Goal: Task Accomplishment & Management: Manage account settings

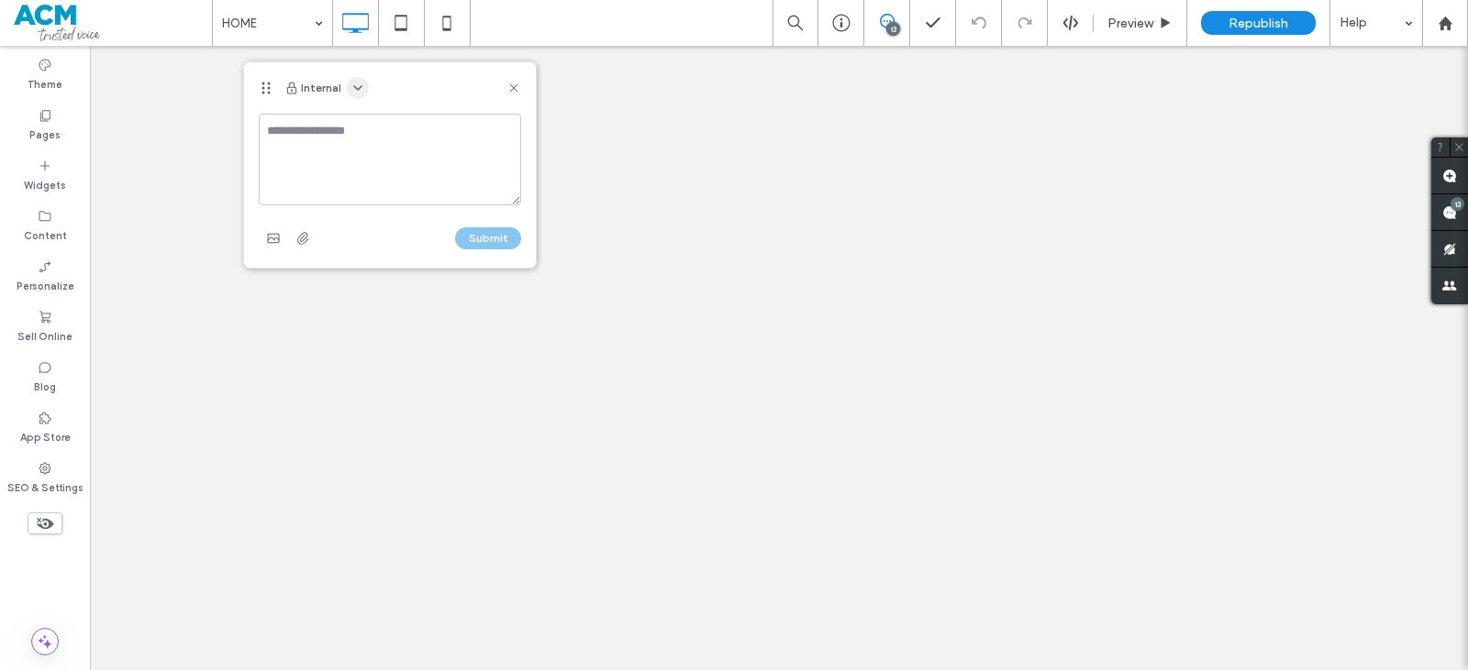
click at [347, 92] on span "button" at bounding box center [358, 88] width 22 height 22
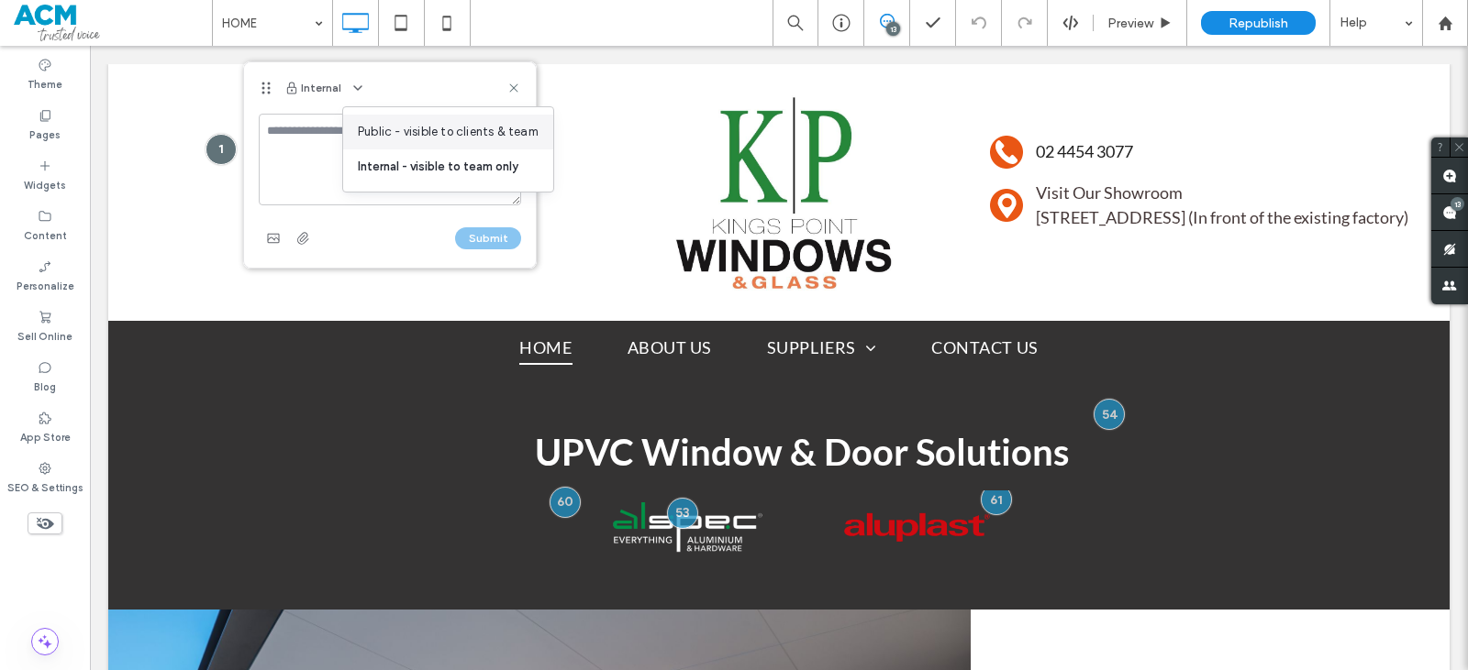
click at [356, 119] on div "Public - visible to clients & team" at bounding box center [448, 132] width 210 height 35
click at [317, 141] on textarea at bounding box center [390, 160] width 262 height 92
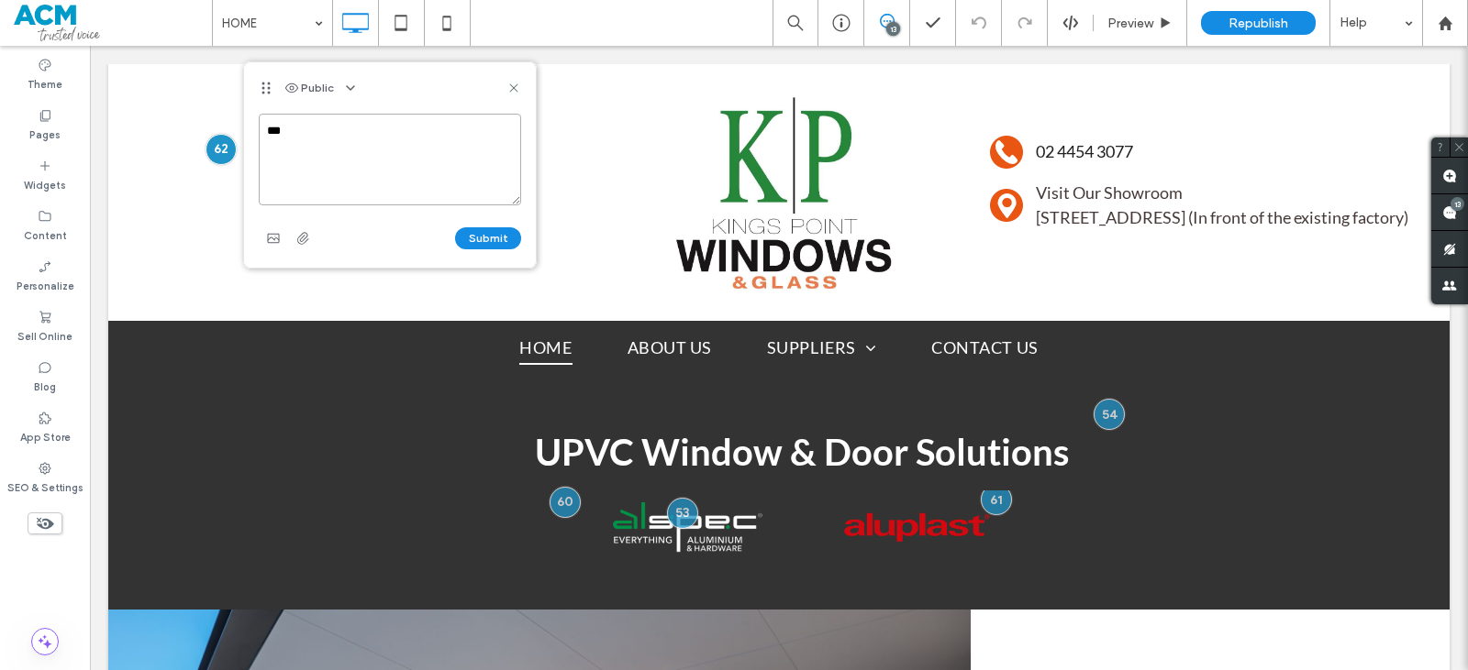
type textarea "***"
click at [462, 233] on button "Submit" at bounding box center [488, 238] width 66 height 22
click at [36, 476] on div "SEO & Settings" at bounding box center [45, 478] width 90 height 50
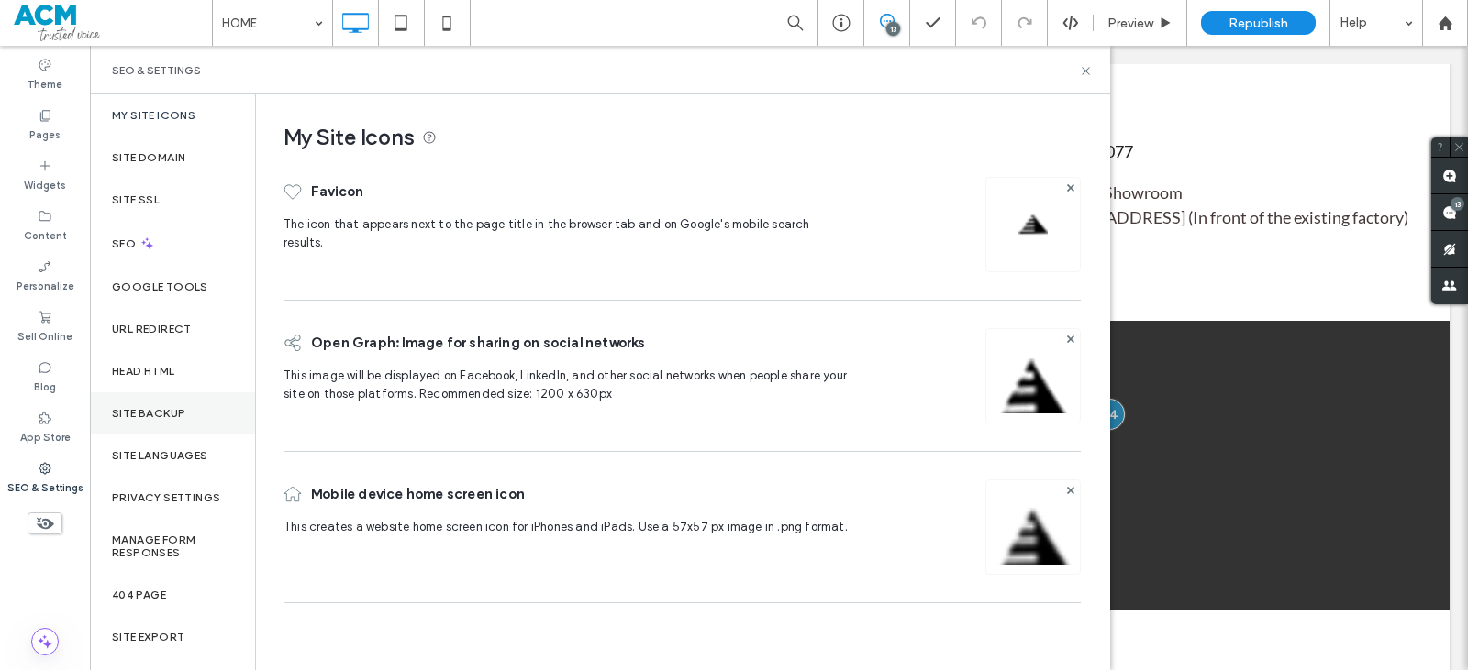
click at [134, 420] on div "Site Backup" at bounding box center [172, 414] width 165 height 42
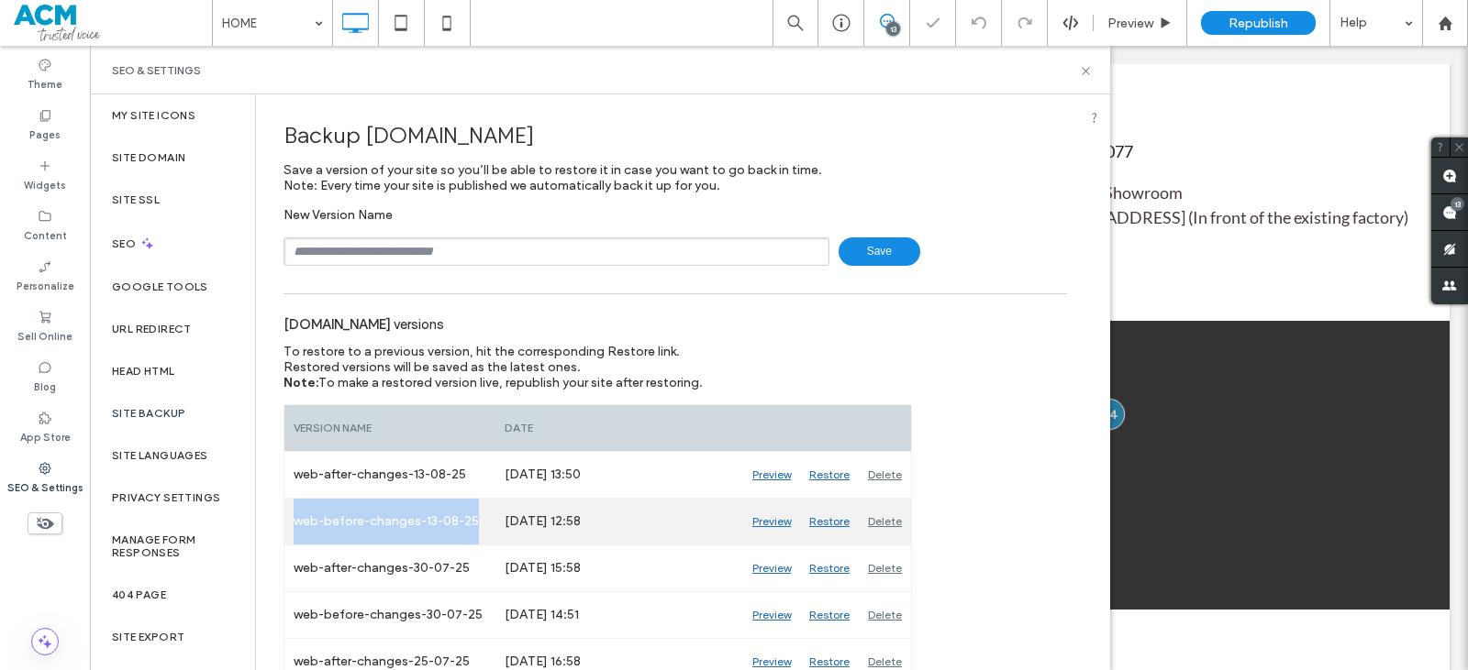
drag, startPoint x: 293, startPoint y: 523, endPoint x: 491, endPoint y: 507, distance: 198.7
click at [491, 507] on div "web-before-changes-13-08-25" at bounding box center [389, 522] width 211 height 46
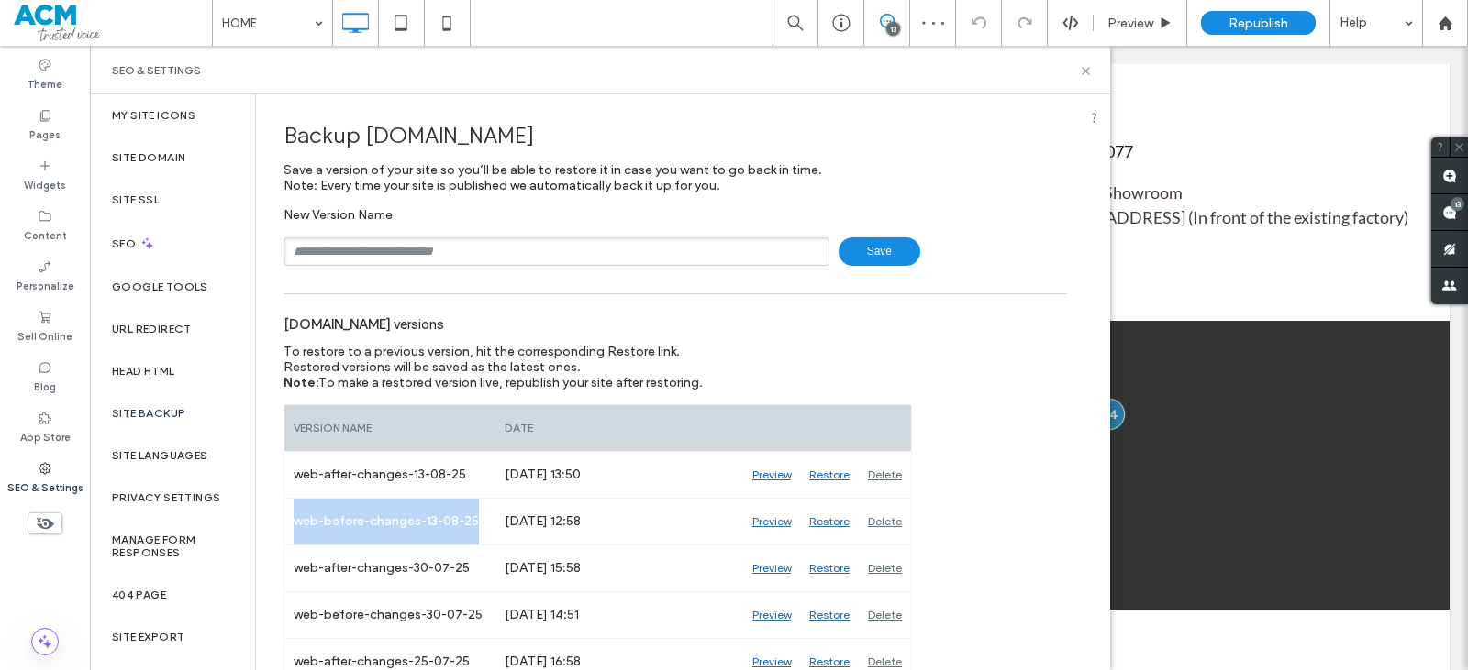
copy div "web-before-changes-13-08-25"
click at [416, 258] on input "text" at bounding box center [556, 252] width 546 height 28
paste input "**********"
click at [440, 251] on input "**********" at bounding box center [556, 252] width 546 height 28
type input "**********"
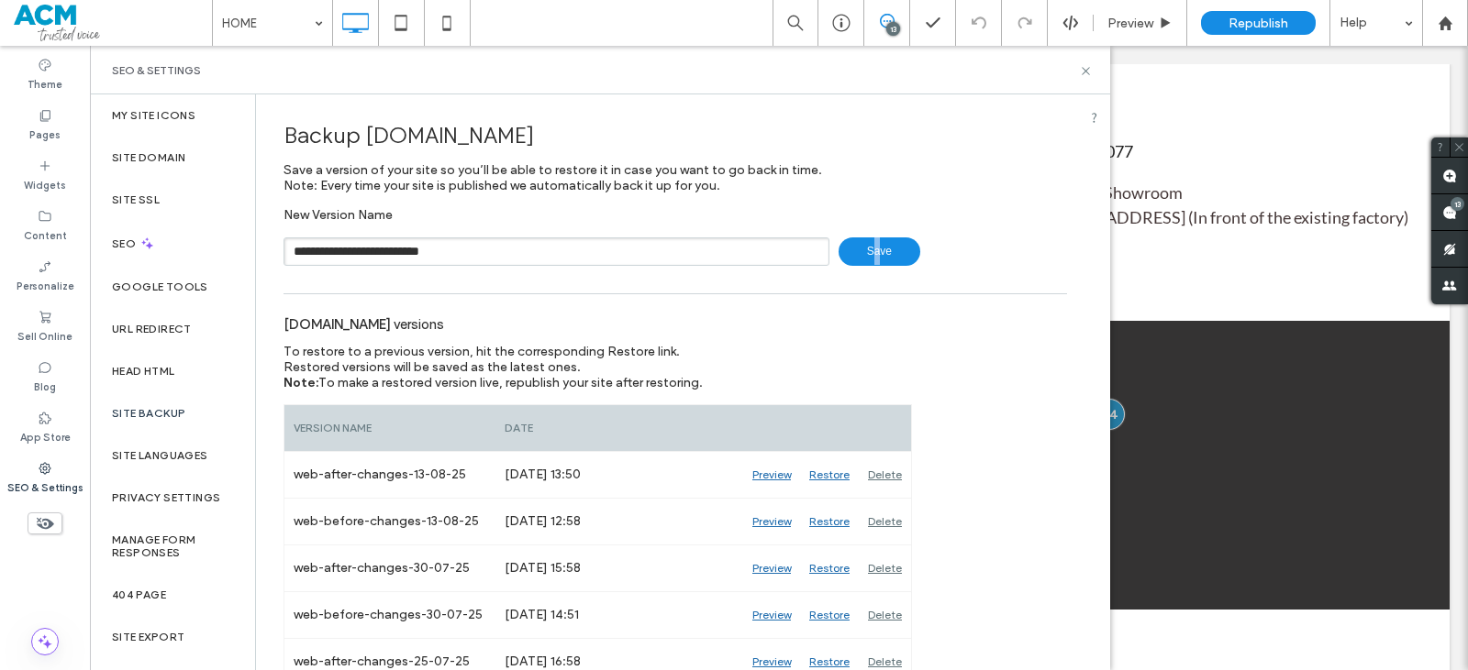
click at [867, 262] on span "Save" at bounding box center [879, 252] width 82 height 28
click at [1081, 69] on icon at bounding box center [1086, 71] width 14 height 14
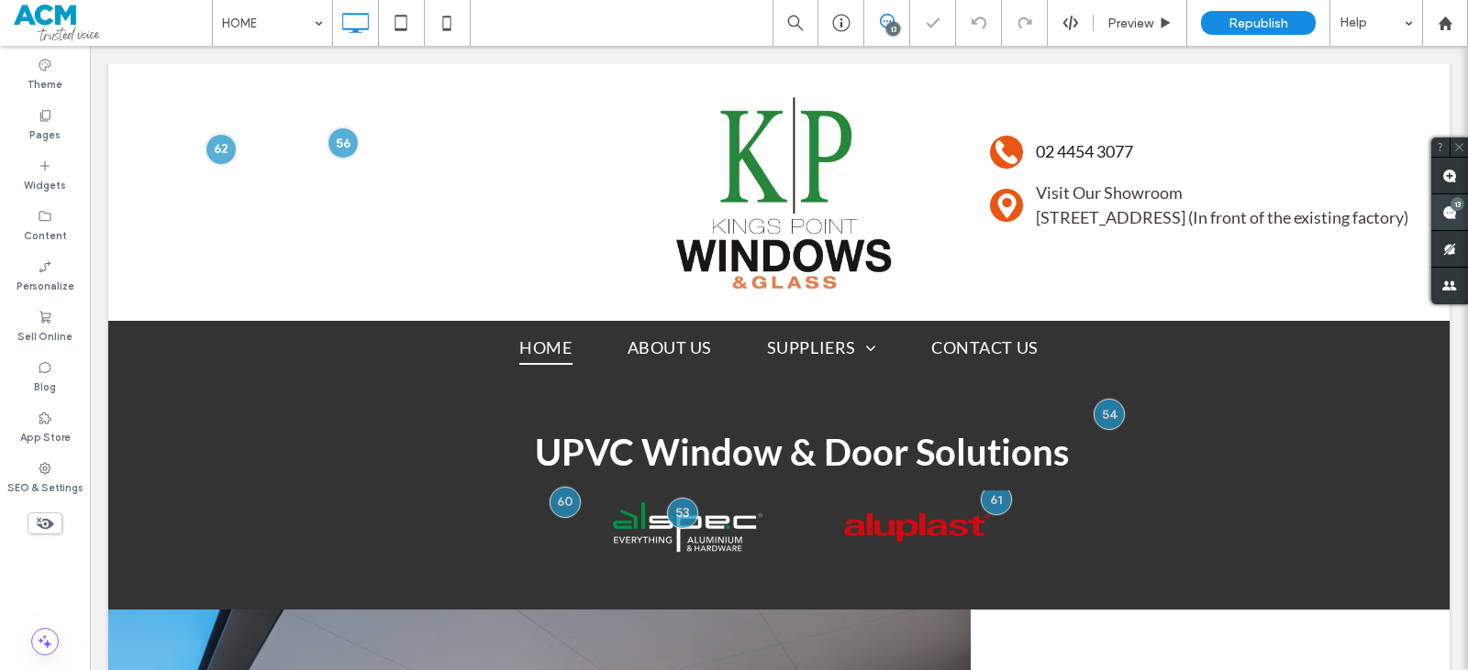
click at [1456, 206] on div "13" at bounding box center [1457, 204] width 14 height 14
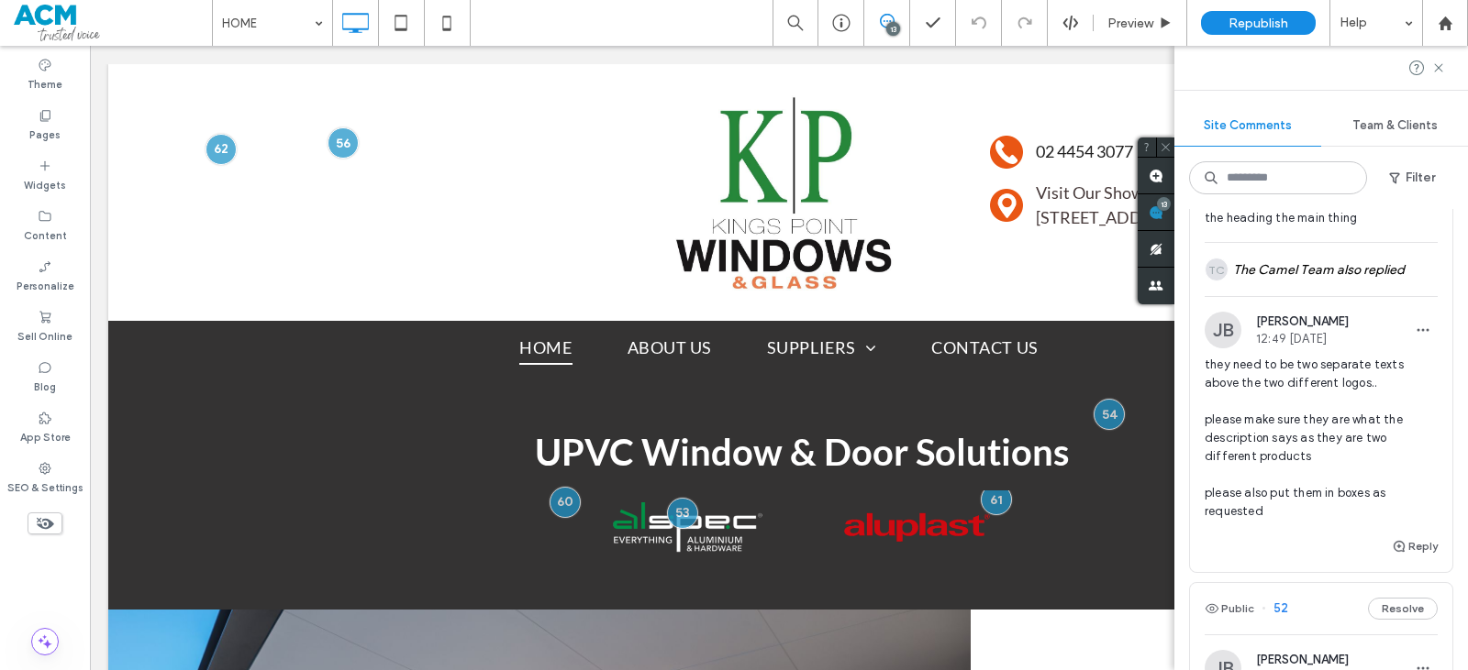
scroll to position [3334, 0]
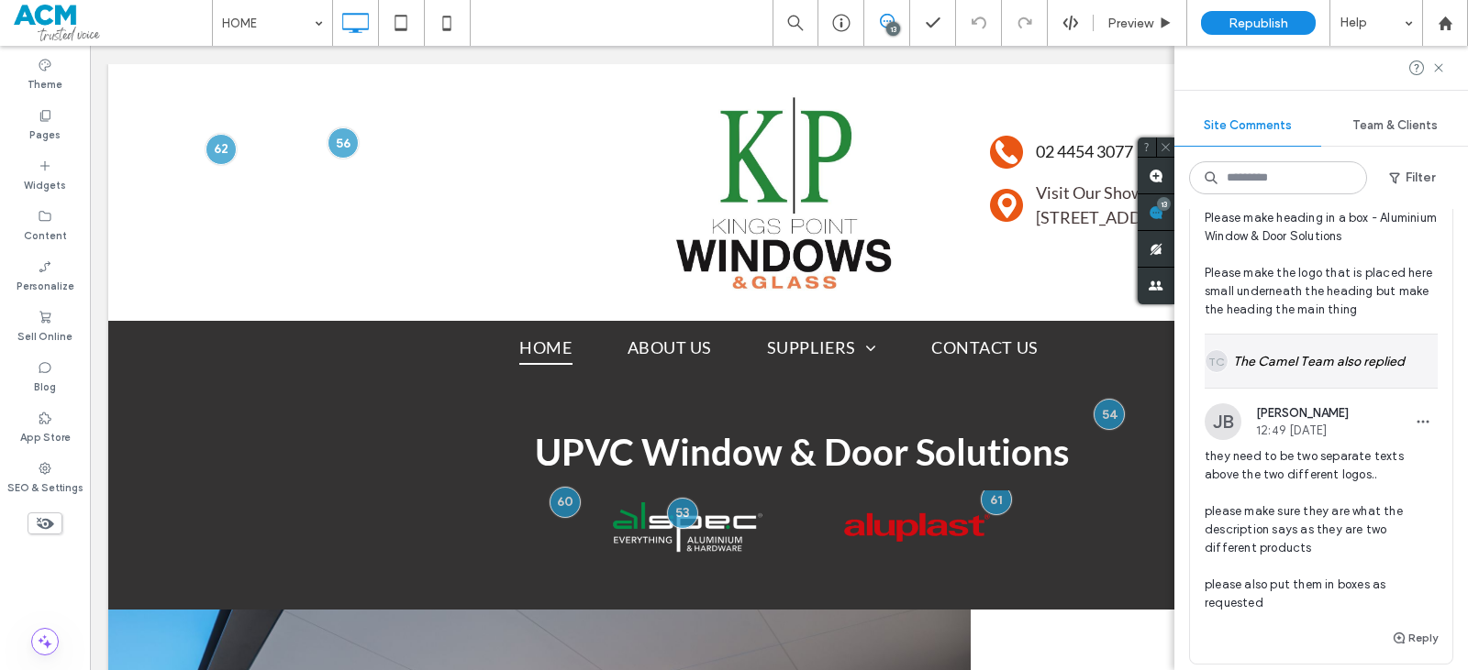
click at [1337, 361] on div "TC The Camel Team also replied" at bounding box center [1320, 361] width 233 height 53
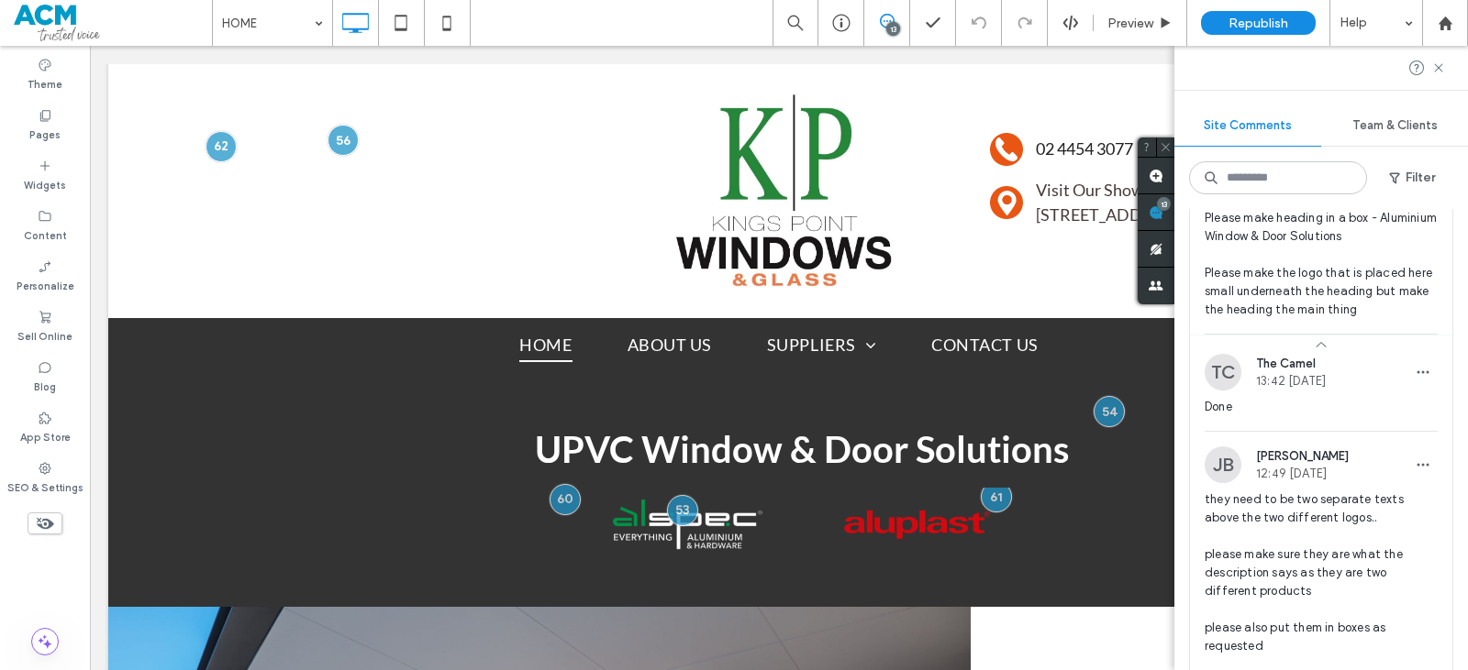
scroll to position [124, 0]
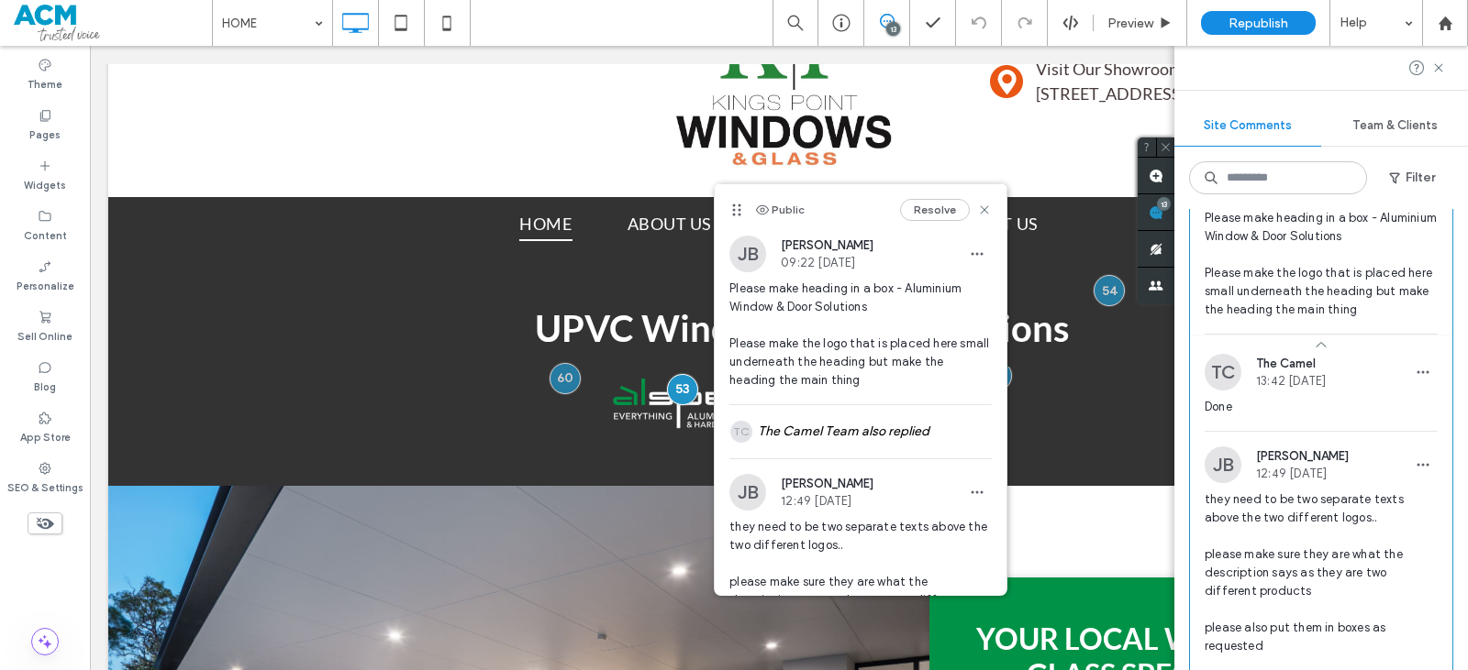
click at [1311, 537] on span "they need to be two separate texts above the two different logos.. please make …" at bounding box center [1320, 573] width 233 height 165
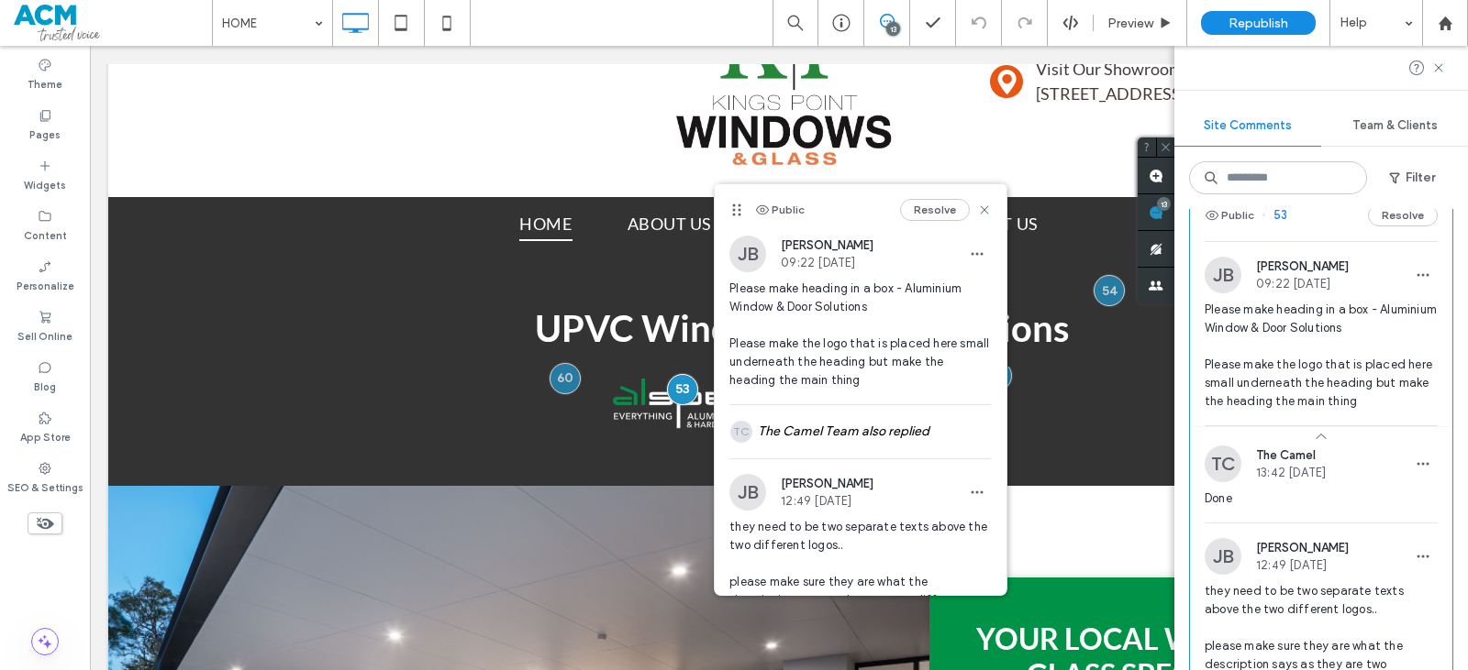
scroll to position [3151, 0]
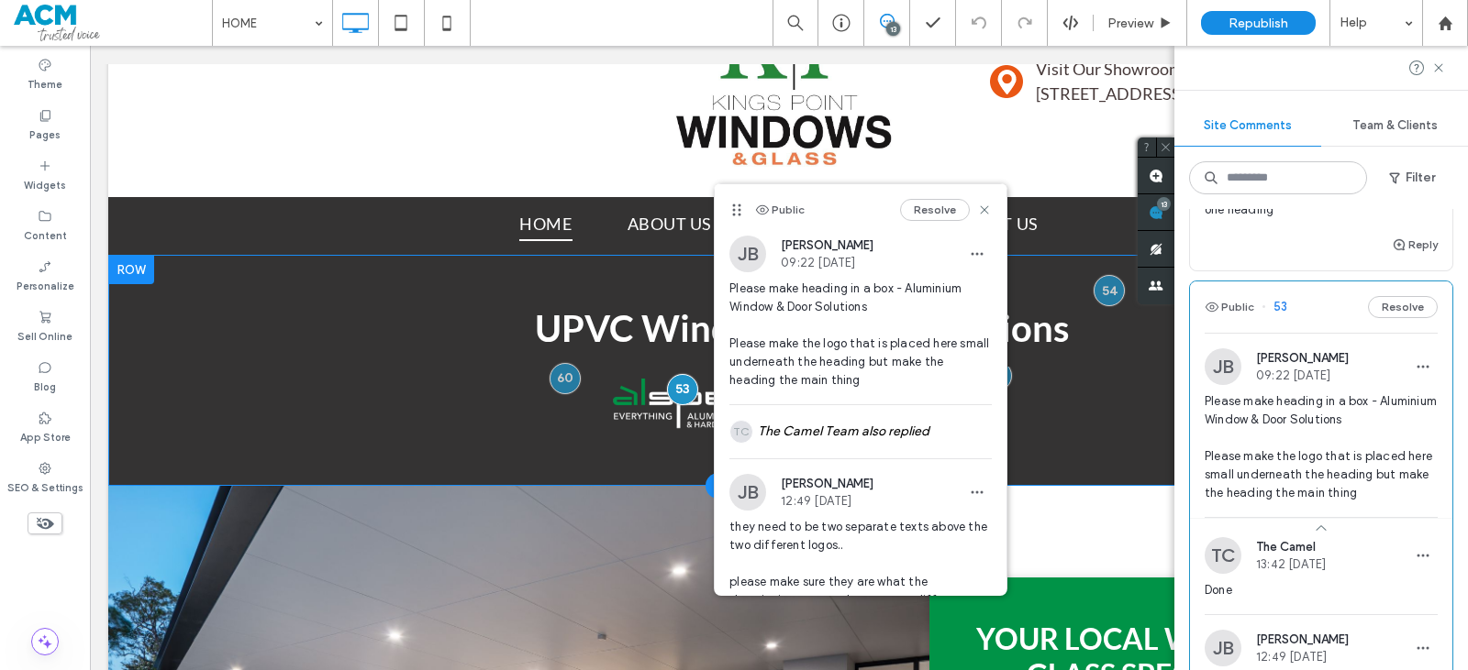
click at [463, 406] on div "UPVC Window & Door Solutions Breathtaking colors of our planet Button Faces of …" at bounding box center [779, 371] width 1054 height 158
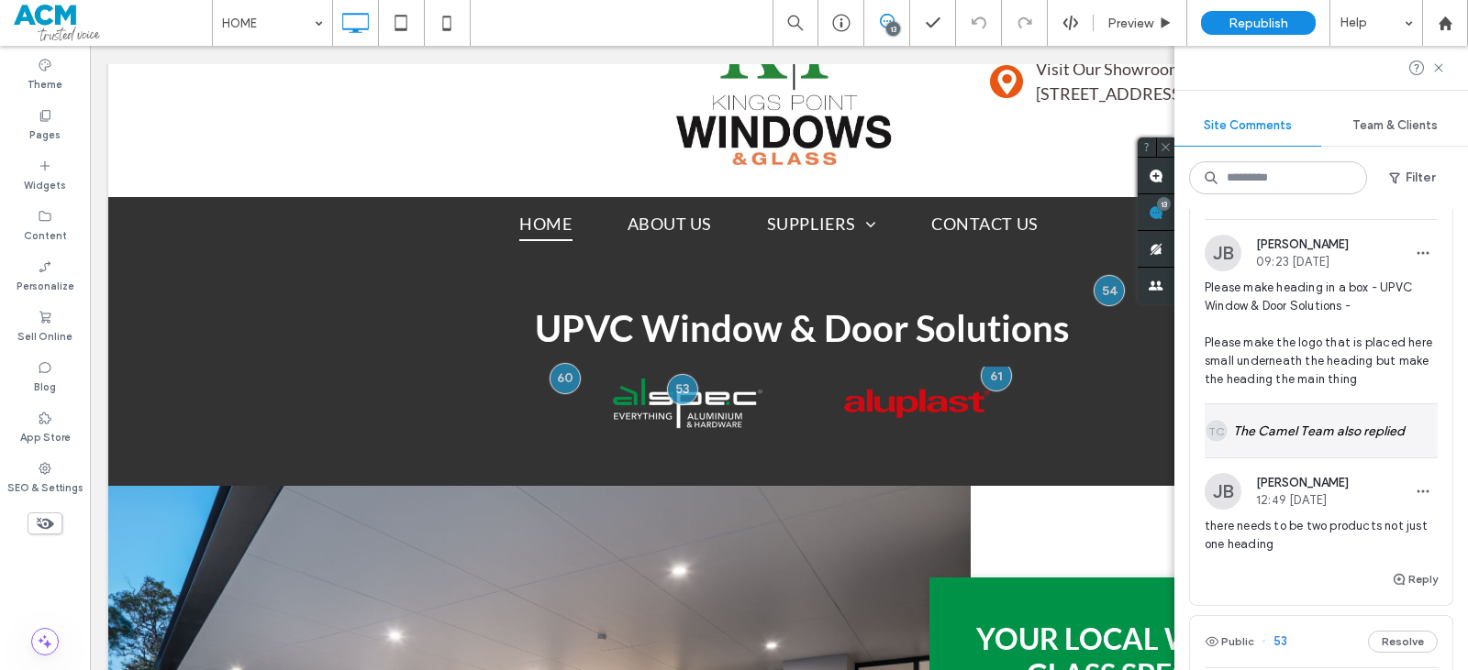
scroll to position [2784, 0]
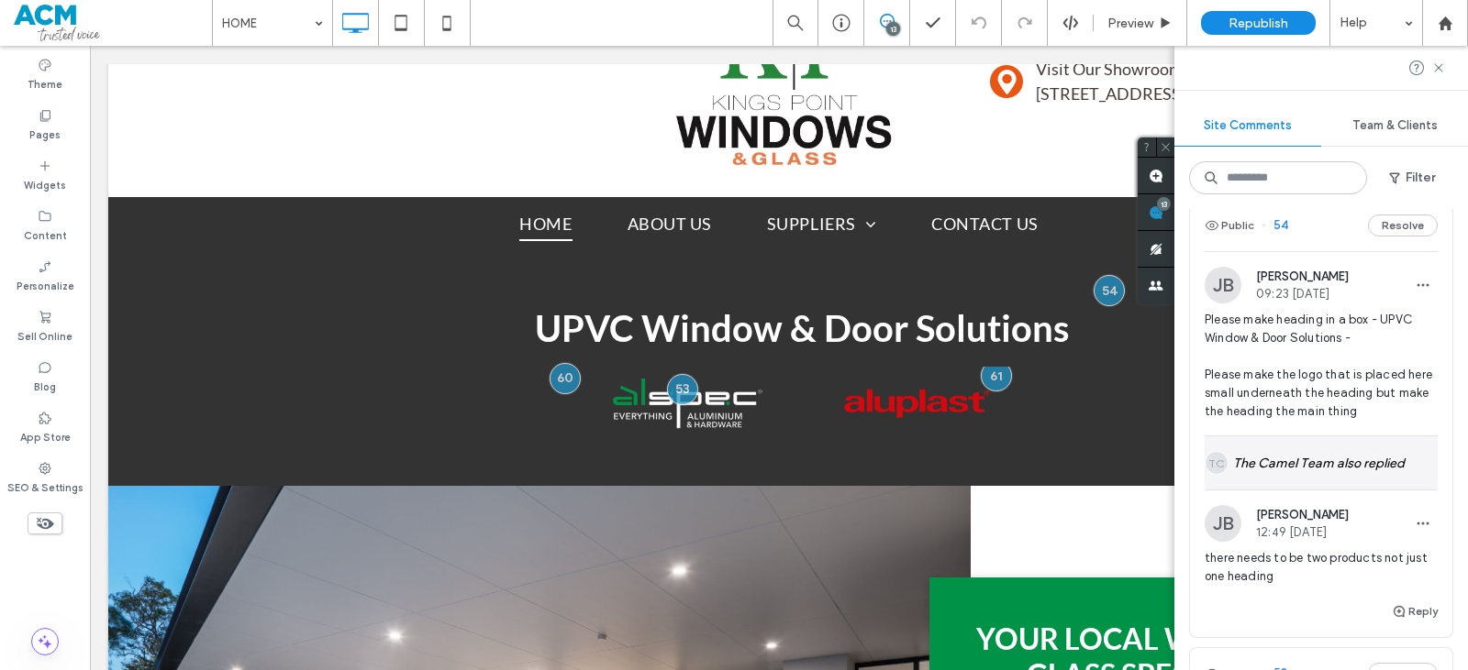
click at [1302, 451] on div "TC The Camel Team also replied" at bounding box center [1320, 463] width 233 height 53
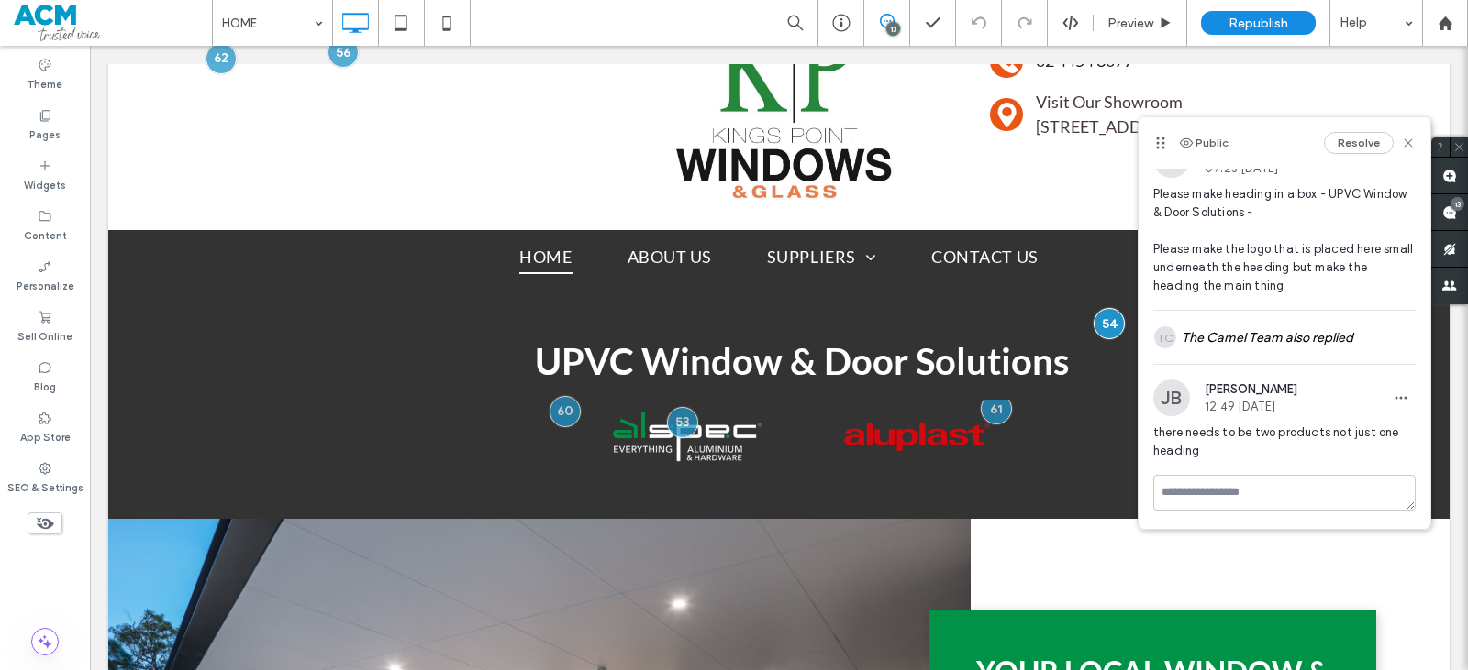
scroll to position [0, 0]
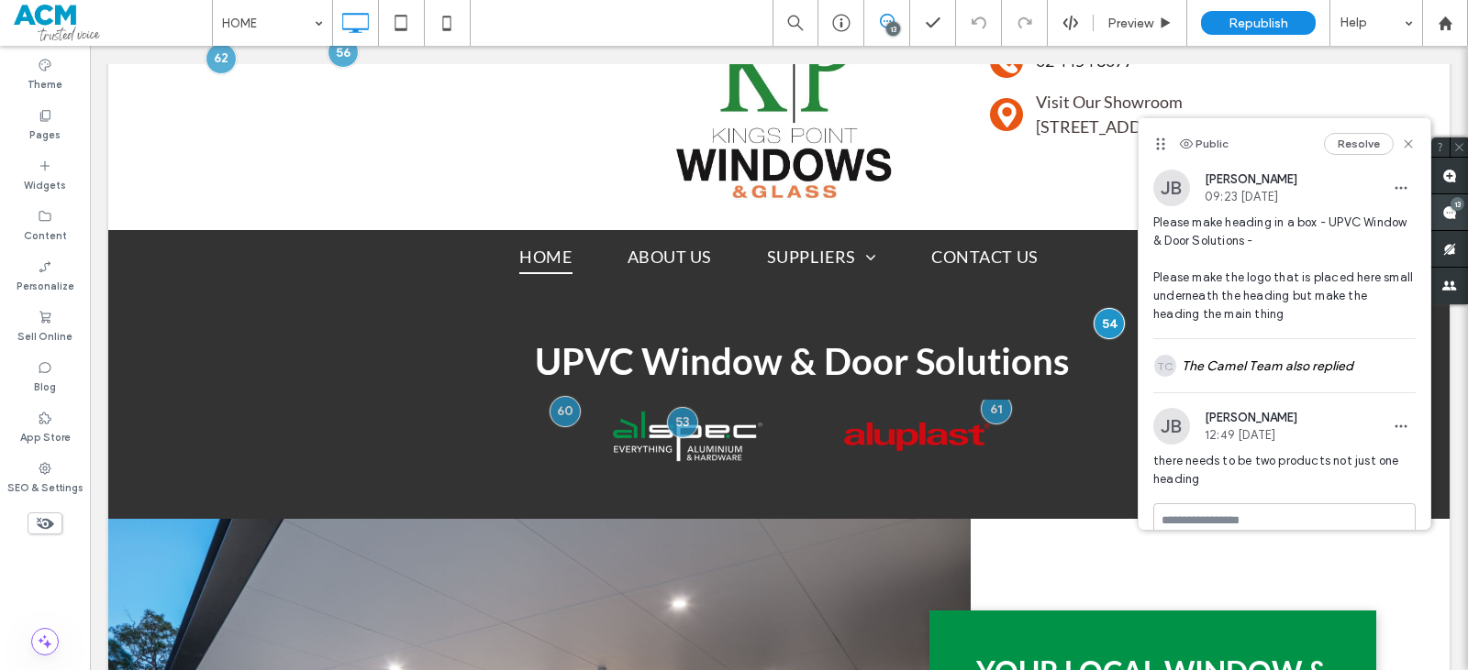
click at [1451, 210] on use at bounding box center [1449, 212] width 15 height 15
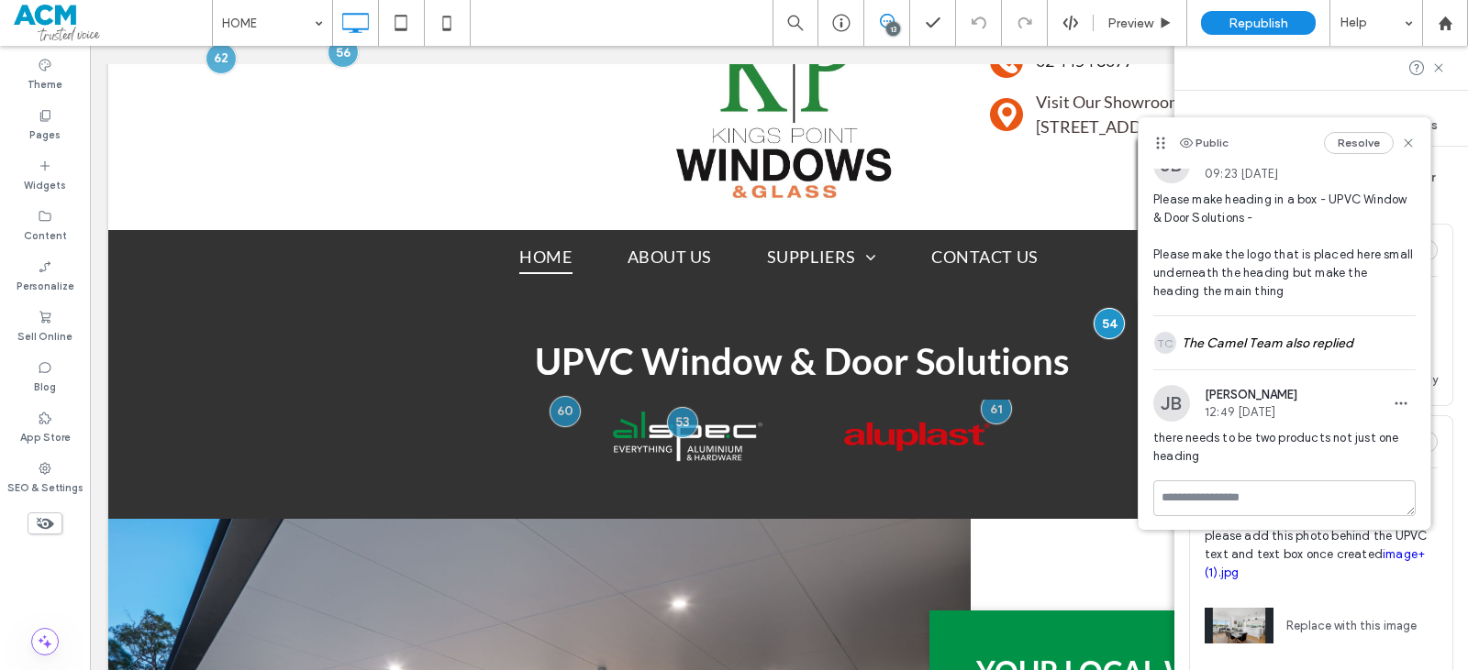
scroll to position [28, 0]
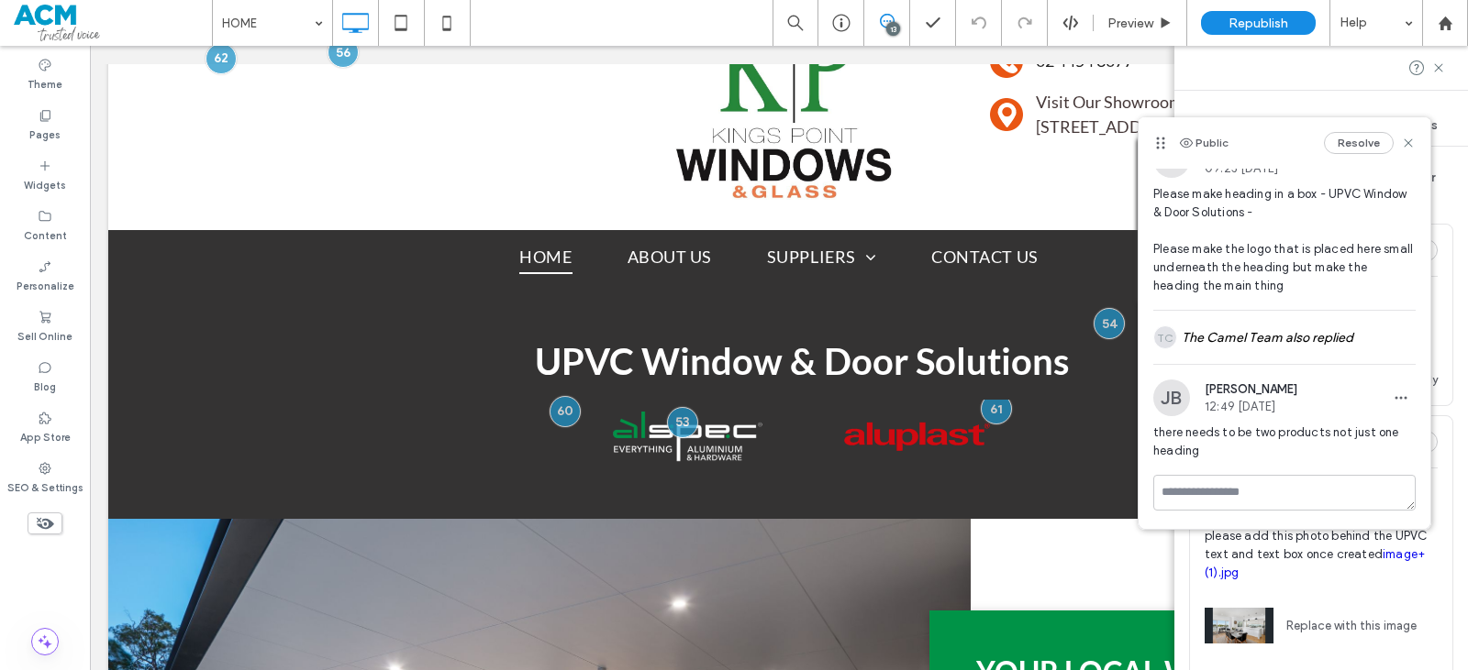
click at [1446, 549] on div "Public 62 Resolve TC The Camel 13:08 Aug 14 2025 WIP Reply Public 61 Resolve JB…" at bounding box center [1321, 439] width 294 height 461
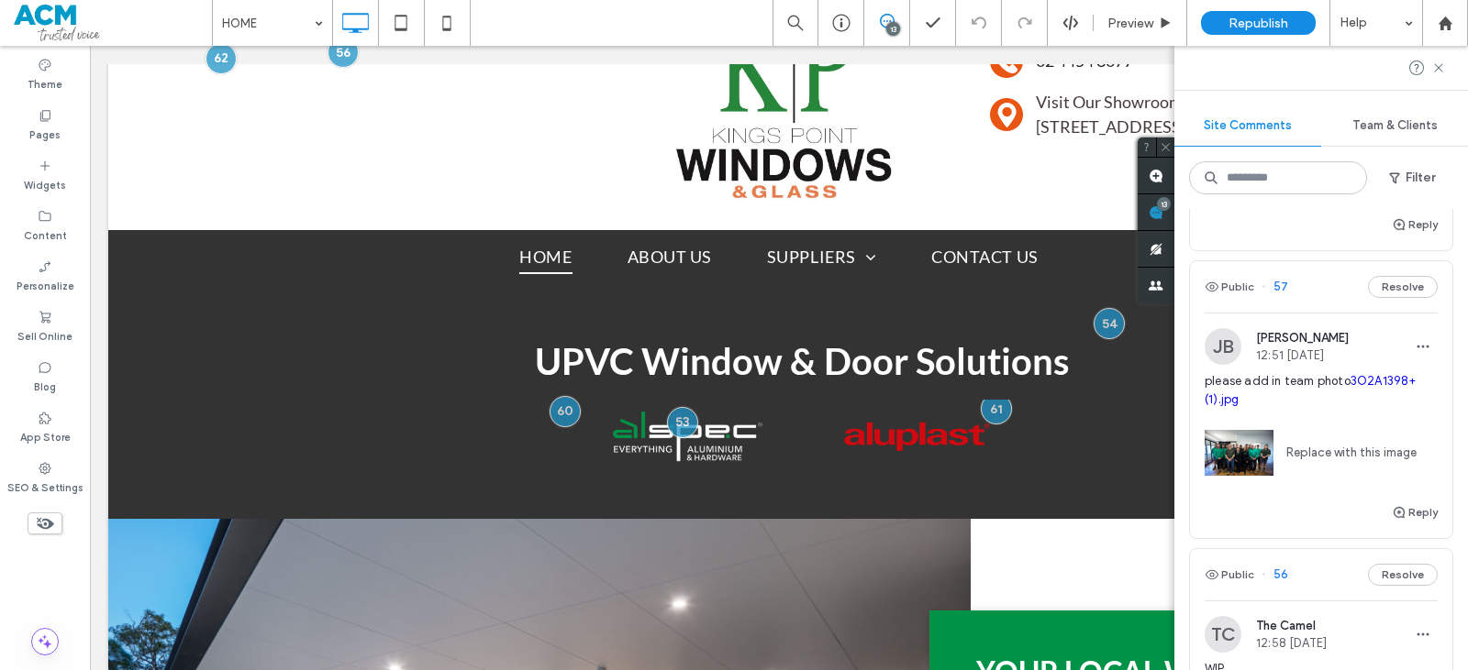
scroll to position [1834, 0]
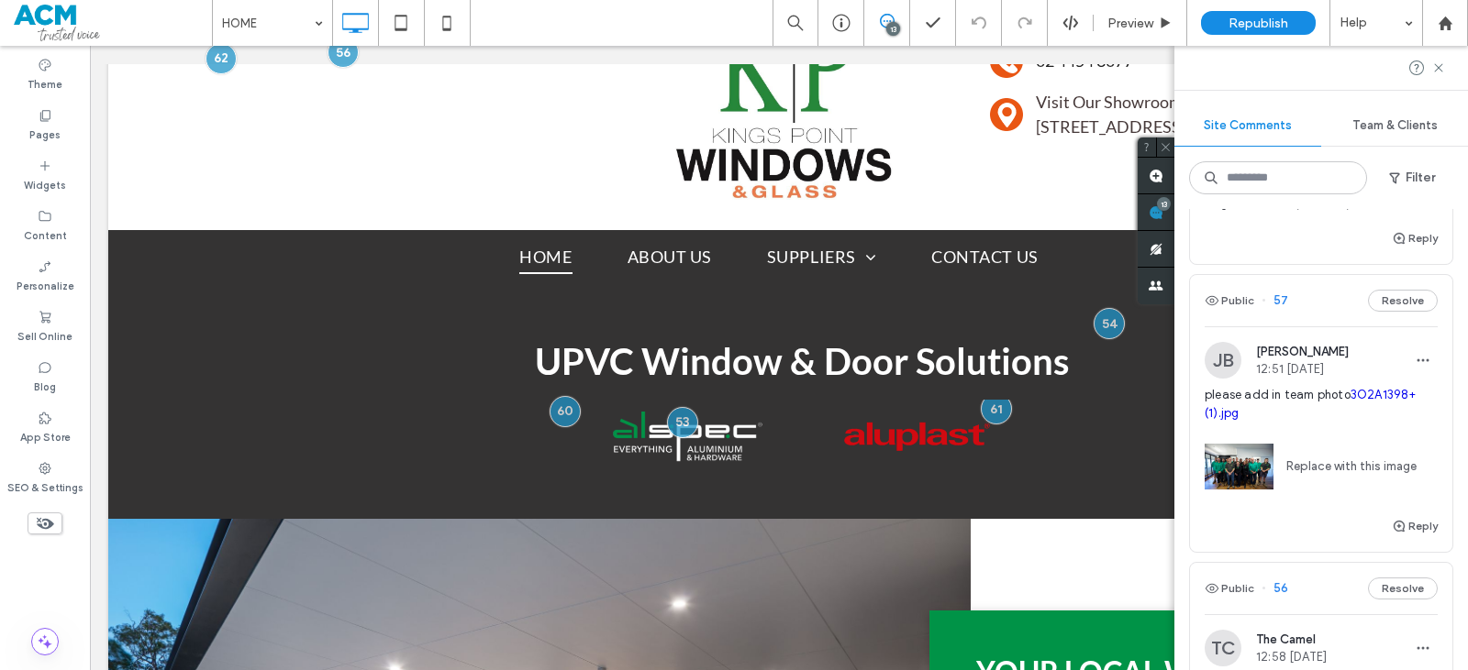
click at [1305, 421] on span "please add in team photo 3O2A1398+(1).jpg" at bounding box center [1320, 404] width 233 height 37
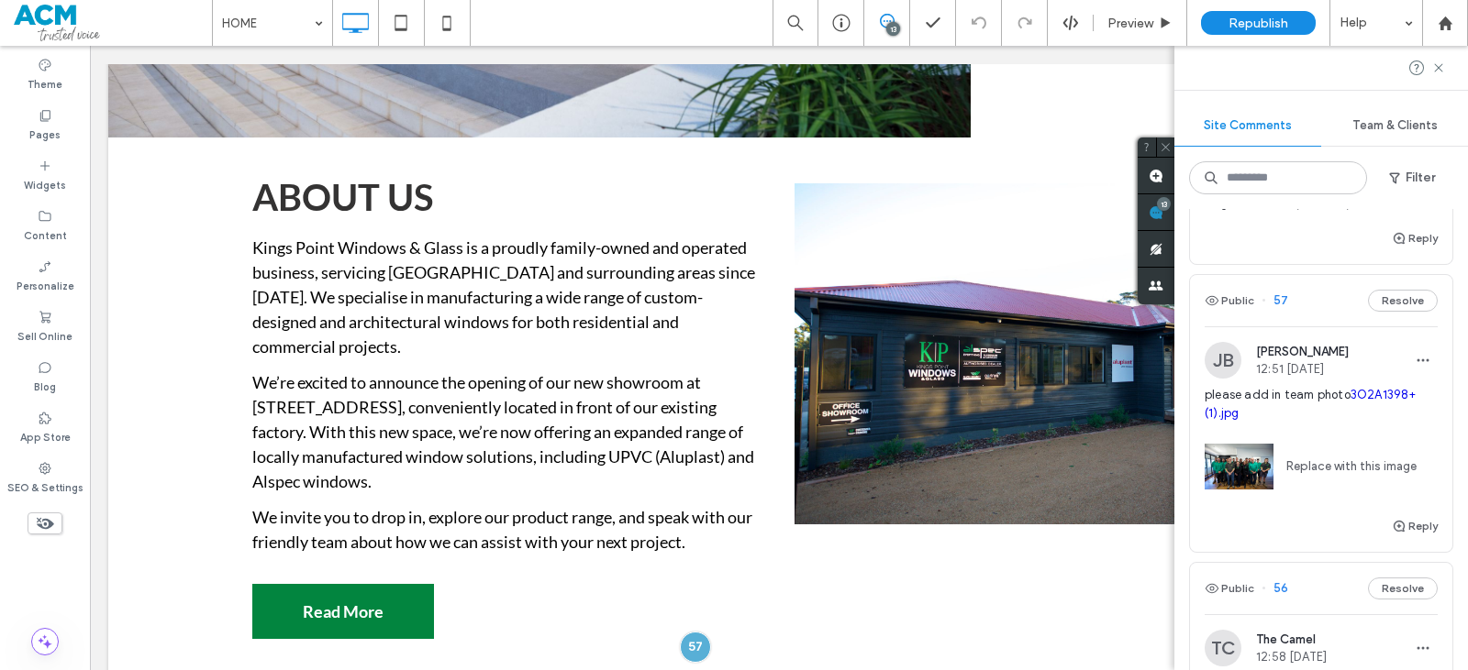
scroll to position [0, 0]
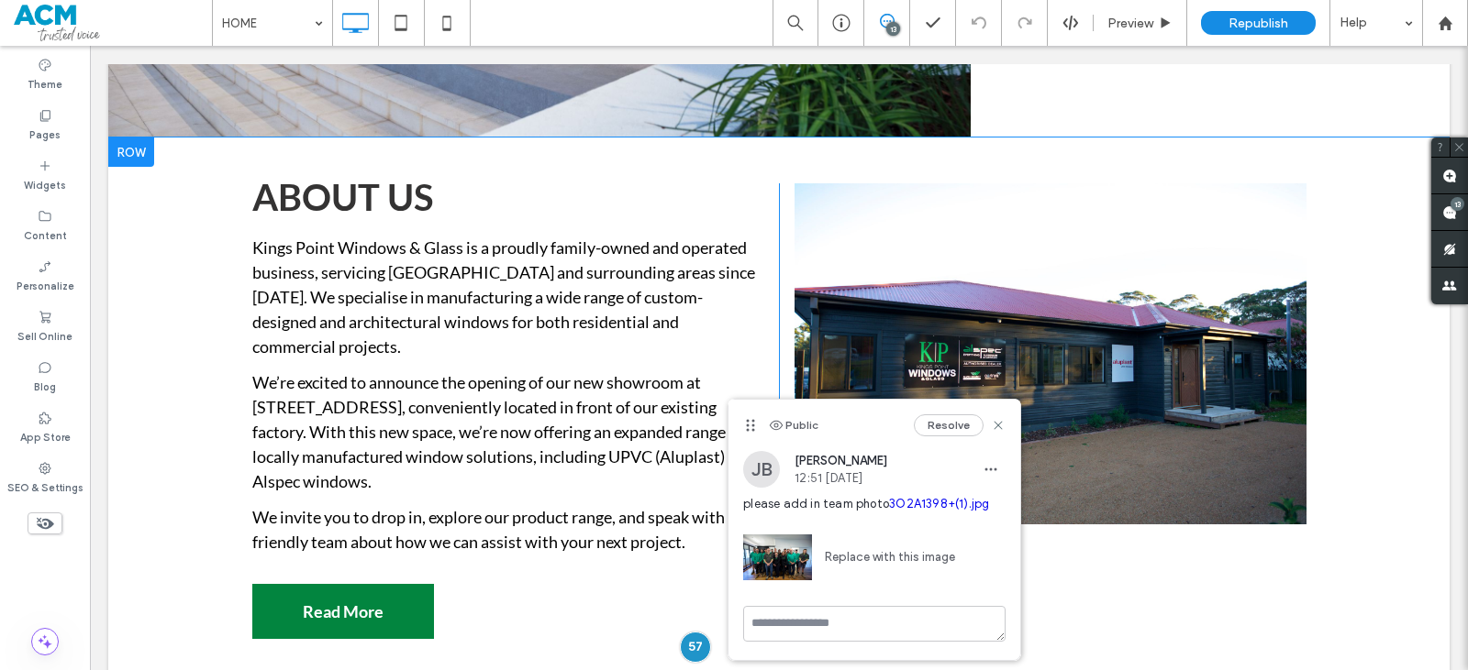
click at [596, 582] on div "ABOUT US Kings Point Windows & Glass is a proudly family-owned and operated bus…" at bounding box center [515, 415] width 527 height 465
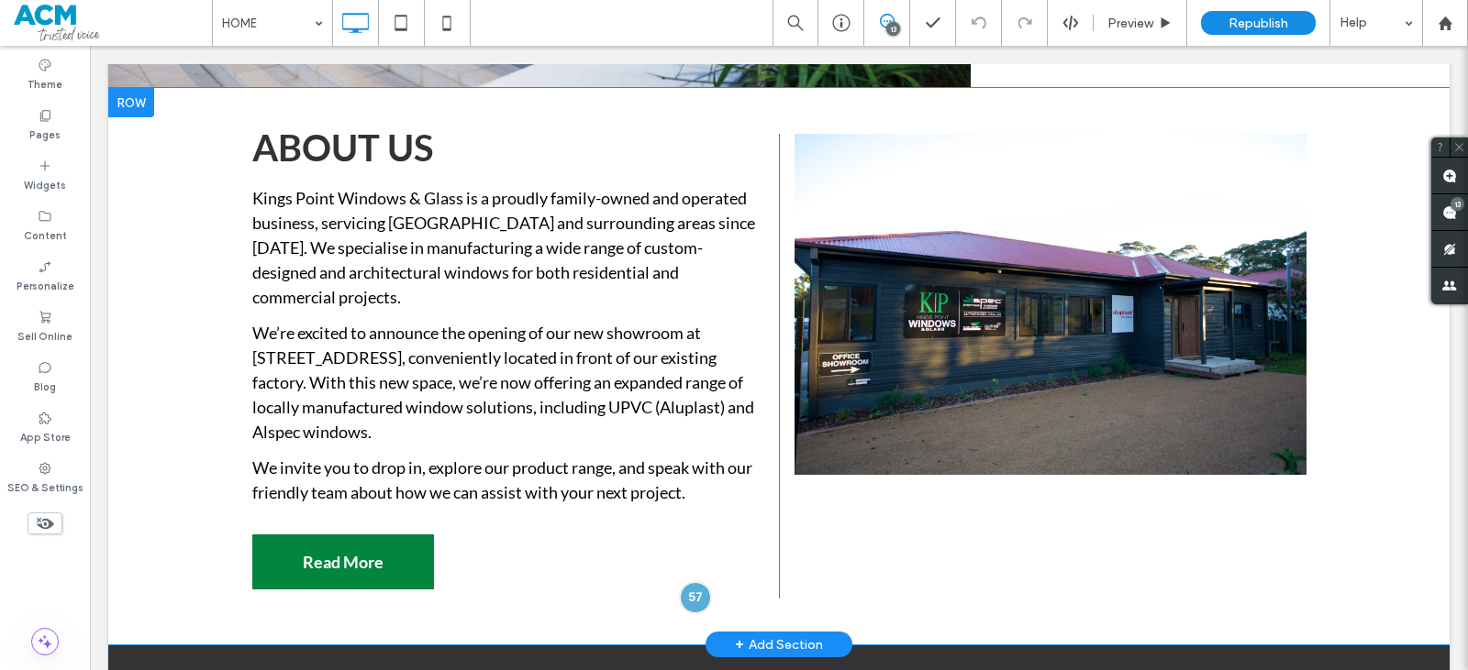
scroll to position [1062, 0]
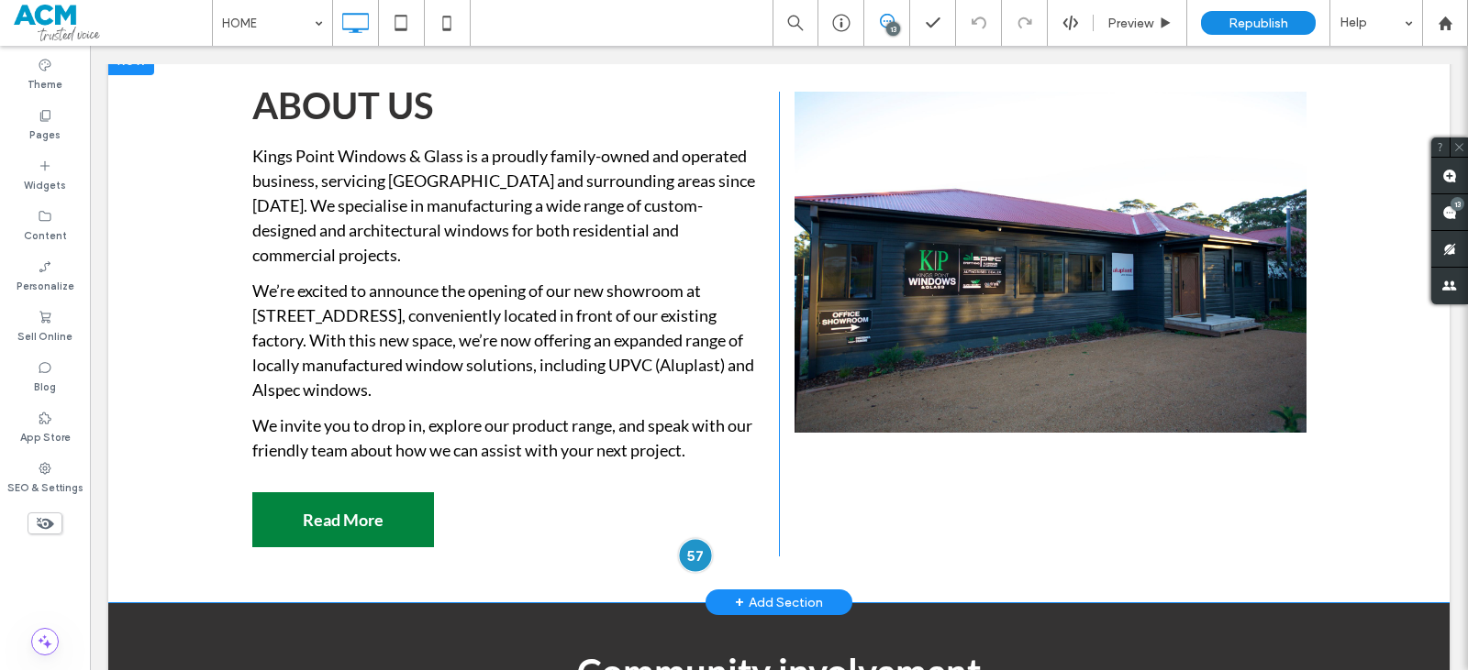
click at [684, 538] on div at bounding box center [695, 555] width 34 height 34
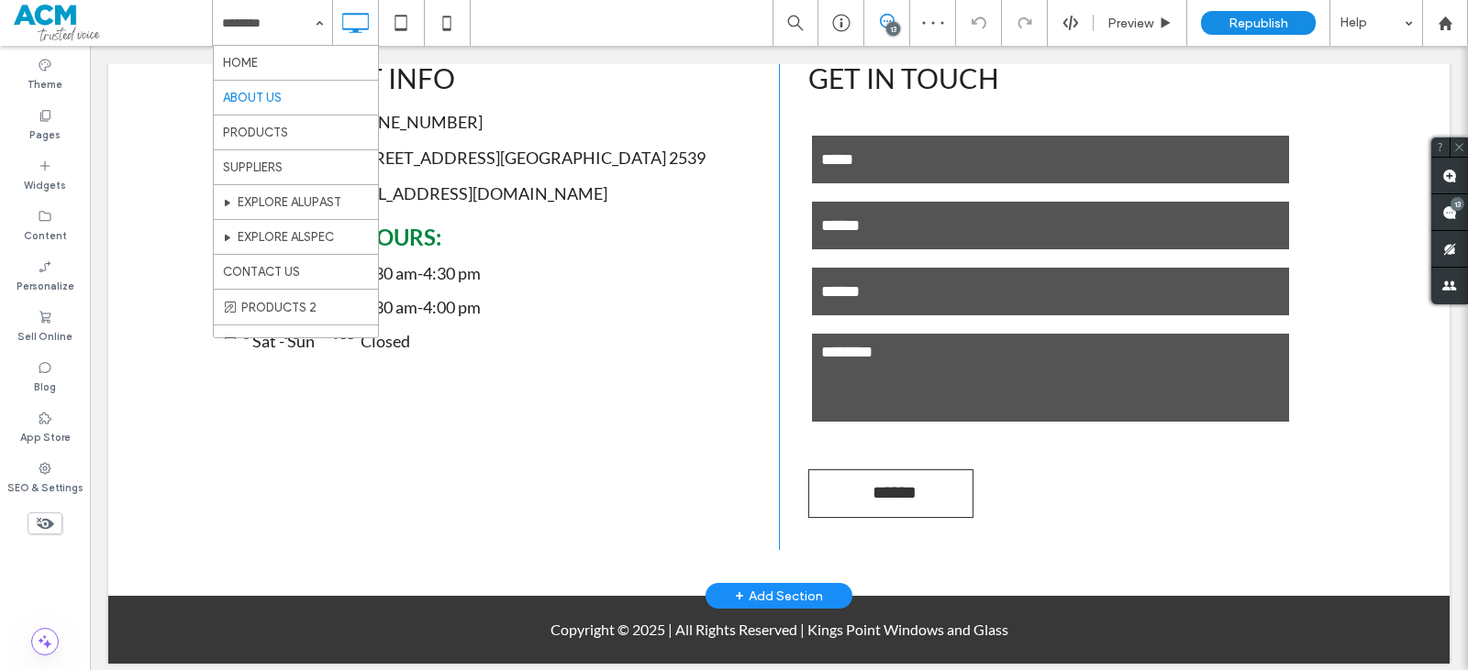
scroll to position [2296, 0]
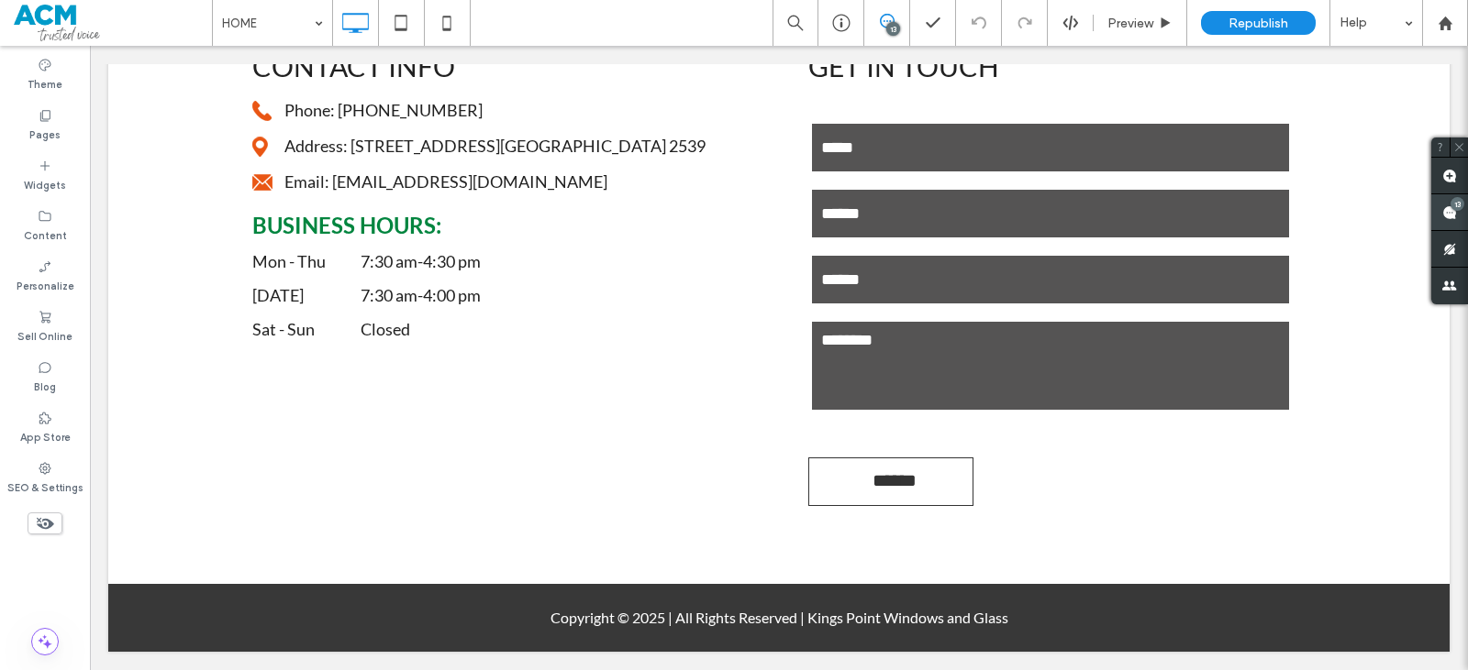
click at [1446, 209] on use at bounding box center [1449, 212] width 15 height 15
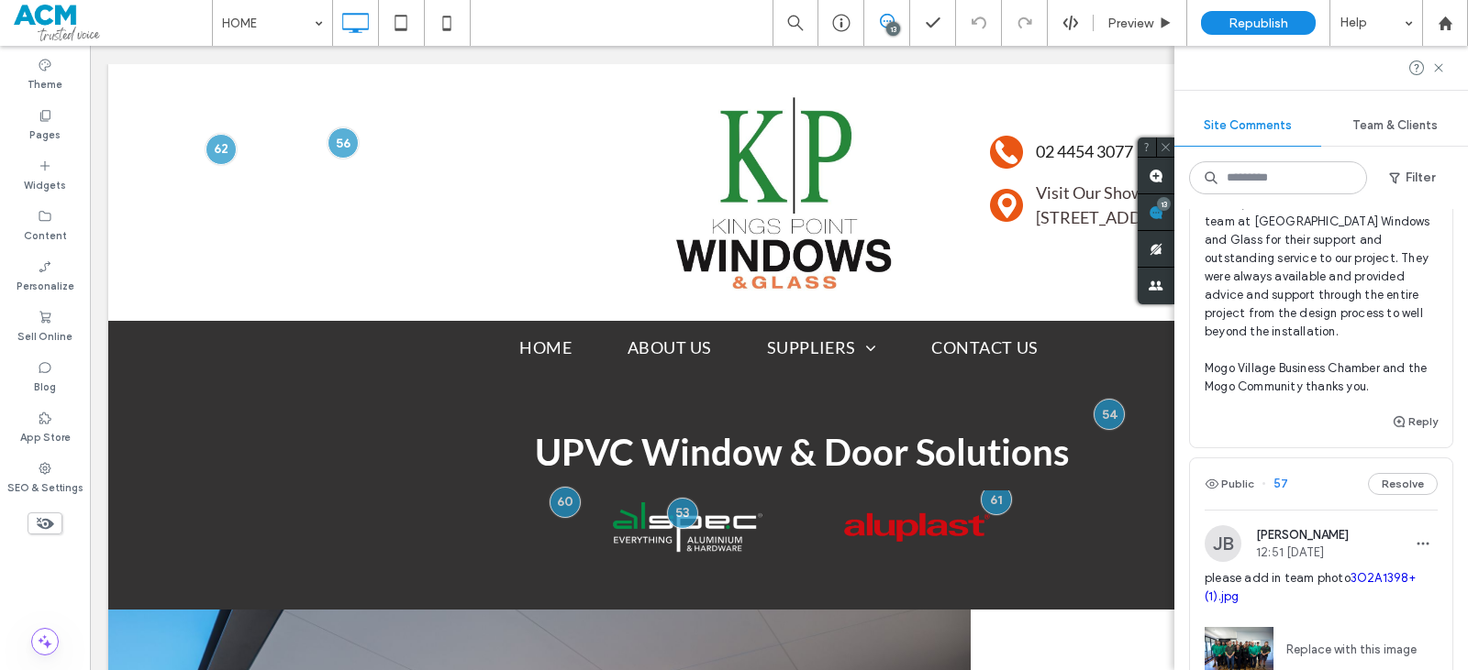
scroll to position [1559, 0]
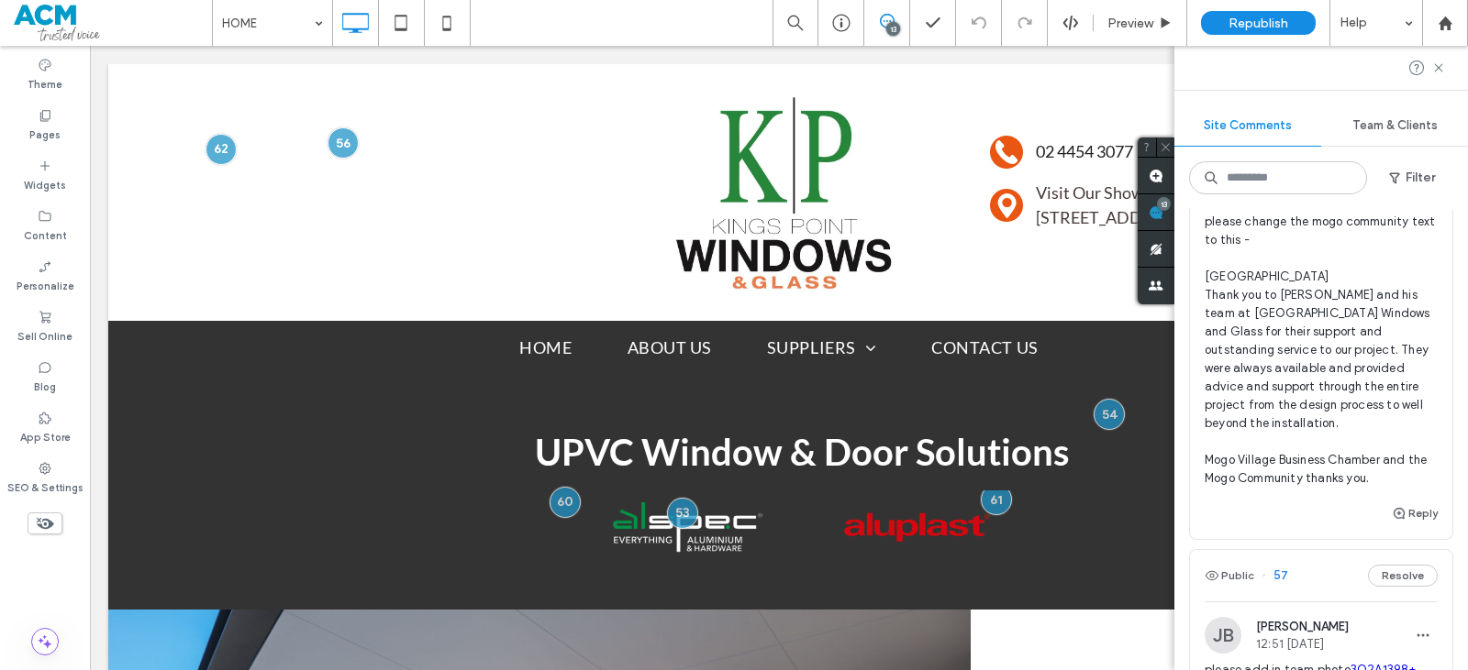
click at [1315, 438] on span "please change the mogo community text to this - Mogo Community Centre Thank you…" at bounding box center [1320, 350] width 233 height 275
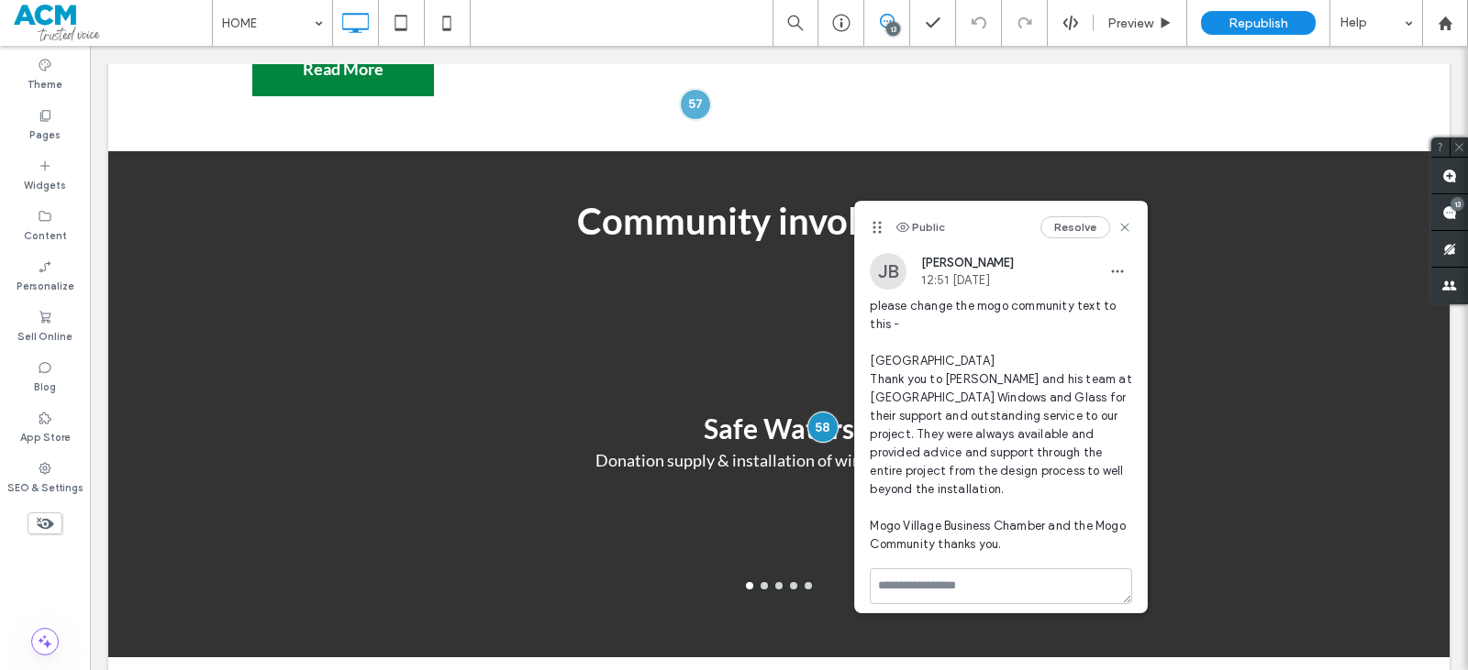
scroll to position [0, 0]
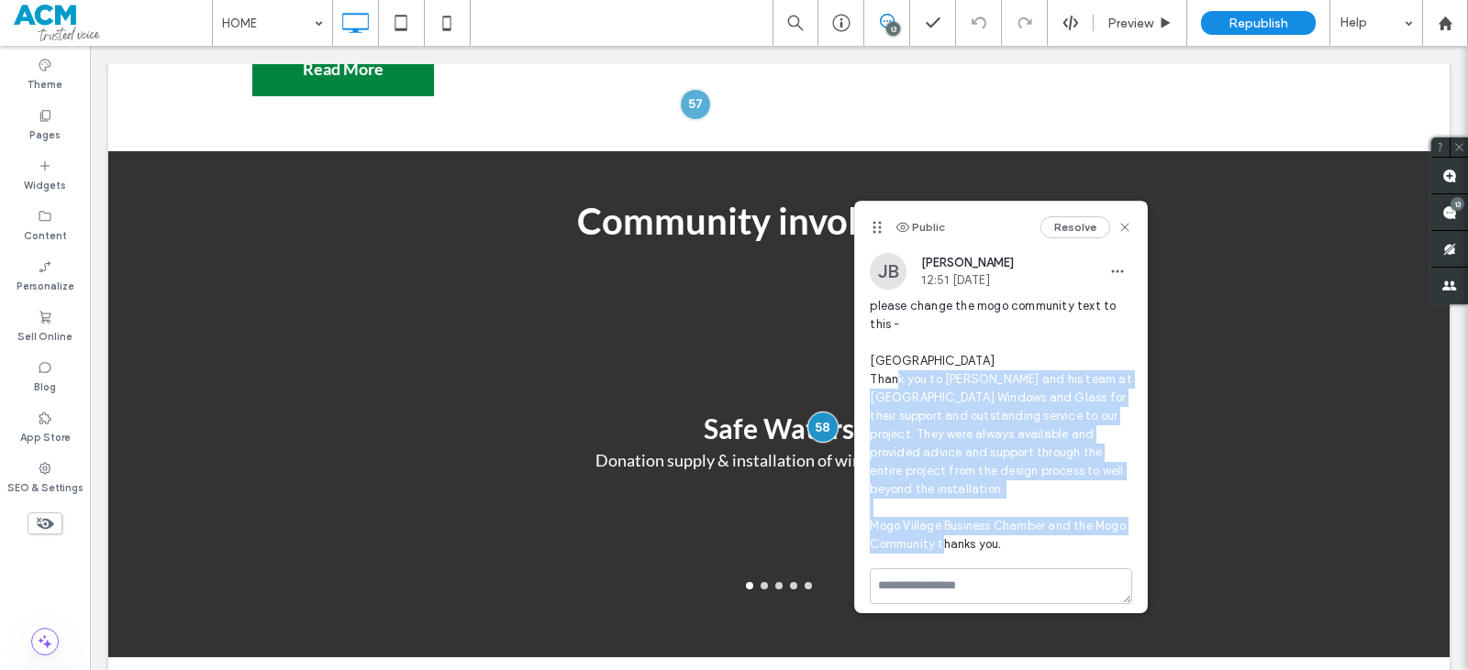
drag, startPoint x: 872, startPoint y: 378, endPoint x: 1011, endPoint y: 524, distance: 201.1
click at [1011, 524] on span "please change the mogo community text to this - Mogo Community Centre Thank you…" at bounding box center [1001, 425] width 262 height 257
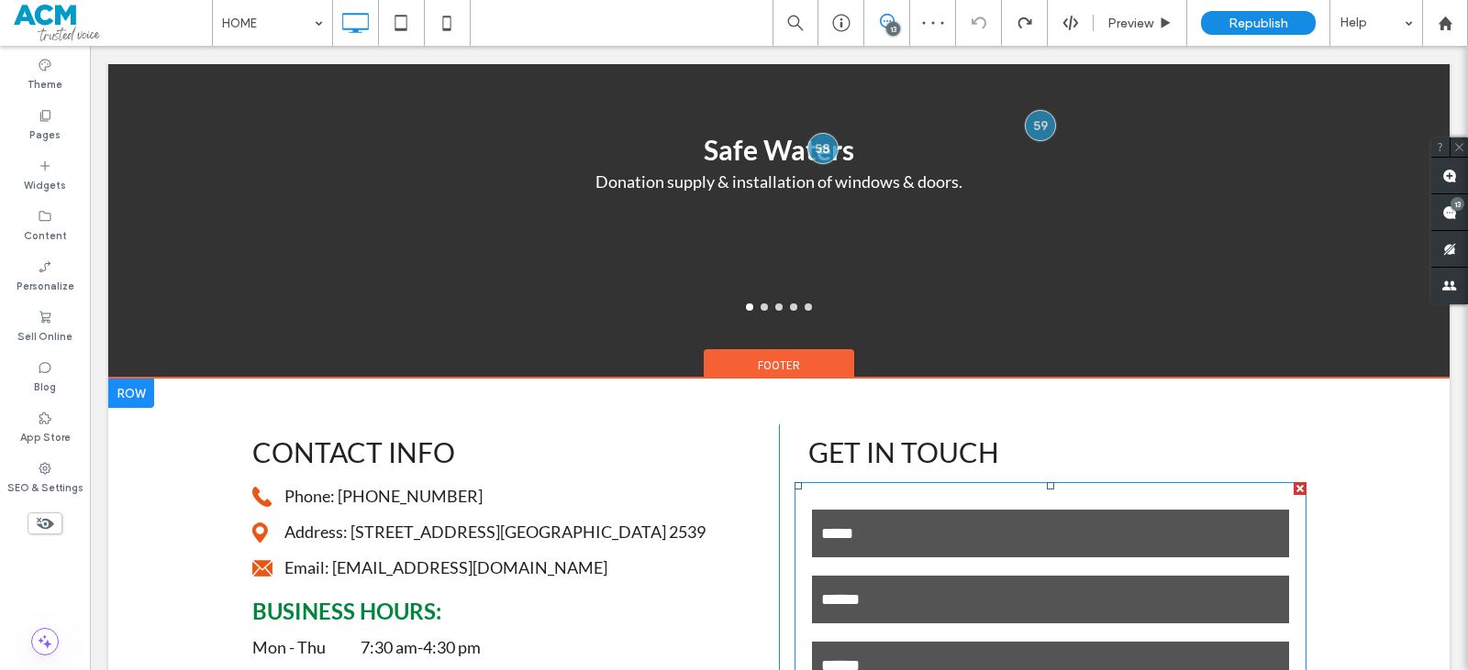
scroll to position [1512, 0]
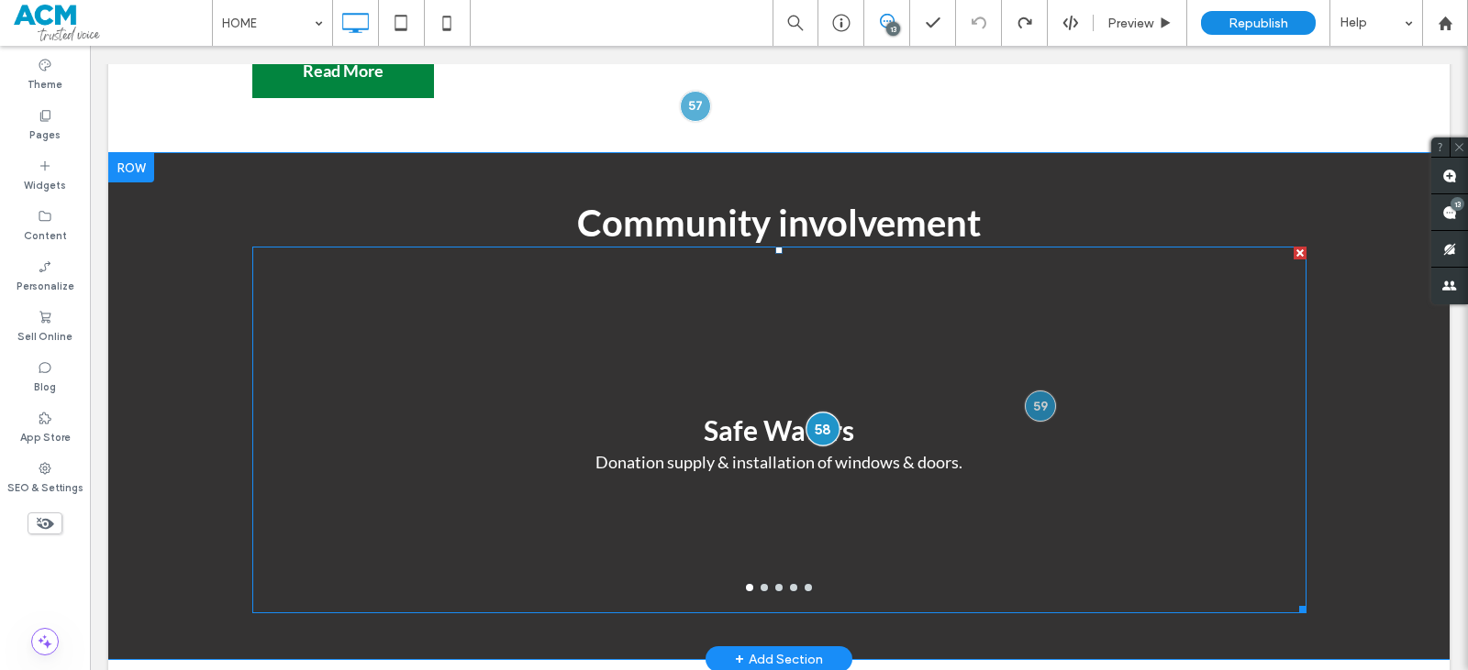
click at [823, 413] on div at bounding box center [822, 429] width 34 height 34
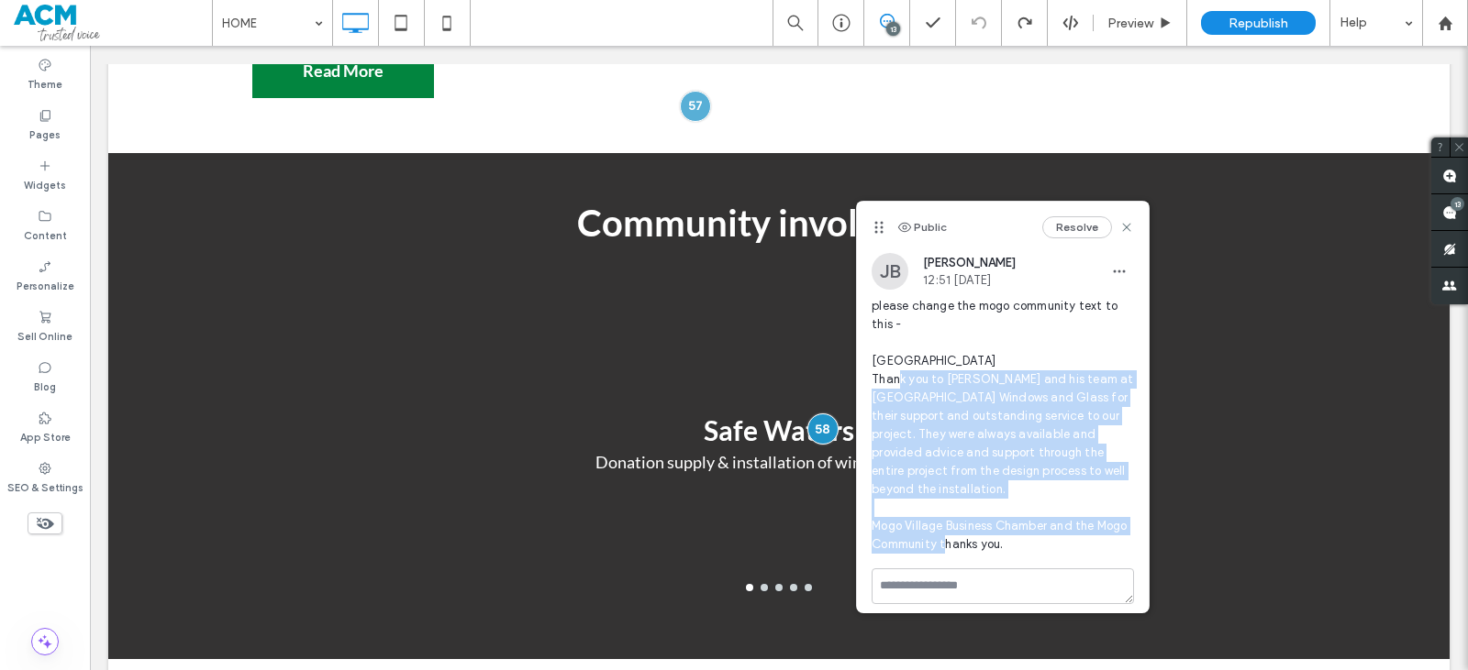
drag, startPoint x: 870, startPoint y: 382, endPoint x: 1008, endPoint y: 524, distance: 197.8
click at [1008, 524] on div "JB Jasmine Bourne 12:51 Aug 14 2025 please change the mogo community text to th…" at bounding box center [1003, 411] width 292 height 316
copy span "Thank you to Peter and his team at Kings Point Windows and Glass for their supp…"
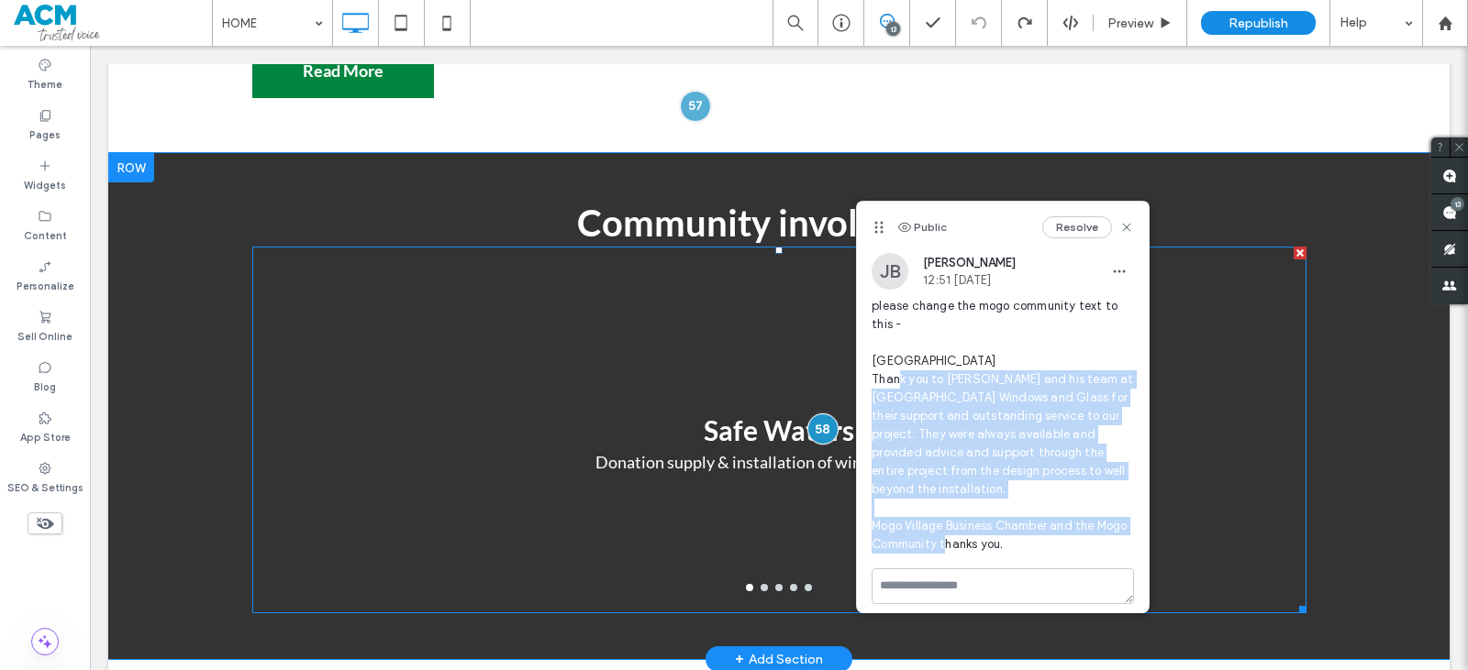
click at [725, 450] on p "Donation supply & installation of windows & doors." at bounding box center [778, 462] width 367 height 25
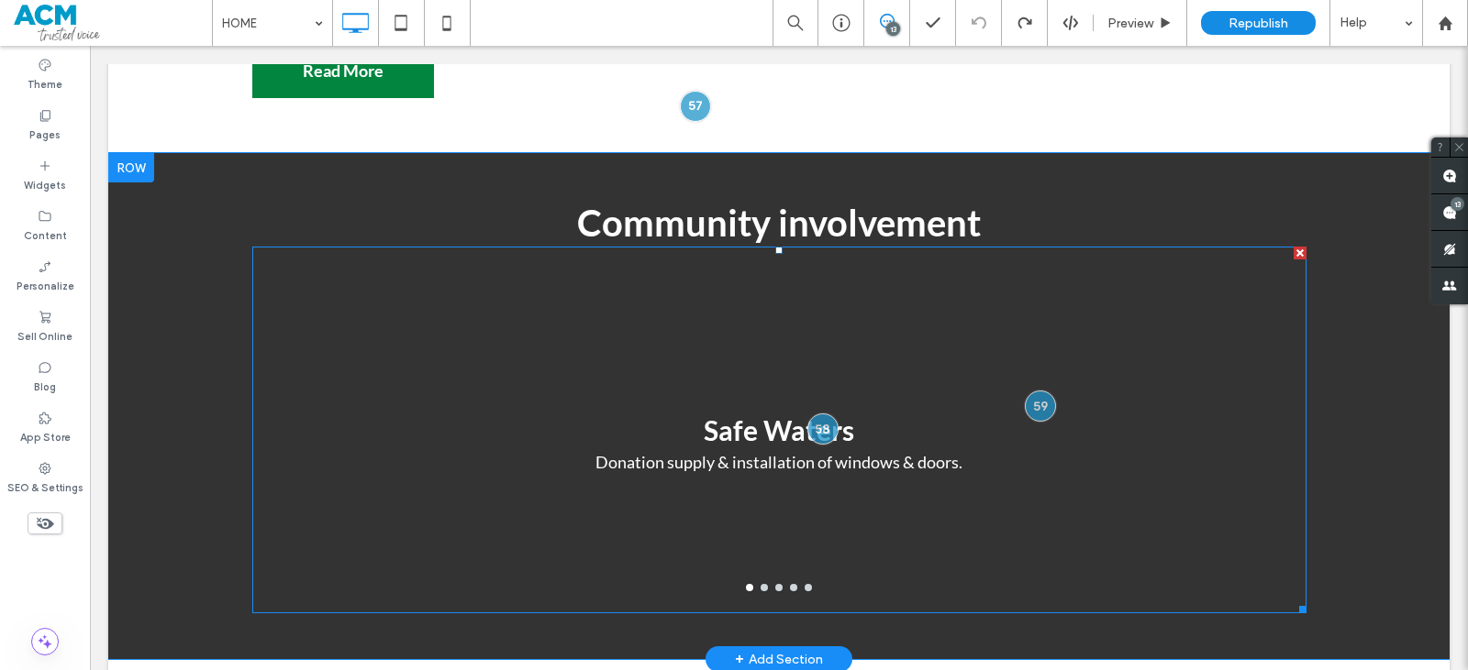
click at [721, 418] on h3 "Safe Waters" at bounding box center [779, 430] width 150 height 25
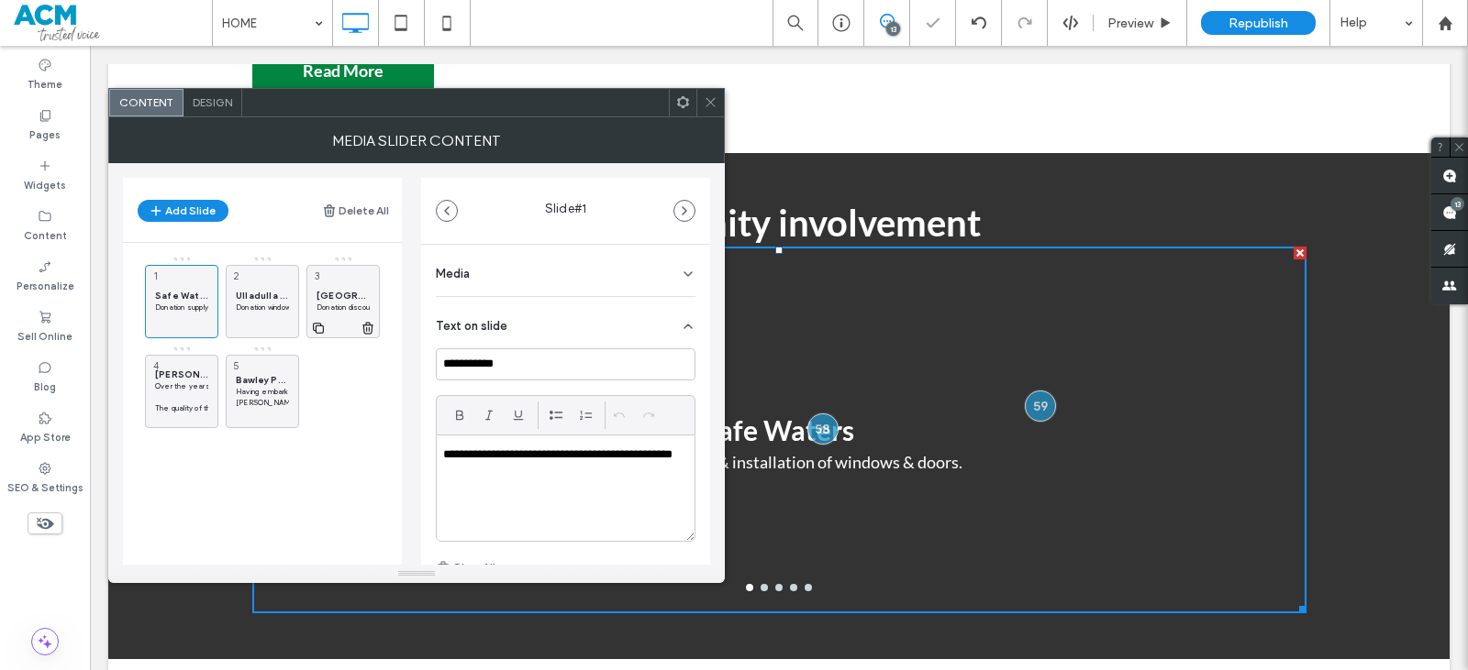
click at [335, 282] on div "Mogo Community Centre Donation discounted windows & doors including help with i…" at bounding box center [342, 301] width 73 height 73
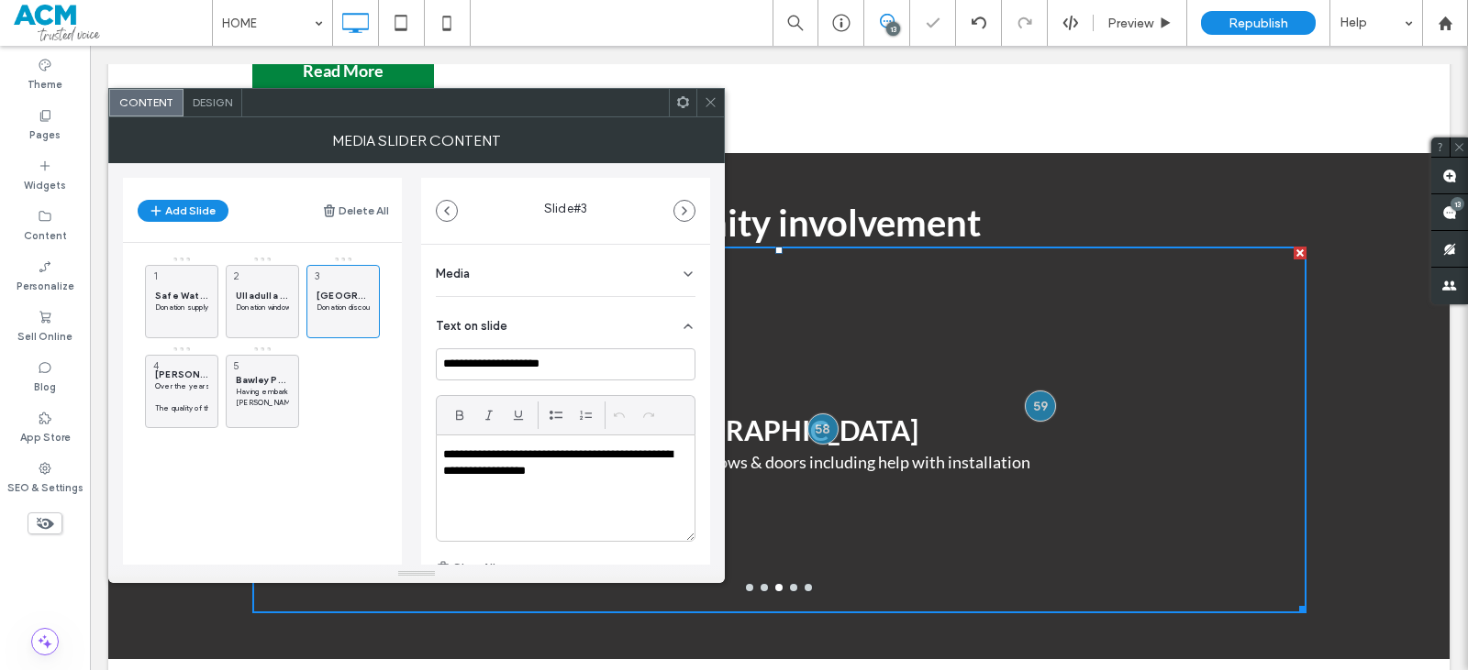
click at [506, 467] on p "**********" at bounding box center [560, 464] width 235 height 34
paste div
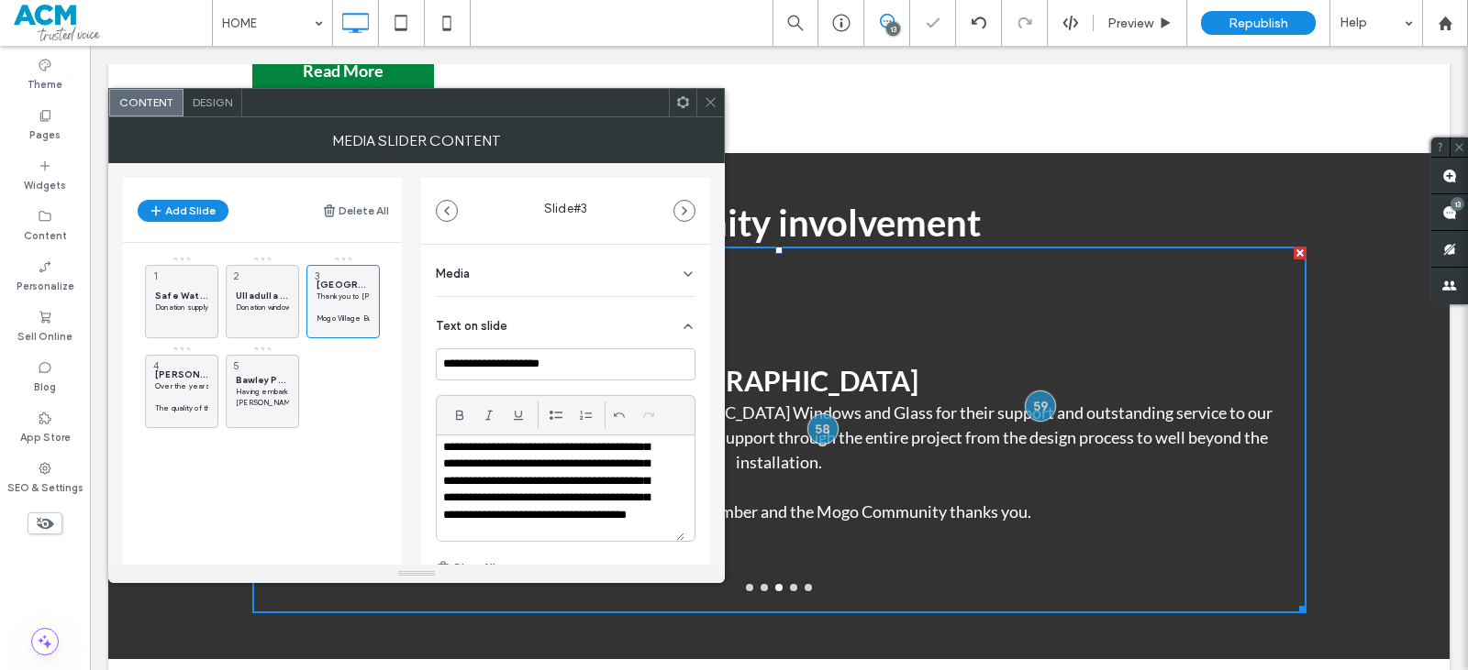
scroll to position [0, 0]
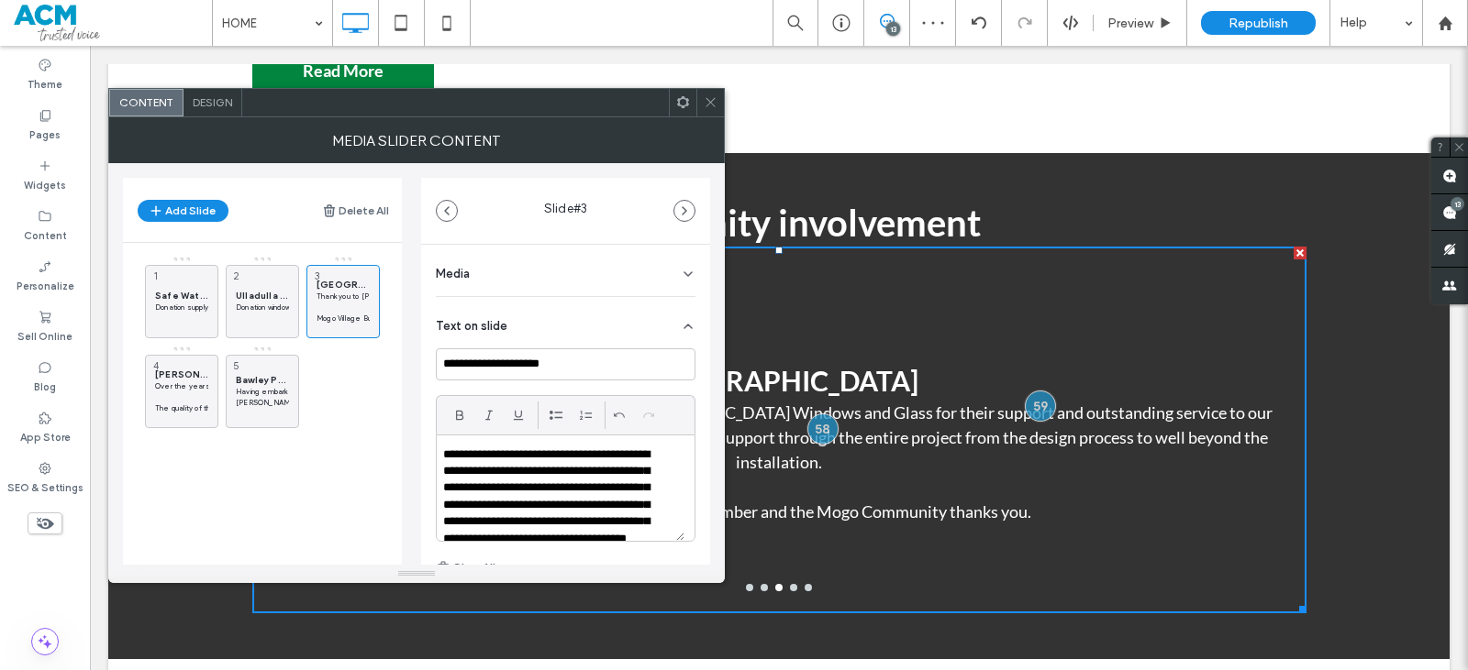
click at [714, 109] on span at bounding box center [711, 103] width 14 height 28
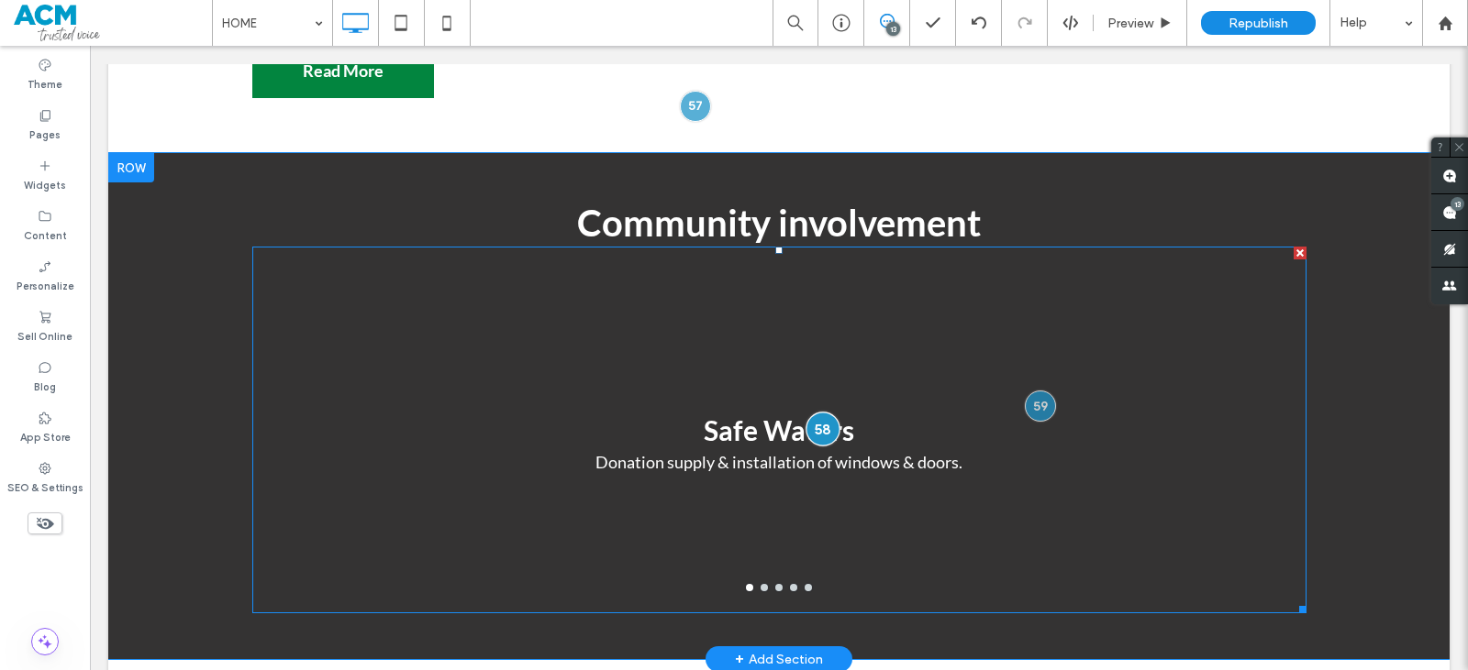
click at [805, 412] on div at bounding box center [822, 429] width 34 height 34
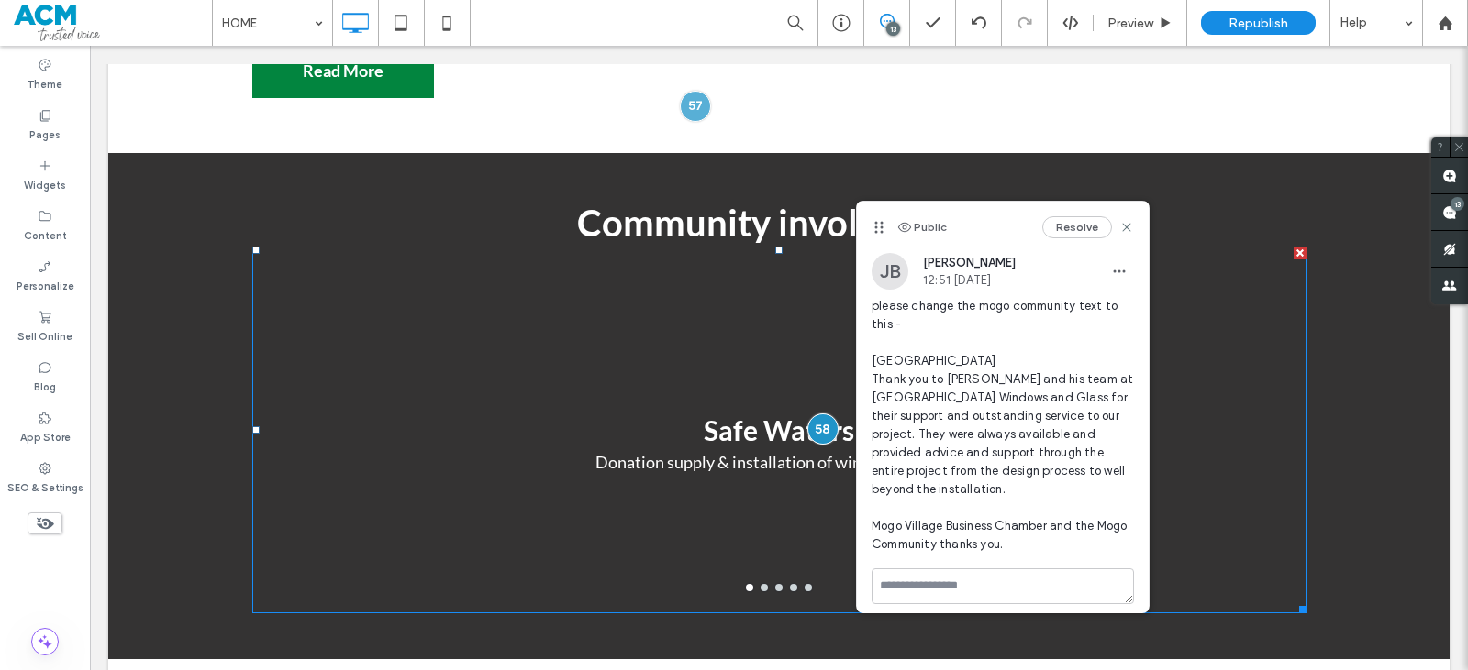
click at [771, 454] on div "Safe Waters Donation supply & installation of windows & doors." at bounding box center [779, 442] width 1054 height 280
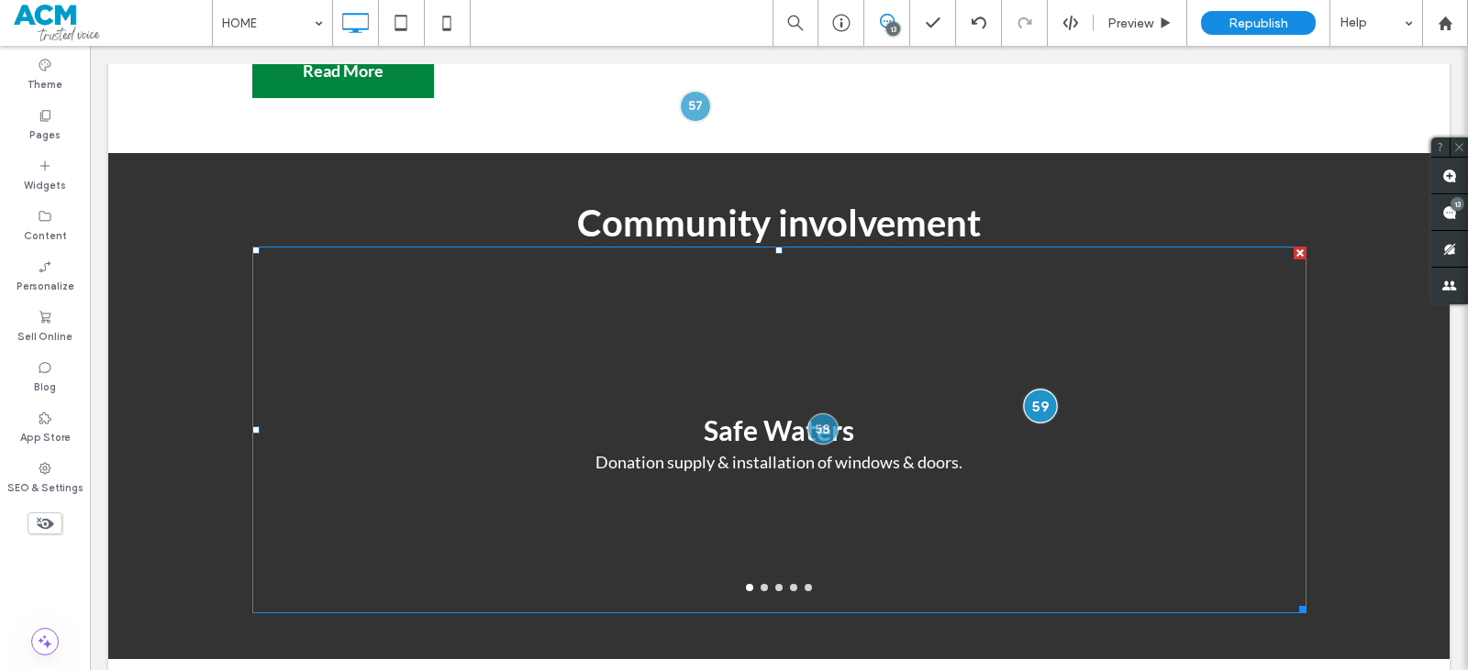
click at [1026, 389] on div at bounding box center [1040, 406] width 34 height 34
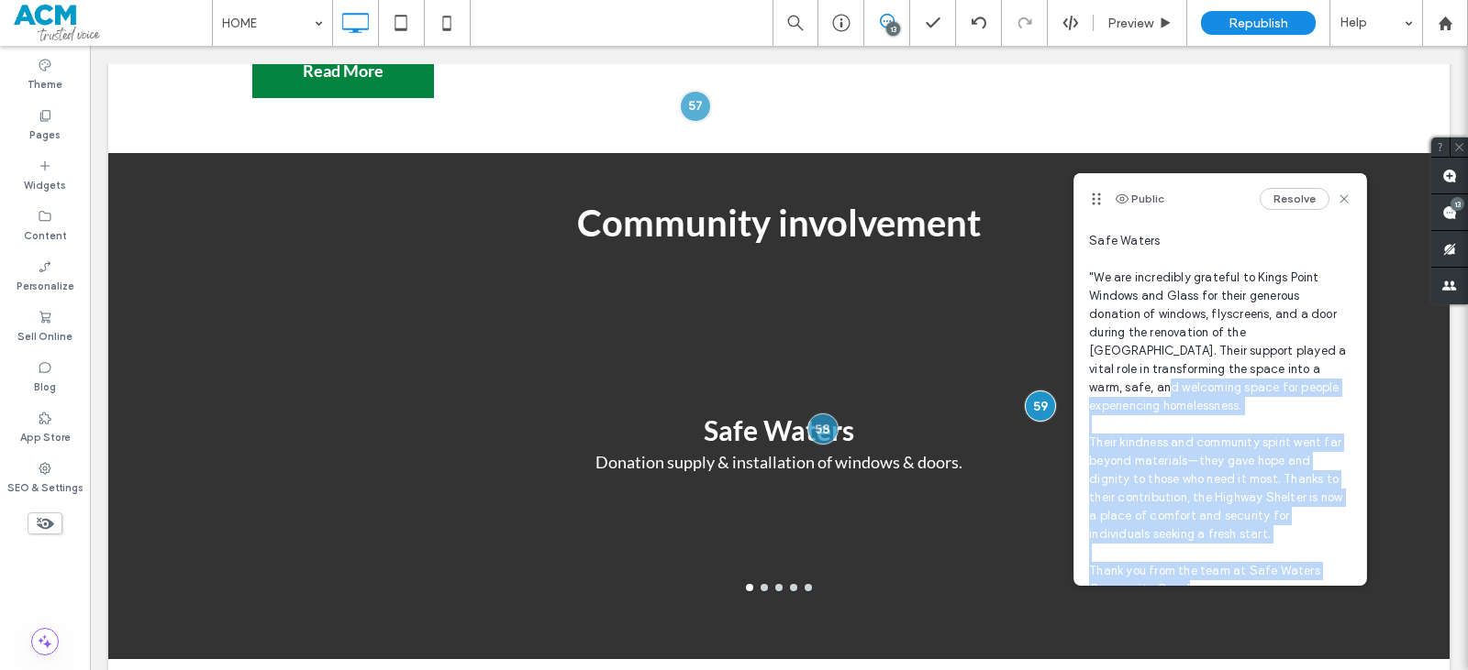
scroll to position [83, 0]
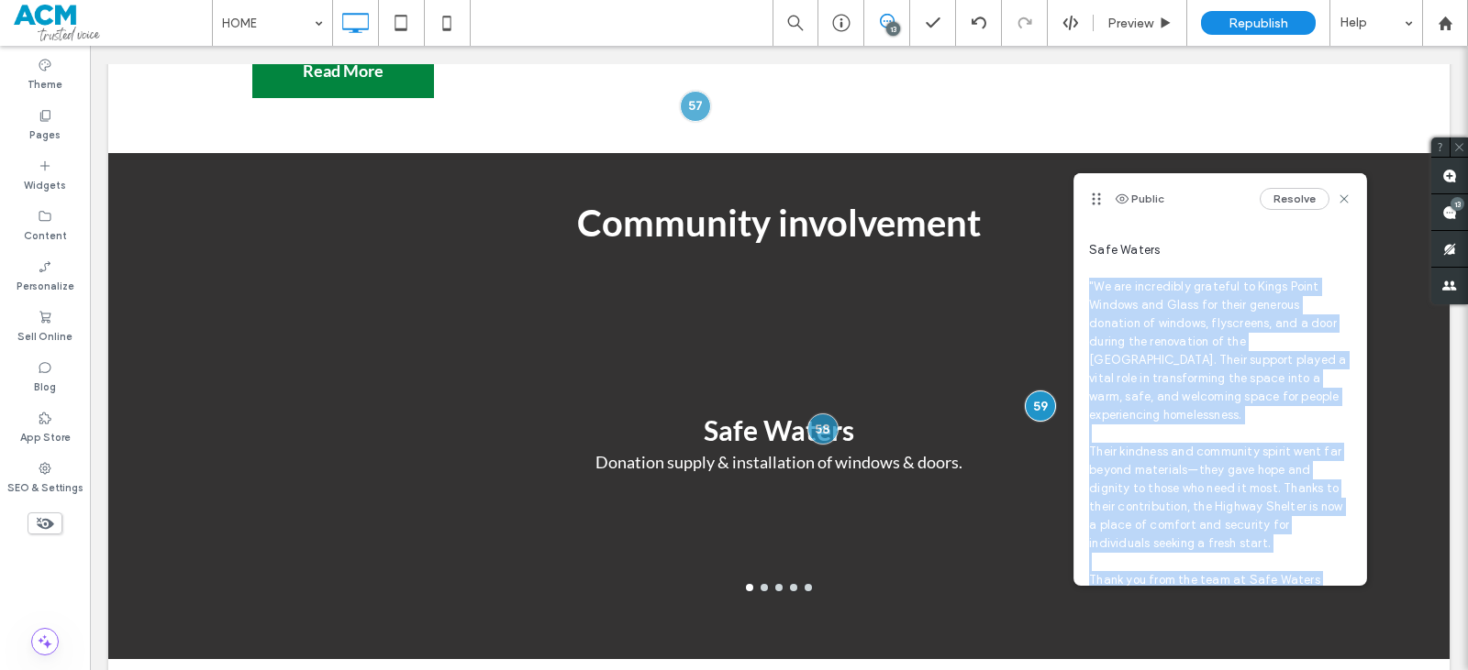
drag, startPoint x: 1214, startPoint y: 503, endPoint x: 1090, endPoint y: 294, distance: 242.3
click at [1090, 294] on span "please change the text for safe waters to this - Safe Waters "We are incredibly…" at bounding box center [1220, 397] width 262 height 422
copy span ""We are incredibly grateful to Kings Point Windows and Glass for their generous…"
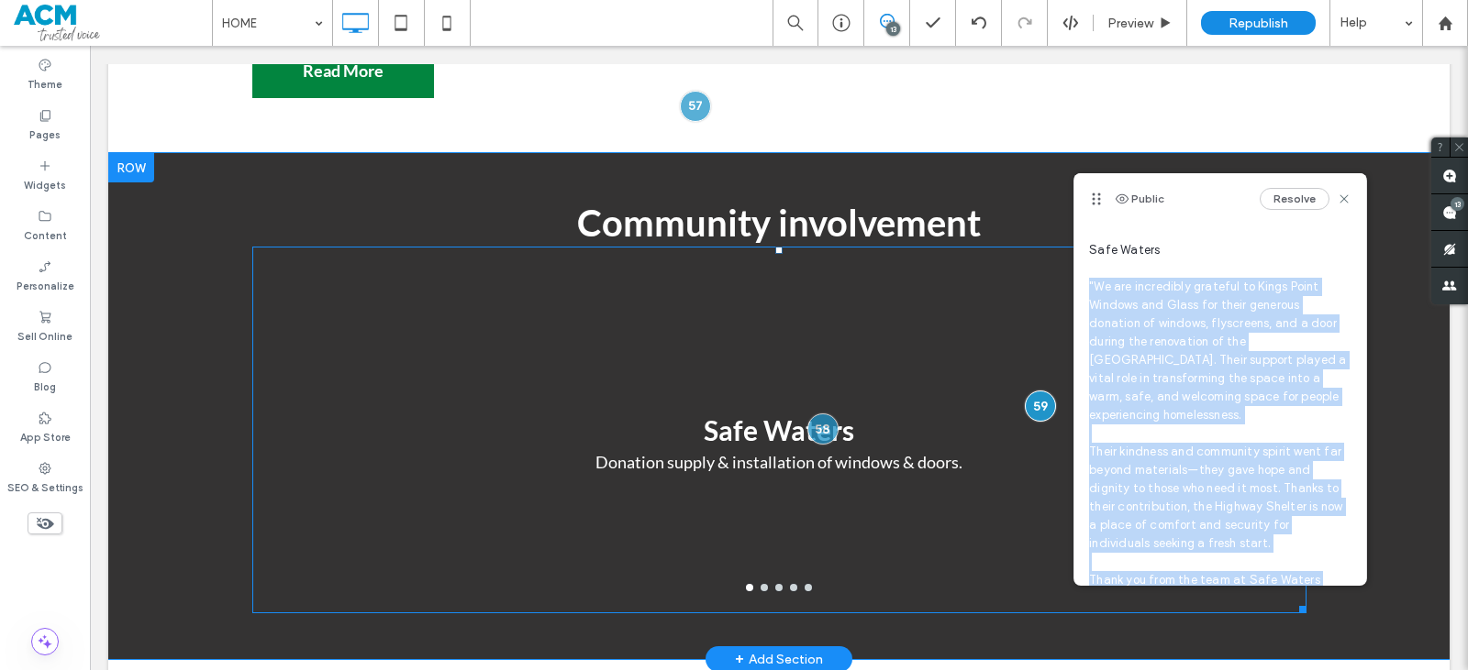
click at [730, 450] on p "Donation supply & installation of windows & doors." at bounding box center [778, 462] width 367 height 25
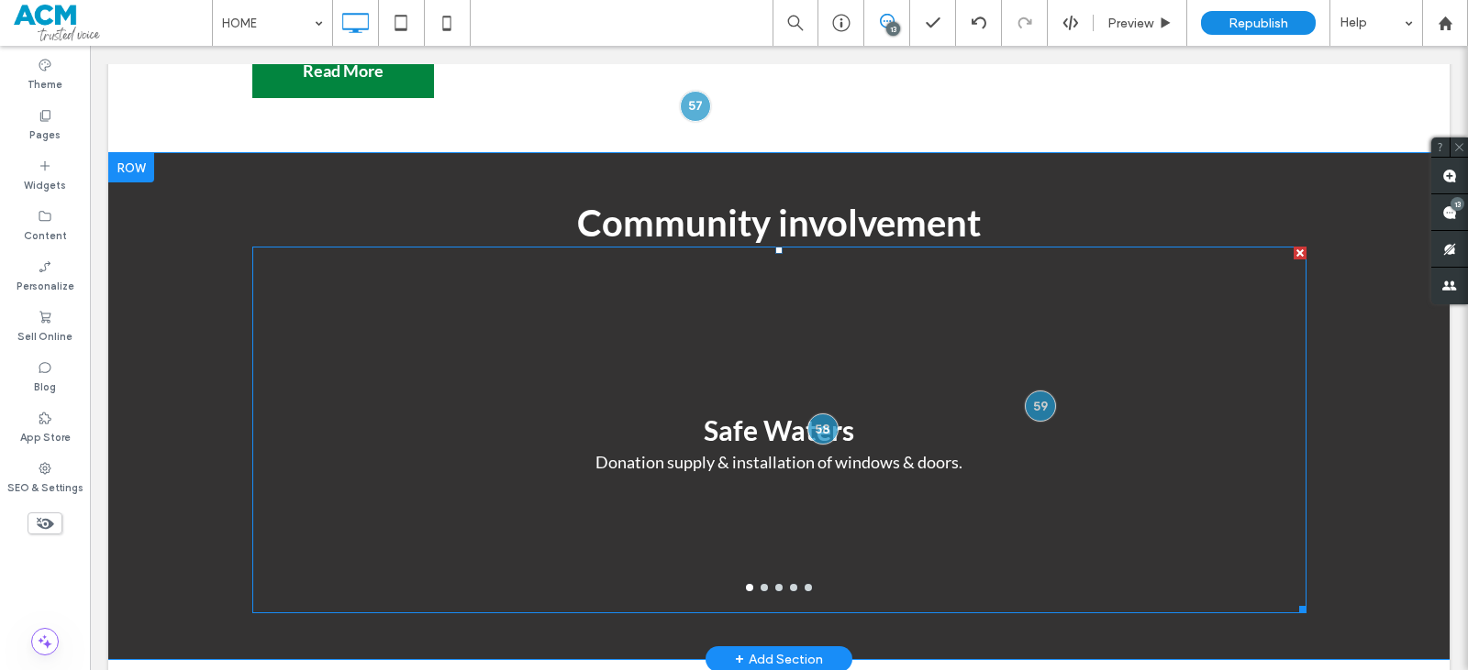
click at [439, 416] on div "Safe Waters Donation supply & installation of windows & doors." at bounding box center [779, 442] width 1054 height 280
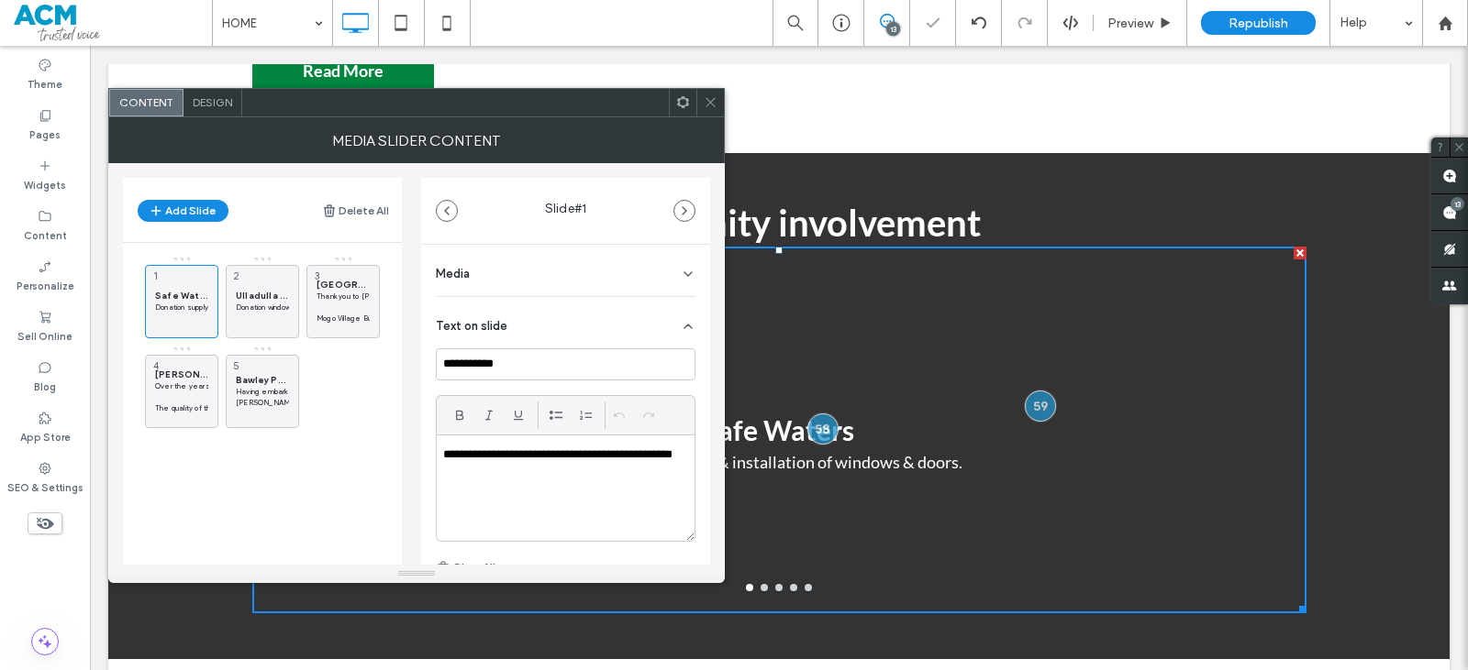
click at [492, 484] on div "**********" at bounding box center [566, 488] width 258 height 105
paste div
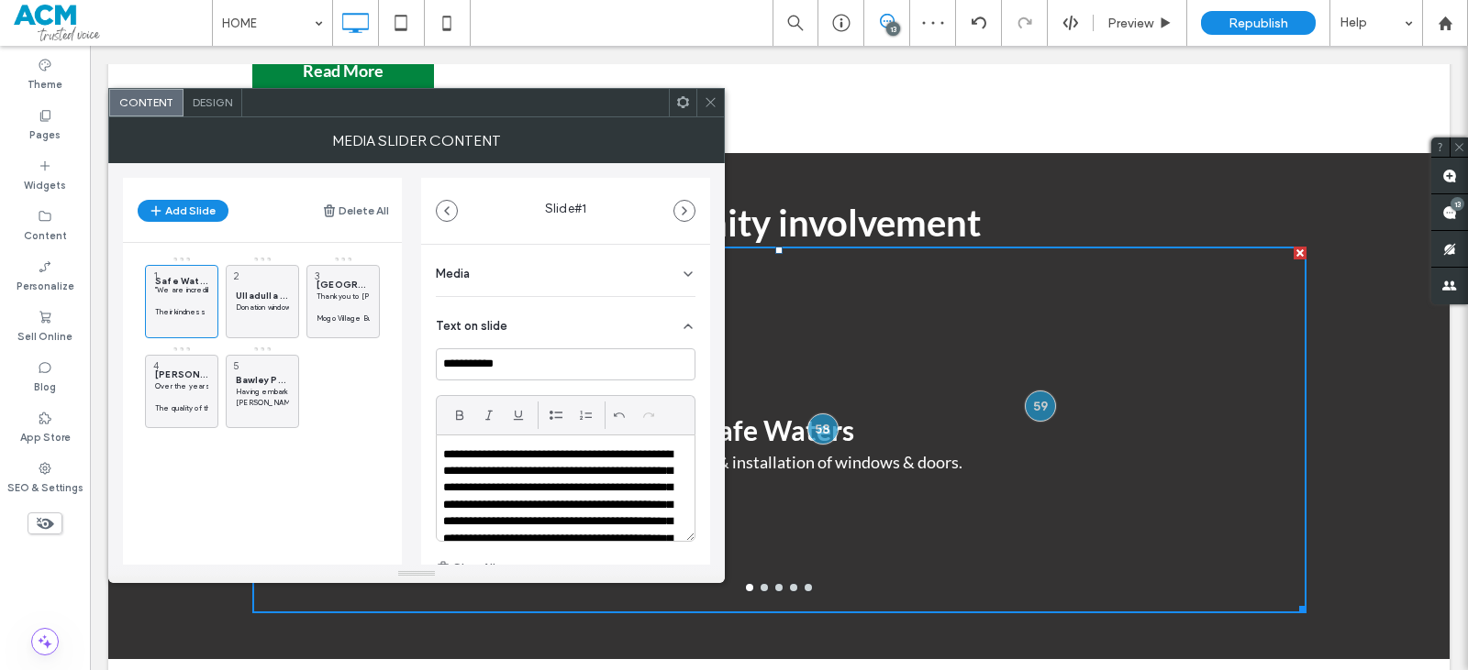
scroll to position [225, 0]
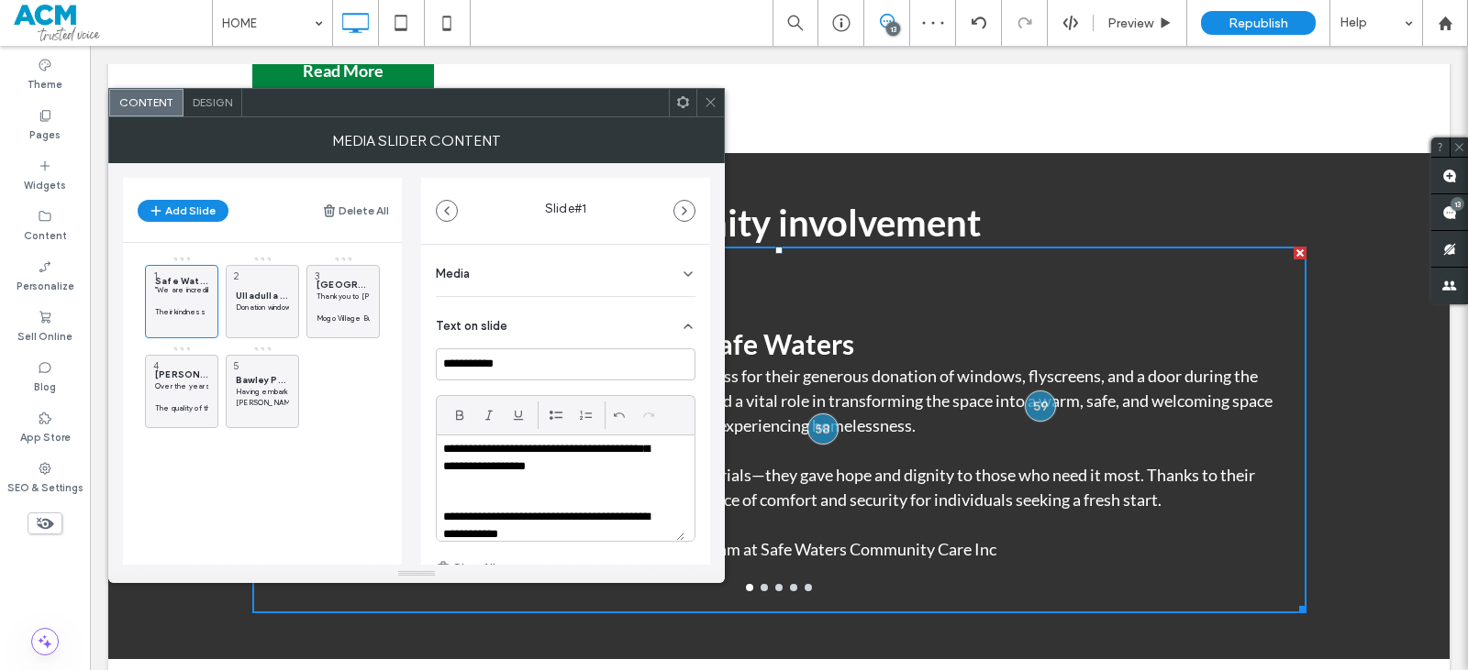
click at [712, 103] on icon at bounding box center [711, 102] width 14 height 14
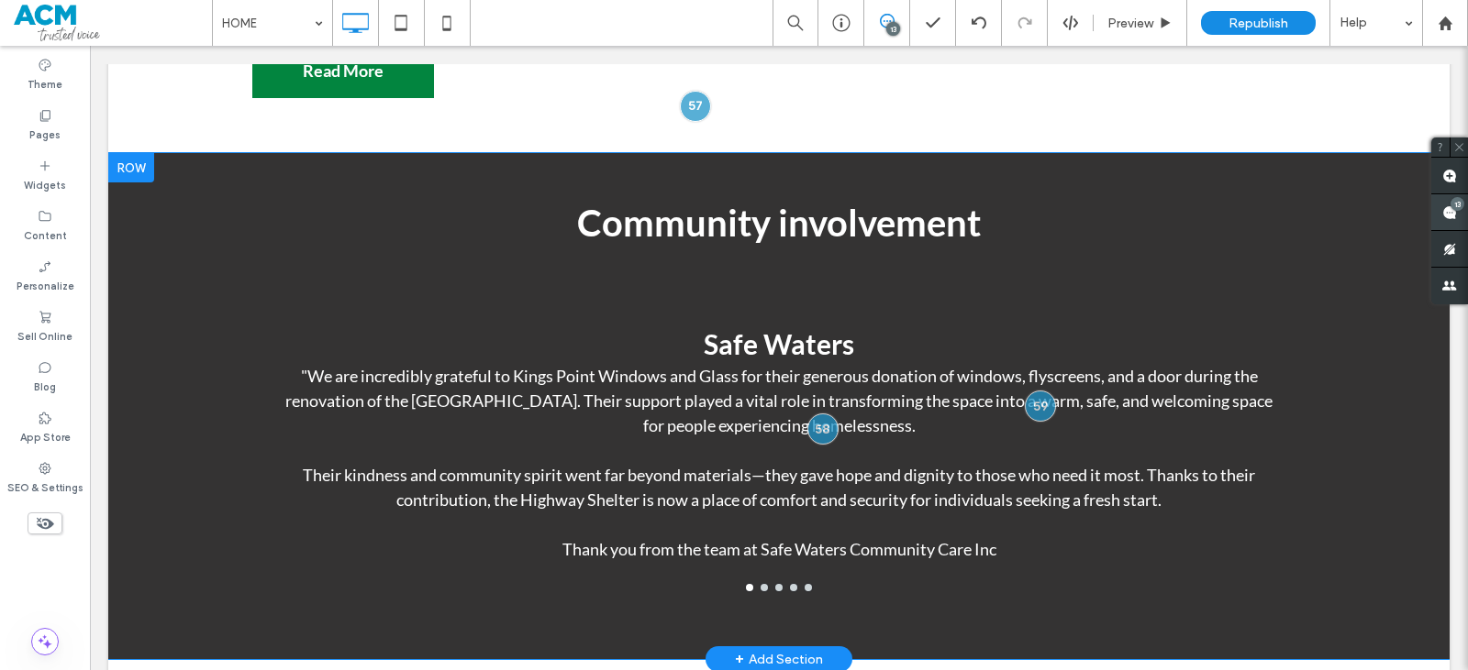
click at [1457, 217] on span at bounding box center [1449, 212] width 37 height 36
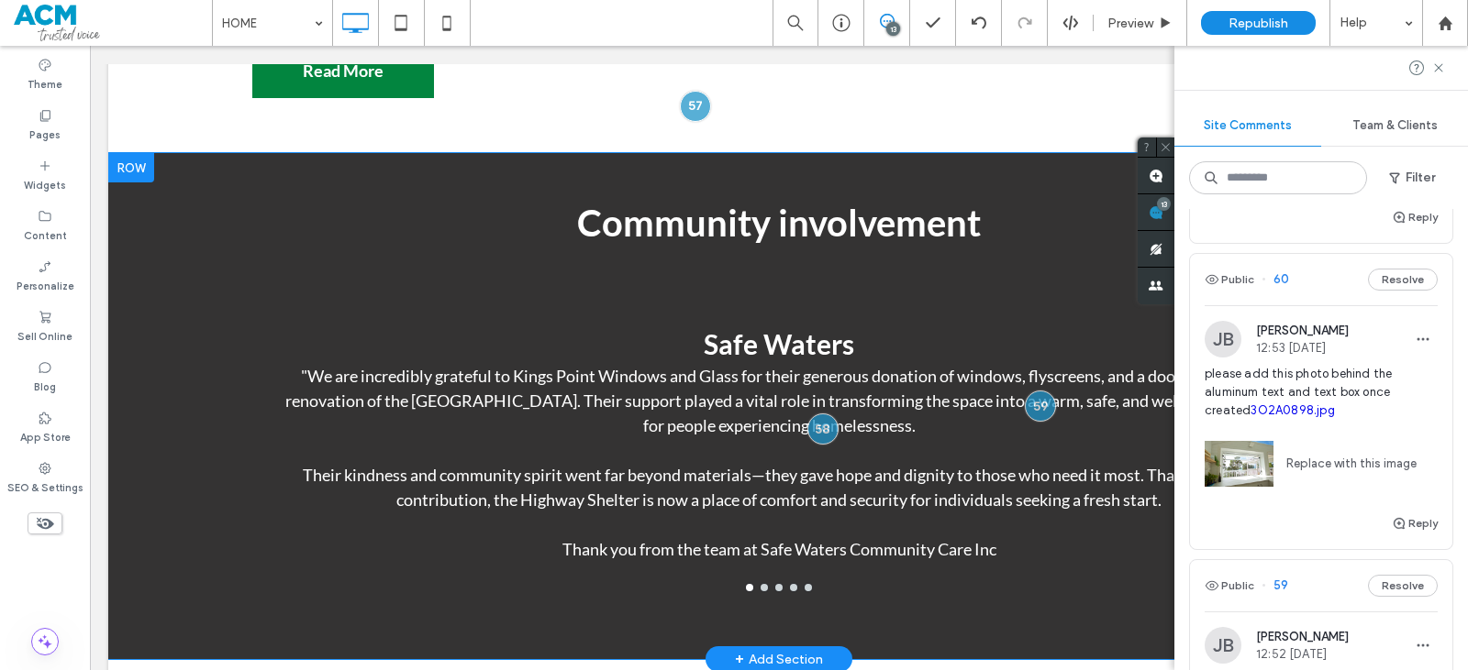
scroll to position [459, 0]
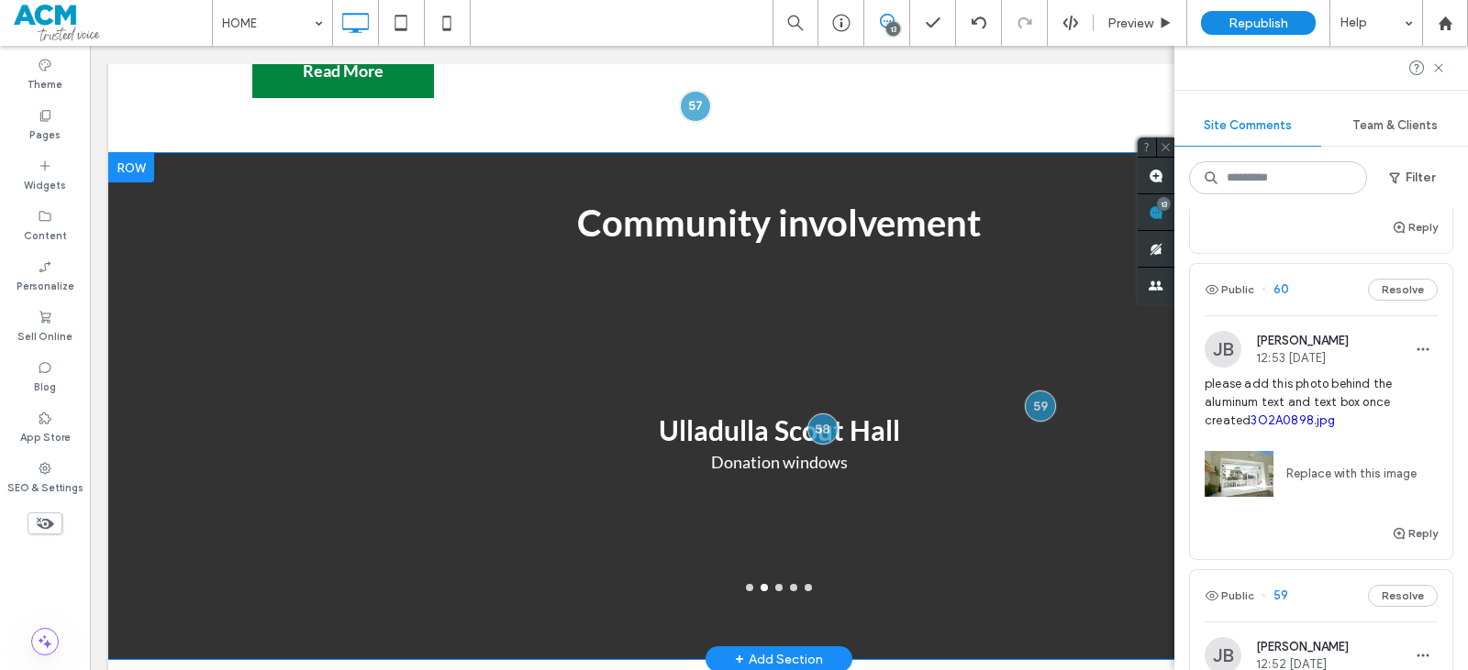
click at [1376, 439] on div "Replace with this image" at bounding box center [1320, 469] width 233 height 78
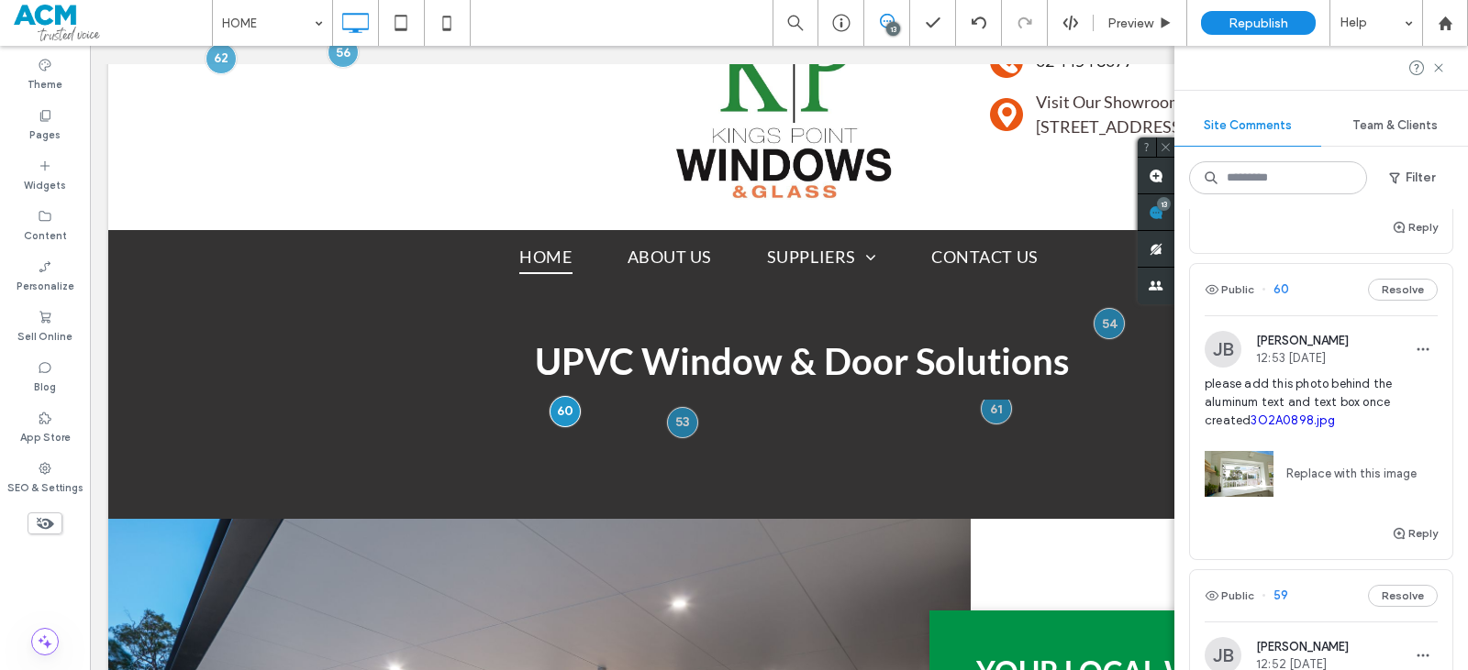
scroll to position [0, 0]
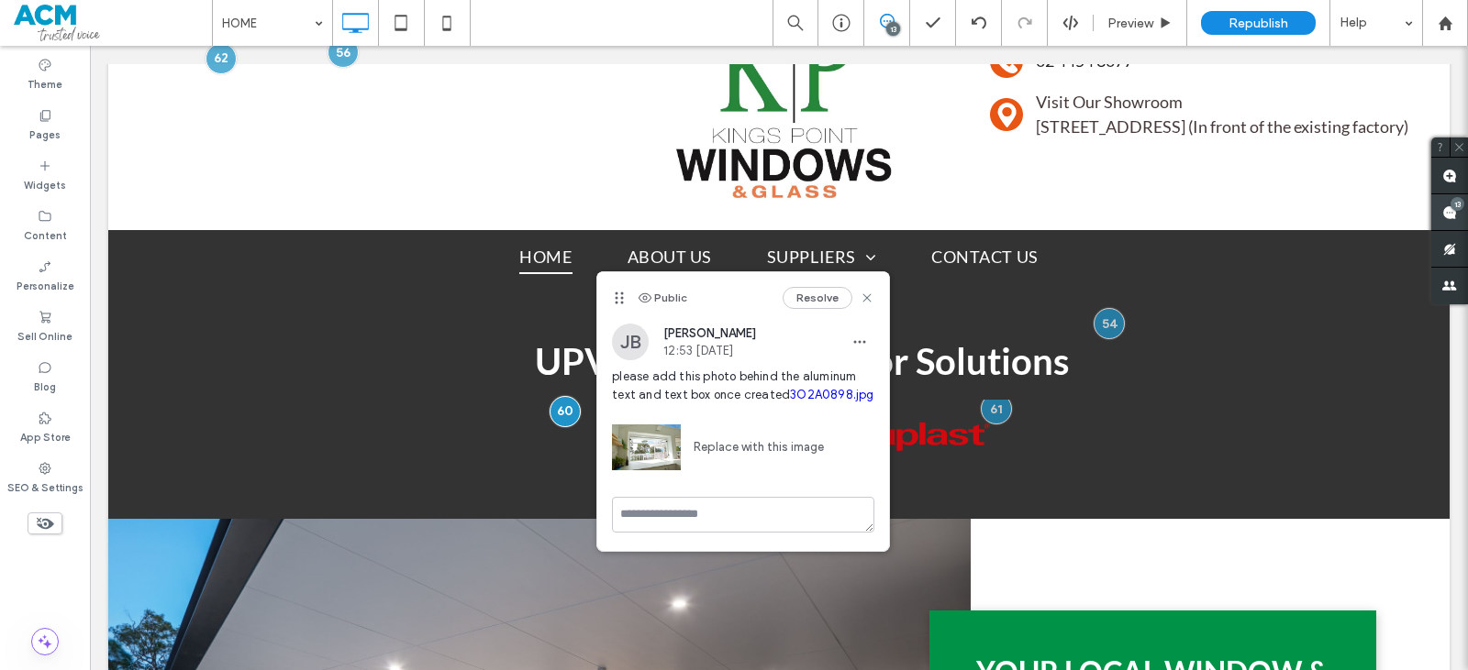
click at [1442, 208] on use at bounding box center [1449, 212] width 15 height 15
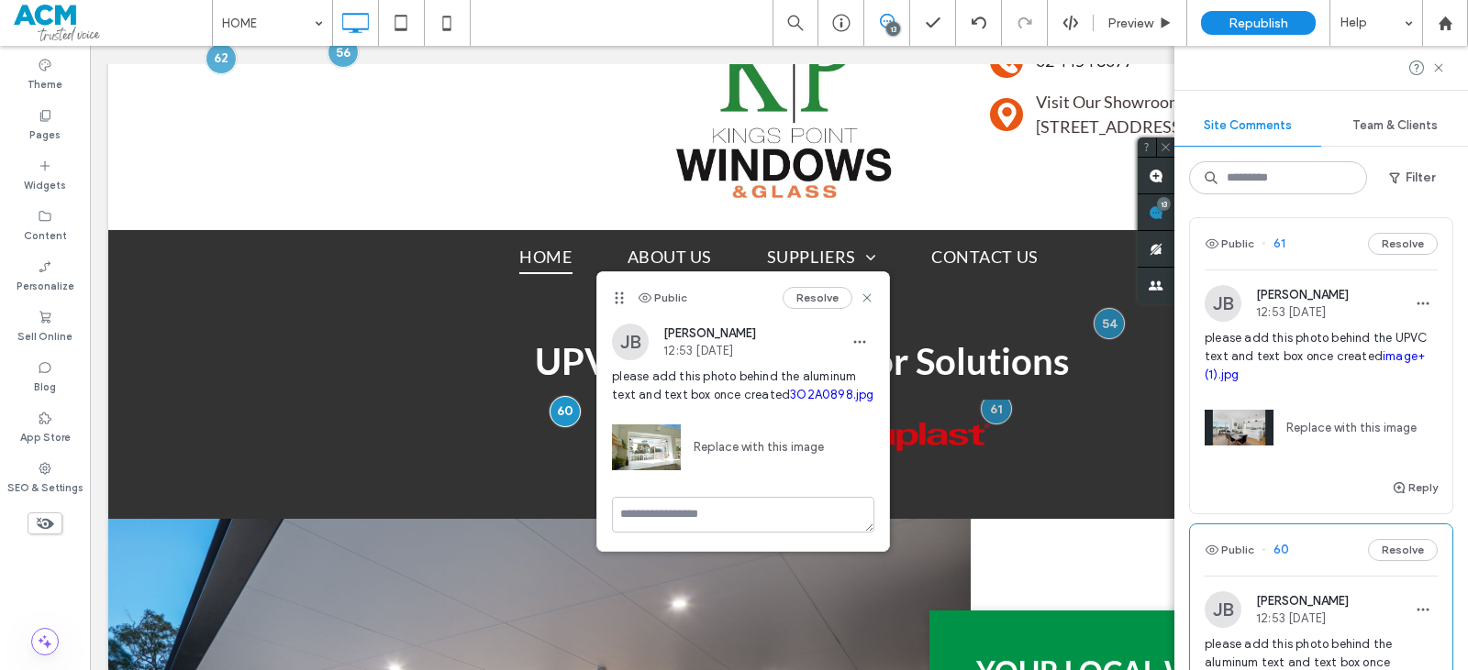
scroll to position [183, 0]
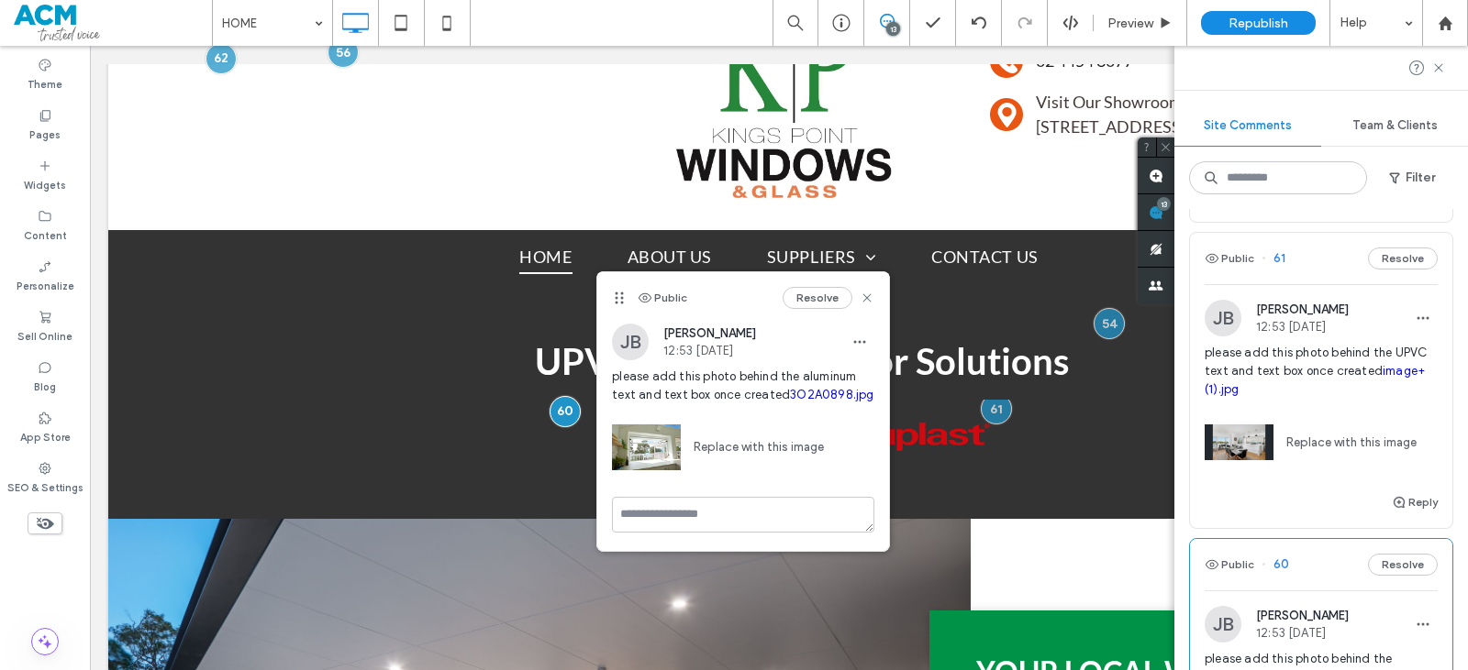
click at [1320, 408] on div "Replace with this image" at bounding box center [1320, 438] width 233 height 78
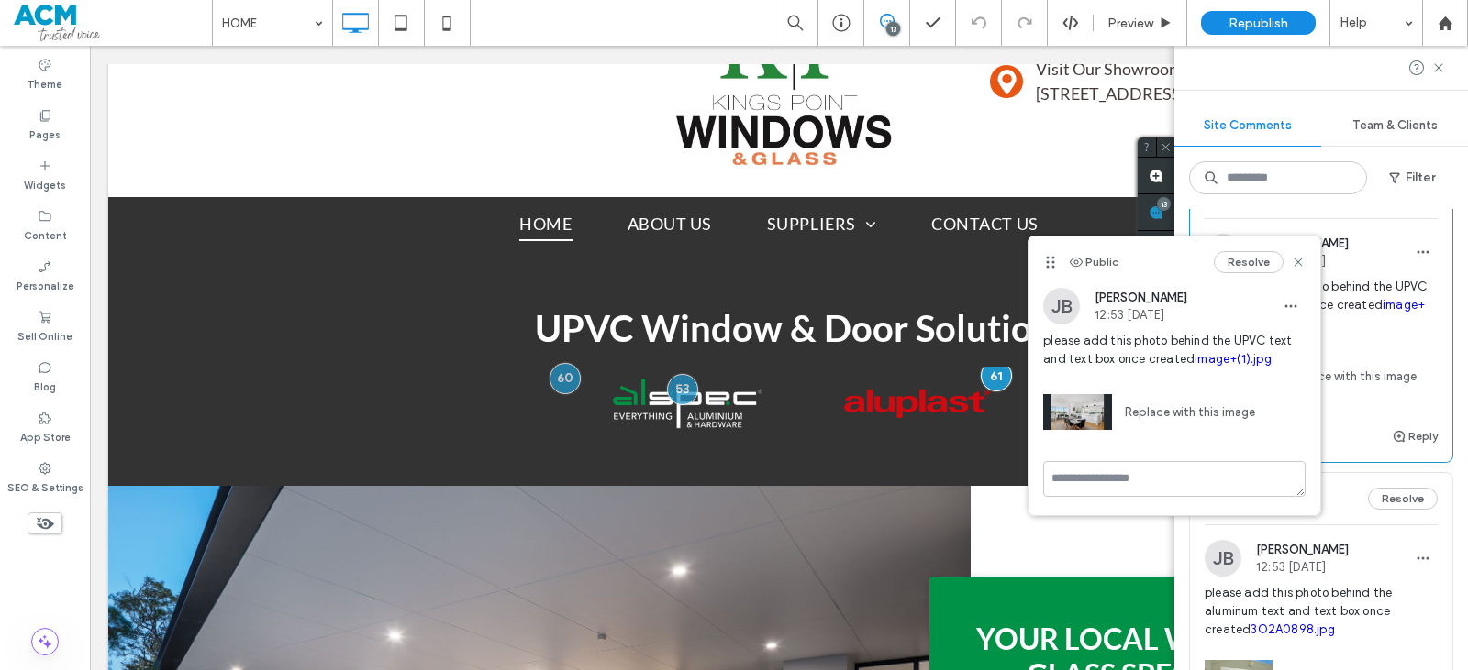
scroll to position [275, 0]
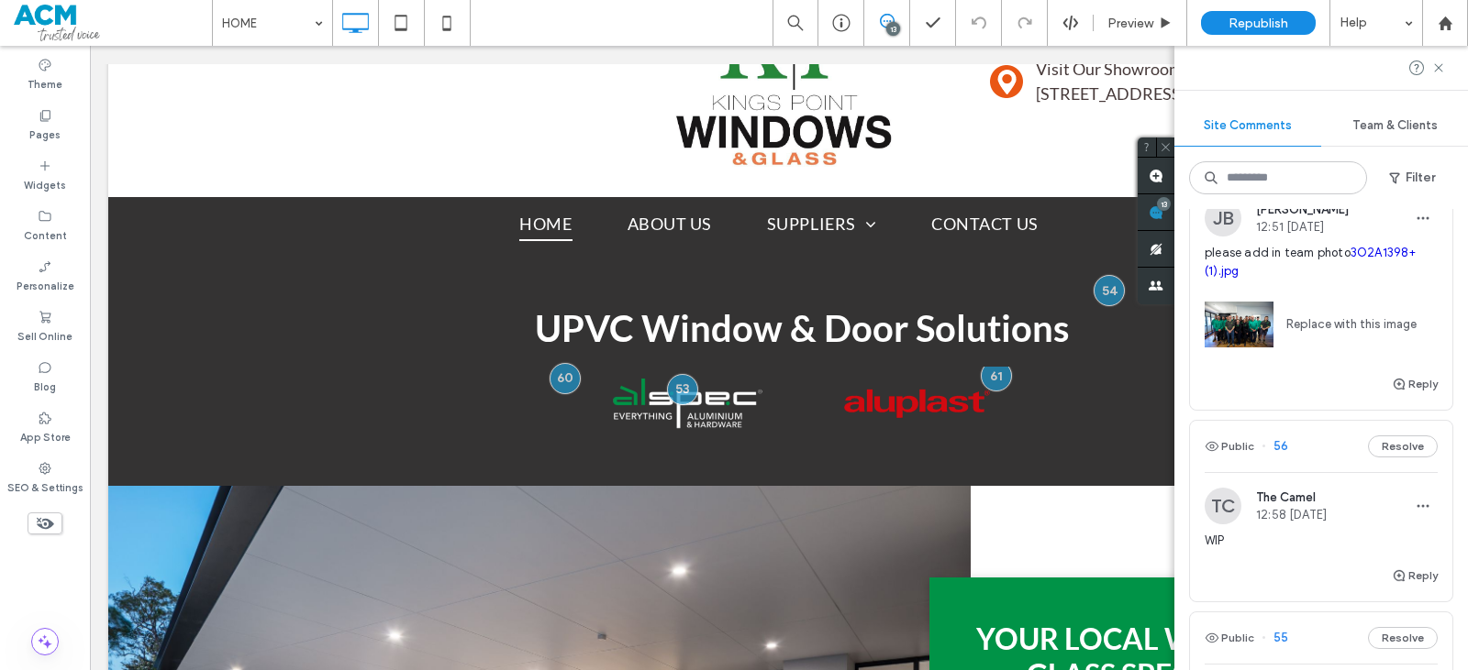
scroll to position [1834, 0]
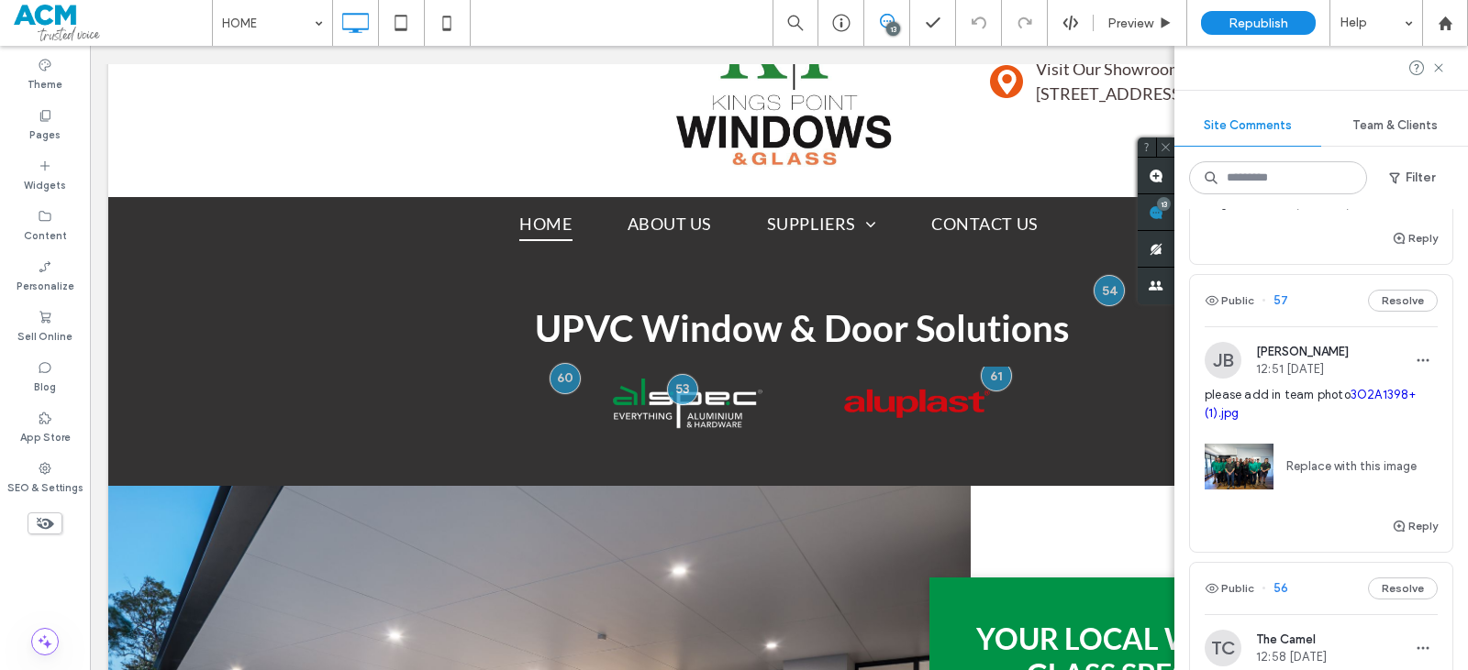
click at [1309, 488] on div "Replace with this image" at bounding box center [1320, 462] width 233 height 78
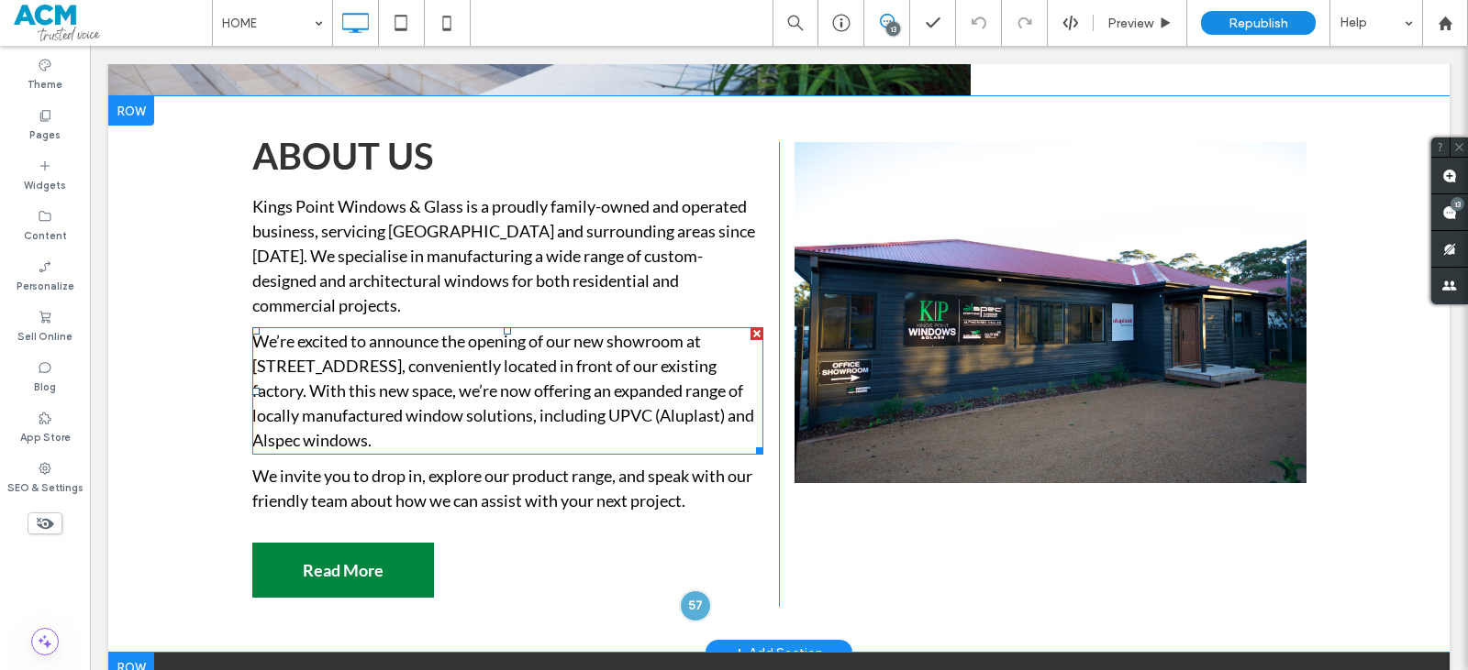
scroll to position [970, 0]
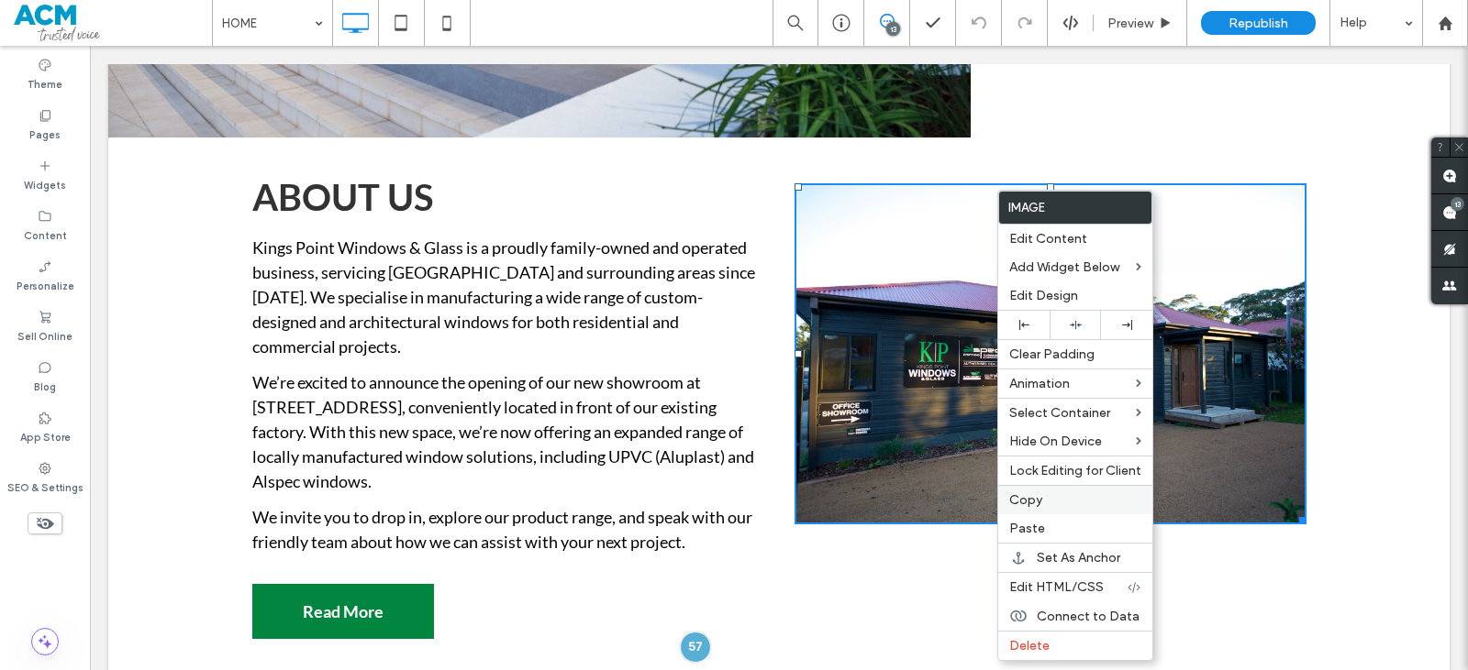
click at [1014, 500] on span "Copy" at bounding box center [1025, 501] width 33 height 16
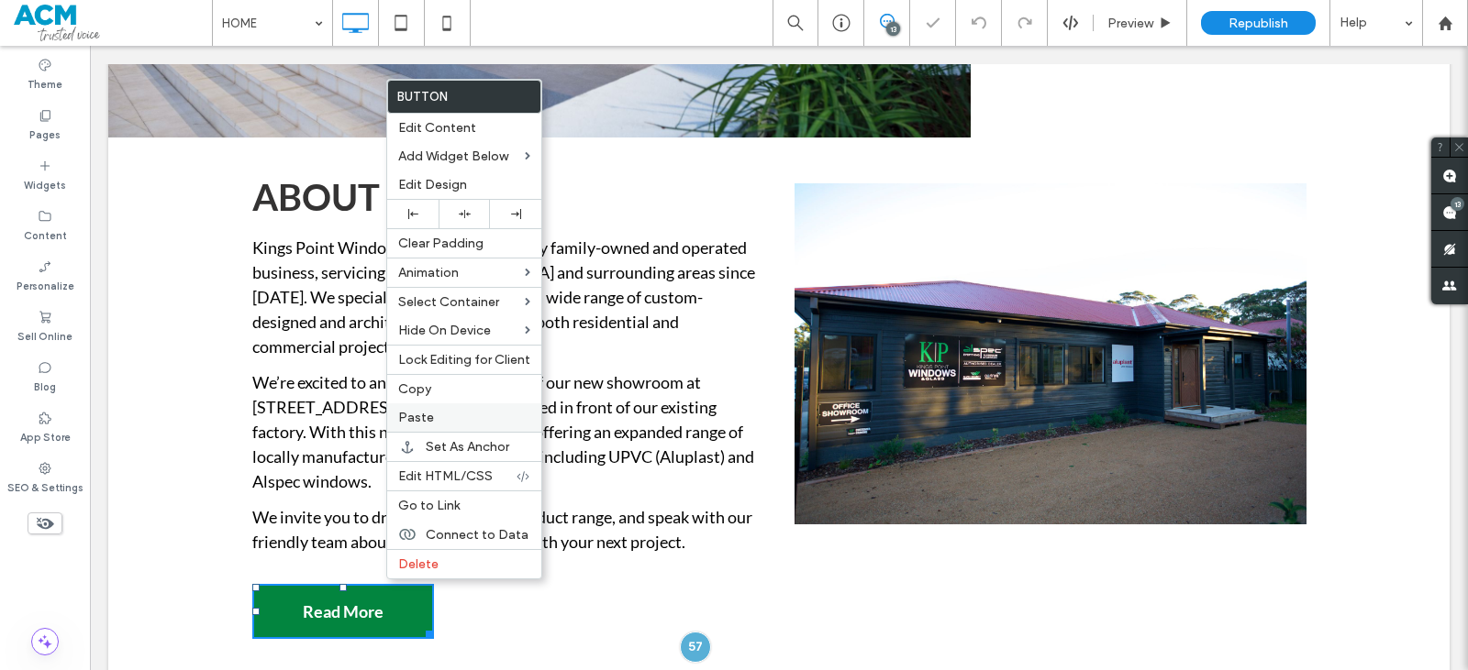
click at [452, 412] on label "Paste" at bounding box center [464, 418] width 132 height 16
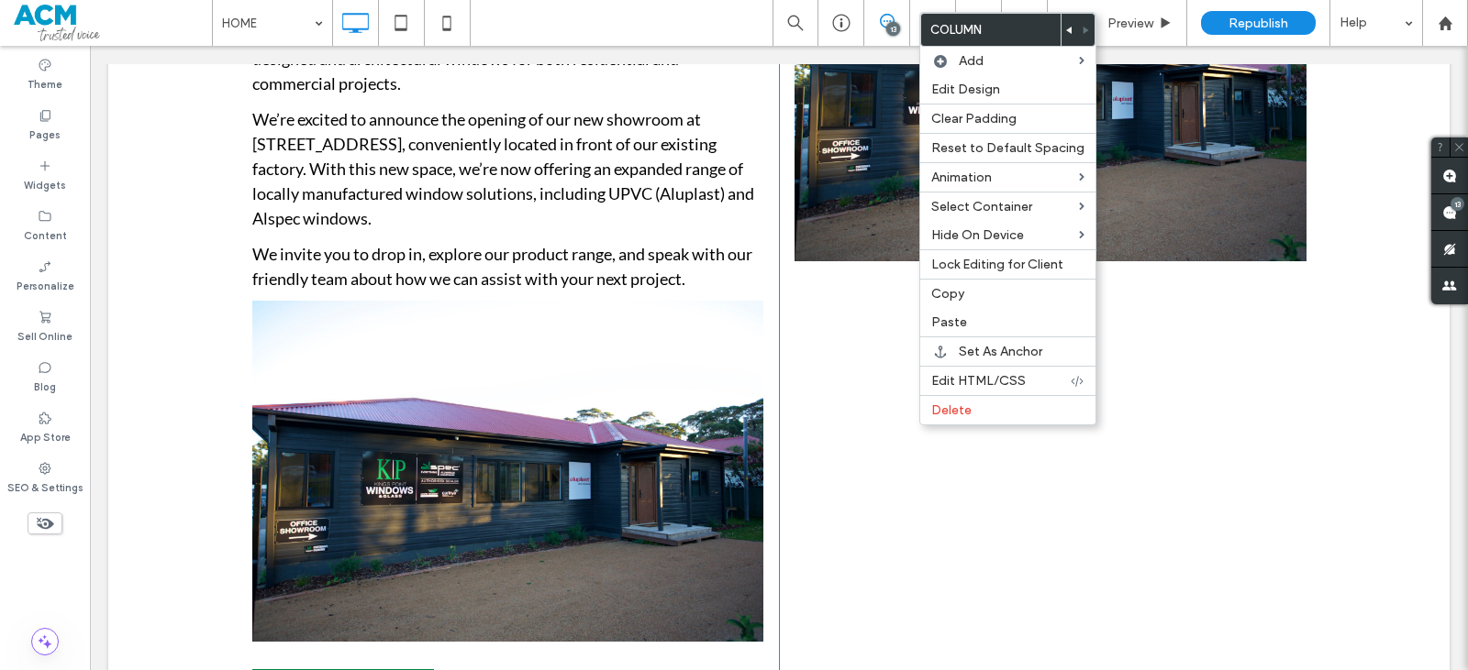
scroll to position [1154, 0]
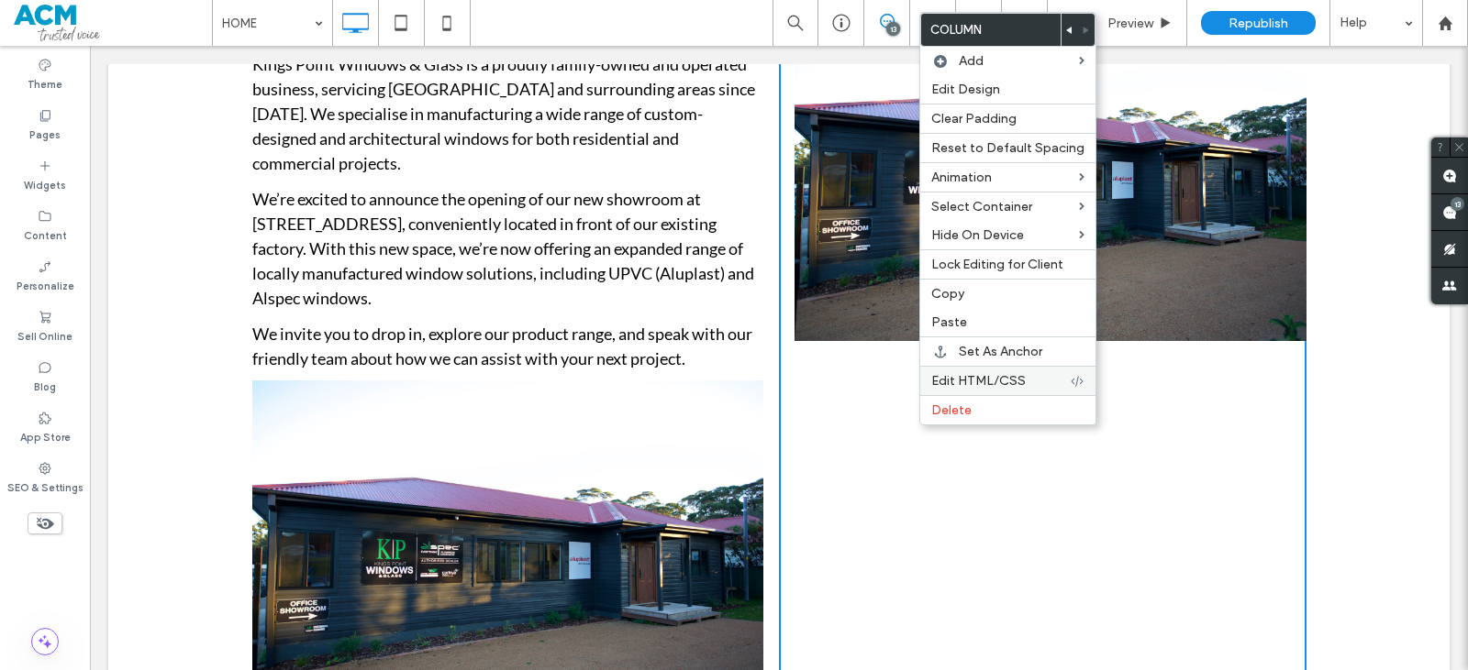
click at [966, 389] on div "Edit HTML/CSS" at bounding box center [1007, 380] width 175 height 29
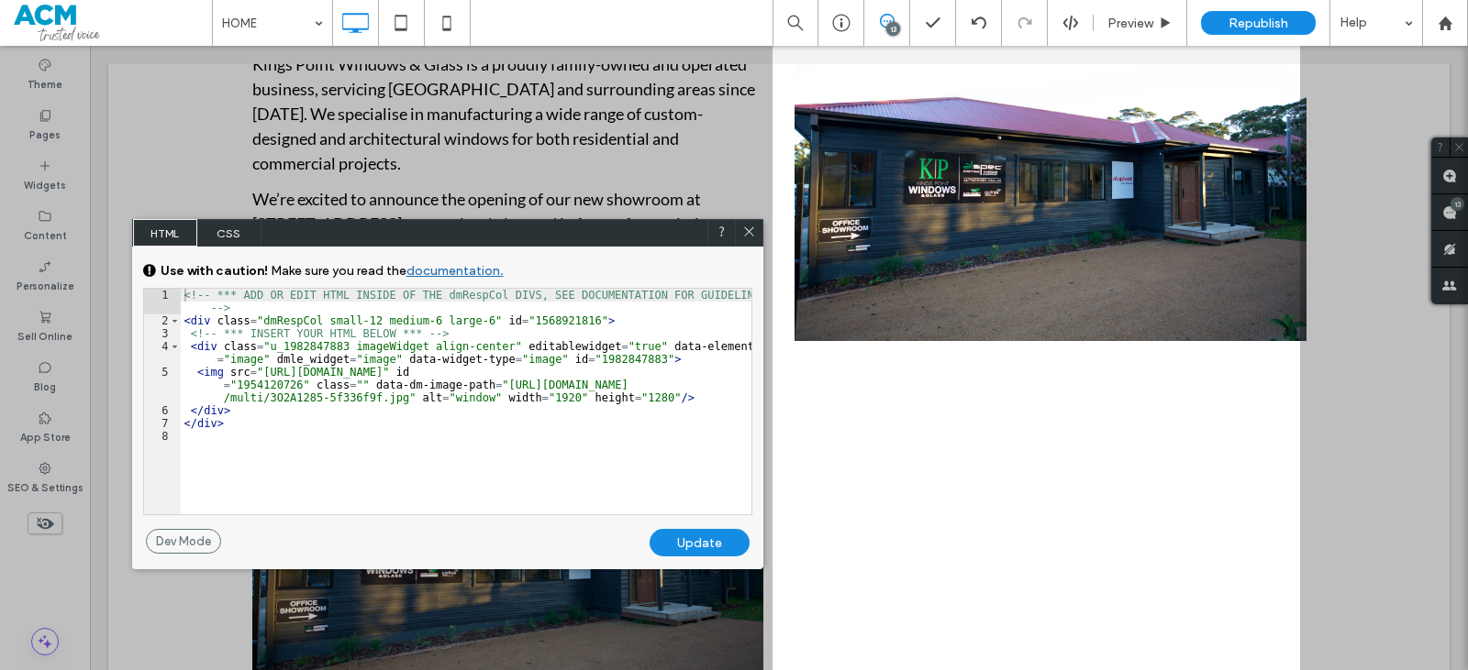
click at [225, 218] on div at bounding box center [386, 335] width 772 height 670
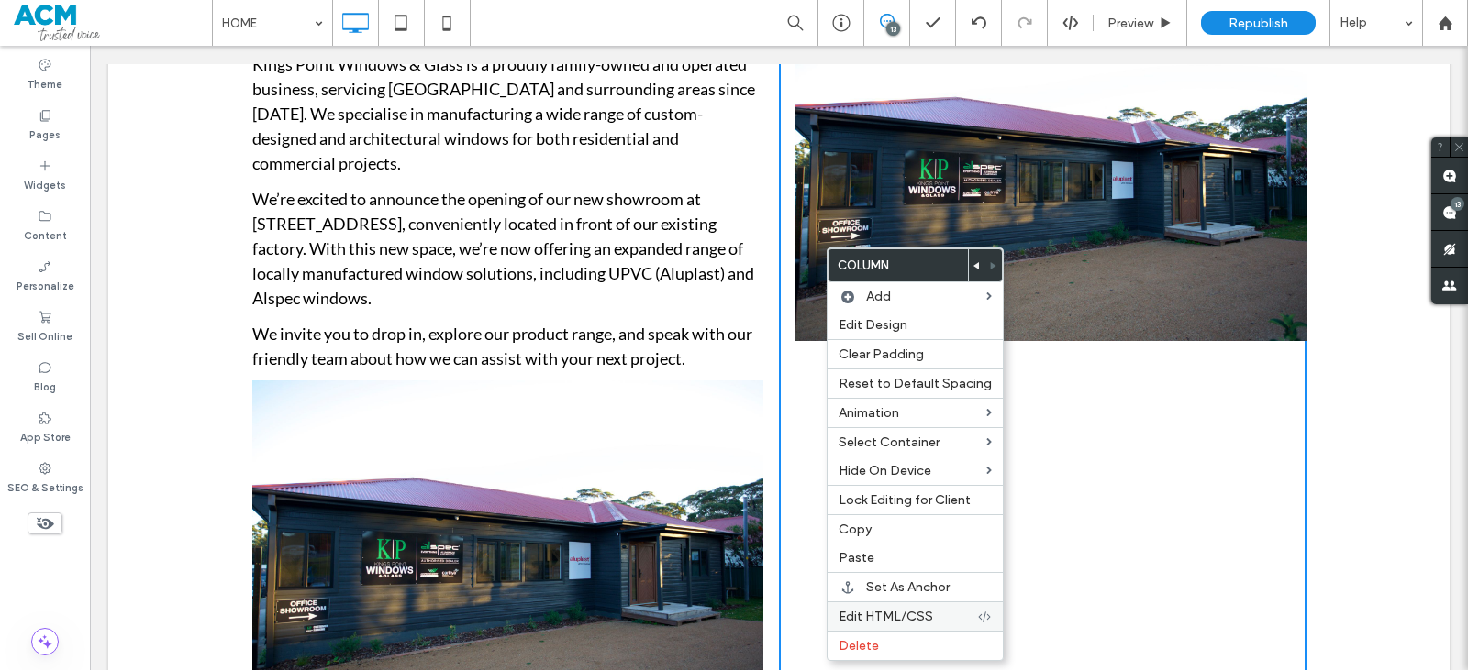
click at [873, 606] on div "Edit HTML/CSS" at bounding box center [914, 616] width 175 height 29
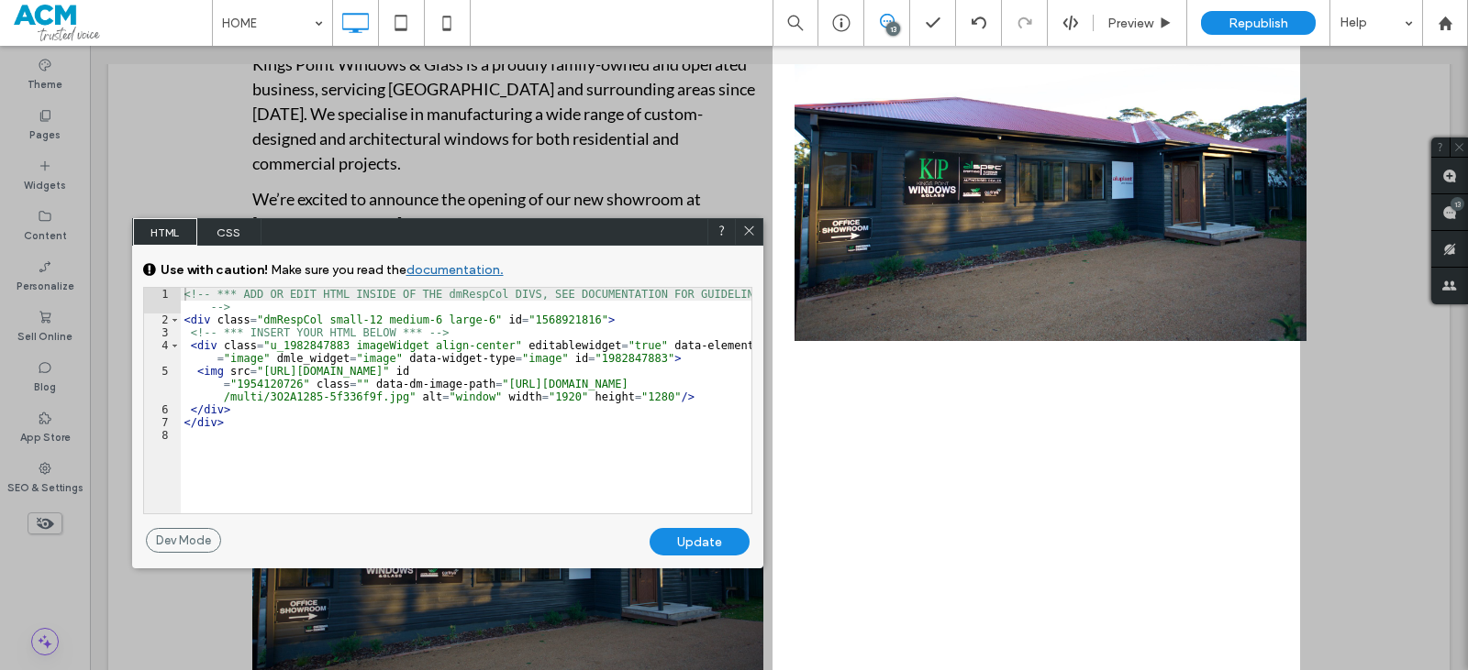
click at [208, 226] on span "CSS" at bounding box center [229, 232] width 64 height 28
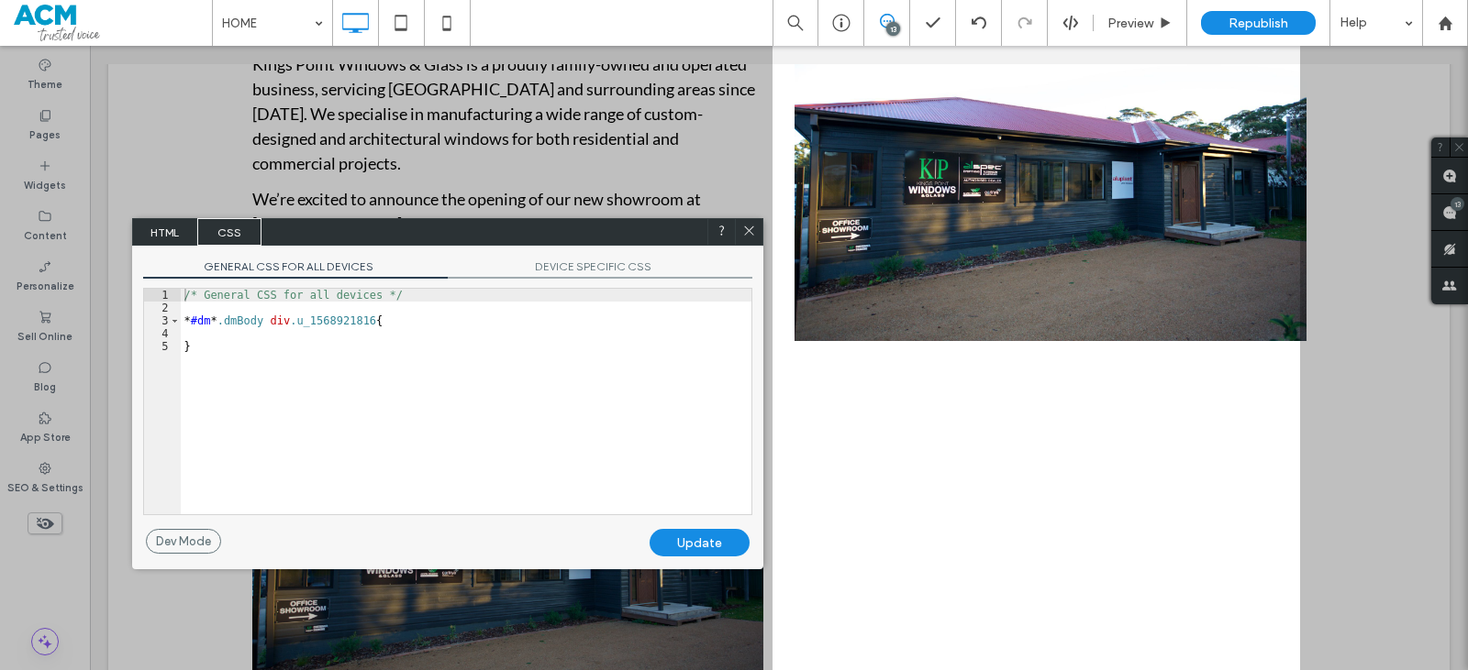
click at [640, 263] on span "DEVICE SPECIFIC CSS" at bounding box center [600, 269] width 305 height 19
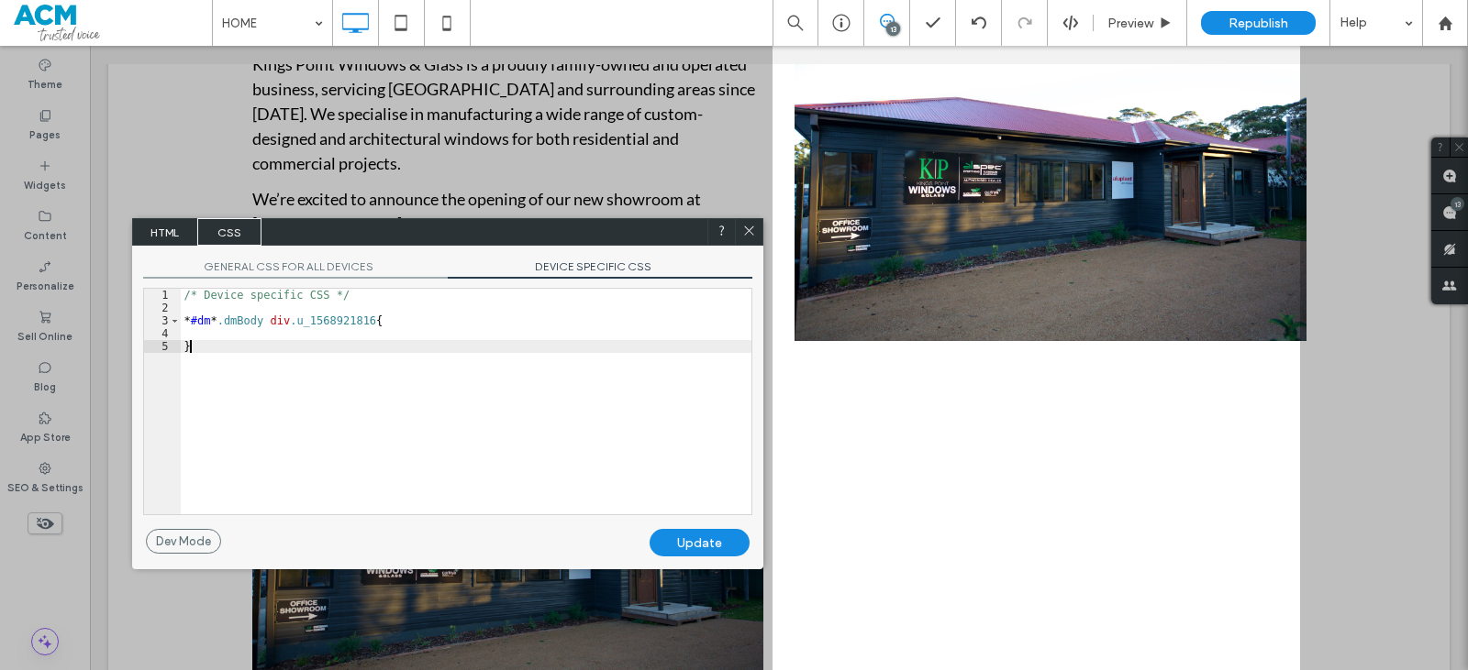
click at [551, 340] on div "/* Device specific CSS */ * #dm * .dmBody div .u_1568921816 { }" at bounding box center [466, 414] width 571 height 251
click at [549, 325] on div "/* Device specific CSS */ * #dm * .dmBody div .u_1568921816 { }" at bounding box center [466, 414] width 571 height 251
click at [564, 337] on div "/* Device specific CSS */ * #dm * .dmBody div .u_1568921816 { }" at bounding box center [466, 414] width 571 height 251
type textarea "**"
click at [714, 534] on div "Update" at bounding box center [699, 543] width 100 height 28
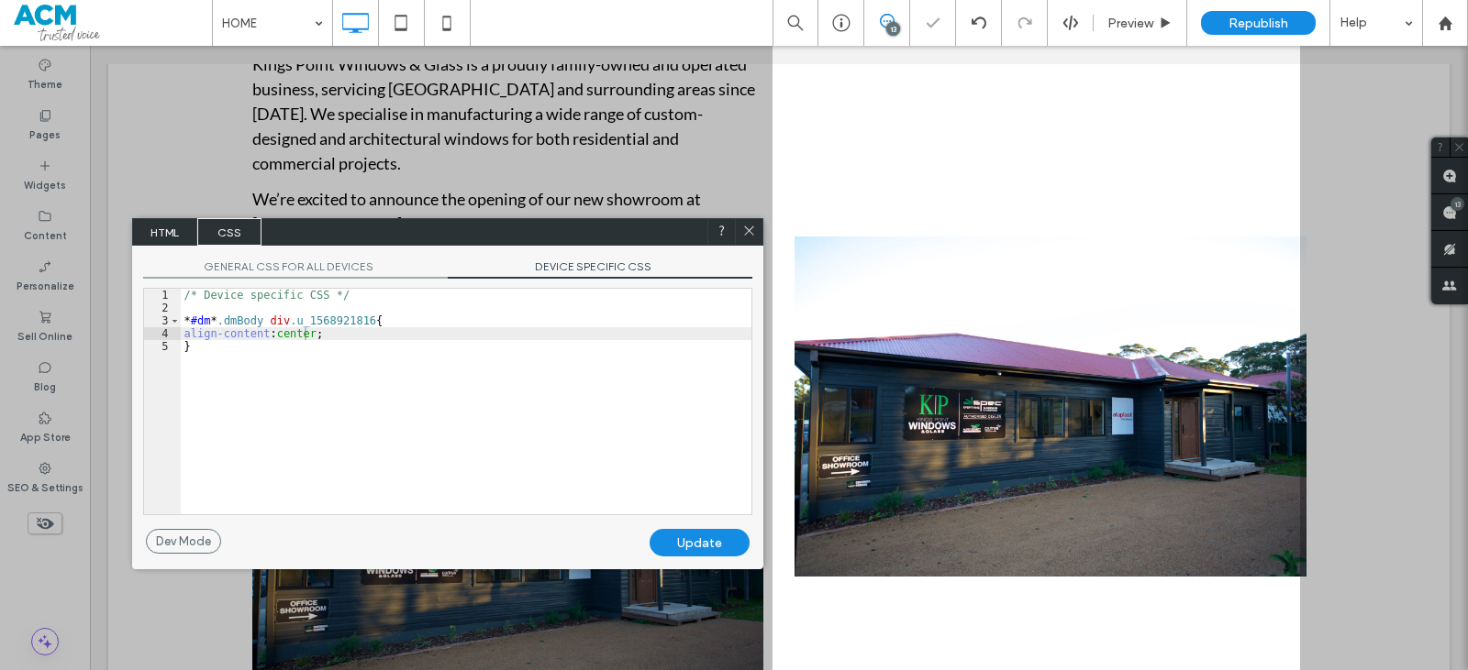
drag, startPoint x: 750, startPoint y: 227, endPoint x: 660, endPoint y: 183, distance: 100.5
click at [750, 227] on icon at bounding box center [749, 231] width 14 height 14
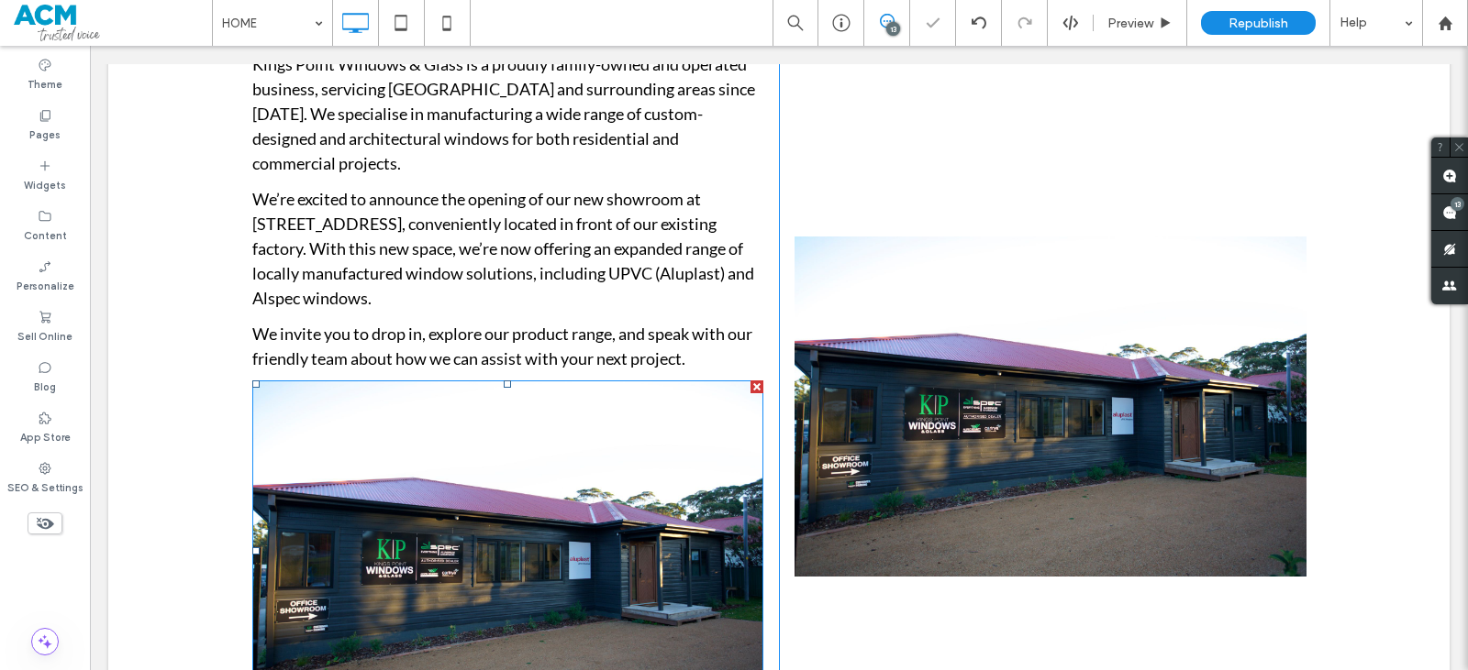
click at [650, 418] on img at bounding box center [507, 551] width 511 height 341
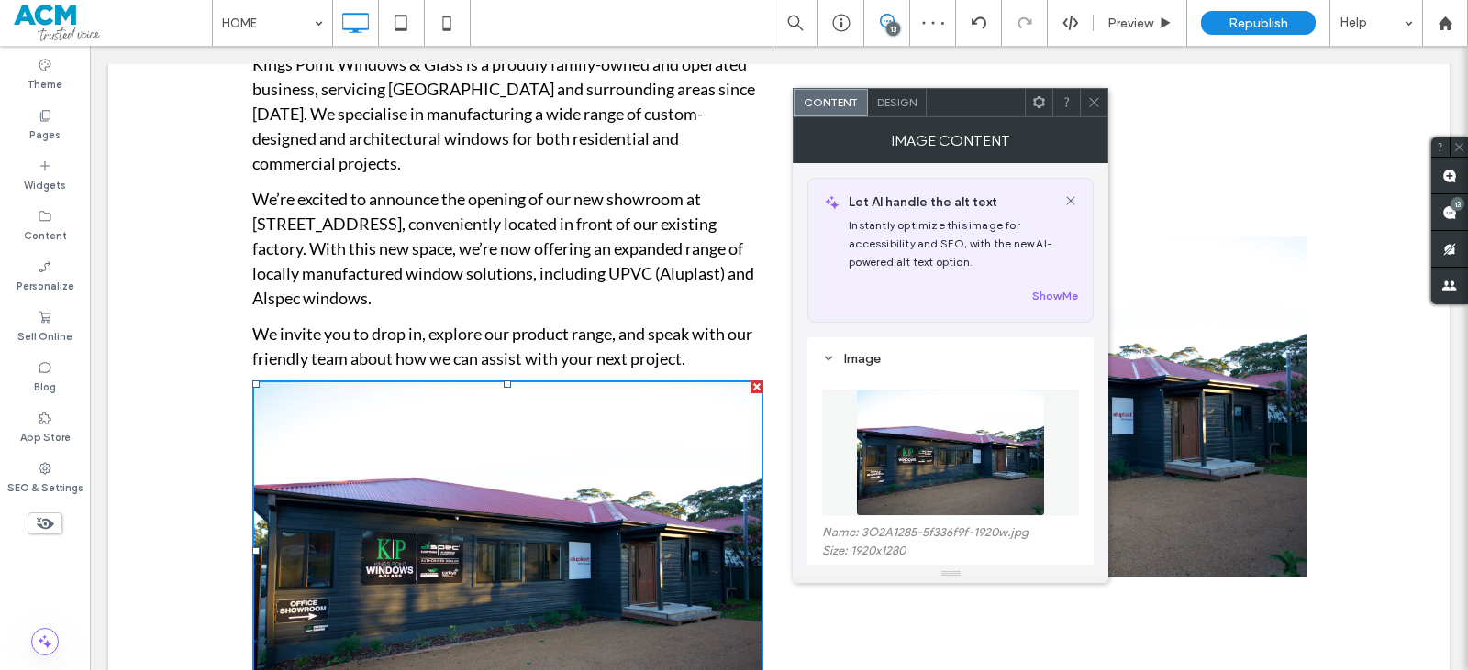
scroll to position [183, 0]
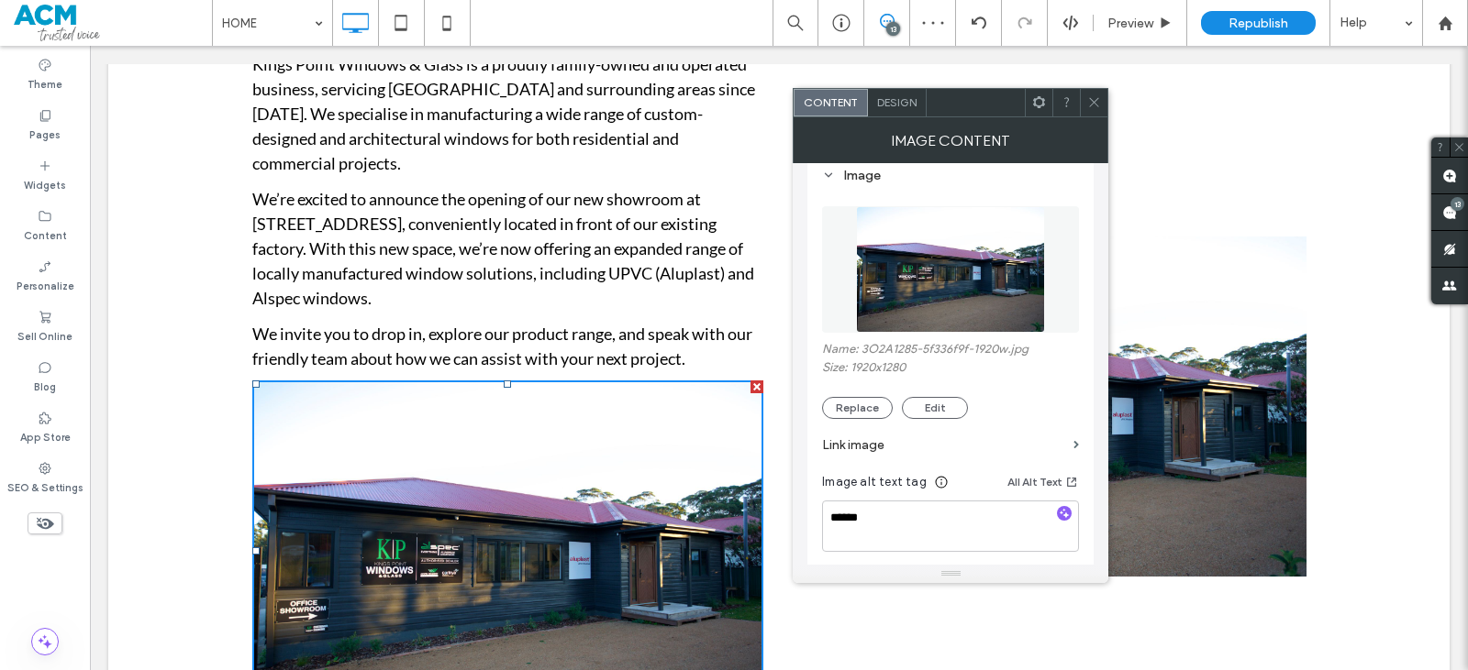
click at [927, 324] on img at bounding box center [950, 269] width 189 height 127
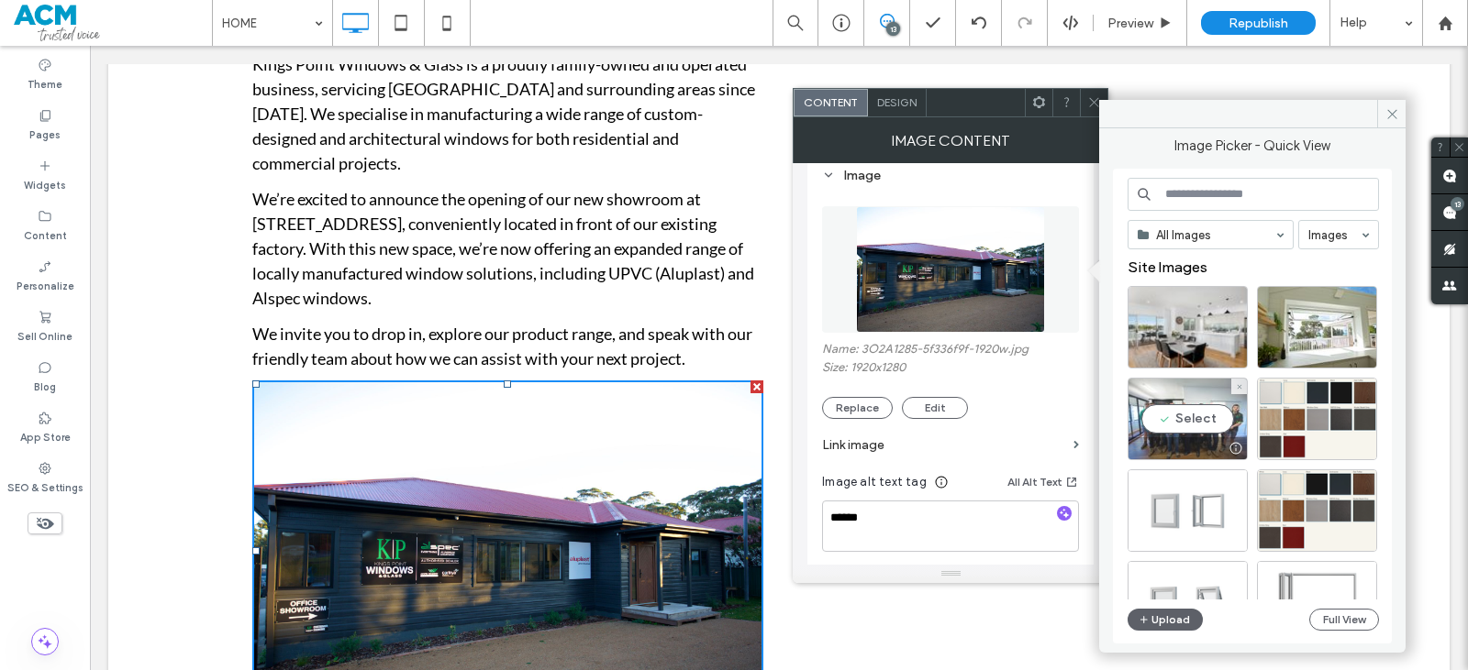
drag, startPoint x: 1202, startPoint y: 431, endPoint x: 1096, endPoint y: 376, distance: 119.0
click at [1202, 431] on div "Select" at bounding box center [1187, 419] width 120 height 83
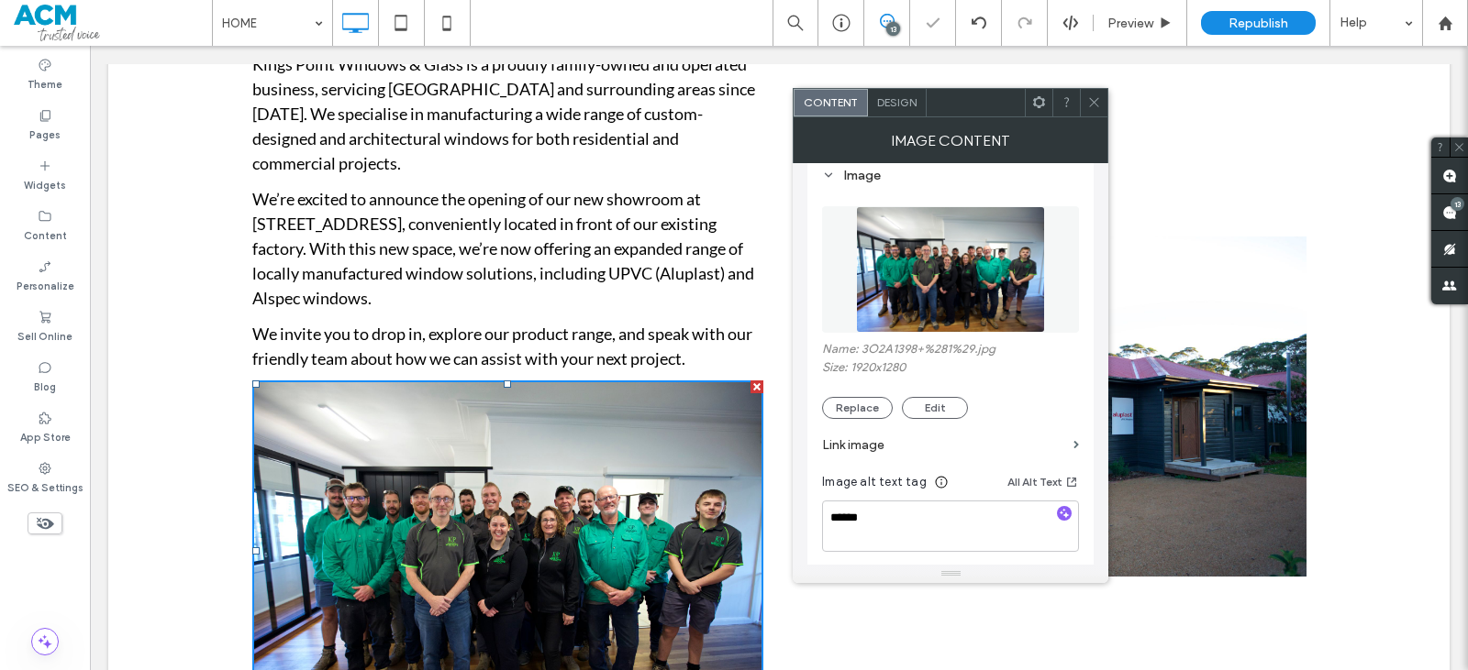
drag, startPoint x: 1096, startPoint y: 93, endPoint x: 1050, endPoint y: 145, distance: 69.5
click at [1096, 94] on span at bounding box center [1094, 103] width 14 height 28
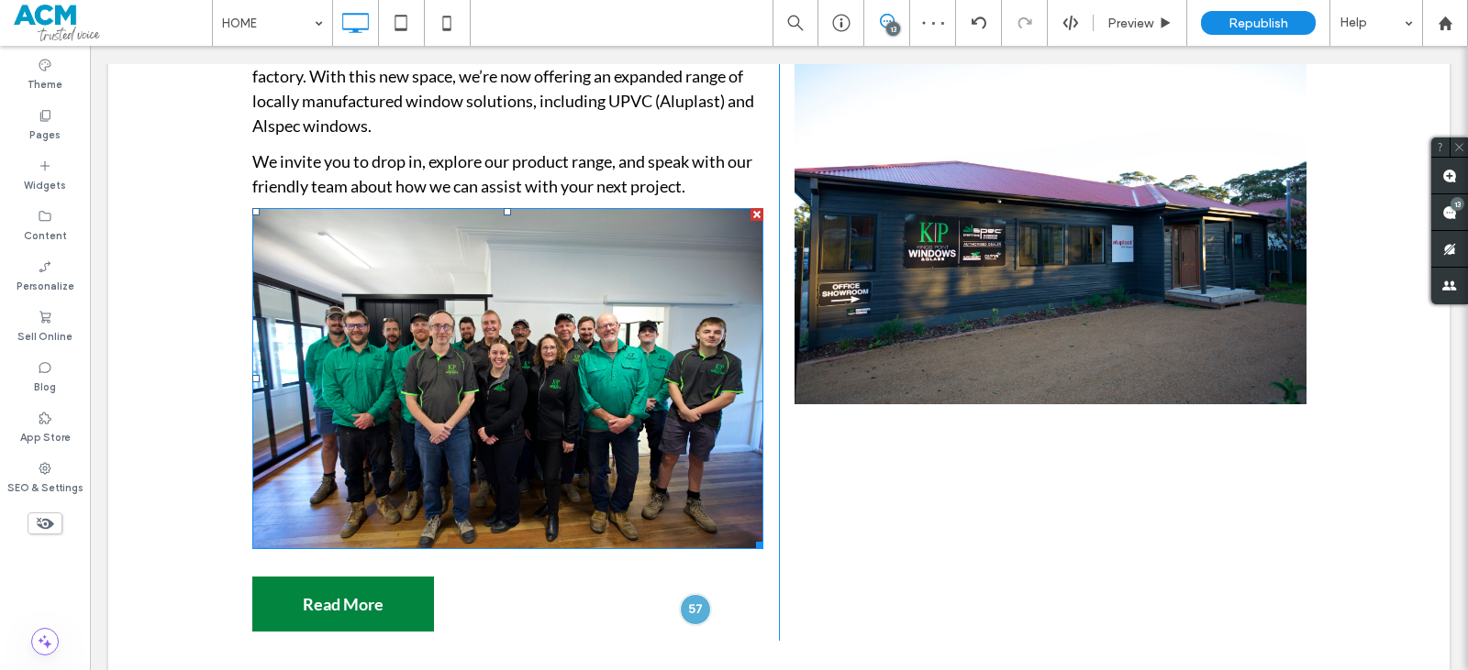
scroll to position [1337, 0]
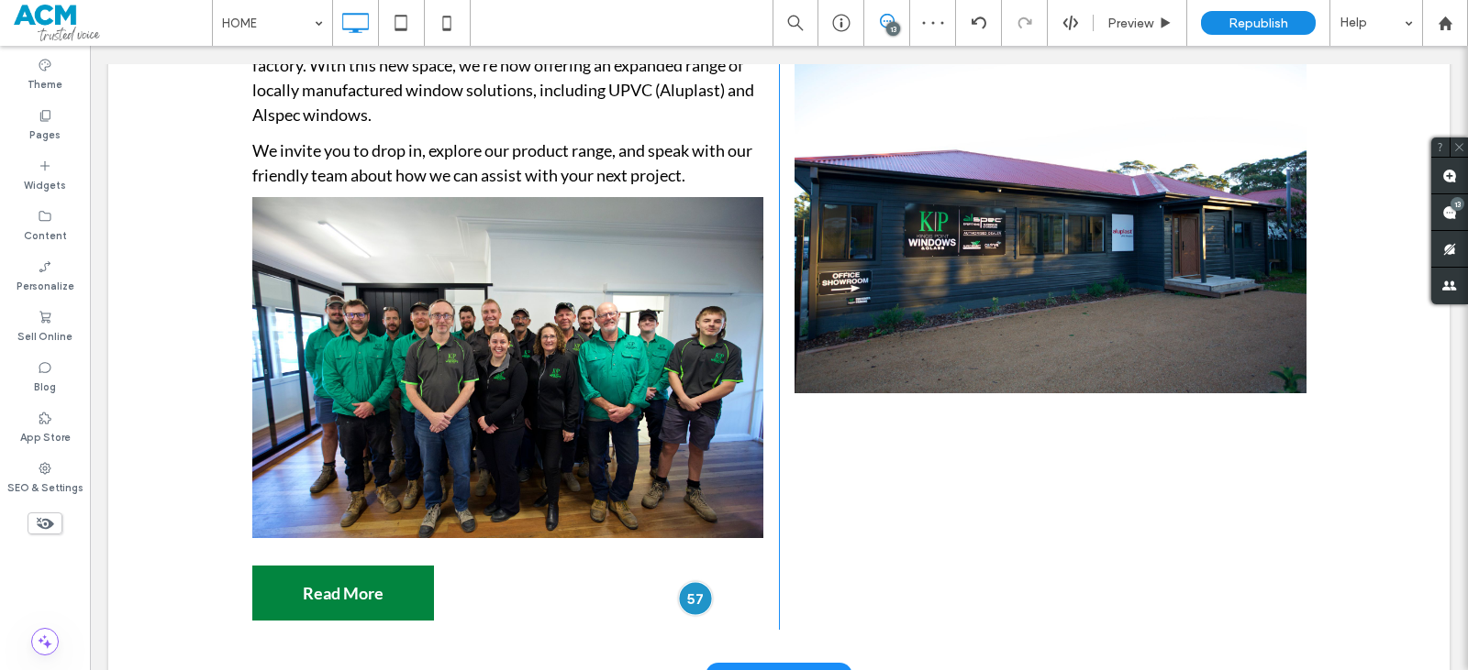
click at [695, 582] on div at bounding box center [695, 599] width 34 height 34
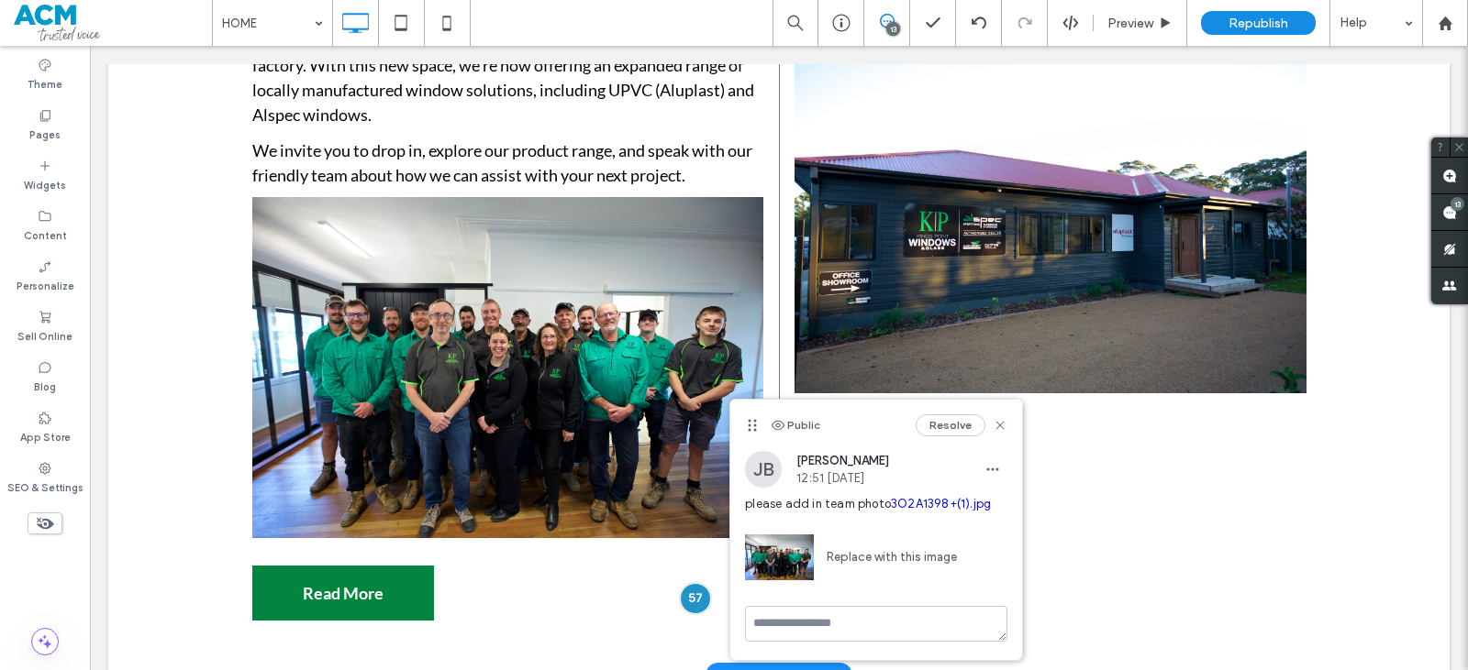
click at [598, 578] on div "ABOUT US Kings Point Windows & Glass is a proudly family-owned and operated bus…" at bounding box center [515, 224] width 527 height 814
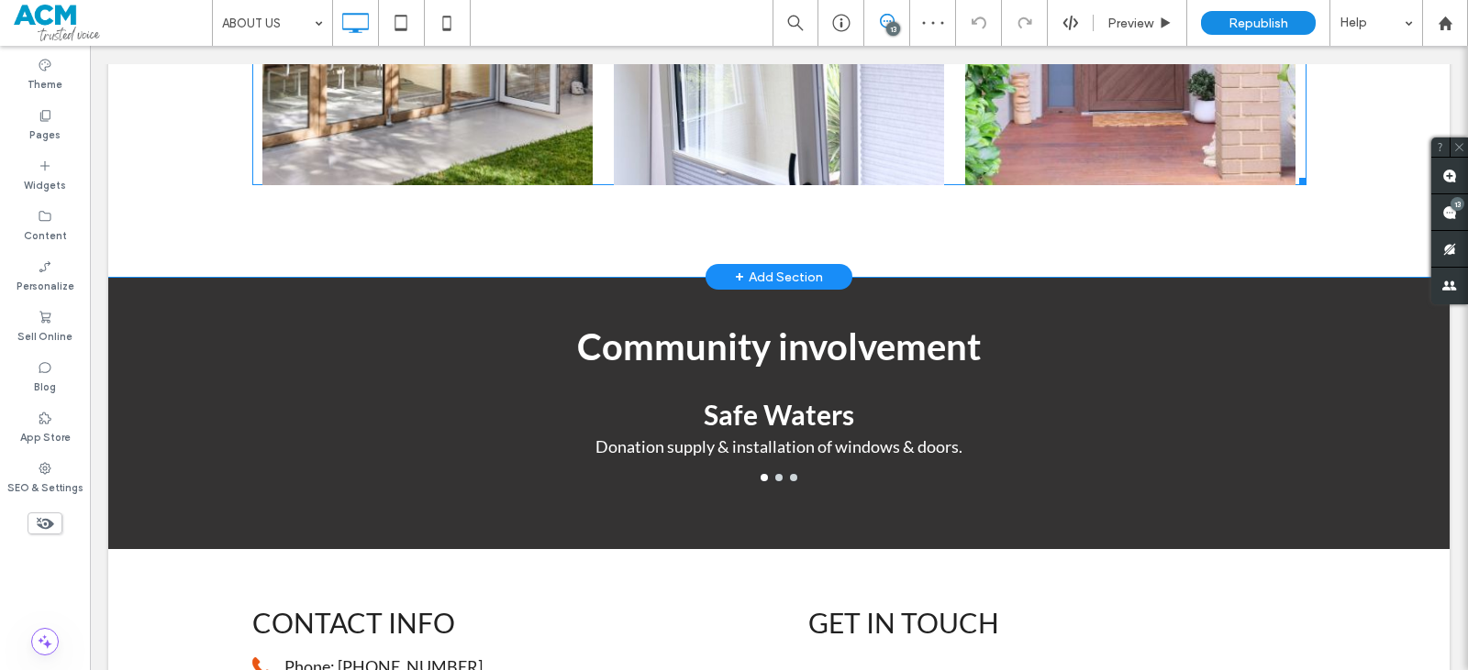
scroll to position [1468, 0]
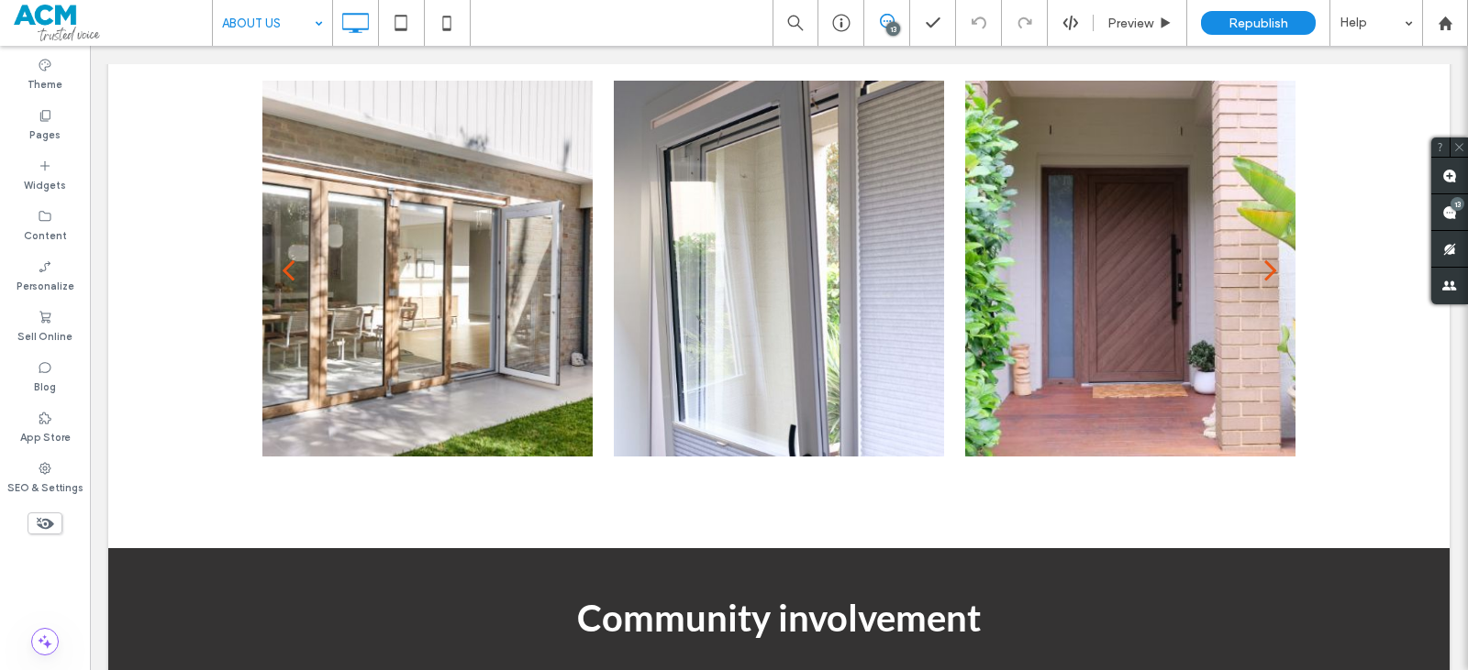
click at [242, 35] on input at bounding box center [268, 23] width 92 height 46
click at [319, 21] on div "HOME" at bounding box center [272, 23] width 119 height 46
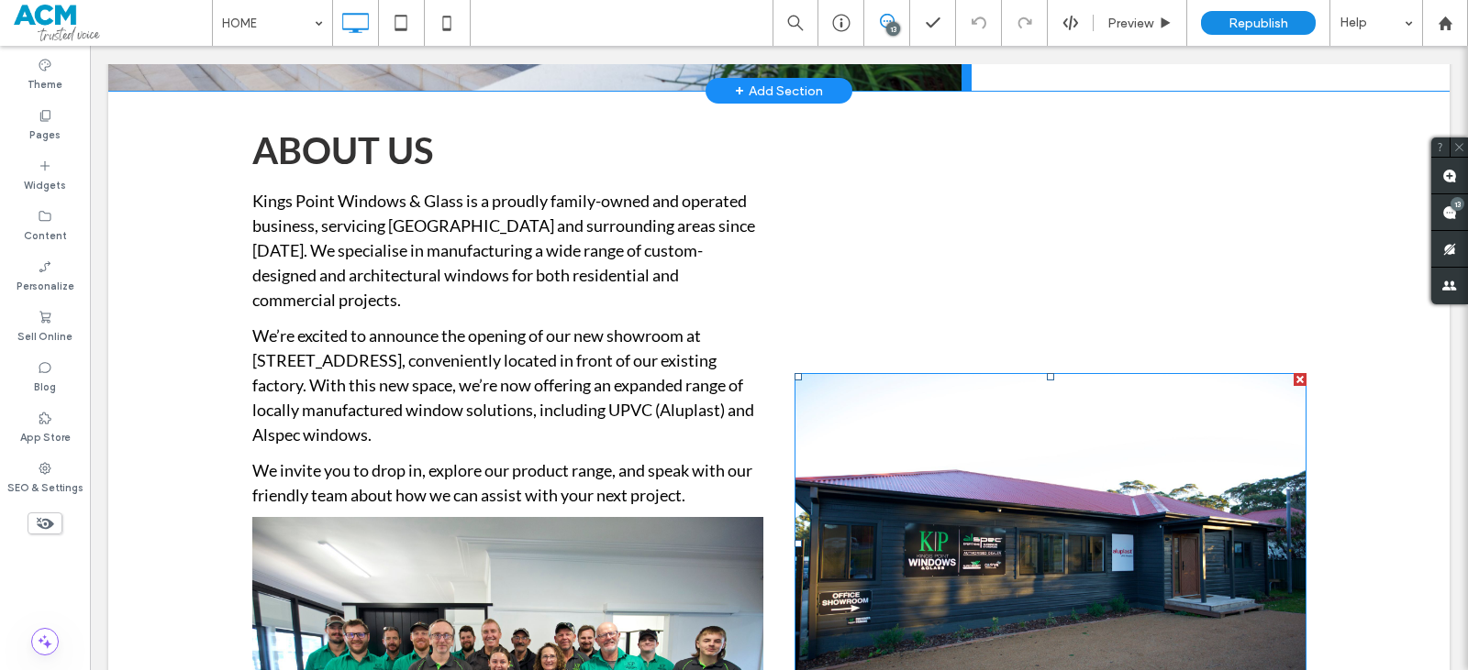
scroll to position [734, 0]
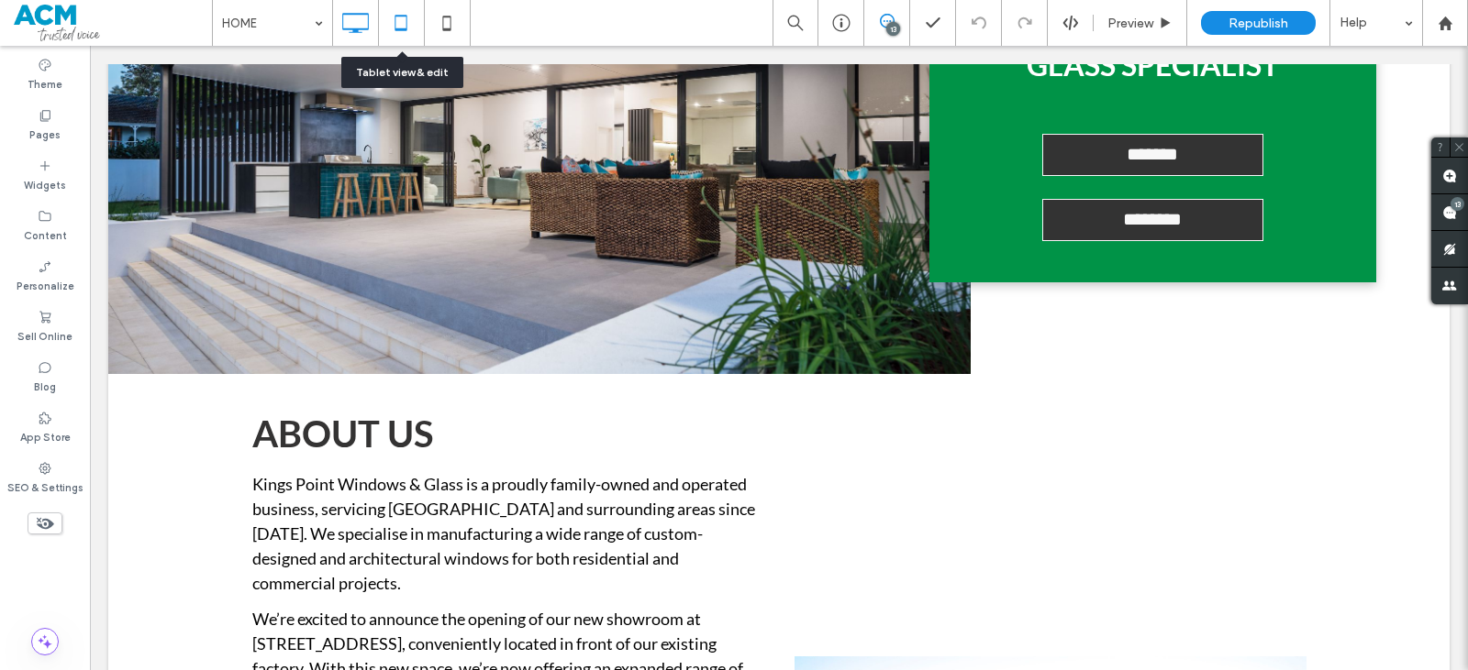
click at [384, 27] on icon at bounding box center [400, 23] width 37 height 37
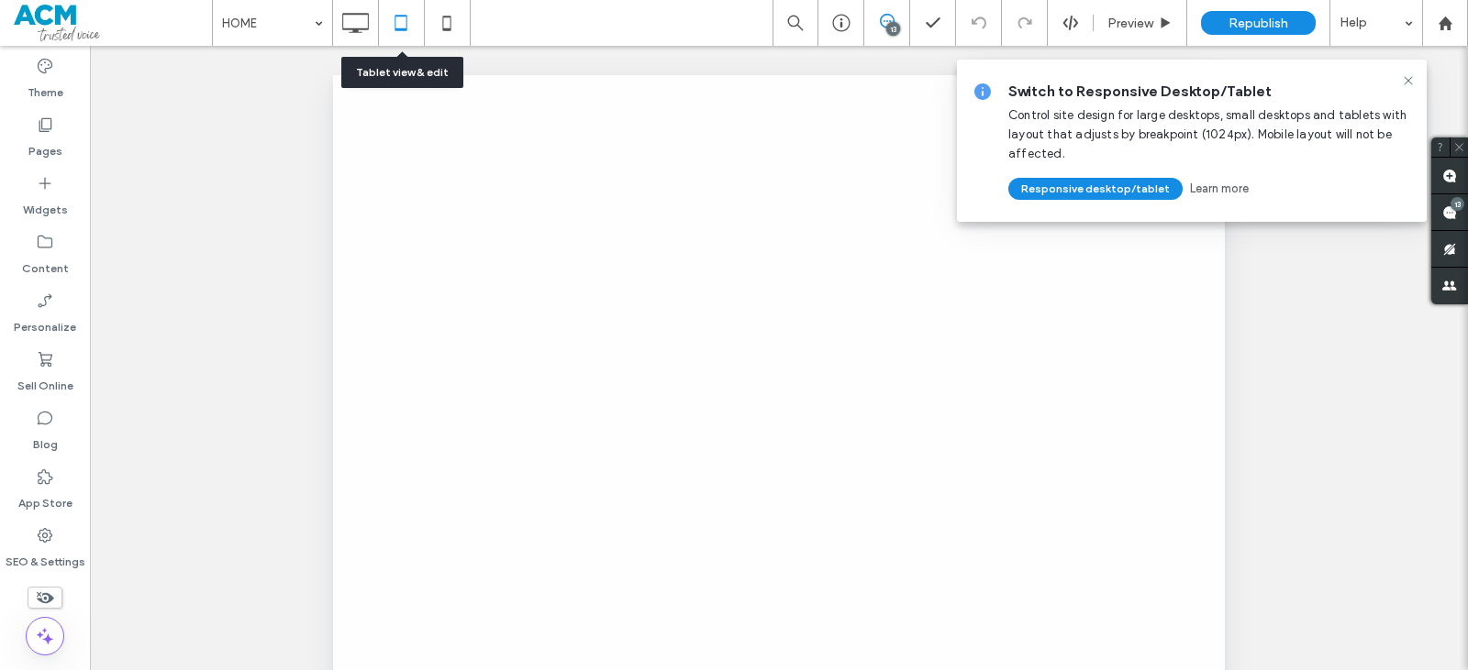
scroll to position [0, 0]
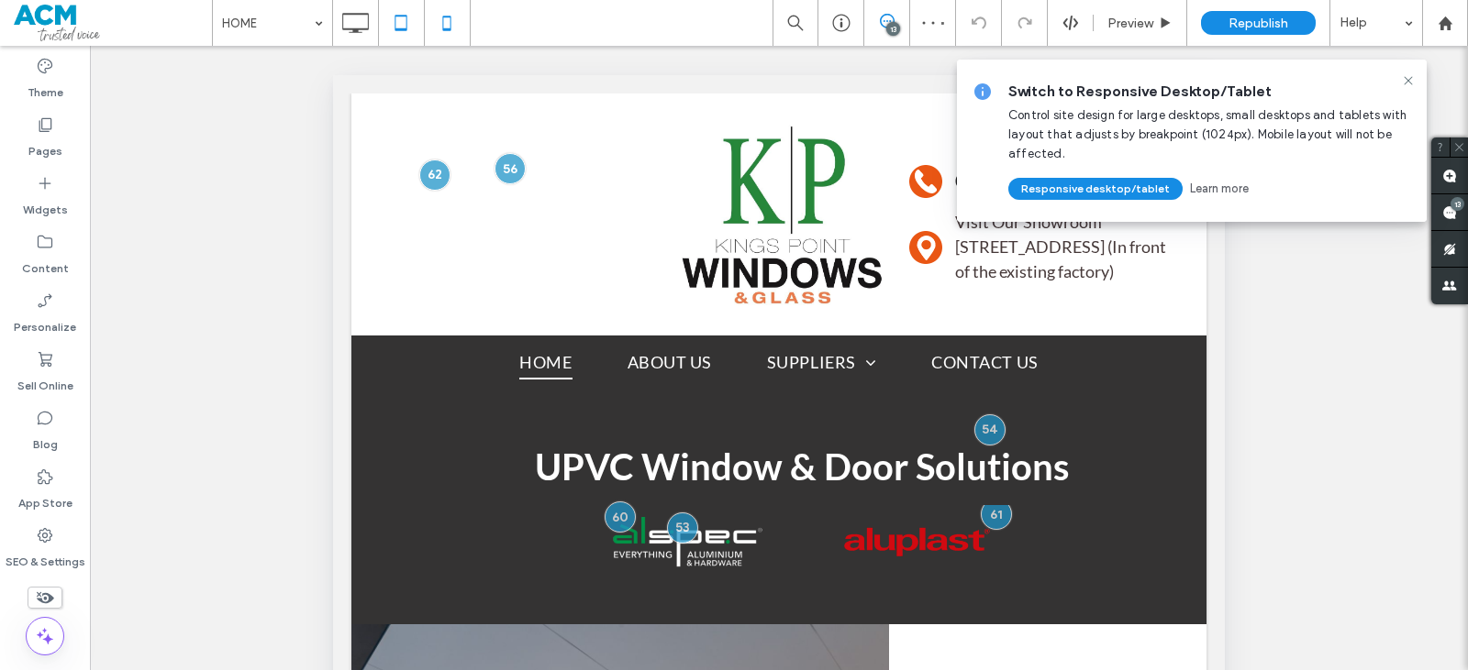
click at [449, 16] on icon at bounding box center [446, 23] width 37 height 37
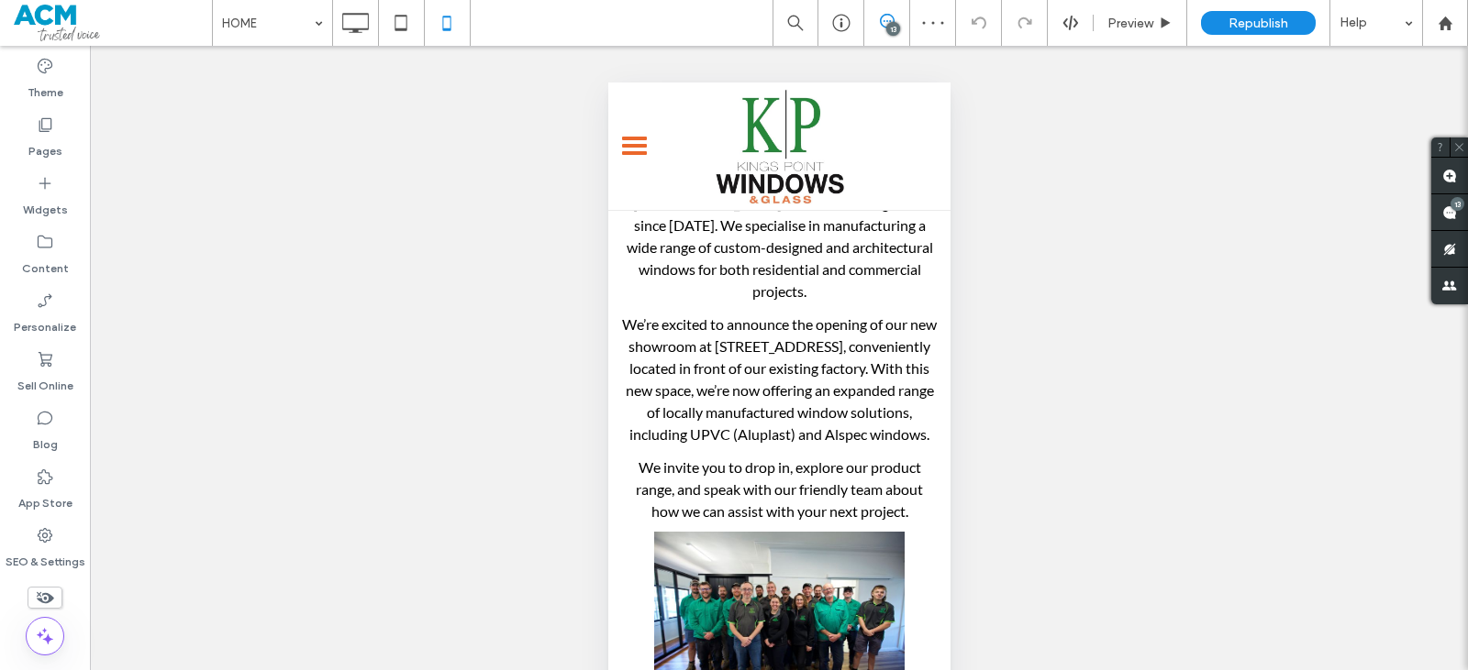
scroll to position [1559, 0]
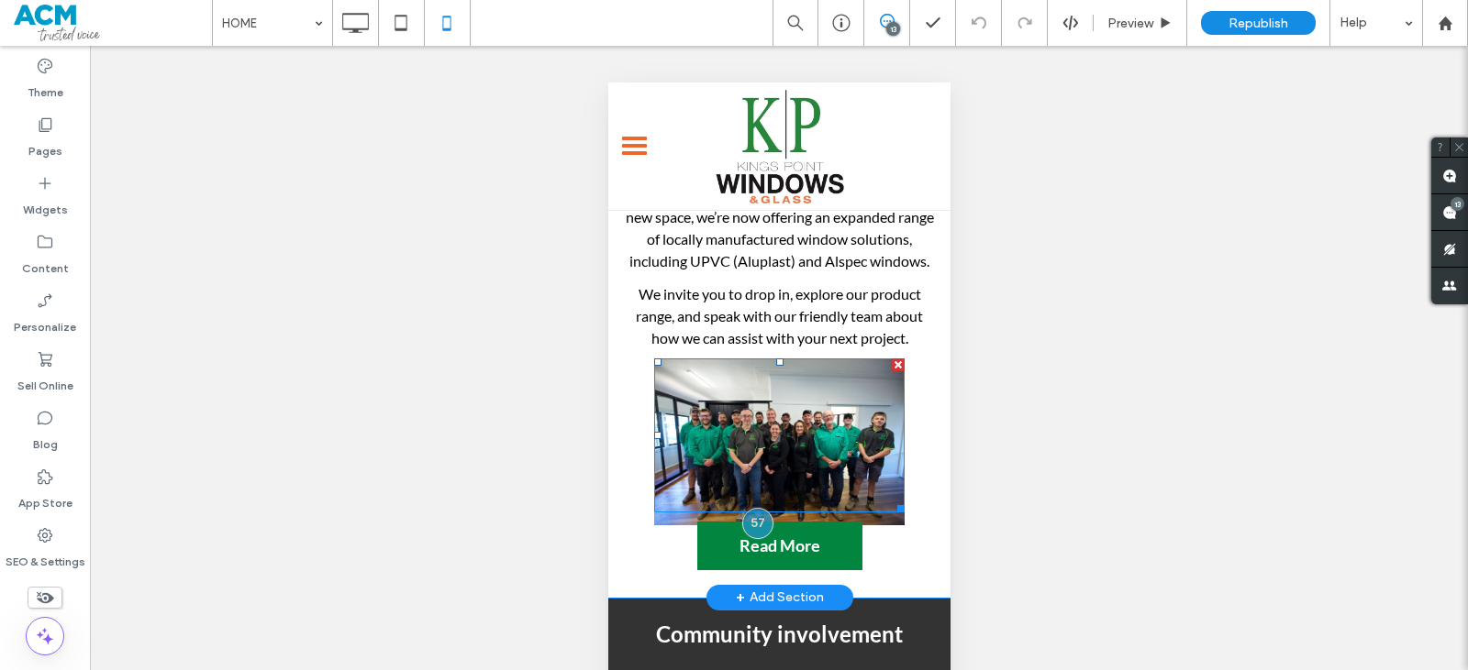
click at [795, 456] on img at bounding box center [778, 442] width 250 height 167
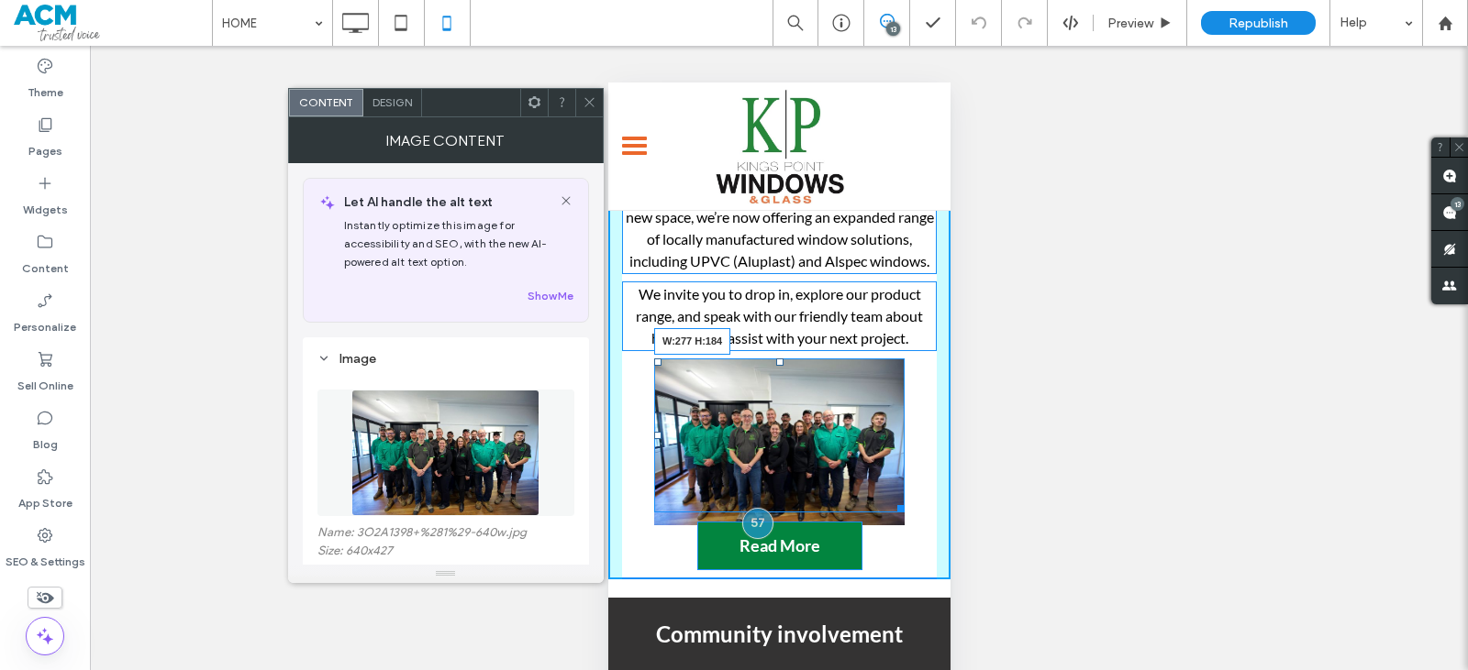
drag, startPoint x: 891, startPoint y: 511, endPoint x: 1493, endPoint y: 595, distance: 608.5
click at [892, 513] on div at bounding box center [897, 506] width 14 height 14
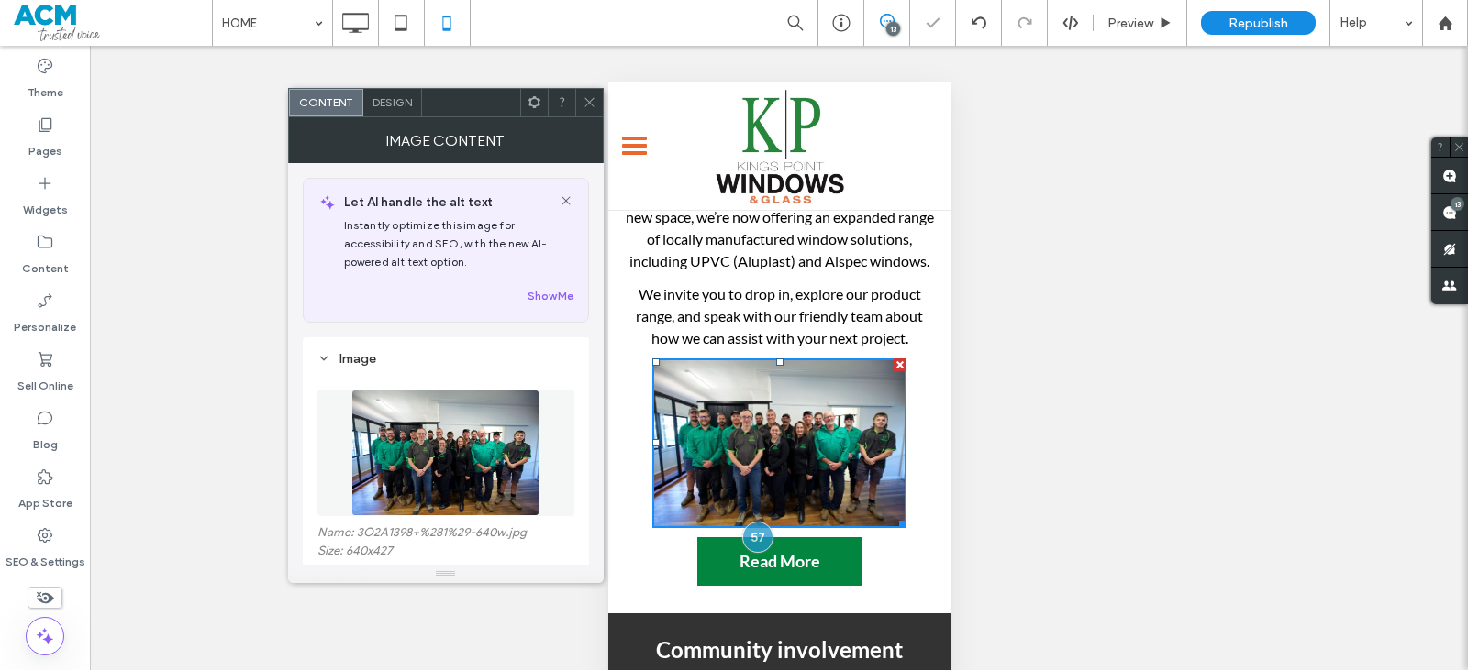
click at [408, 116] on div "Design" at bounding box center [392, 103] width 59 height 28
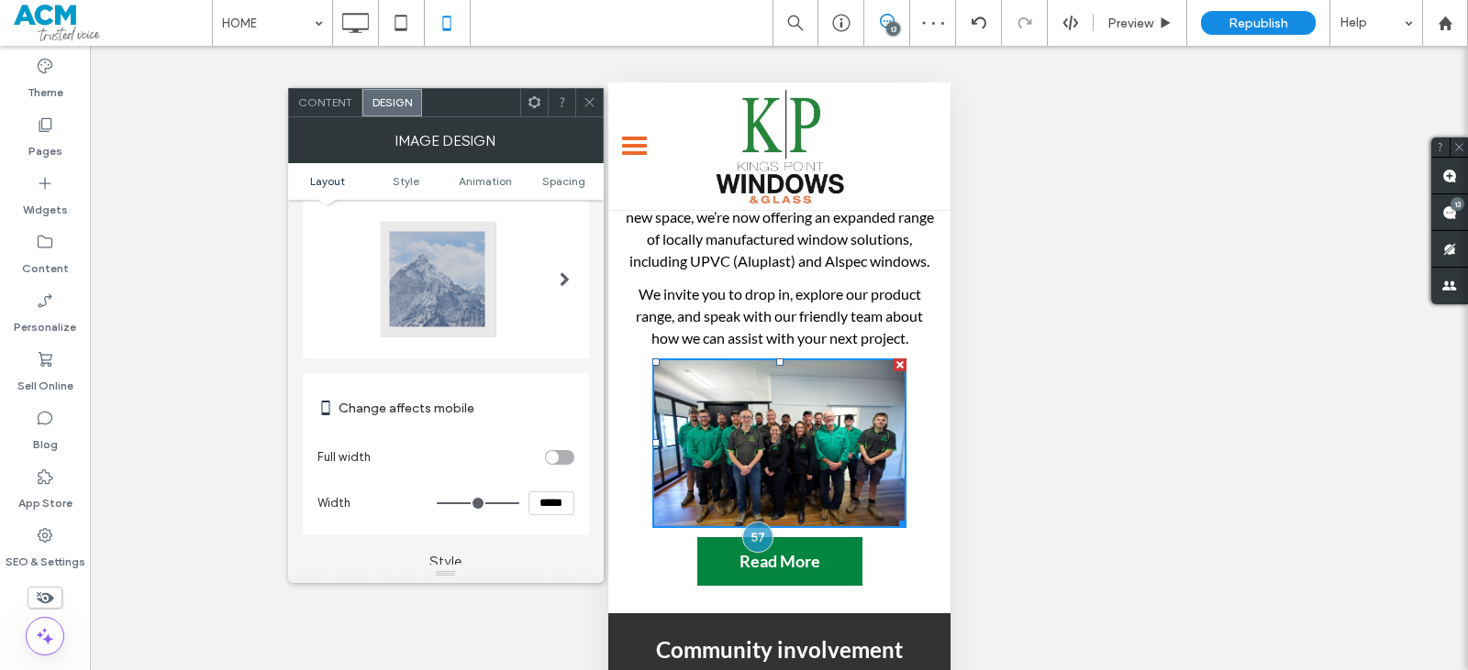
scroll to position [92, 0]
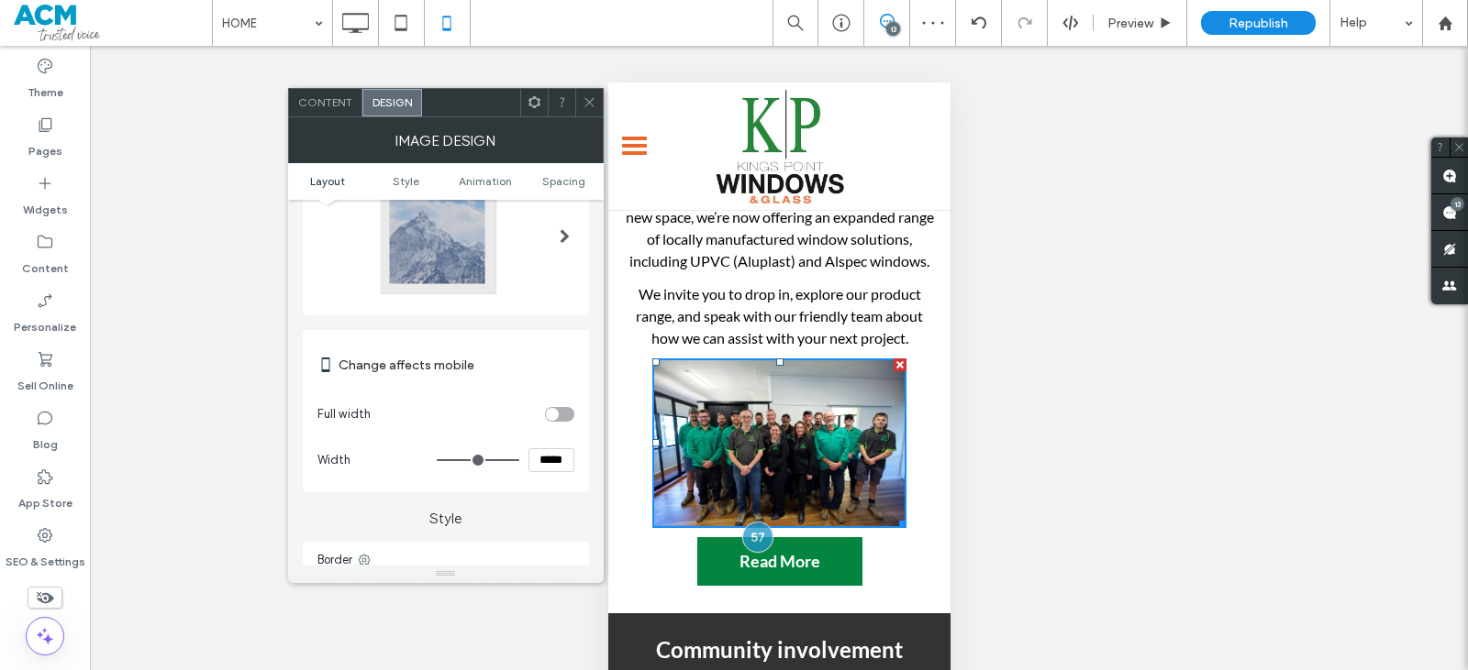
click at [552, 464] on input "*****" at bounding box center [551, 461] width 46 height 24
type input "*****"
type input "***"
click at [582, 105] on icon at bounding box center [589, 102] width 14 height 14
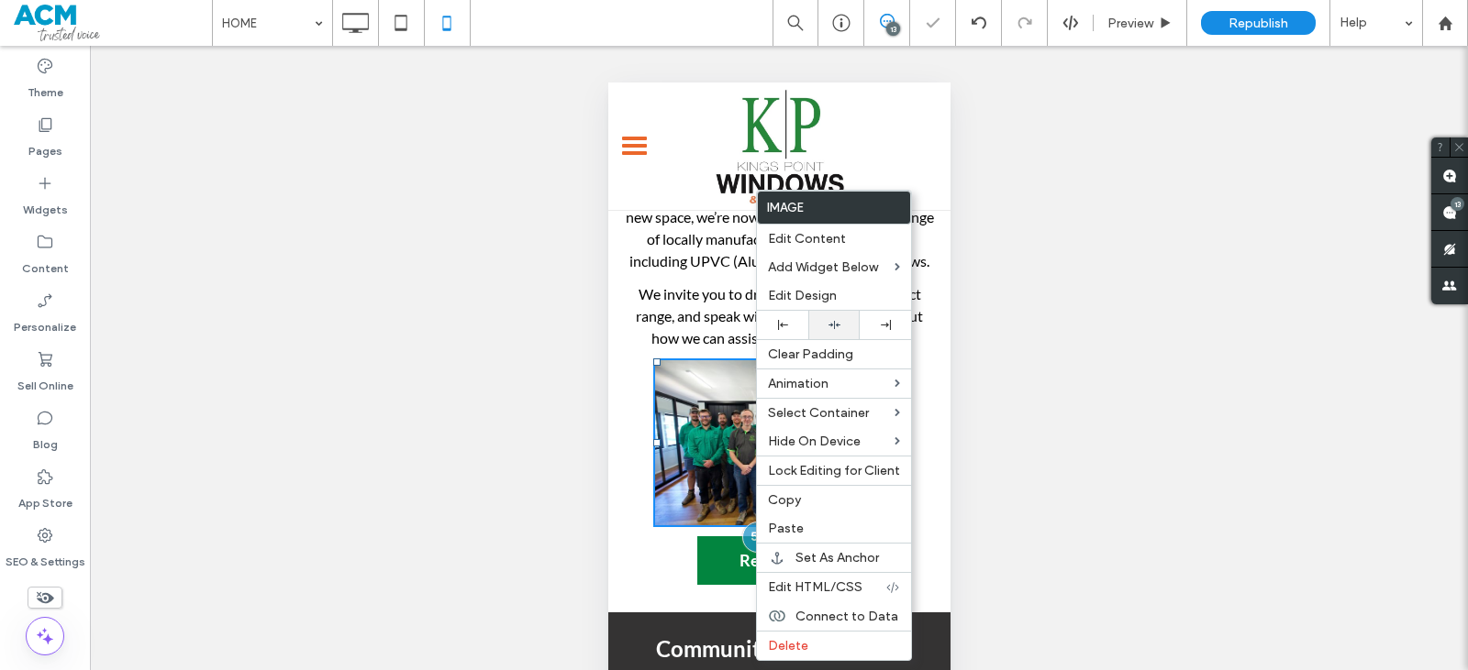
click at [832, 322] on icon at bounding box center [834, 325] width 12 height 12
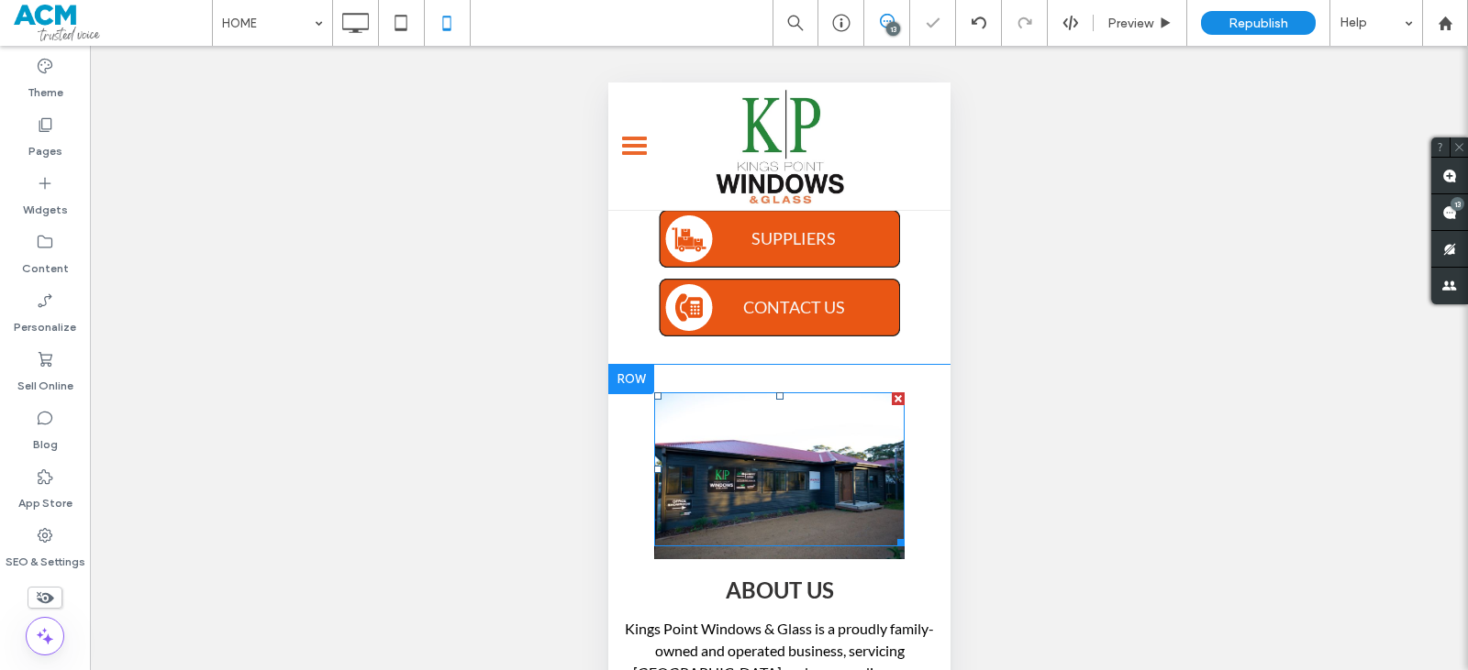
scroll to position [917, 0]
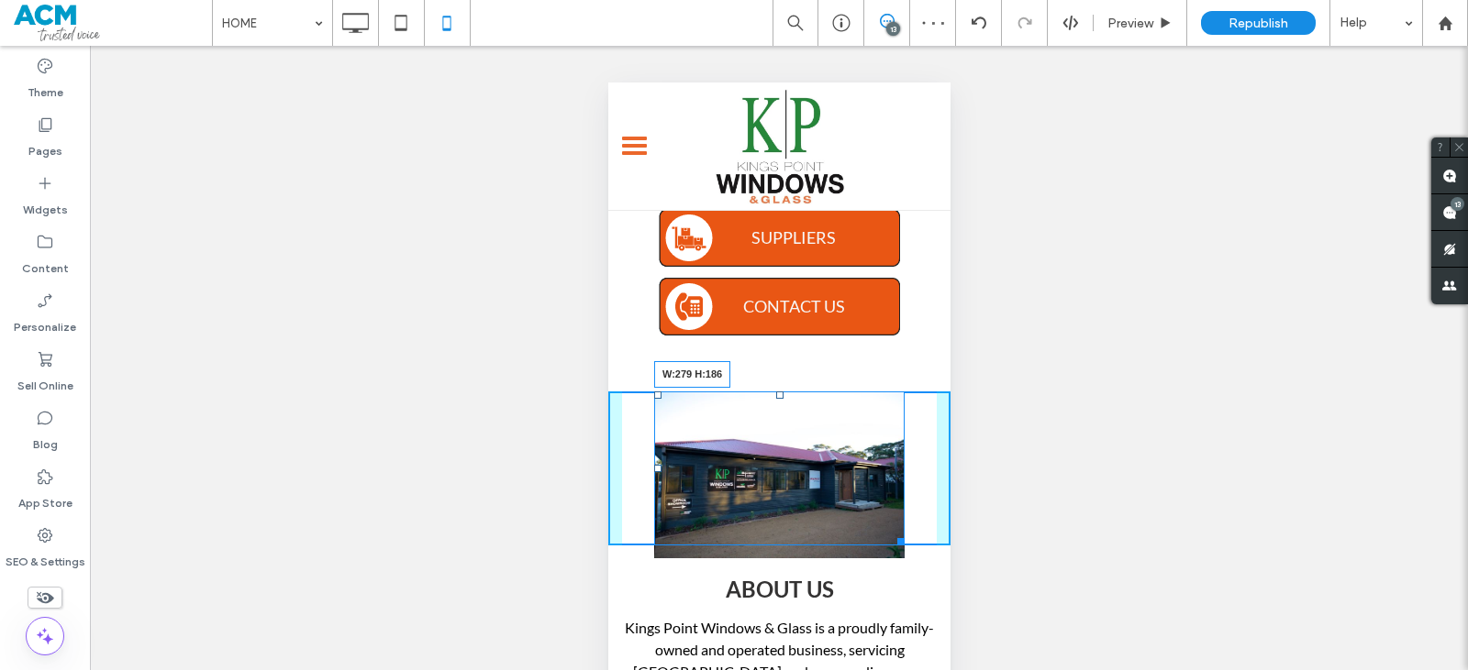
click at [891, 539] on div "W:279 H:186" at bounding box center [778, 469] width 250 height 154
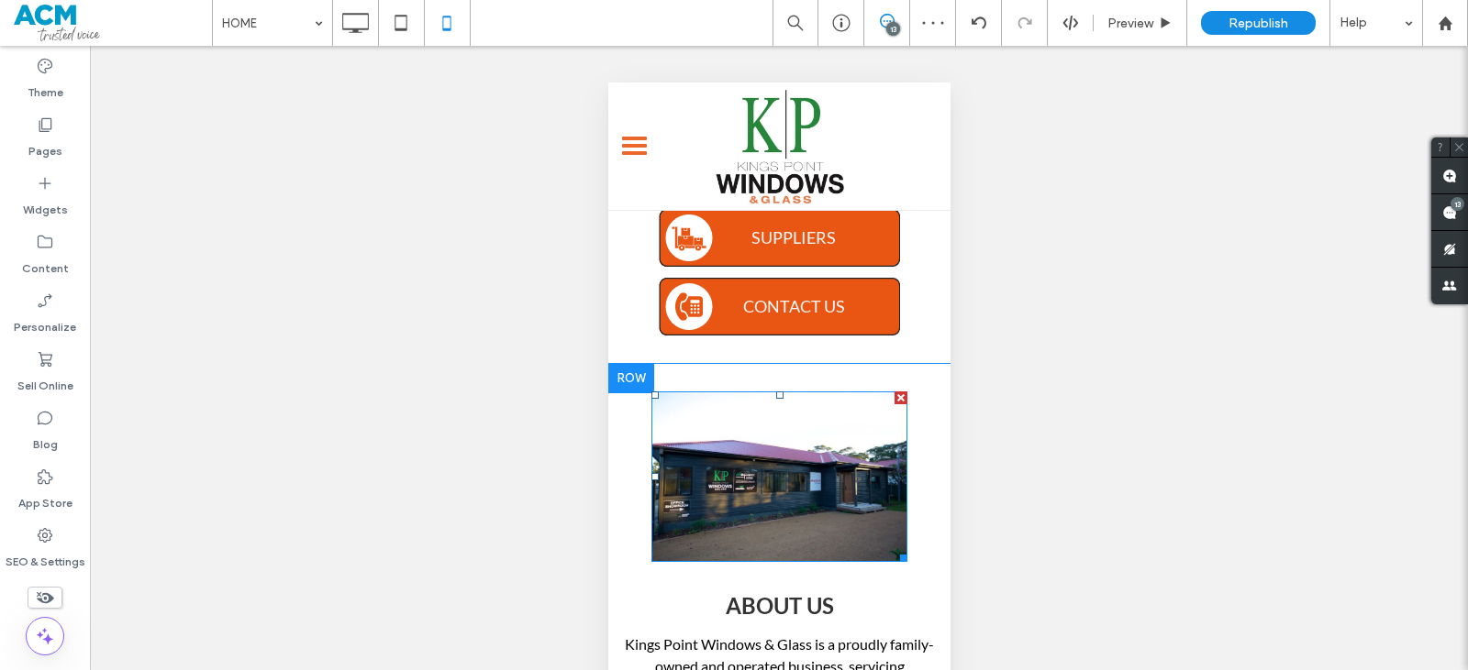
click at [845, 509] on img at bounding box center [778, 477] width 256 height 171
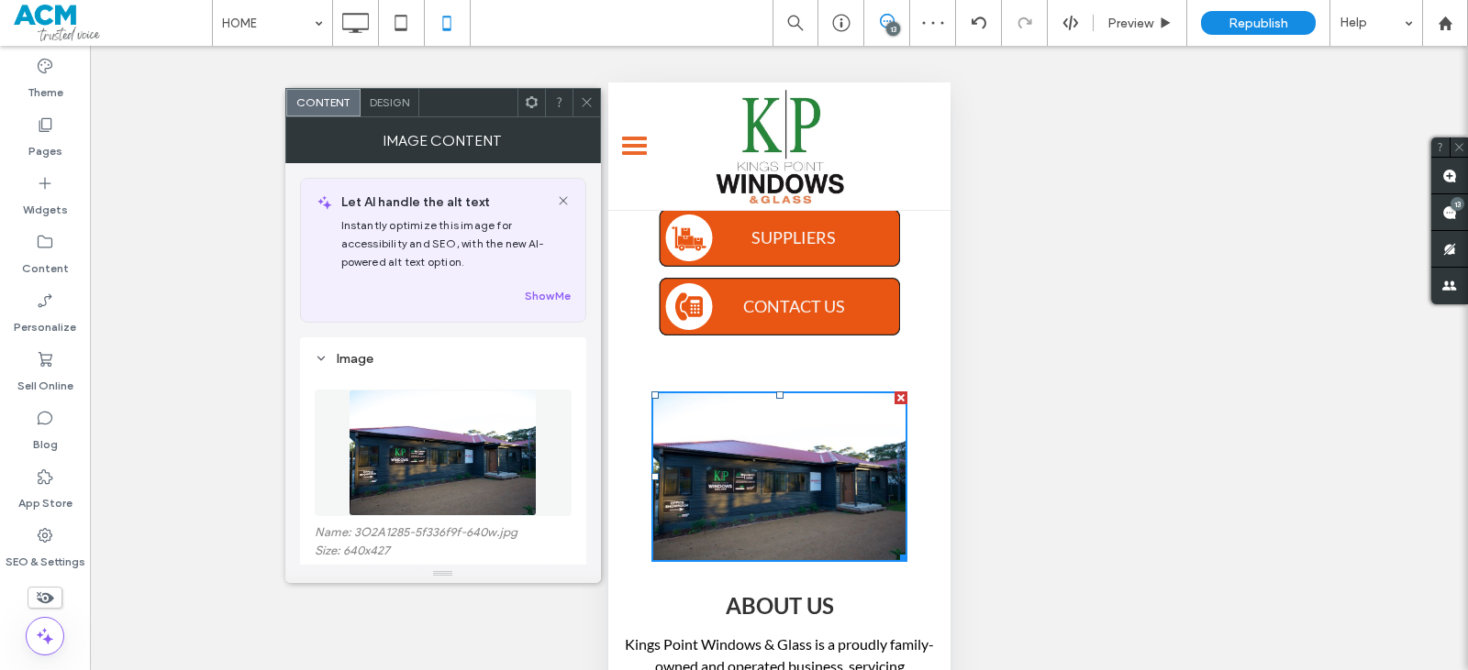
click at [386, 105] on span "Design" at bounding box center [389, 102] width 39 height 14
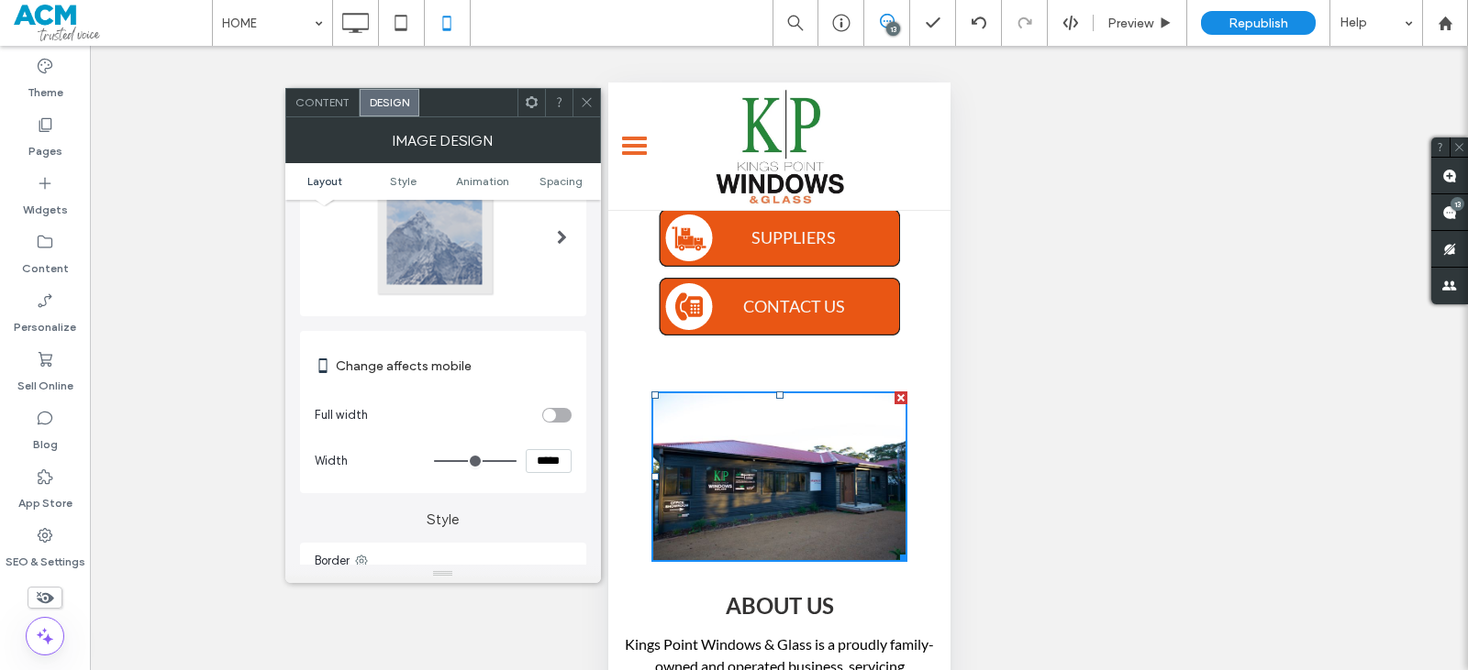
scroll to position [92, 0]
click at [552, 463] on input "*****" at bounding box center [549, 461] width 46 height 24
type input "*****"
type input "***"
click at [582, 111] on span at bounding box center [587, 103] width 14 height 28
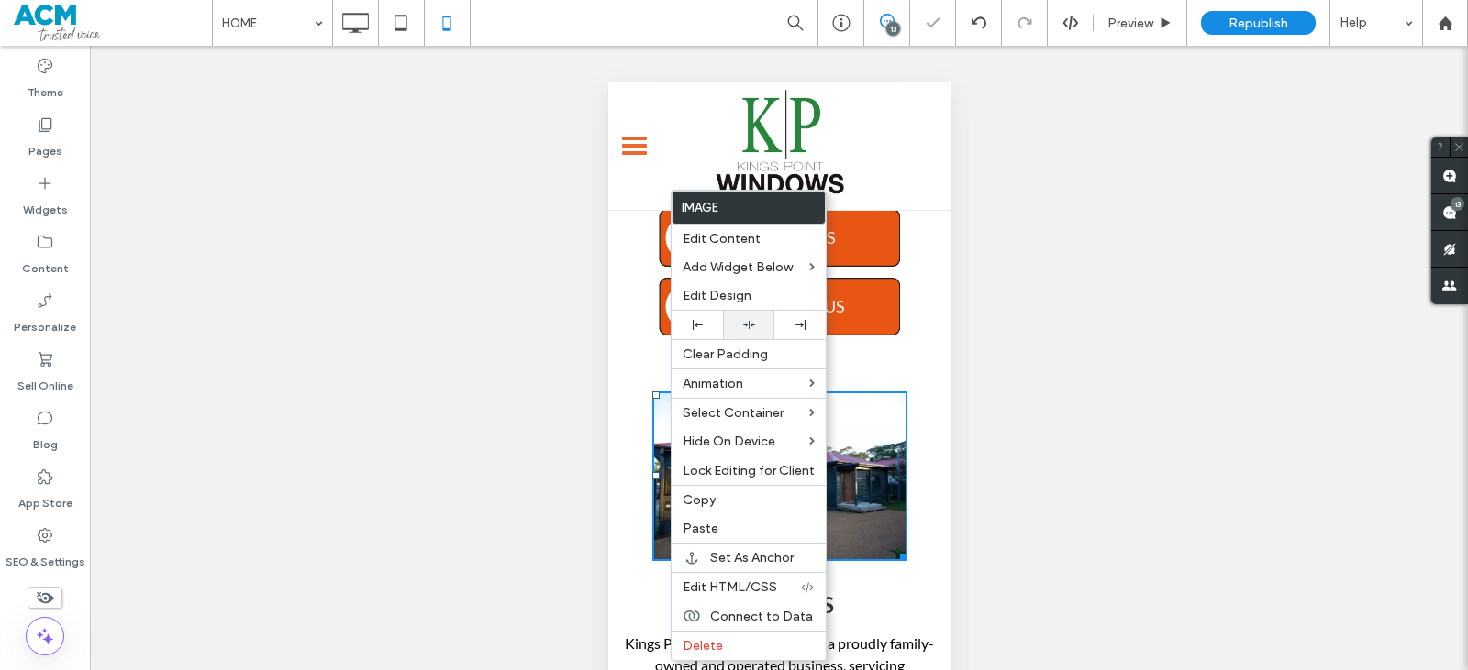
click at [742, 328] on div at bounding box center [748, 325] width 33 height 12
click at [352, 40] on icon at bounding box center [355, 23] width 37 height 37
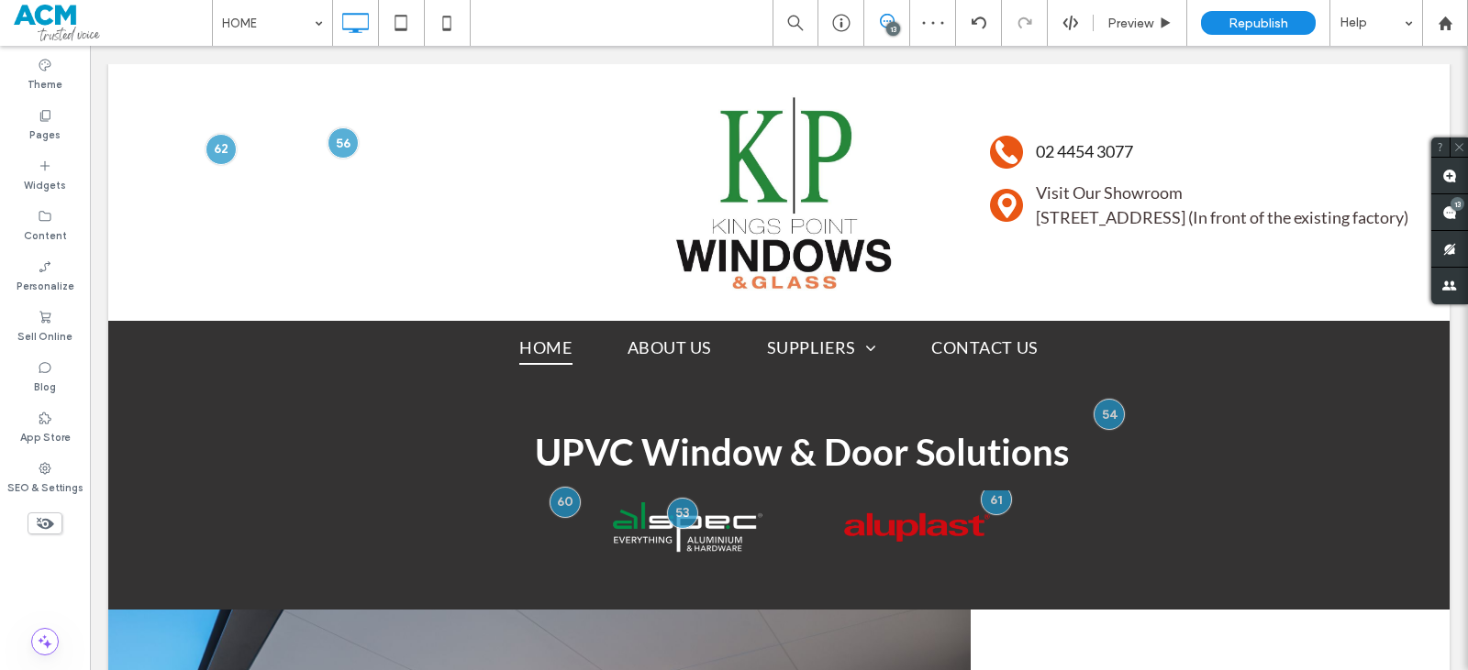
scroll to position [0, 0]
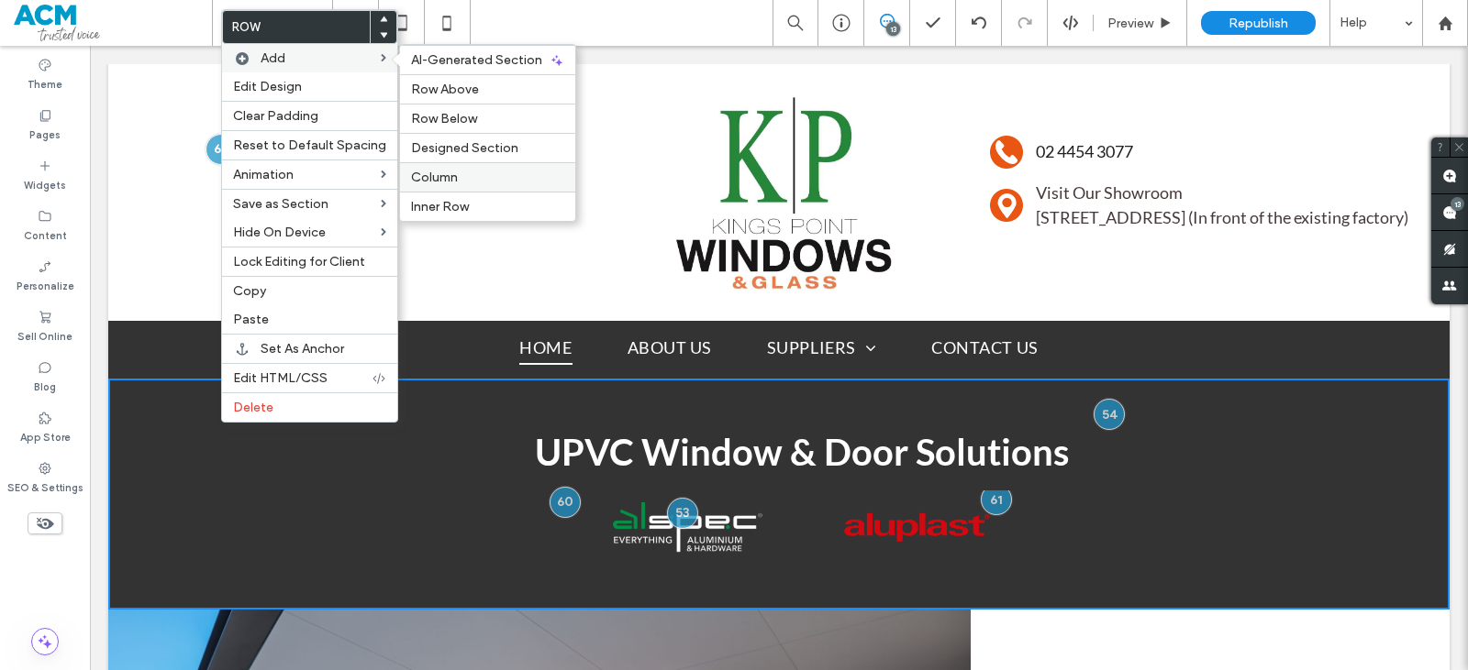
drag, startPoint x: 458, startPoint y: 165, endPoint x: 512, endPoint y: 279, distance: 126.0
click at [458, 165] on div "Column" at bounding box center [487, 176] width 175 height 29
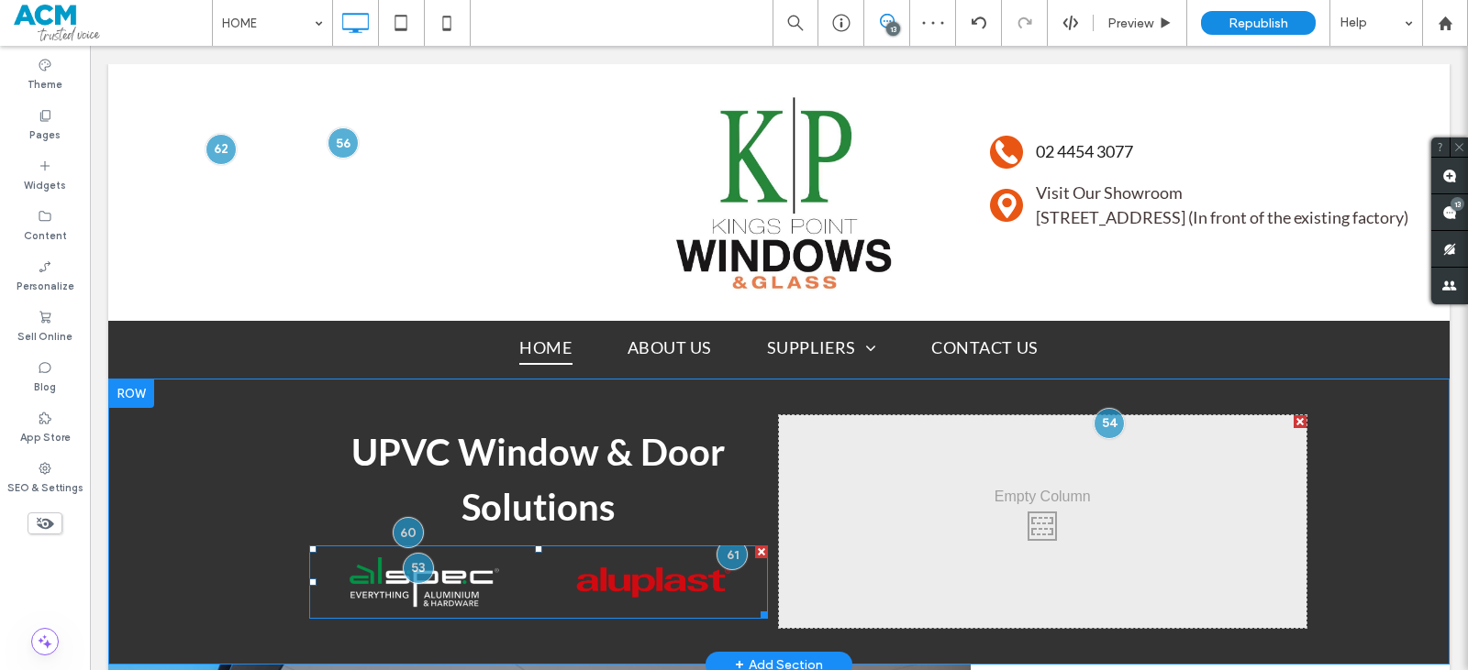
click at [609, 576] on link at bounding box center [652, 583] width 243 height 78
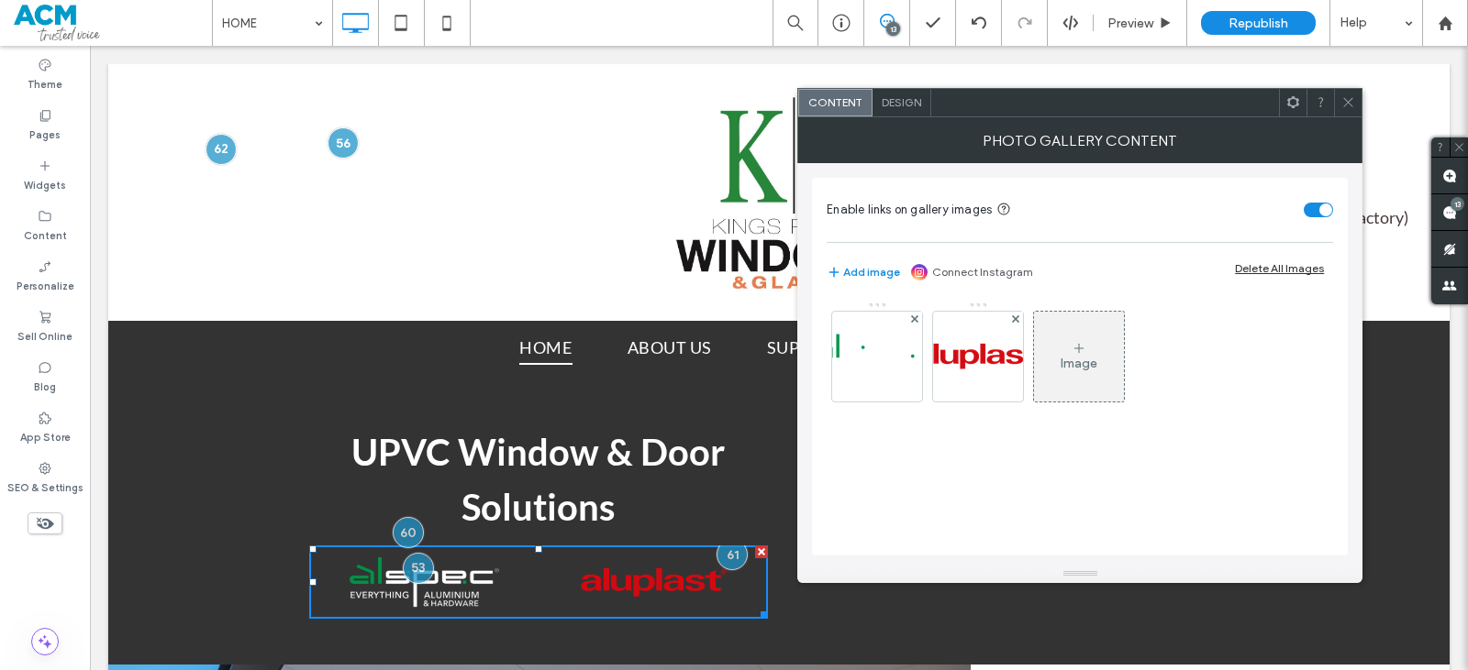
click at [1341, 109] on span at bounding box center [1348, 103] width 14 height 28
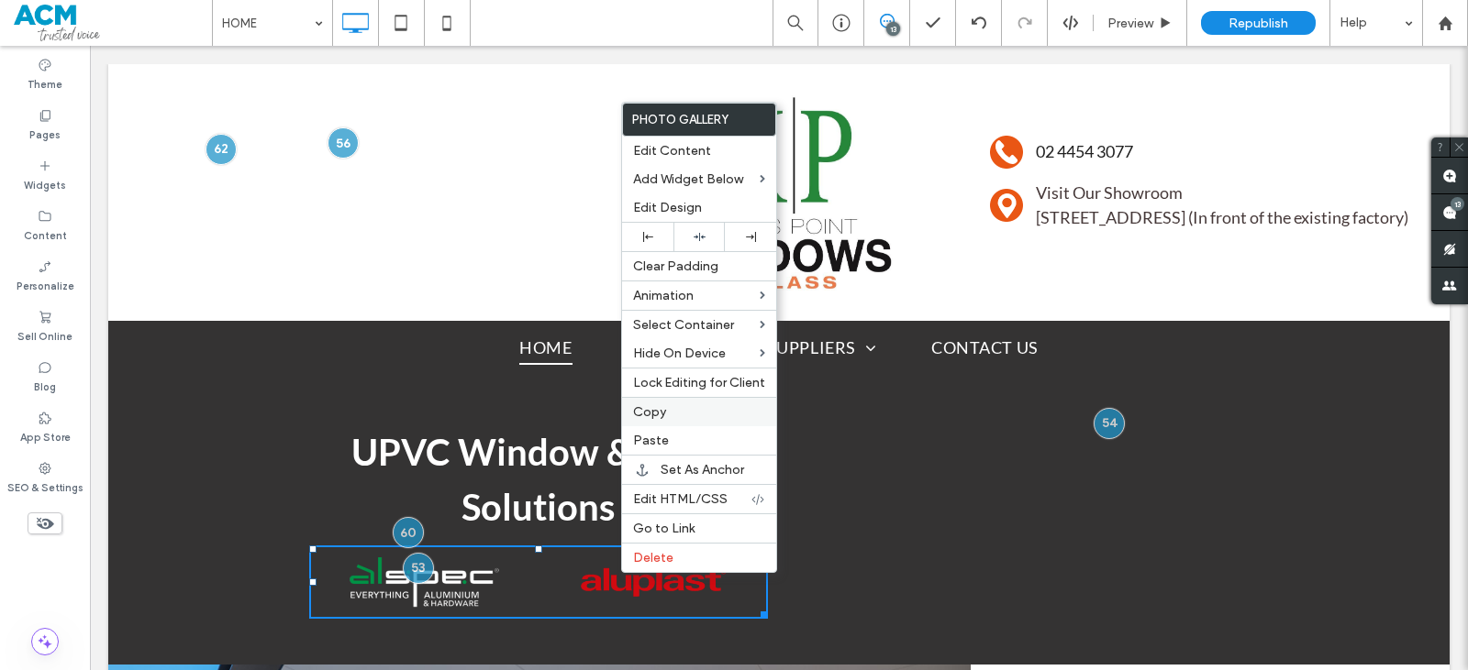
click at [688, 414] on label "Copy" at bounding box center [699, 413] width 132 height 16
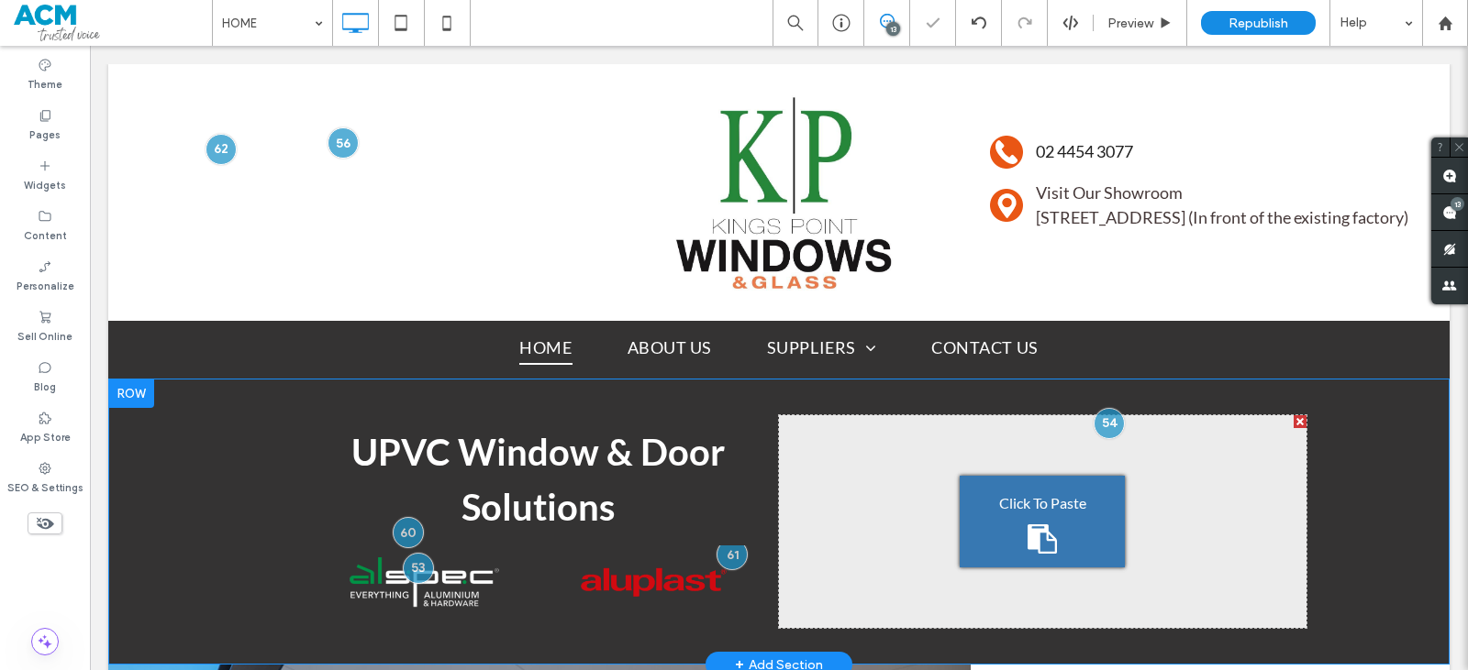
click at [980, 511] on div "Click To Paste" at bounding box center [1041, 522] width 165 height 92
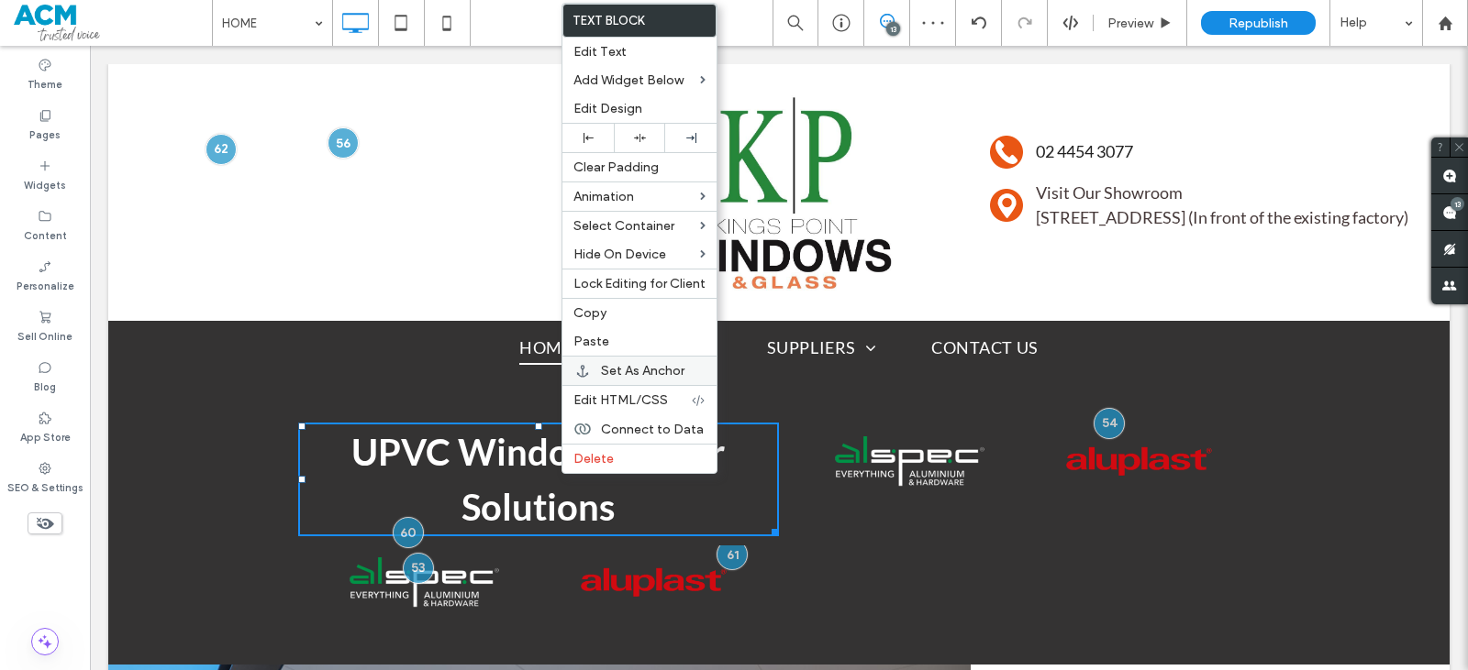
drag, startPoint x: 601, startPoint y: 313, endPoint x: 659, endPoint y: 364, distance: 77.3
click at [601, 313] on span "Copy" at bounding box center [589, 313] width 33 height 16
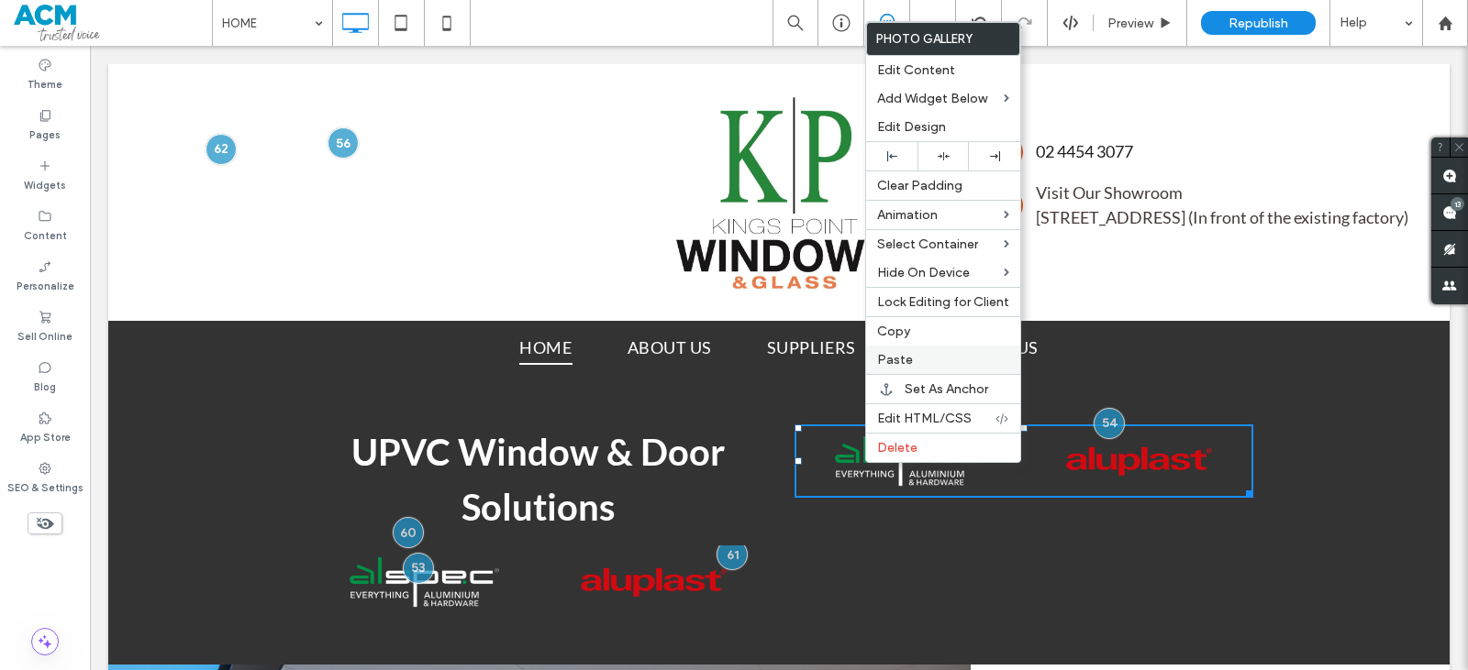
click at [904, 356] on span "Paste" at bounding box center [895, 360] width 36 height 16
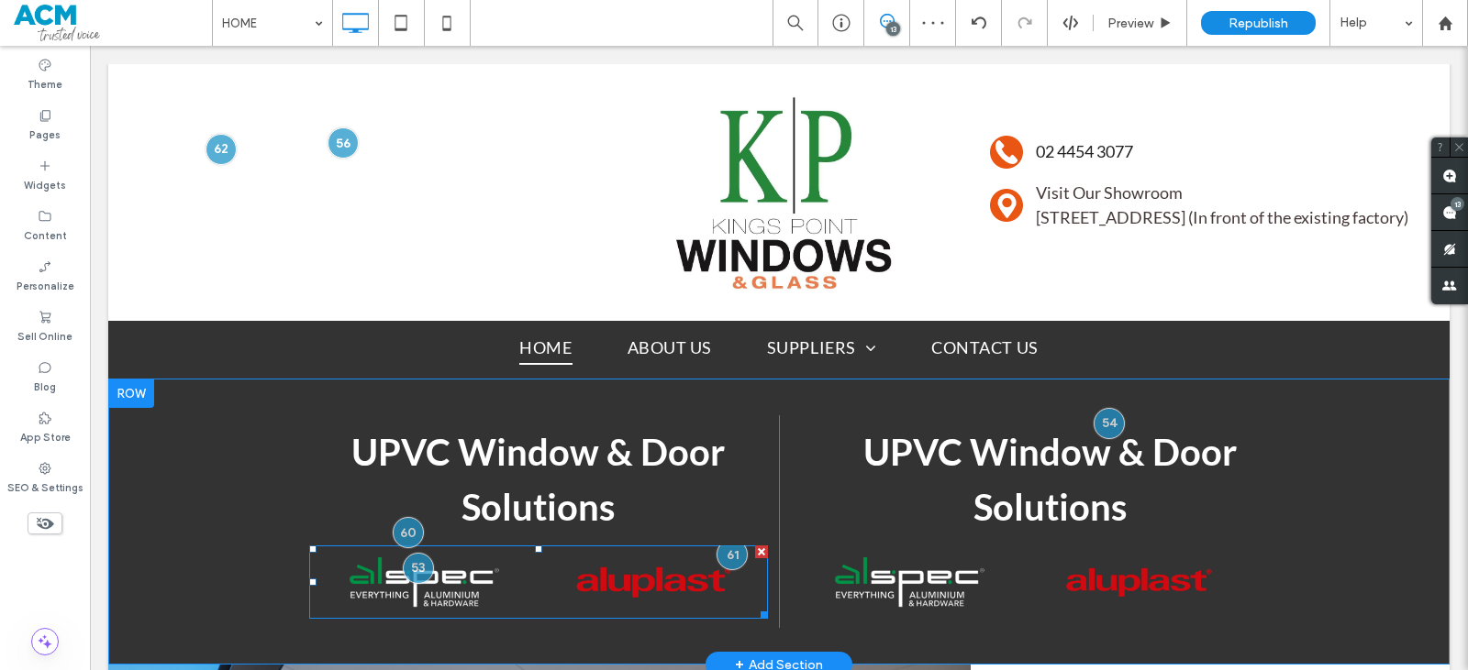
click at [652, 566] on link at bounding box center [652, 583] width 243 height 78
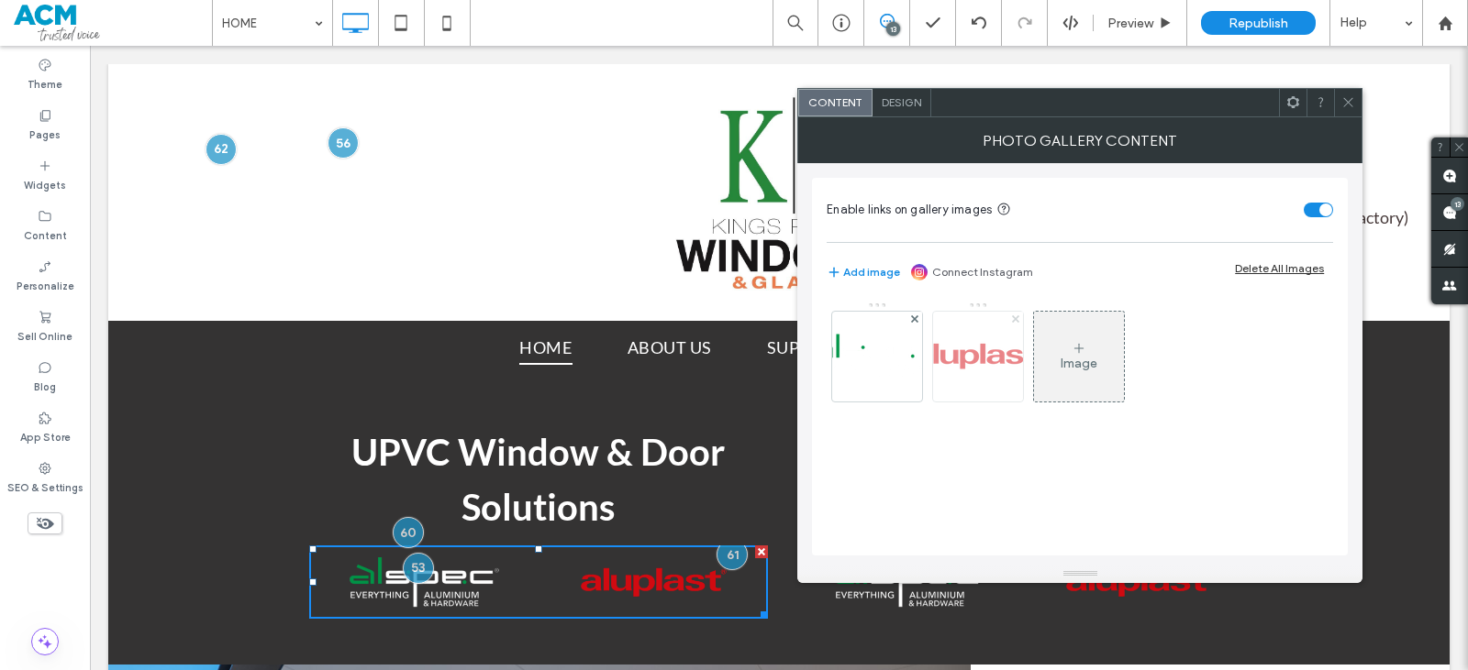
click at [1013, 317] on use at bounding box center [1015, 319] width 7 height 7
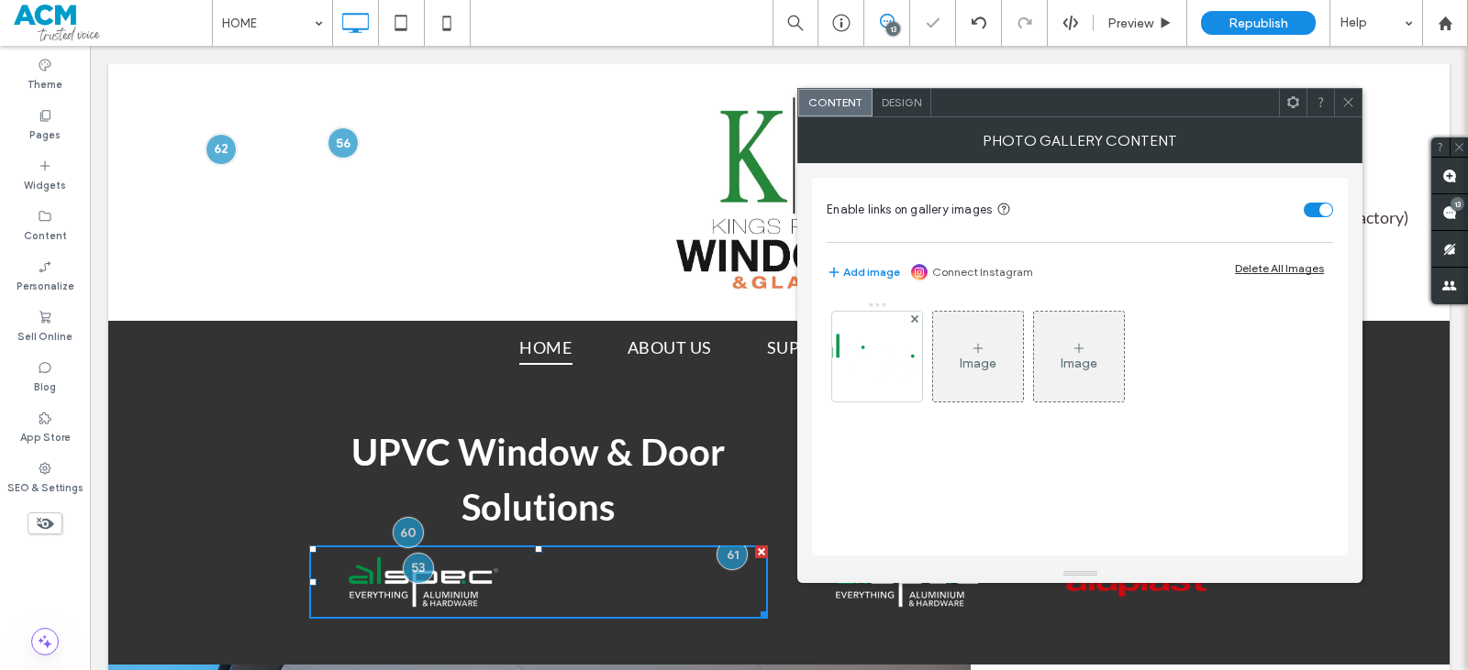
click at [907, 91] on div "Design" at bounding box center [901, 103] width 59 height 28
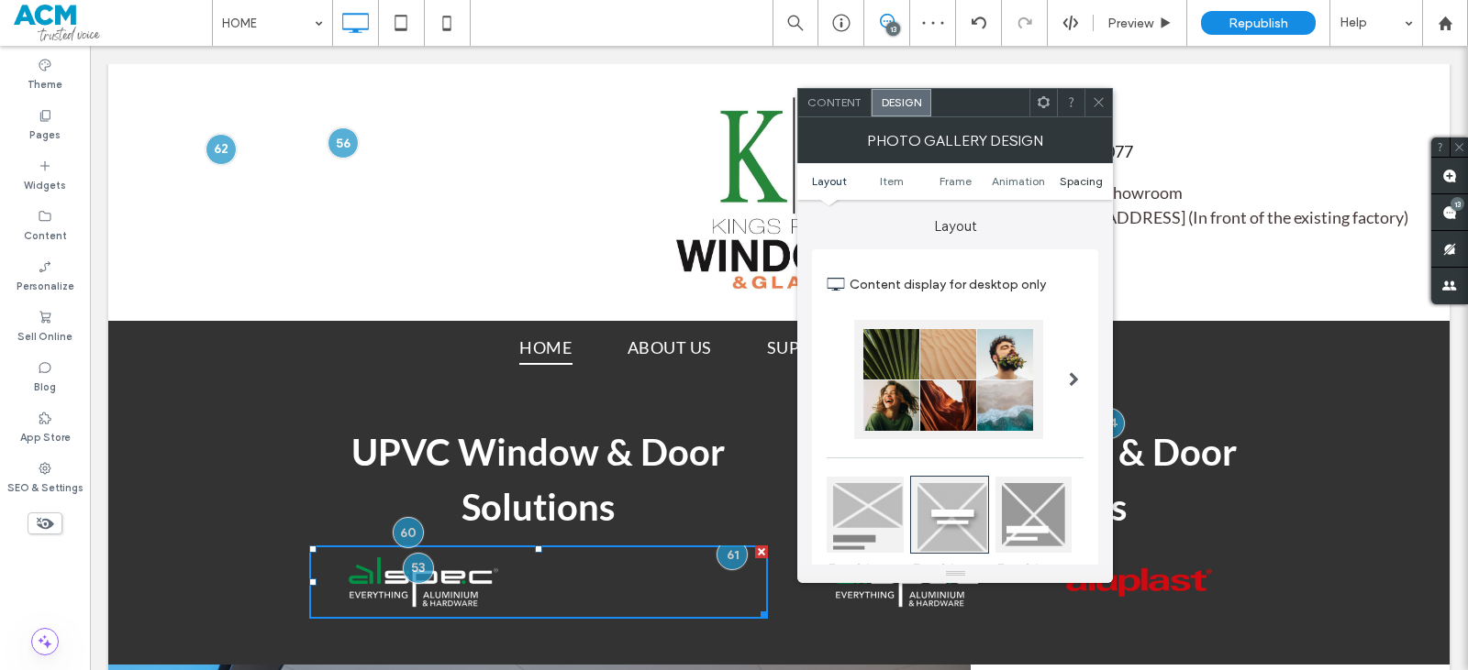
click at [1073, 182] on span "Spacing" at bounding box center [1080, 181] width 43 height 14
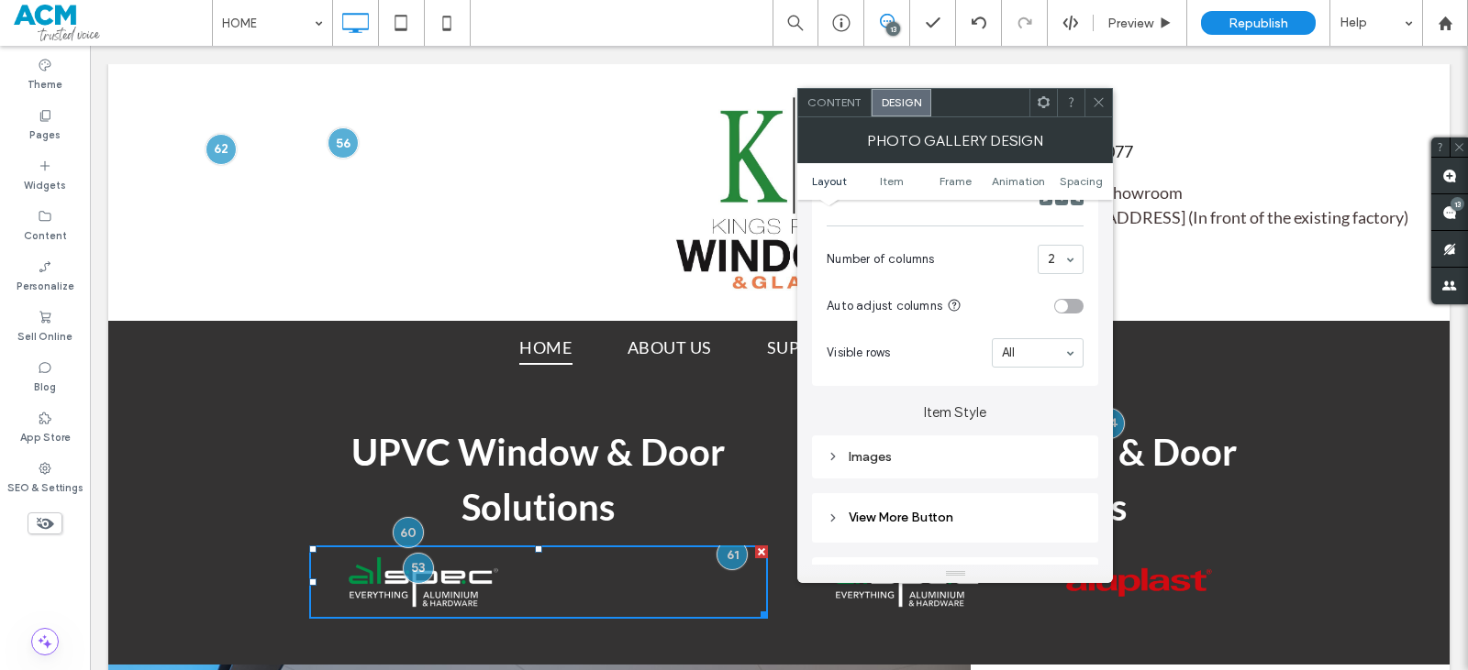
scroll to position [281, 0]
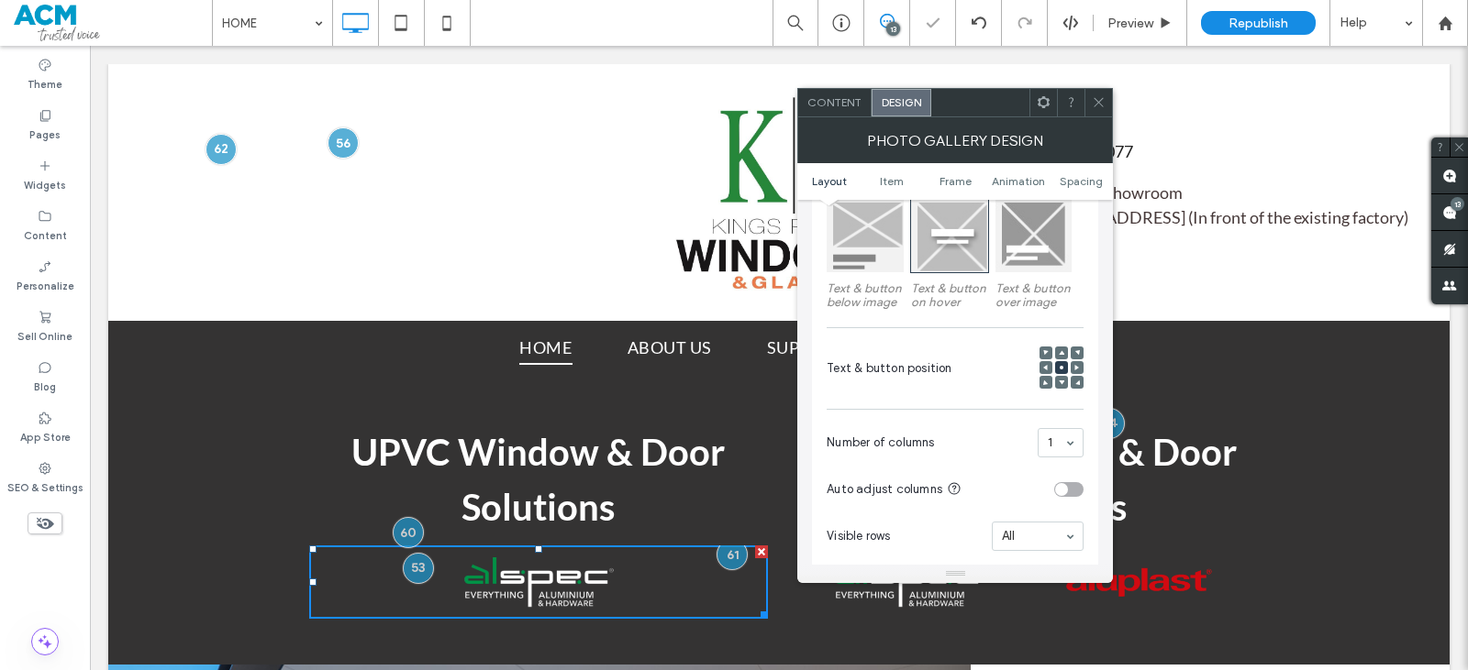
drag, startPoint x: 1100, startPoint y: 90, endPoint x: 1097, endPoint y: 100, distance: 10.5
click at [1100, 91] on span at bounding box center [1099, 103] width 14 height 28
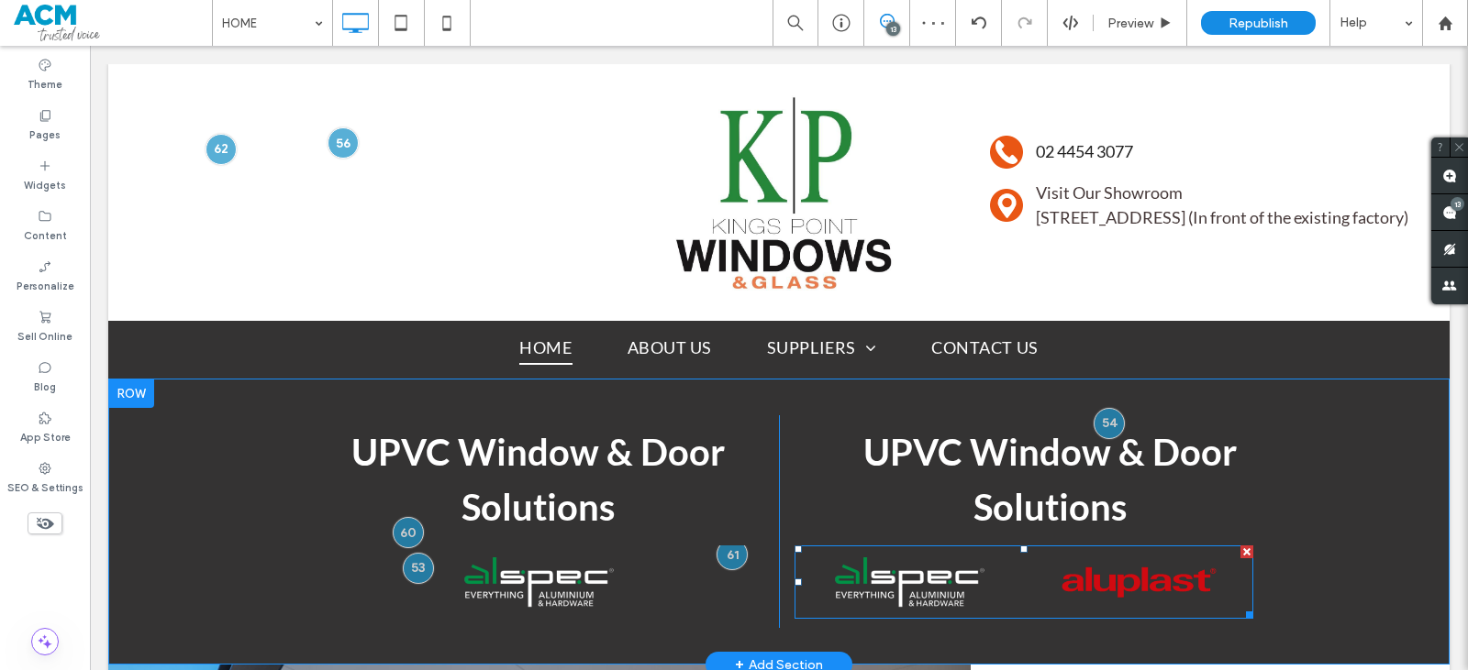
click at [1082, 565] on link at bounding box center [1138, 583] width 243 height 78
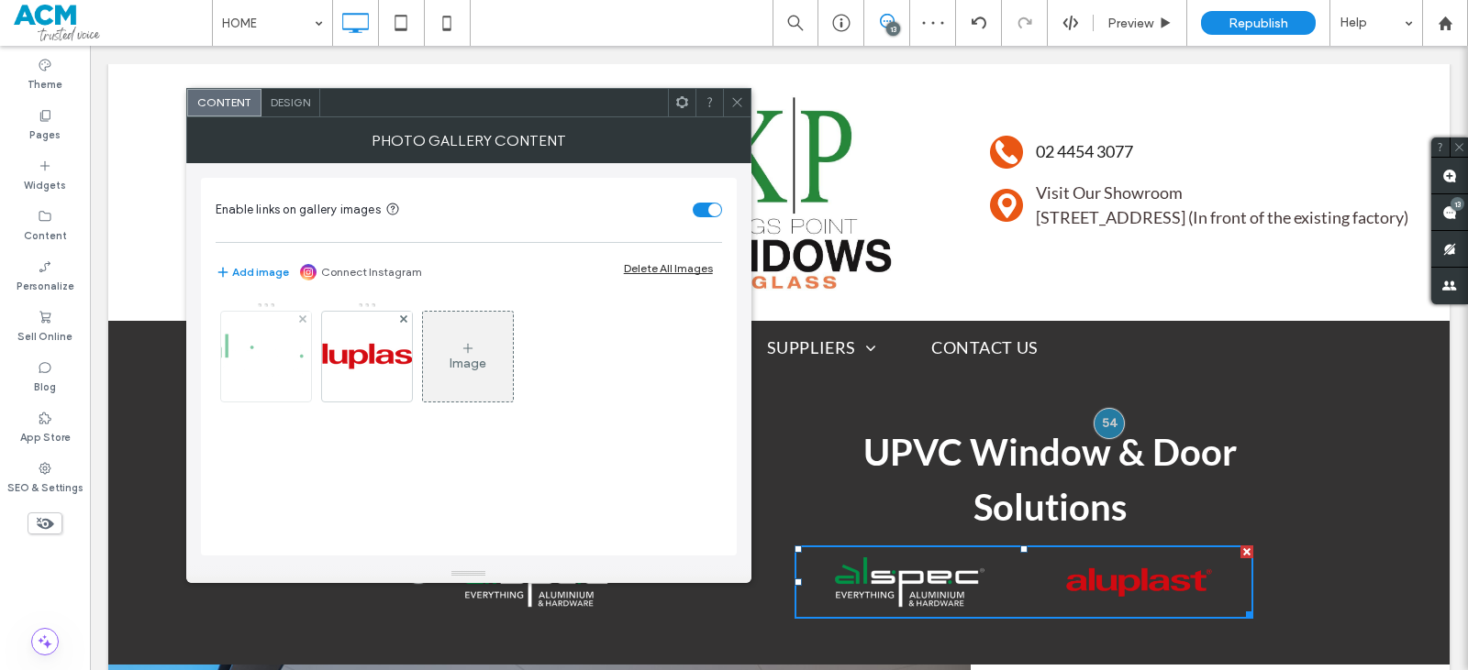
click at [295, 316] on div at bounding box center [303, 320] width 16 height 16
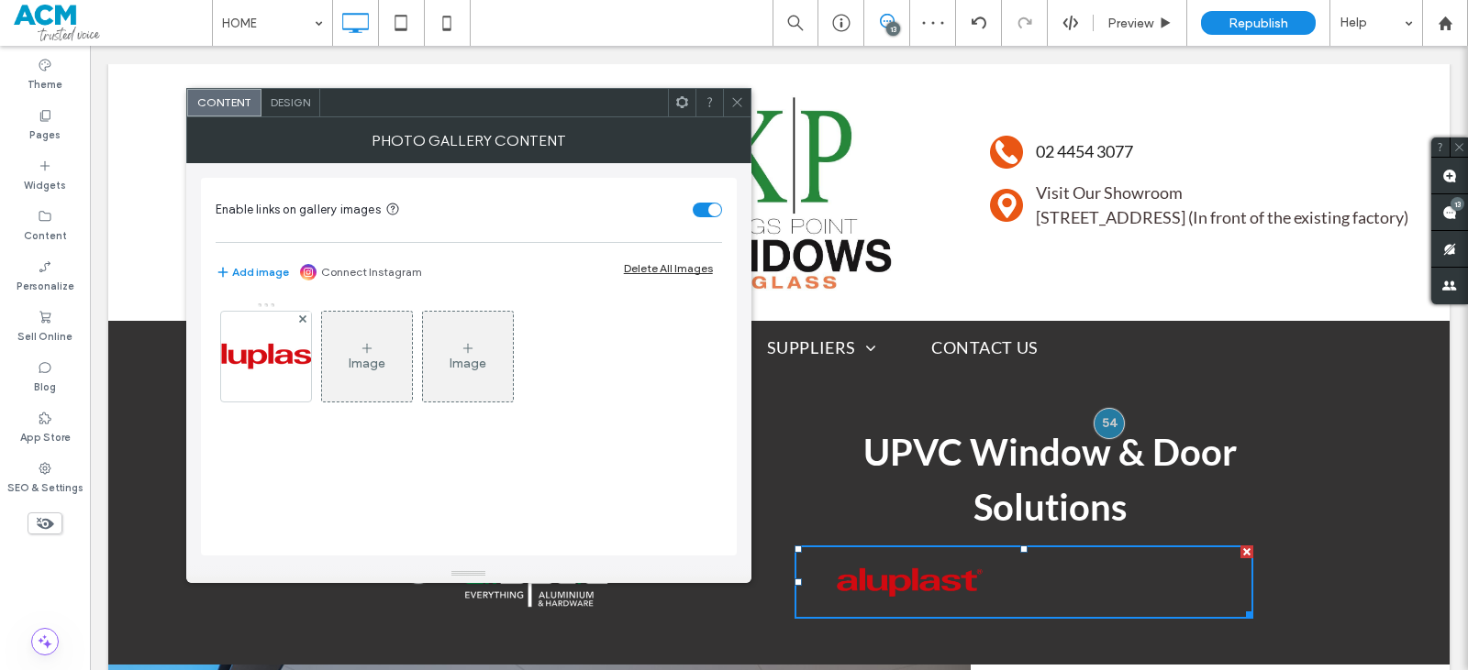
click at [281, 98] on span "Design" at bounding box center [290, 102] width 39 height 14
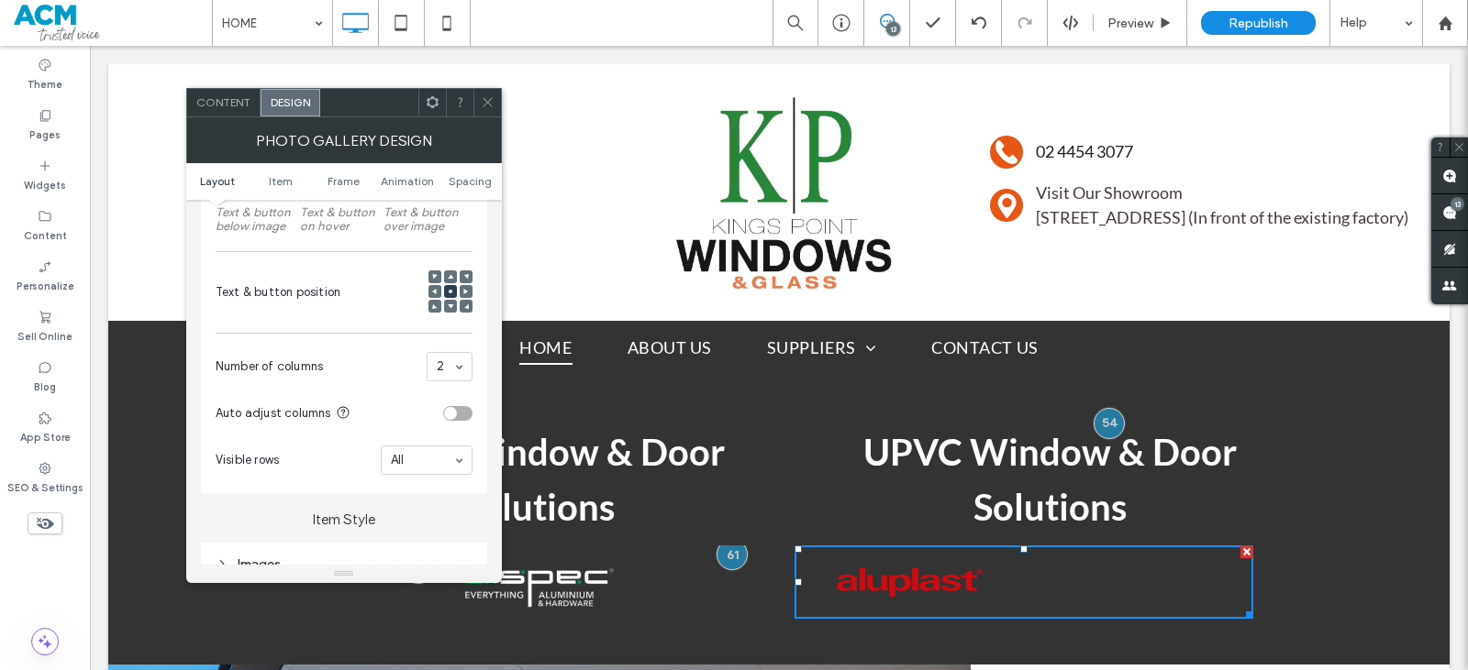
scroll to position [367, 0]
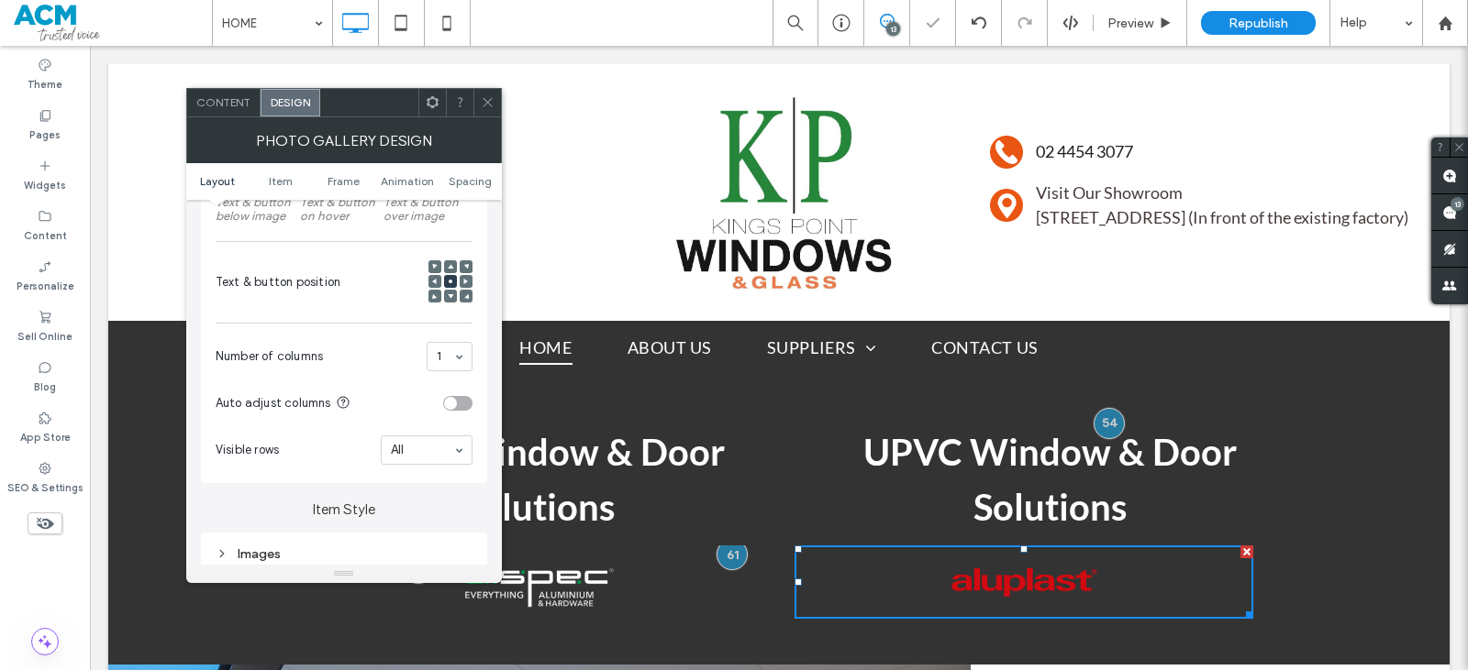
drag, startPoint x: 486, startPoint y: 96, endPoint x: 437, endPoint y: 216, distance: 129.1
click at [486, 96] on icon at bounding box center [488, 102] width 14 height 14
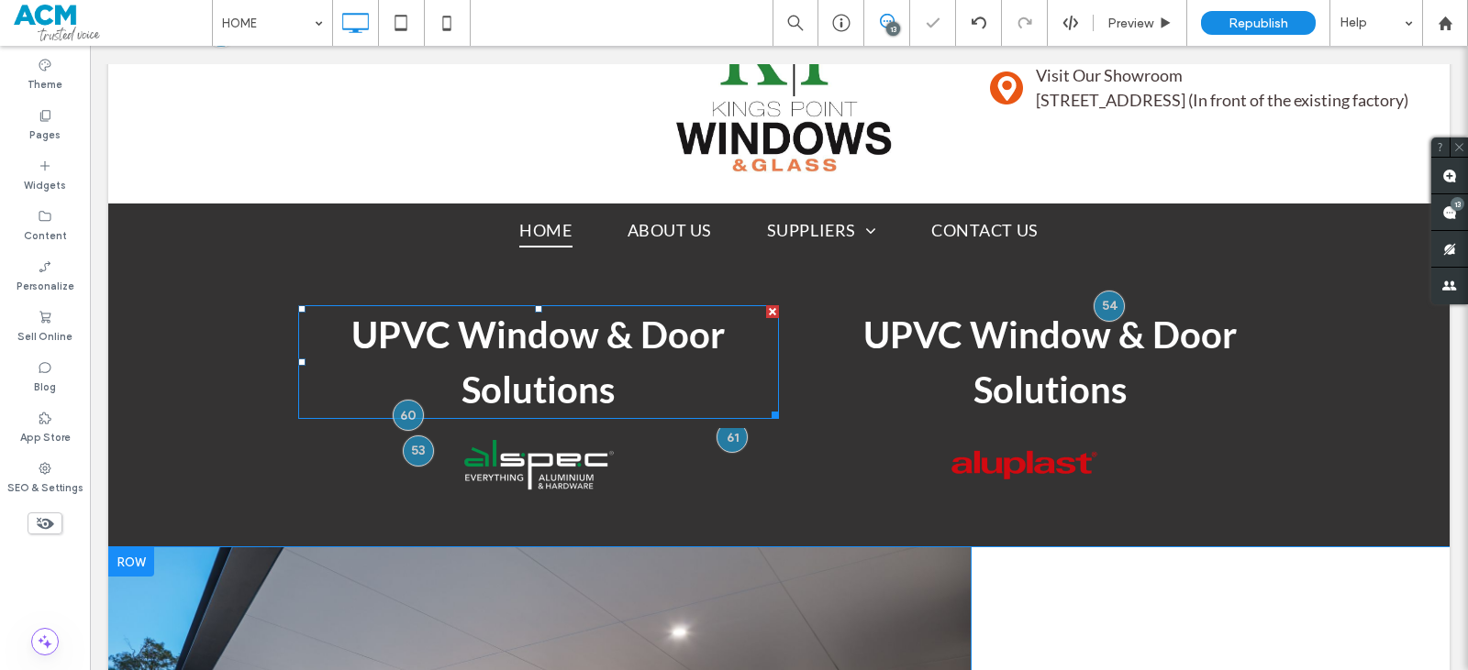
scroll to position [183, 0]
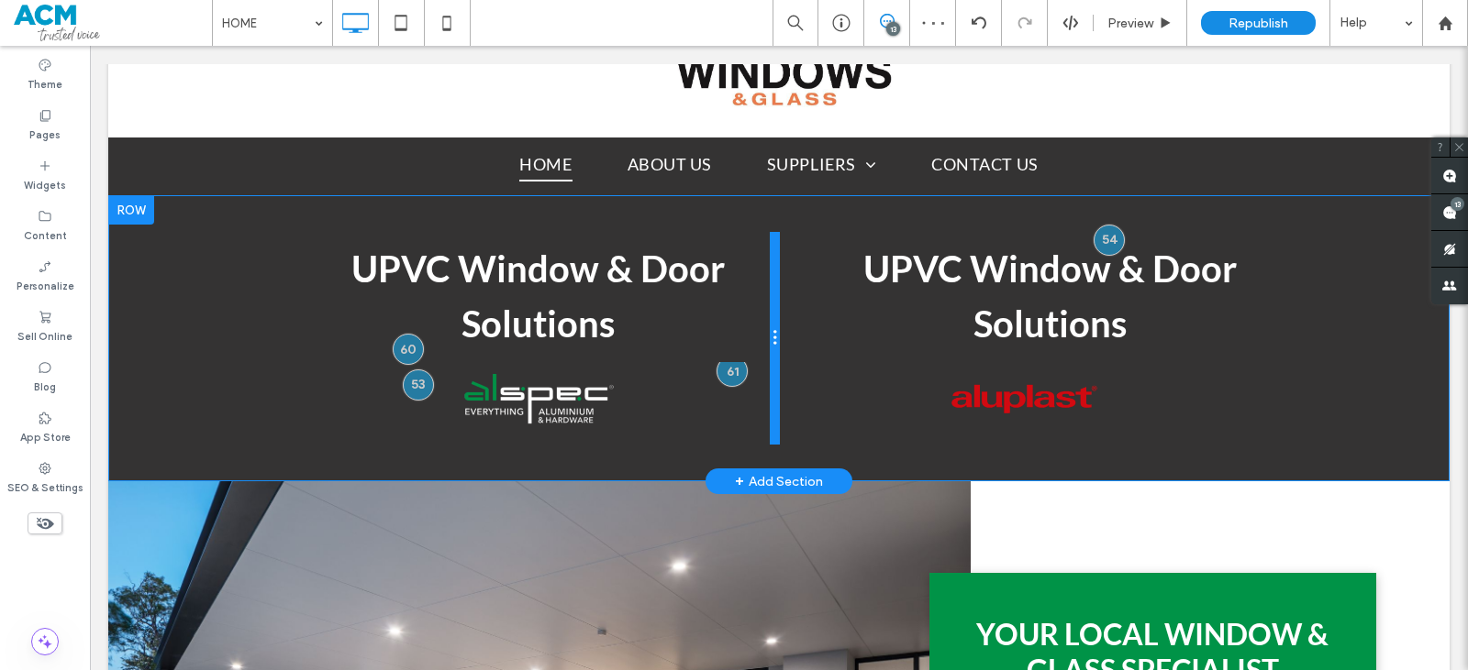
click at [771, 360] on div at bounding box center [774, 338] width 9 height 213
click at [294, 402] on div "UPVC Window & Door Solutions Breathtaking colors of our planet Button Click To …" at bounding box center [515, 338] width 527 height 213
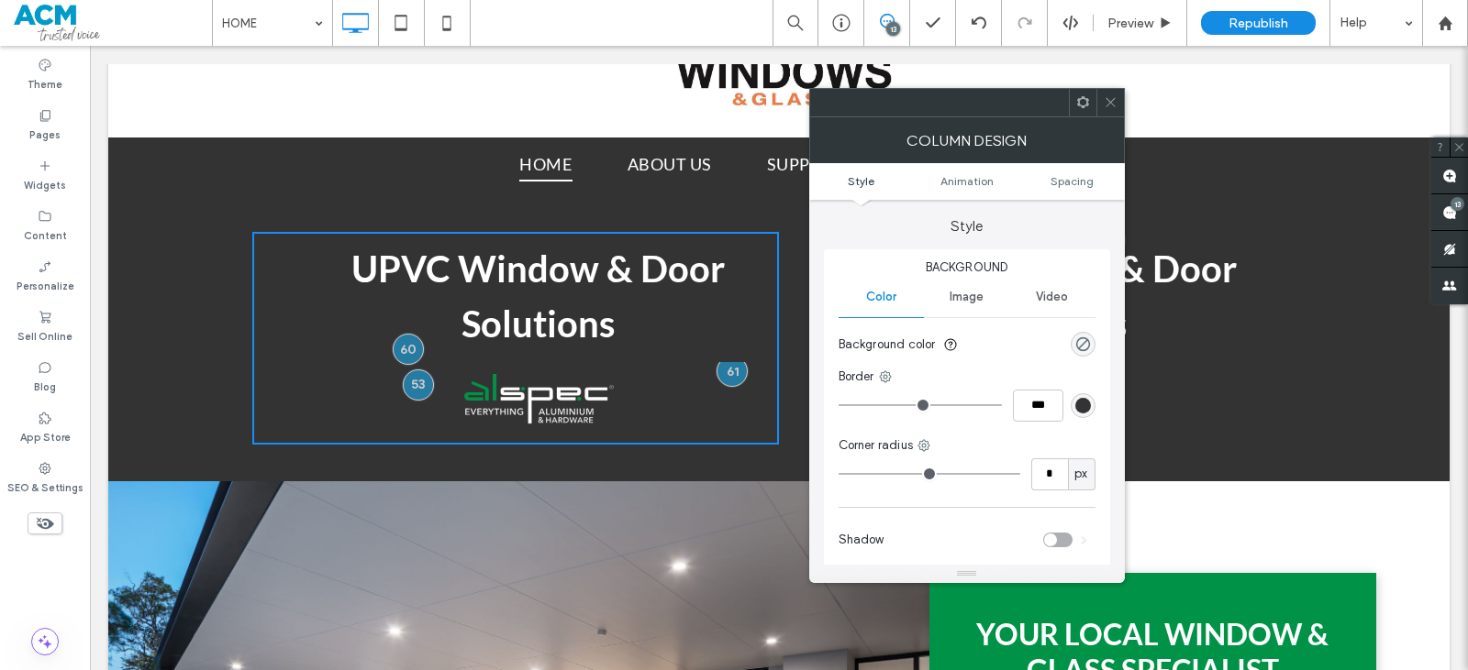
click at [1089, 400] on div "rgb(51, 51, 51)" at bounding box center [1082, 405] width 25 height 25
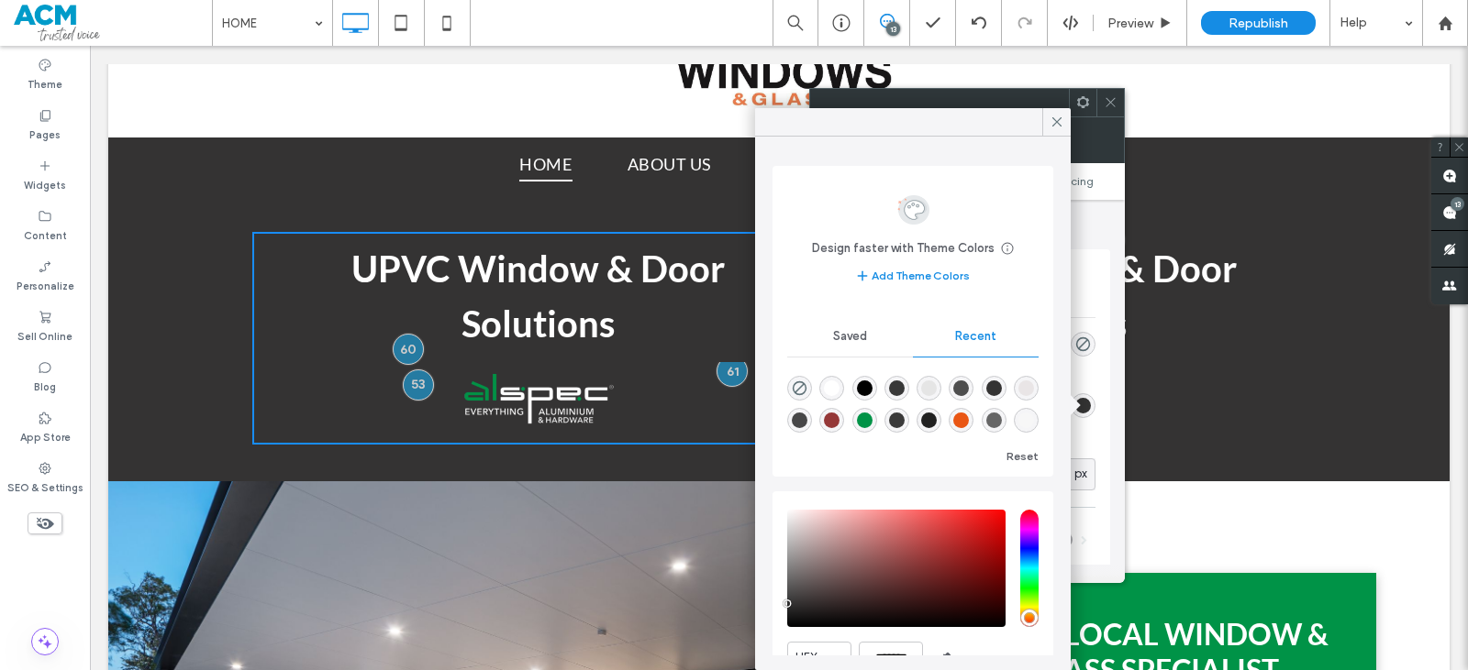
click at [830, 382] on div "rgba(255, 255, 255, 1)" at bounding box center [832, 389] width 16 height 16
type input "*"
type input "***"
type input "*******"
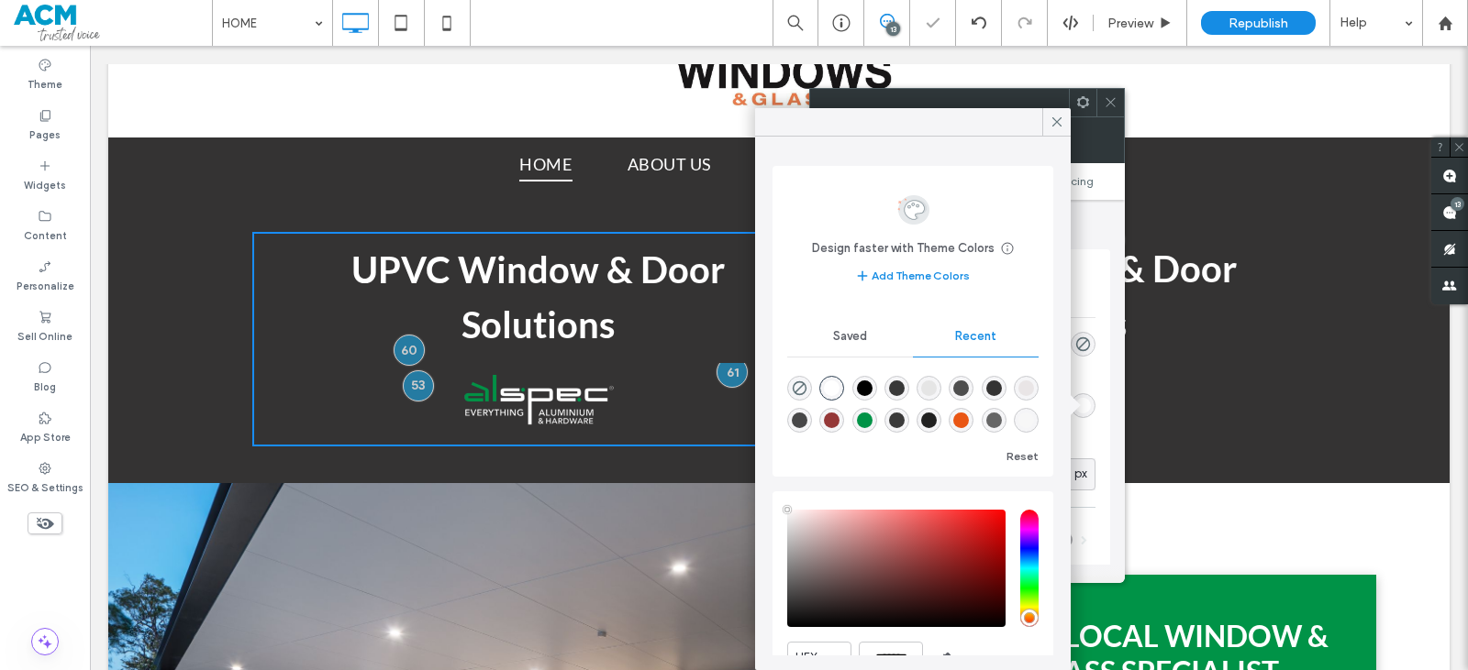
click at [1111, 104] on icon at bounding box center [1110, 102] width 14 height 14
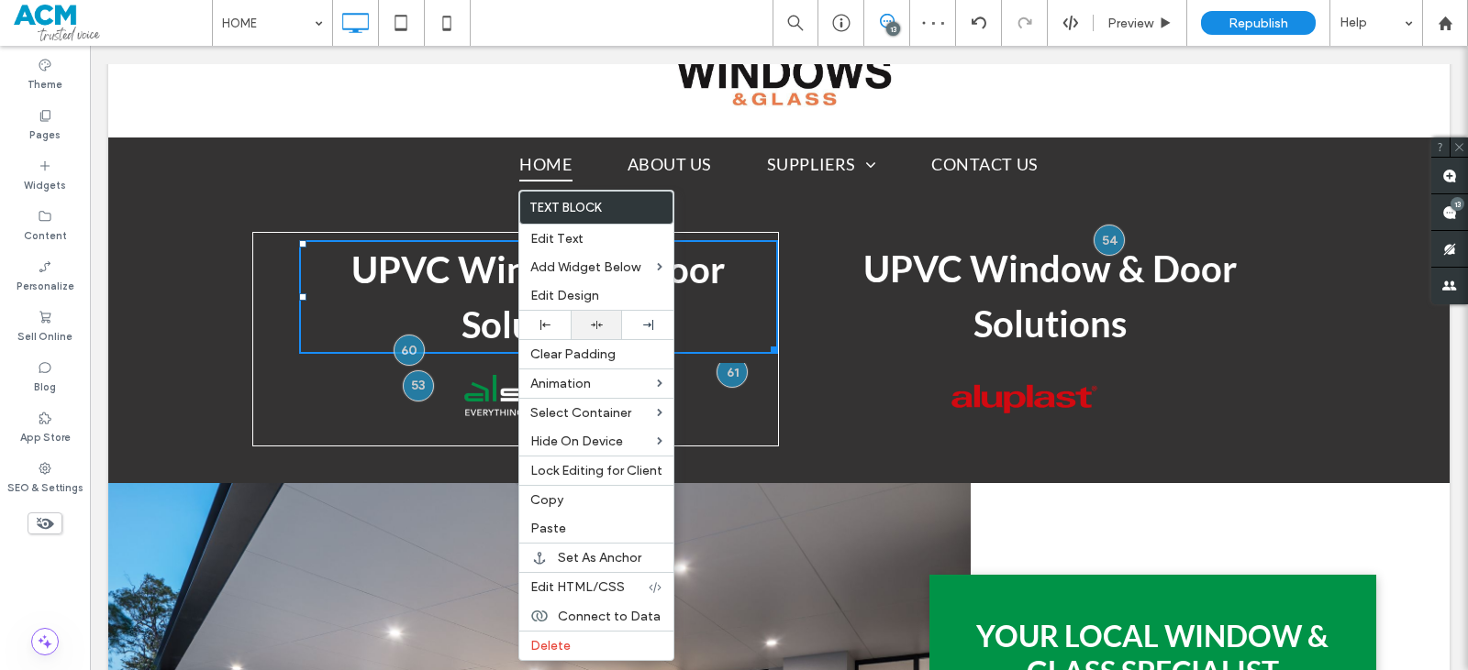
click at [589, 329] on div at bounding box center [596, 325] width 33 height 12
click at [260, 374] on div "UPVC Window & Door Solutions Breathtaking colors of our planet Button Click To …" at bounding box center [515, 339] width 527 height 215
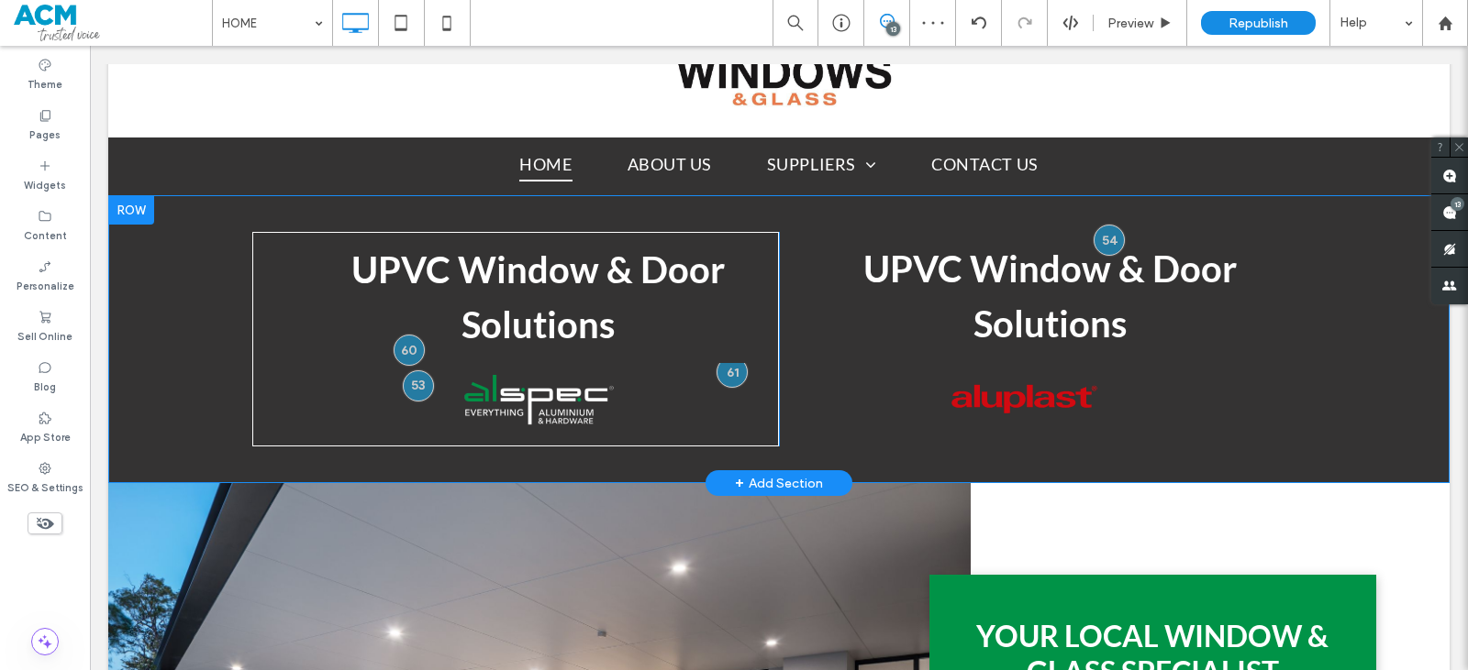
click at [262, 373] on div "UPVC Window & Door Solutions Breathtaking colors of our planet Button Click To …" at bounding box center [515, 339] width 527 height 215
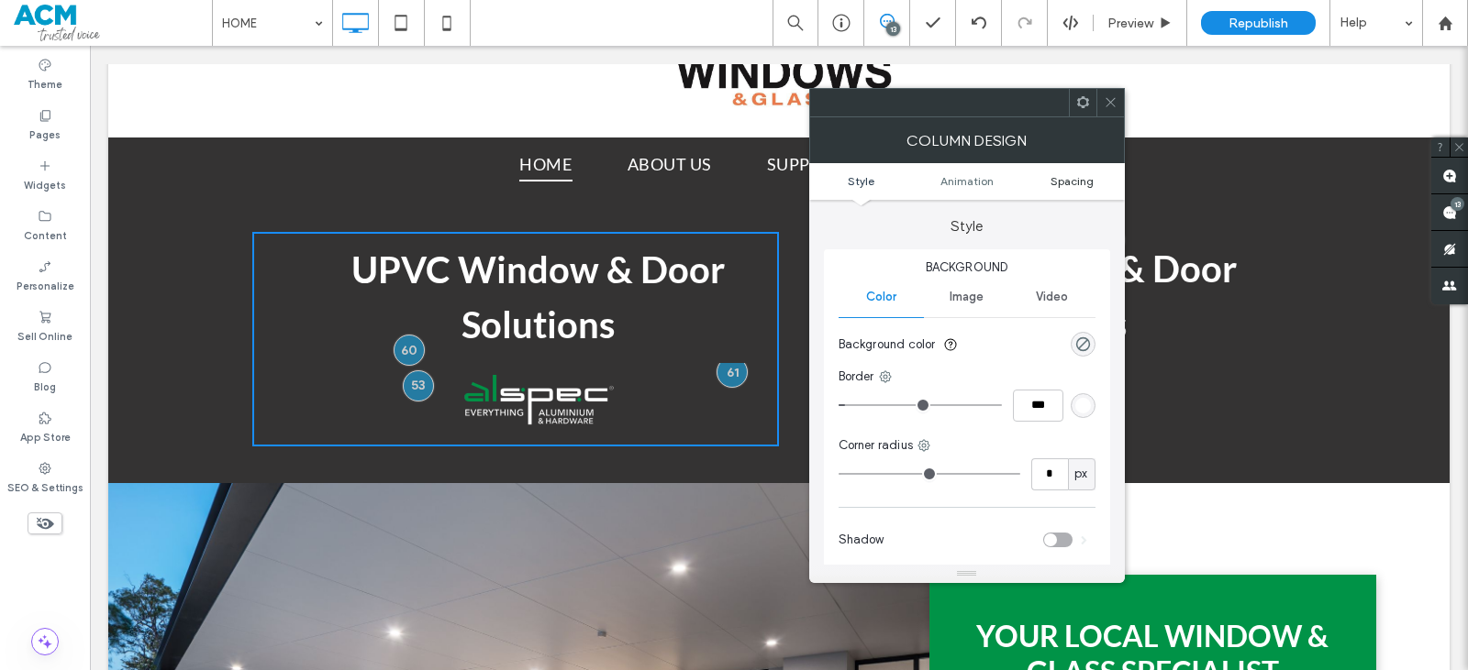
click at [1056, 185] on span "Spacing" at bounding box center [1071, 181] width 43 height 14
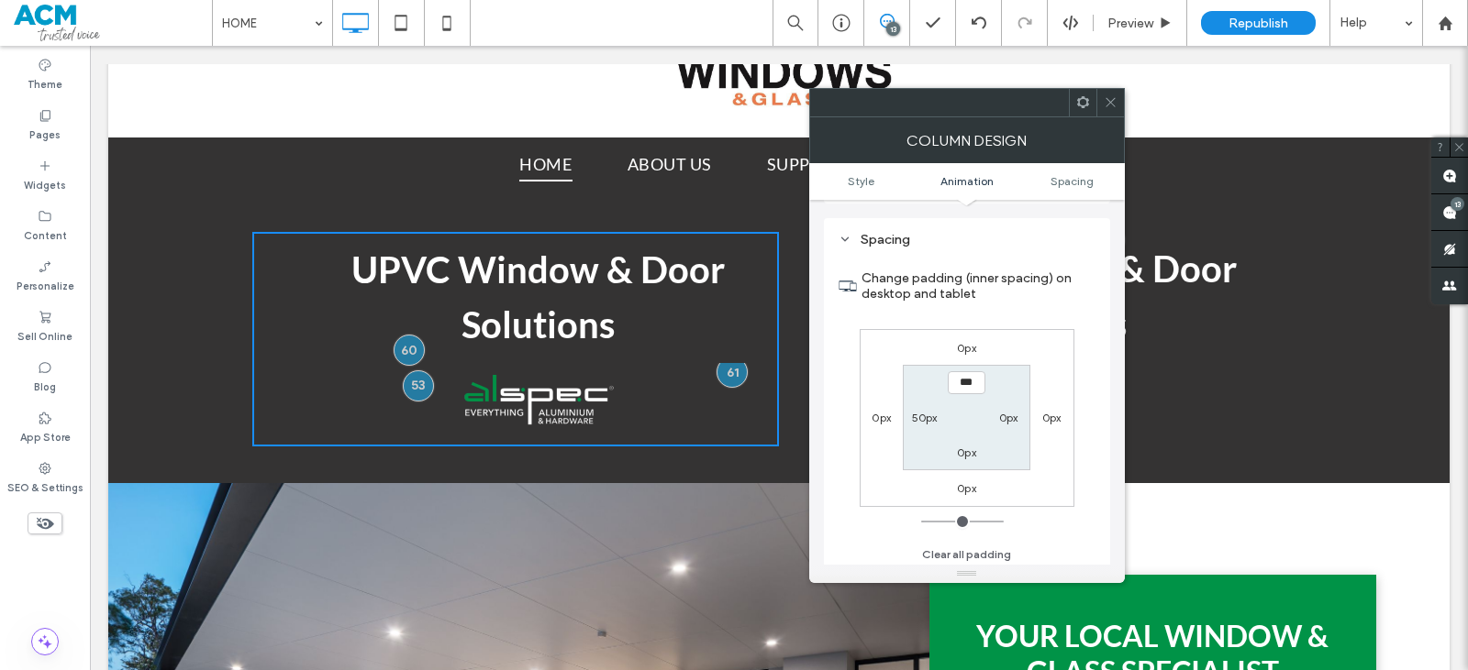
scroll to position [430, 0]
click at [924, 410] on label "50px" at bounding box center [925, 414] width 26 height 14
type input "**"
type input "*"
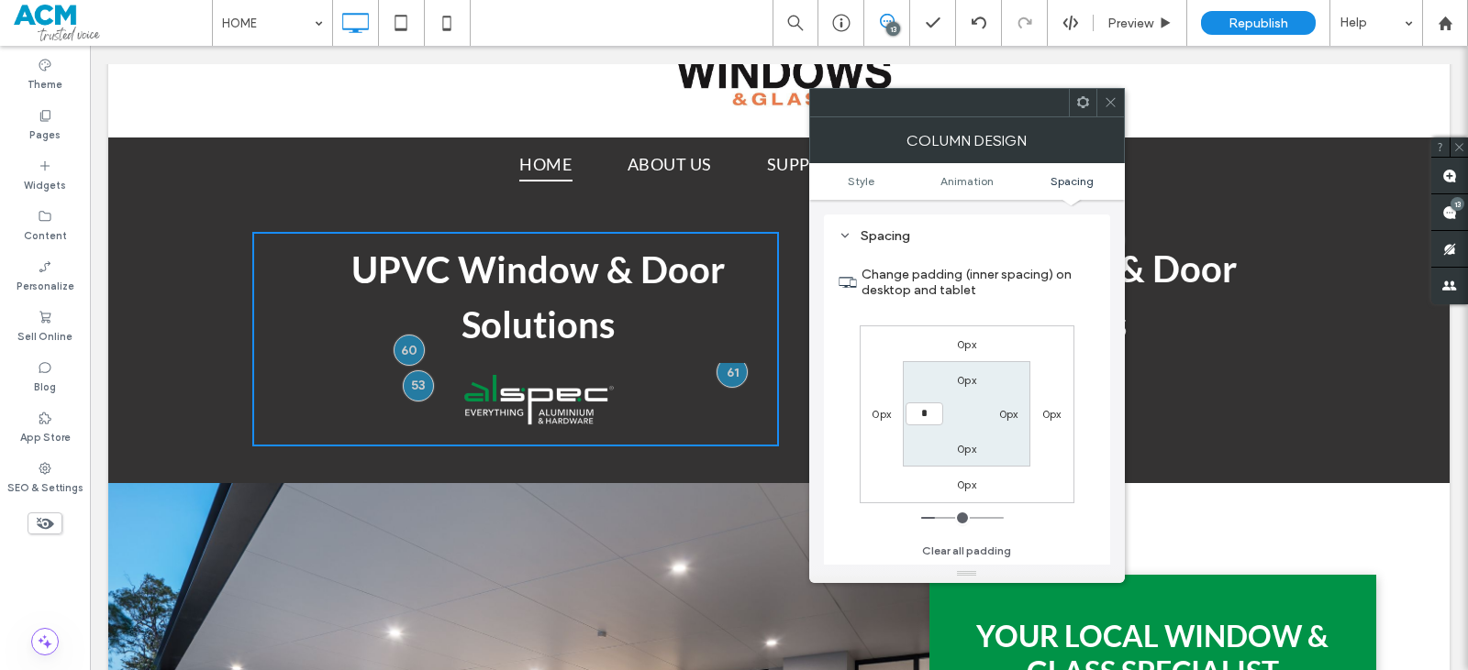
type input "***"
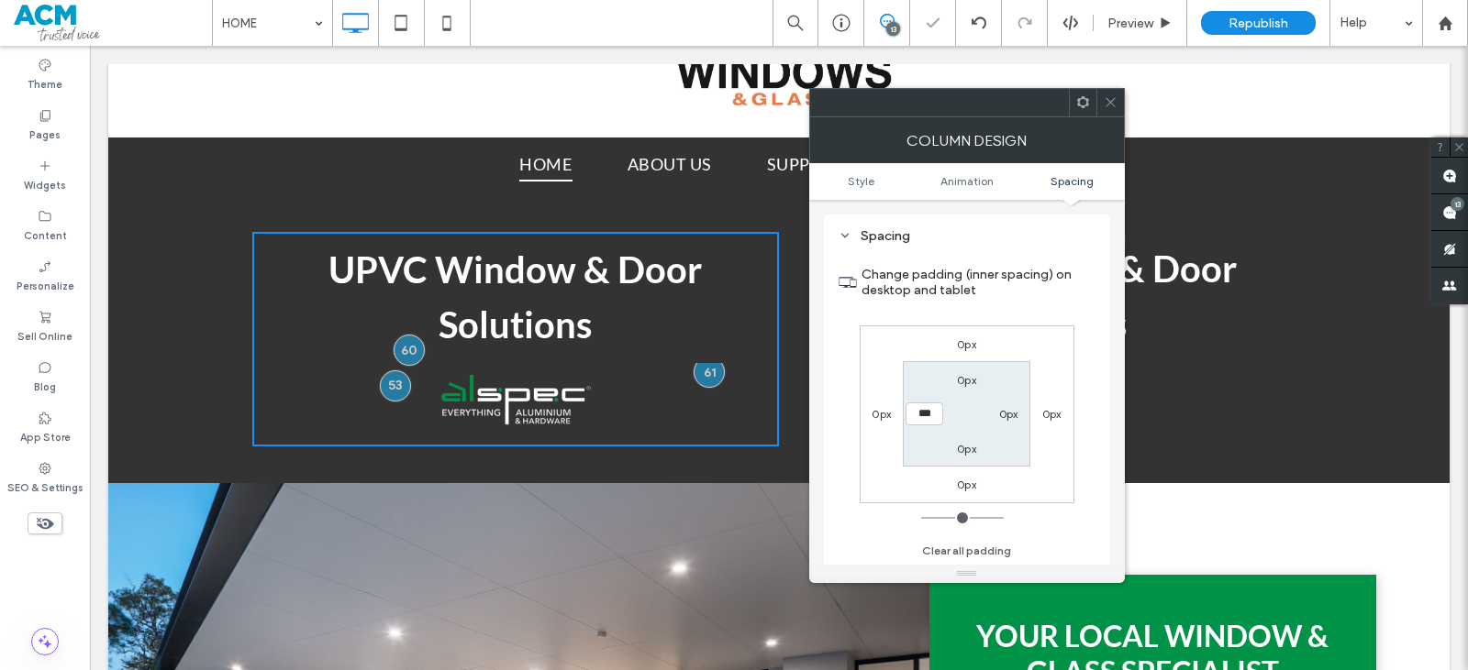
click at [1107, 104] on icon at bounding box center [1110, 102] width 14 height 14
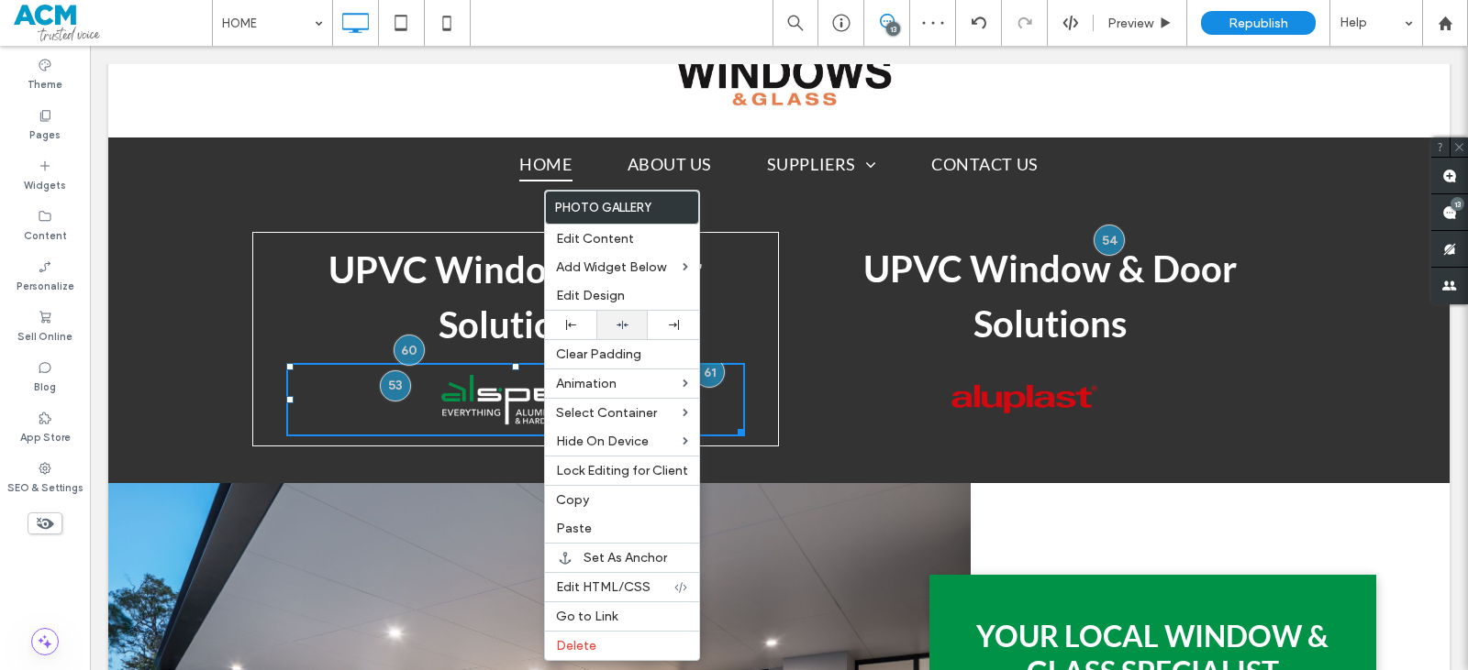
click at [615, 331] on div at bounding box center [621, 325] width 51 height 28
click at [857, 312] on h2 "UPVC Window & Door Solutions" at bounding box center [1049, 296] width 511 height 110
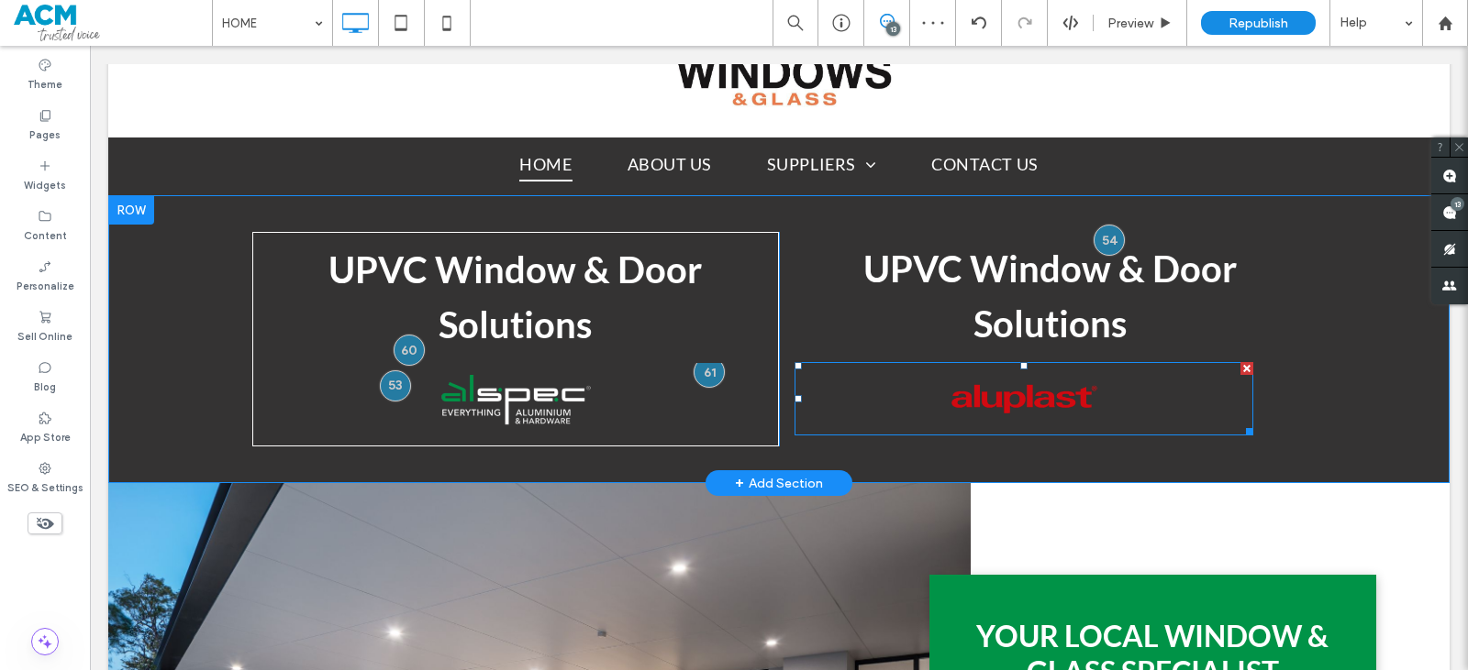
click at [794, 368] on div at bounding box center [797, 365] width 7 height 7
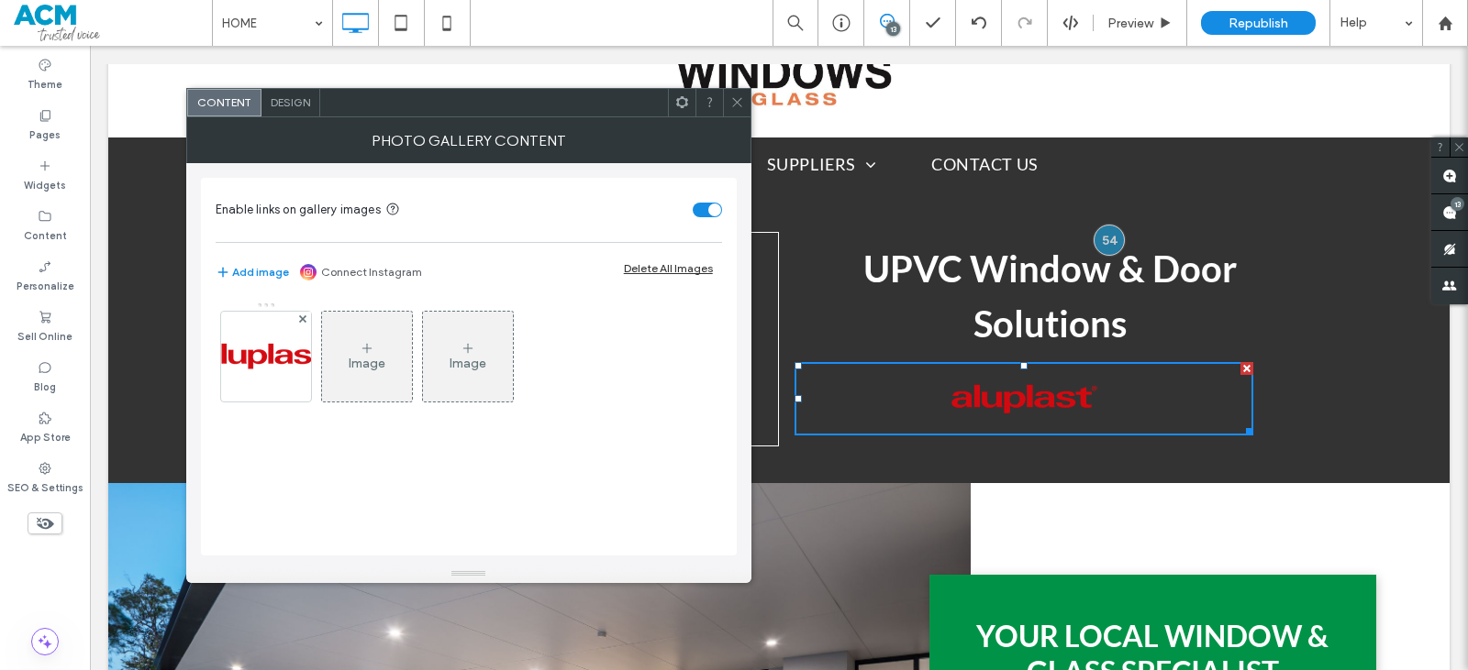
drag, startPoint x: 735, startPoint y: 92, endPoint x: 748, endPoint y: 146, distance: 55.8
click at [735, 93] on span at bounding box center [737, 103] width 14 height 28
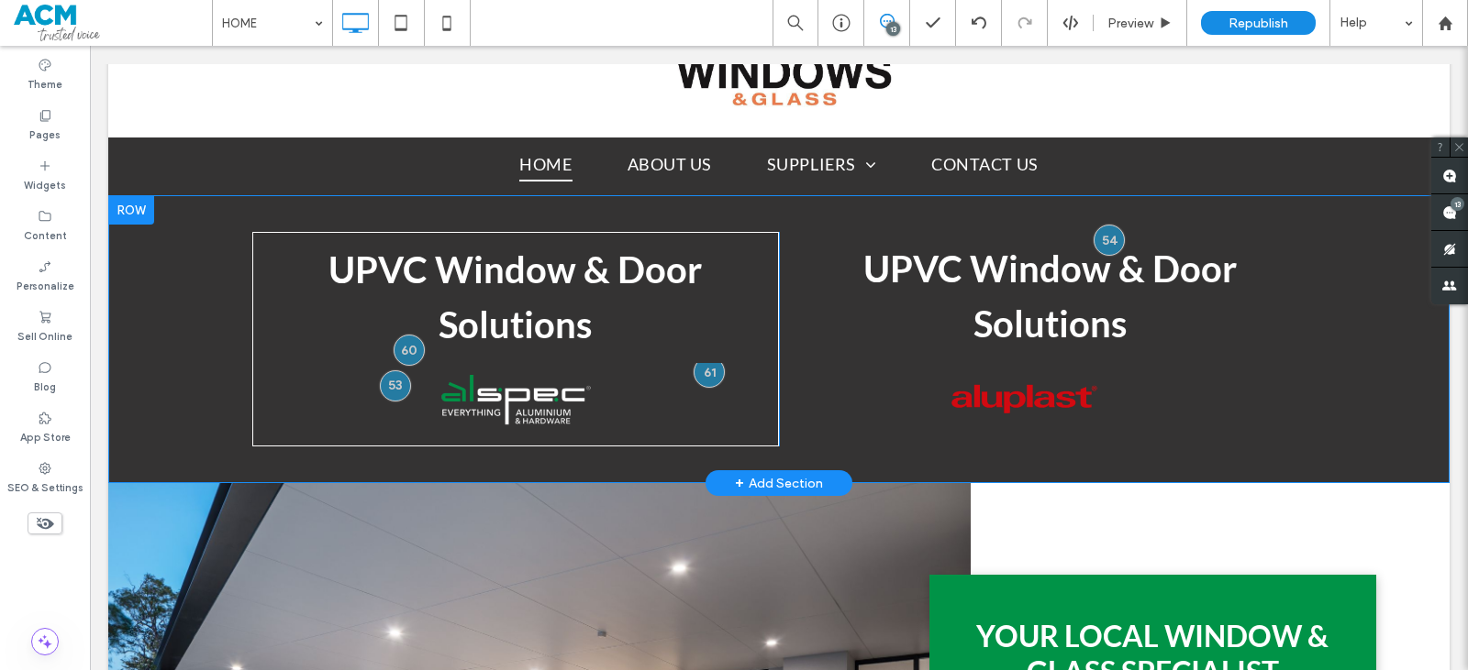
click at [782, 316] on div "Click To Paste Click To Paste UPVC Window & Door Solutions Faces of Humanity Bu…" at bounding box center [1042, 339] width 527 height 215
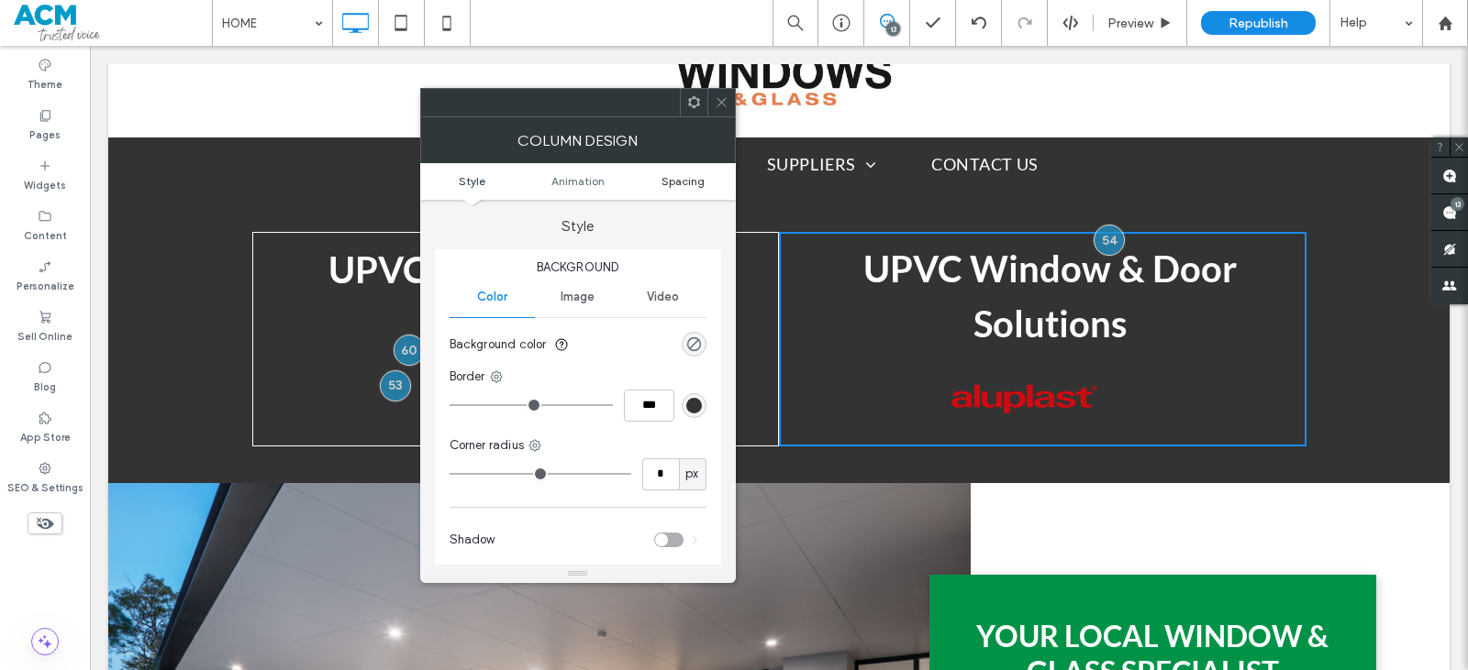
click at [667, 179] on span "Spacing" at bounding box center [682, 181] width 43 height 14
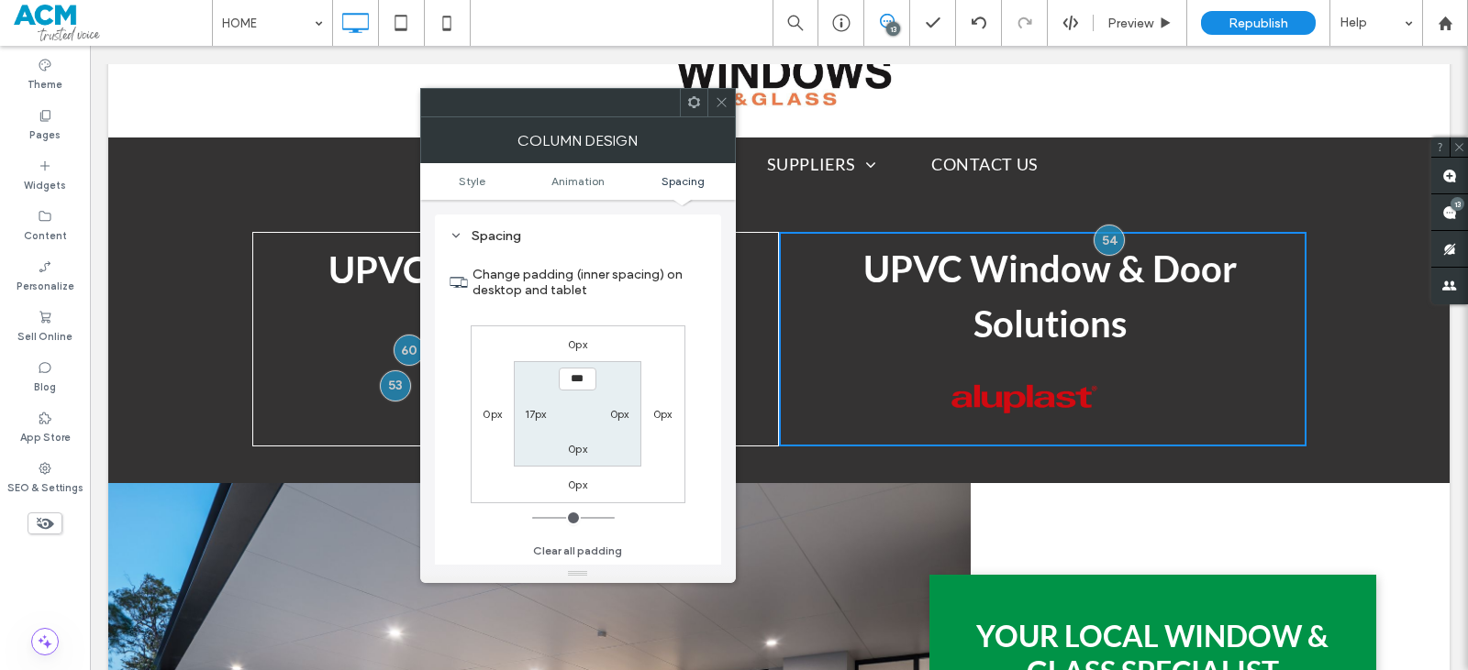
click at [540, 411] on label "17px" at bounding box center [536, 414] width 22 height 14
type input "**"
type input "*"
type input "***"
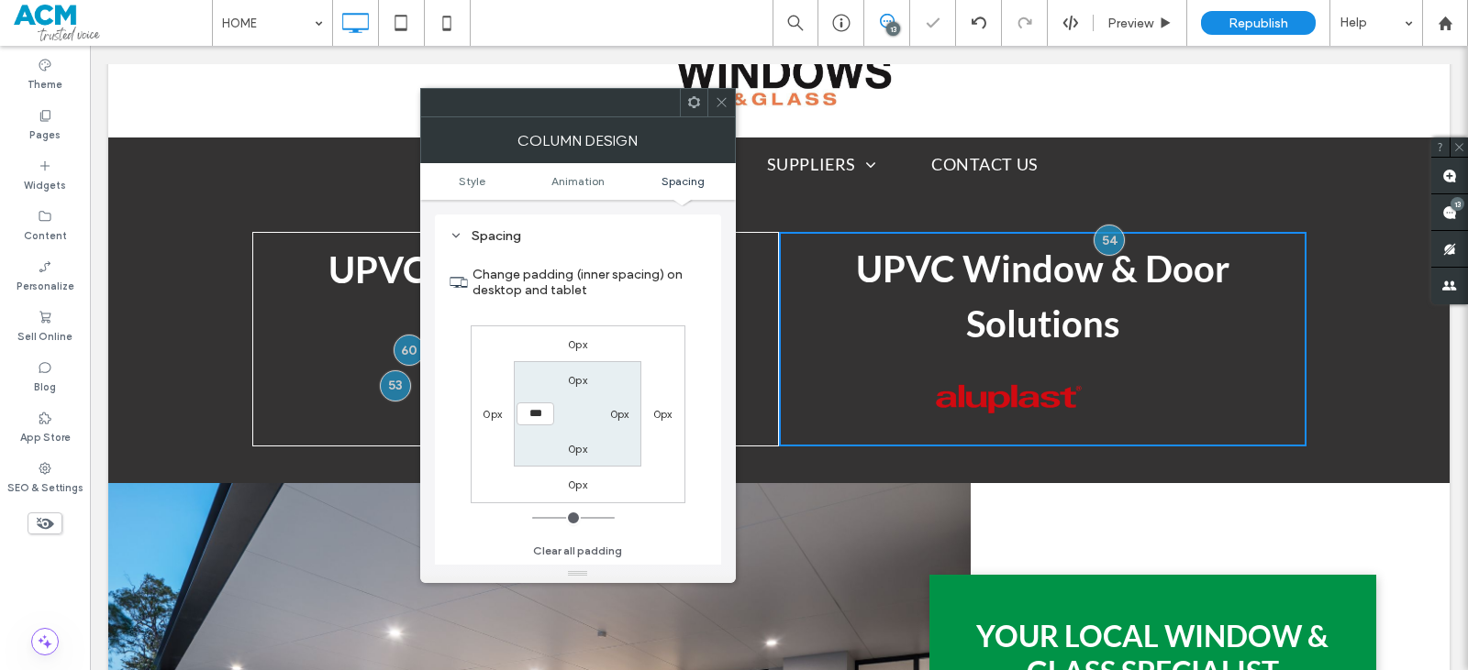
drag, startPoint x: 723, startPoint y: 104, endPoint x: 991, endPoint y: 326, distance: 347.9
click at [724, 103] on icon at bounding box center [722, 102] width 14 height 14
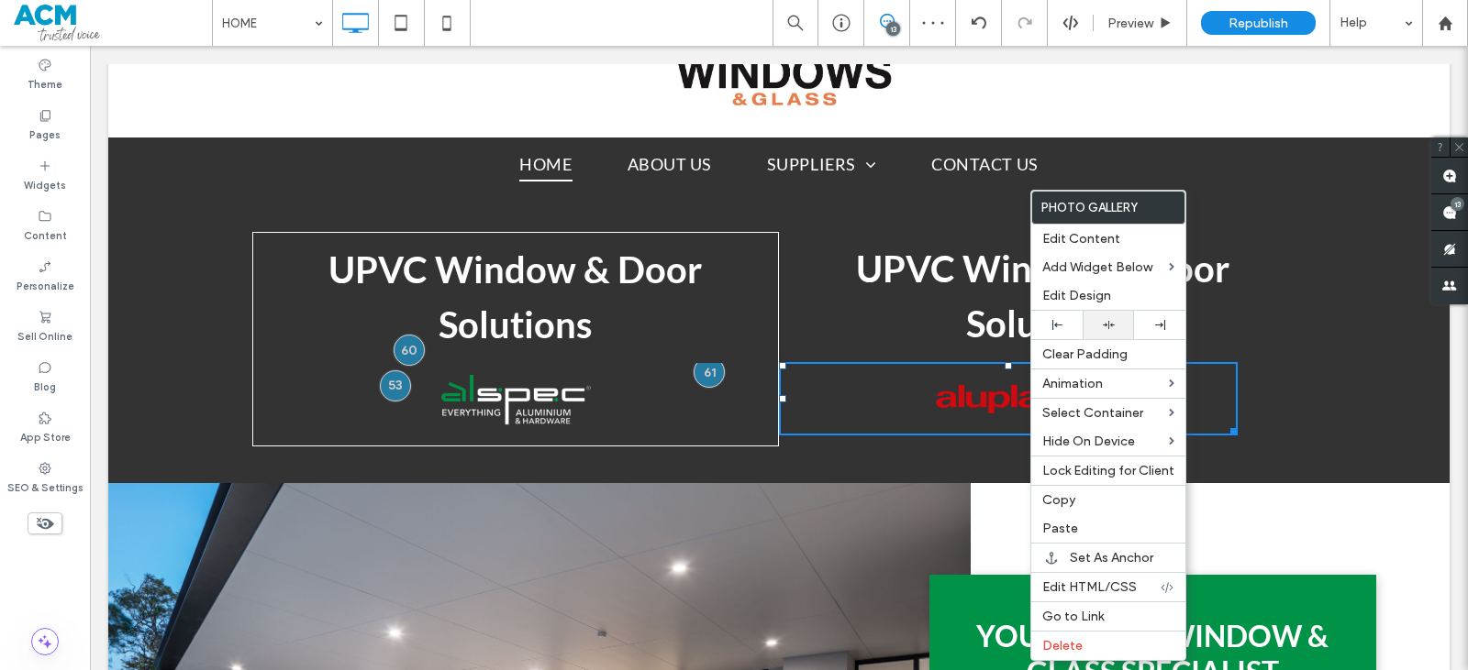
click at [1105, 321] on icon at bounding box center [1109, 325] width 12 height 12
click at [986, 294] on h2 "UPVC Window & Door Solutions" at bounding box center [1042, 296] width 527 height 110
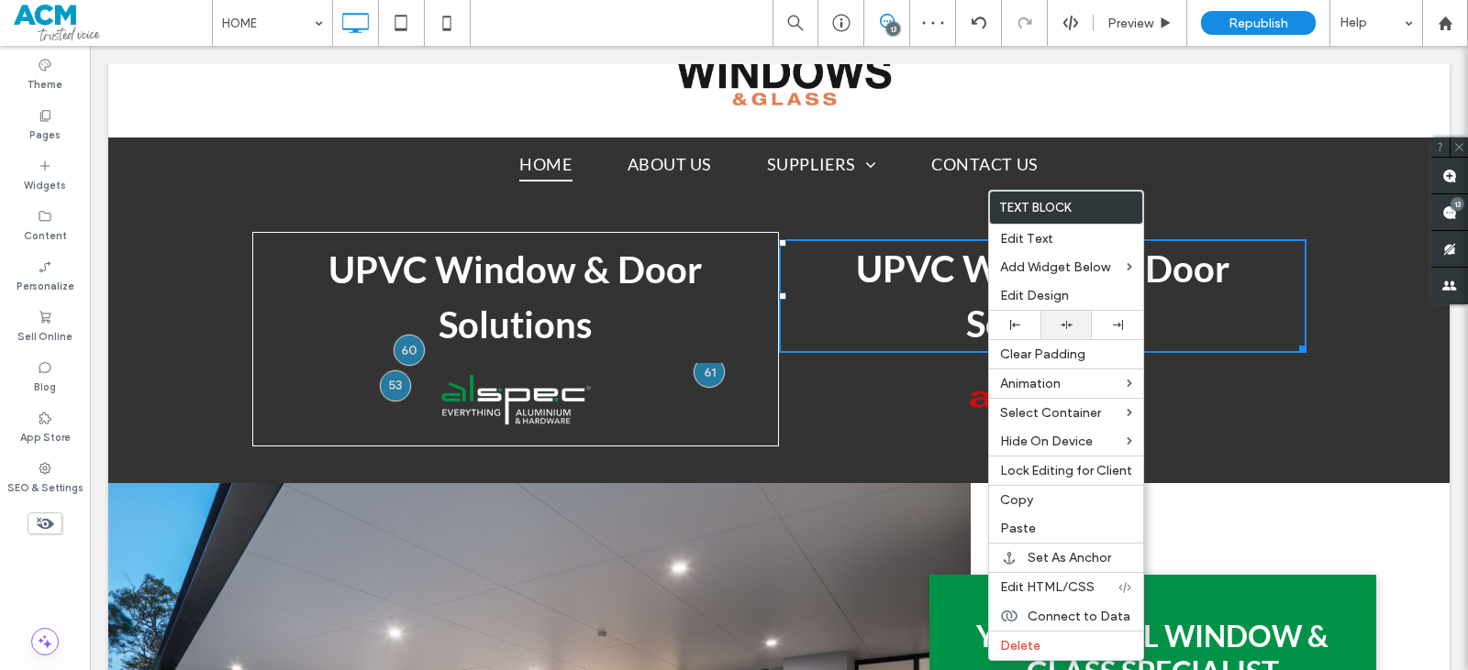
click at [1062, 318] on div at bounding box center [1065, 325] width 51 height 28
click at [833, 385] on link at bounding box center [1042, 399] width 486 height 78
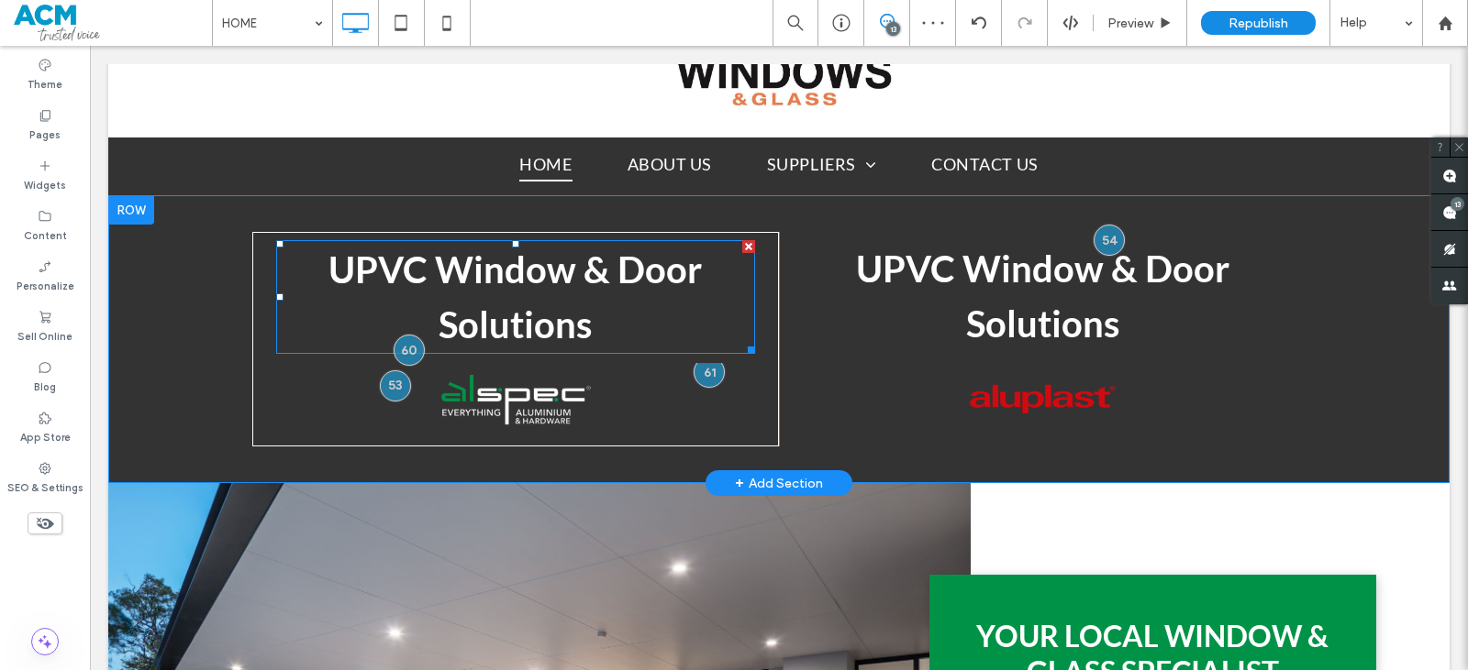
click at [630, 283] on span "UPVC Window & Door Solutions" at bounding box center [514, 297] width 373 height 99
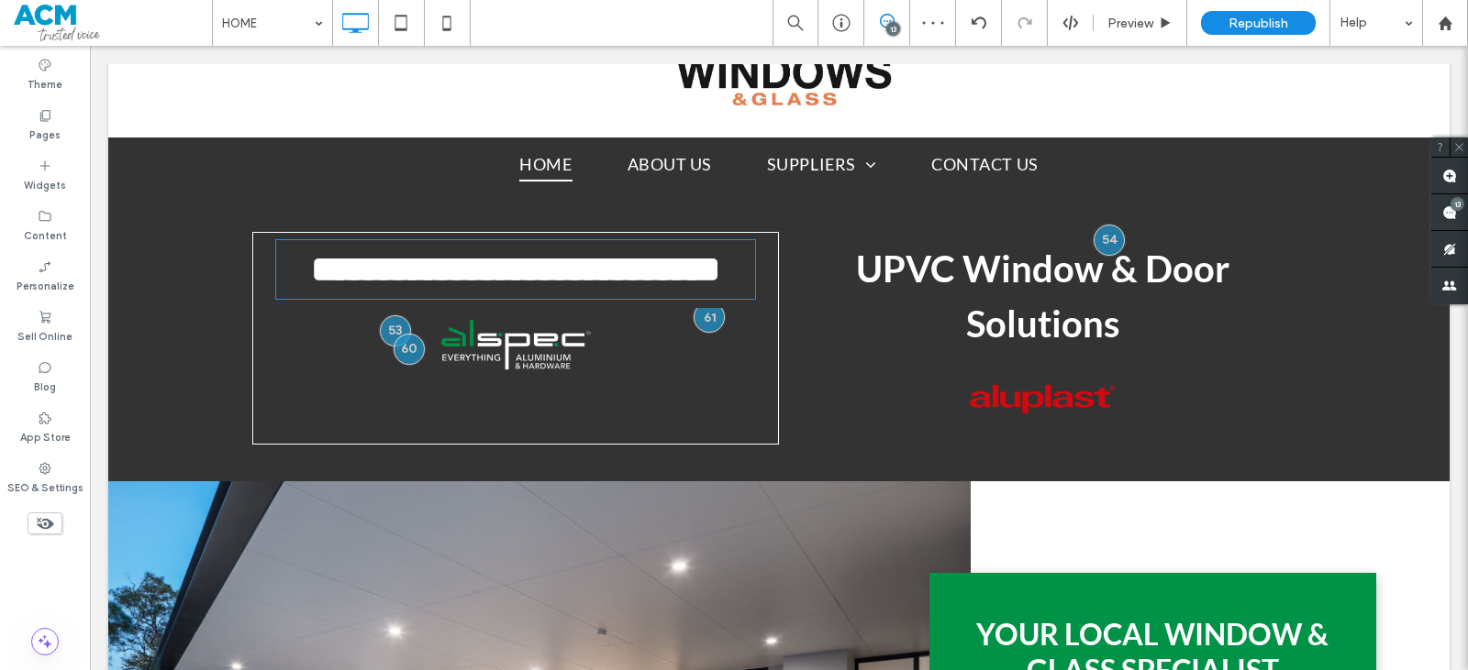
type input "****"
type input "**"
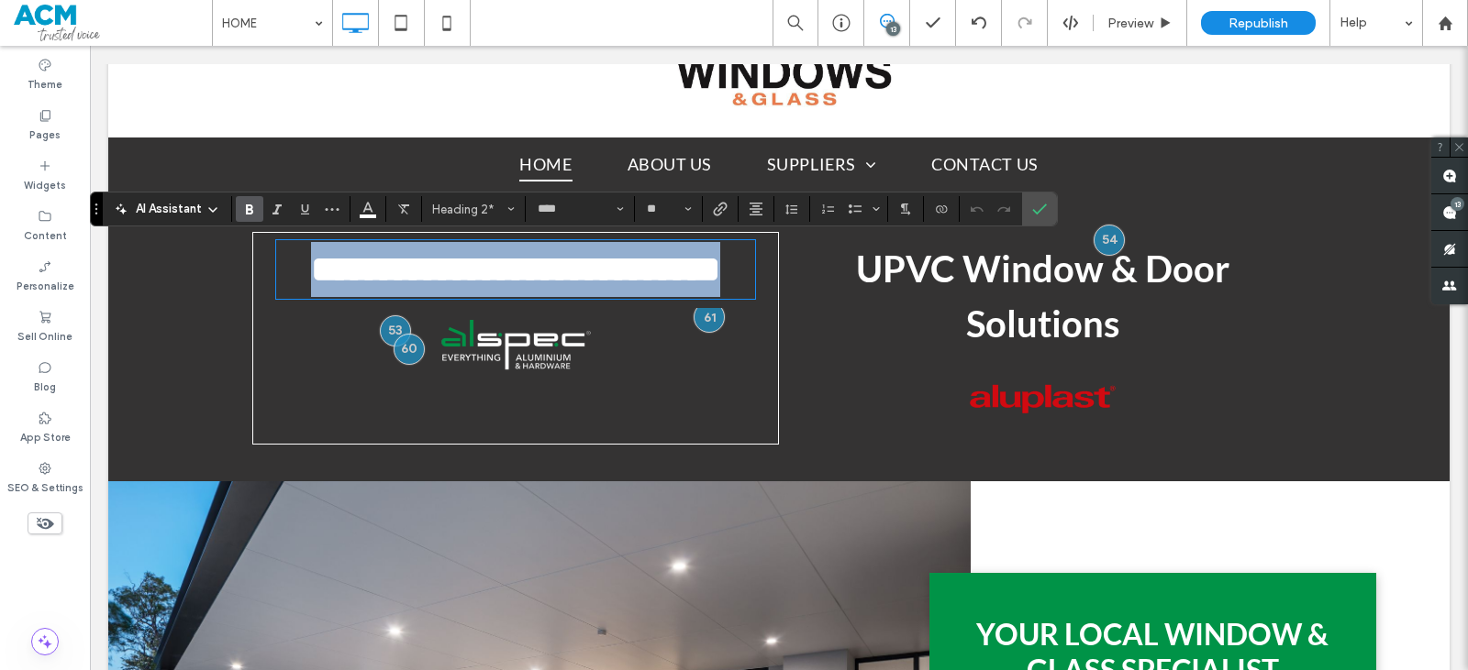
click at [761, 352] on div "**********" at bounding box center [515, 338] width 527 height 213
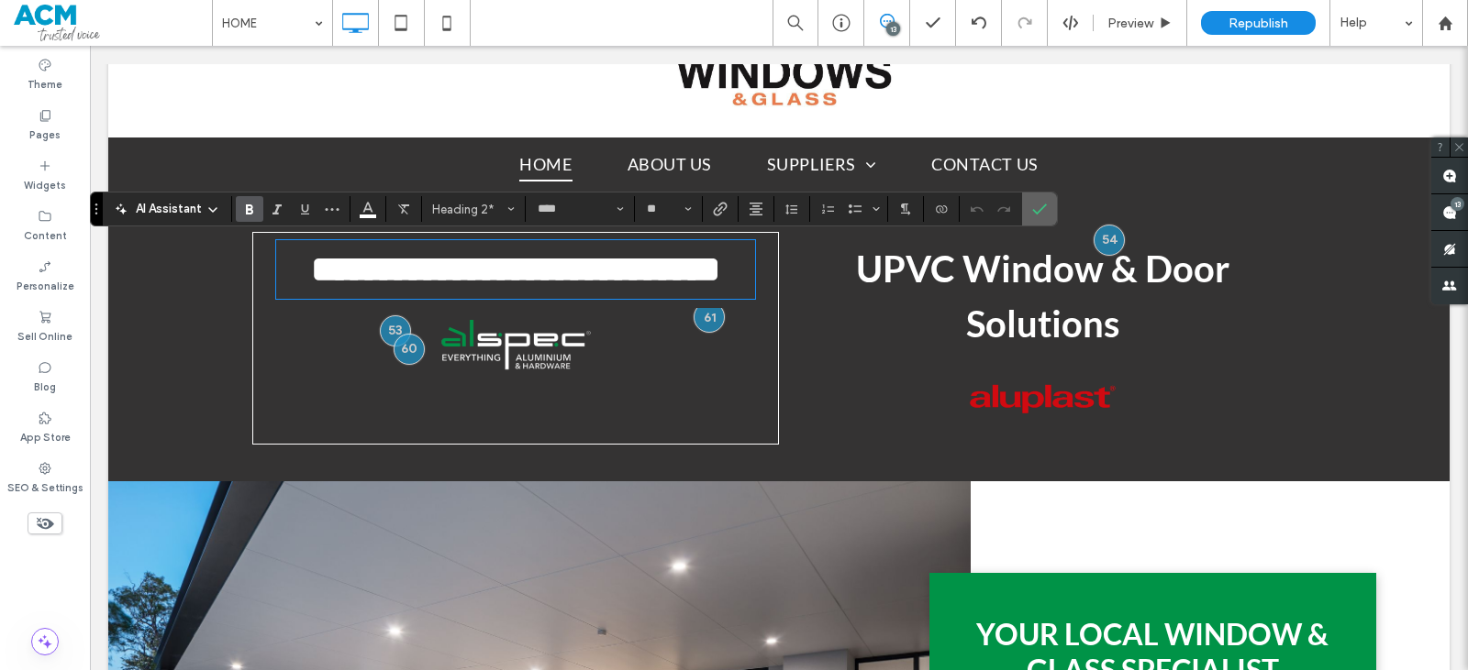
click at [1040, 205] on icon "Confirm" at bounding box center [1039, 209] width 15 height 15
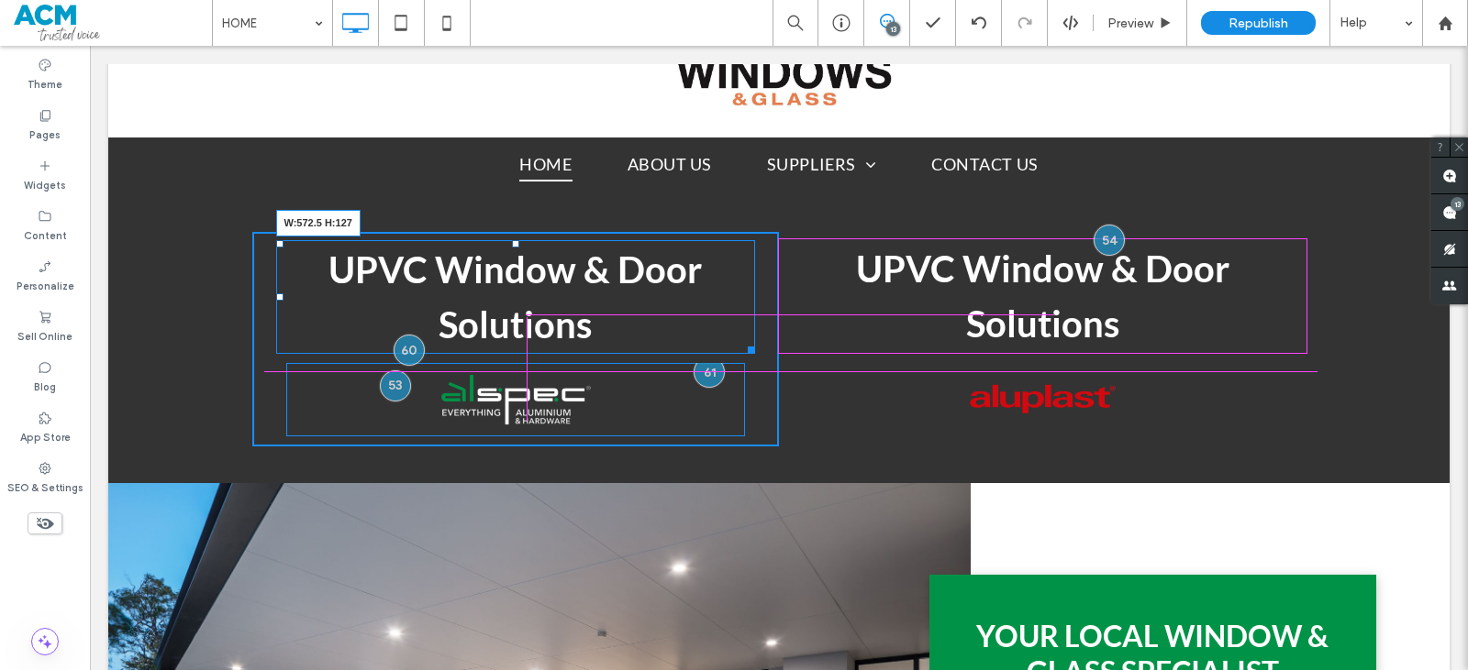
drag, startPoint x: 742, startPoint y: 349, endPoint x: 820, endPoint y: 327, distance: 81.3
click at [820, 327] on div "UPVC Window & Door Solutions W:572.5 H:127 Breathtaking colors of our planet Bu…" at bounding box center [779, 339] width 1054 height 215
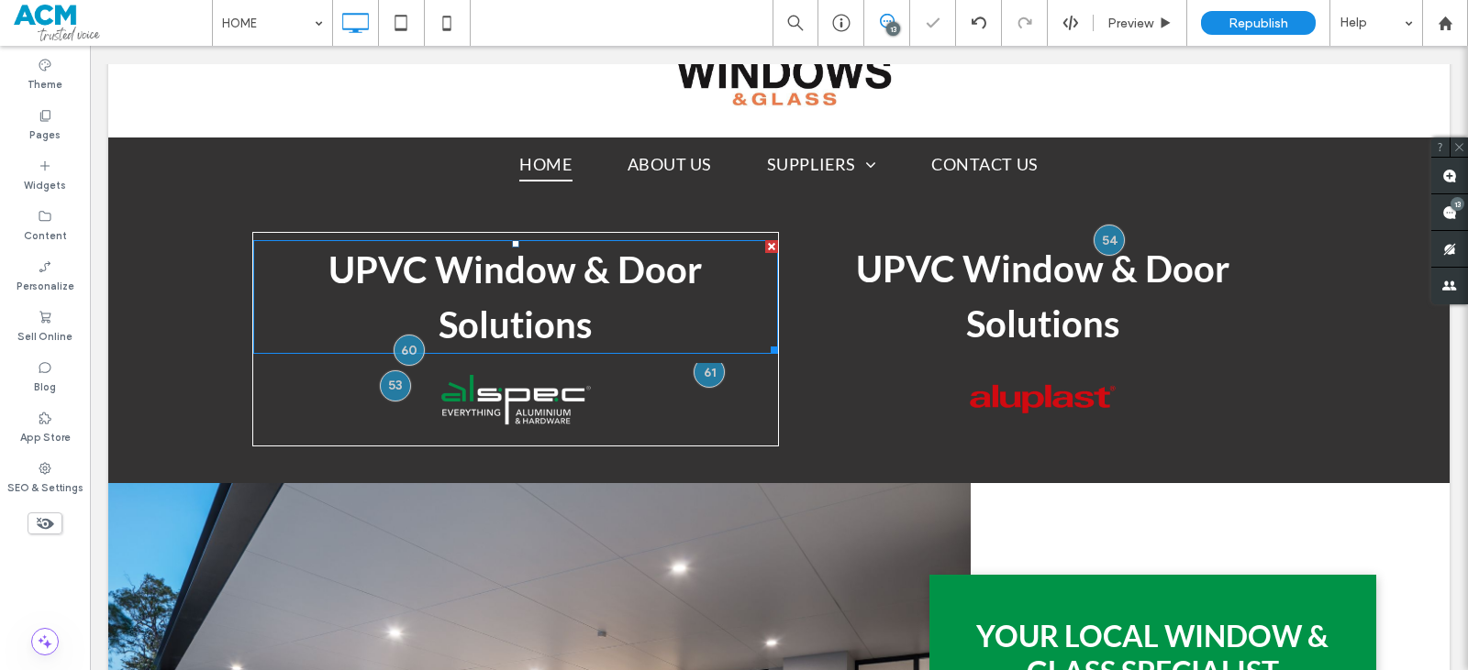
click at [612, 305] on h2 "UPVC Window & Door Solutions" at bounding box center [516, 297] width 526 height 110
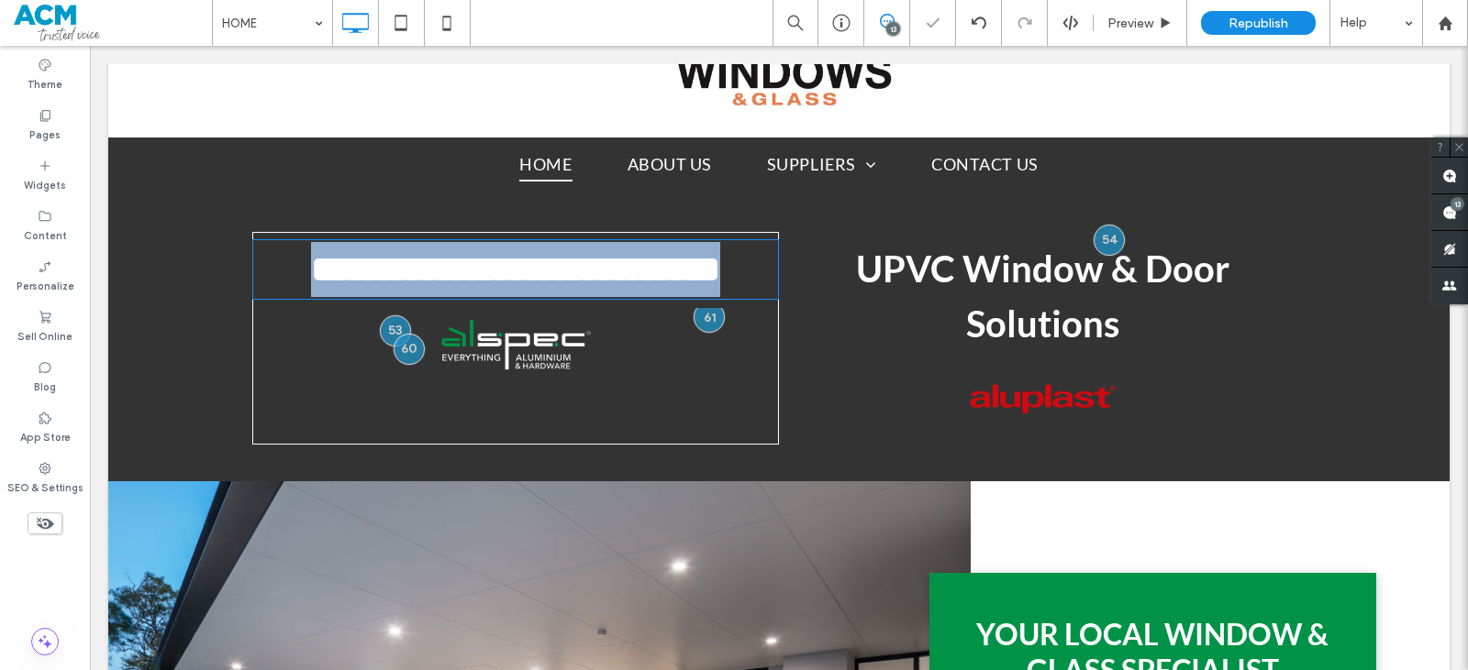
type input "****"
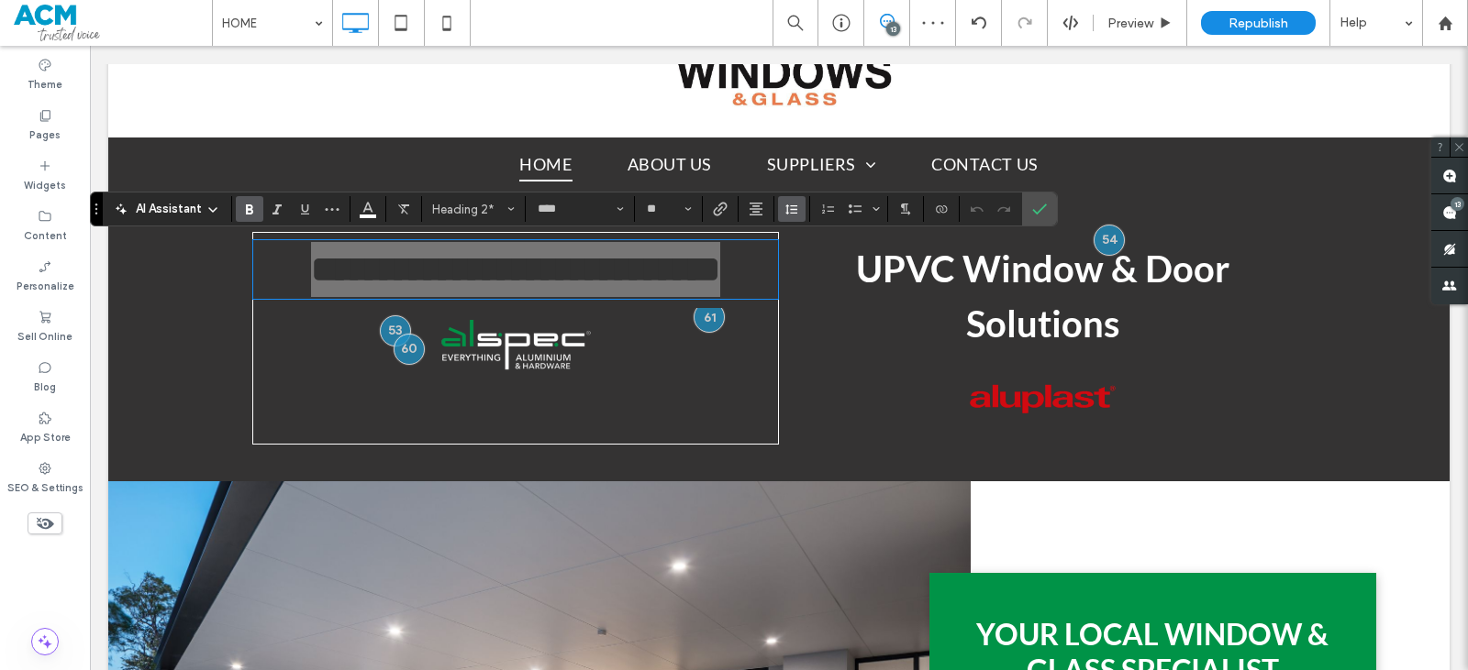
click at [797, 216] on icon "Line Height" at bounding box center [791, 209] width 15 height 15
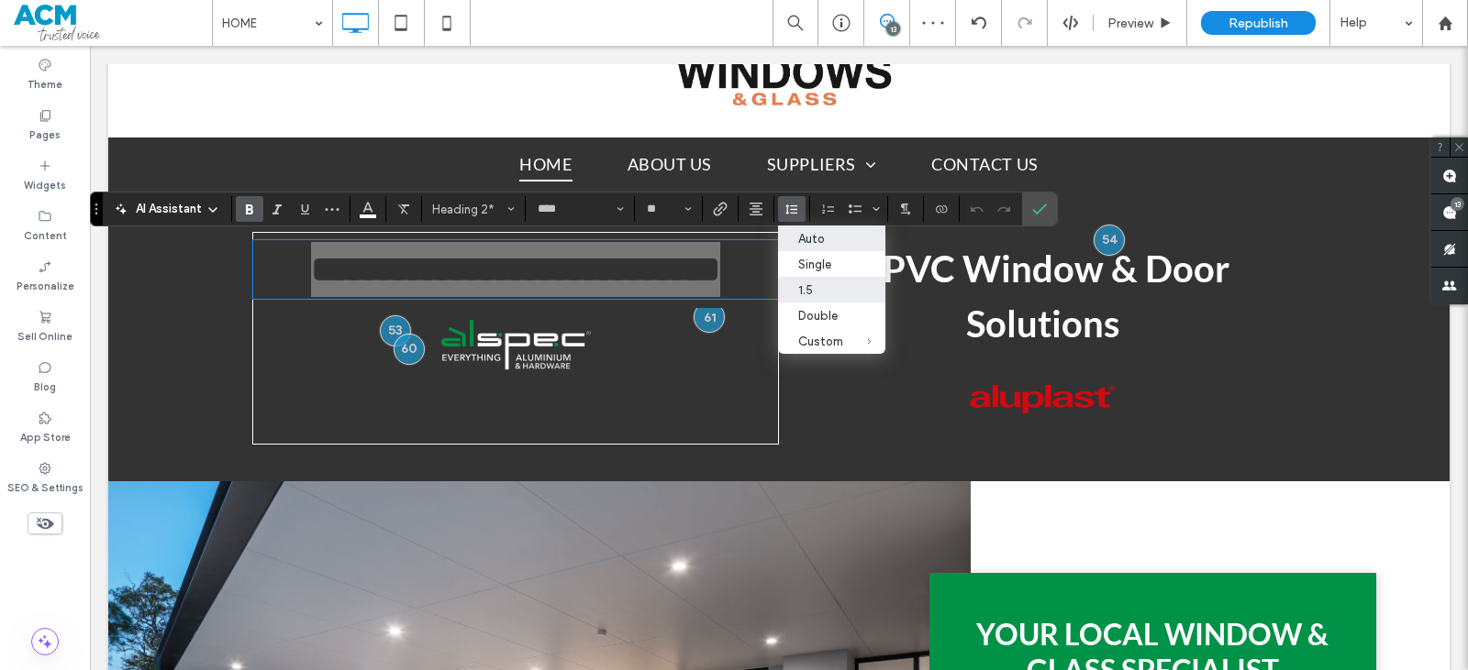
click at [814, 232] on div "Auto" at bounding box center [820, 239] width 45 height 14
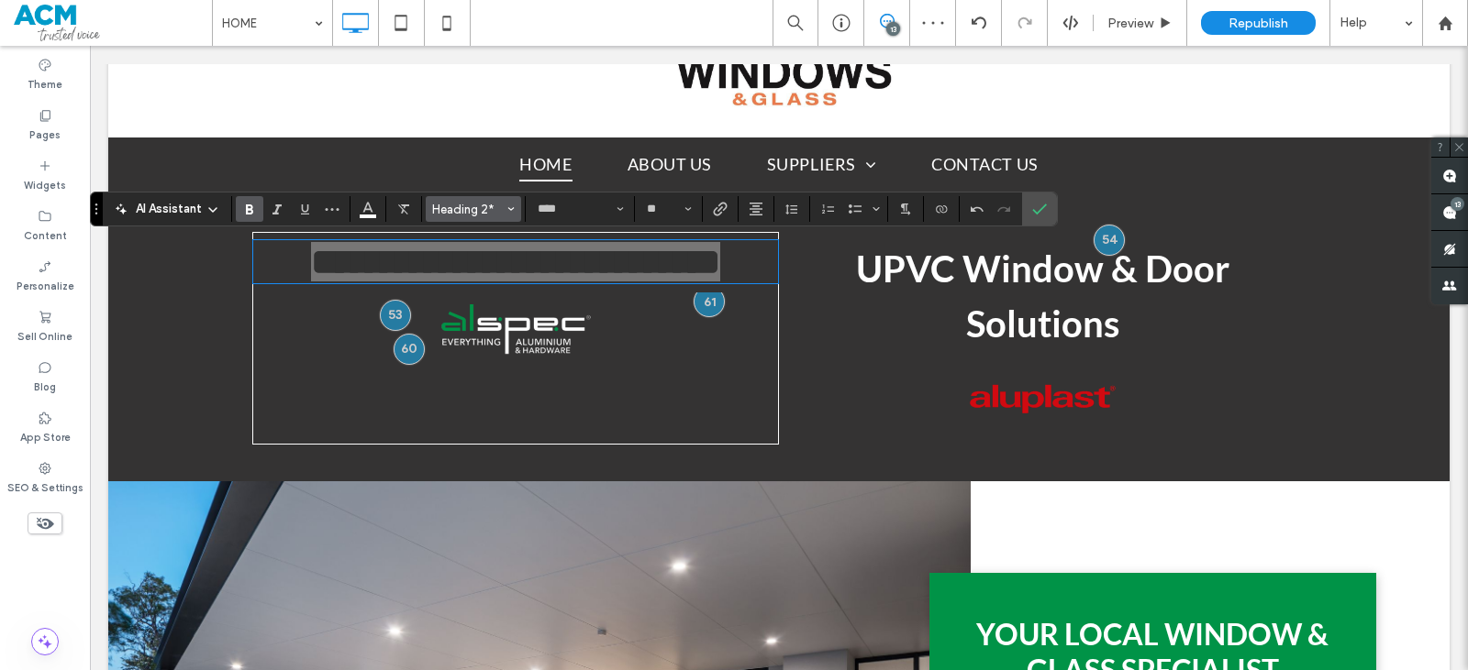
click at [482, 216] on span "Heading 2*" at bounding box center [468, 210] width 72 height 14
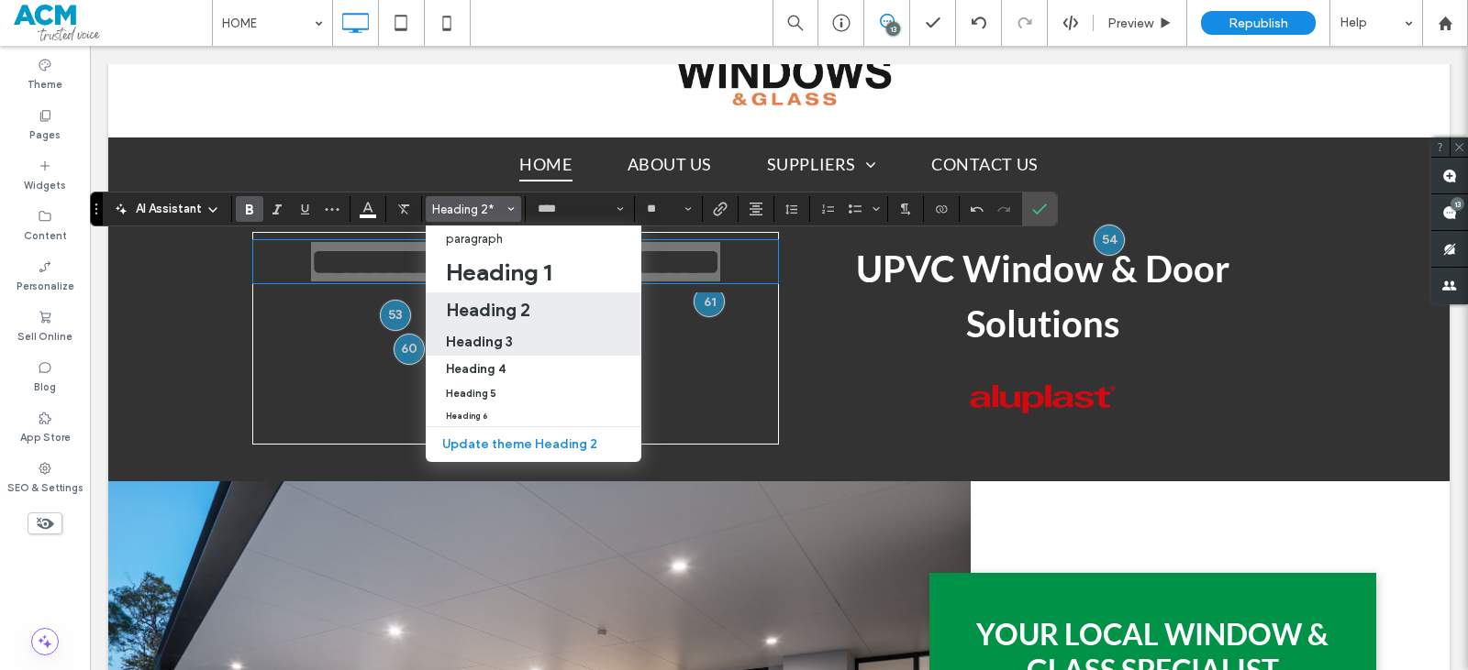
click at [514, 338] on div "Heading 3" at bounding box center [533, 341] width 175 height 17
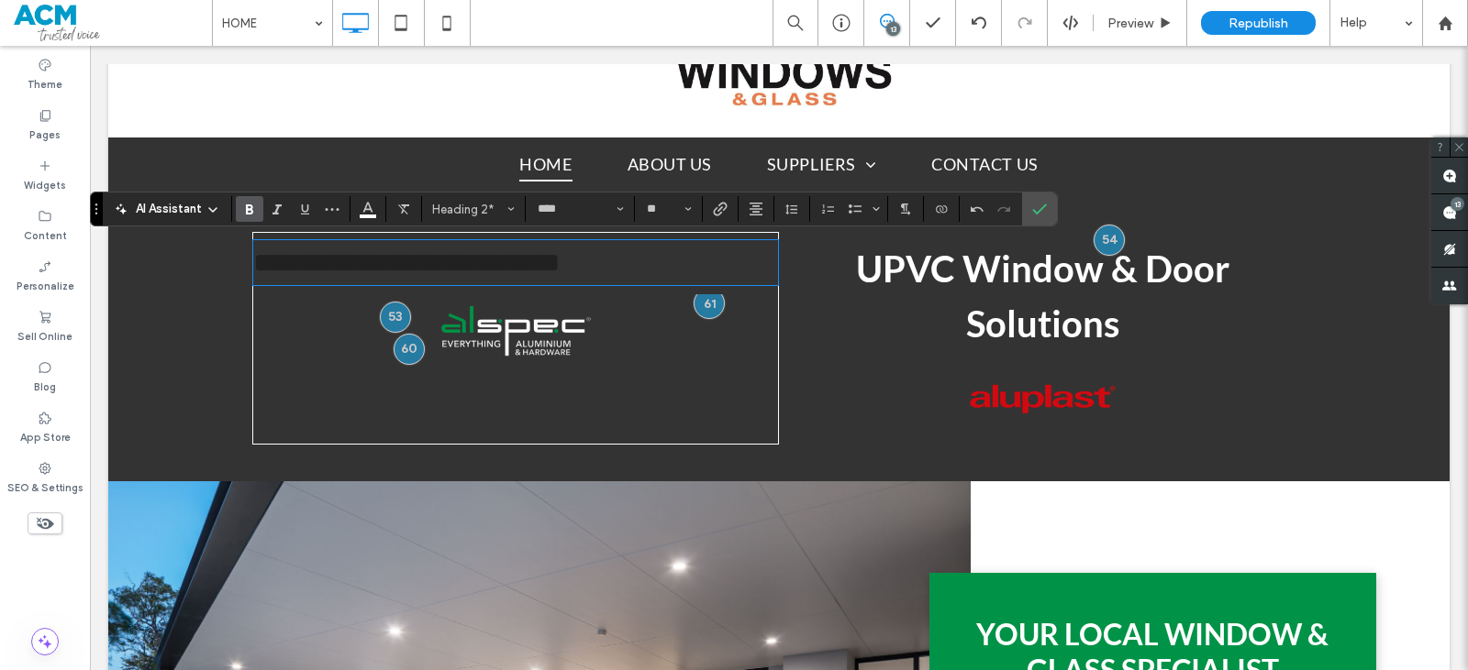
type input "**"
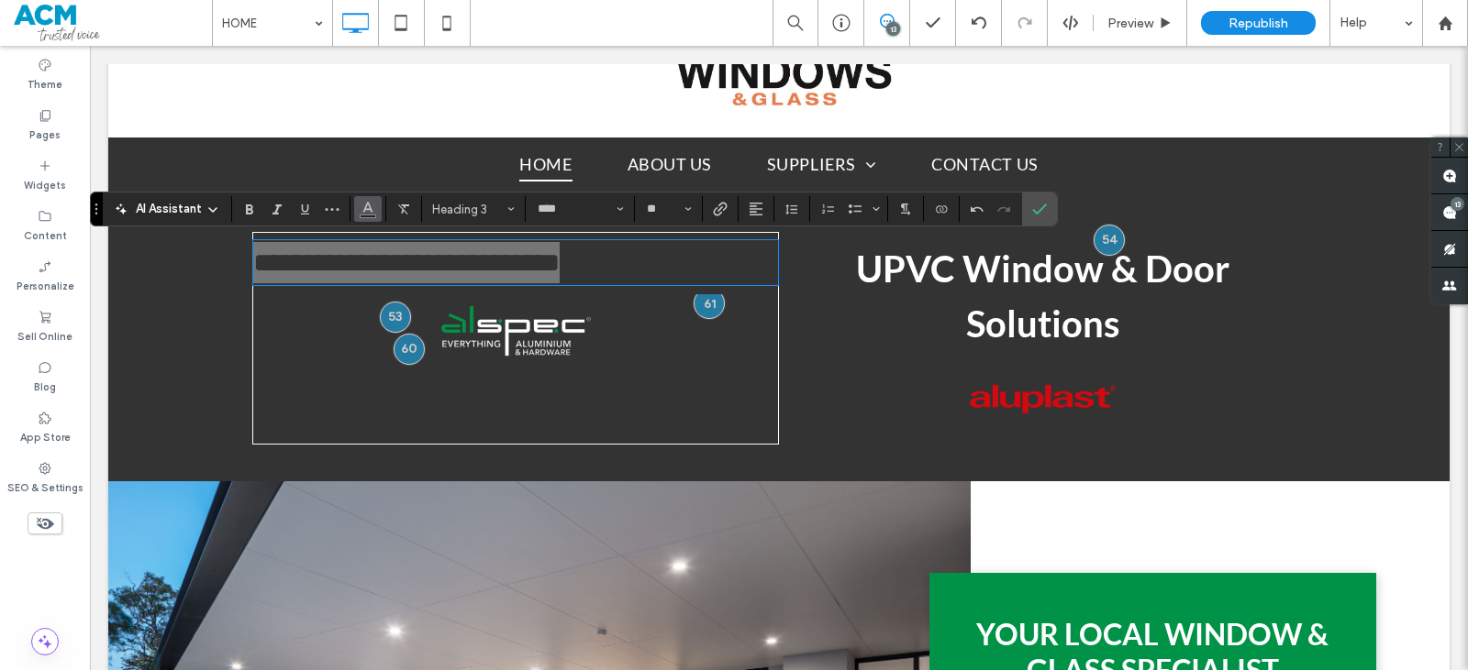
click at [363, 207] on icon "Color" at bounding box center [367, 207] width 15 height 15
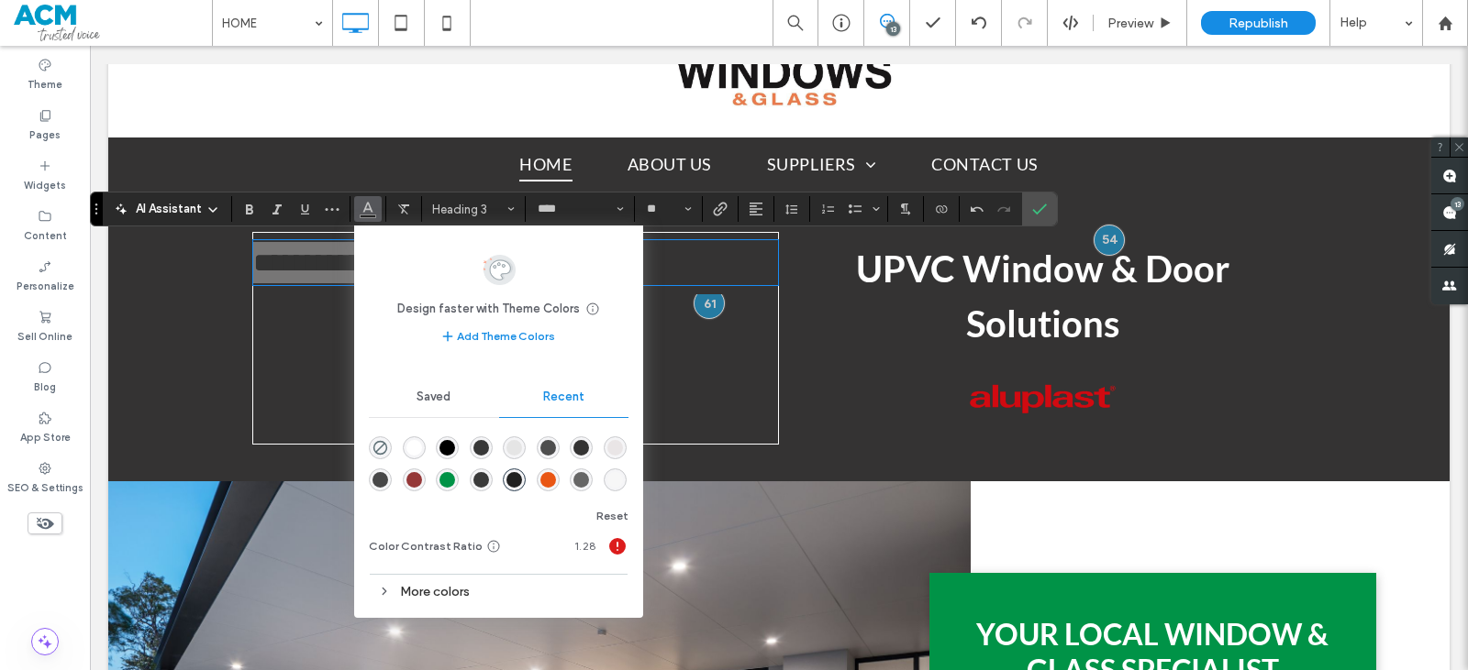
click at [415, 438] on div "rgba(255, 255, 255, 1)" at bounding box center [414, 448] width 23 height 23
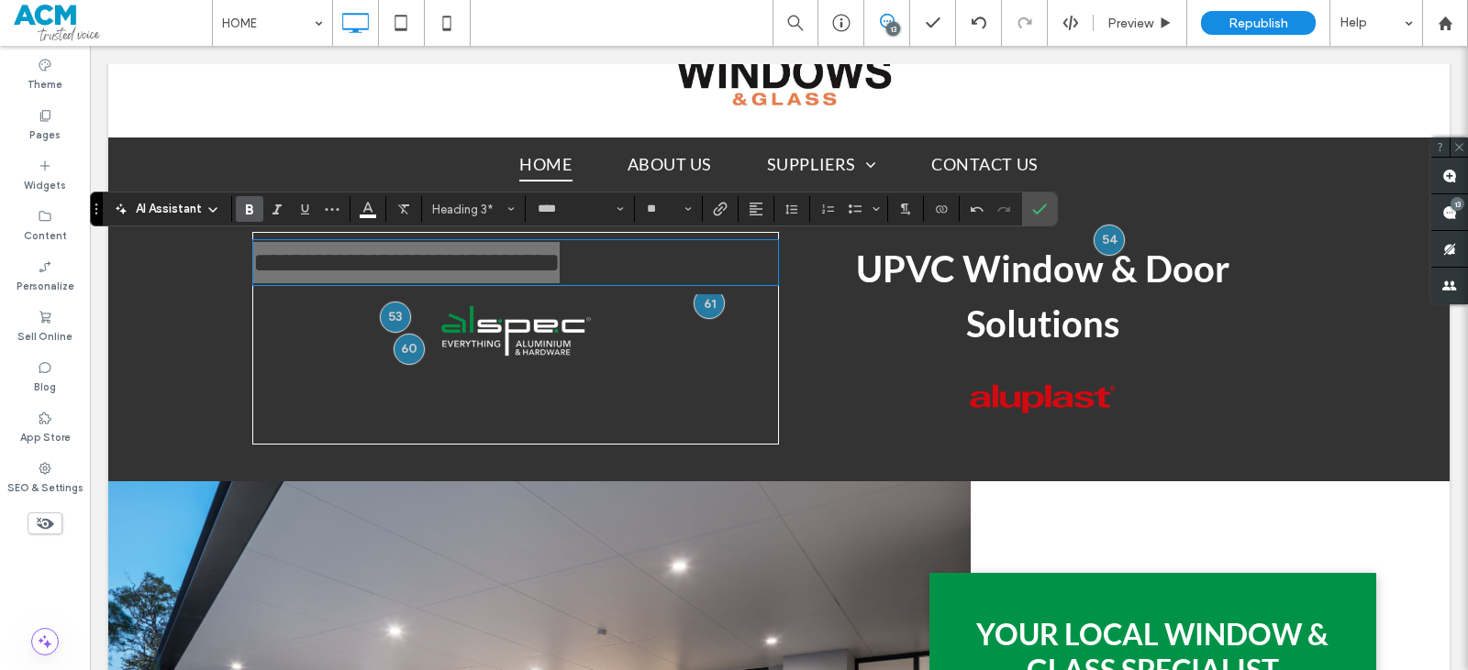
click at [253, 208] on icon "Bold" at bounding box center [249, 209] width 15 height 15
click at [759, 202] on icon "Alignment" at bounding box center [755, 209] width 15 height 15
drag, startPoint x: 694, startPoint y: 213, endPoint x: 779, endPoint y: 256, distance: 94.8
click at [779, 256] on label "ui.textEditor.alignment.center" at bounding box center [774, 265] width 64 height 27
drag, startPoint x: 1044, startPoint y: 214, endPoint x: 947, endPoint y: 175, distance: 104.6
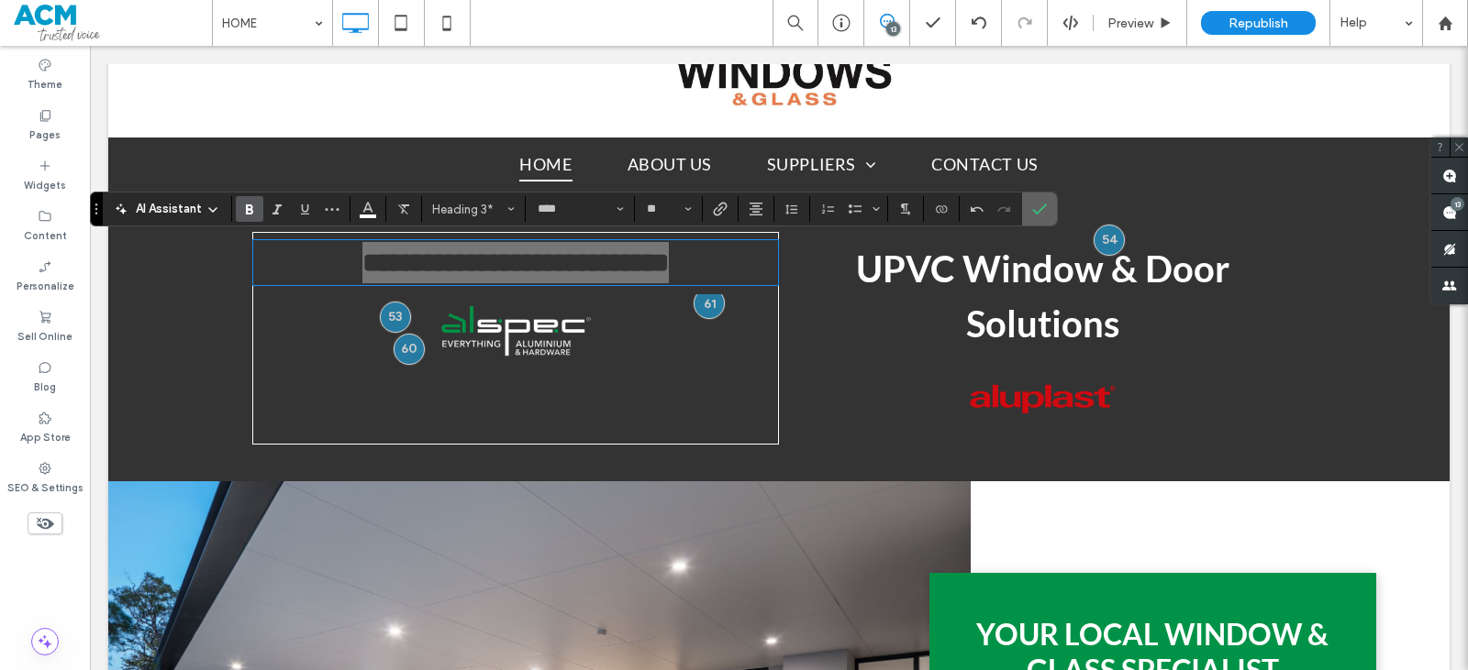
click at [1044, 214] on icon "Confirm" at bounding box center [1039, 209] width 15 height 15
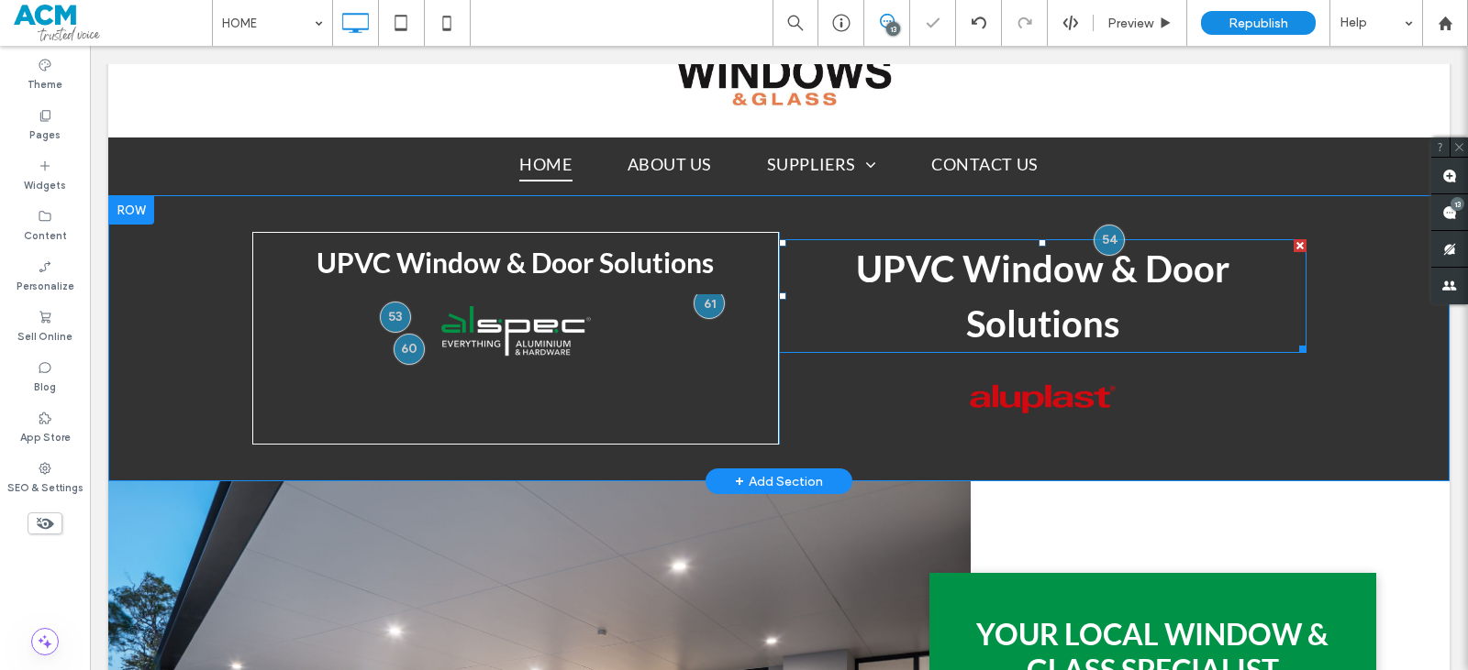
click at [1014, 261] on span "UPVC Window & Door Solutions" at bounding box center [1042, 296] width 373 height 99
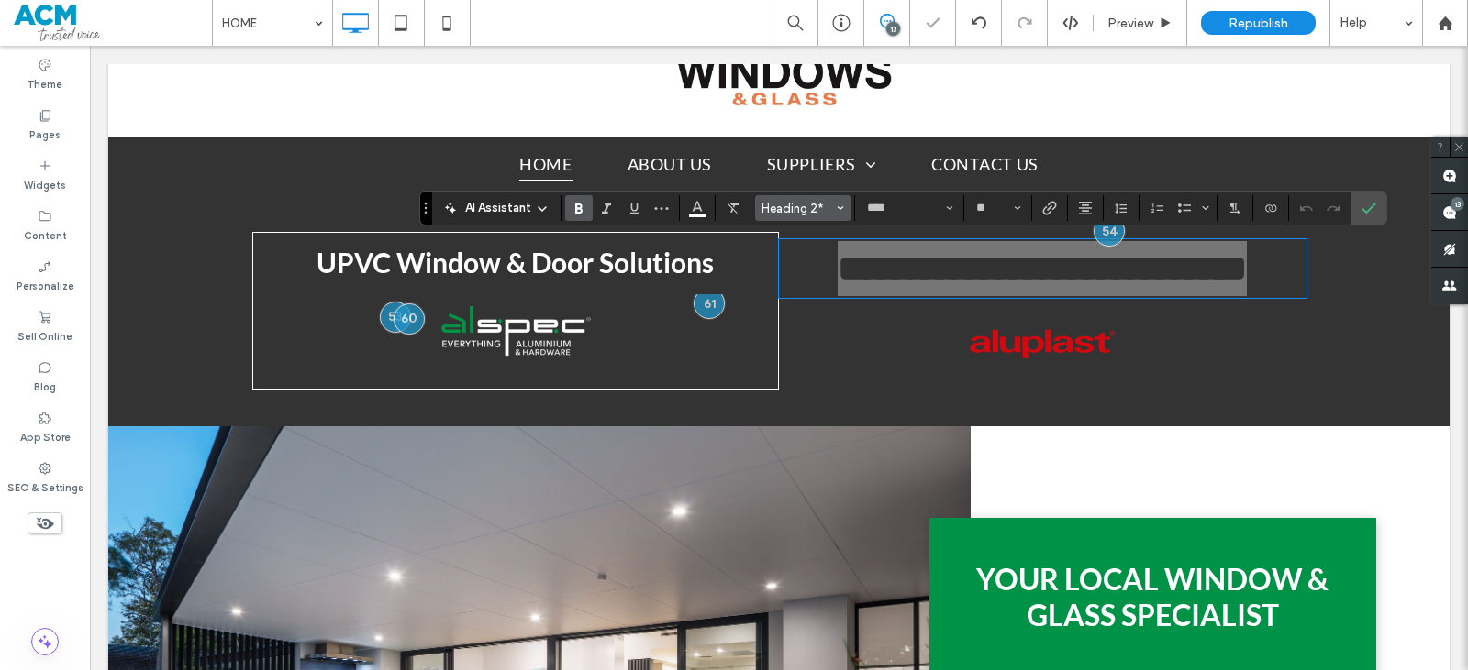
click at [771, 211] on span "Heading 2*" at bounding box center [797, 209] width 72 height 14
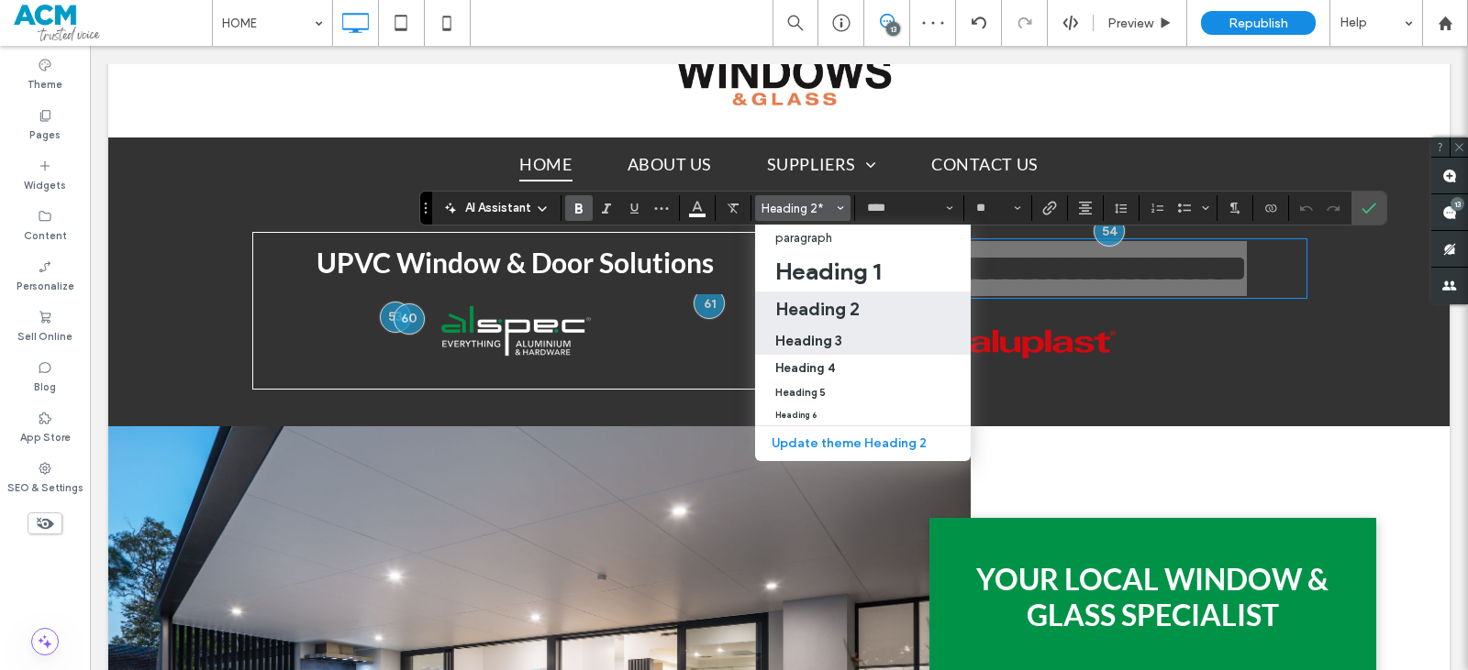
click at [811, 336] on h3 "Heading 3" at bounding box center [808, 340] width 67 height 17
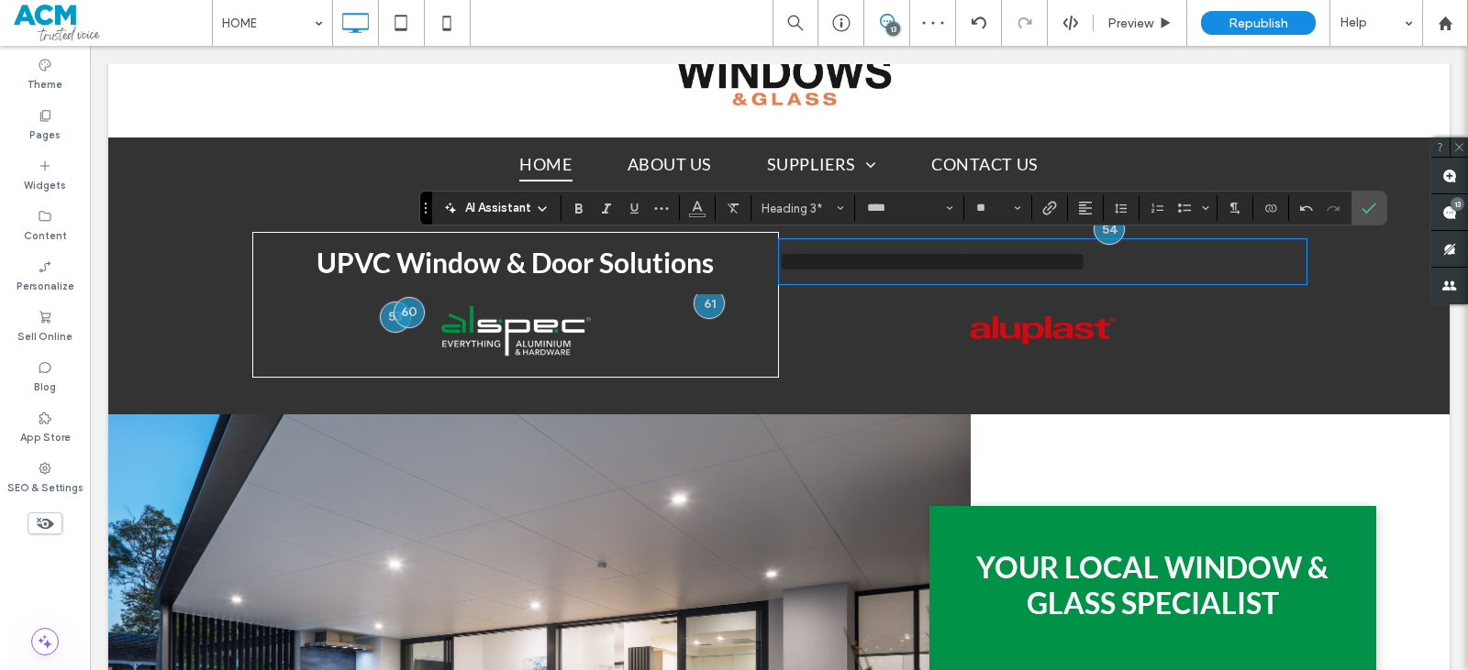
type input "**"
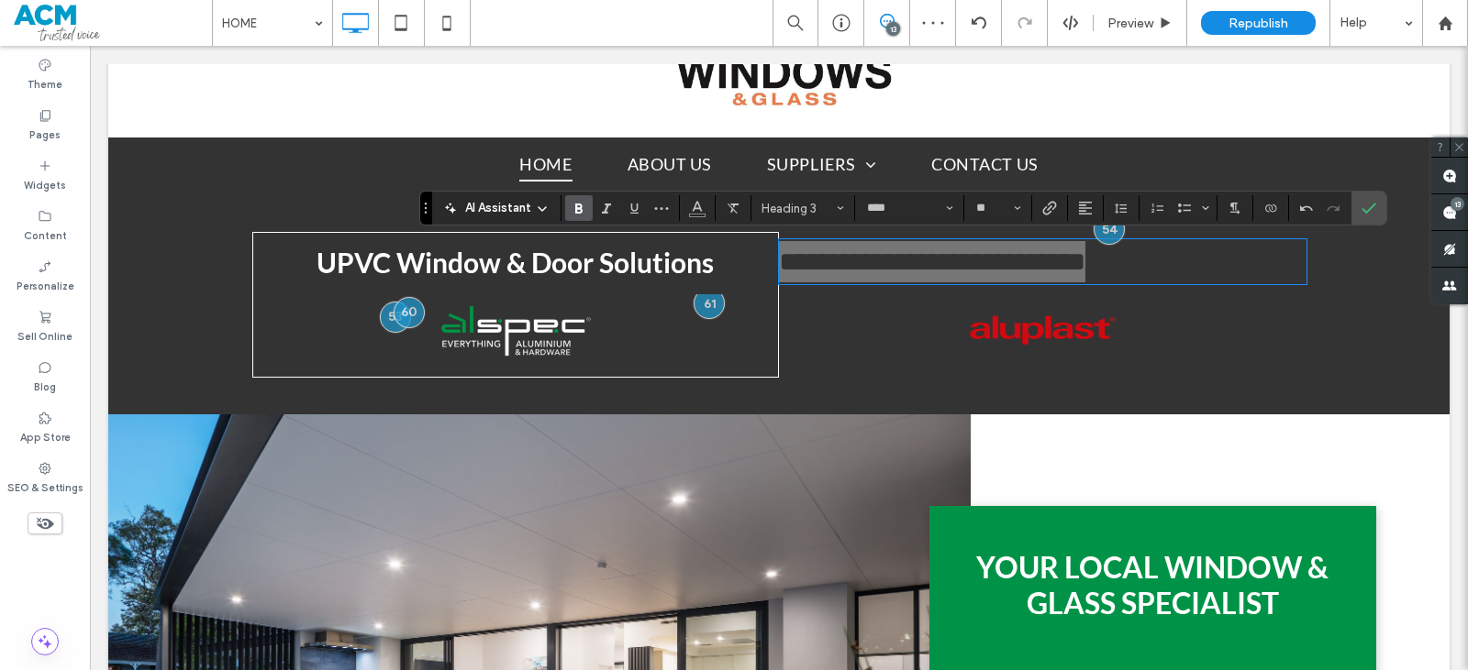
click at [581, 200] on span "Bold" at bounding box center [578, 208] width 15 height 24
click at [695, 213] on icon "Color" at bounding box center [697, 206] width 15 height 15
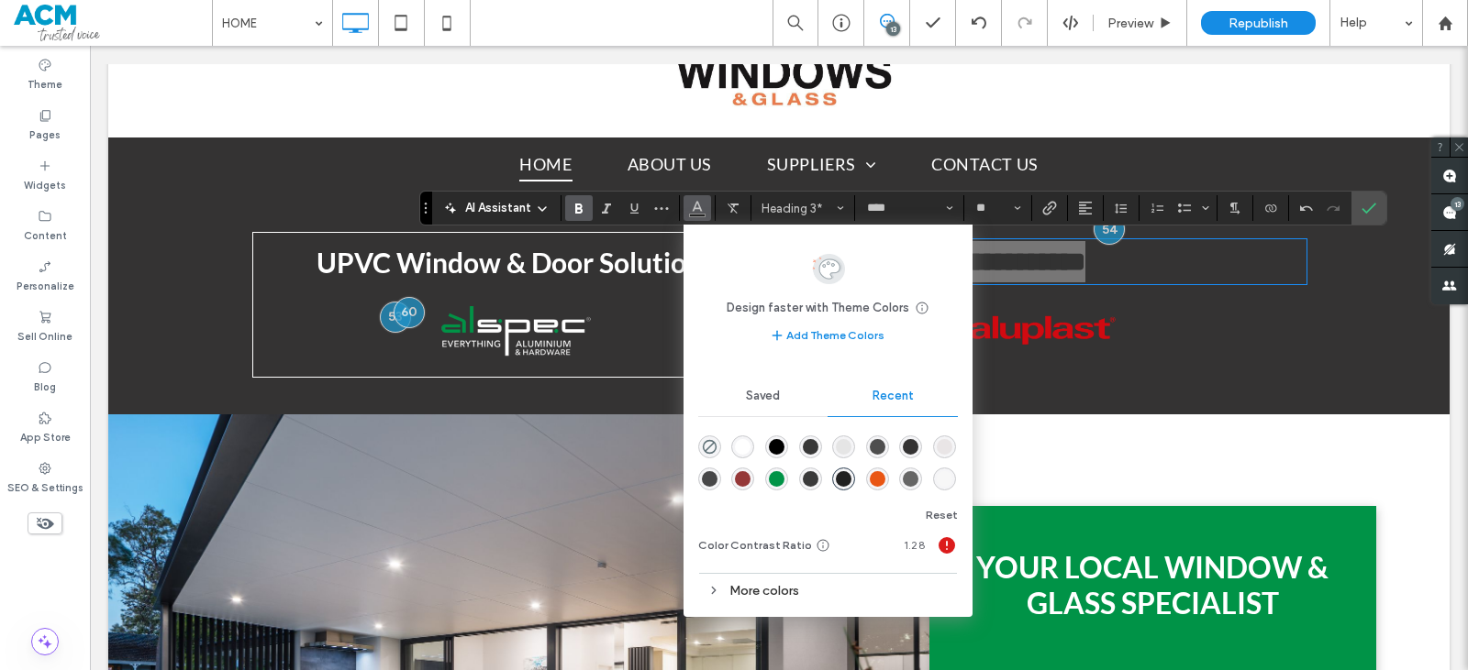
click at [740, 449] on div "rgba(255, 255, 255, 1)" at bounding box center [743, 447] width 16 height 16
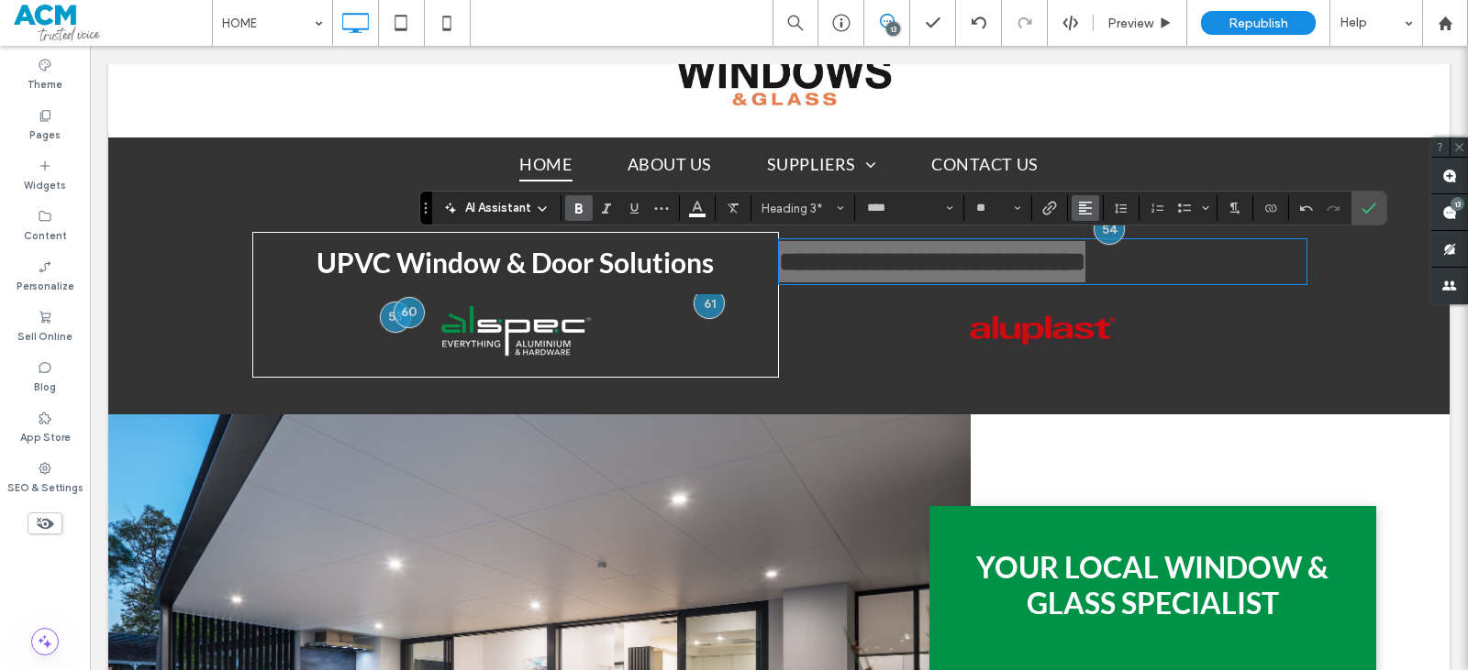
click at [1083, 216] on span "Alignment" at bounding box center [1085, 208] width 15 height 24
drag, startPoint x: 1081, startPoint y: 221, endPoint x: 1109, endPoint y: 269, distance: 55.5
click at [1109, 269] on div "ui.textEditor.alignment.center" at bounding box center [1104, 265] width 24 height 15
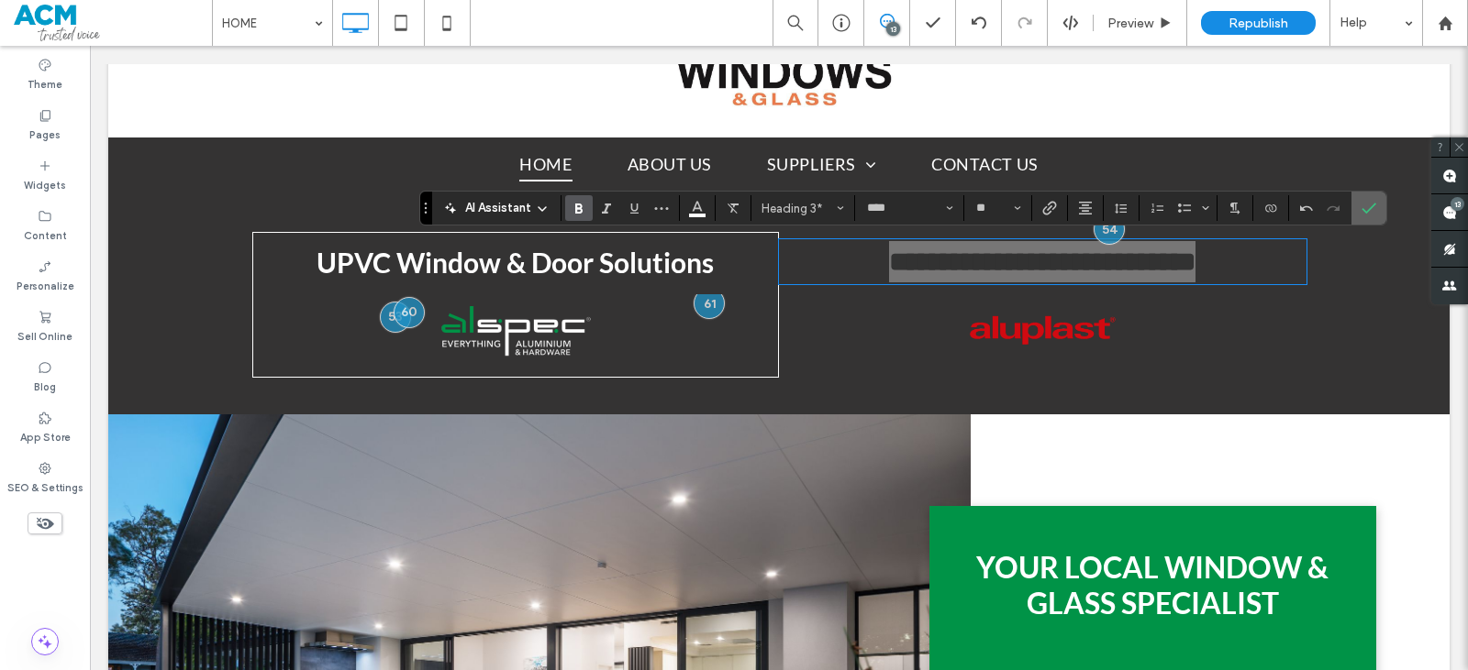
drag, startPoint x: 1280, startPoint y: 163, endPoint x: 1373, endPoint y: 205, distance: 102.3
click at [1373, 205] on icon "Confirm" at bounding box center [1368, 208] width 15 height 15
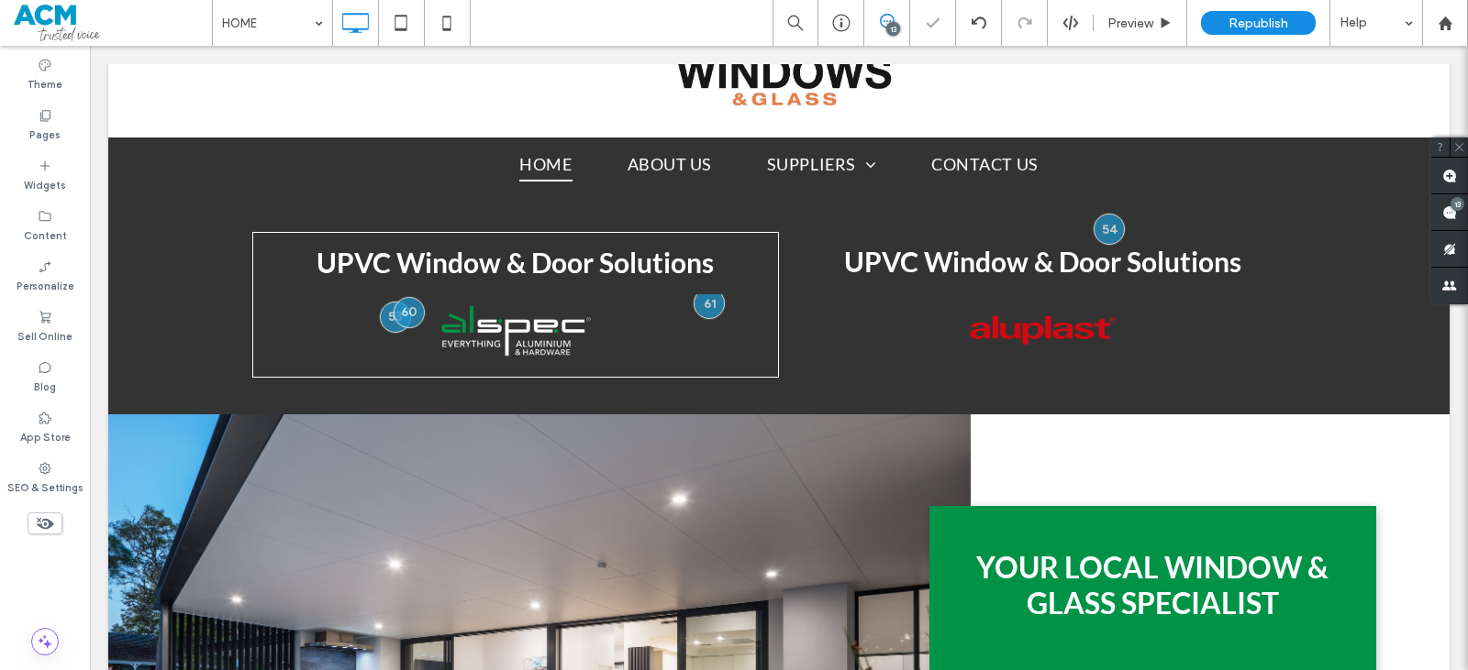
click at [787, 346] on div "Click To Paste Click To Paste UPVC Window & Door Solutions Faces of Humanity Bu…" at bounding box center [1042, 305] width 527 height 146
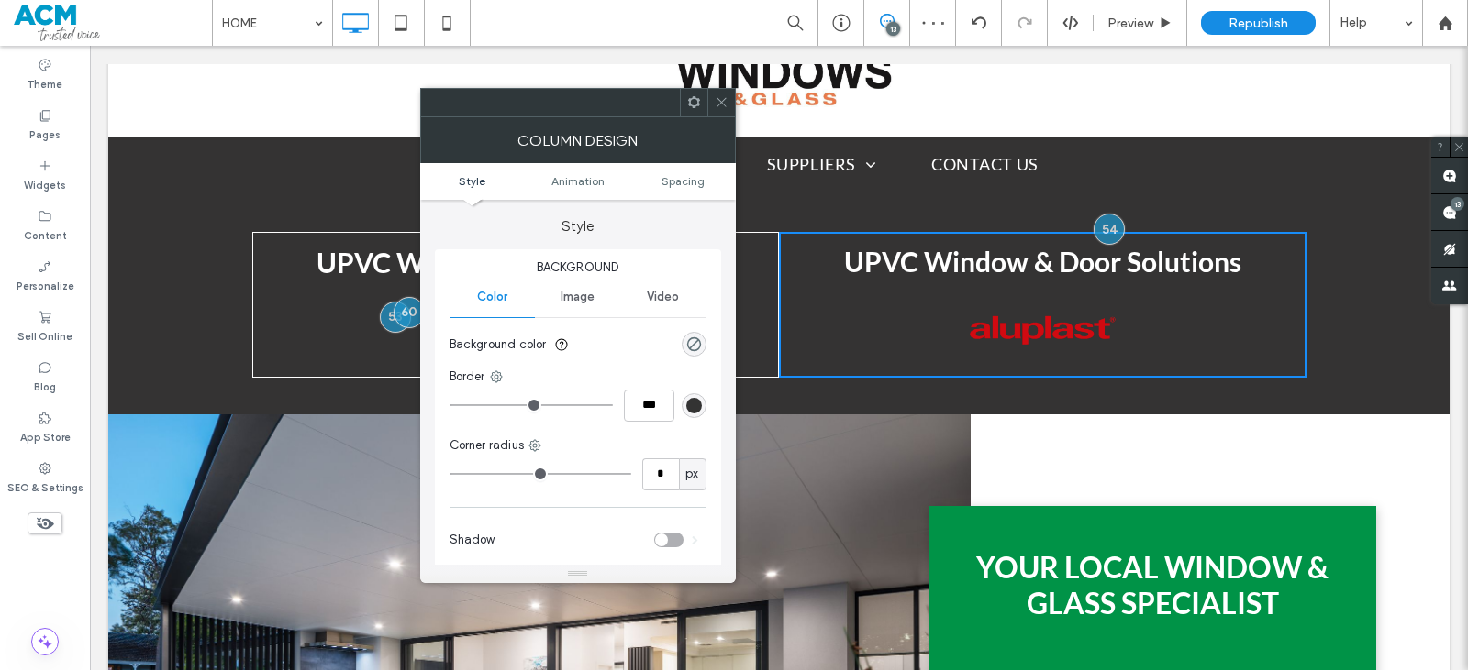
click at [696, 411] on div "rgb(51, 51, 51)" at bounding box center [694, 406] width 16 height 16
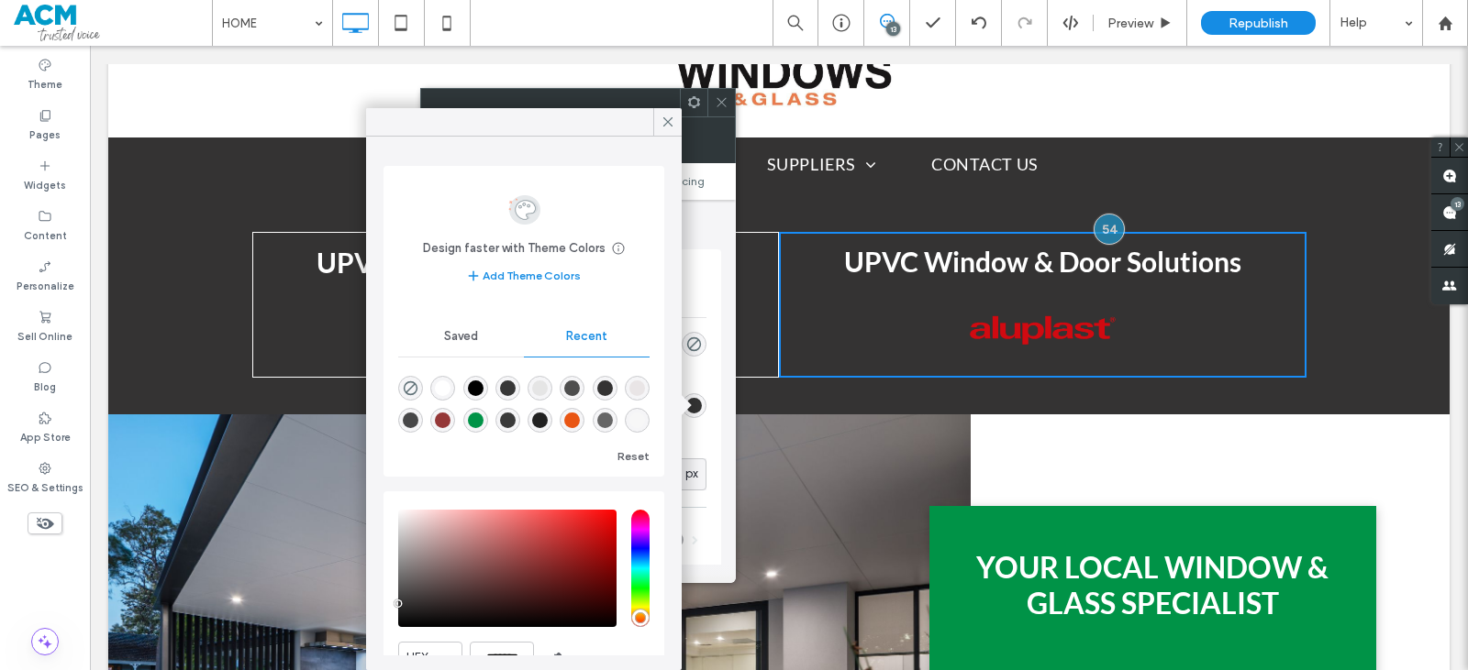
drag, startPoint x: 449, startPoint y: 387, endPoint x: 525, endPoint y: 322, distance: 99.5
click at [450, 388] on div "rgba(255, 255, 255, 1)" at bounding box center [443, 389] width 16 height 16
type input "*"
type input "***"
type input "*******"
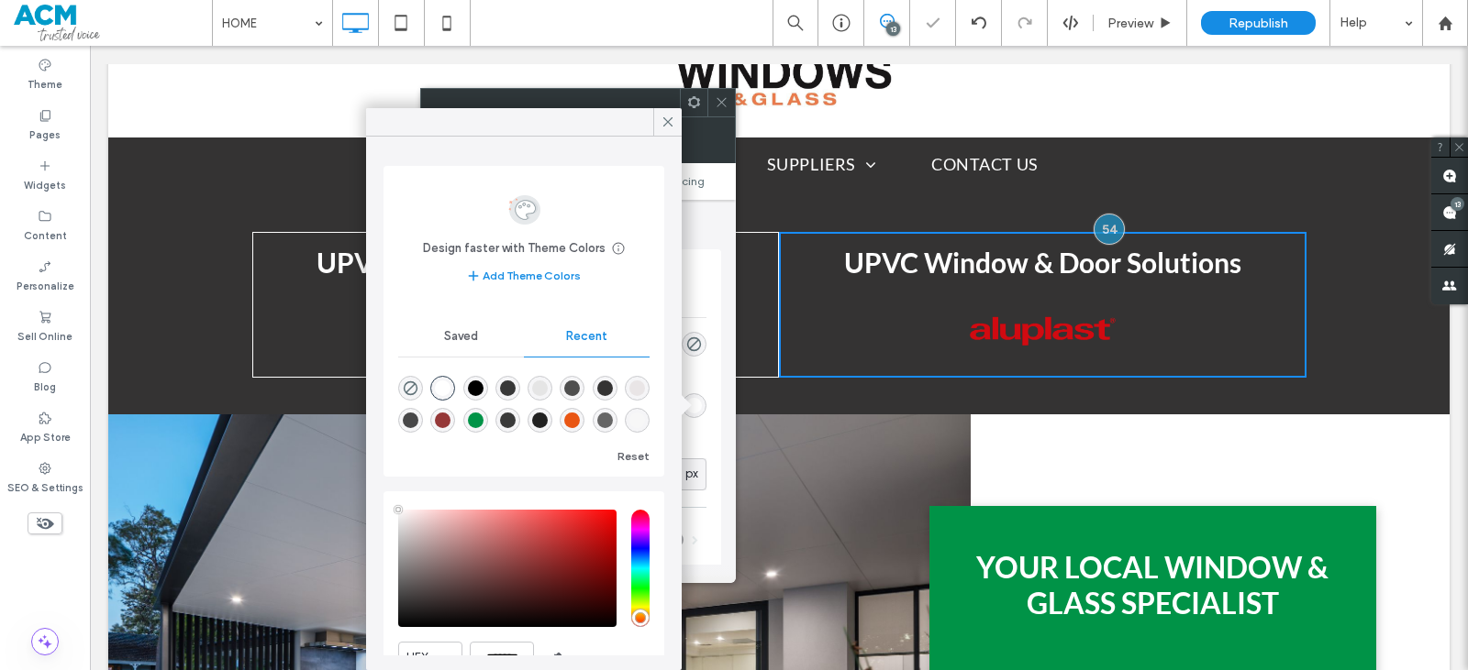
click at [717, 91] on span at bounding box center [722, 103] width 14 height 28
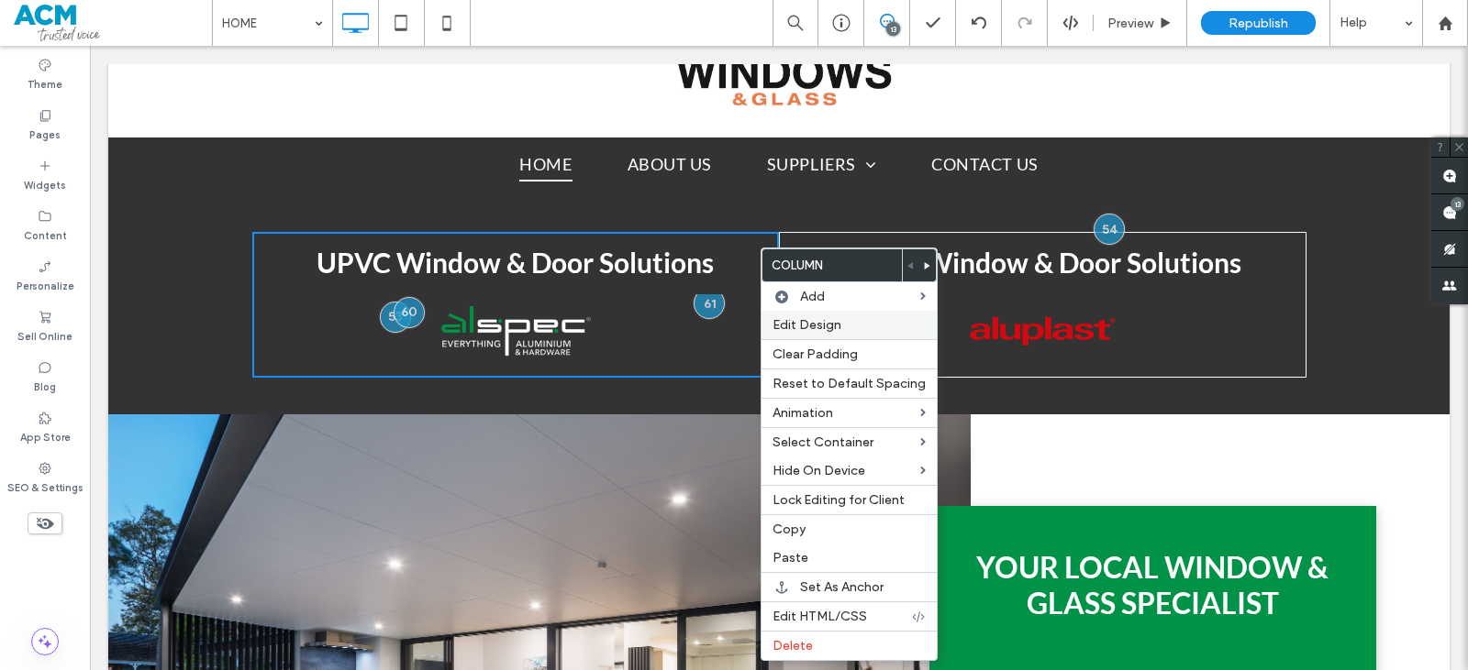
drag, startPoint x: 844, startPoint y: 323, endPoint x: 659, endPoint y: 267, distance: 192.7
click at [844, 323] on label "Edit Design" at bounding box center [848, 325] width 153 height 16
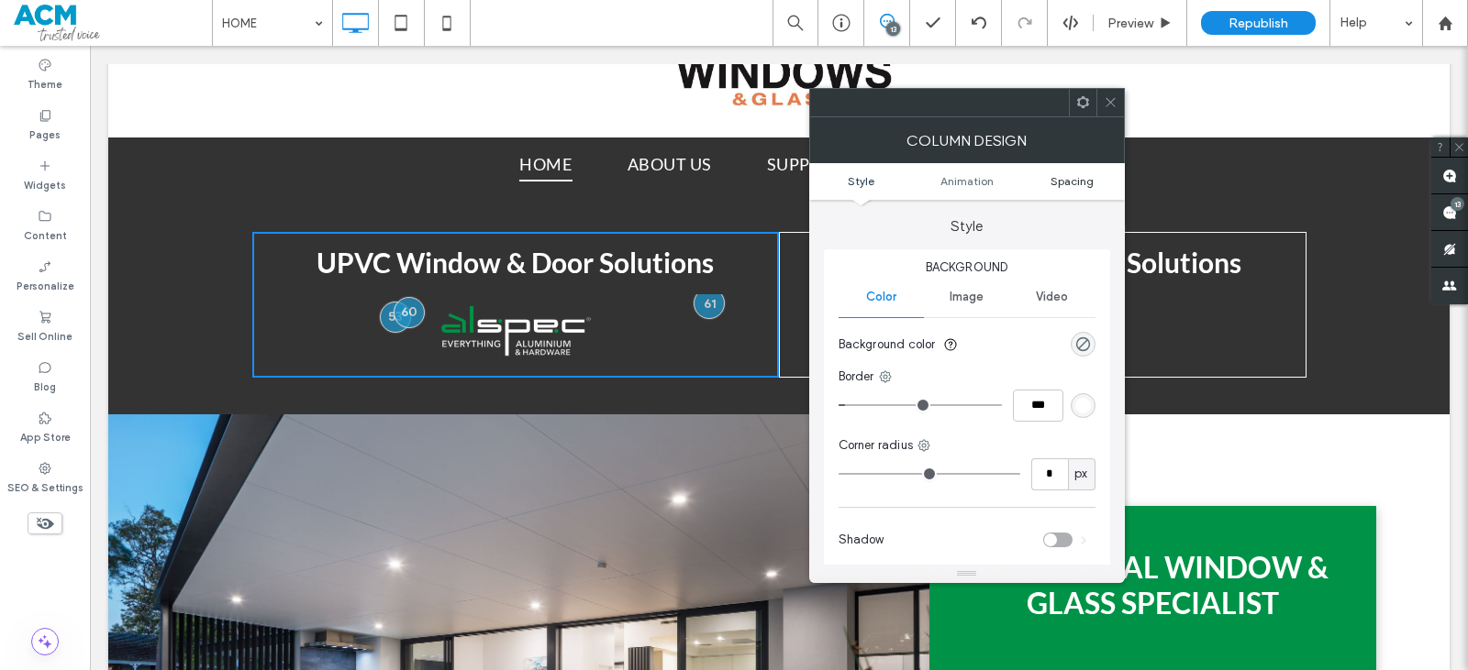
click at [1058, 181] on span "Spacing" at bounding box center [1071, 181] width 43 height 14
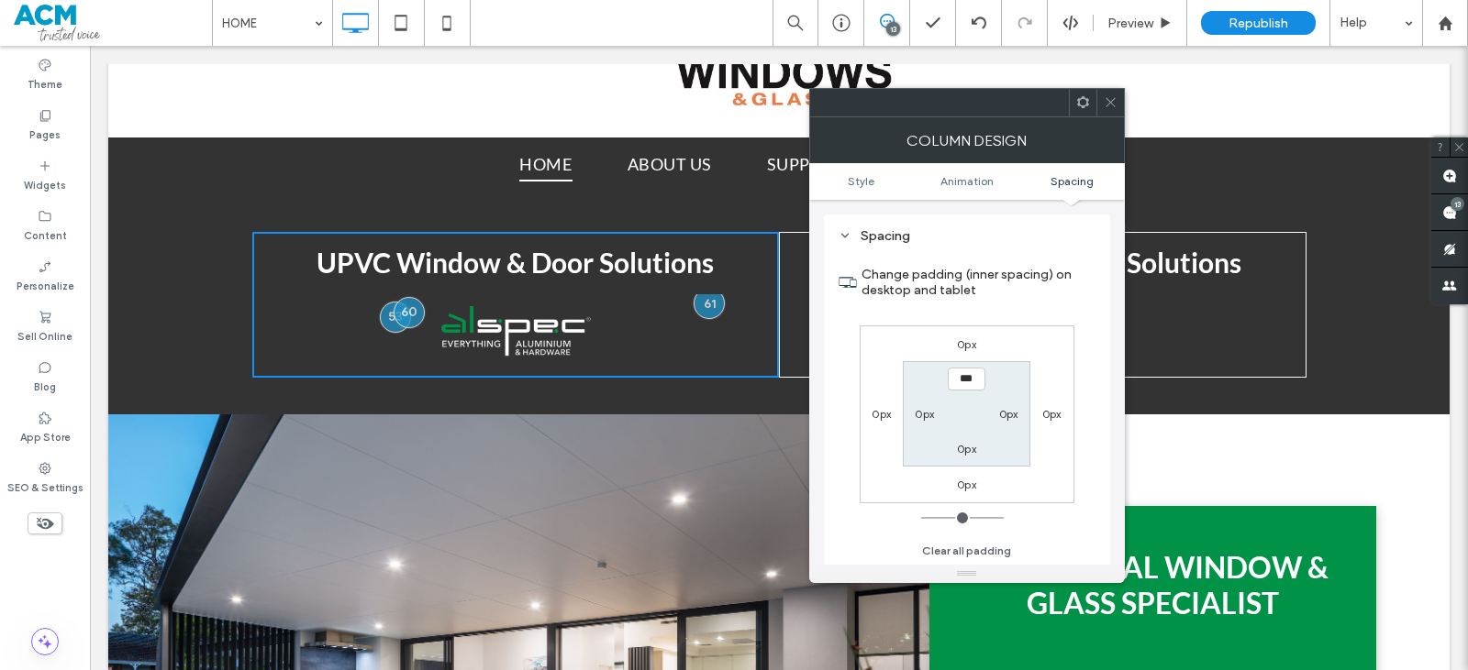
click at [1044, 408] on label "0px" at bounding box center [1051, 414] width 19 height 14
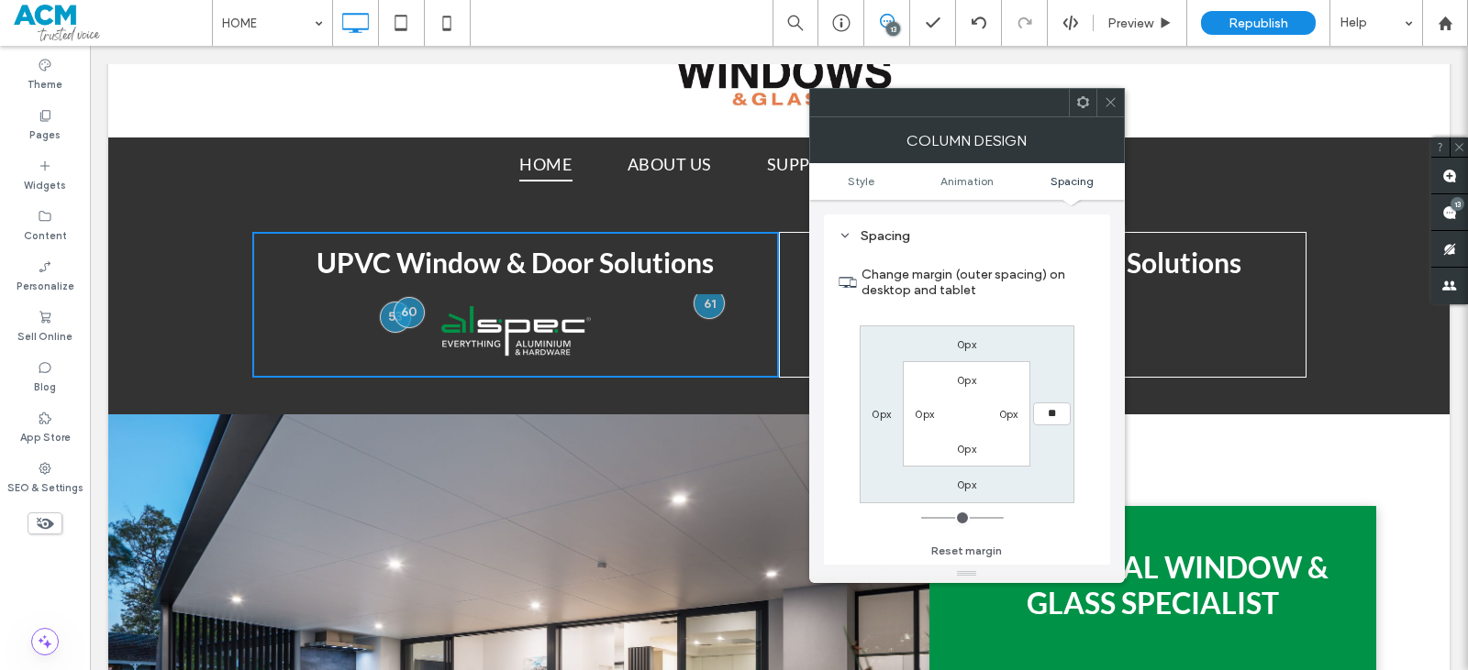
type input "**"
type input "****"
drag, startPoint x: 1106, startPoint y: 107, endPoint x: 901, endPoint y: 275, distance: 265.3
click at [1106, 108] on icon at bounding box center [1110, 102] width 14 height 14
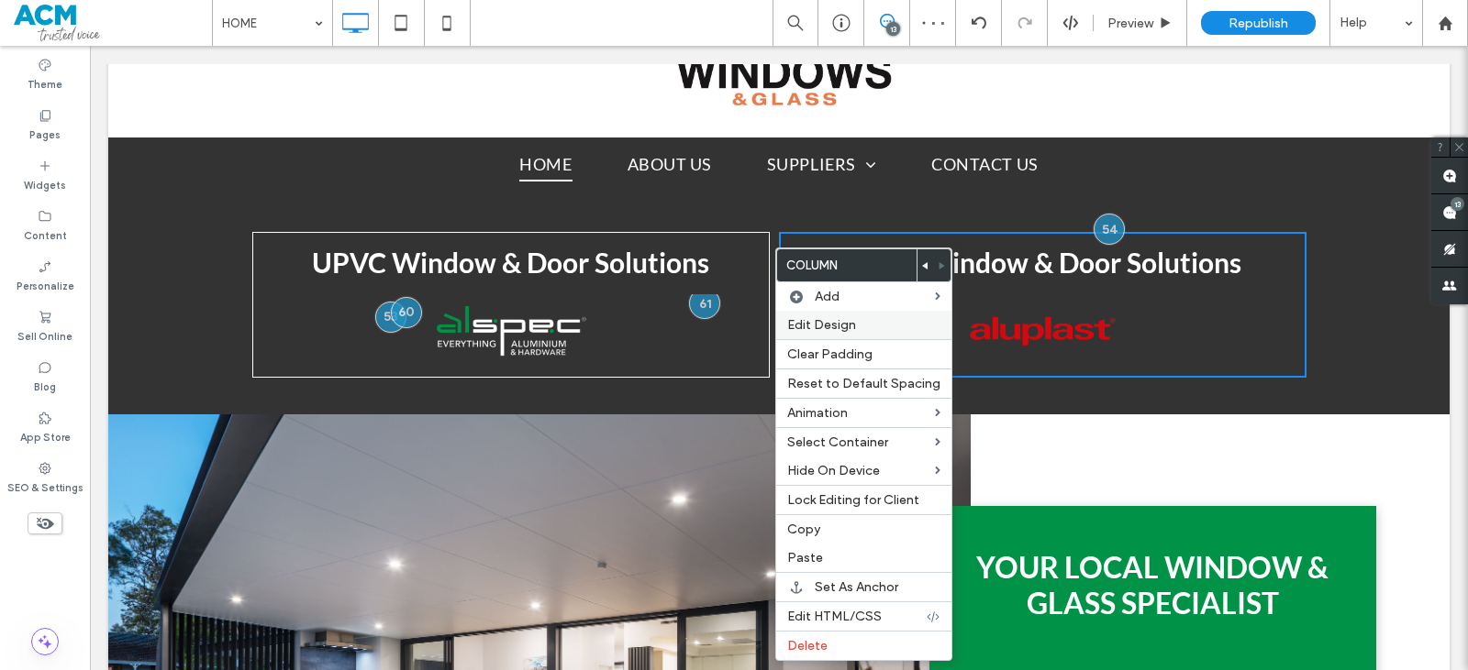
click at [814, 329] on span "Edit Design" at bounding box center [821, 325] width 69 height 16
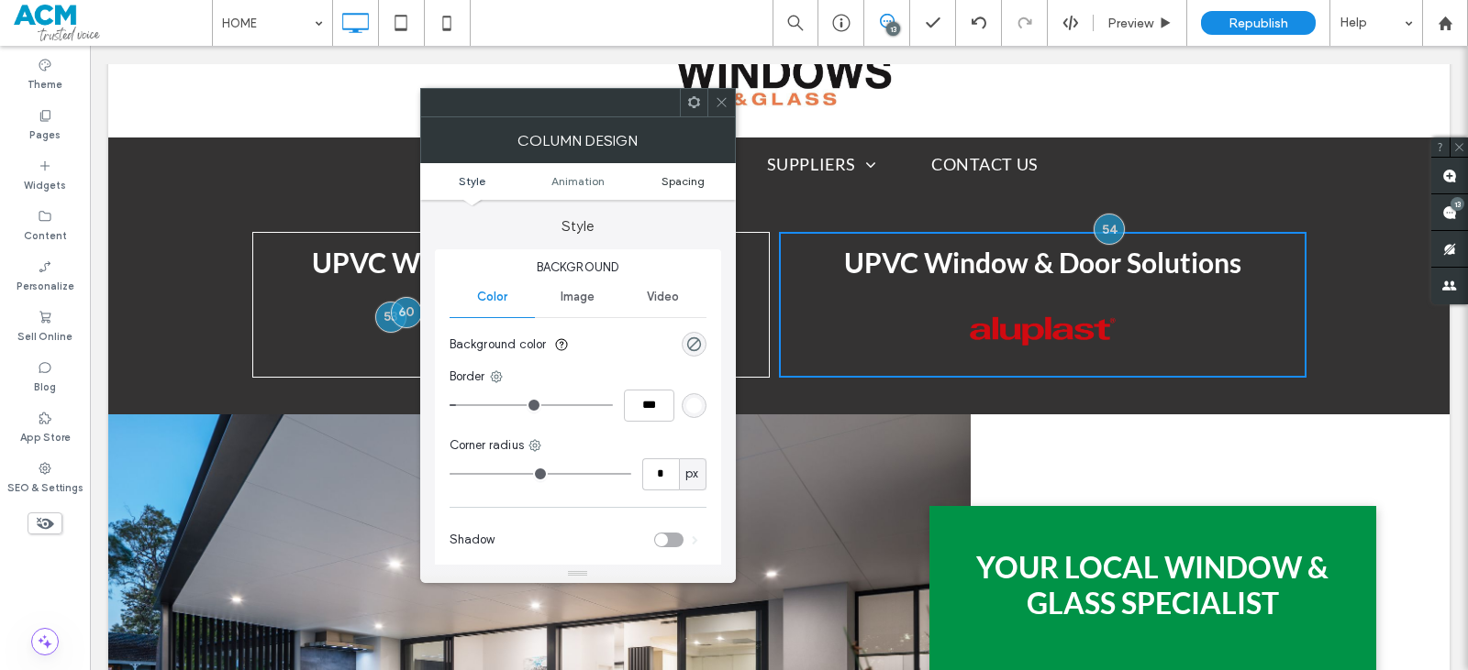
click at [678, 179] on span "Spacing" at bounding box center [682, 181] width 43 height 14
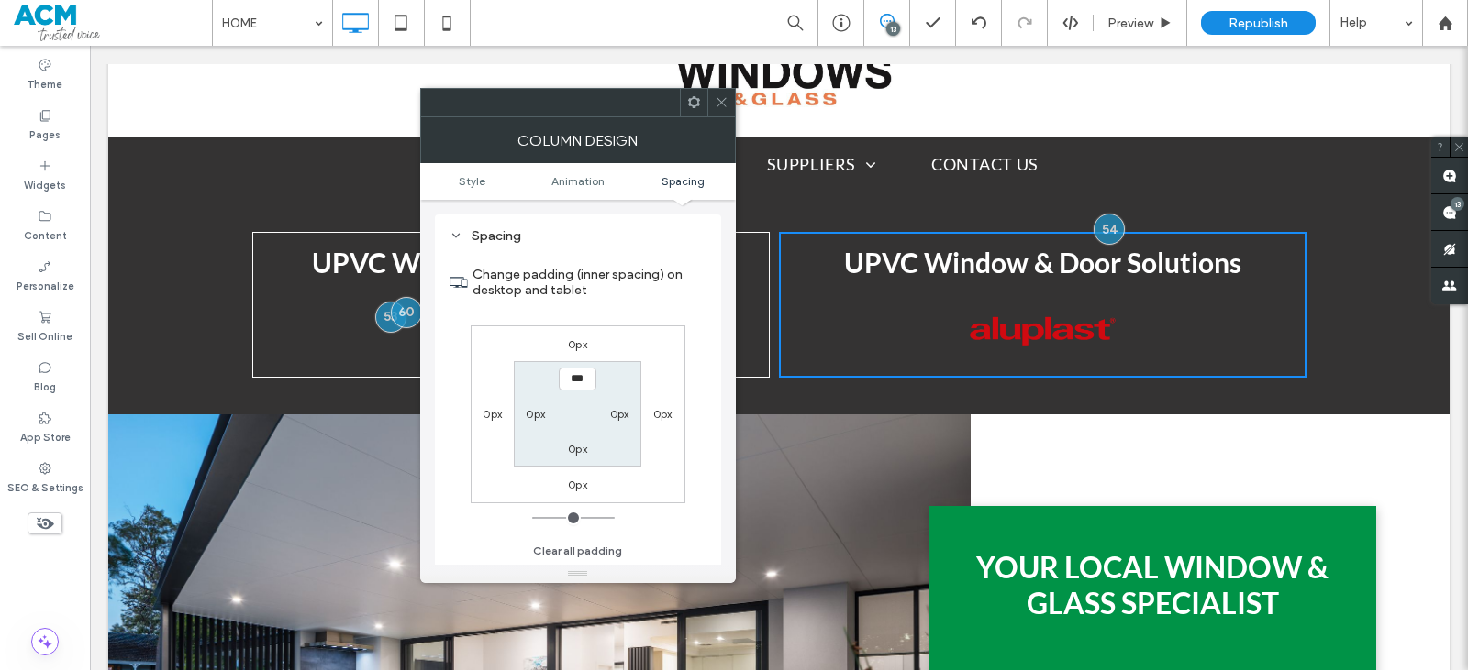
click at [493, 409] on label "0px" at bounding box center [491, 414] width 19 height 14
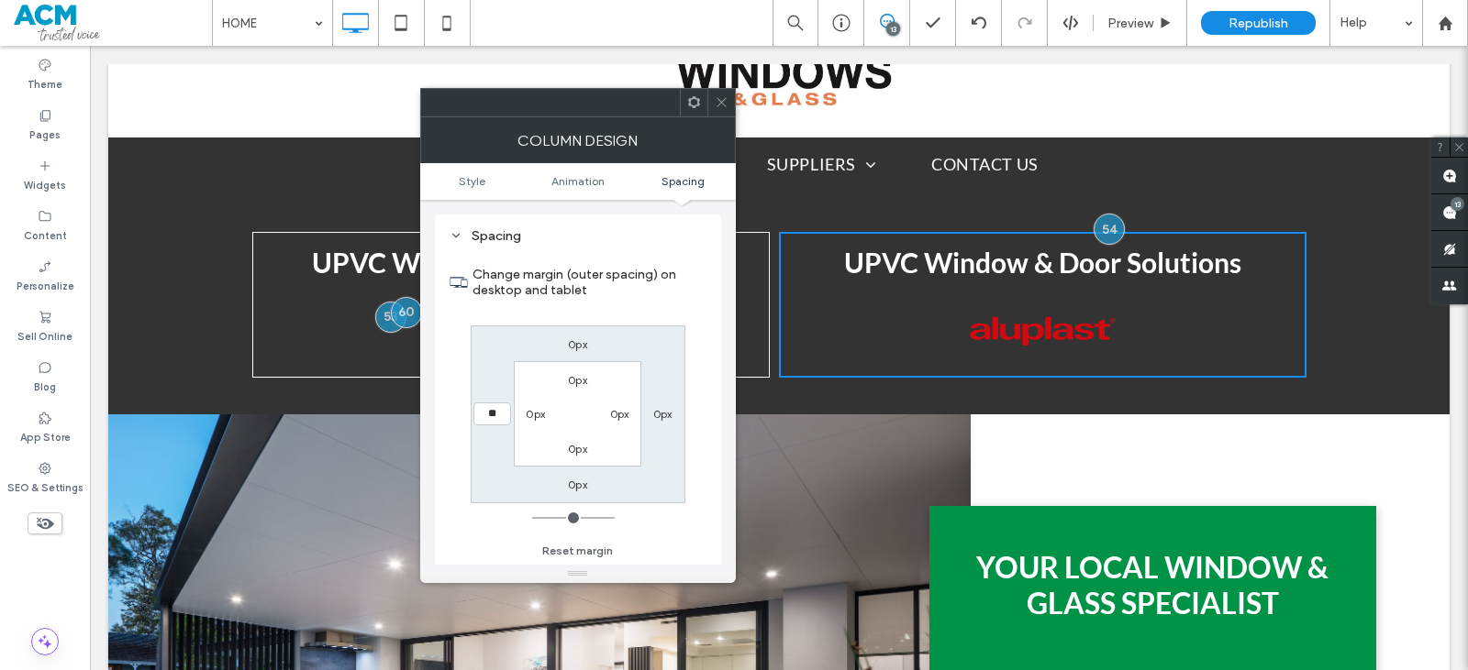
type input "**"
type input "****"
click at [726, 105] on icon at bounding box center [722, 102] width 14 height 14
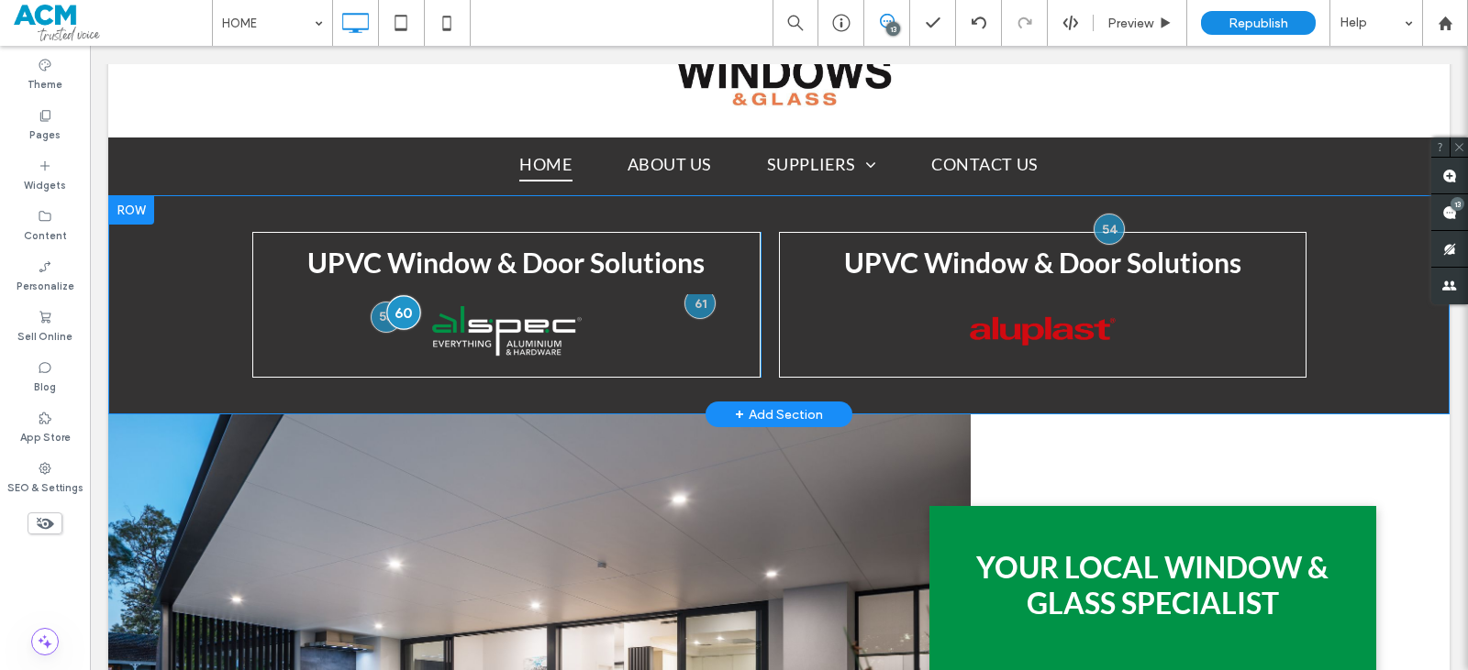
click at [391, 317] on div at bounding box center [403, 312] width 34 height 34
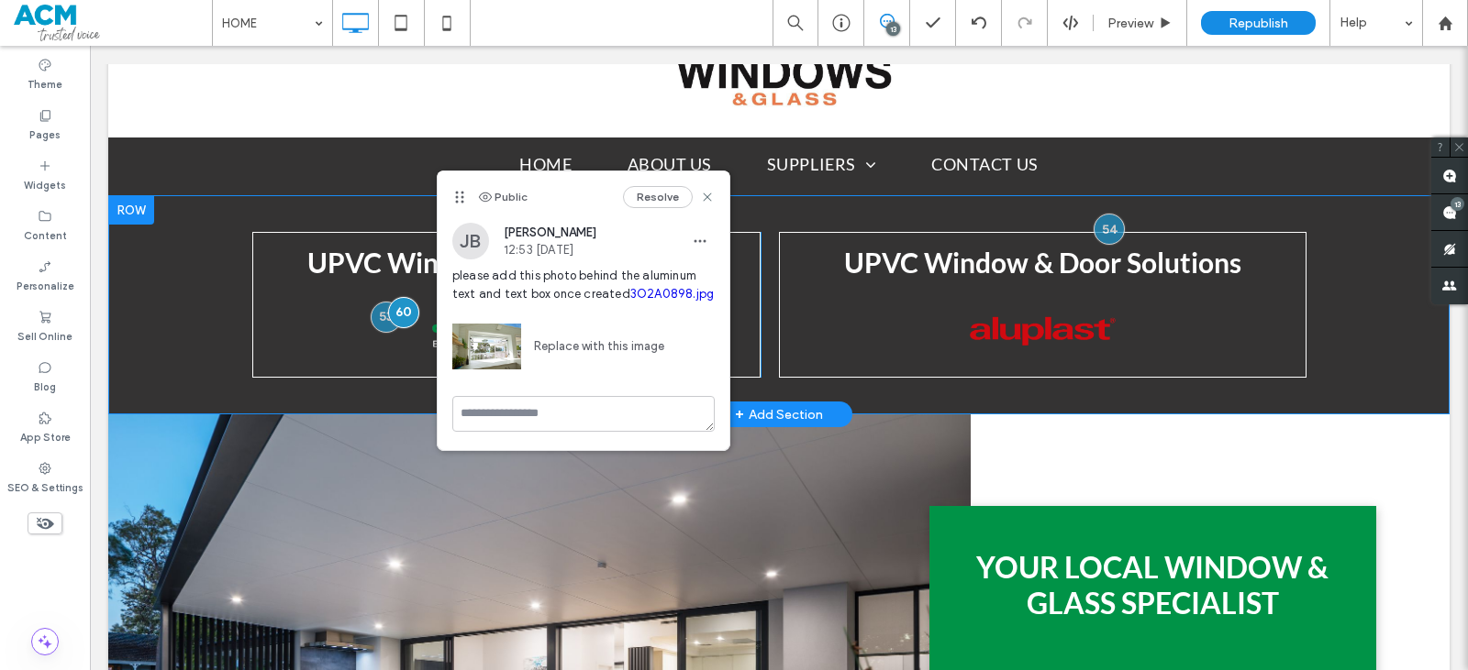
click at [252, 300] on div "UPVC Window & Door Solutions Breathtaking colors of our planet Button Click To …" at bounding box center [506, 305] width 509 height 146
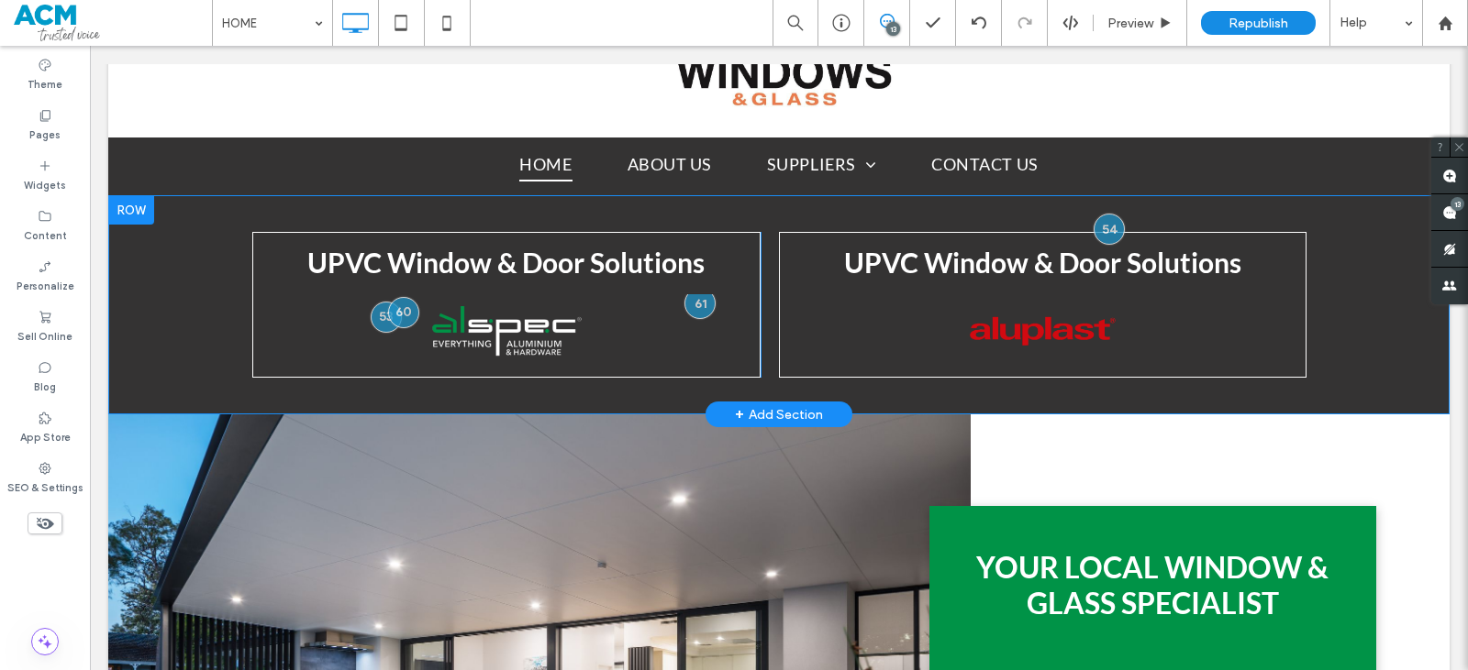
click at [252, 298] on div "UPVC Window & Door Solutions Breathtaking colors of our planet Button Click To …" at bounding box center [506, 305] width 509 height 146
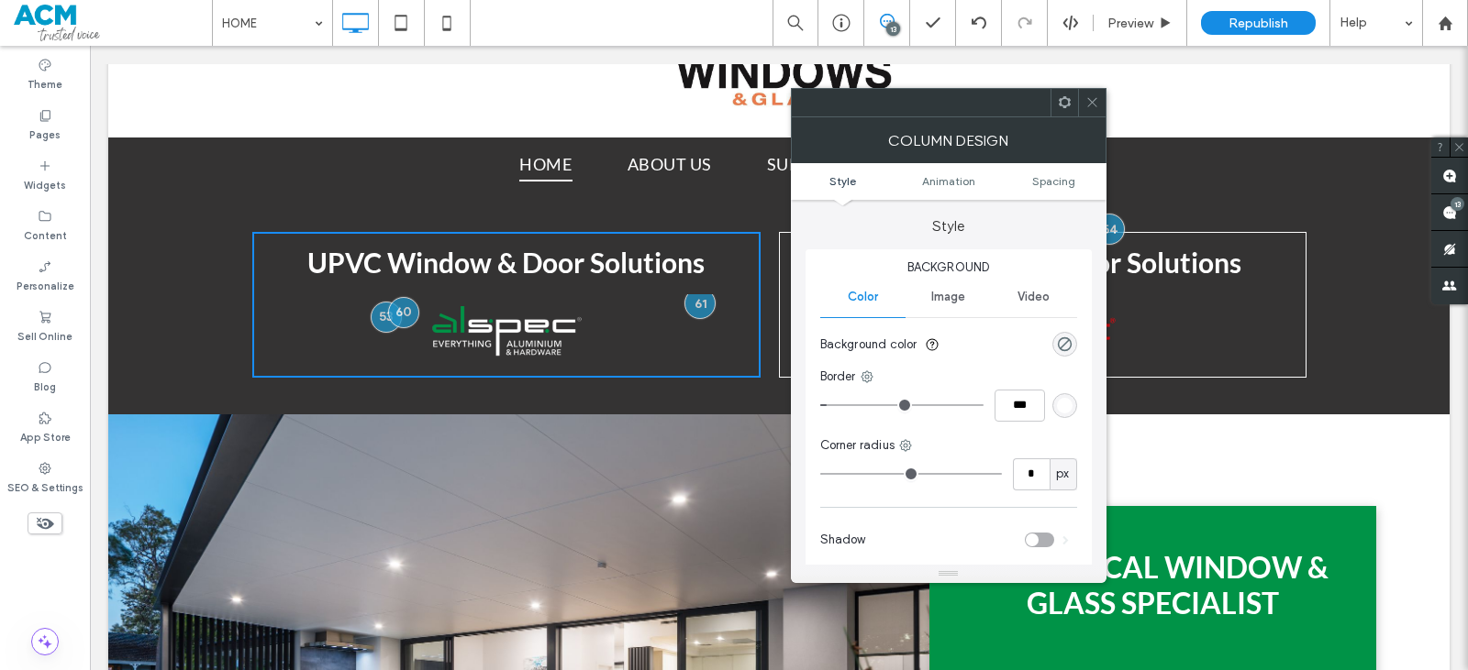
click at [950, 294] on span "Image" at bounding box center [948, 297] width 34 height 15
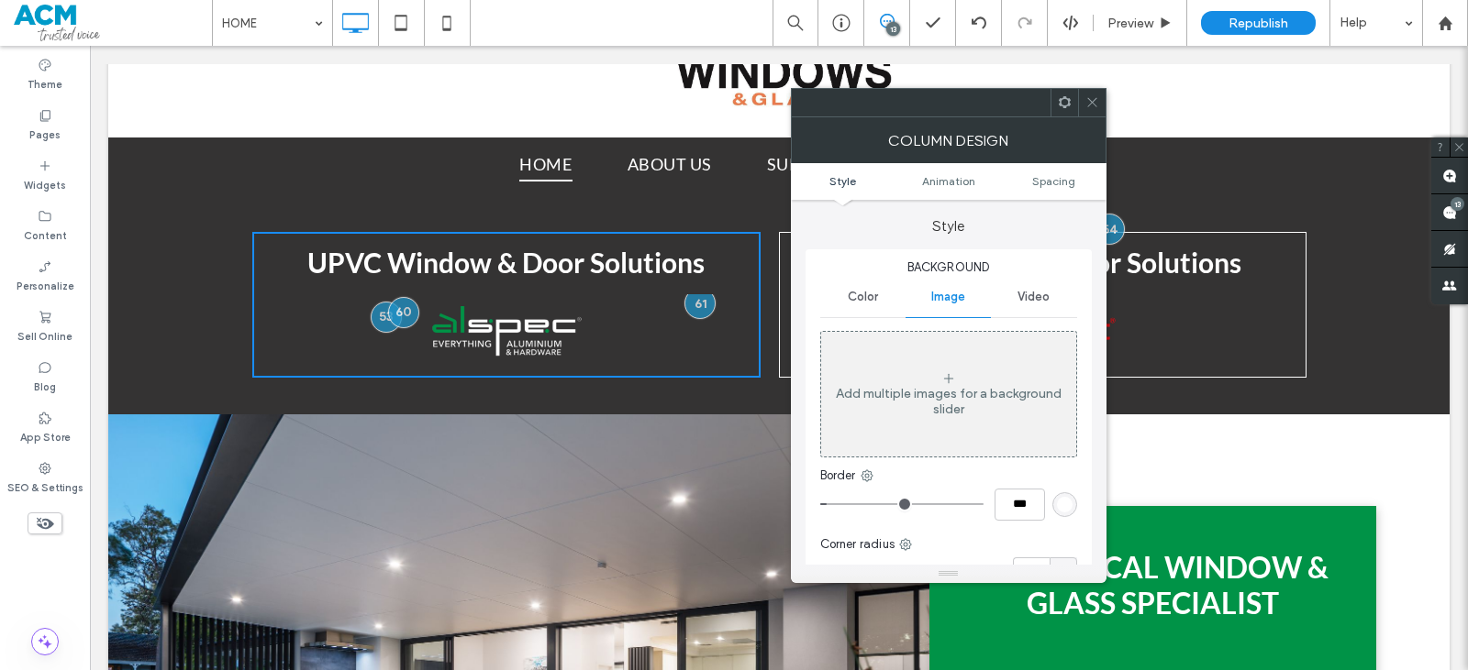
click at [948, 364] on div "Add multiple images for a background slider" at bounding box center [948, 394] width 255 height 121
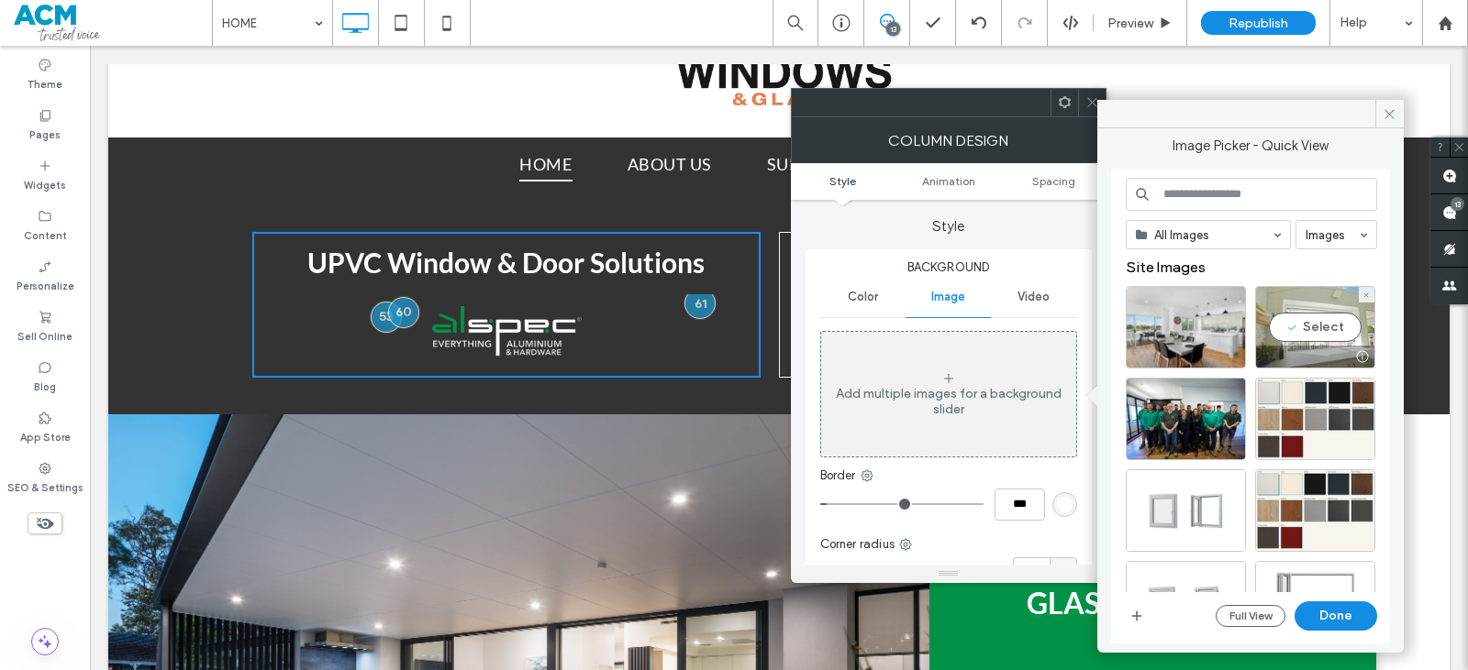
click at [1307, 331] on div "Select" at bounding box center [1315, 327] width 120 height 83
drag, startPoint x: 1349, startPoint y: 617, endPoint x: 1259, endPoint y: 571, distance: 101.3
click at [1349, 617] on button "Done" at bounding box center [1335, 616] width 83 height 29
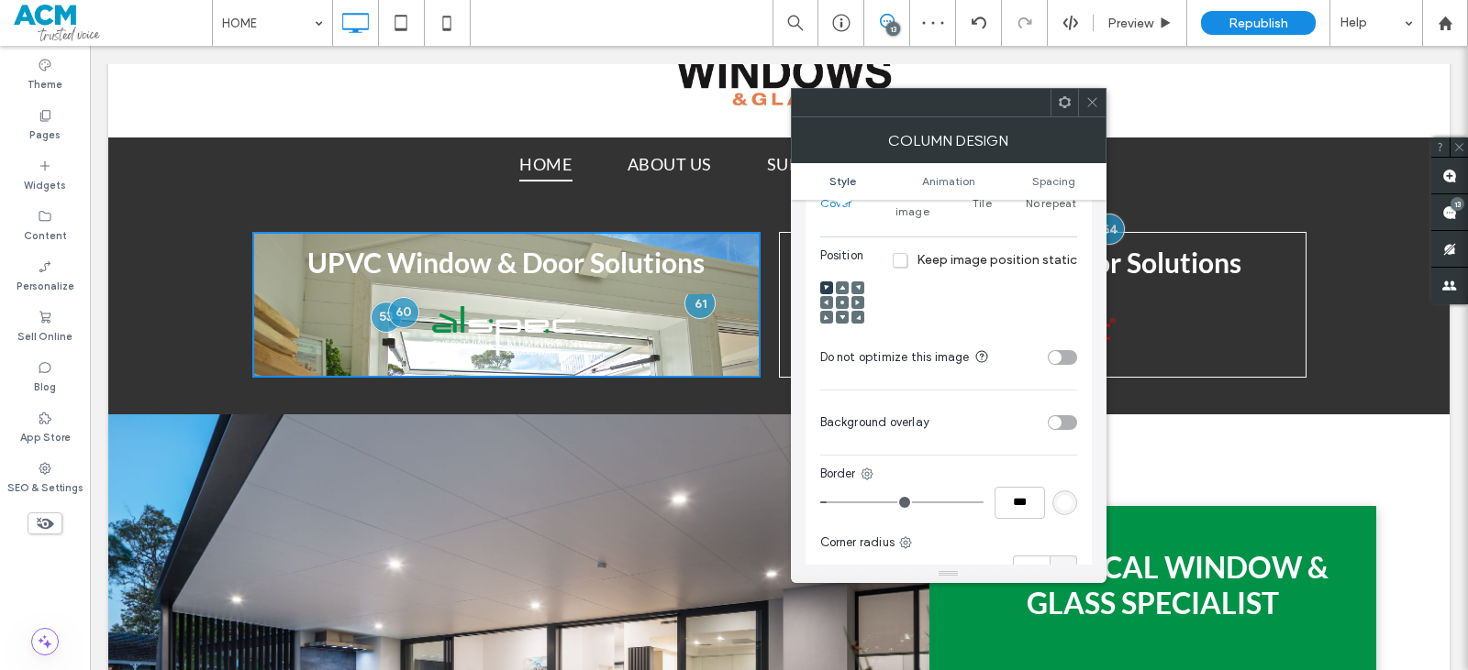
scroll to position [459, 0]
click at [841, 298] on icon at bounding box center [842, 301] width 6 height 6
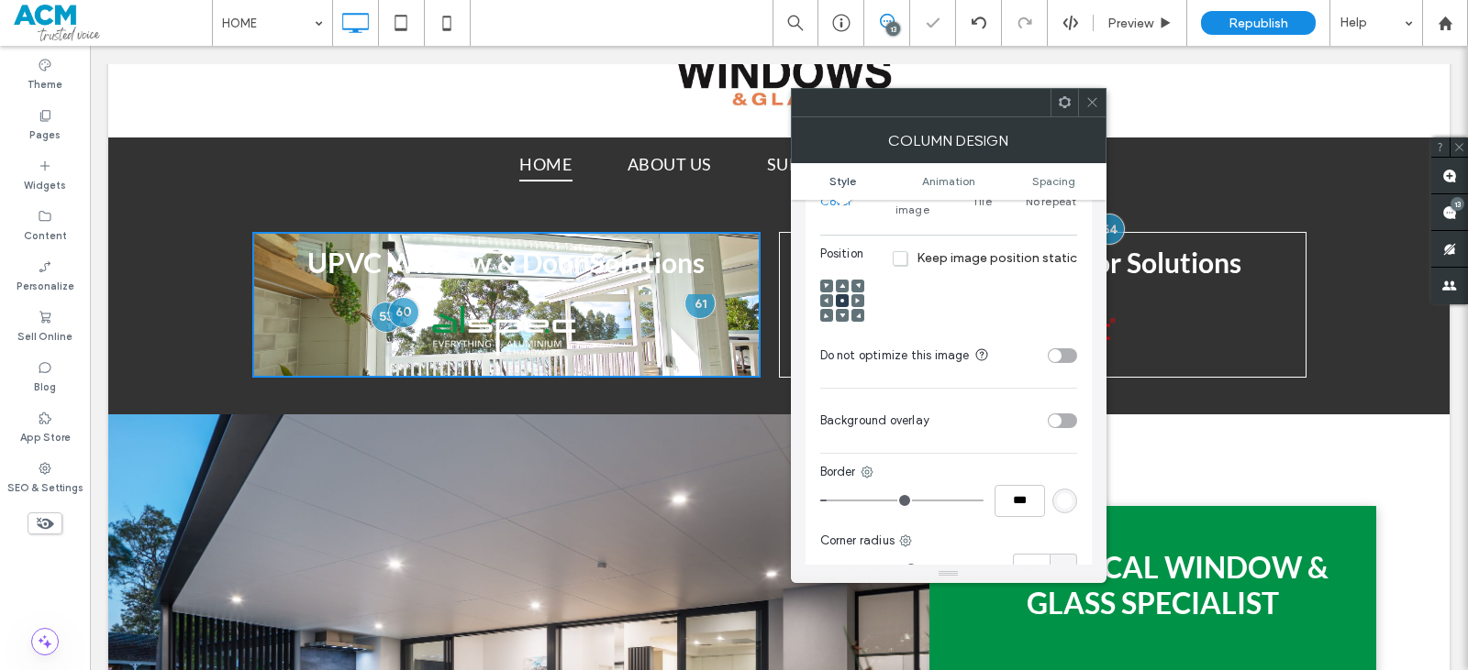
click at [1066, 414] on div "toggle" at bounding box center [1061, 421] width 29 height 15
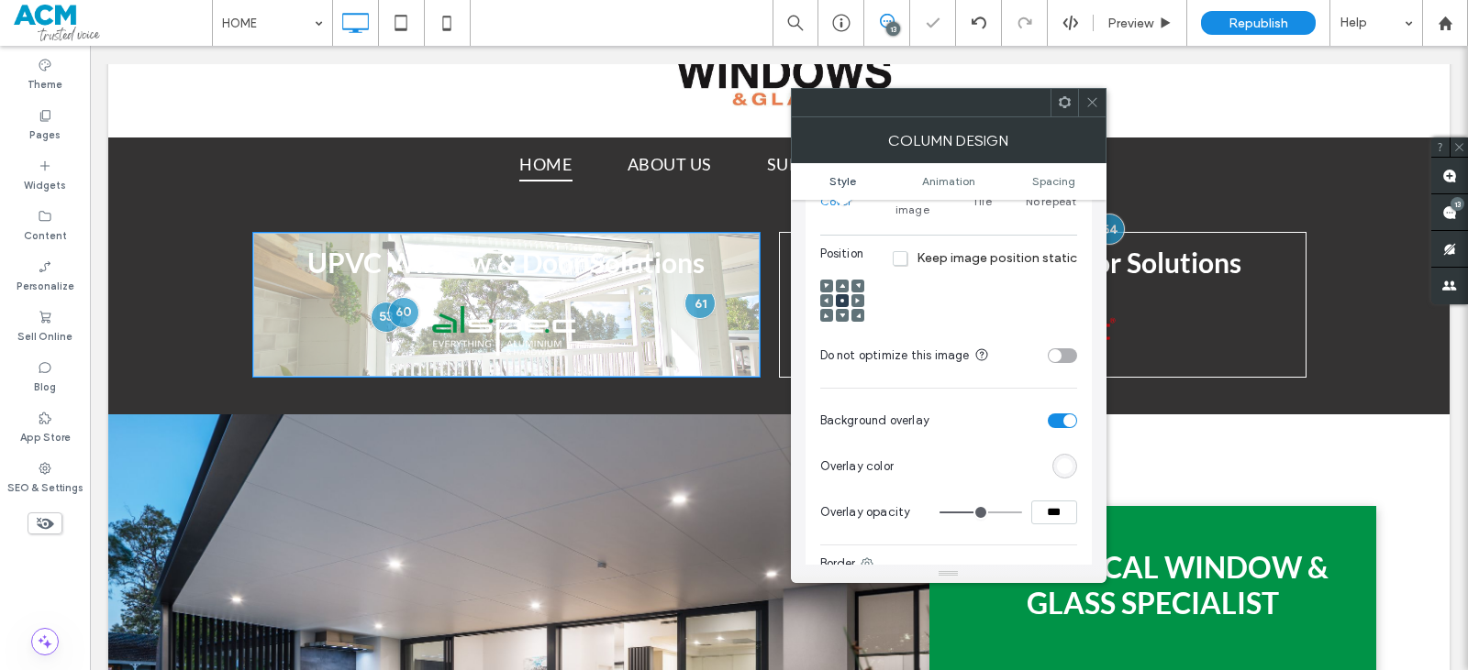
click at [1065, 459] on div "rgb(255,255,255)" at bounding box center [1065, 467] width 16 height 16
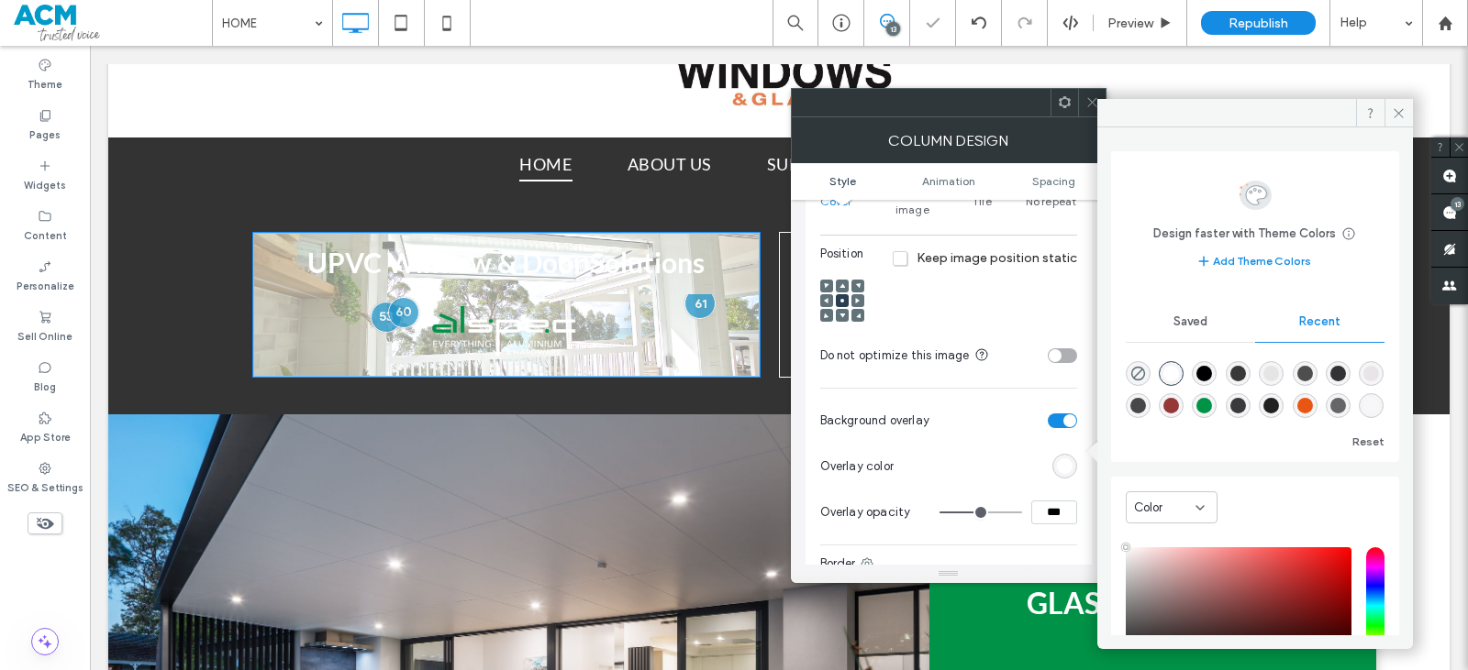
click at [1212, 381] on div "rgba(0, 0, 0, 1)" at bounding box center [1204, 374] width 16 height 16
type input "*******"
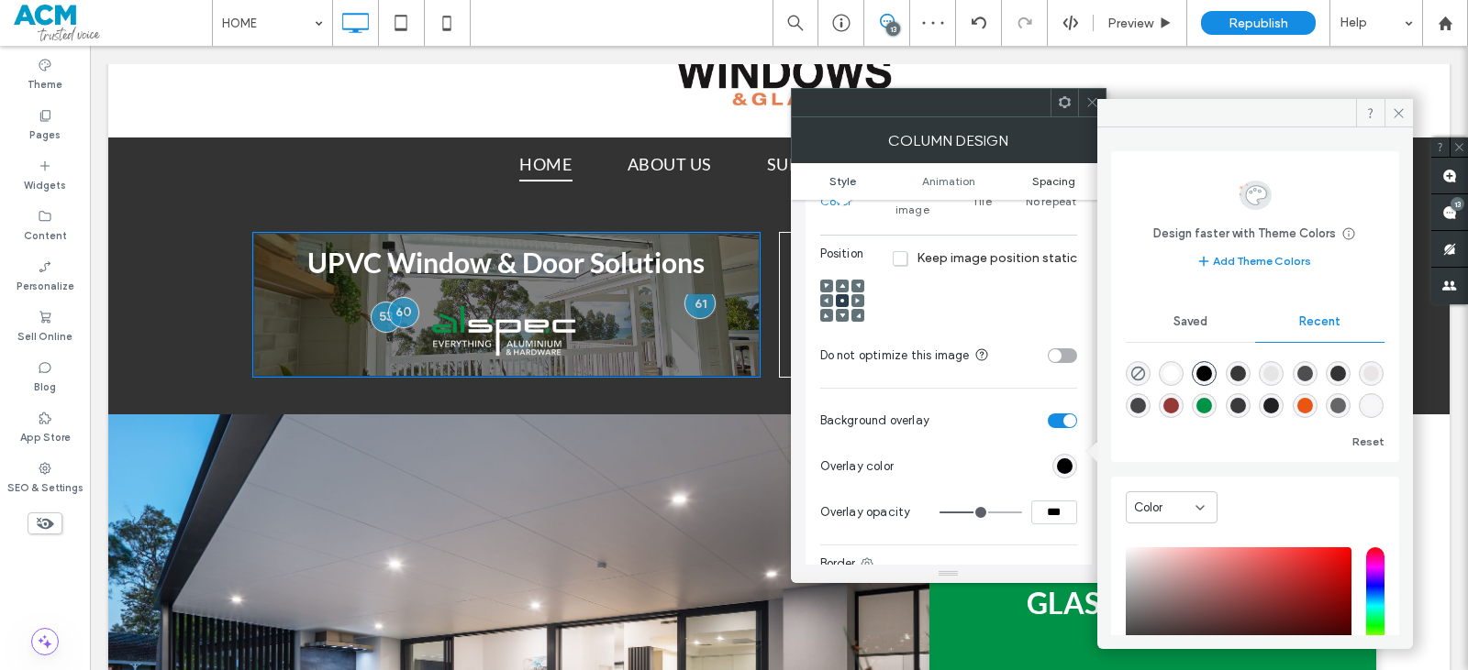
click at [1073, 179] on span "Spacing" at bounding box center [1053, 181] width 43 height 14
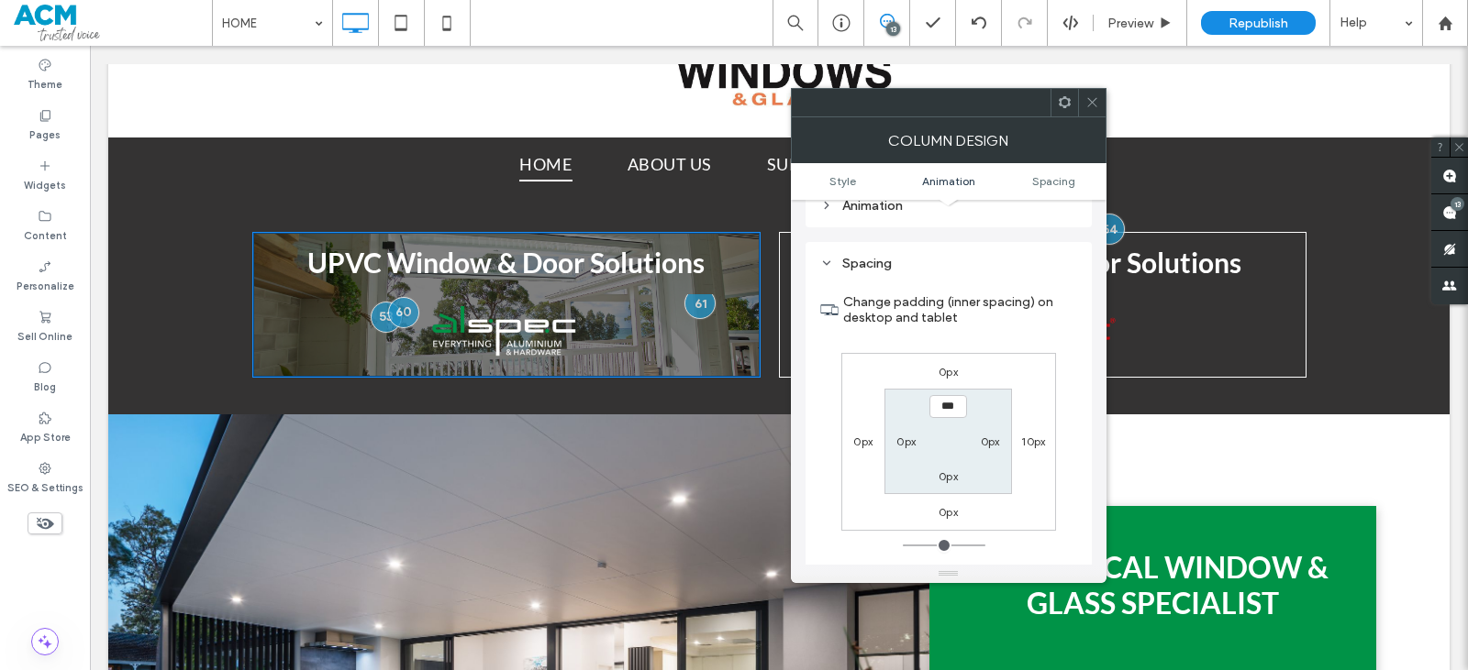
scroll to position [1059, 0]
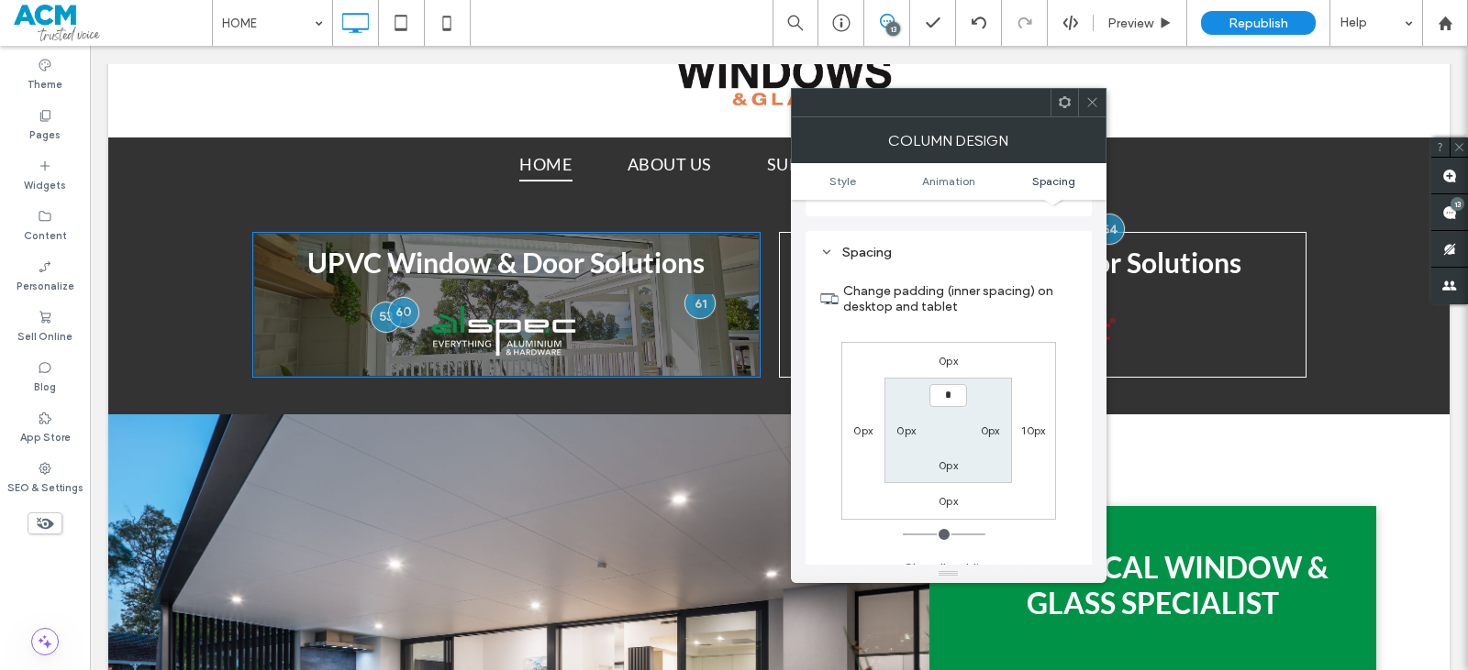
type input "**"
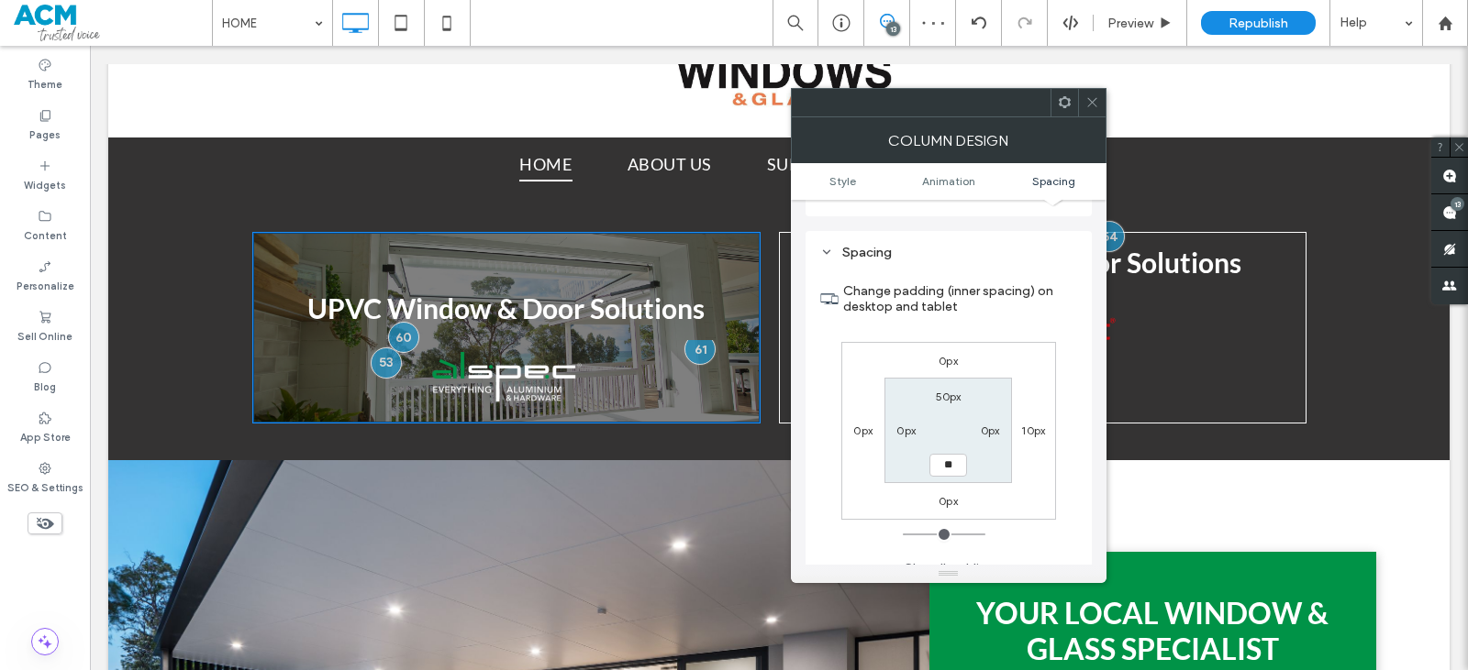
type input "**"
type input "****"
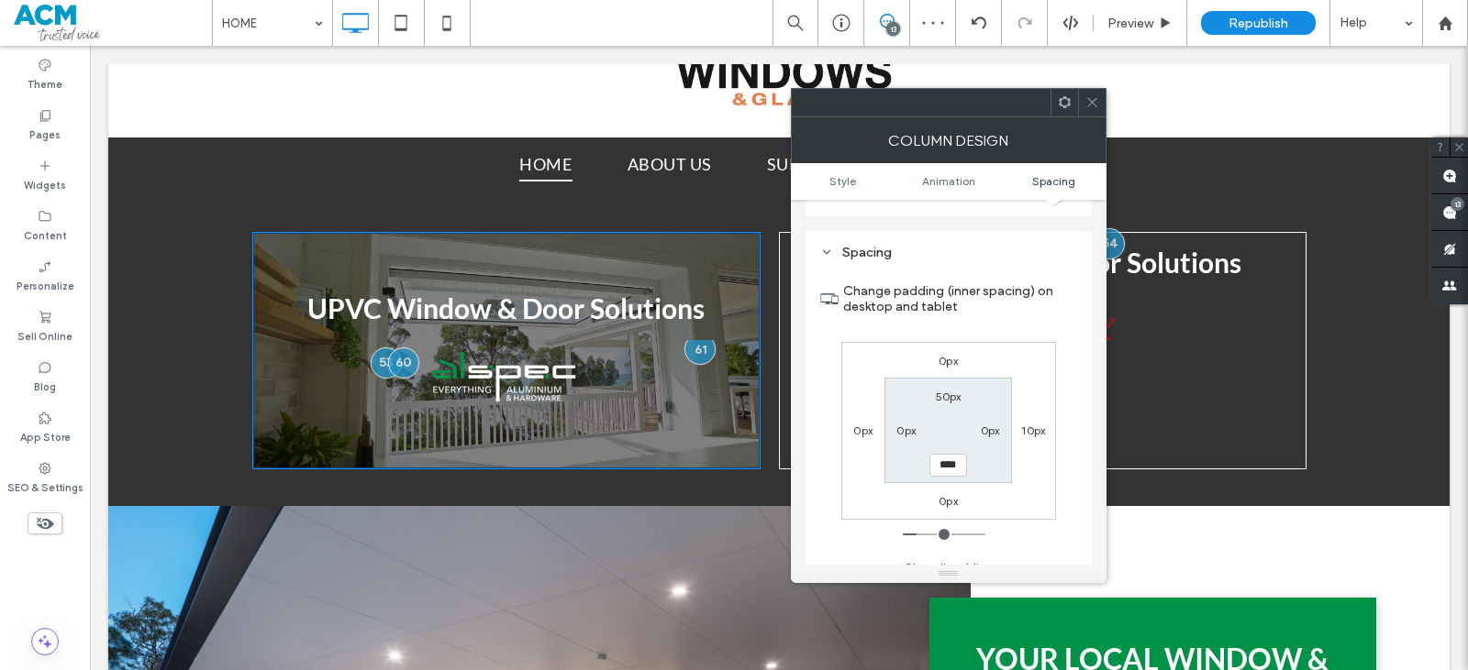
click at [991, 424] on label "0px" at bounding box center [990, 431] width 19 height 14
type input "*"
type input "**"
click at [909, 424] on label "0px" at bounding box center [905, 431] width 19 height 14
type input "*"
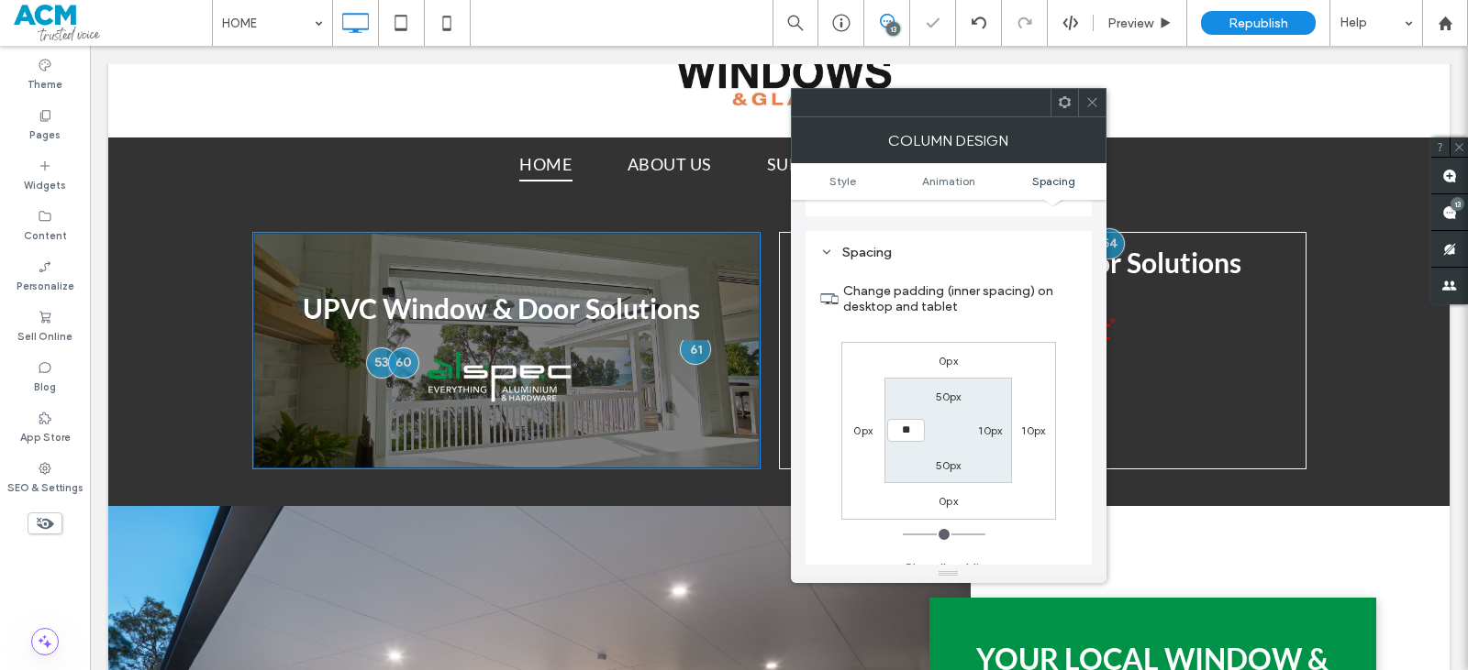
type input "**"
type input "****"
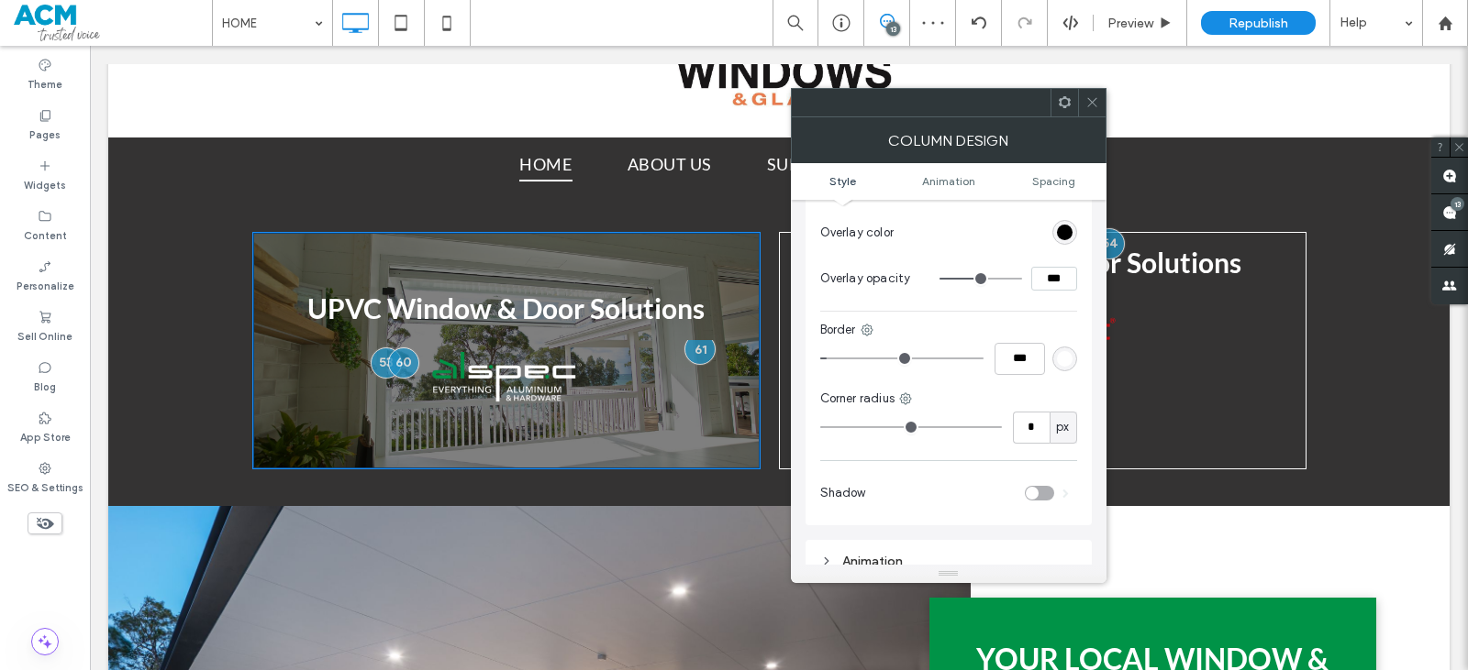
click at [1037, 267] on input "***" at bounding box center [1054, 279] width 46 height 24
type input "***"
type input "**"
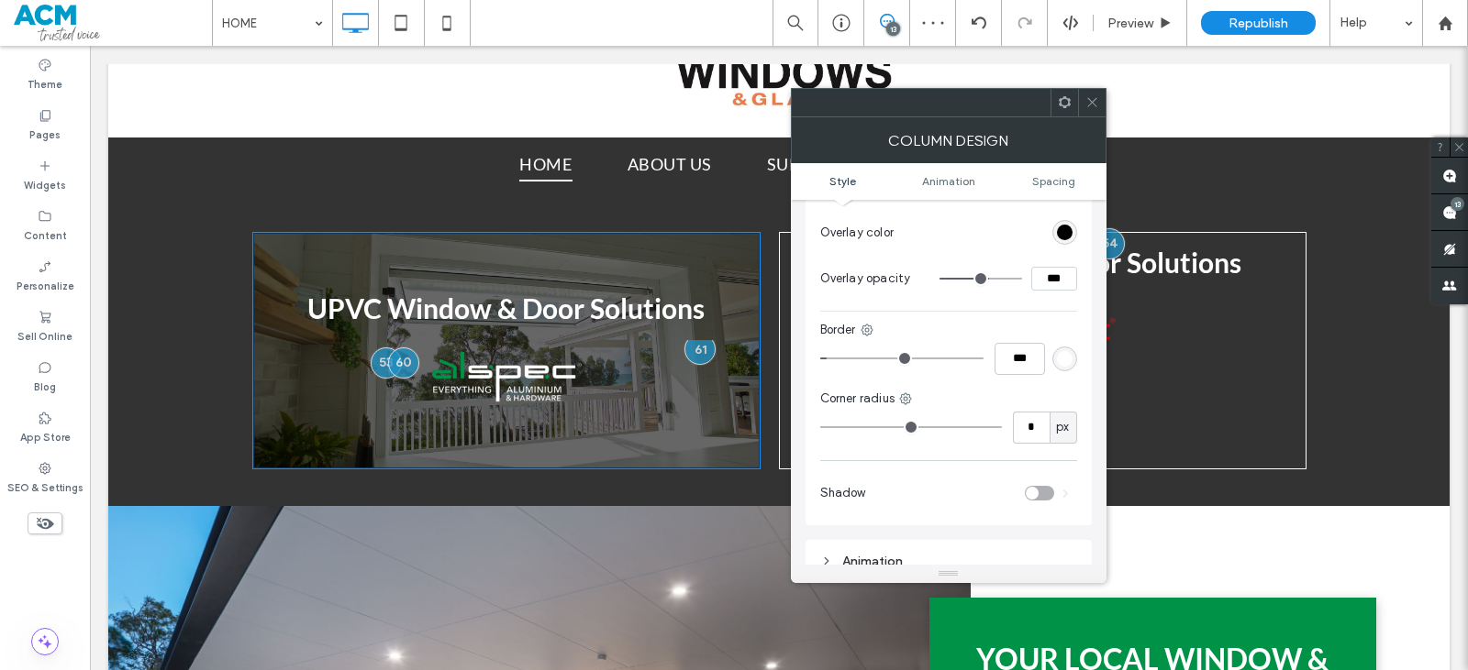
drag, startPoint x: 1047, startPoint y: 263, endPoint x: 1036, endPoint y: 263, distance: 11.0
click at [1036, 267] on input "***" at bounding box center [1054, 279] width 46 height 24
type input "***"
type input "**"
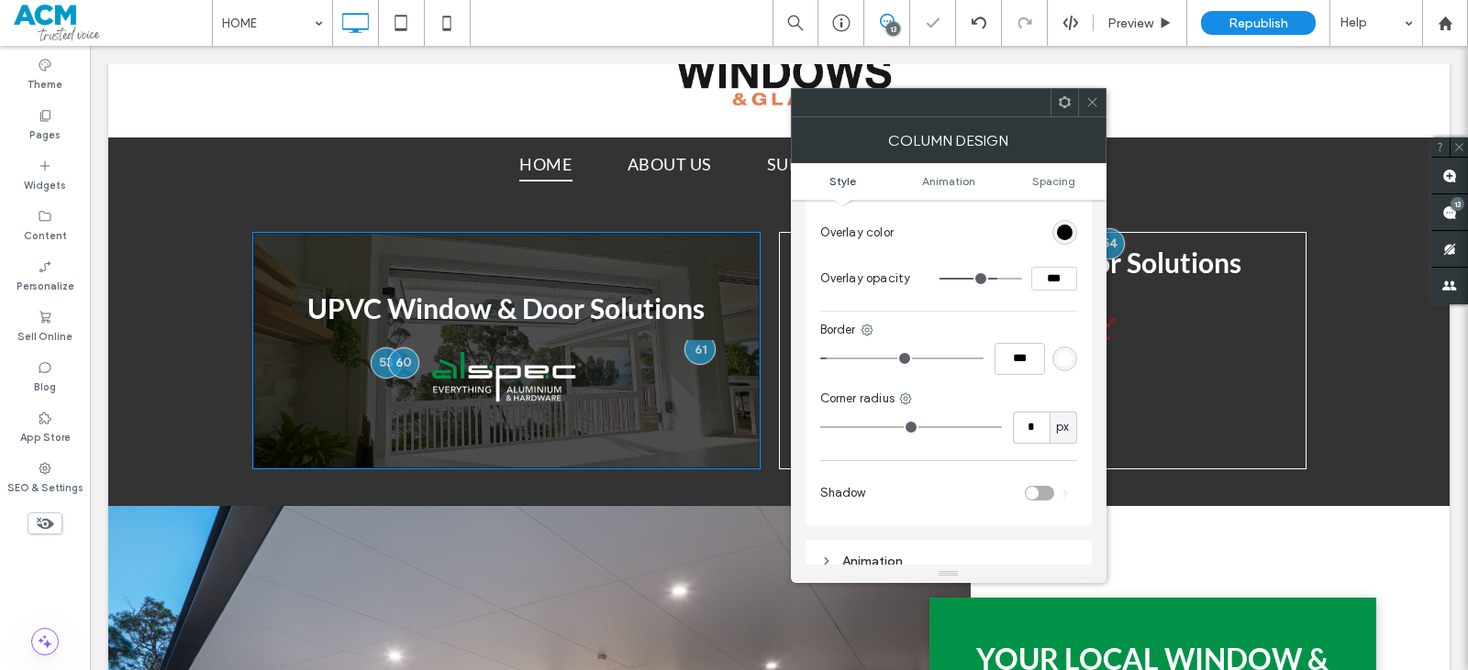
click at [1092, 103] on icon at bounding box center [1092, 102] width 14 height 14
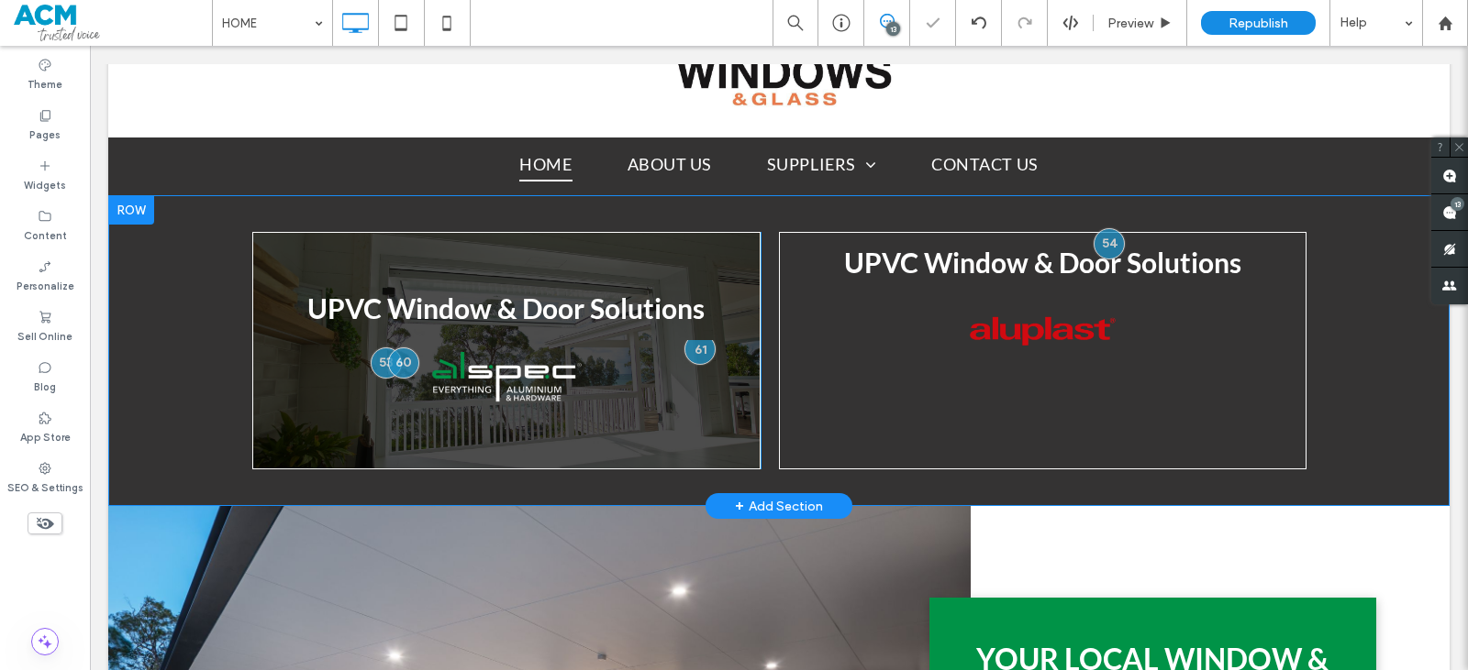
click at [784, 334] on div "Click To Paste Click To Paste UPVC Window & Door Solutions Faces of Humanity Bu…" at bounding box center [1042, 351] width 527 height 238
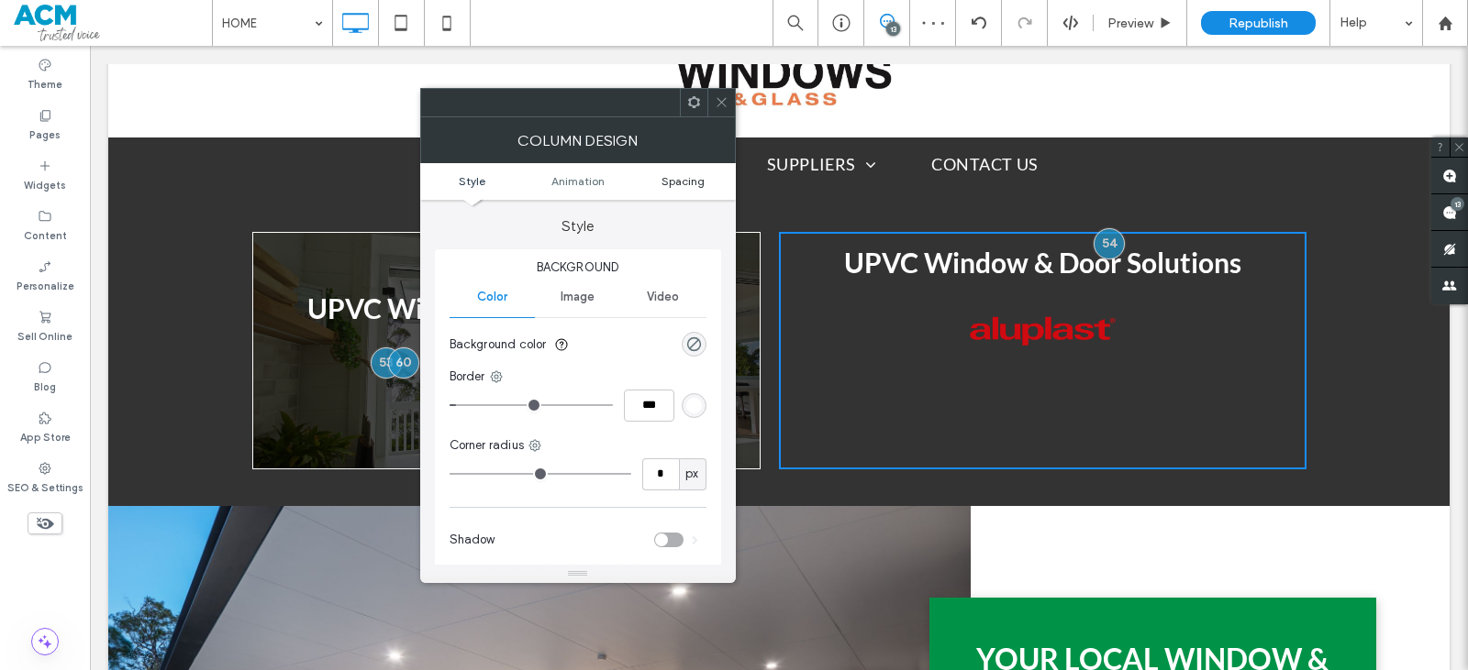
click at [677, 187] on span "Spacing" at bounding box center [682, 181] width 43 height 14
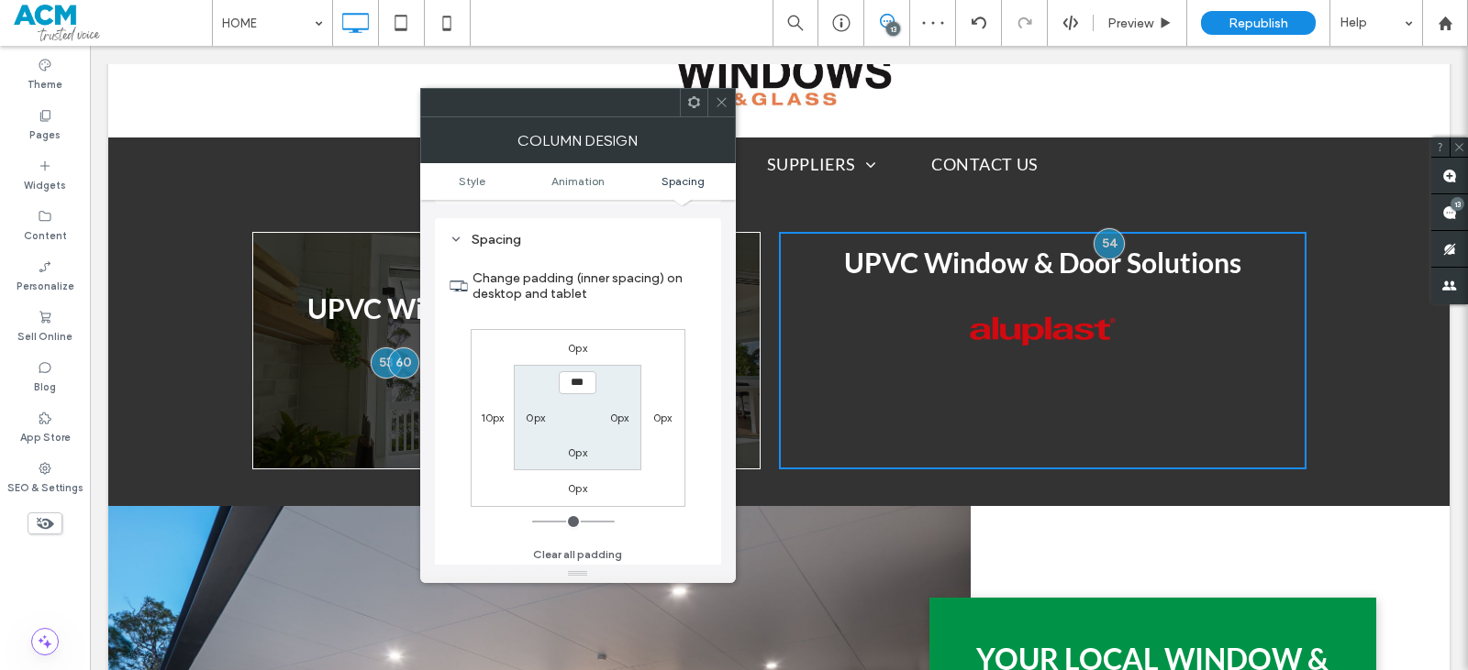
scroll to position [430, 0]
type input "**"
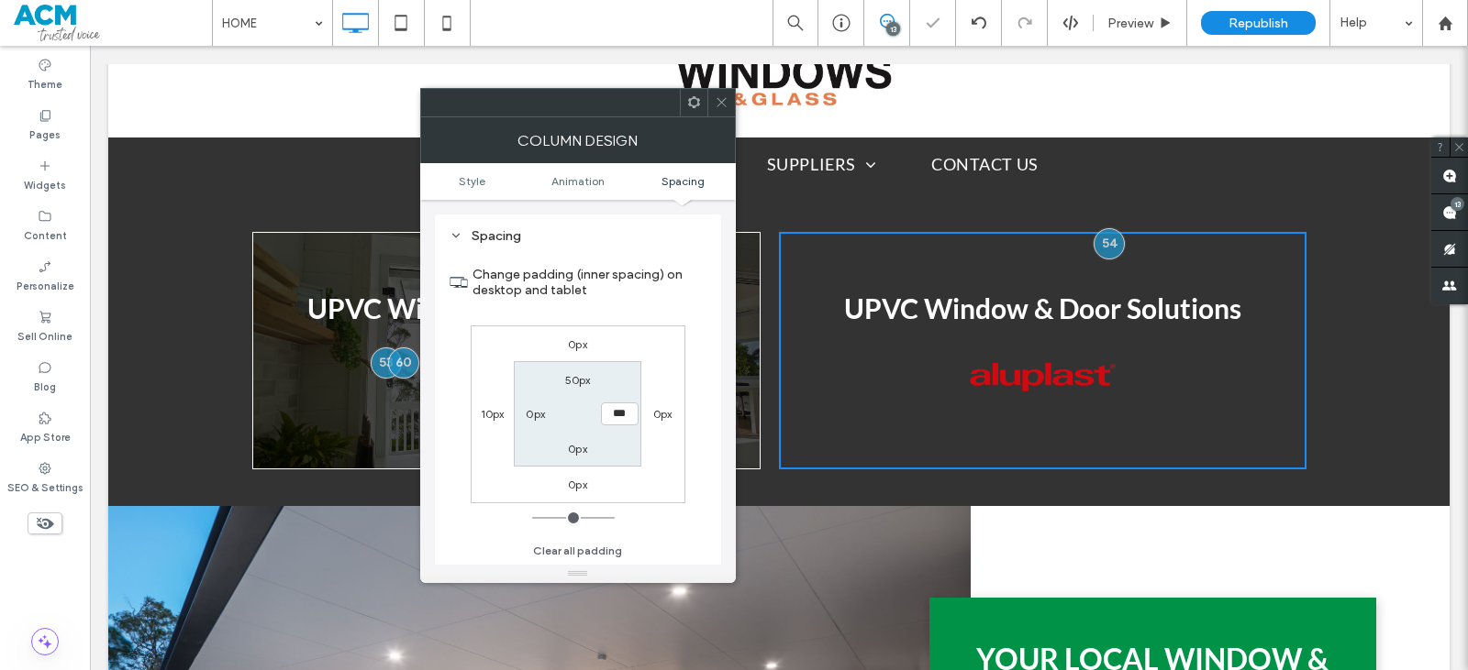
type input "*"
type input "**"
type input "****"
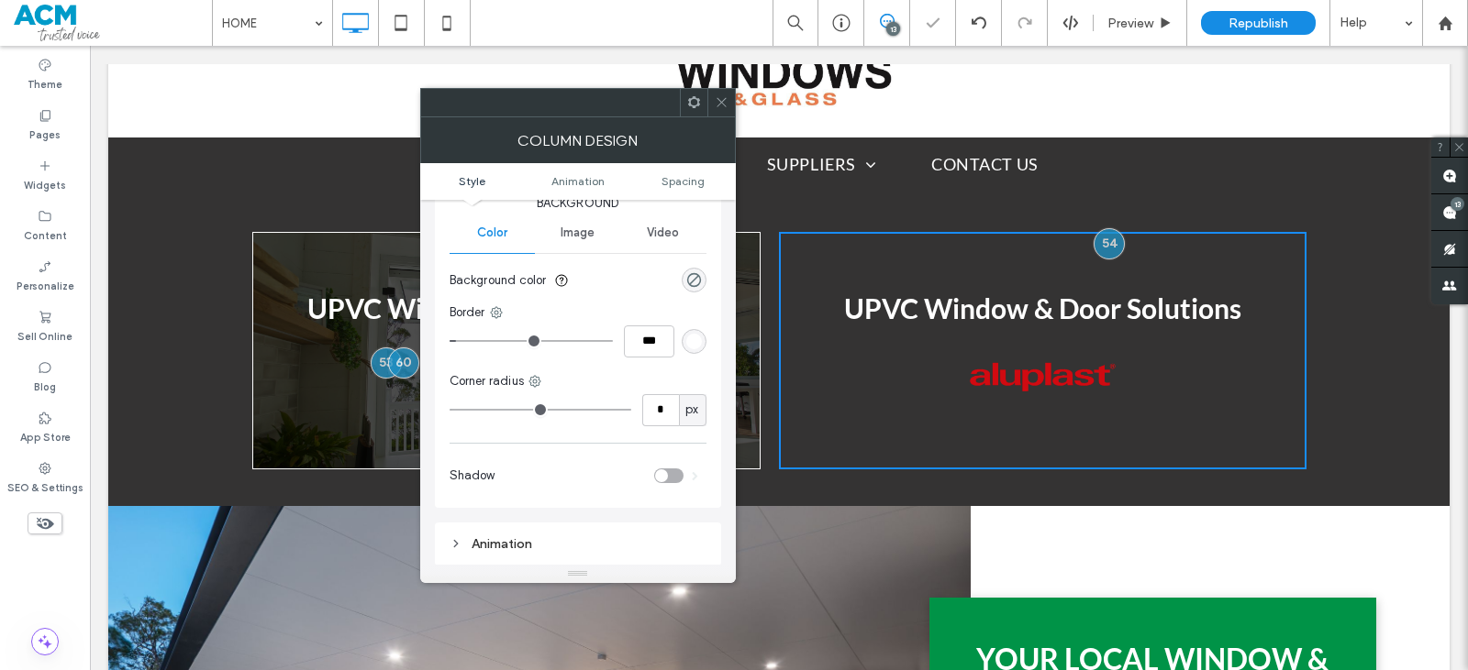
scroll to position [63, 0]
click at [571, 239] on span "Image" at bounding box center [577, 234] width 34 height 15
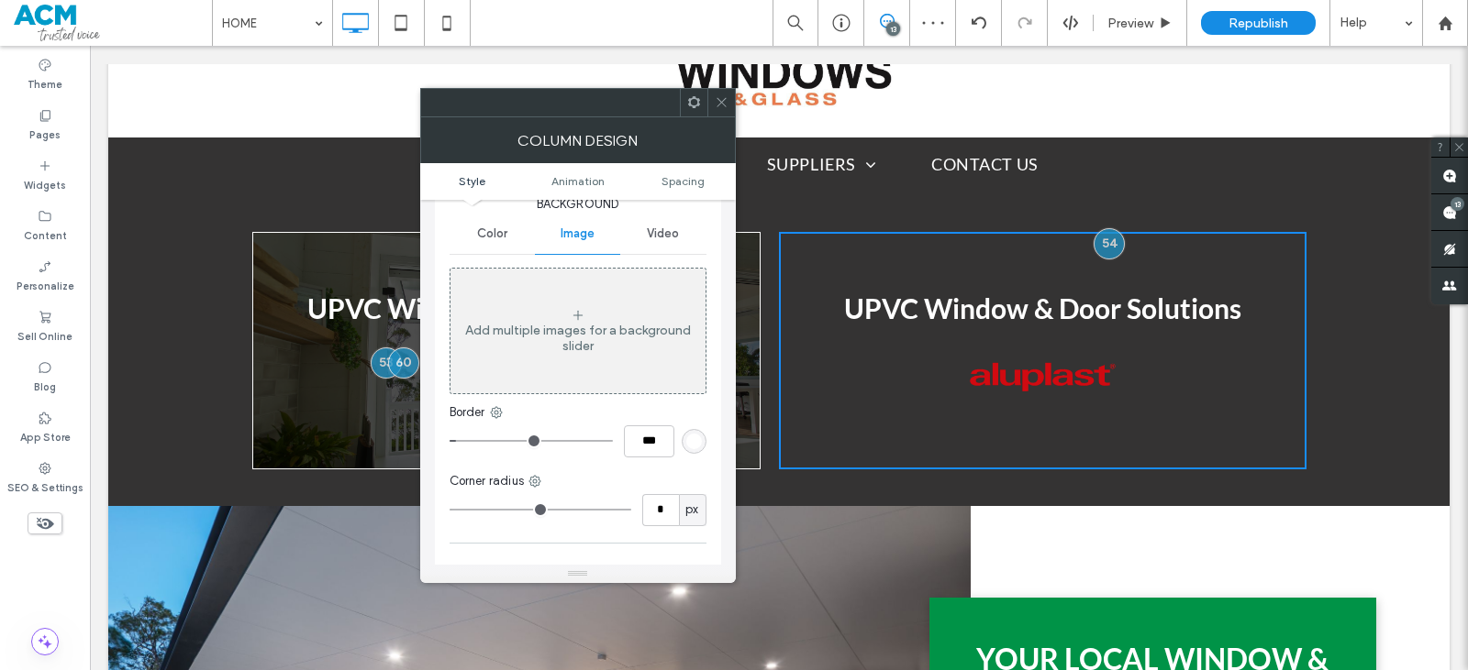
click at [543, 351] on div "Add multiple images for a background slider" at bounding box center [577, 338] width 255 height 31
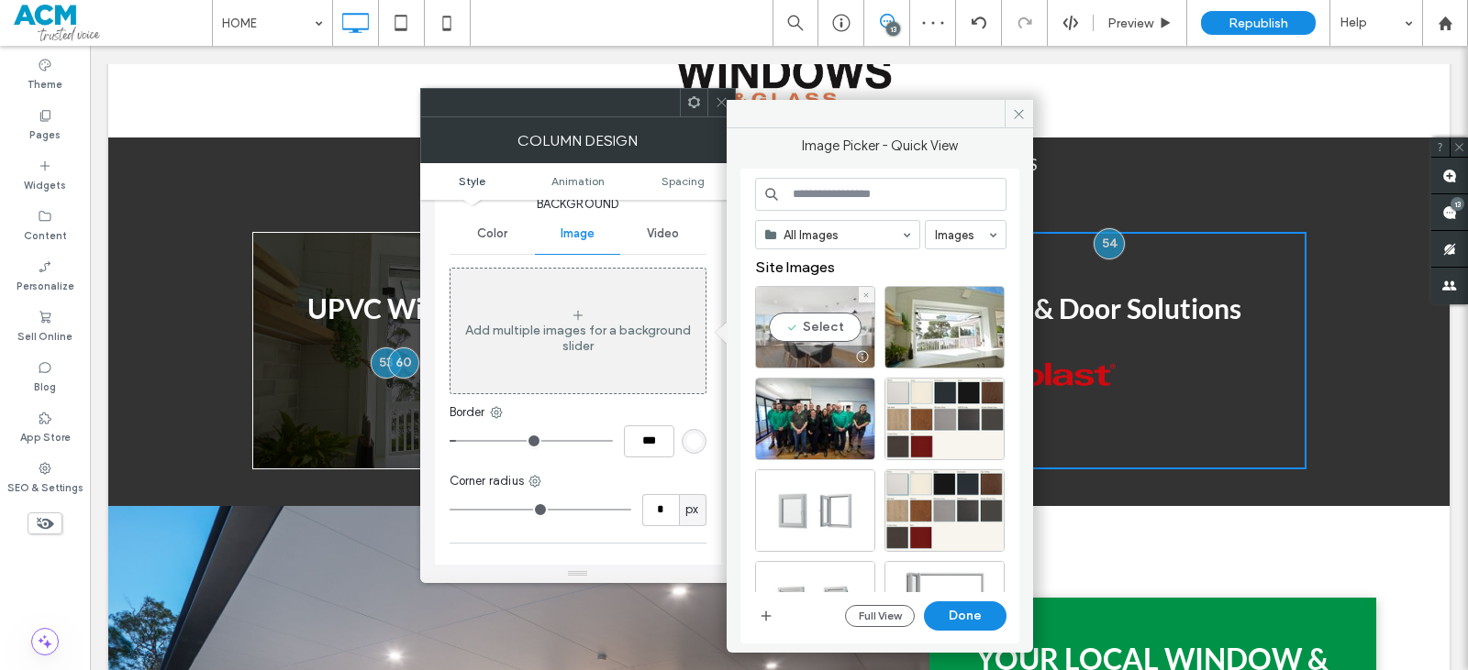
drag, startPoint x: 832, startPoint y: 323, endPoint x: 815, endPoint y: 326, distance: 17.6
click at [829, 323] on div "Select" at bounding box center [815, 327] width 120 height 83
click at [943, 612] on button "Done" at bounding box center [965, 616] width 83 height 29
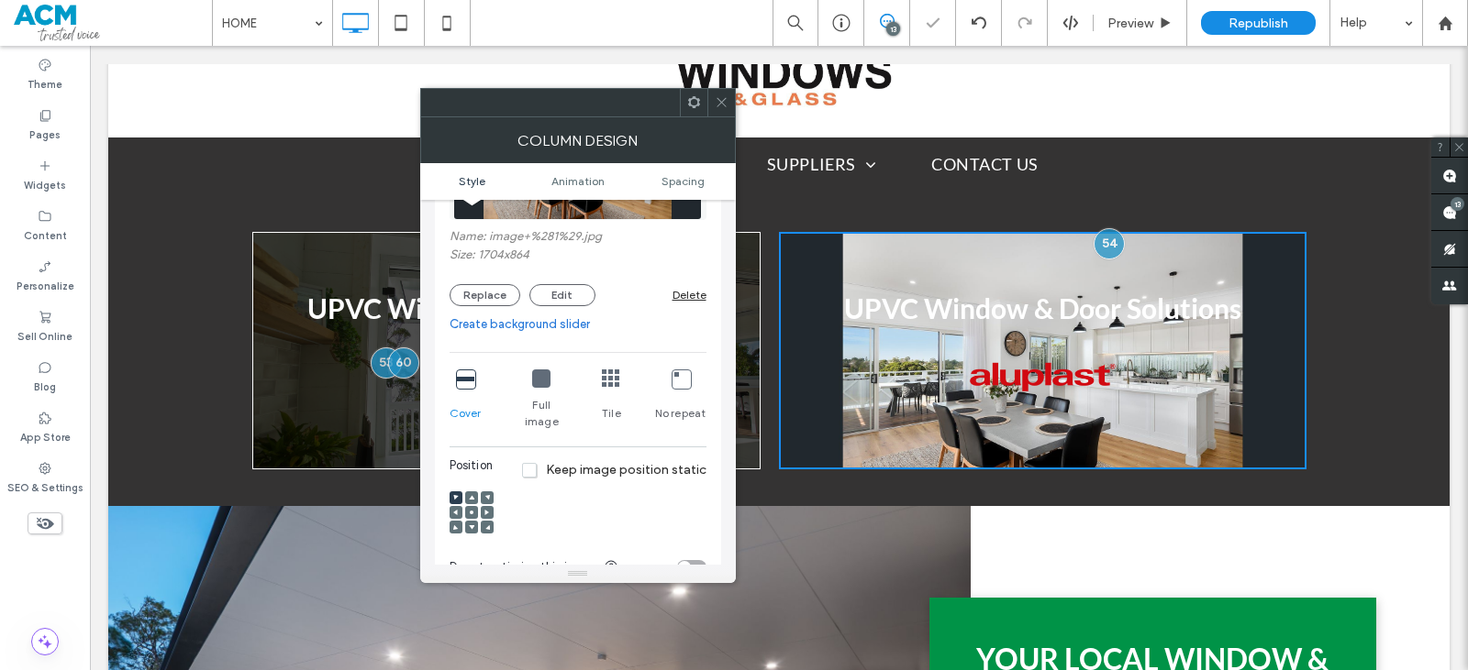
scroll to position [338, 0]
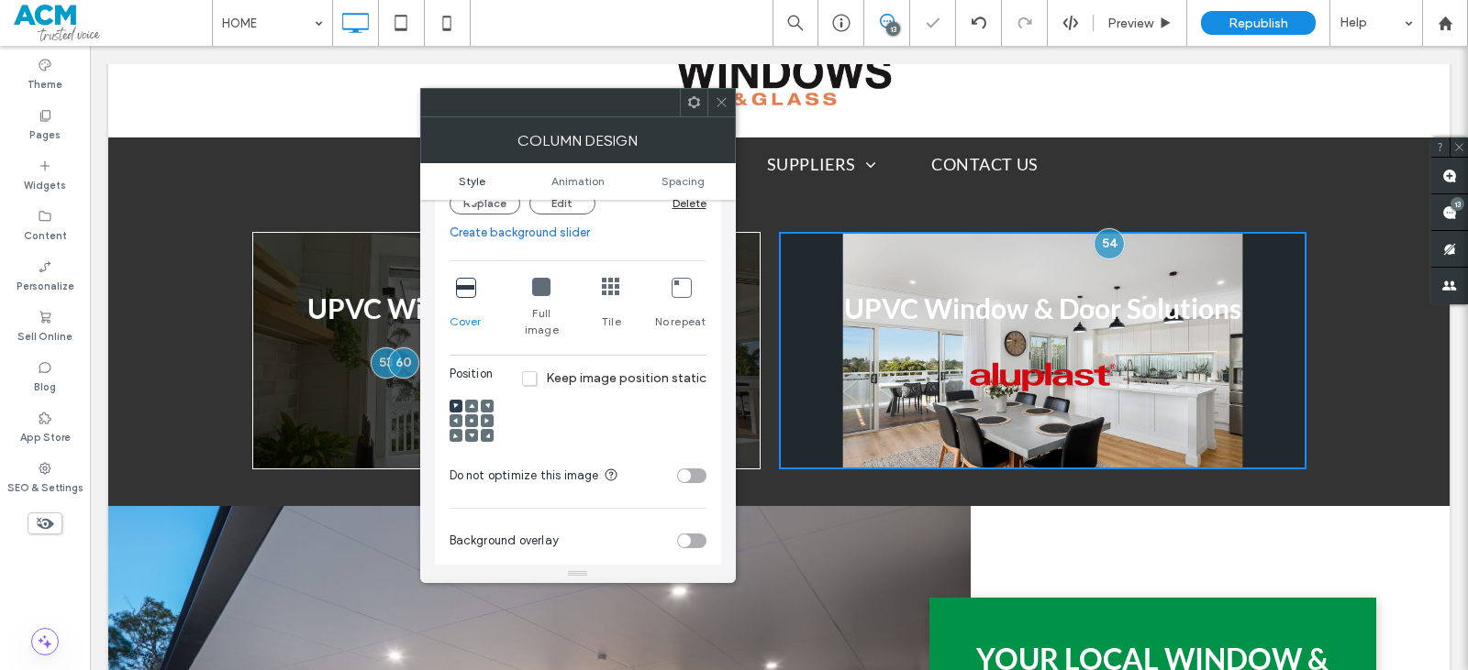
click at [473, 415] on span at bounding box center [472, 421] width 6 height 13
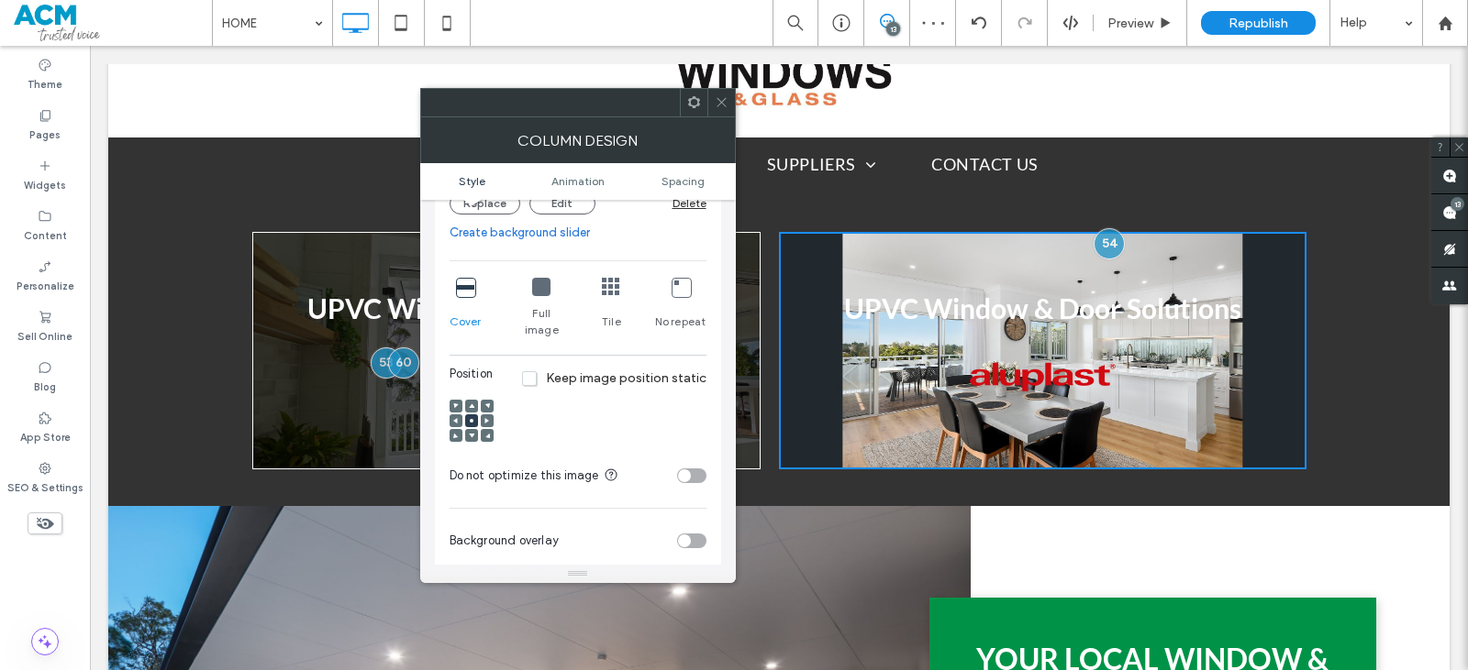
drag, startPoint x: 689, startPoint y: 525, endPoint x: 681, endPoint y: 520, distance: 9.4
click at [687, 535] on div "toggle" at bounding box center [684, 541] width 13 height 13
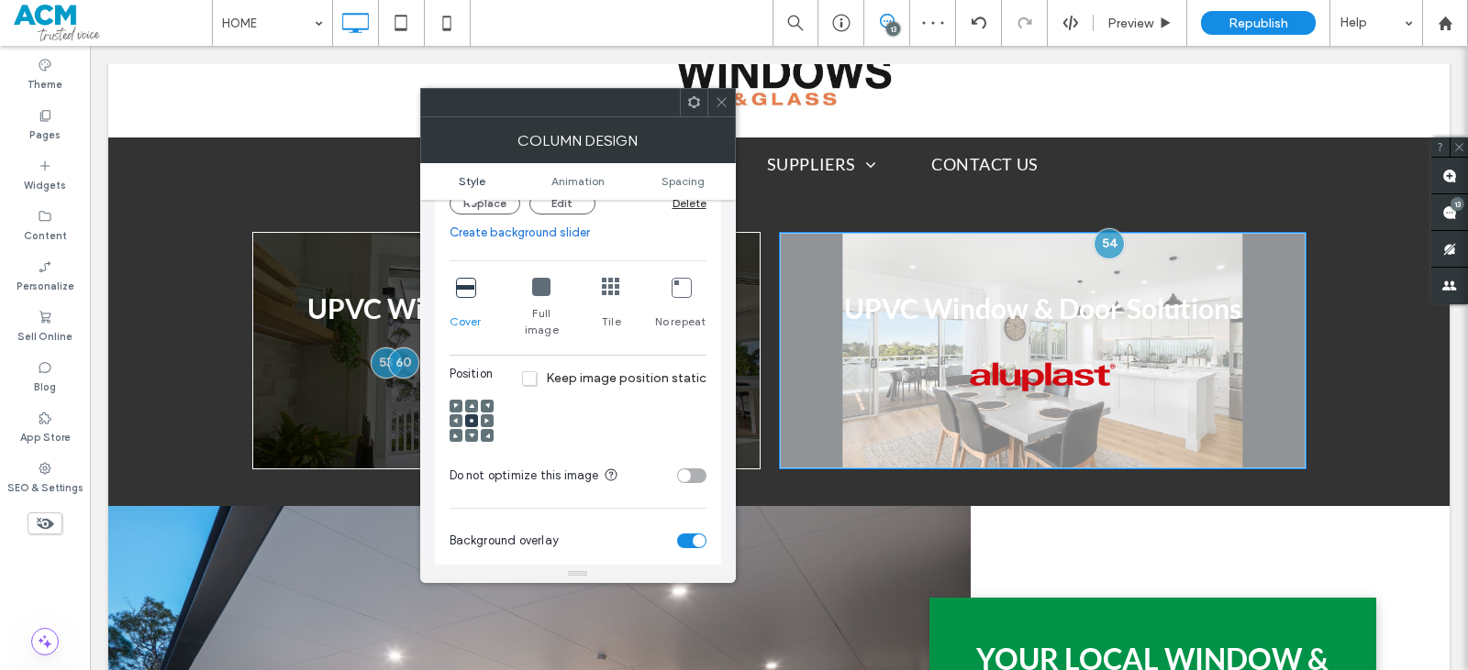
scroll to position [522, 0]
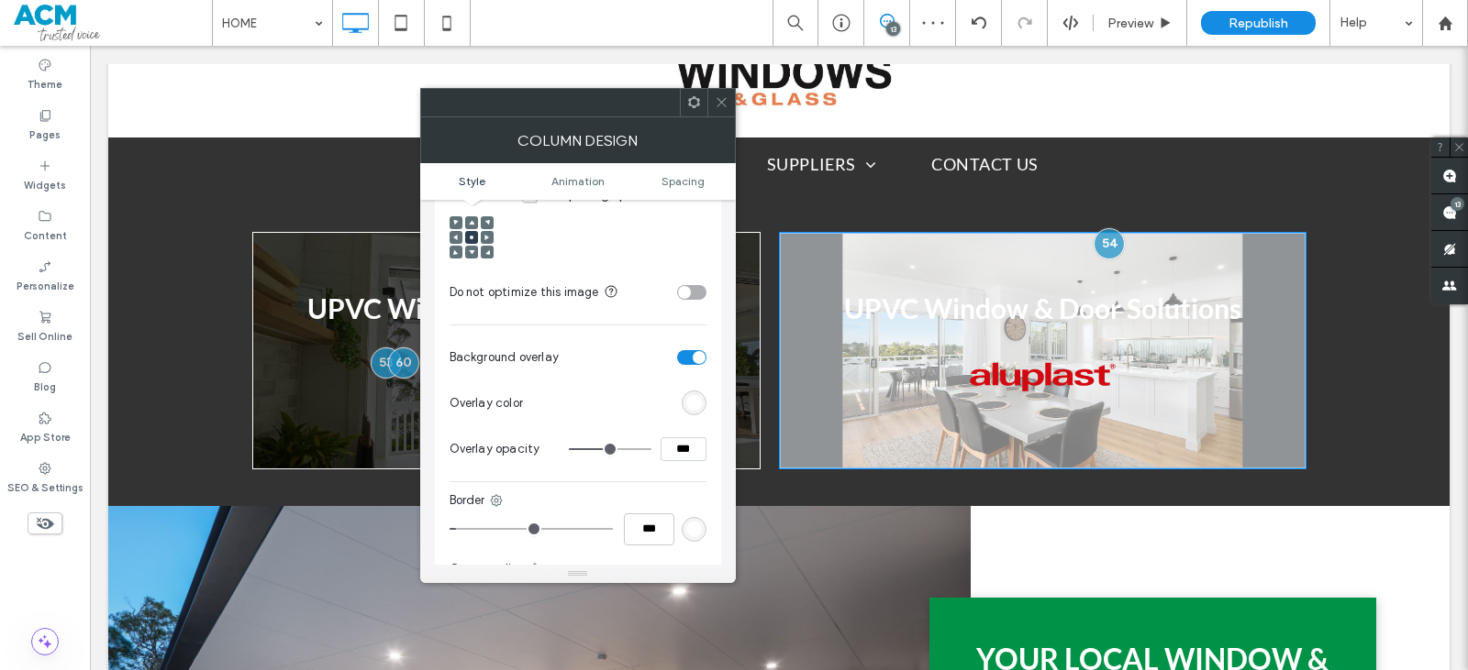
drag, startPoint x: 679, startPoint y: 434, endPoint x: 669, endPoint y: 436, distance: 10.3
click at [669, 438] on input "***" at bounding box center [683, 450] width 46 height 24
type input "***"
type input "**"
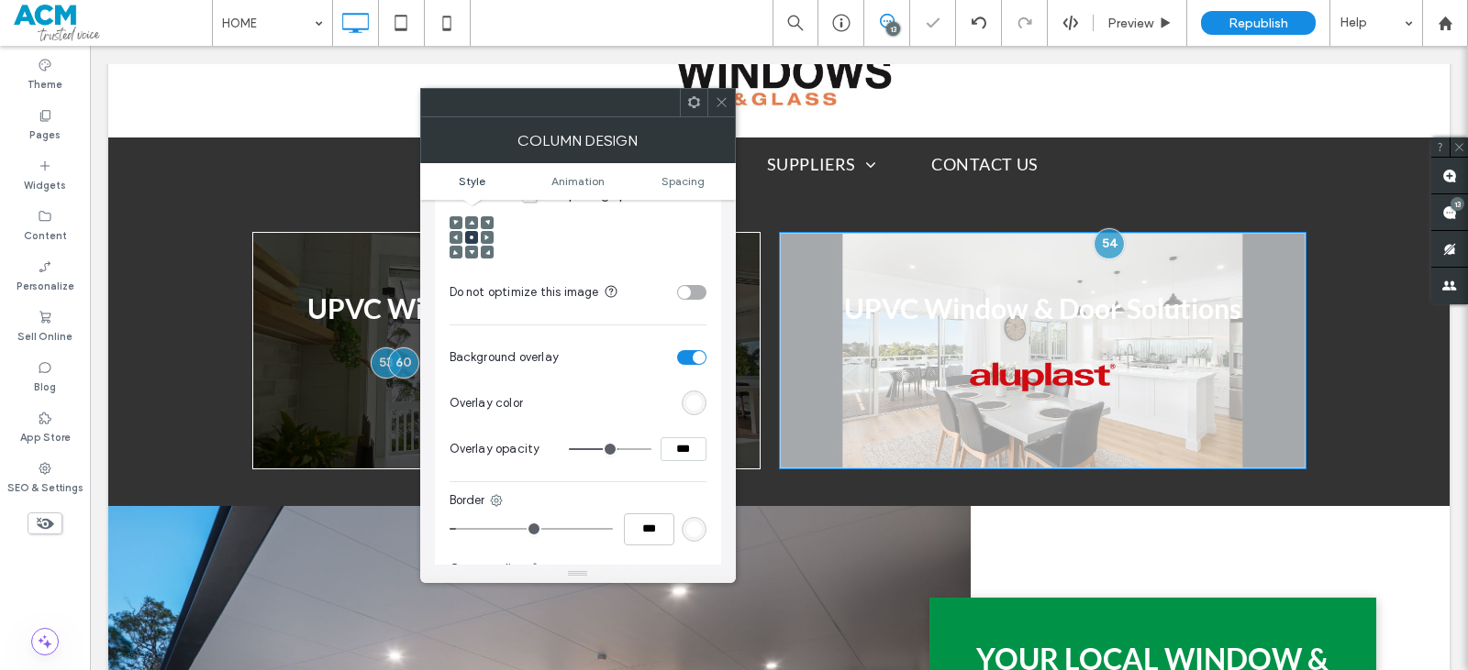
click at [687, 395] on div "rgb(255,255,255)" at bounding box center [694, 403] width 16 height 16
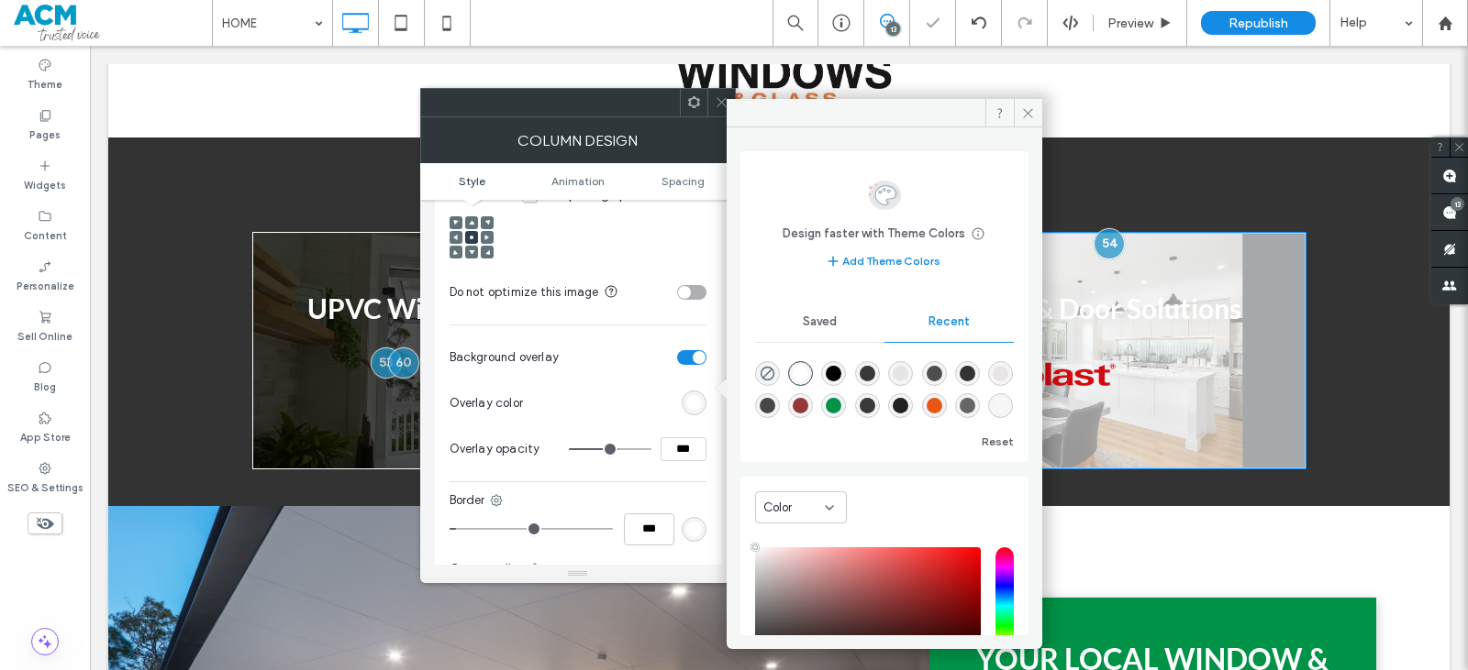
click at [841, 370] on div "rgba(0, 0, 0, 1)" at bounding box center [834, 374] width 16 height 16
type input "*******"
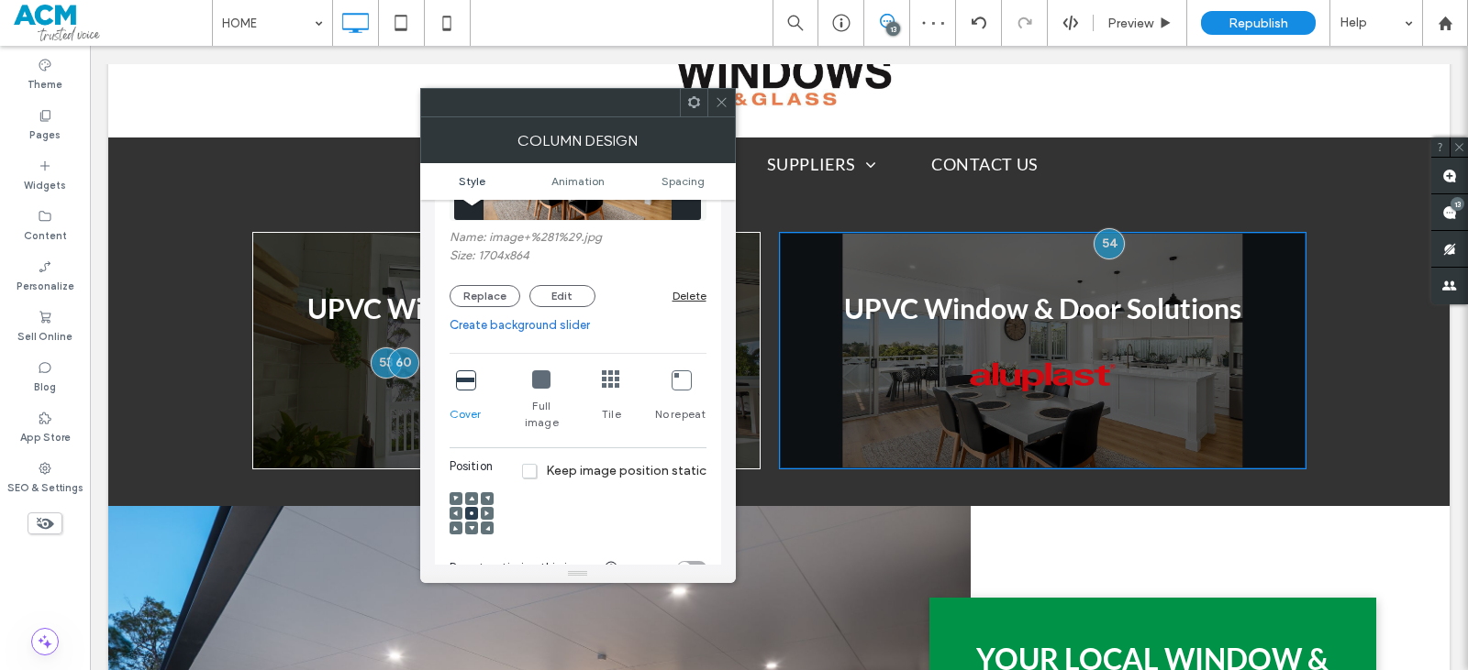
scroll to position [247, 0]
click at [543, 375] on icon at bounding box center [541, 379] width 18 height 18
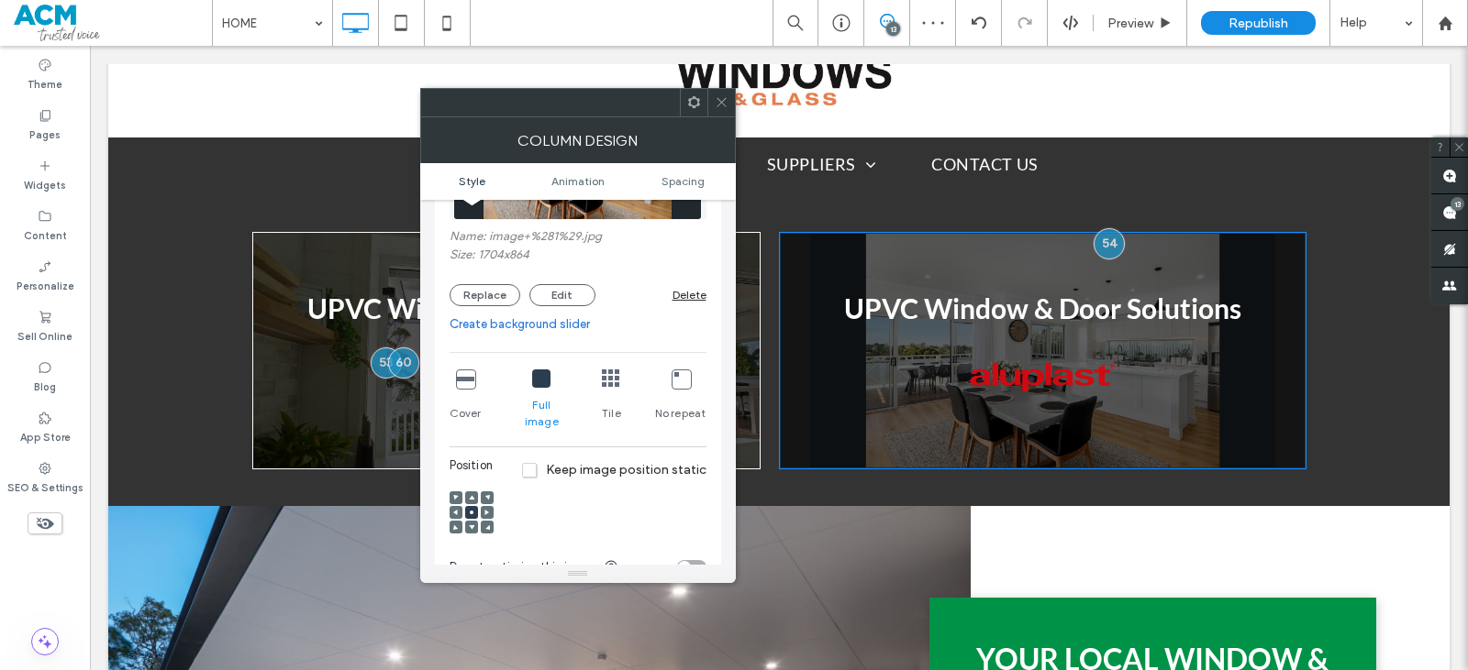
click at [466, 379] on icon at bounding box center [465, 379] width 18 height 18
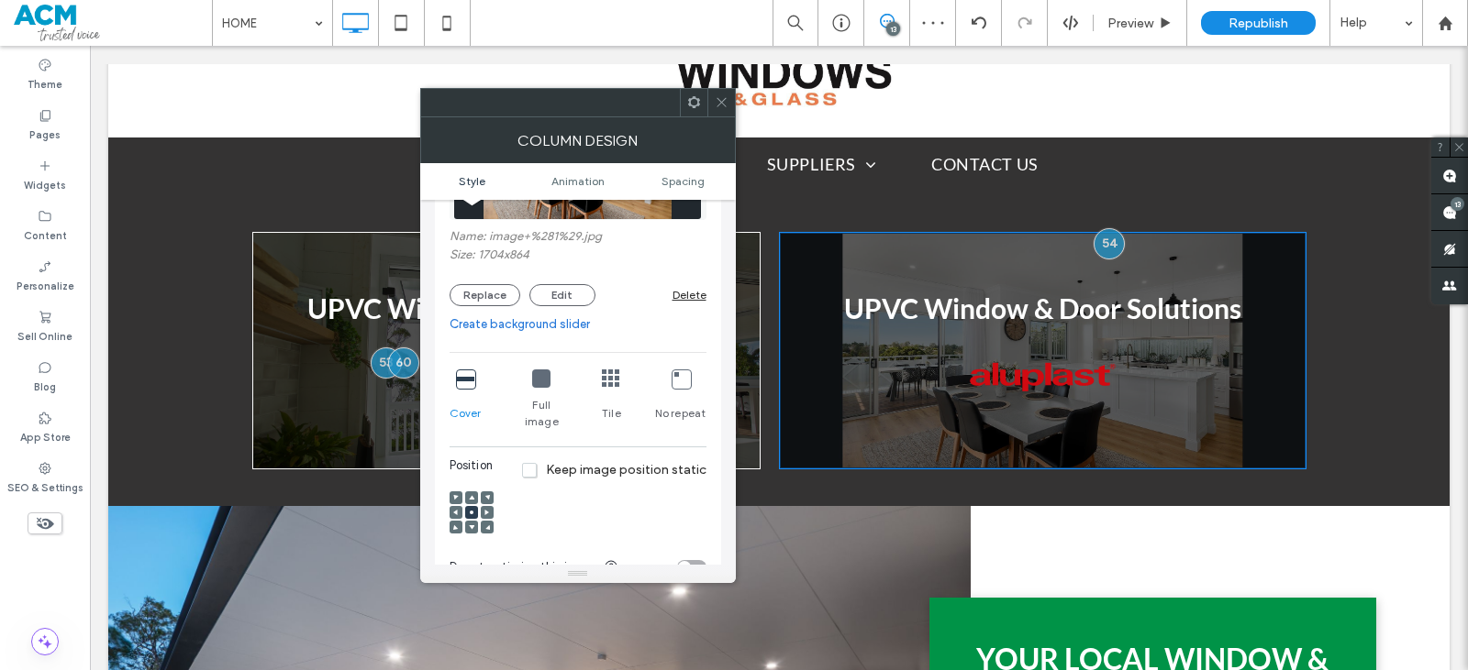
scroll to position [63, 0]
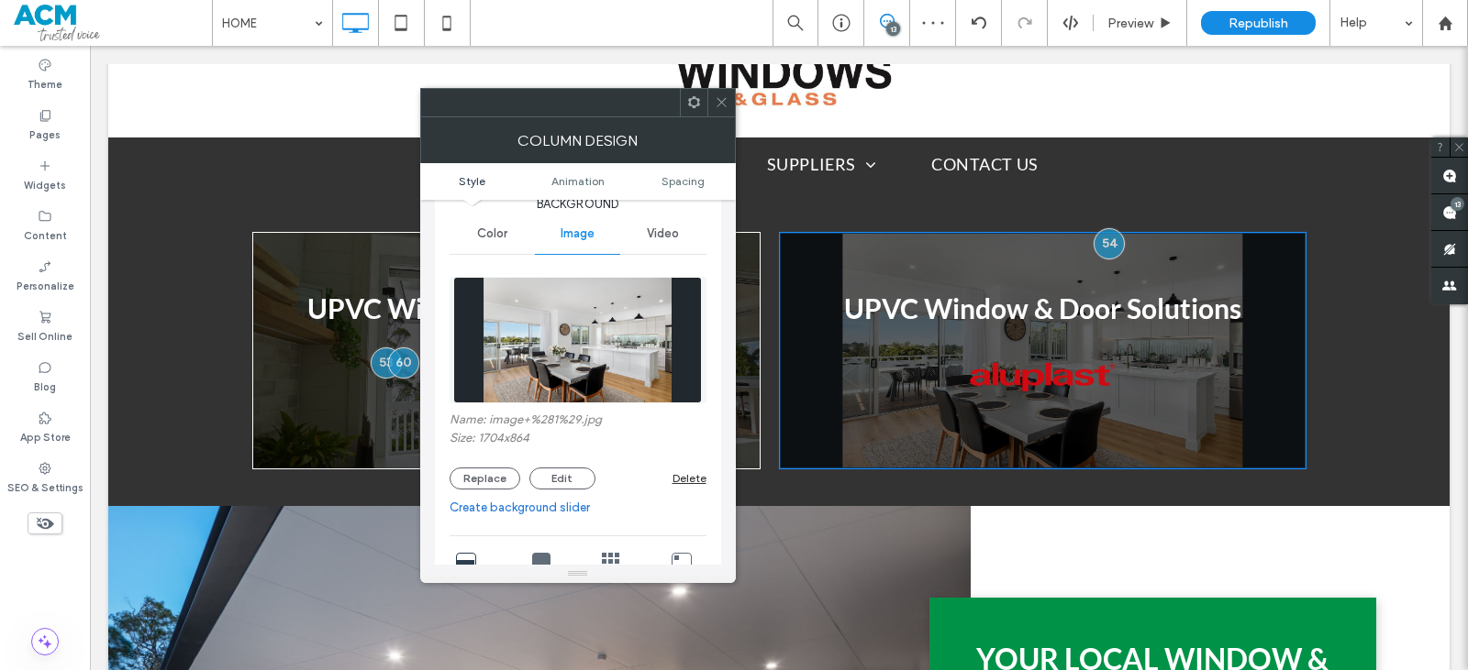
click at [684, 470] on div "Replace Edit Delete" at bounding box center [577, 479] width 257 height 22
click at [696, 481] on div "Delete" at bounding box center [689, 478] width 34 height 14
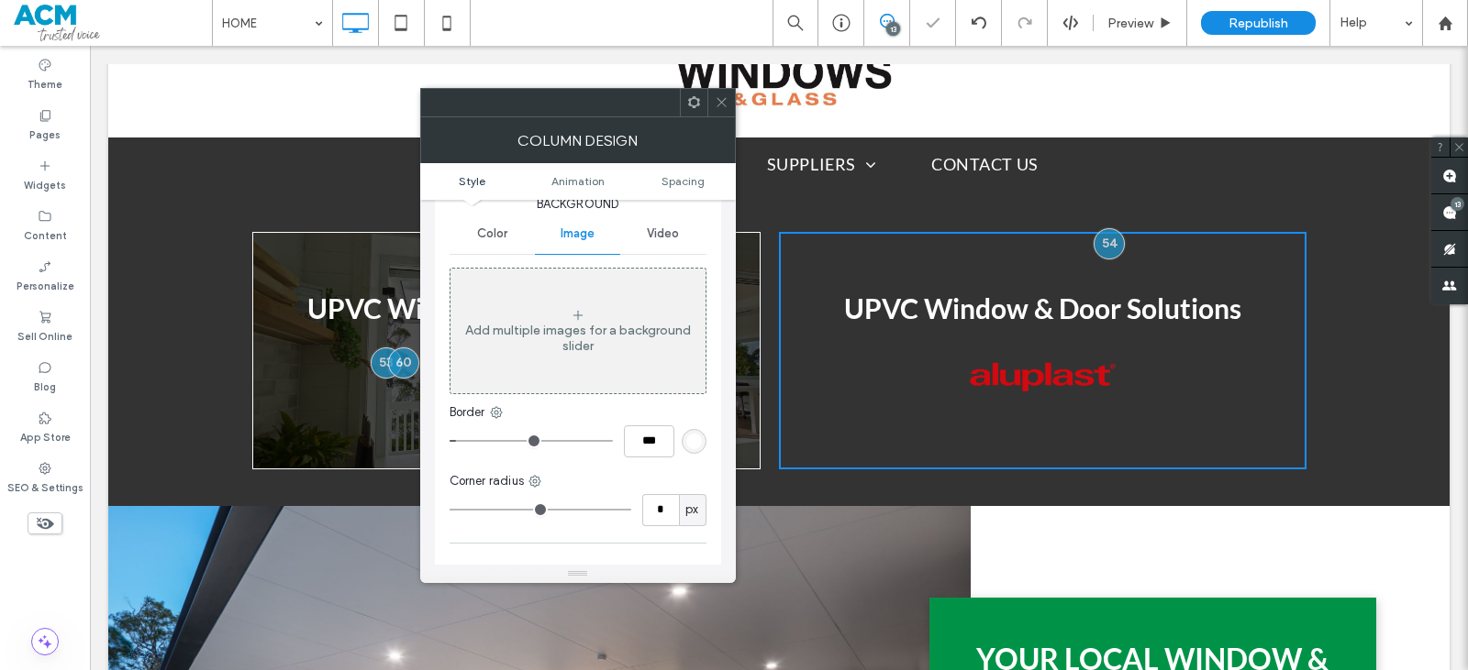
click at [593, 358] on div "Add multiple images for a background slider" at bounding box center [577, 331] width 255 height 121
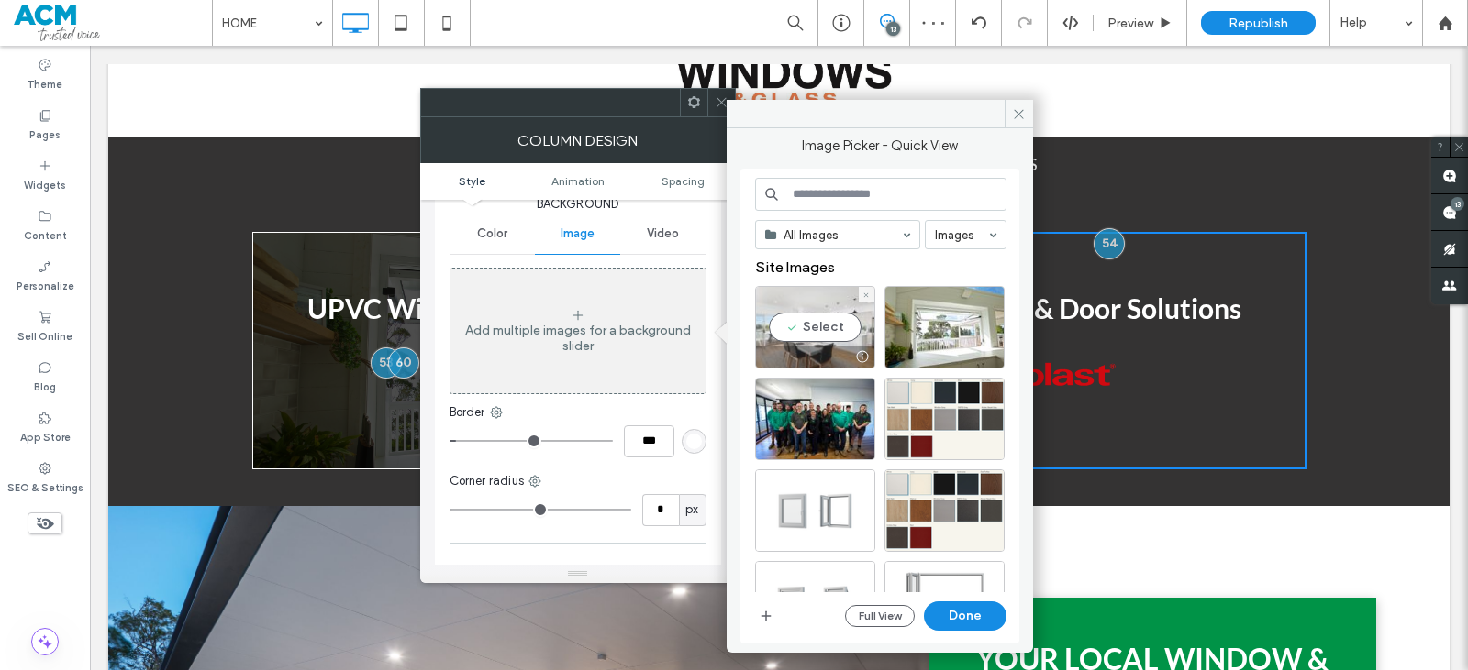
click at [838, 305] on div "Select" at bounding box center [815, 327] width 120 height 83
click at [964, 613] on button "Done" at bounding box center [965, 616] width 83 height 29
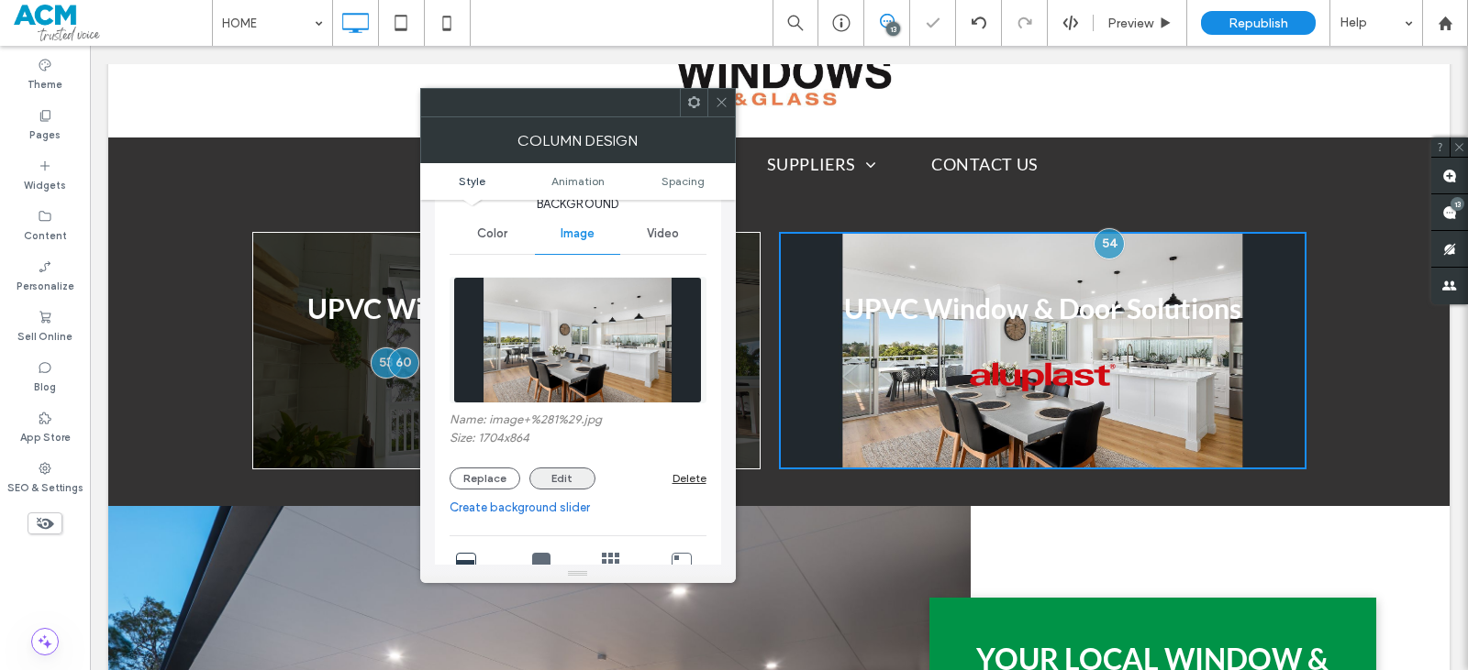
click at [550, 474] on button "Edit" at bounding box center [562, 479] width 66 height 22
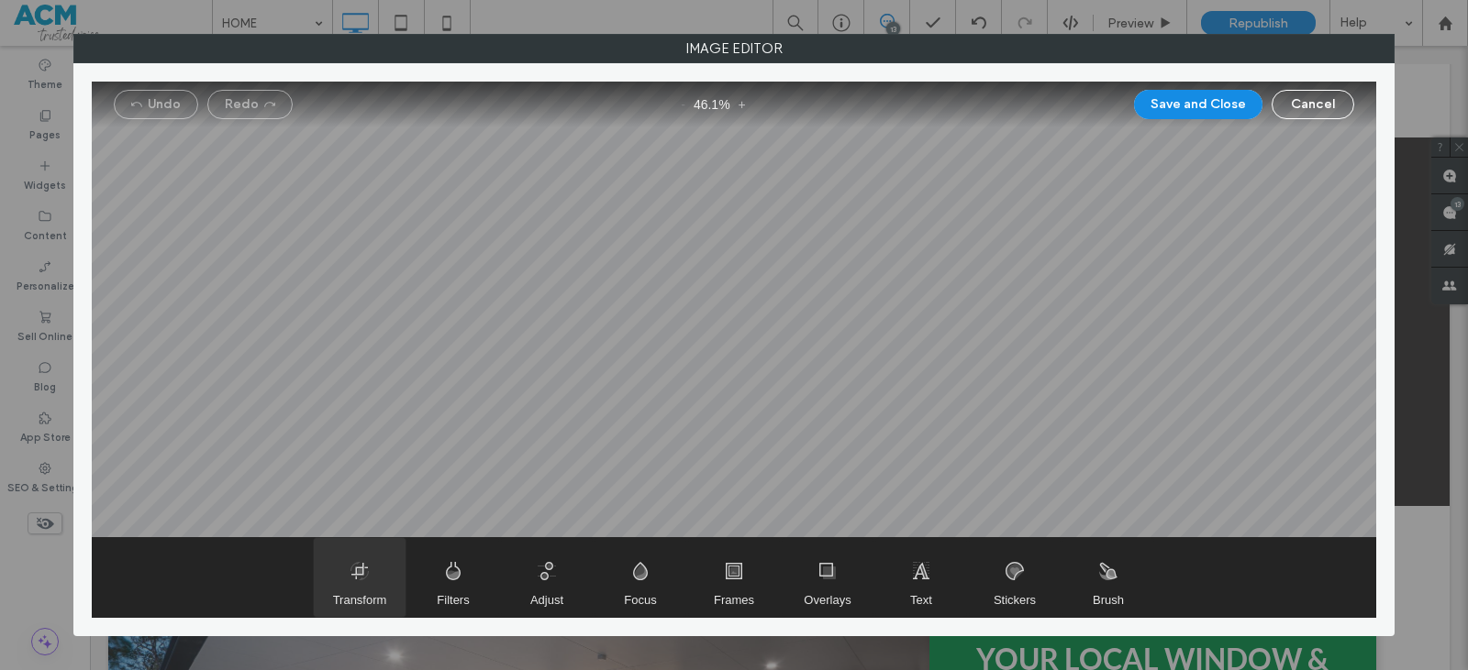
click at [360, 583] on span "Transform" at bounding box center [360, 577] width 92 height 79
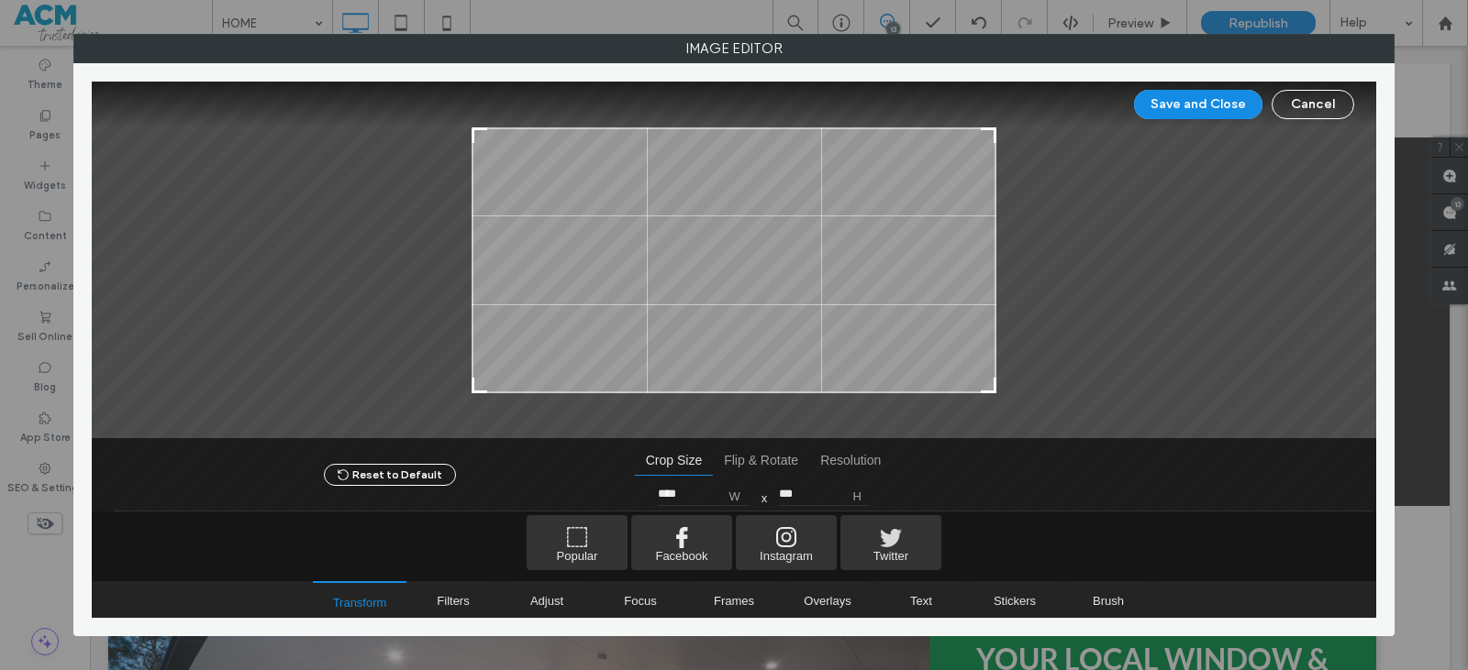
drag, startPoint x: 993, startPoint y: 382, endPoint x: 980, endPoint y: 391, distance: 16.0
click at [970, 388] on div at bounding box center [734, 261] width 1284 height 358
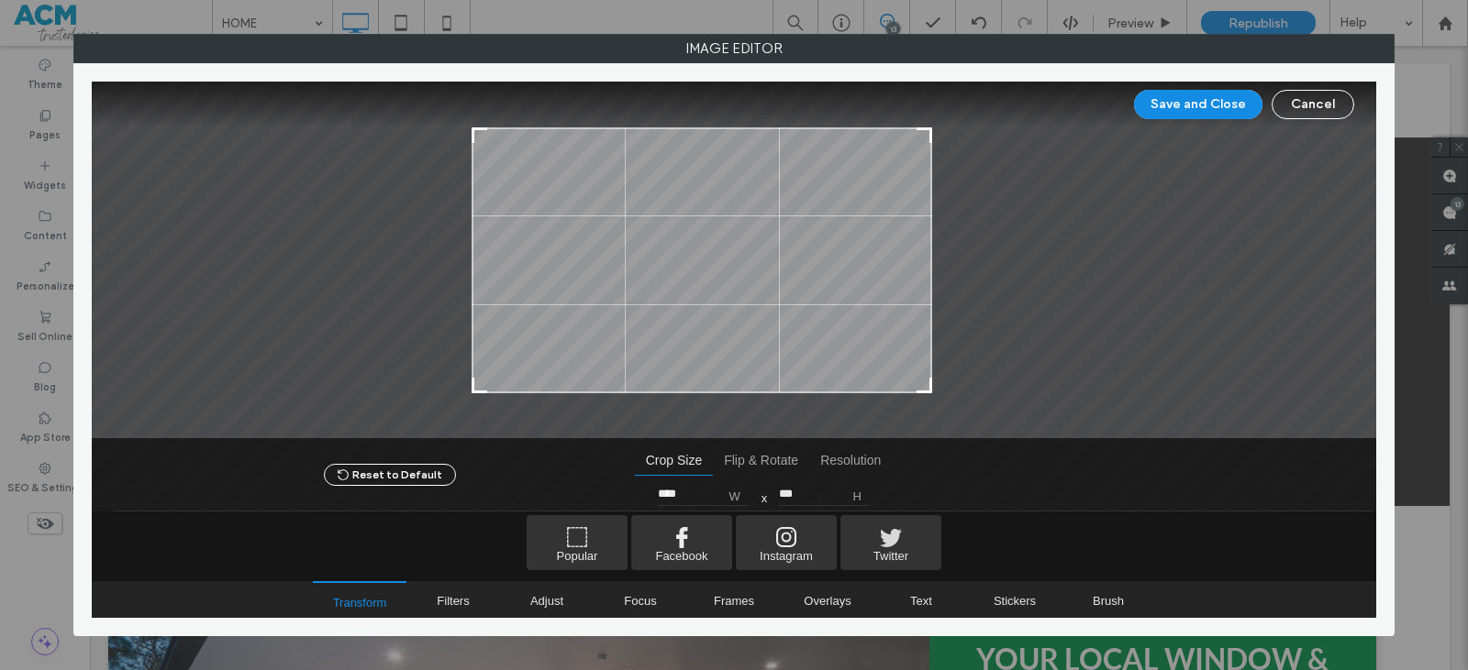
drag, startPoint x: 988, startPoint y: 392, endPoint x: 924, endPoint y: 396, distance: 64.4
click at [924, 396] on div at bounding box center [734, 261] width 1284 height 358
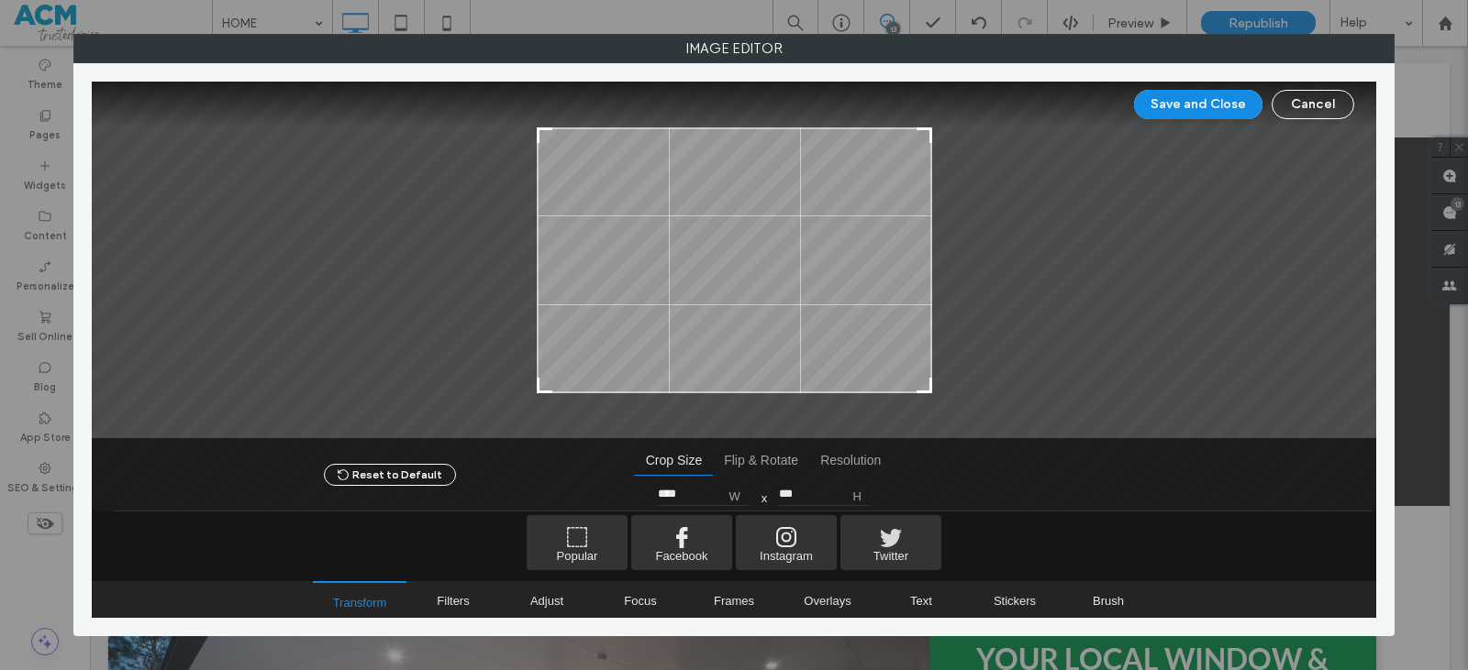
type input "****"
drag, startPoint x: 475, startPoint y: 391, endPoint x: 539, endPoint y: 399, distance: 64.7
click at [539, 399] on div at bounding box center [734, 261] width 1284 height 358
drag, startPoint x: 1158, startPoint y: 113, endPoint x: 1125, endPoint y: 146, distance: 46.7
click at [1158, 114] on button "Save and Close" at bounding box center [1198, 104] width 128 height 29
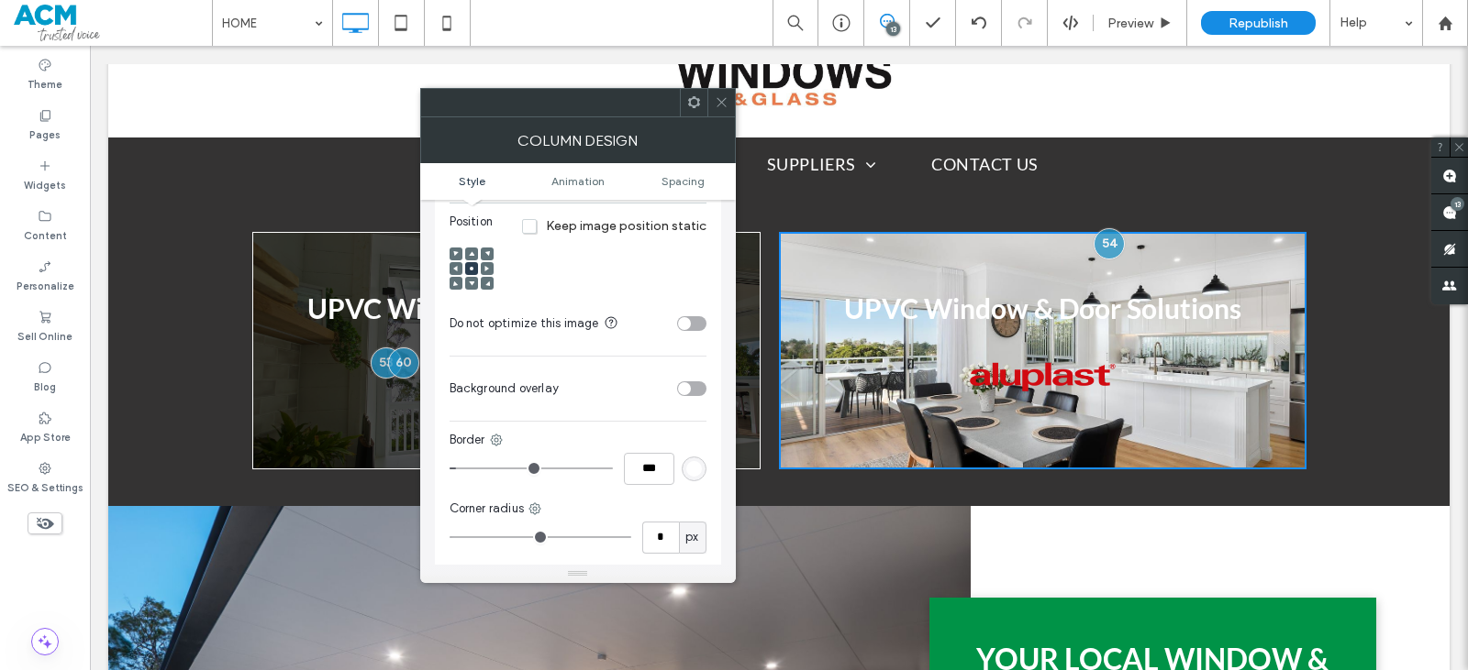
scroll to position [522, 0]
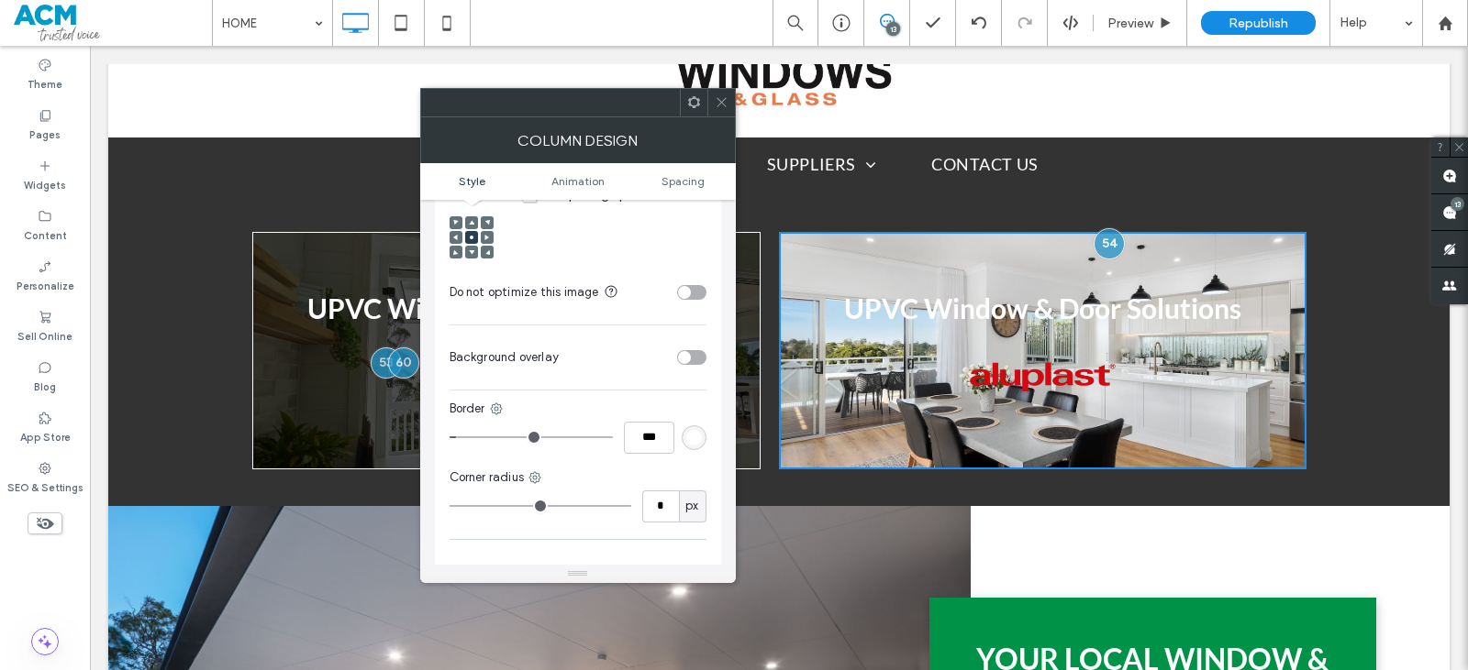
drag, startPoint x: 698, startPoint y: 334, endPoint x: 682, endPoint y: 340, distance: 16.9
click at [683, 350] on div "toggle" at bounding box center [691, 357] width 29 height 15
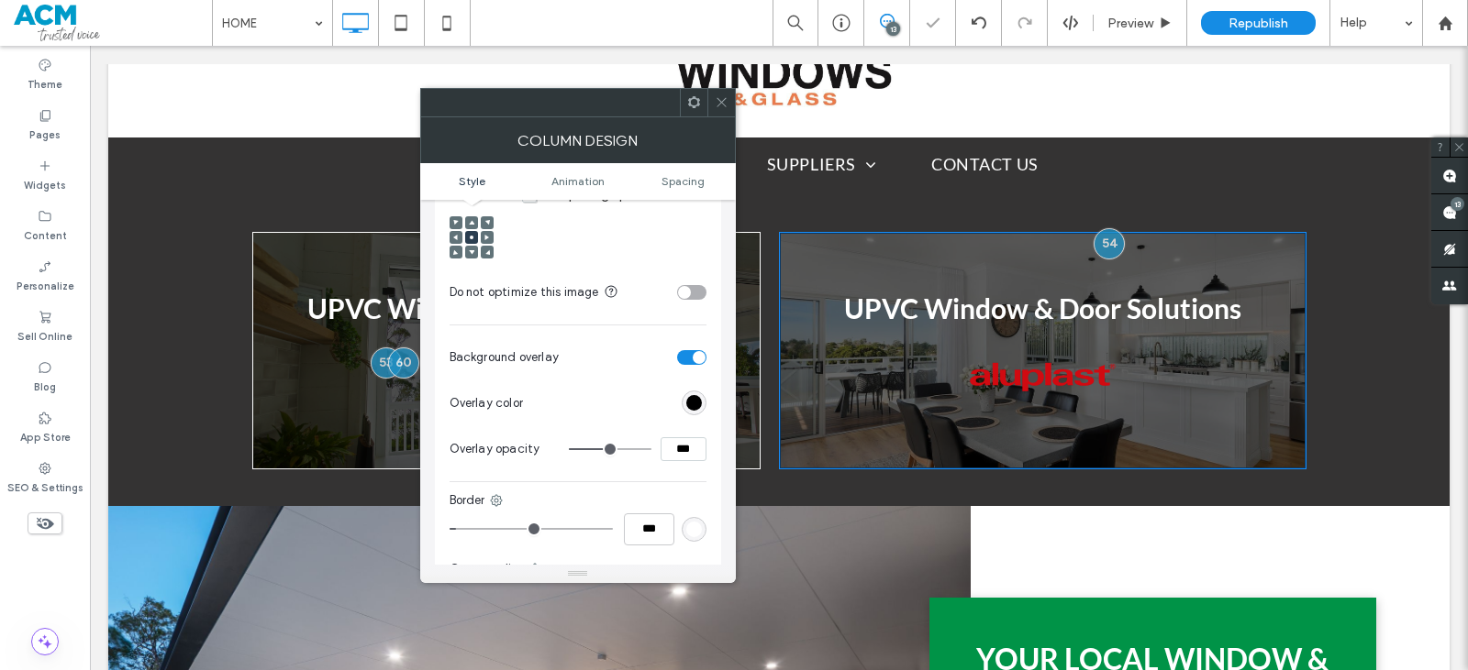
drag, startPoint x: 674, startPoint y: 436, endPoint x: 663, endPoint y: 438, distance: 11.2
click at [663, 438] on input "***" at bounding box center [683, 450] width 46 height 24
type input "***"
type input "**"
drag, startPoint x: 726, startPoint y: 105, endPoint x: 714, endPoint y: 122, distance: 21.1
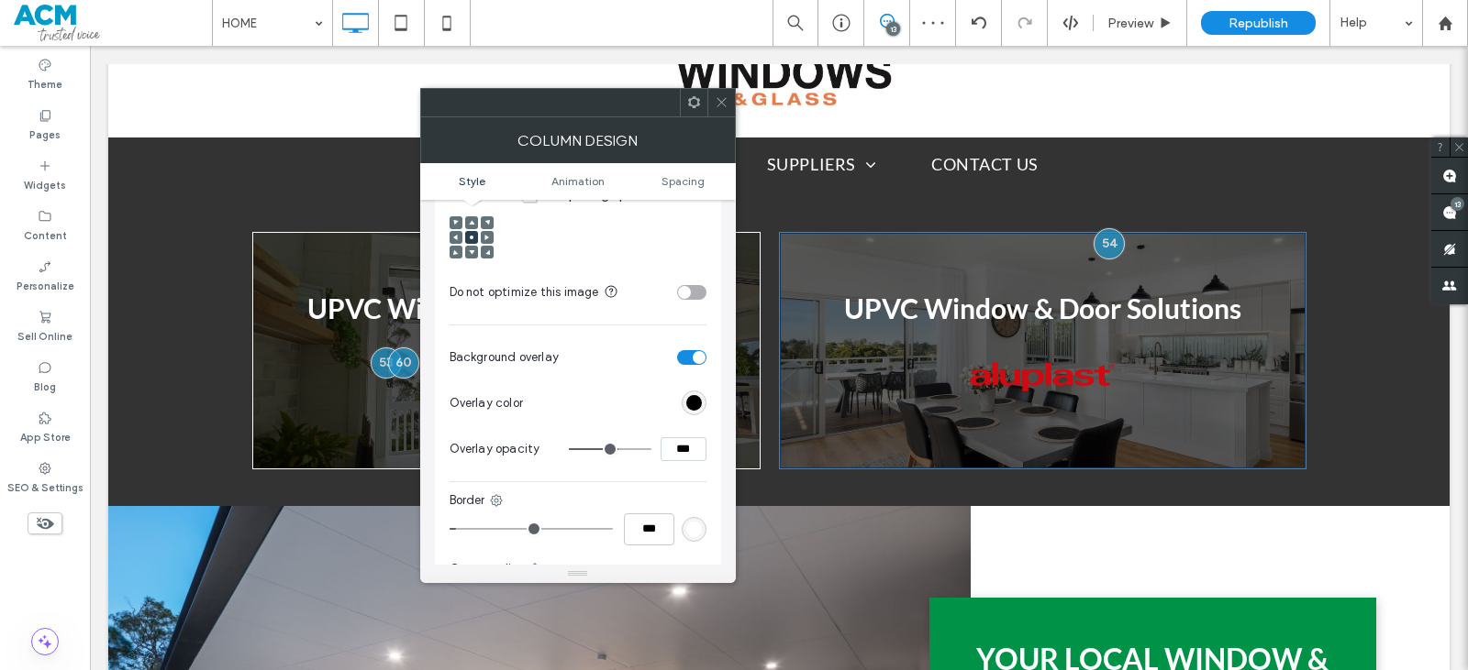
click at [726, 105] on icon at bounding box center [722, 102] width 14 height 14
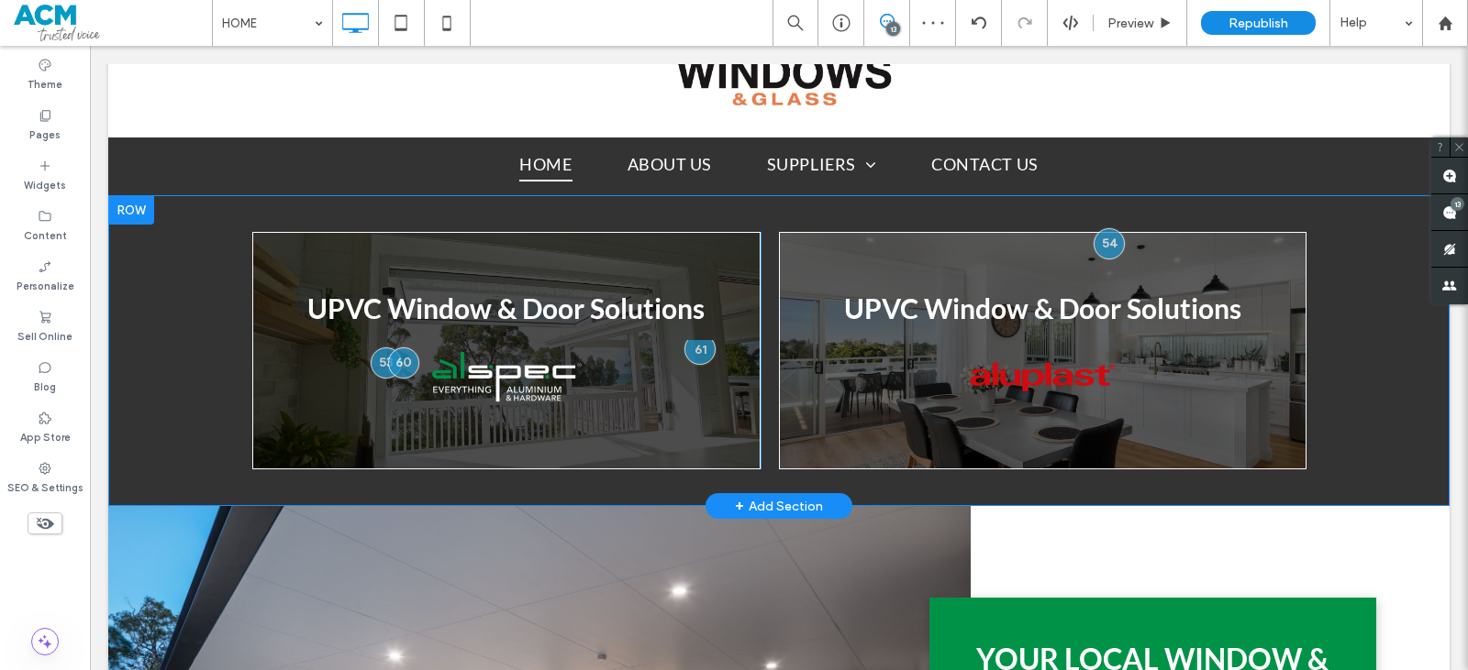
click at [729, 261] on div "UPVC Window & Door Solutions Breathtaking colors of our planet Button Click To …" at bounding box center [506, 351] width 509 height 238
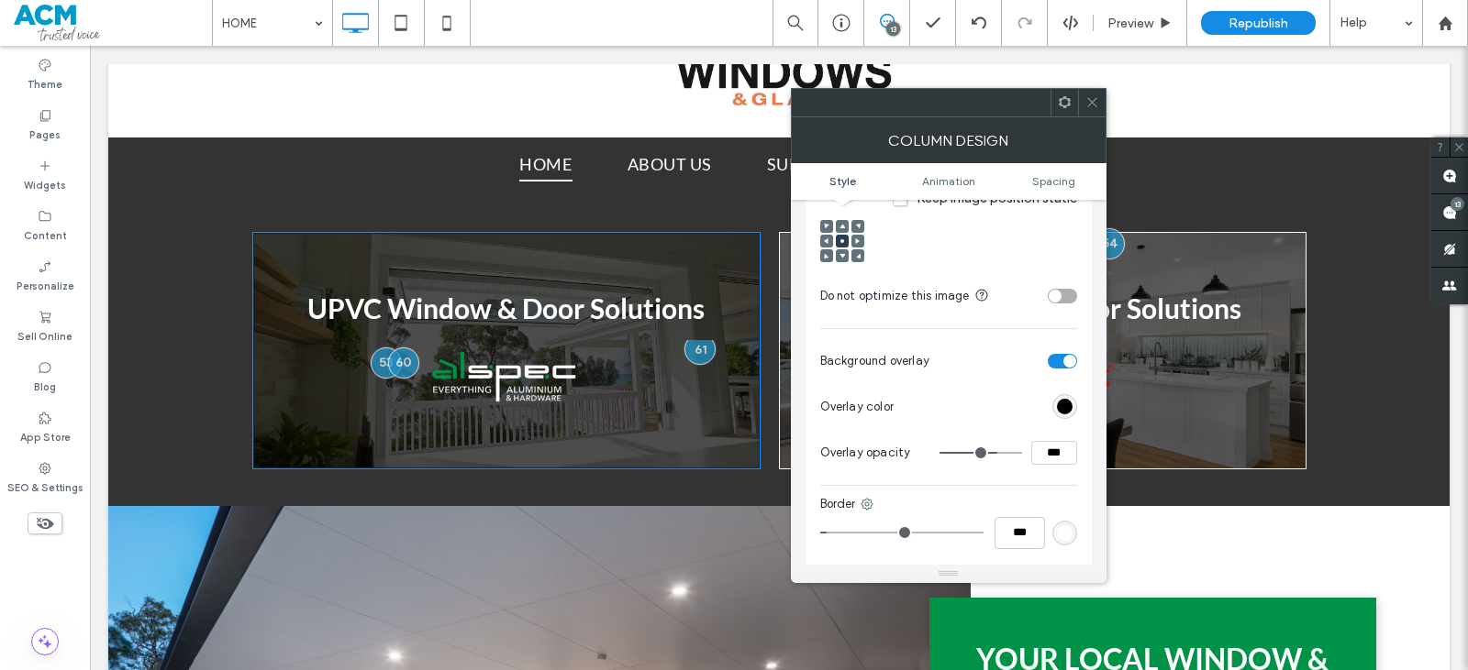
scroll to position [550, 0]
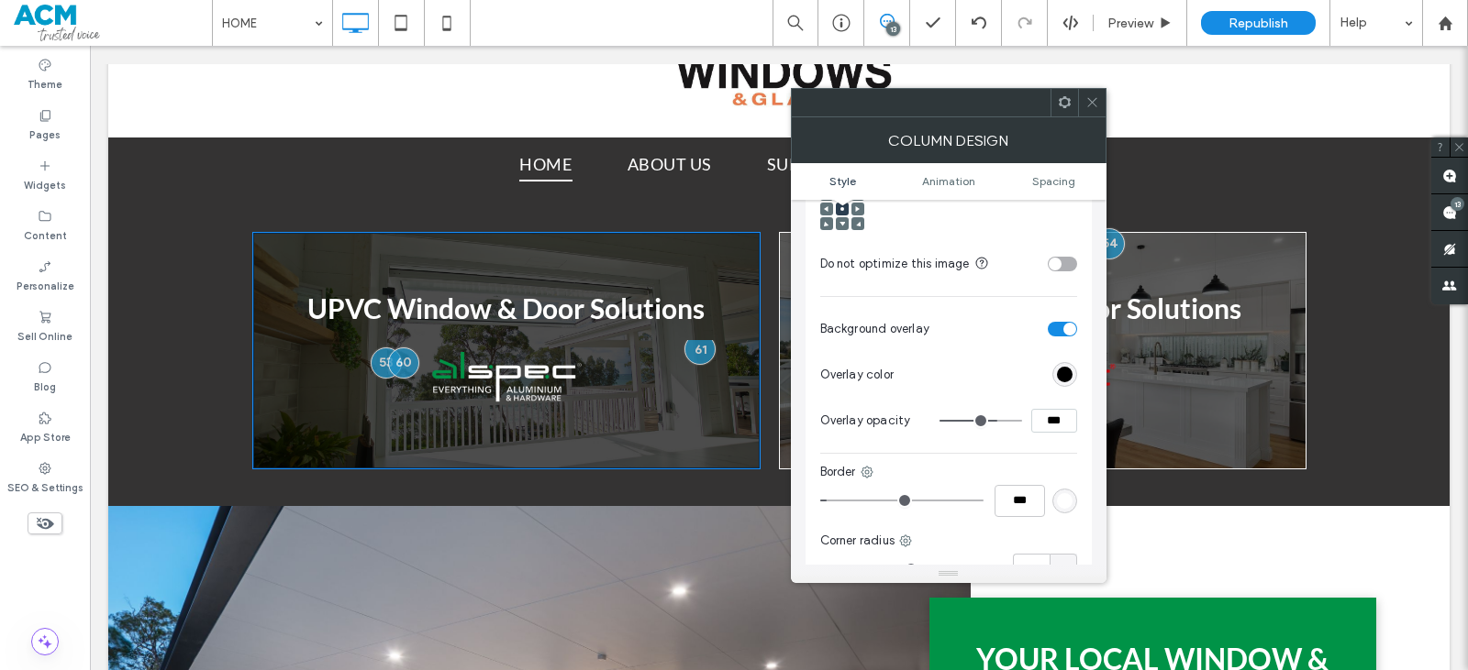
drag, startPoint x: 1090, startPoint y: 109, endPoint x: 979, endPoint y: 256, distance: 184.0
click at [1090, 110] on span at bounding box center [1092, 103] width 14 height 28
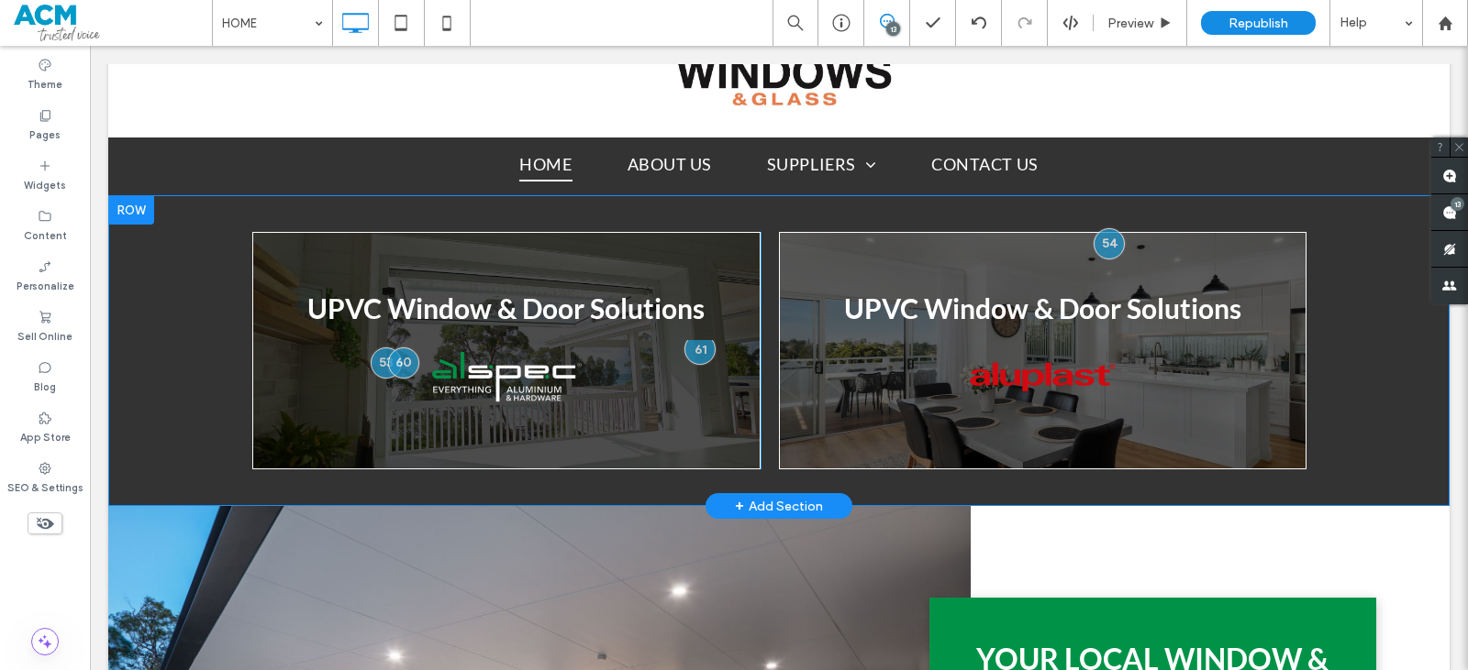
click at [807, 250] on div "Click To Paste Click To Paste UPVC Window & Door Solutions Faces of Humanity Bu…" at bounding box center [1042, 351] width 527 height 238
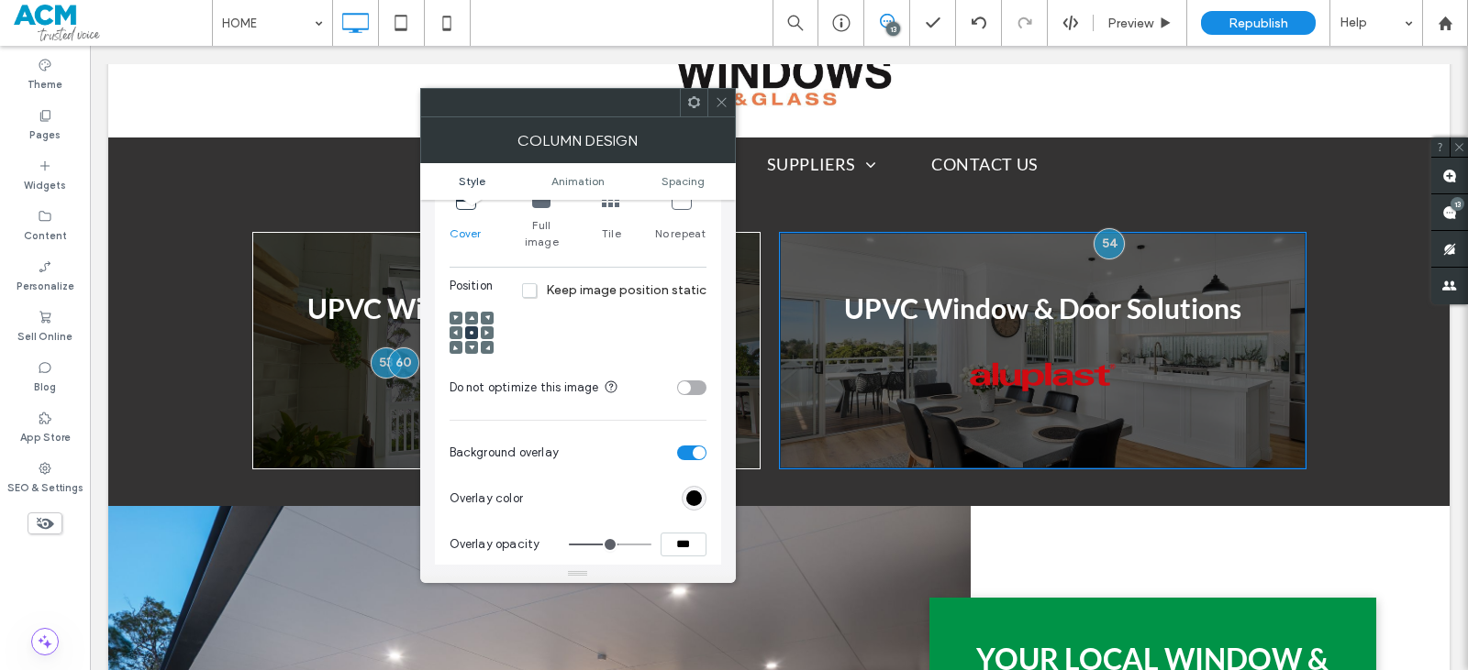
scroll to position [459, 0]
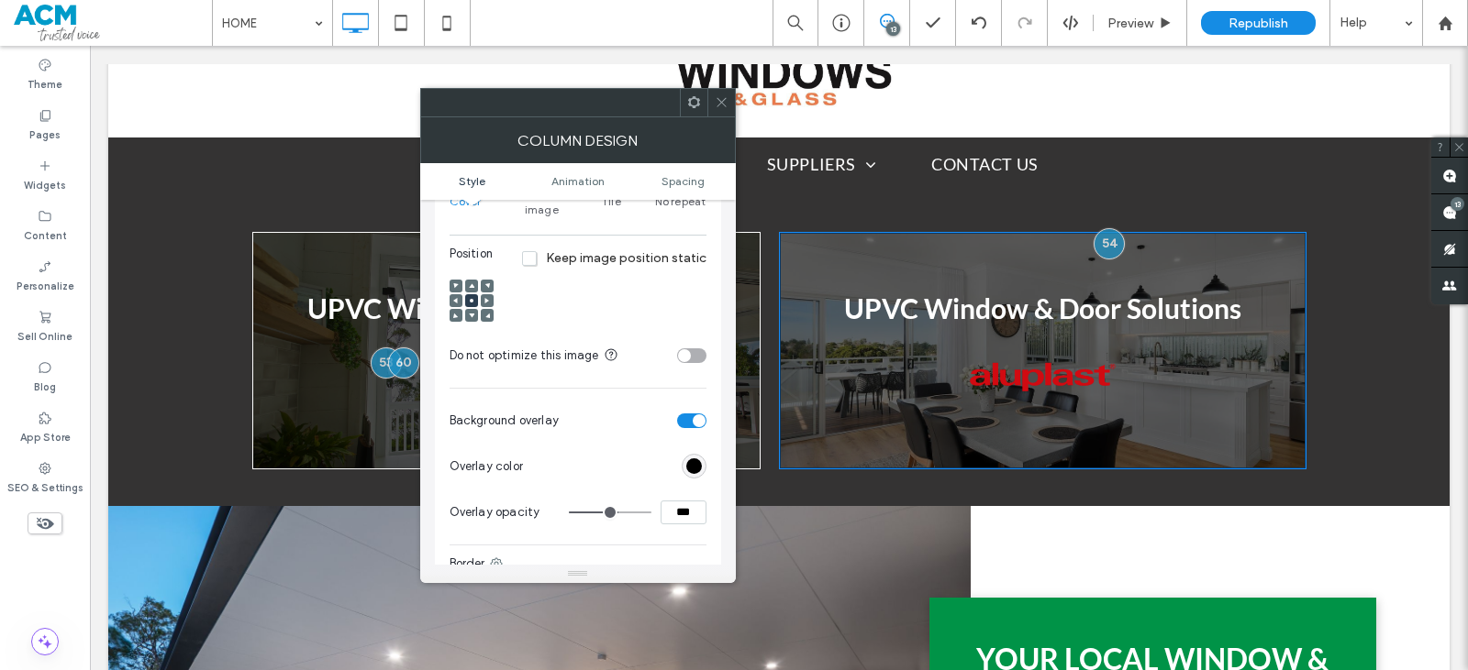
drag, startPoint x: 674, startPoint y: 501, endPoint x: 662, endPoint y: 501, distance: 11.9
click at [664, 501] on input "***" at bounding box center [683, 513] width 46 height 24
type input "***"
type input "**"
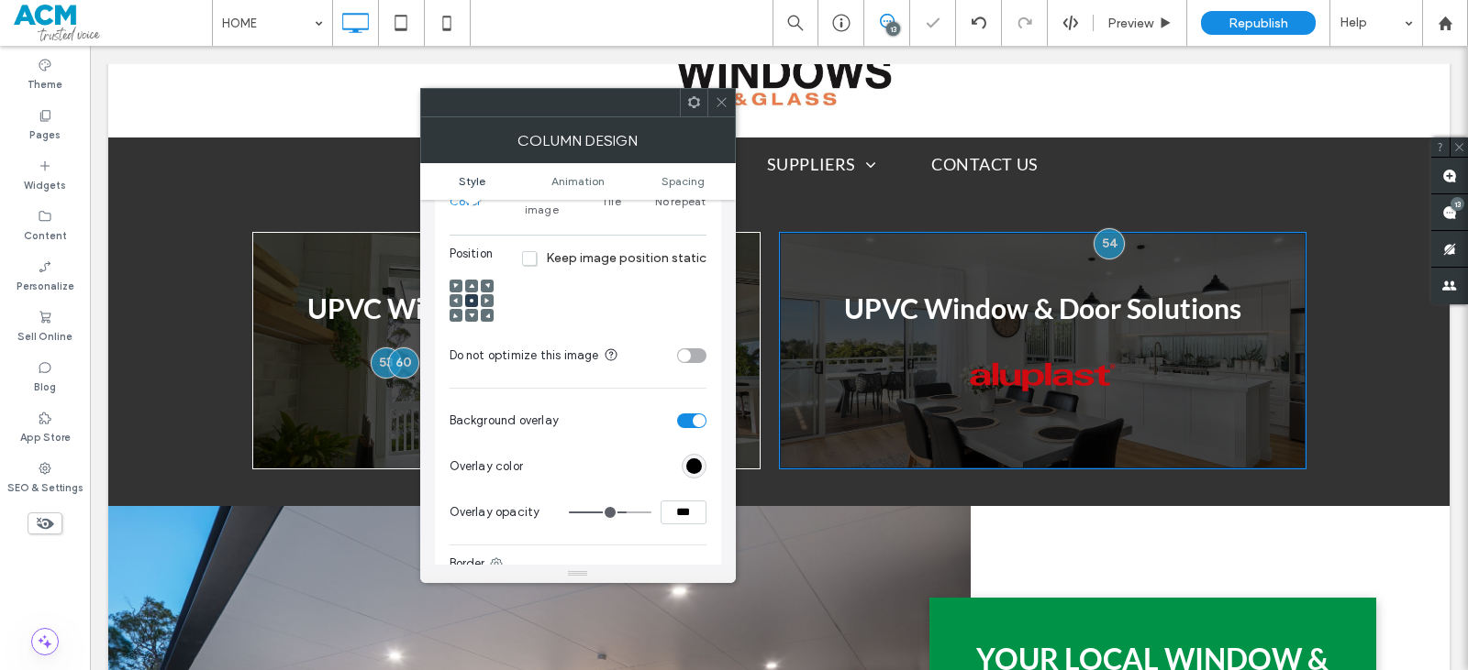
drag, startPoint x: 726, startPoint y: 111, endPoint x: 720, endPoint y: 310, distance: 199.1
click at [726, 113] on span at bounding box center [722, 103] width 14 height 28
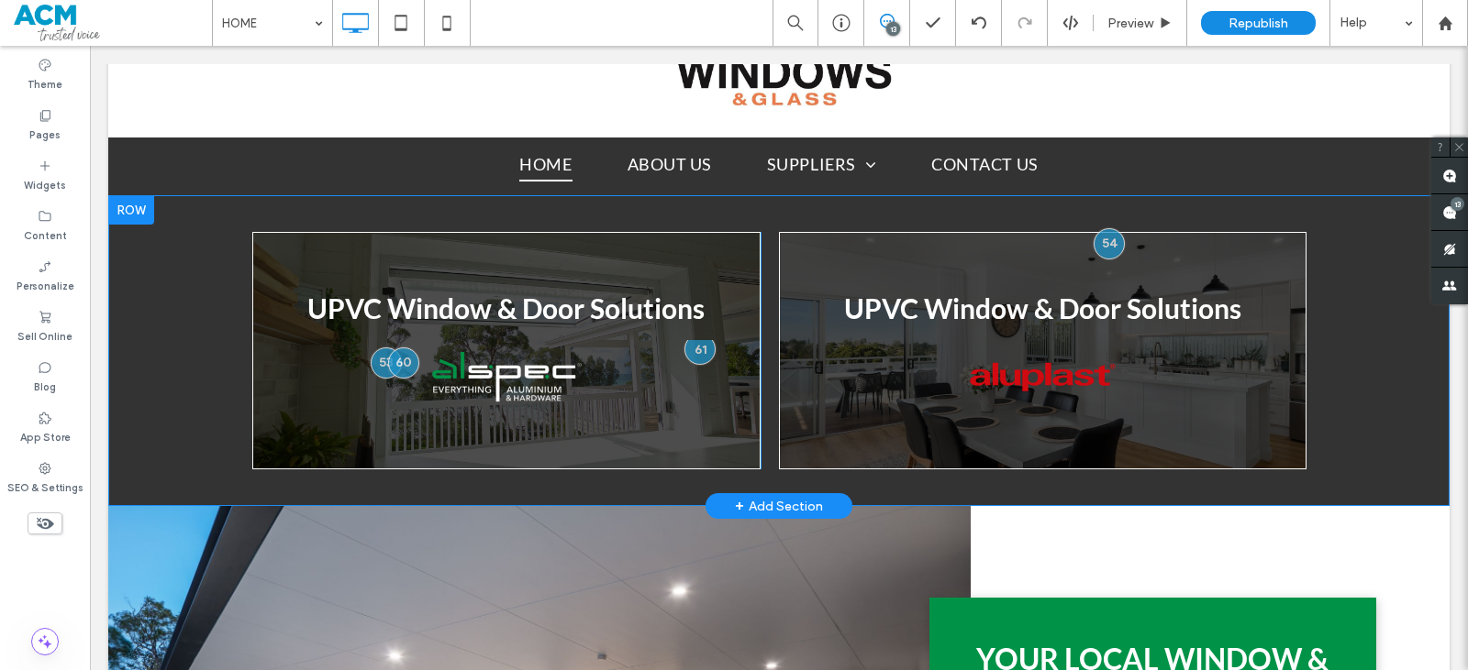
click at [172, 366] on div "UPVC Window & Door Solutions Breathtaking colors of our planet Button Click To …" at bounding box center [778, 350] width 1341 height 311
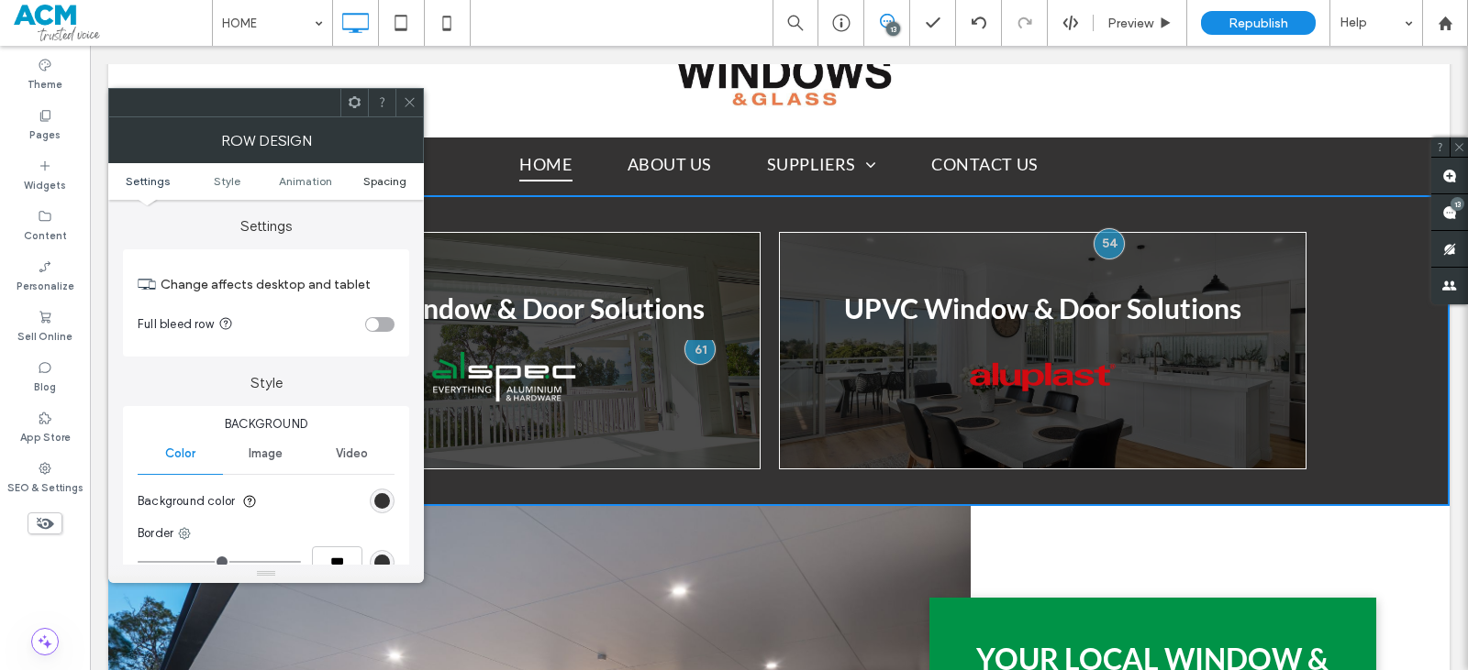
click at [372, 183] on span "Spacing" at bounding box center [384, 181] width 43 height 14
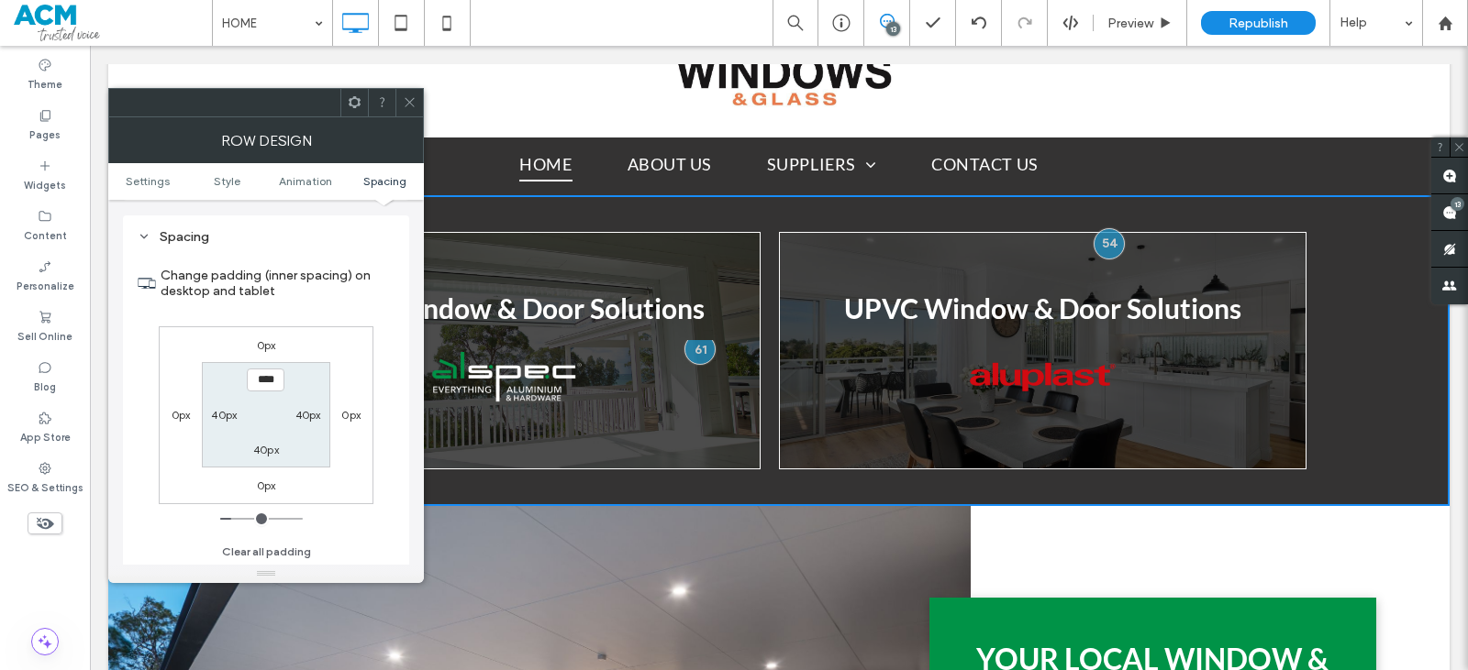
scroll to position [518, 0]
click at [260, 452] on label "40px" at bounding box center [266, 449] width 26 height 14
type input "**"
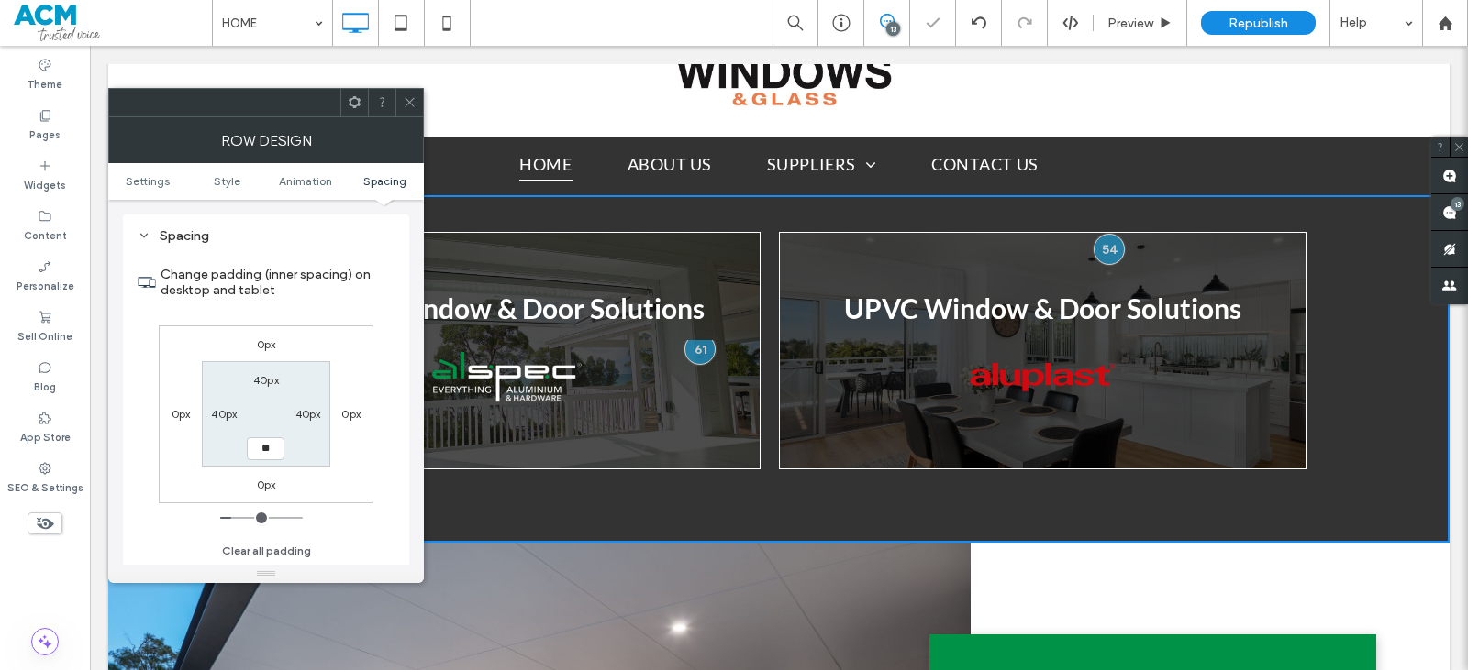
type input "**"
drag, startPoint x: 260, startPoint y: 453, endPoint x: 244, endPoint y: 458, distance: 16.3
click at [244, 458] on section "40px 40px **** 40px" at bounding box center [265, 413] width 127 height 105
type input "*****"
type input "***"
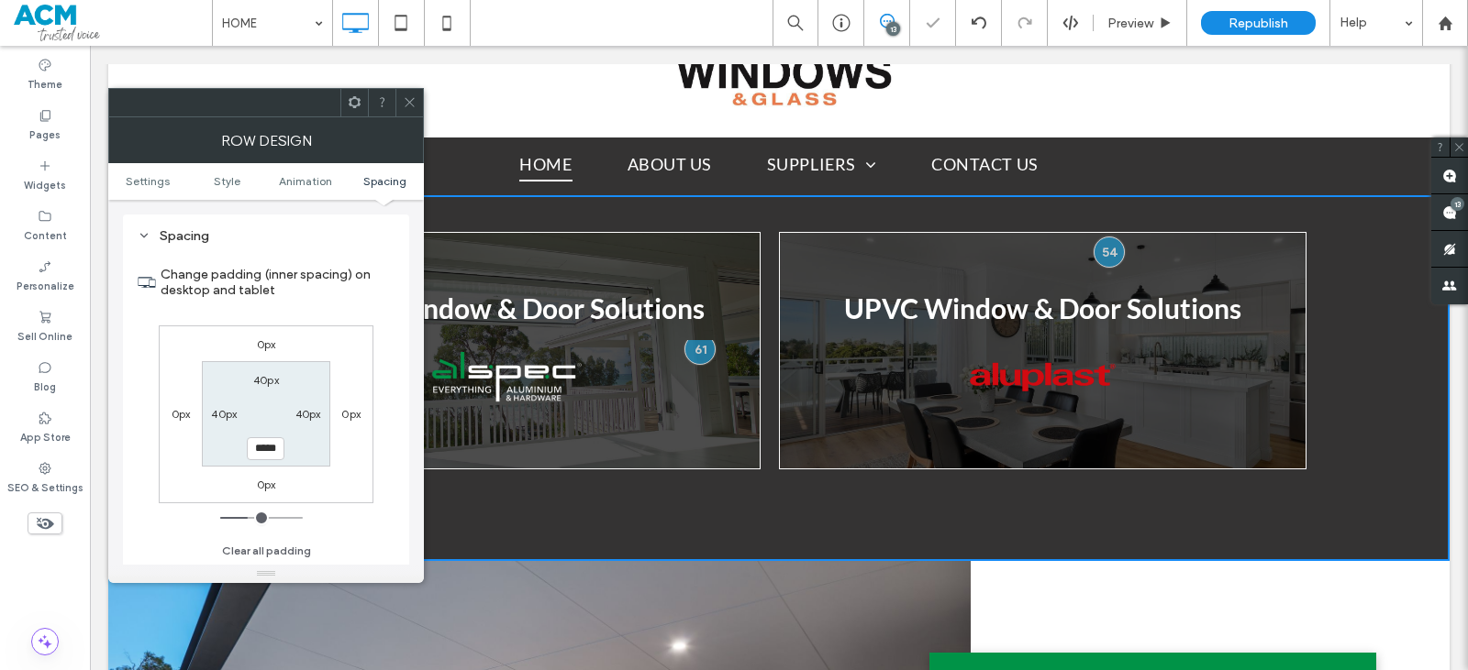
drag, startPoint x: 411, startPoint y: 94, endPoint x: 185, endPoint y: 383, distance: 367.3
click at [411, 94] on span at bounding box center [410, 103] width 14 height 28
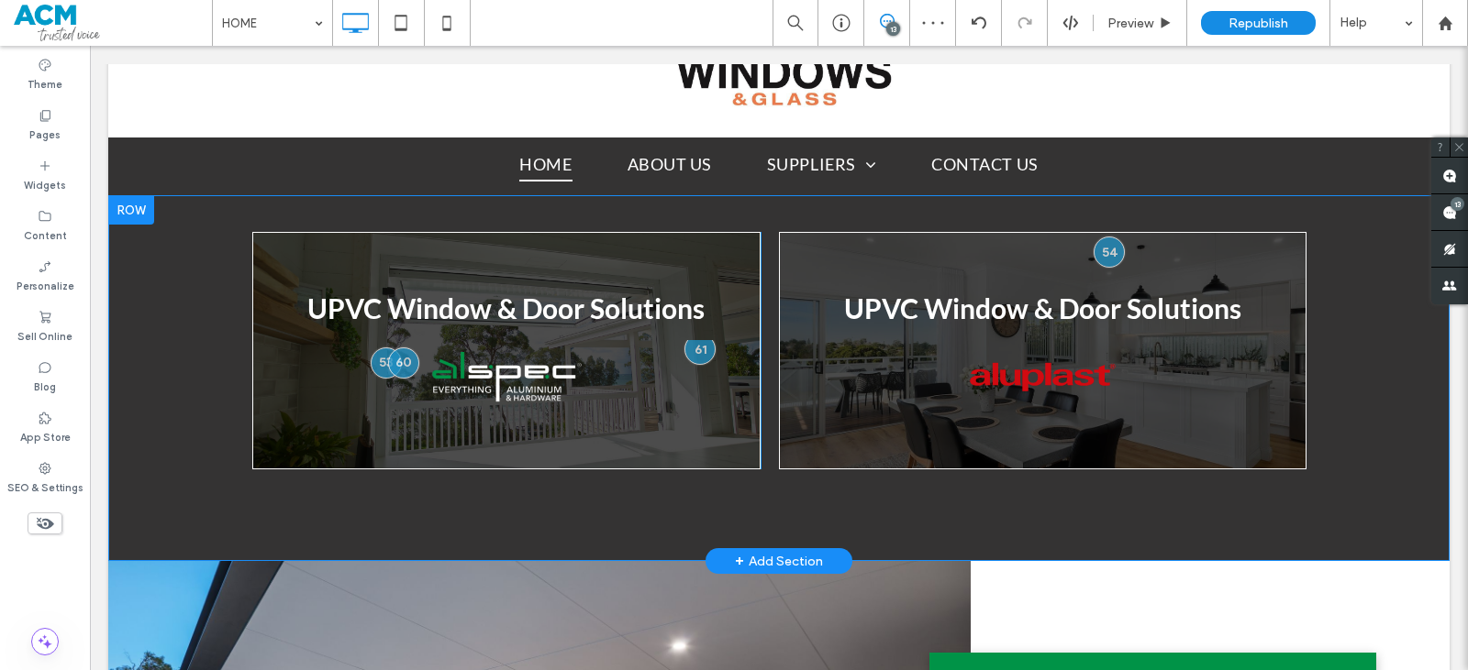
click at [190, 420] on div "UPVC Window & Door Solutions Breathtaking colors of our planet Button Click To …" at bounding box center [778, 378] width 1341 height 366
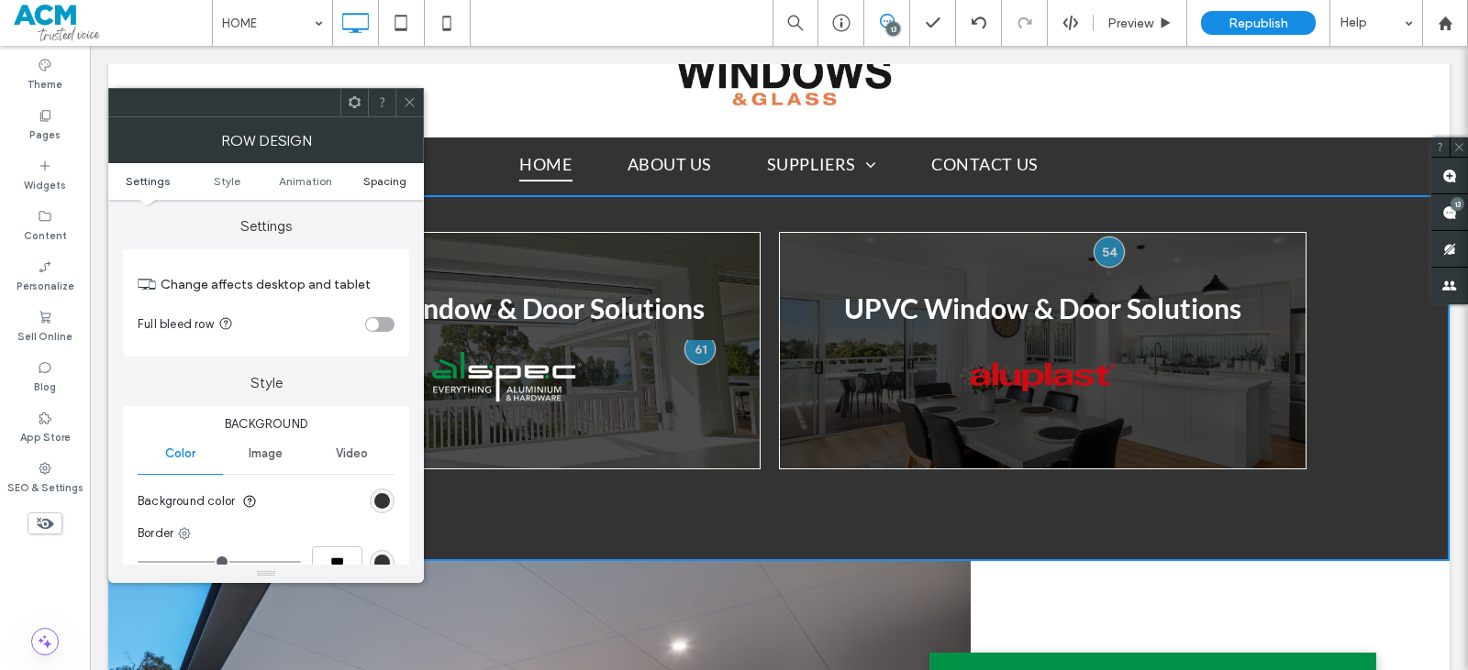
click at [372, 185] on span "Spacing" at bounding box center [384, 181] width 43 height 14
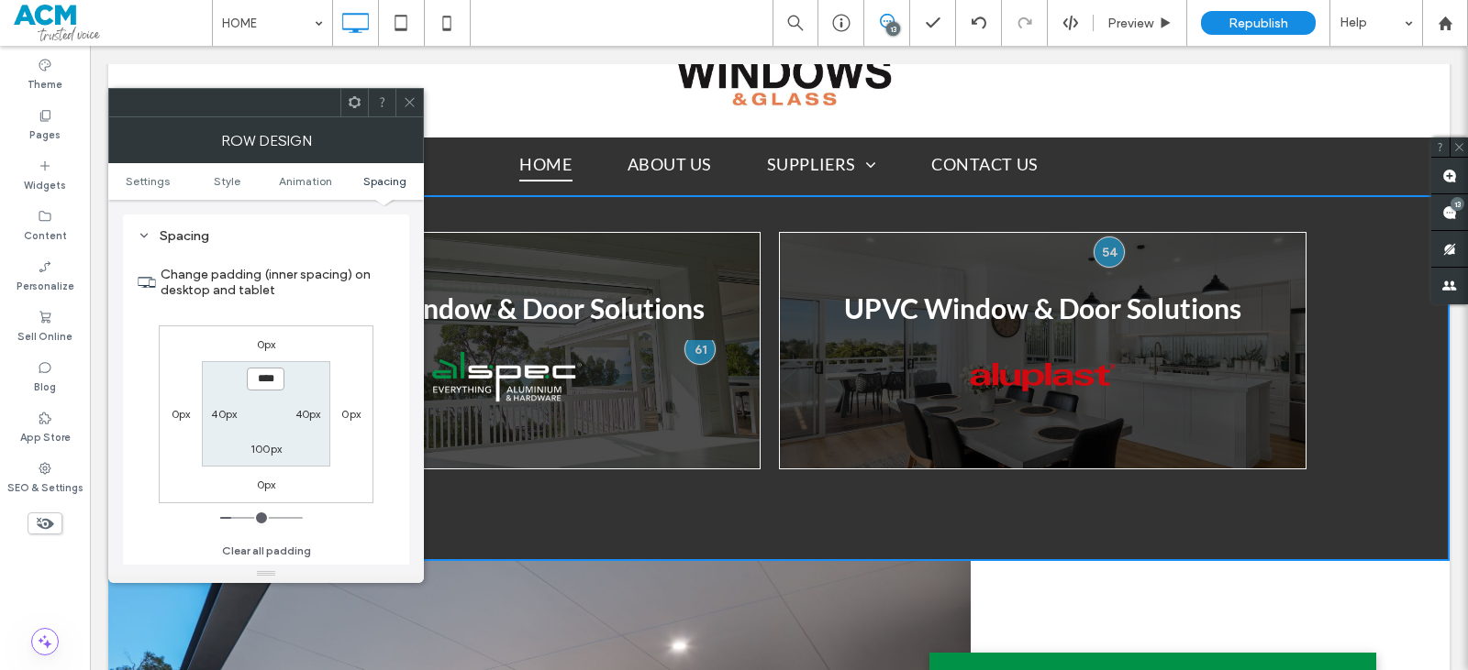
click at [269, 382] on input "****" at bounding box center [266, 379] width 38 height 23
click at [250, 385] on input "****" at bounding box center [266, 379] width 38 height 23
type input "****"
type input "**"
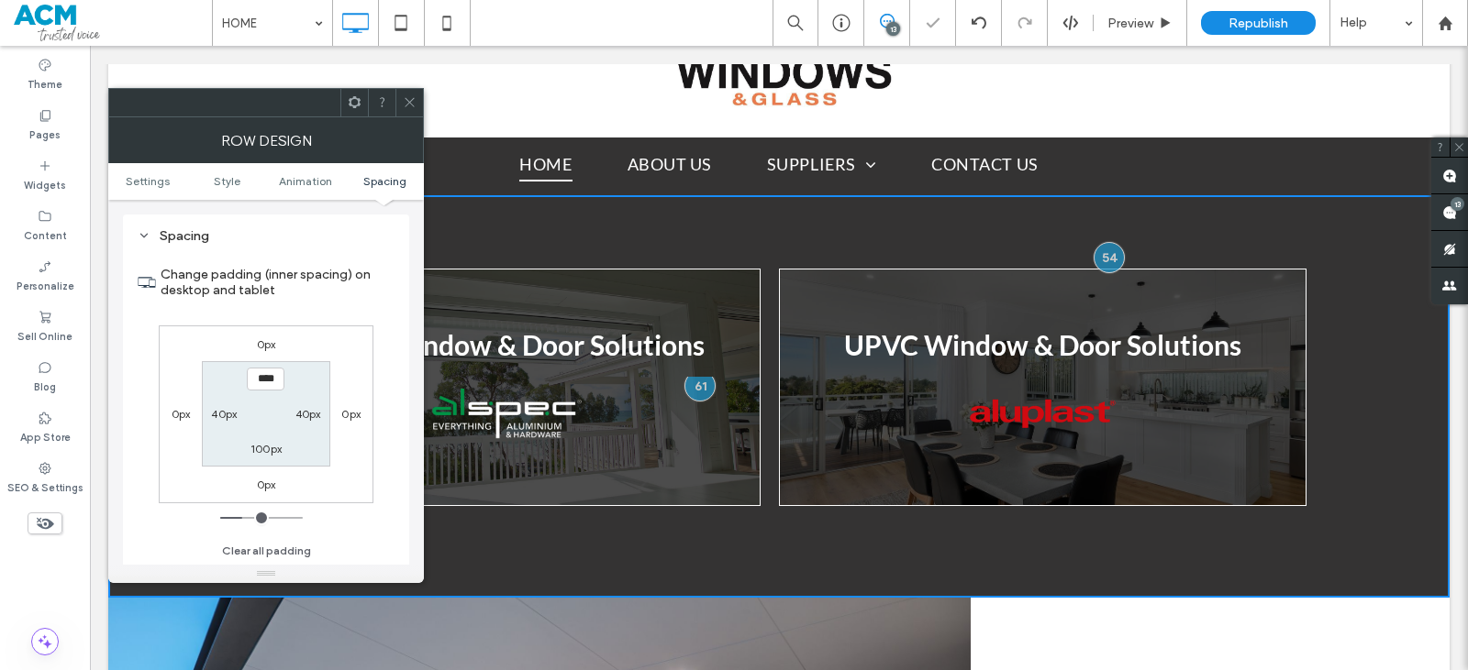
drag, startPoint x: 407, startPoint y: 105, endPoint x: 326, endPoint y: 205, distance: 129.1
click at [407, 107] on icon at bounding box center [410, 102] width 14 height 14
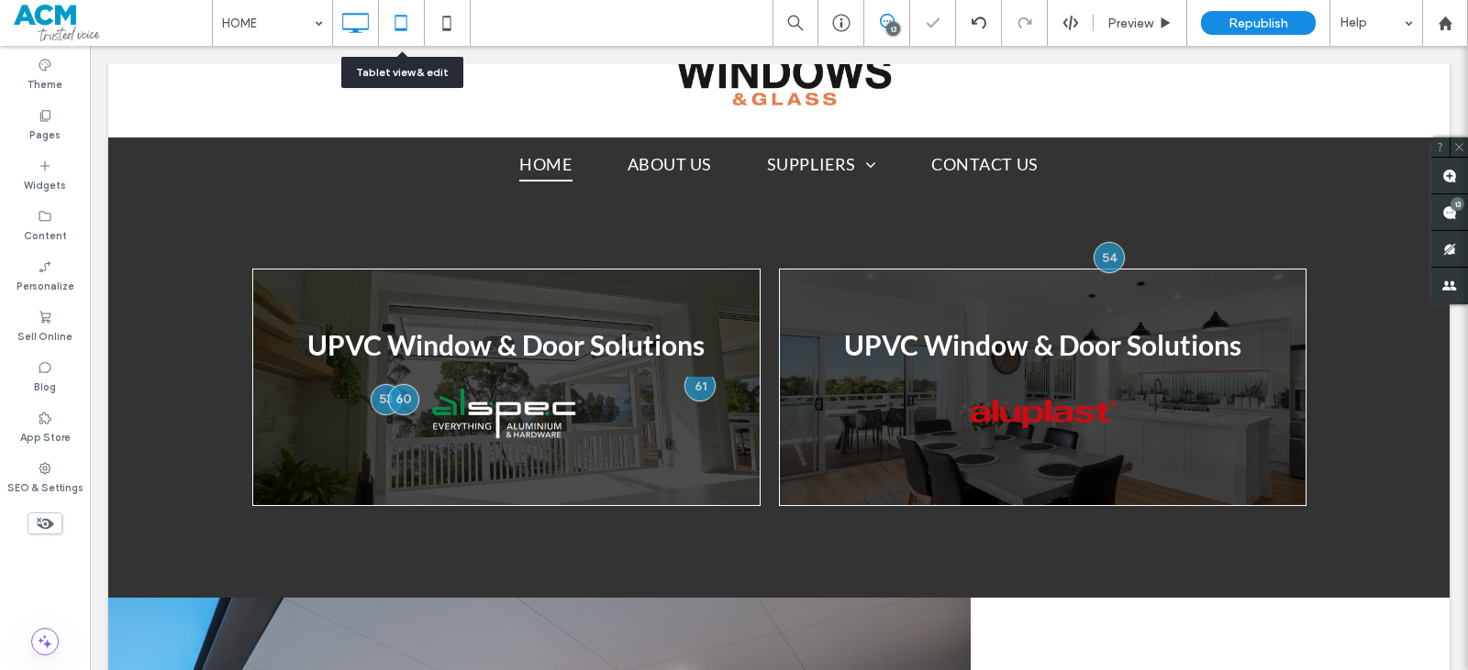
click at [396, 37] on icon at bounding box center [400, 23] width 37 height 37
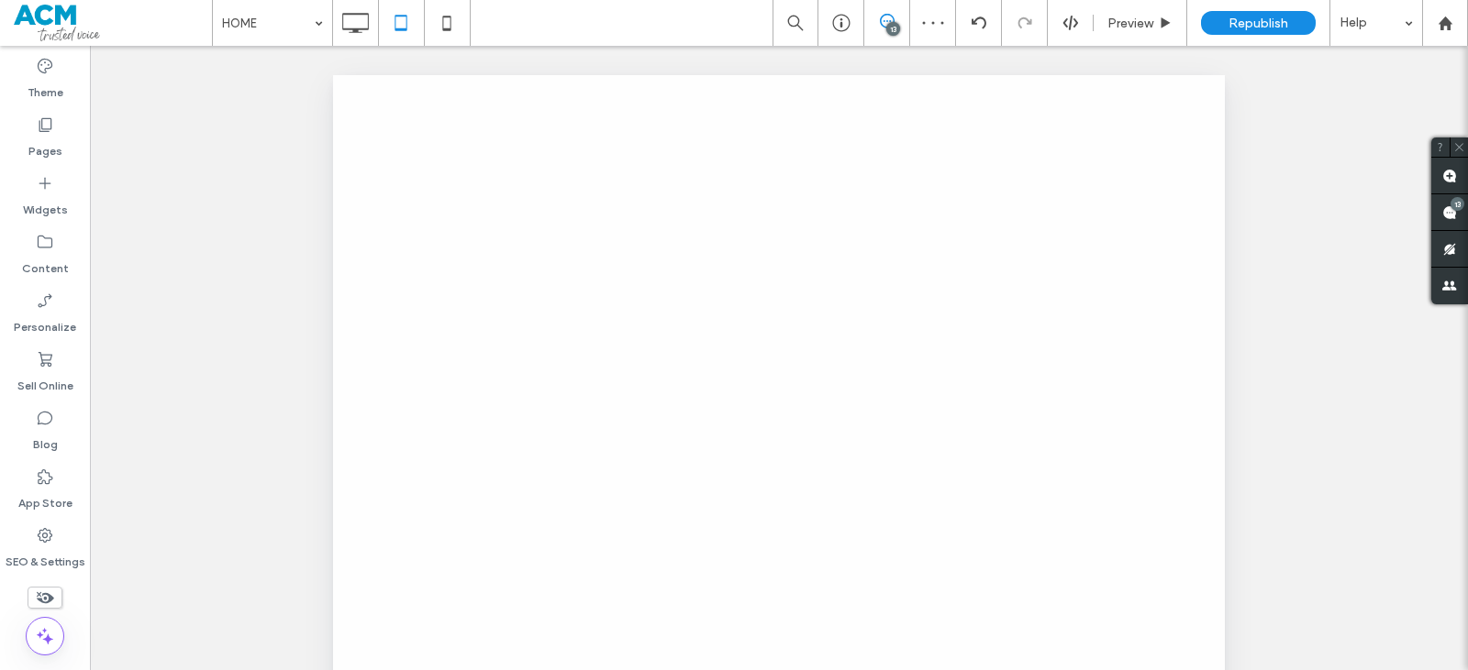
scroll to position [0, 0]
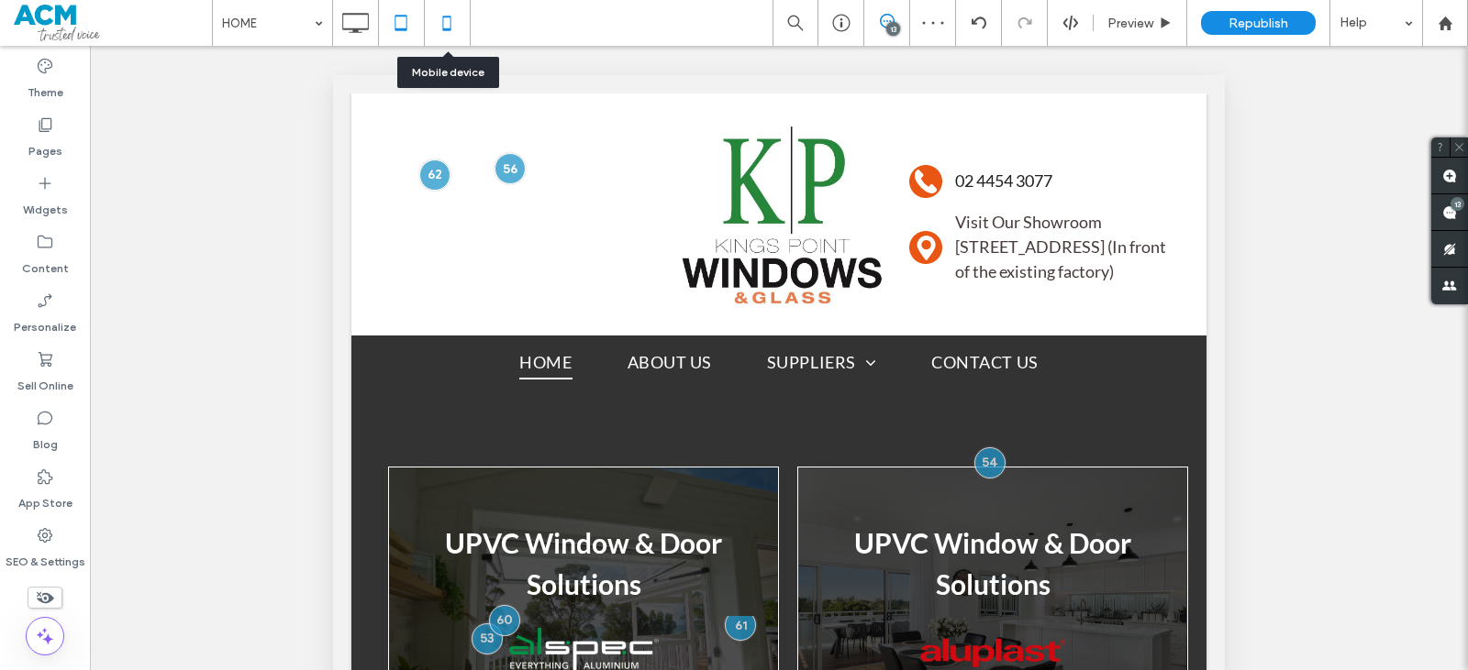
click at [453, 27] on icon at bounding box center [446, 23] width 37 height 37
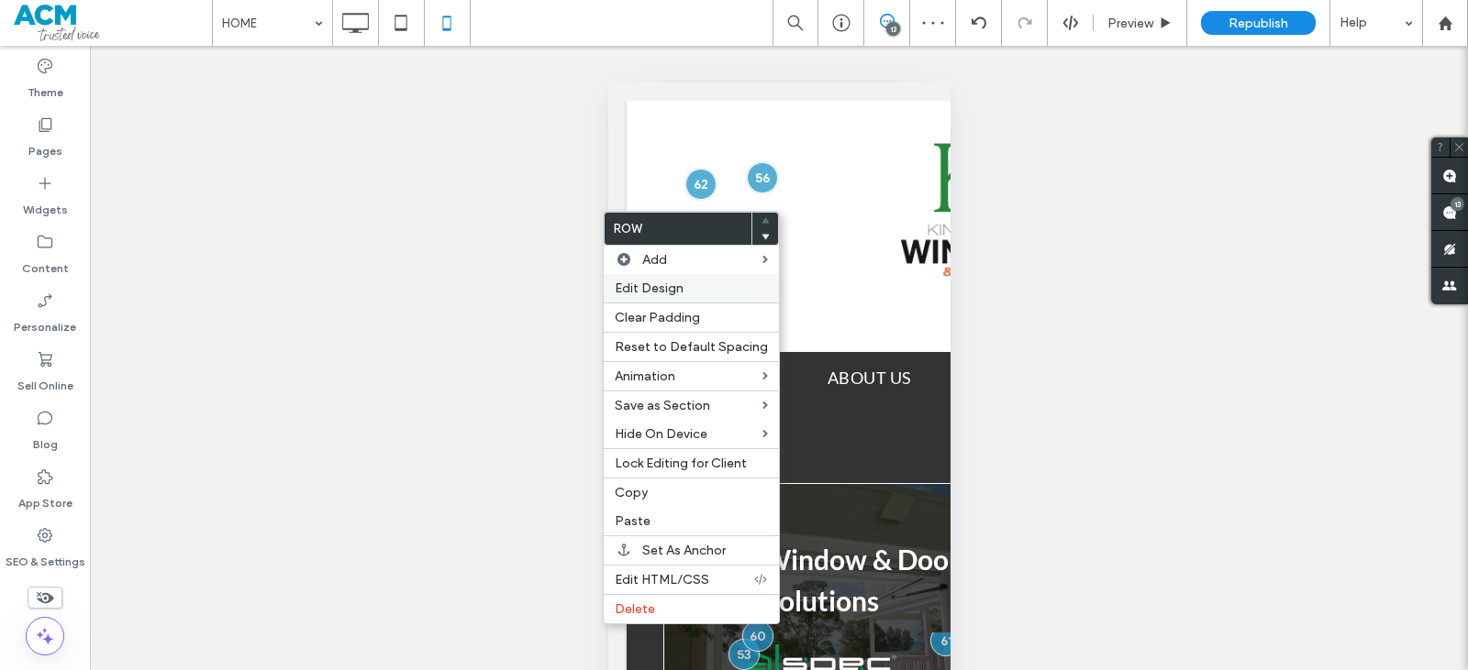
click at [628, 289] on span "Edit Design" at bounding box center [649, 289] width 69 height 16
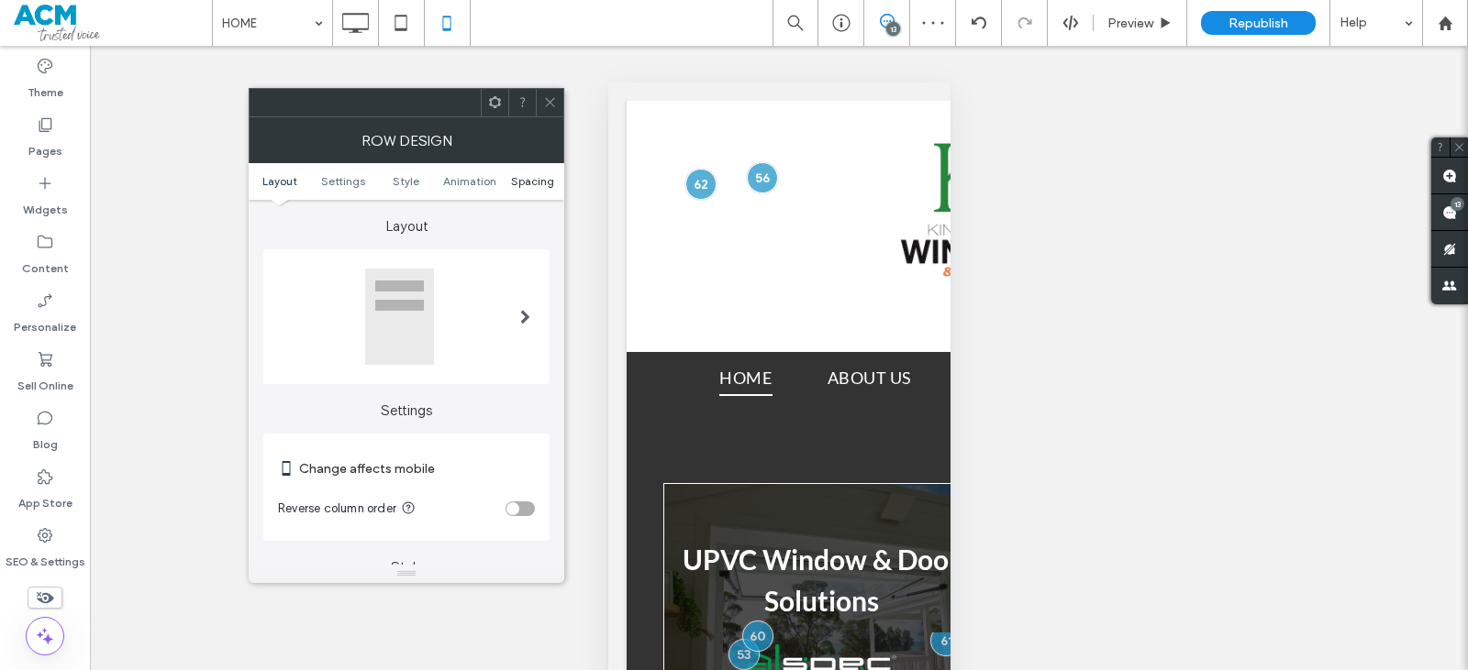
click at [519, 185] on span "Spacing" at bounding box center [532, 181] width 43 height 14
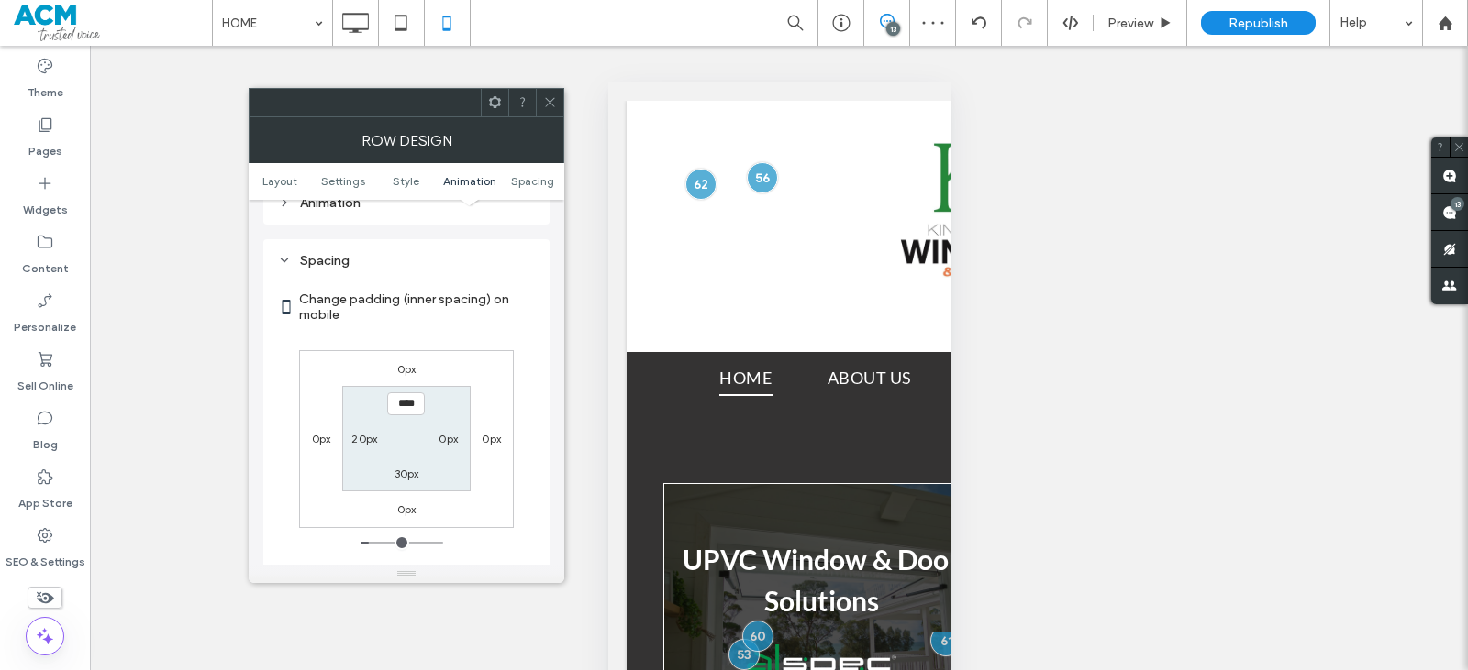
scroll to position [703, 0]
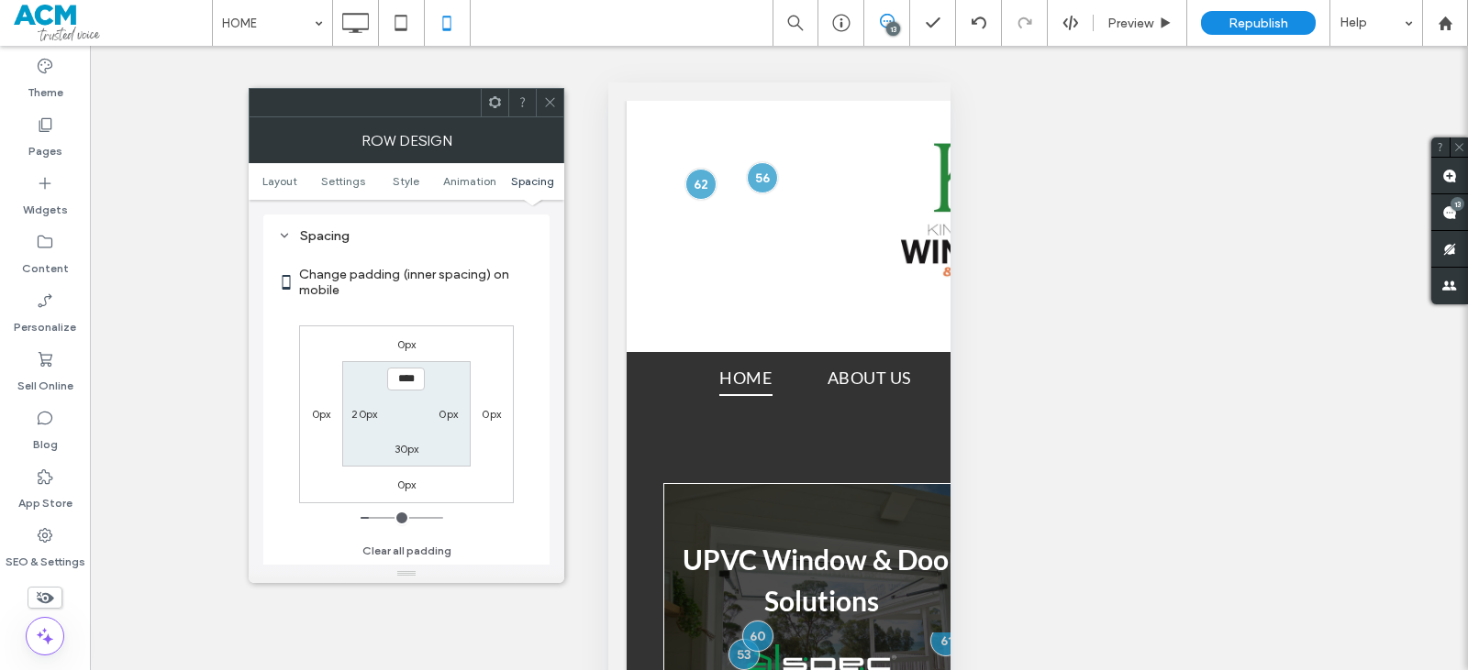
click at [457, 416] on label "0px" at bounding box center [447, 414] width 19 height 14
type input "*"
type input "**"
type input "****"
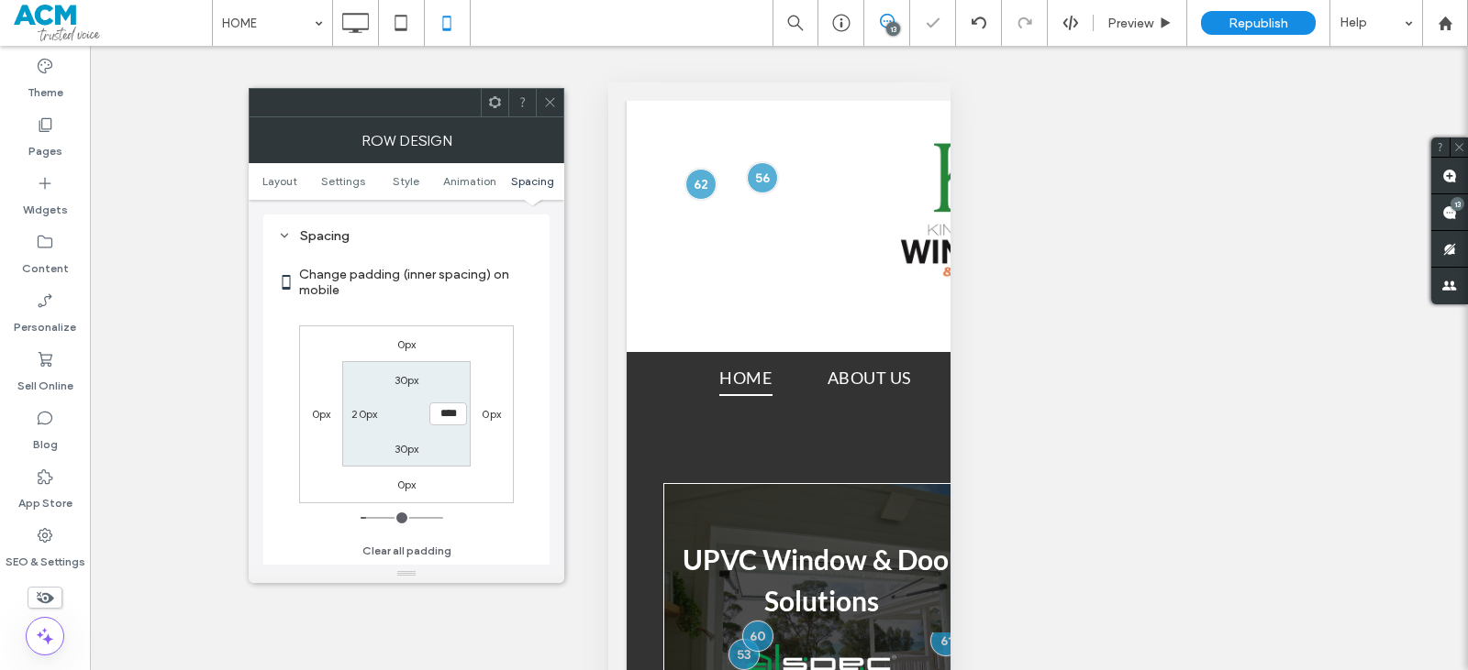
drag, startPoint x: 549, startPoint y: 104, endPoint x: 555, endPoint y: 305, distance: 201.9
click at [549, 105] on icon at bounding box center [550, 102] width 14 height 14
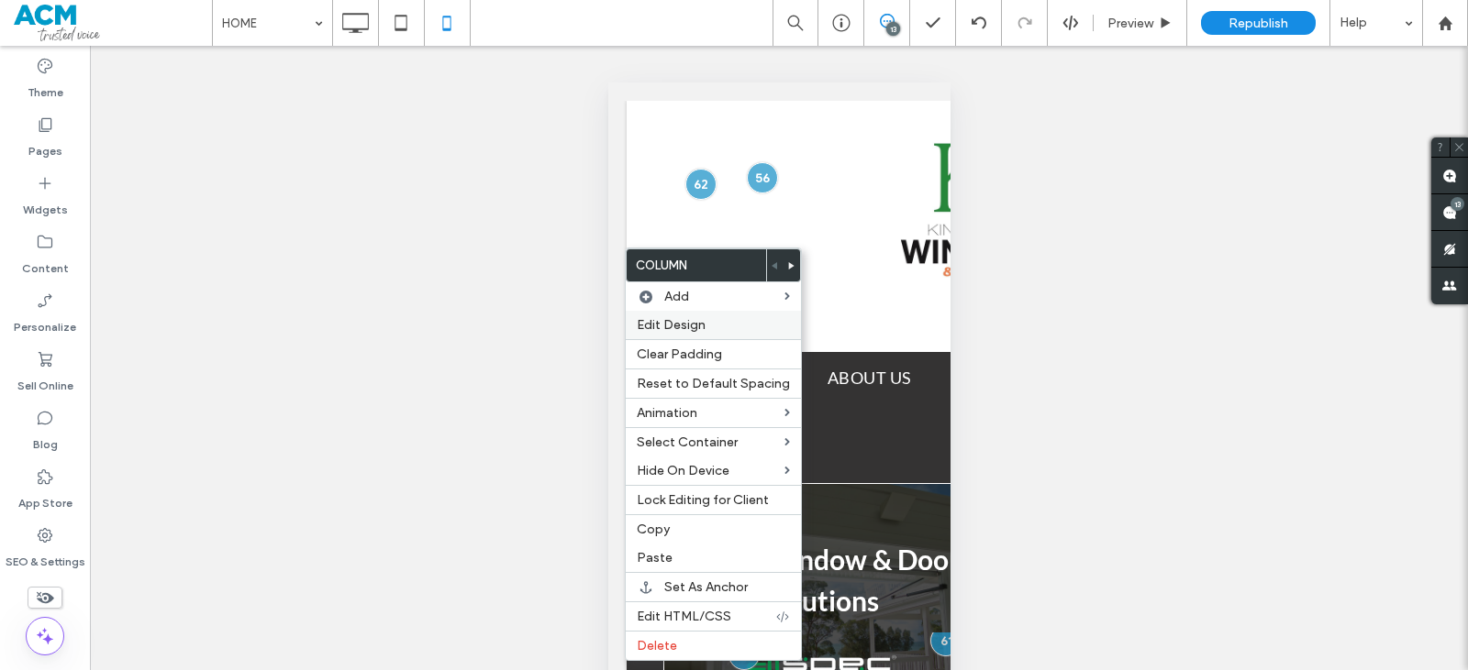
click at [677, 333] on div "Edit Design" at bounding box center [713, 325] width 175 height 28
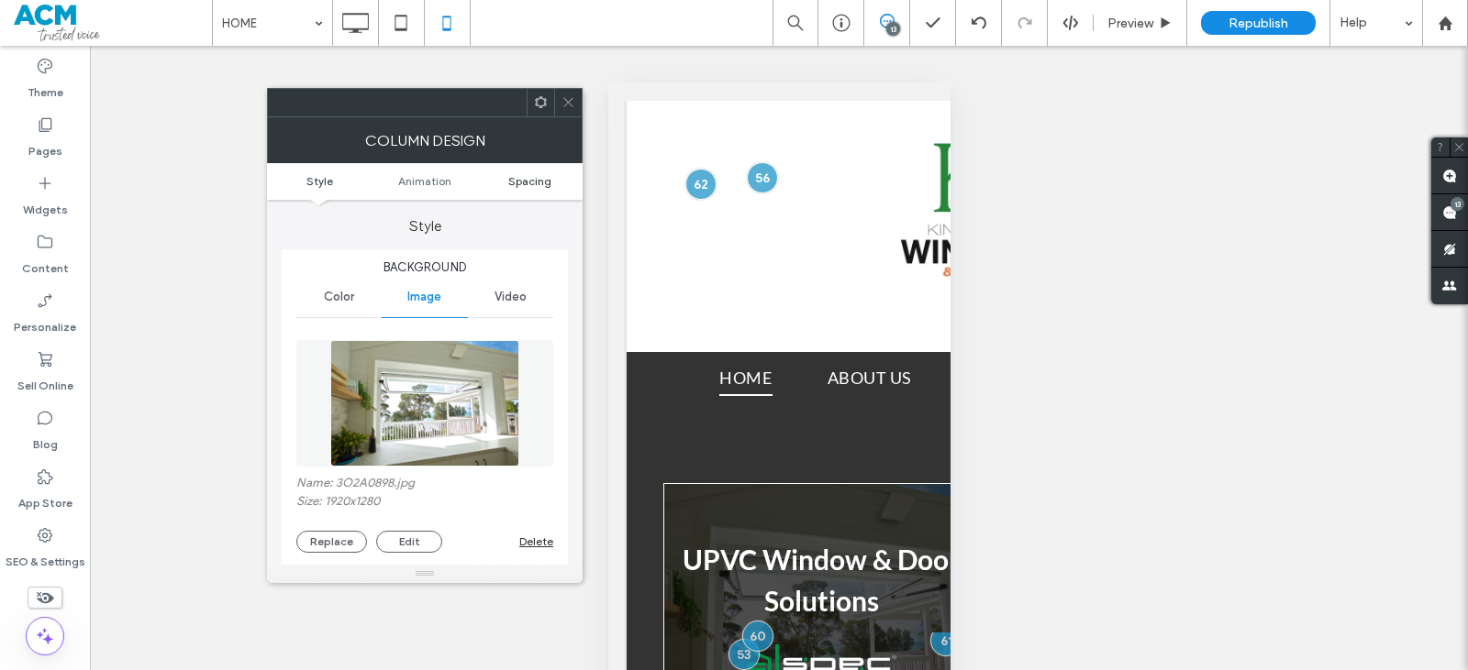
click at [520, 179] on span "Spacing" at bounding box center [529, 181] width 43 height 14
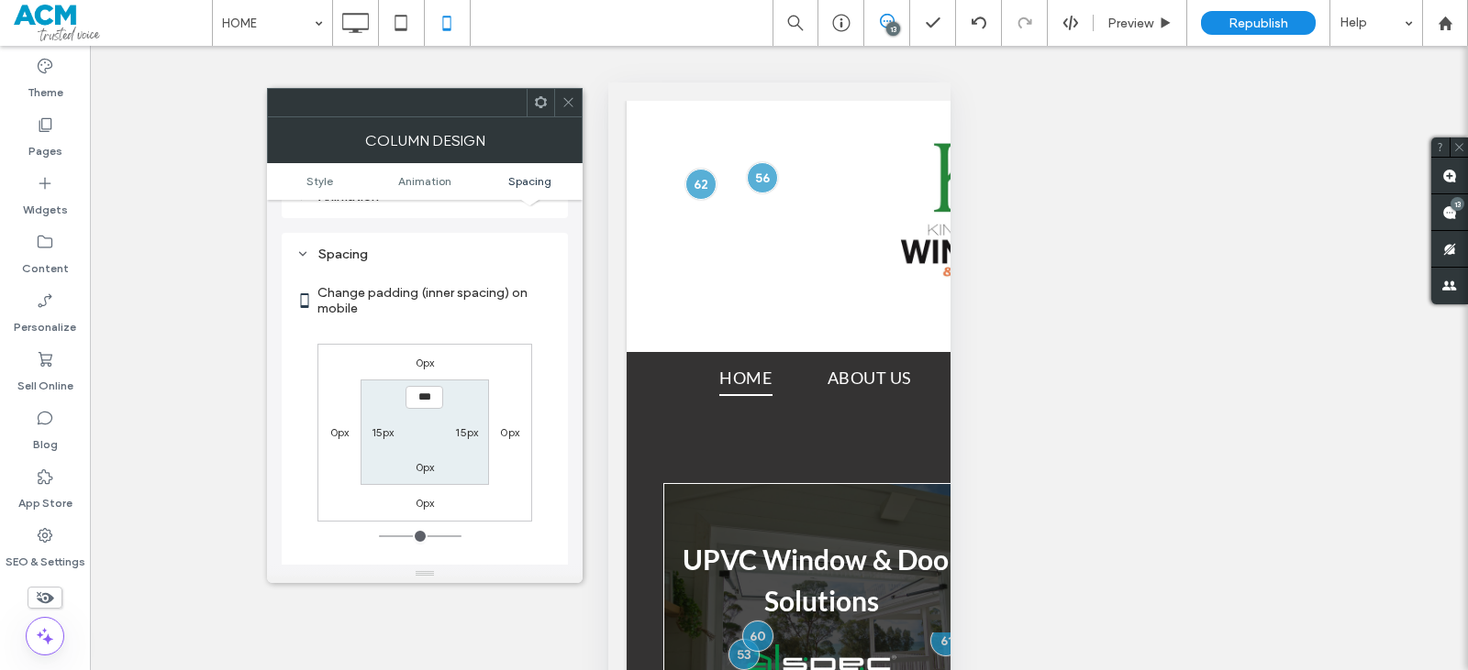
scroll to position [1034, 0]
click at [426, 494] on label "0px" at bounding box center [425, 501] width 19 height 14
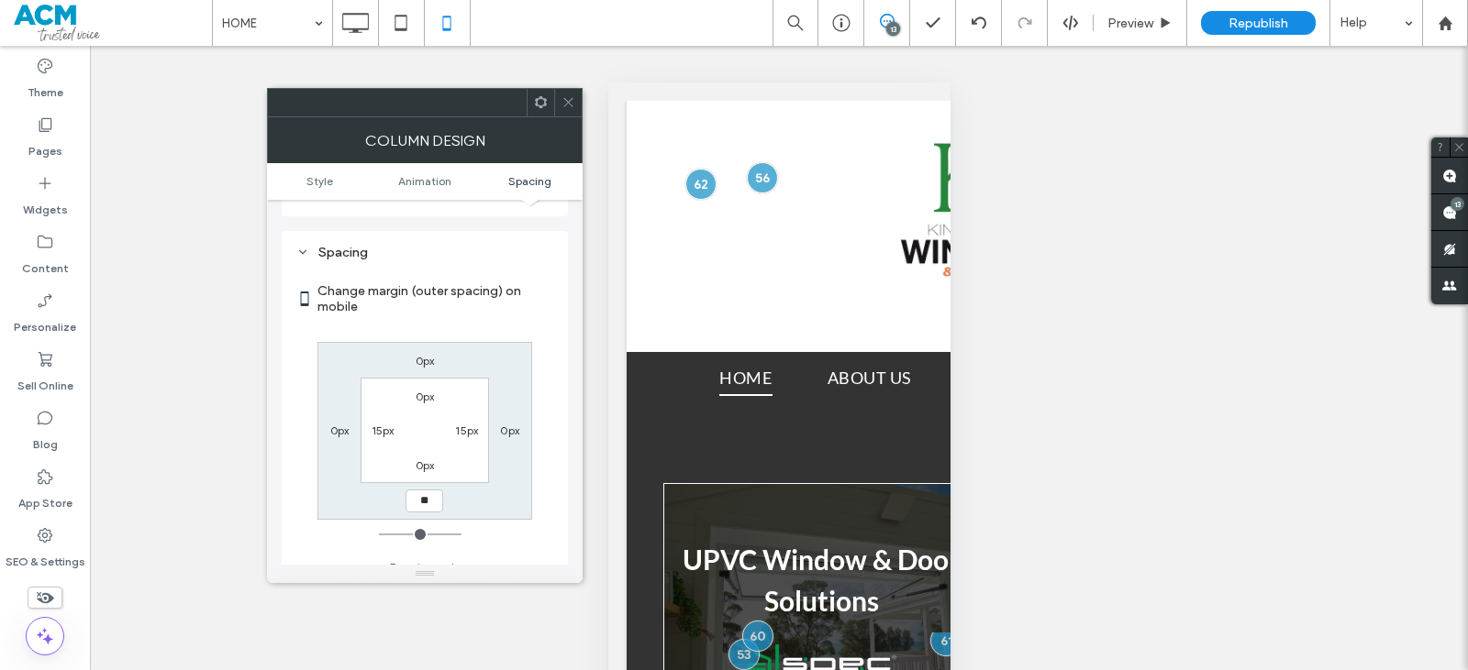
type input "**"
type input "****"
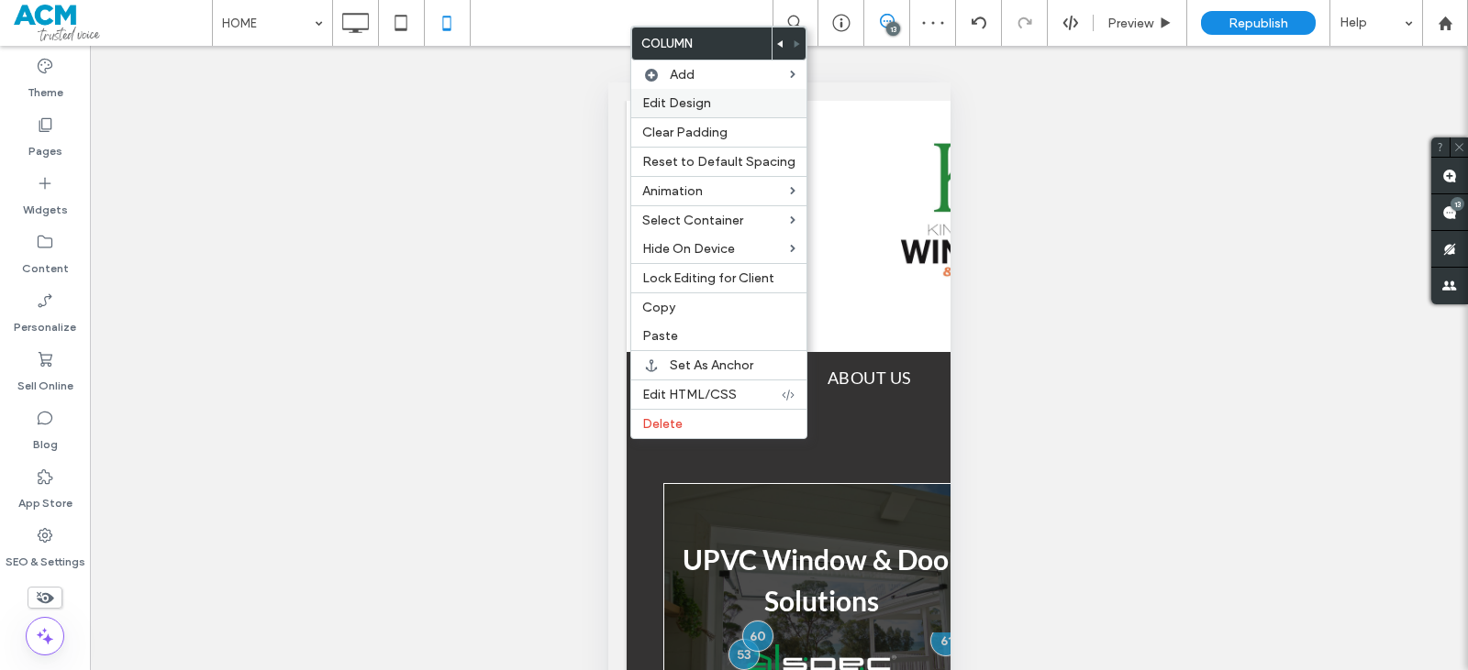
click at [679, 97] on span "Edit Design" at bounding box center [676, 103] width 69 height 16
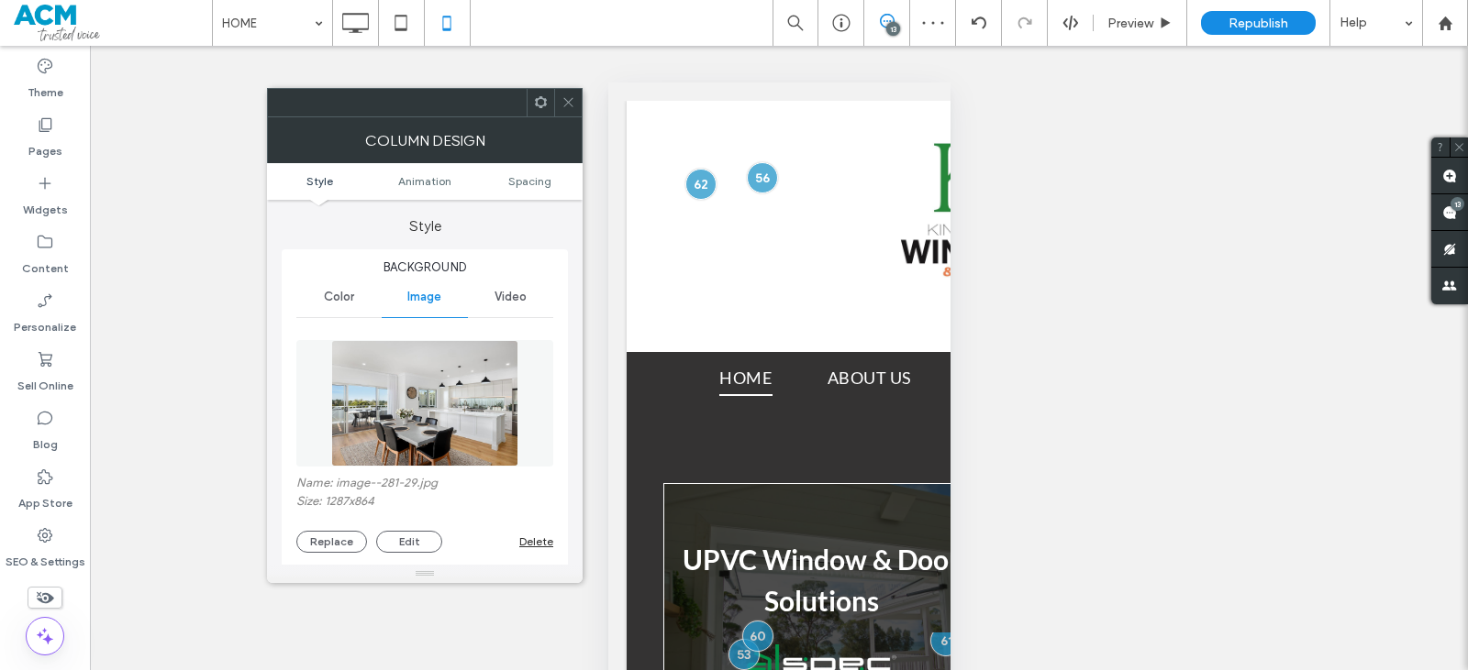
click at [522, 200] on label "Style" at bounding box center [425, 217] width 286 height 35
click at [515, 177] on span "Spacing" at bounding box center [529, 181] width 43 height 14
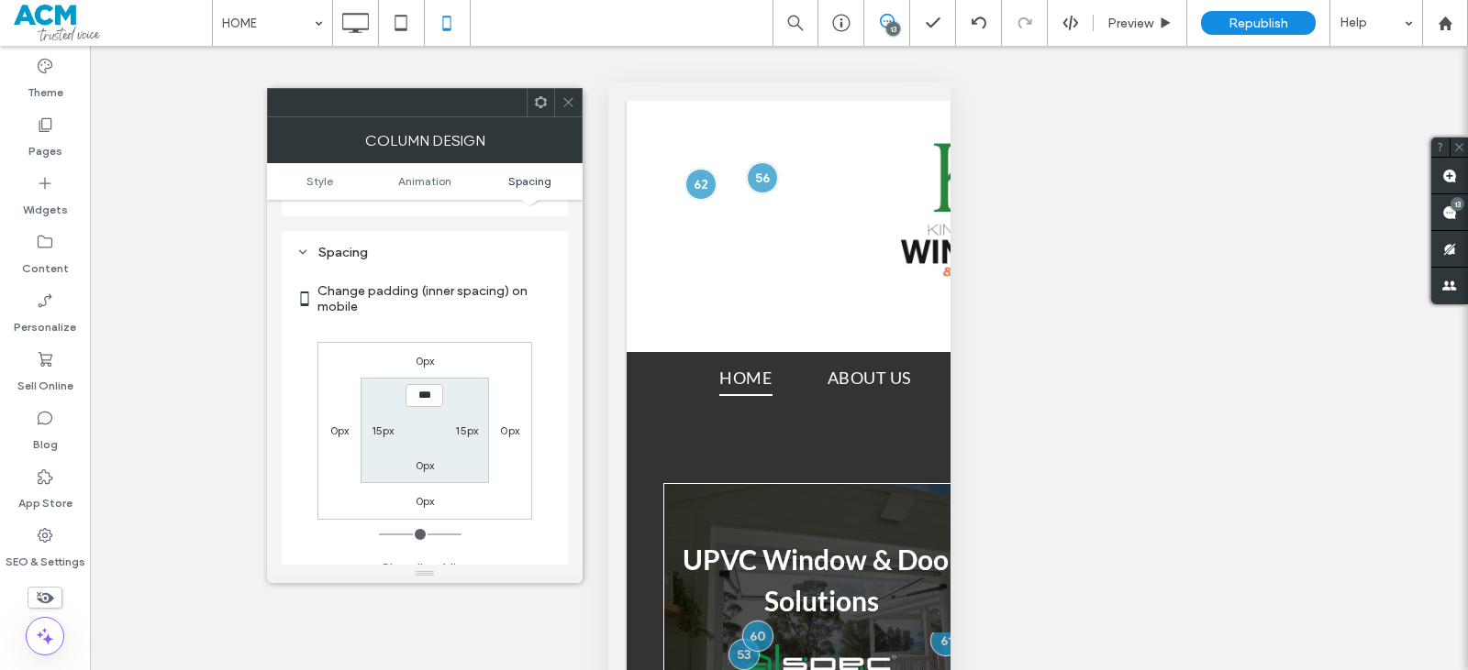
click at [433, 354] on label "0px" at bounding box center [425, 361] width 19 height 14
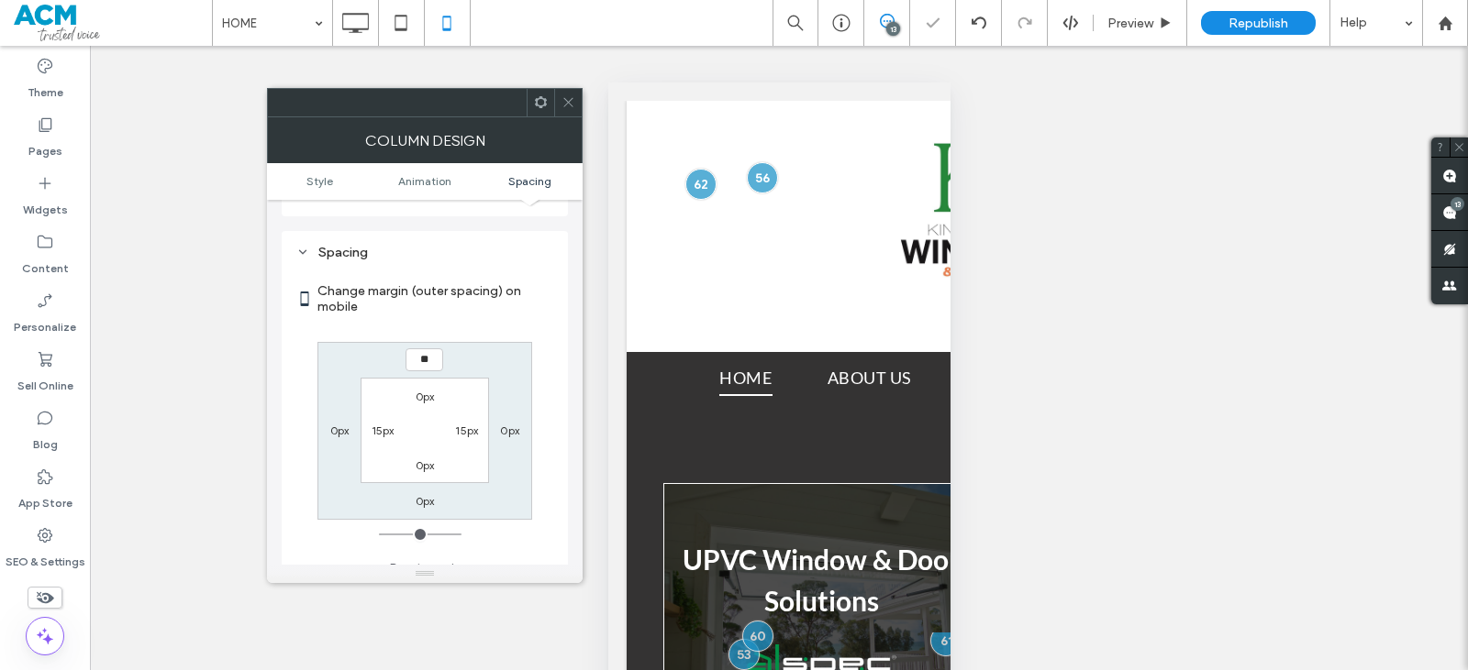
type input "****"
type input "**"
click at [537, 102] on icon at bounding box center [541, 102] width 14 height 14
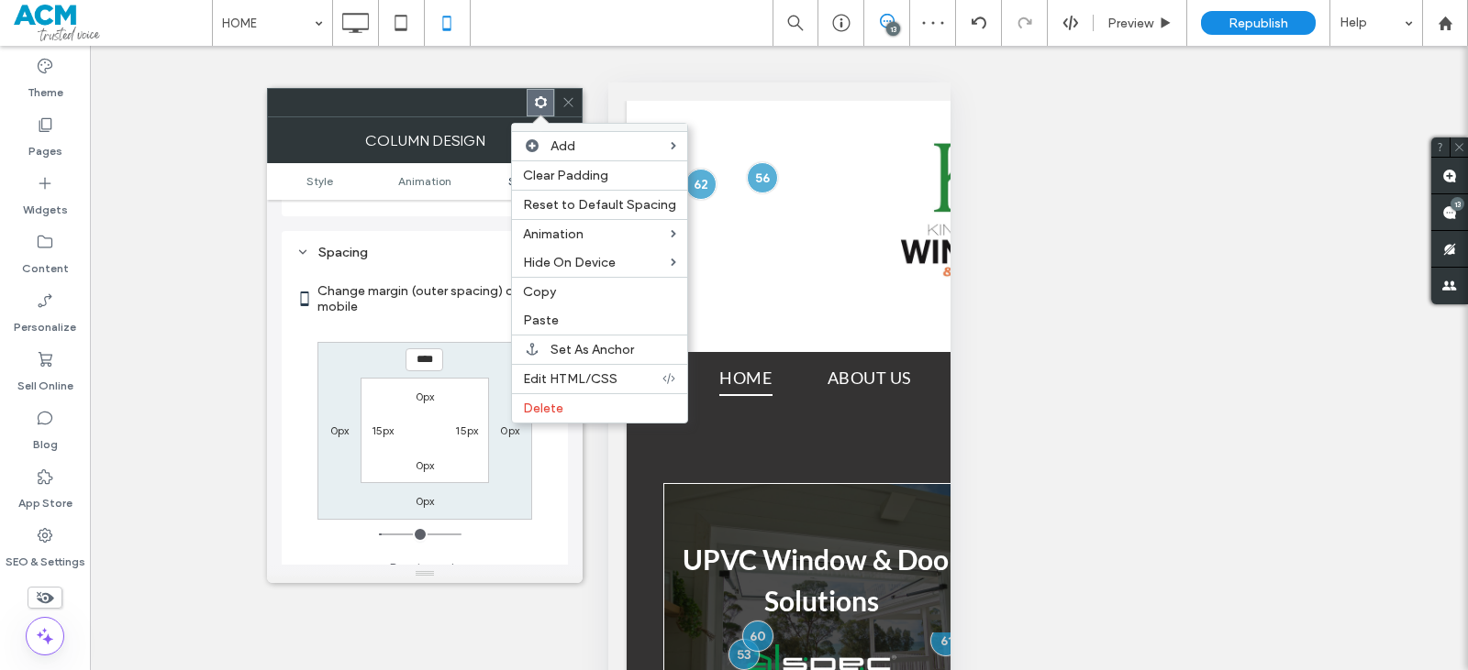
click at [538, 372] on span "Edit HTML/CSS" at bounding box center [570, 379] width 94 height 16
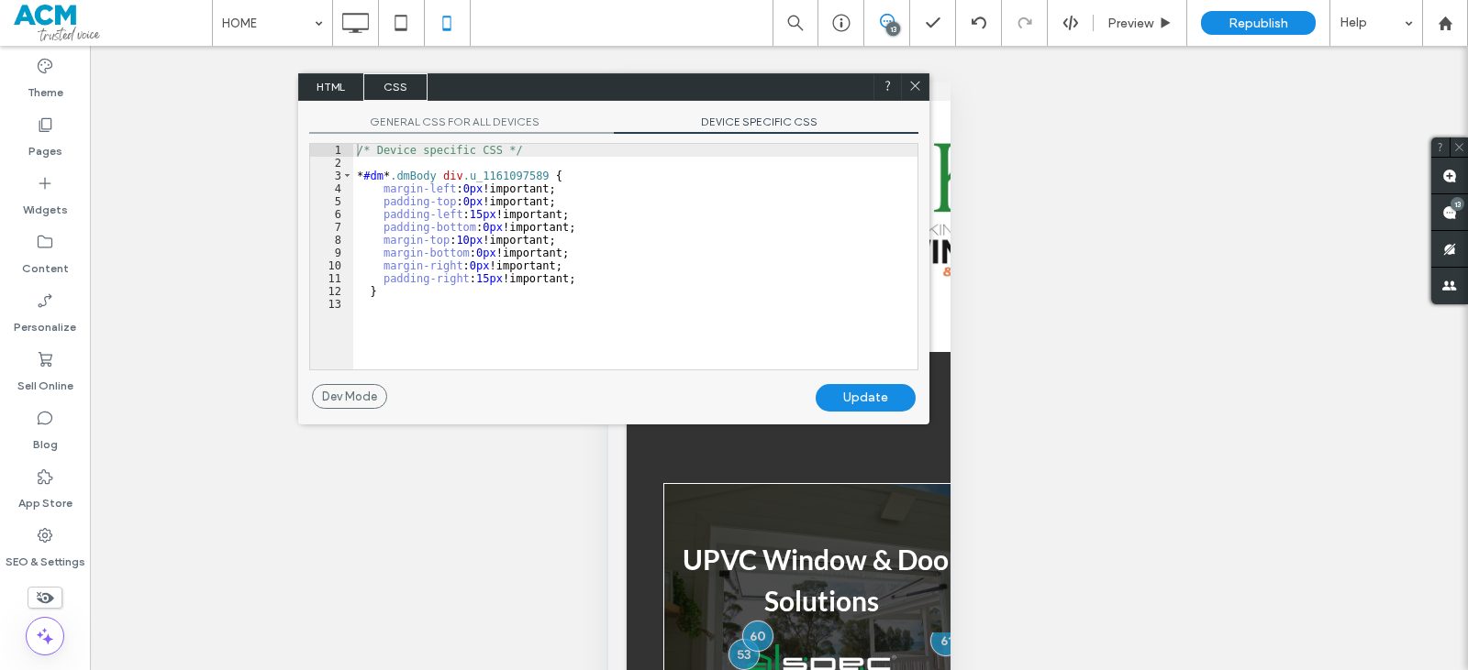
drag, startPoint x: 798, startPoint y: 114, endPoint x: 755, endPoint y: 134, distance: 47.6
click at [798, 116] on span "DEVICE SPECIFIC CSS" at bounding box center [766, 124] width 305 height 19
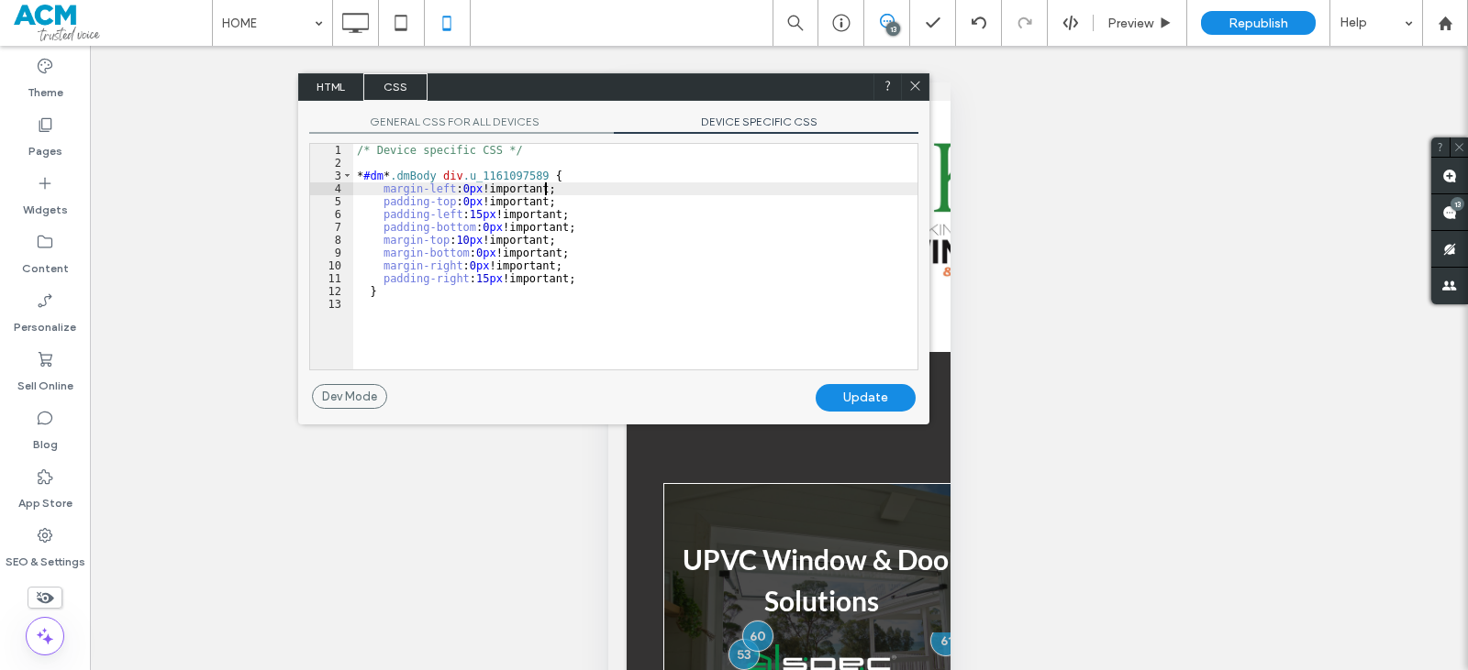
click at [568, 186] on div "/* Device specific CSS */ * #dm * .dmBody div .u_1161097589 { margin-left : 0 p…" at bounding box center [635, 269] width 564 height 251
click at [567, 176] on div "/* Device specific CSS */ * #dm * .dmBody div .u_1161097589 { margin-left : 0 p…" at bounding box center [635, 269] width 564 height 251
drag, startPoint x: 489, startPoint y: 189, endPoint x: 382, endPoint y: 194, distance: 107.4
click at [382, 194] on div "/* Device specific CSS */ * #dm * .dmBody div .u_1161097589 { align-content : c…" at bounding box center [635, 269] width 564 height 251
click at [879, 385] on div "Update" at bounding box center [865, 398] width 100 height 28
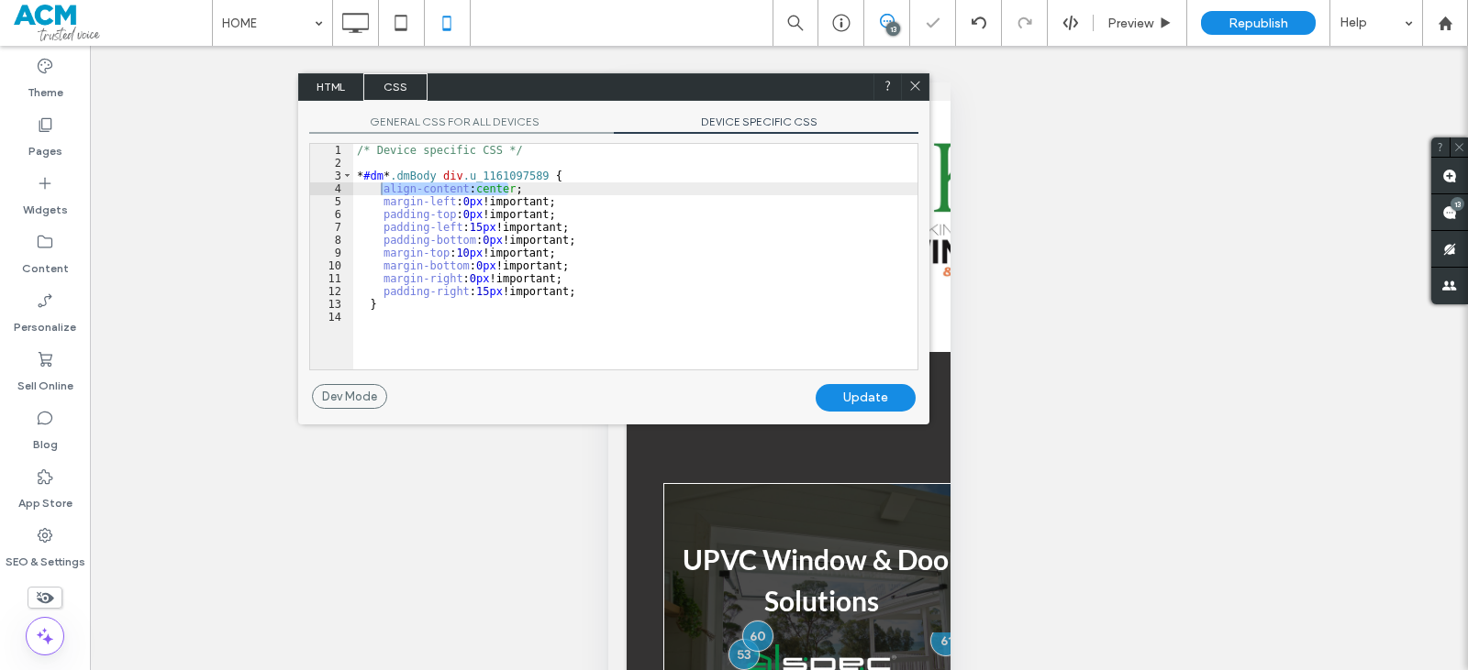
click at [883, 392] on div "Update" at bounding box center [865, 398] width 100 height 28
click at [518, 183] on div "/* Device specific CSS */ * #dm * .dmBody div .u_1161097589 { align-content : c…" at bounding box center [635, 257] width 564 height 226
drag, startPoint x: 458, startPoint y: 189, endPoint x: 418, endPoint y: 183, distance: 40.0
click at [418, 183] on div "/* Device specific CSS */ * #dm * .dmBody div .u_1161097589 { align-content : c…" at bounding box center [635, 269] width 564 height 251
type textarea "**"
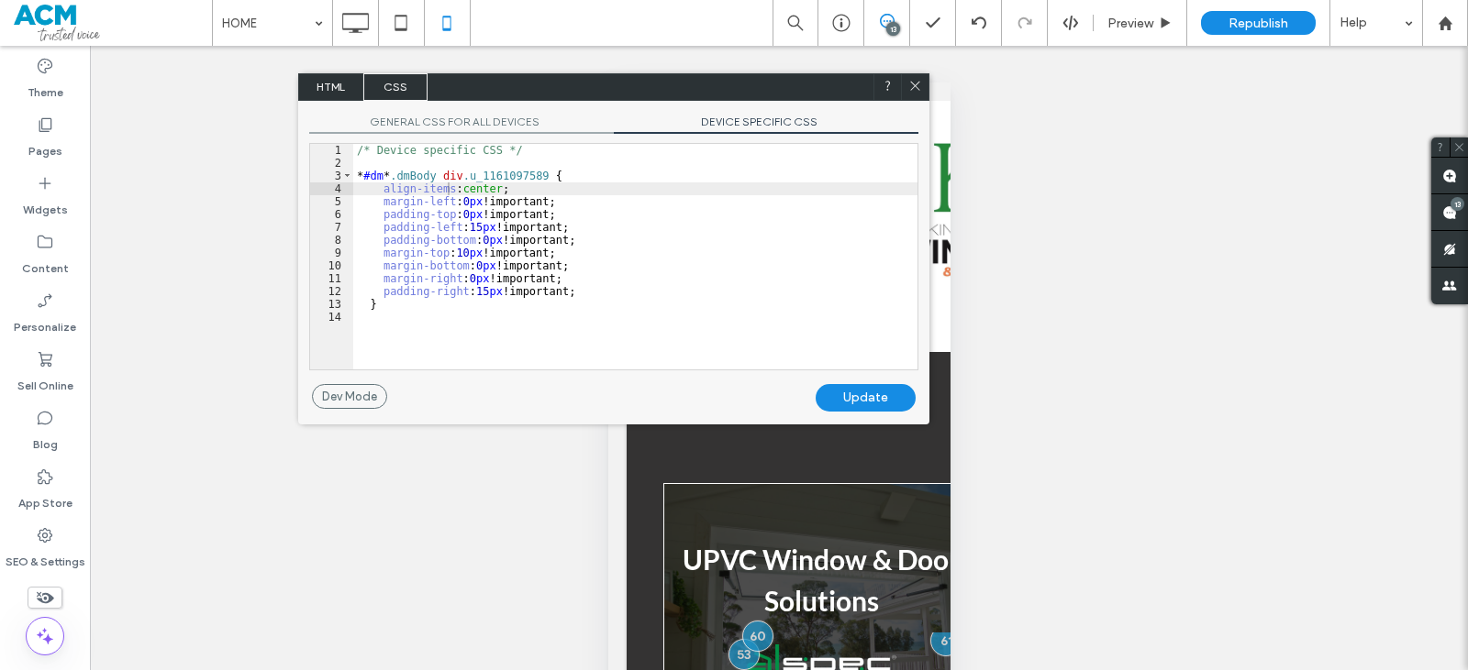
click at [870, 388] on div "Update" at bounding box center [865, 398] width 100 height 28
drag, startPoint x: 501, startPoint y: 194, endPoint x: 364, endPoint y: 184, distance: 137.0
click at [364, 184] on div "/* Device specific CSS */ * #dm * .dmBody div .u_1161097589 { align-items : cen…" at bounding box center [635, 269] width 564 height 251
click at [893, 400] on div "Update" at bounding box center [865, 398] width 100 height 28
click at [917, 87] on icon at bounding box center [915, 86] width 14 height 14
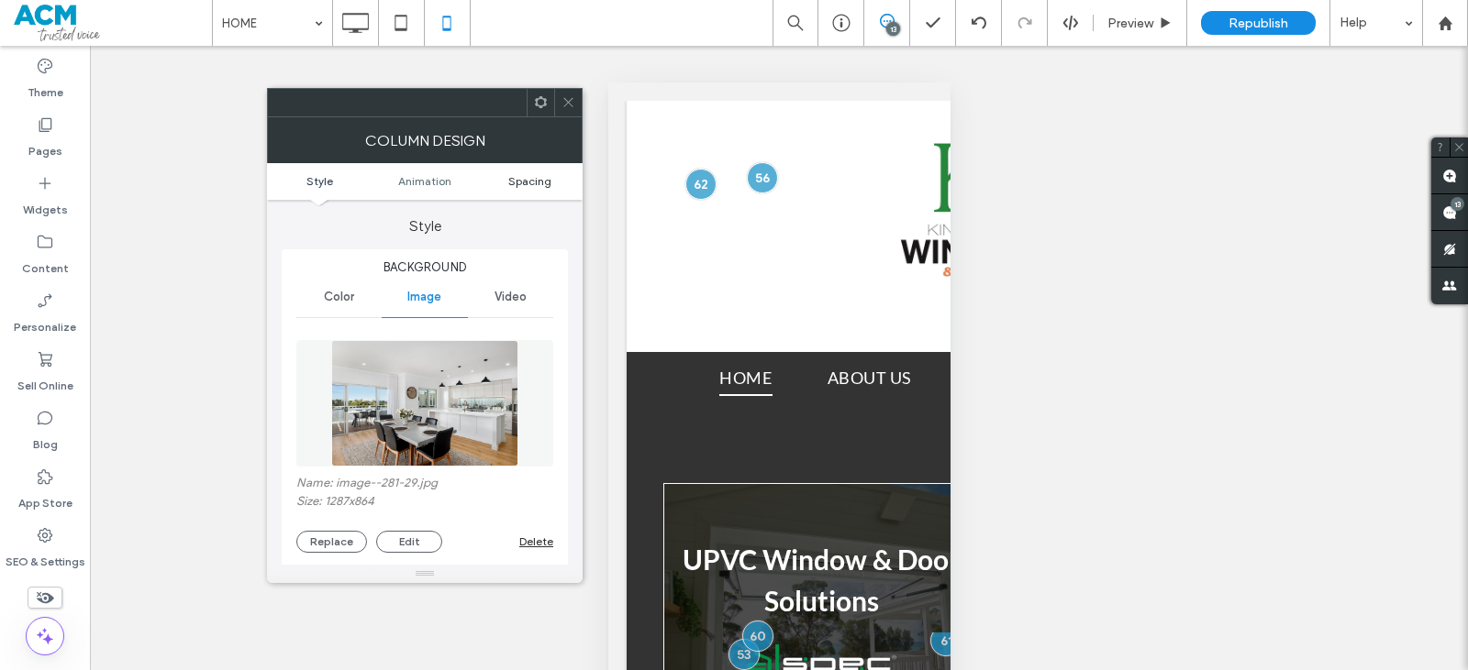
click at [537, 178] on span "Spacing" at bounding box center [529, 181] width 43 height 14
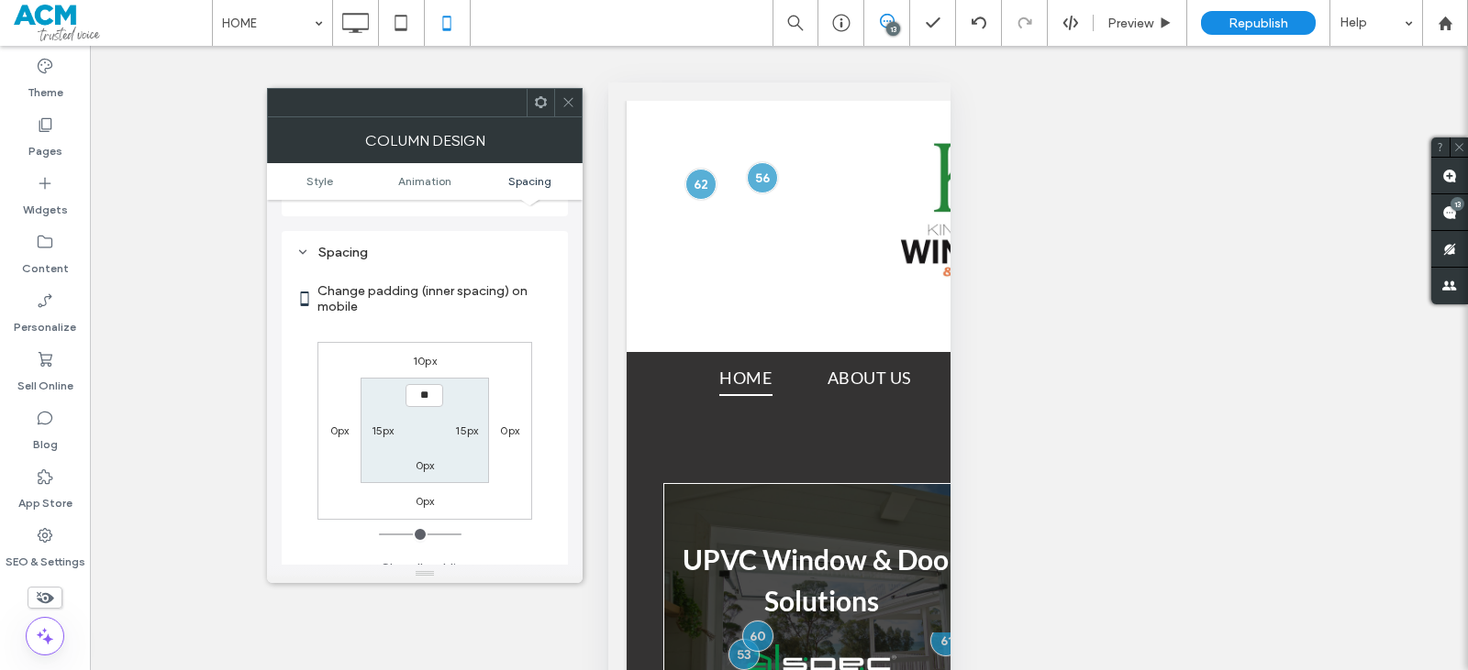
type input "****"
type input "**"
drag, startPoint x: 565, startPoint y: 101, endPoint x: 526, endPoint y: 142, distance: 56.5
click at [564, 101] on icon at bounding box center [568, 102] width 14 height 14
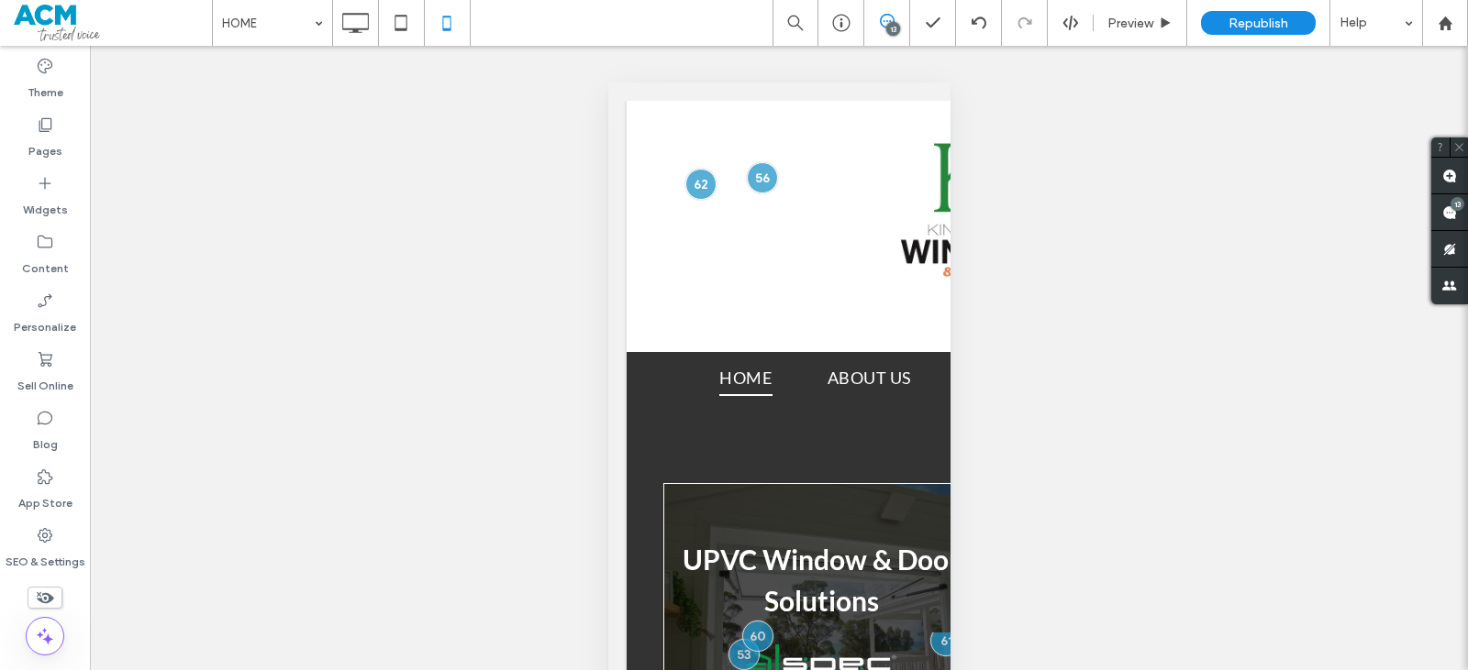
drag, startPoint x: 629, startPoint y: 636, endPoint x: 907, endPoint y: 598, distance: 280.5
click at [907, 670] on div at bounding box center [734, 670] width 1468 height 0
drag, startPoint x: 653, startPoint y: 479, endPoint x: 921, endPoint y: 432, distance: 271.9
click at [921, 670] on div at bounding box center [734, 670] width 1468 height 0
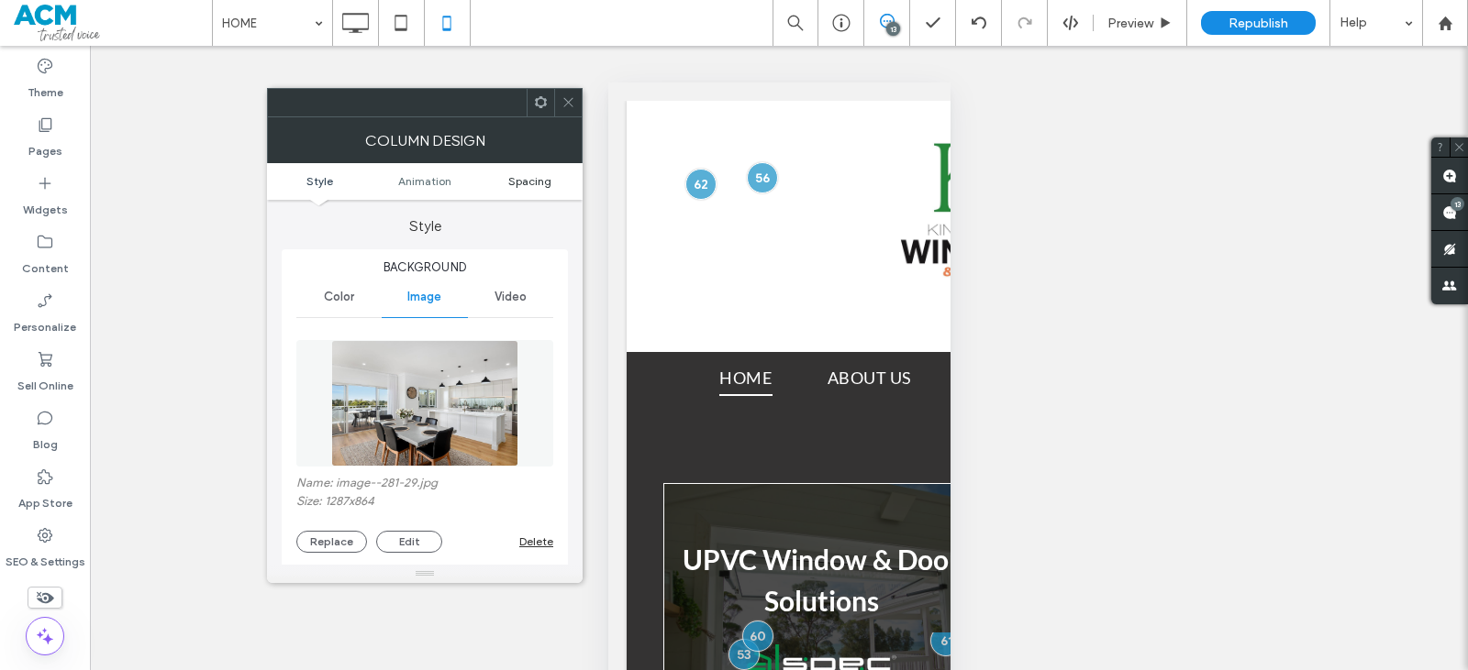
click at [513, 182] on span "Spacing" at bounding box center [529, 181] width 43 height 14
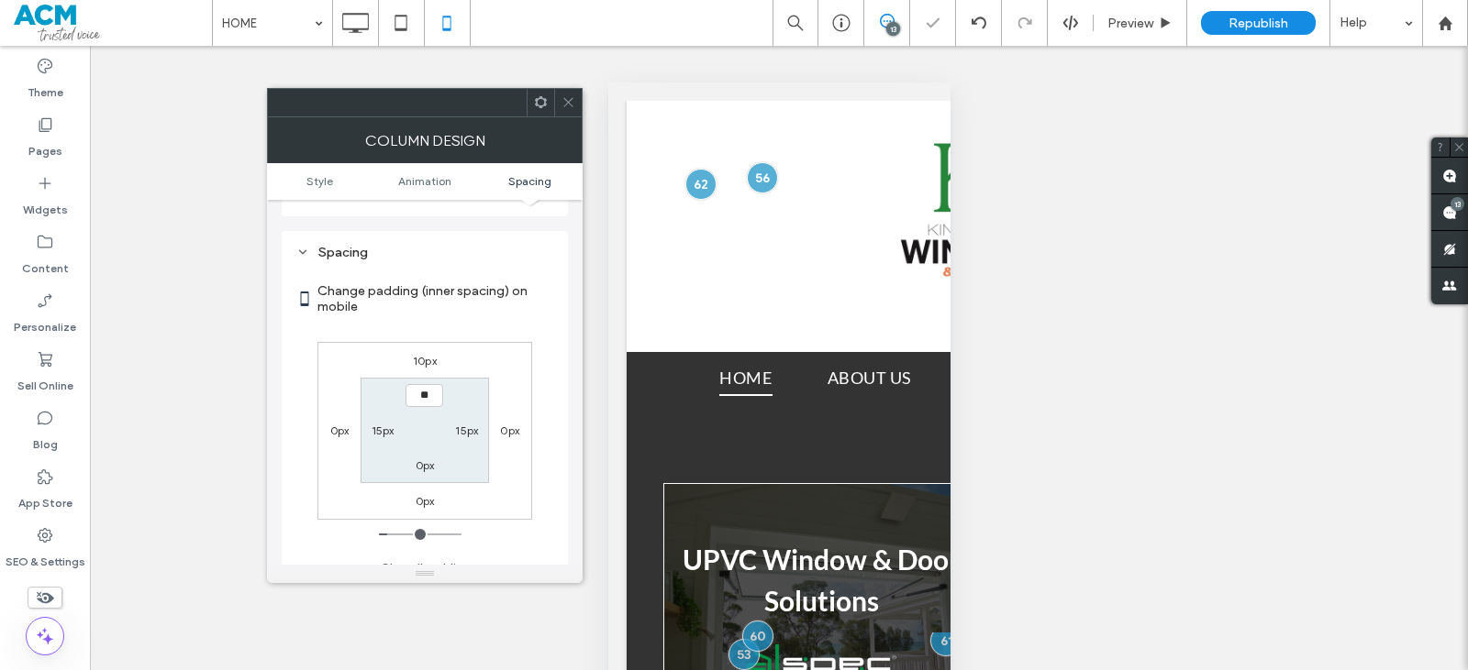
type input "****"
type input "**"
click at [574, 92] on div at bounding box center [568, 103] width 28 height 28
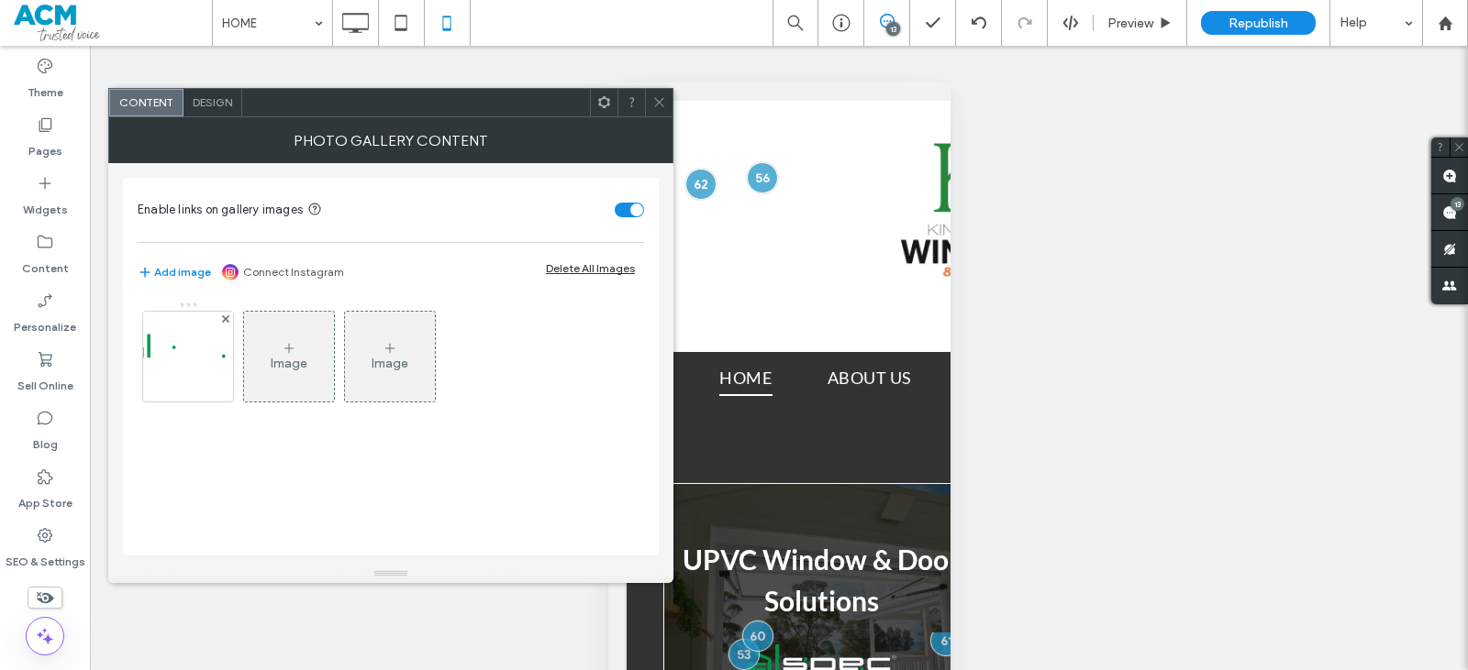
click at [650, 115] on div at bounding box center [659, 103] width 28 height 28
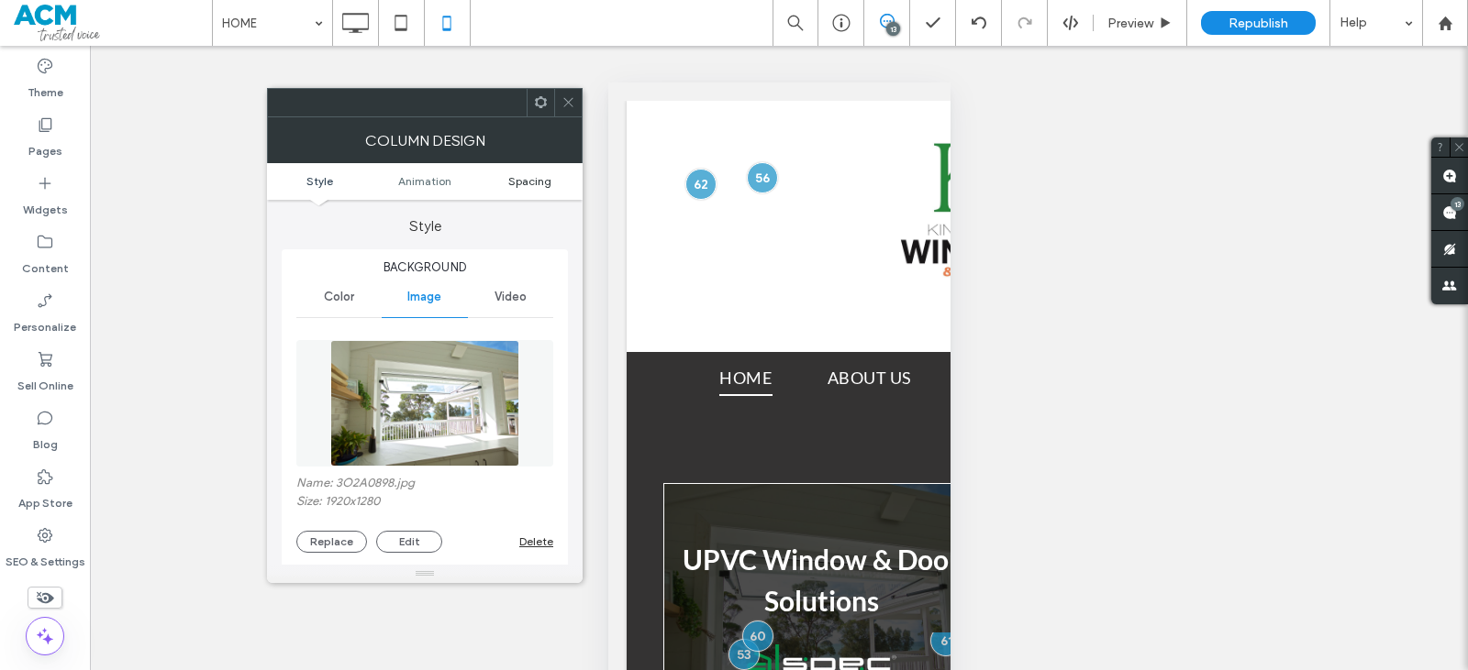
click at [528, 177] on span "Spacing" at bounding box center [529, 181] width 43 height 14
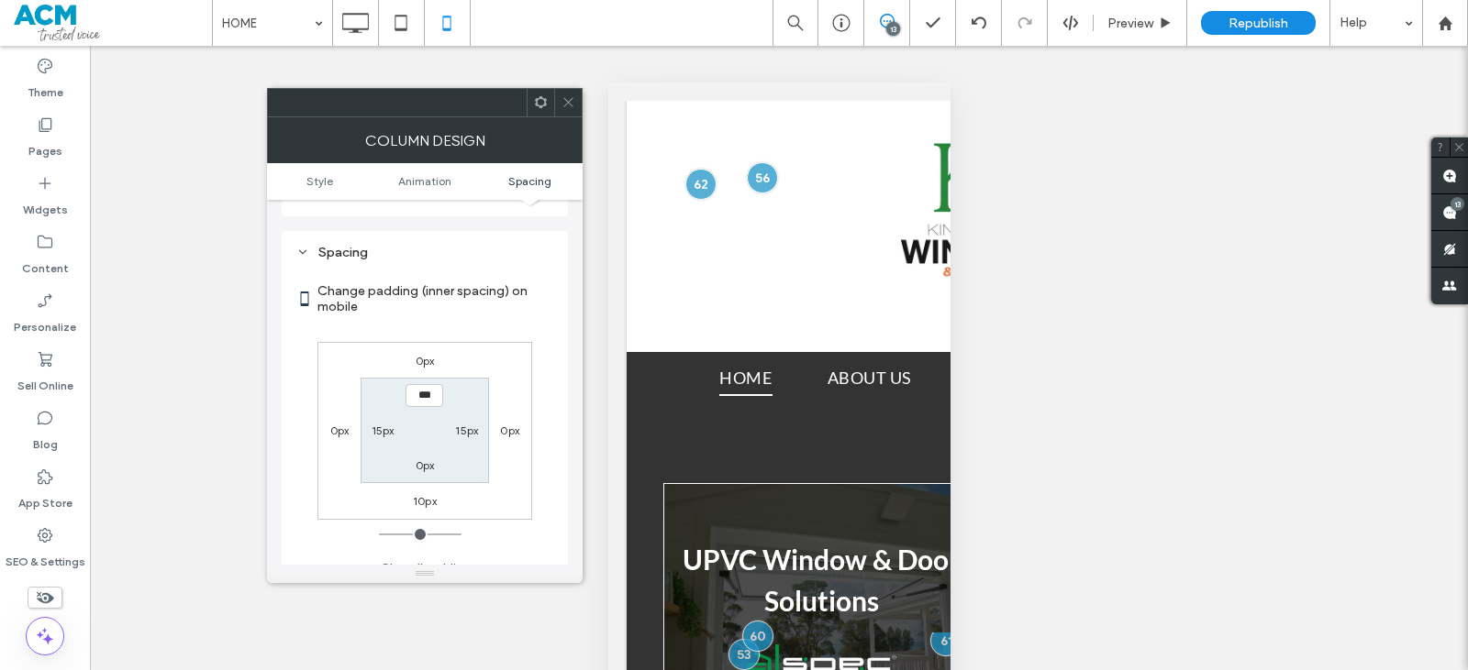
click at [419, 459] on label "0px" at bounding box center [425, 466] width 19 height 14
type input "**"
type input "****"
click at [428, 390] on label "0px" at bounding box center [425, 397] width 19 height 14
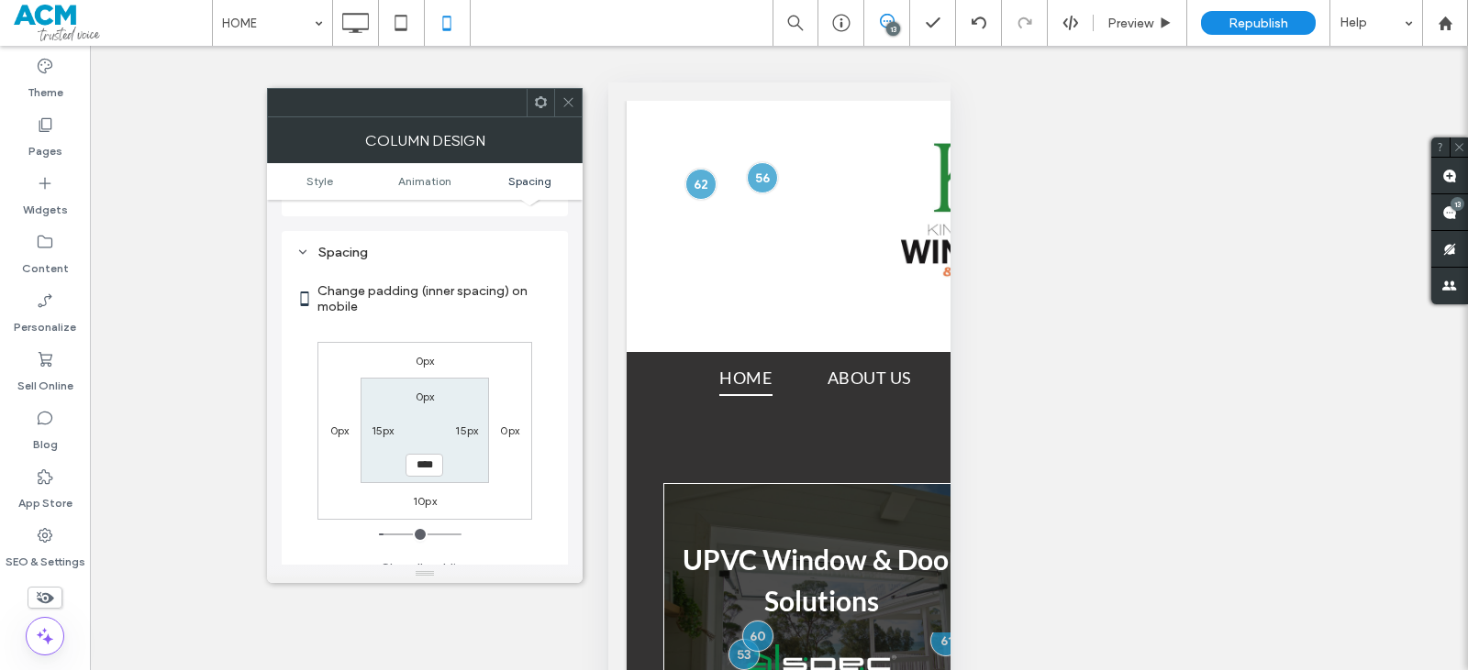
type input "*"
type input "**"
type input "****"
click at [568, 112] on span at bounding box center [568, 103] width 14 height 28
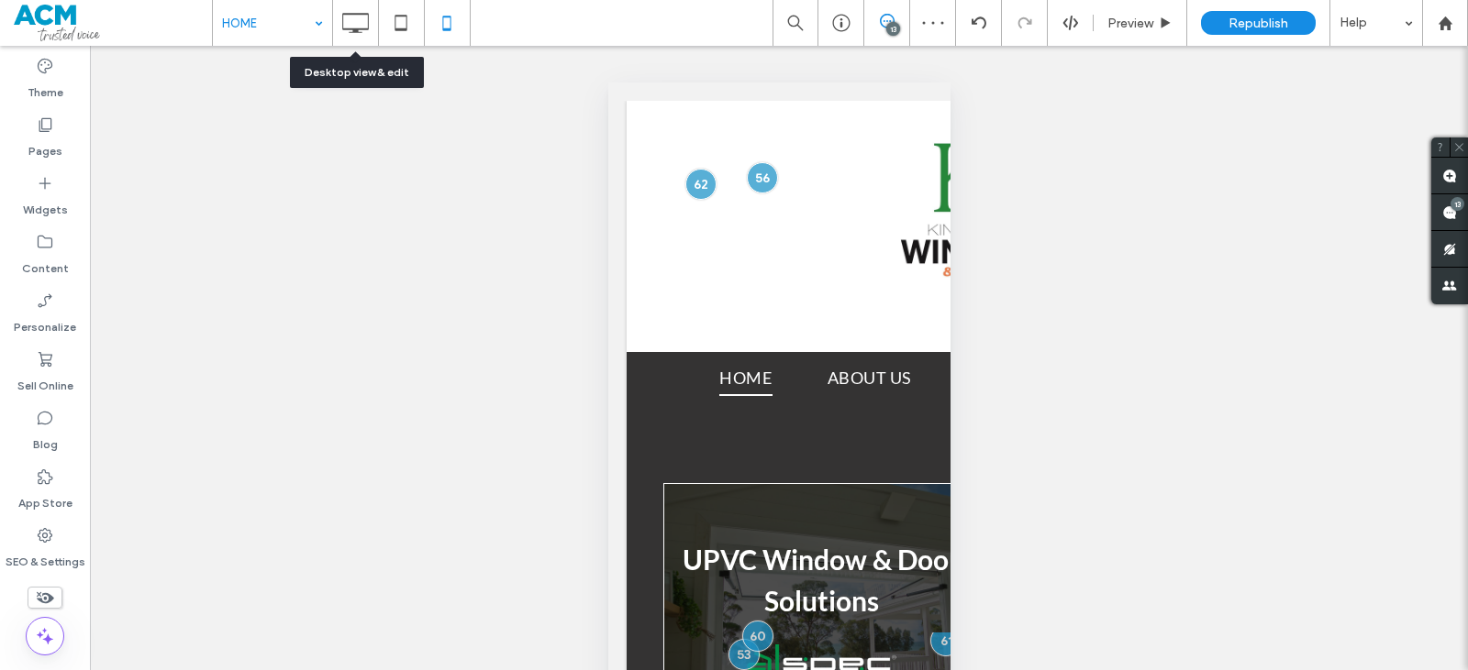
drag, startPoint x: 344, startPoint y: 33, endPoint x: 310, endPoint y: 5, distance: 44.3
click at [346, 33] on icon at bounding box center [355, 23] width 37 height 37
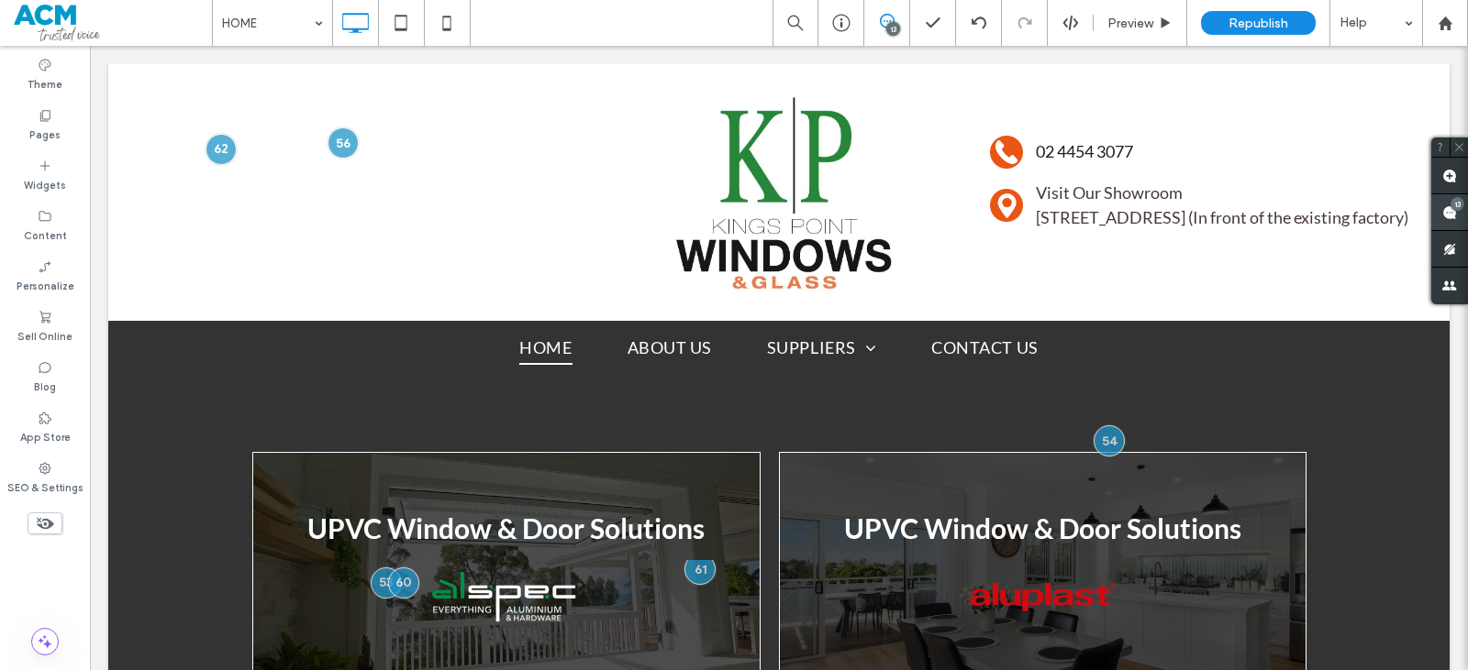
click at [1453, 211] on use at bounding box center [1449, 212] width 15 height 15
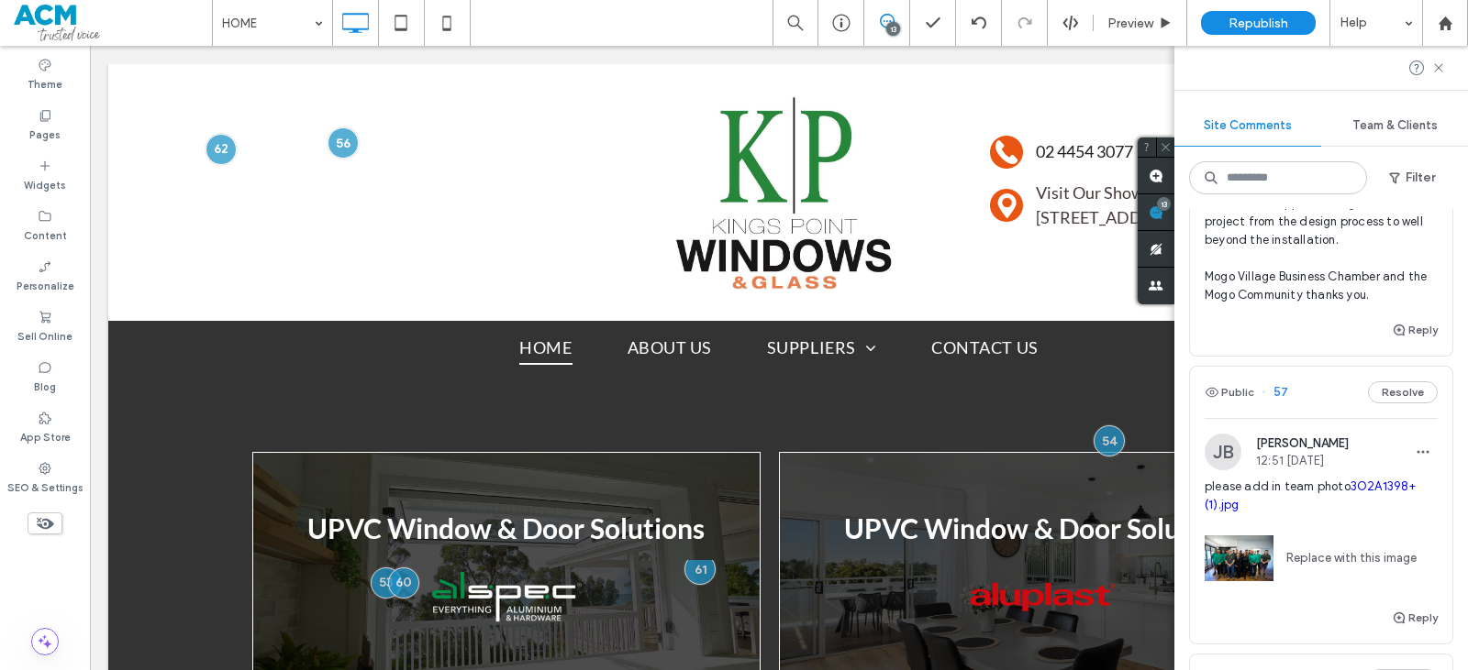
scroll to position [1926, 0]
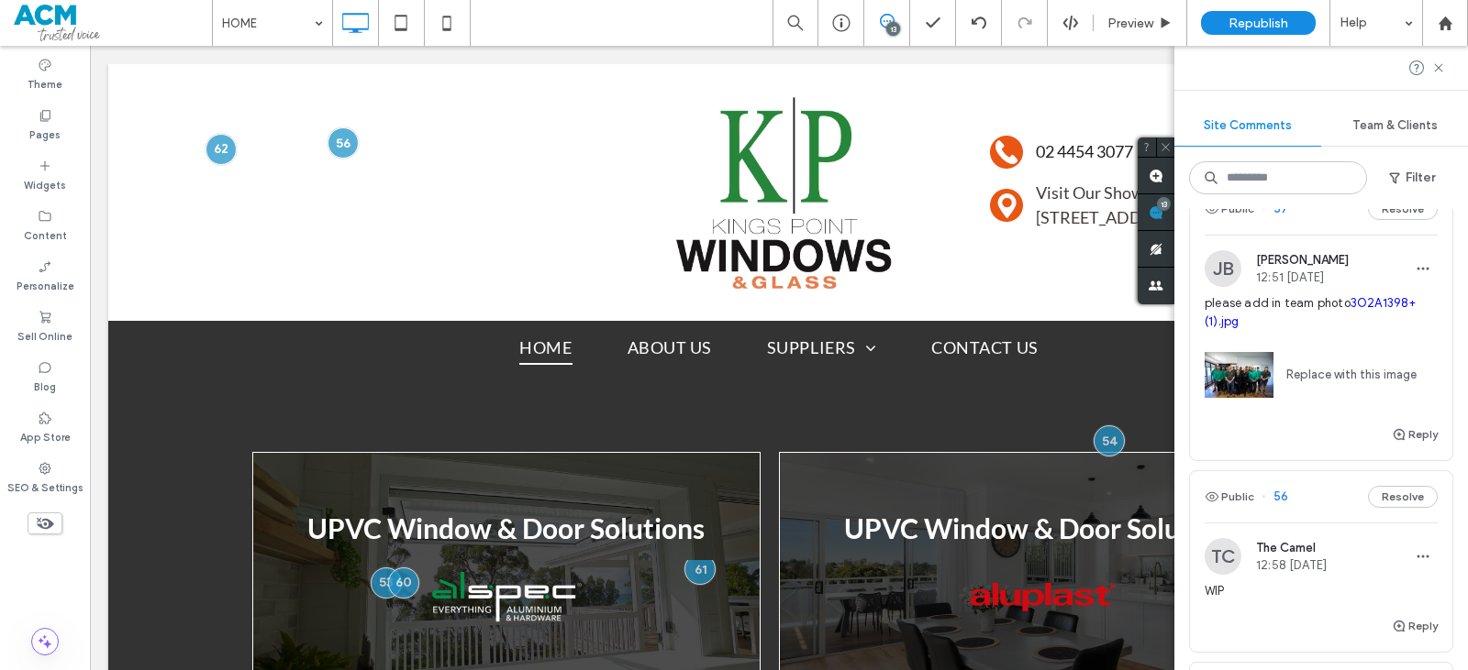
click at [1303, 423] on div "please add in team photo 3O2A1398+(1).jpg Replace with this image" at bounding box center [1320, 358] width 233 height 129
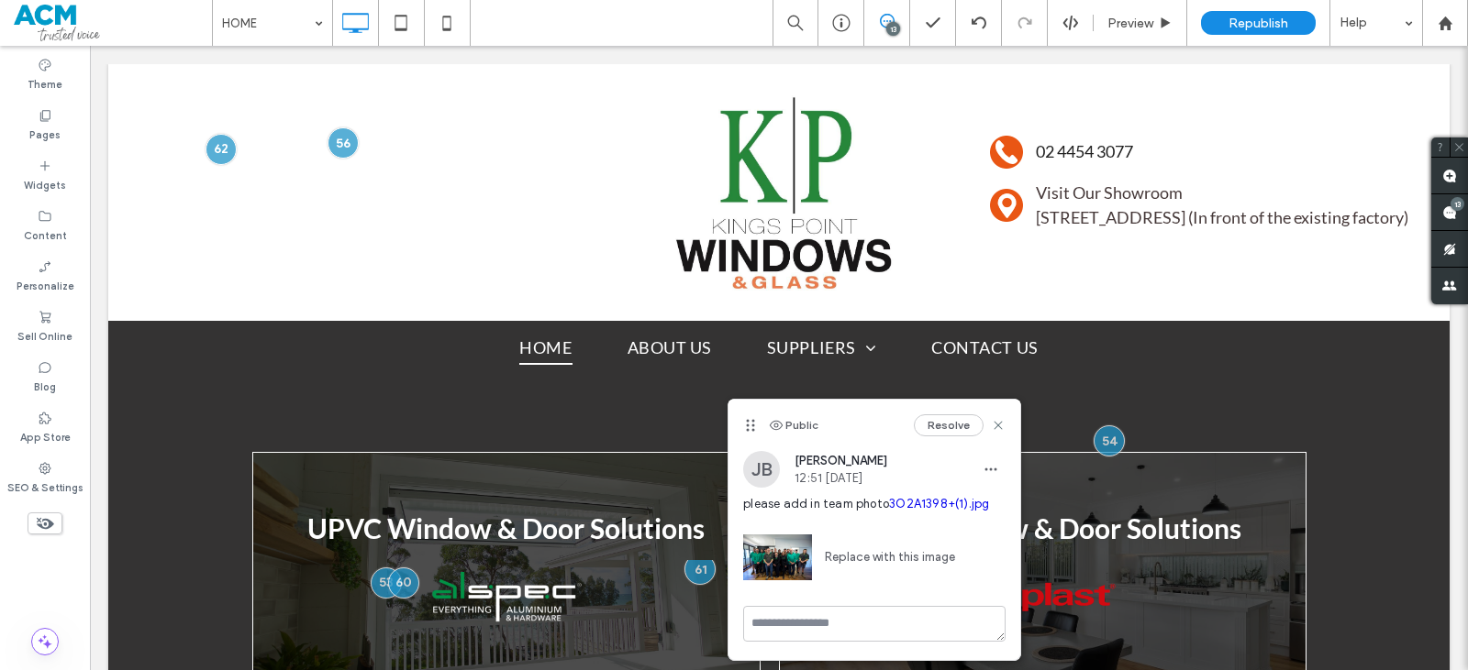
scroll to position [0, 0]
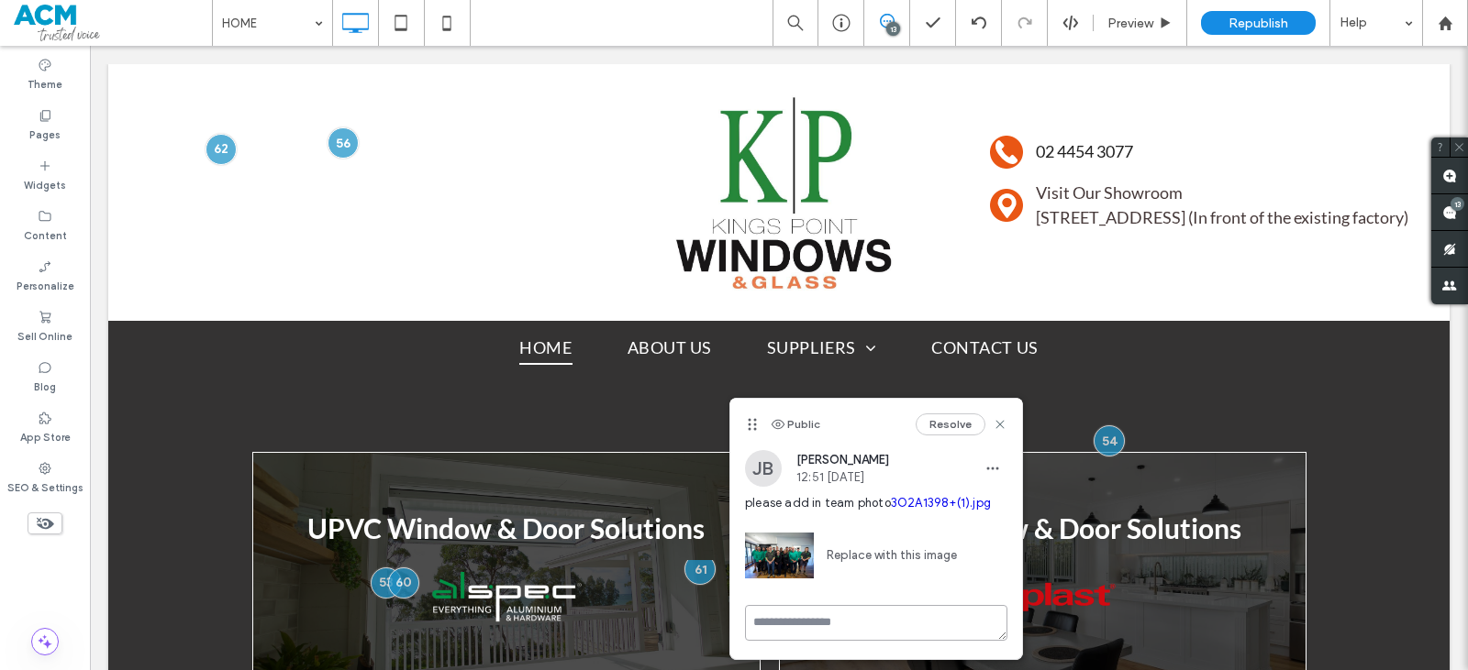
click at [828, 618] on textarea at bounding box center [876, 623] width 262 height 36
type textarea "****"
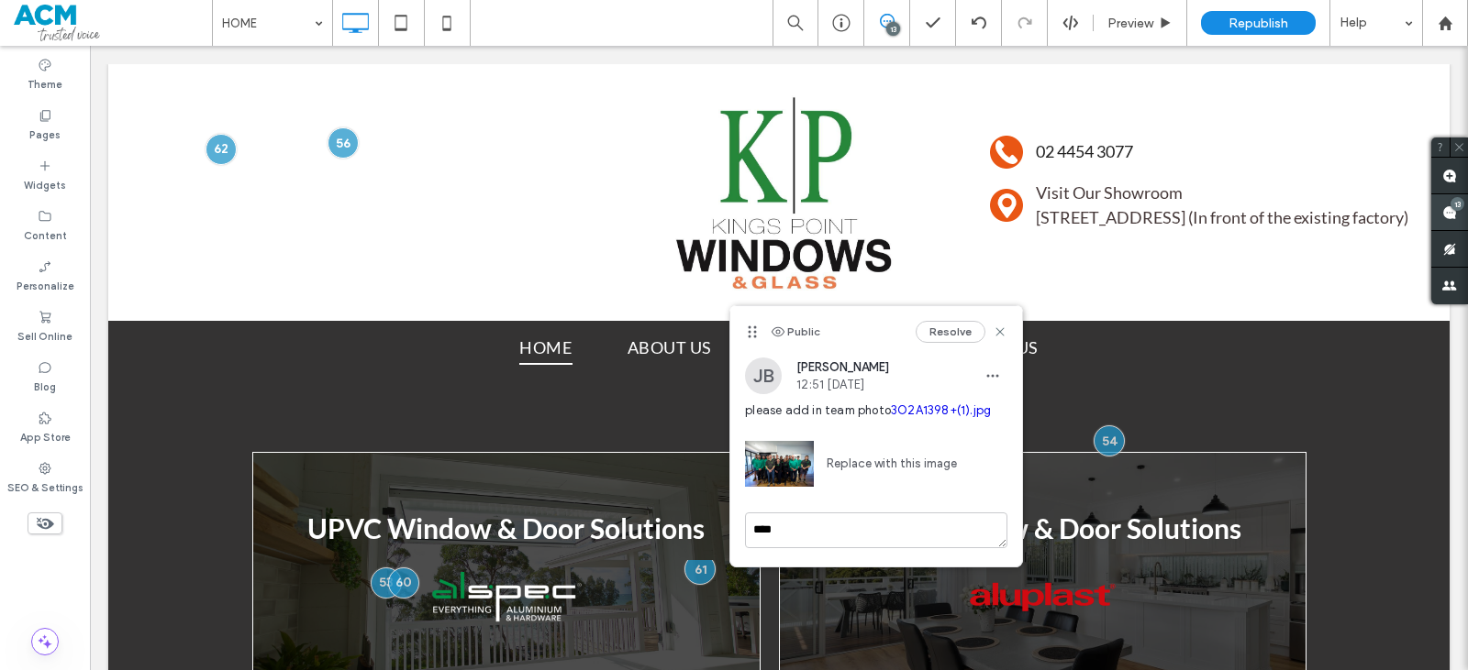
click at [1450, 212] on use at bounding box center [1449, 212] width 15 height 15
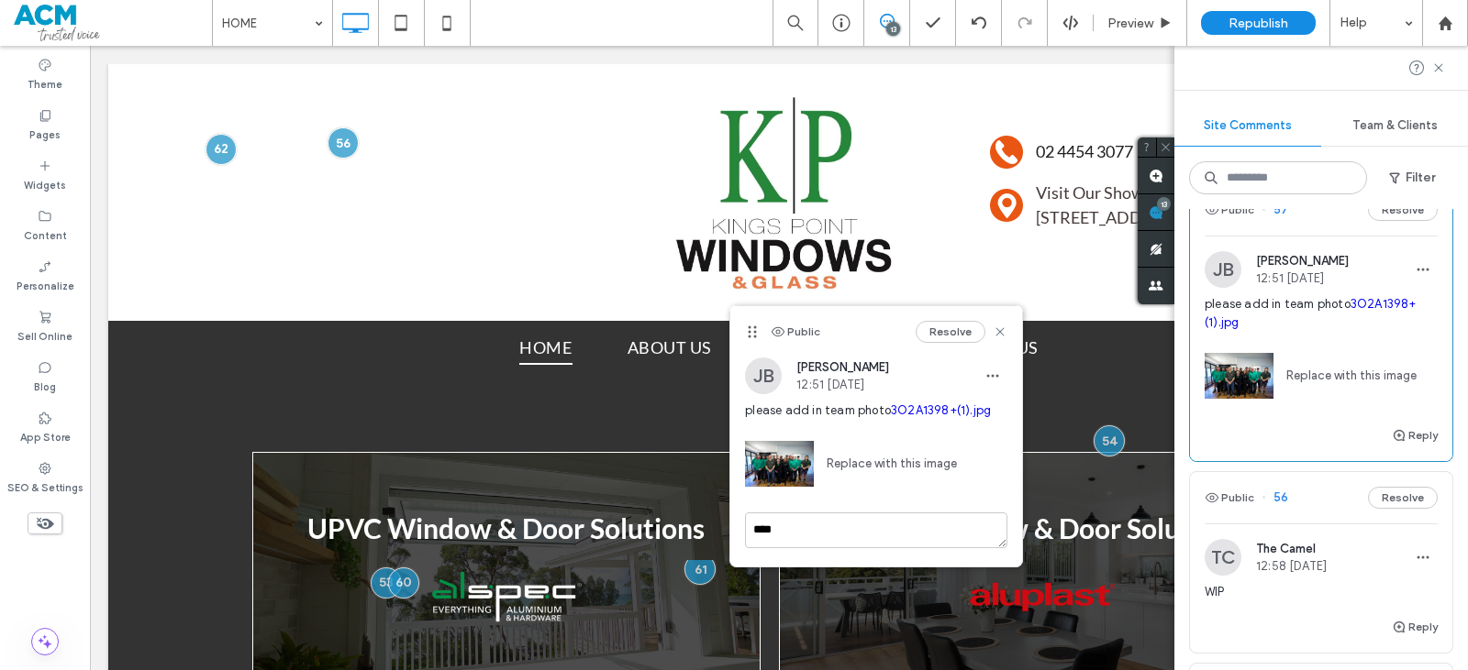
scroll to position [1926, 0]
click at [1393, 437] on span "button" at bounding box center [1399, 435] width 17 height 20
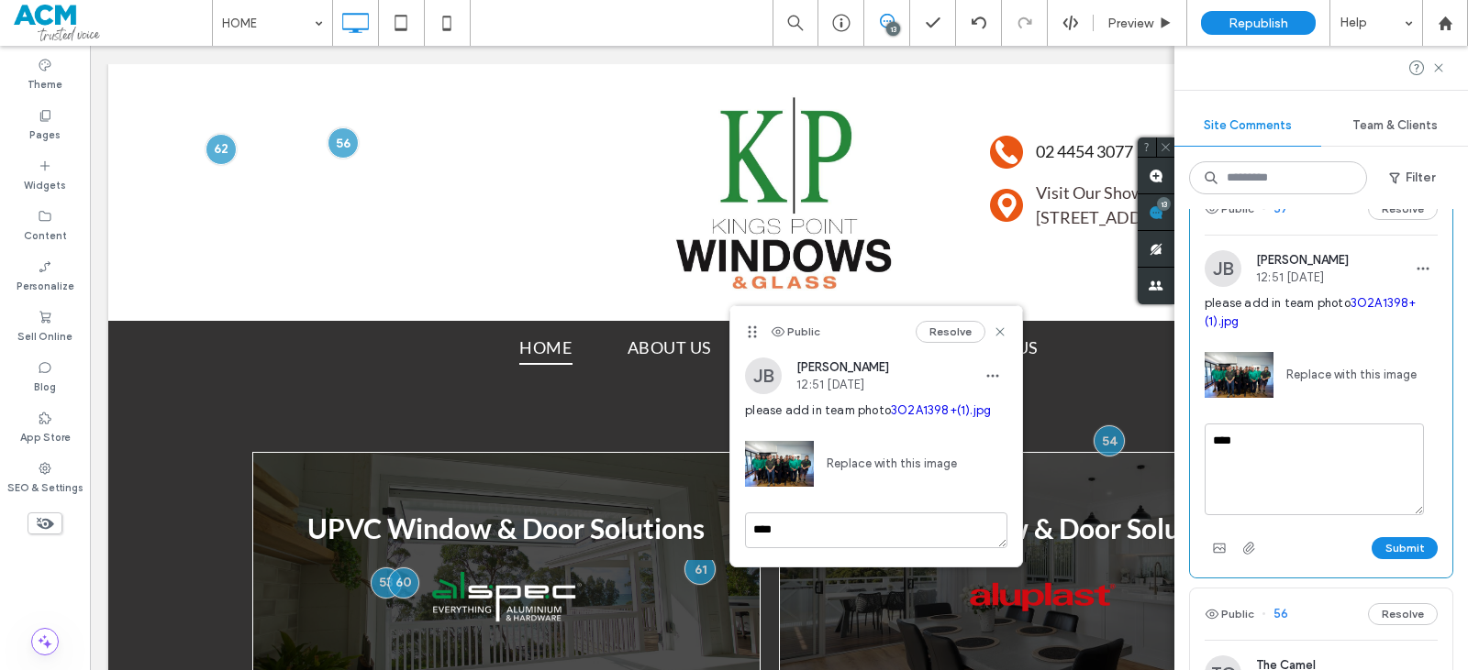
click at [1371, 549] on button "Submit" at bounding box center [1404, 548] width 66 height 22
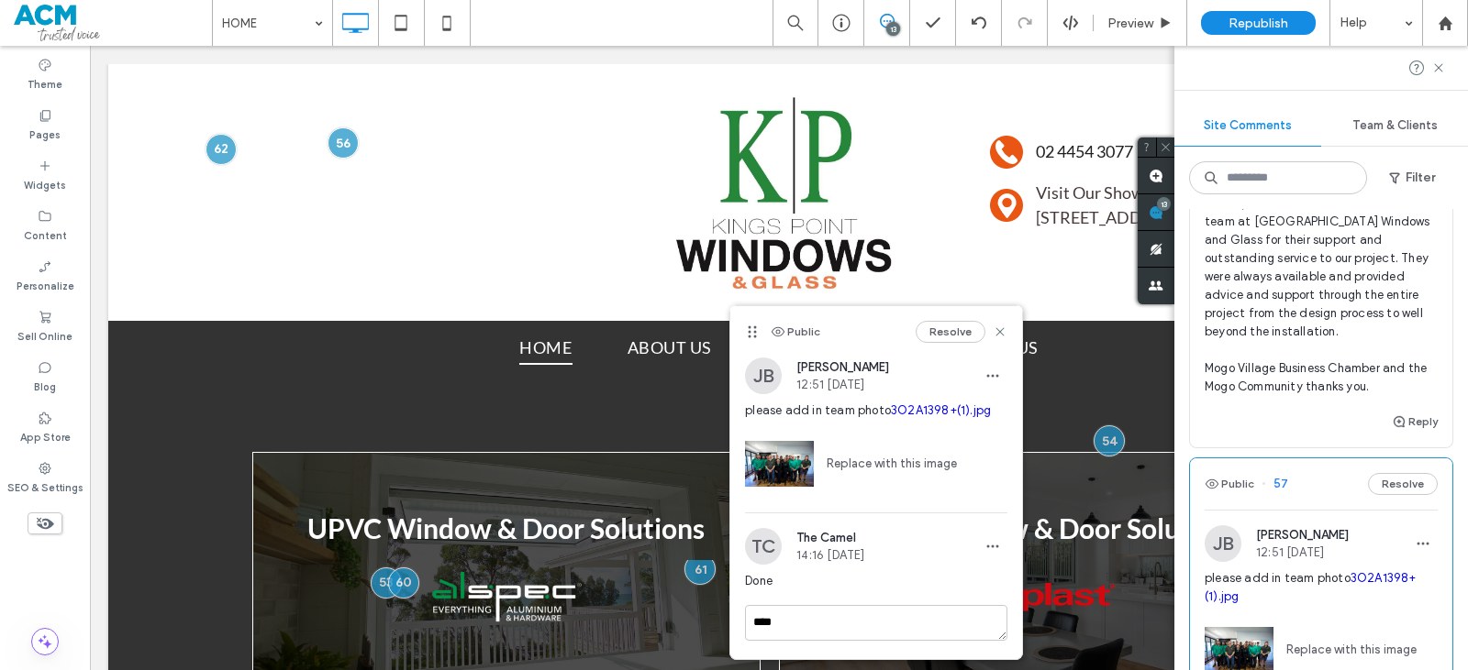
scroll to position [1468, 0]
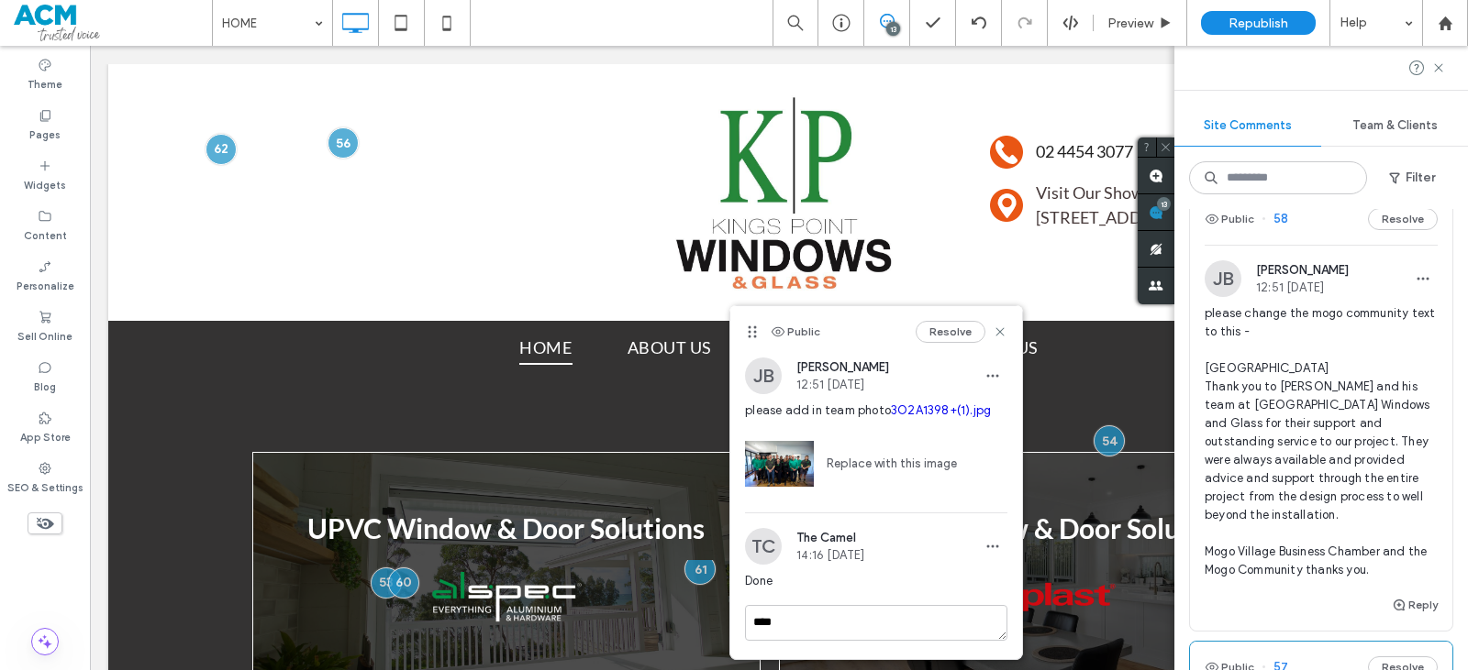
click at [1305, 438] on span "please change the mogo community text to this - Mogo Community Centre Thank you…" at bounding box center [1320, 442] width 233 height 275
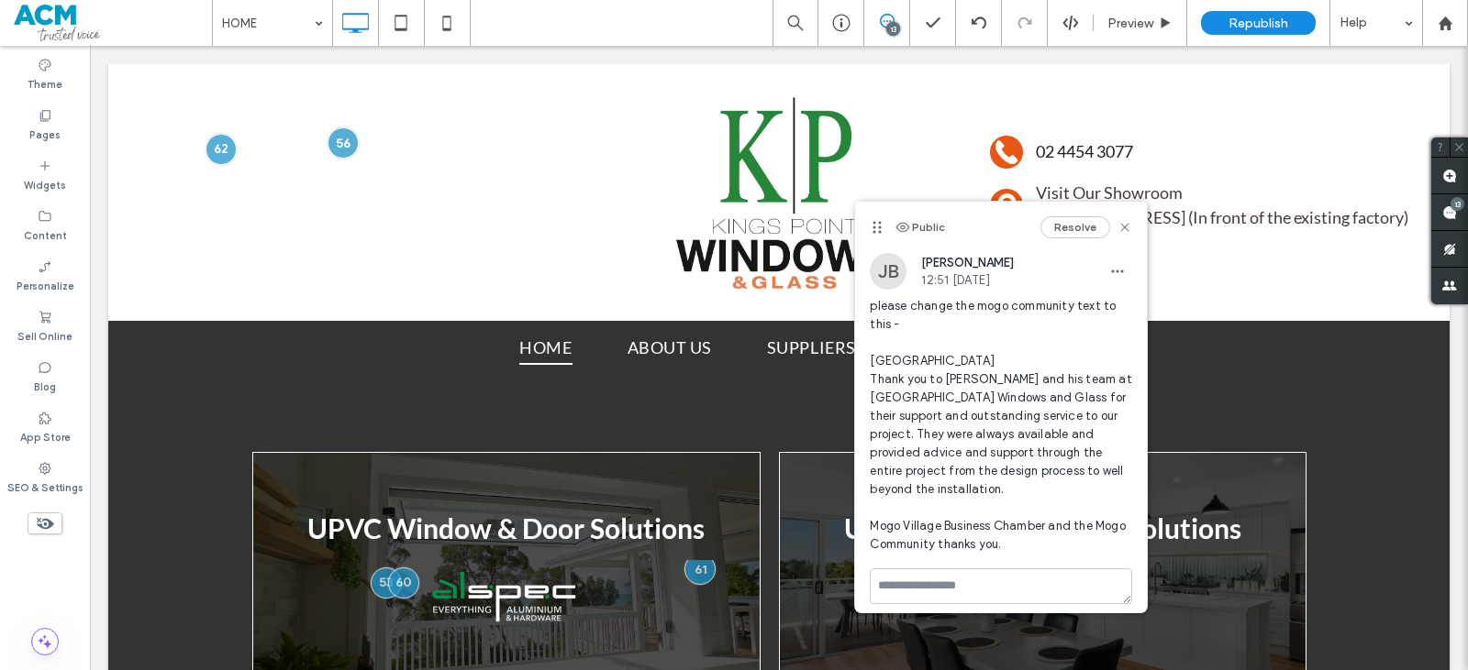
scroll to position [0, 0]
click at [948, 564] on div "Public Resolve JB Jasmine Bourne 12:51 Aug 14 2025 please change the mogo commu…" at bounding box center [1001, 412] width 292 height 421
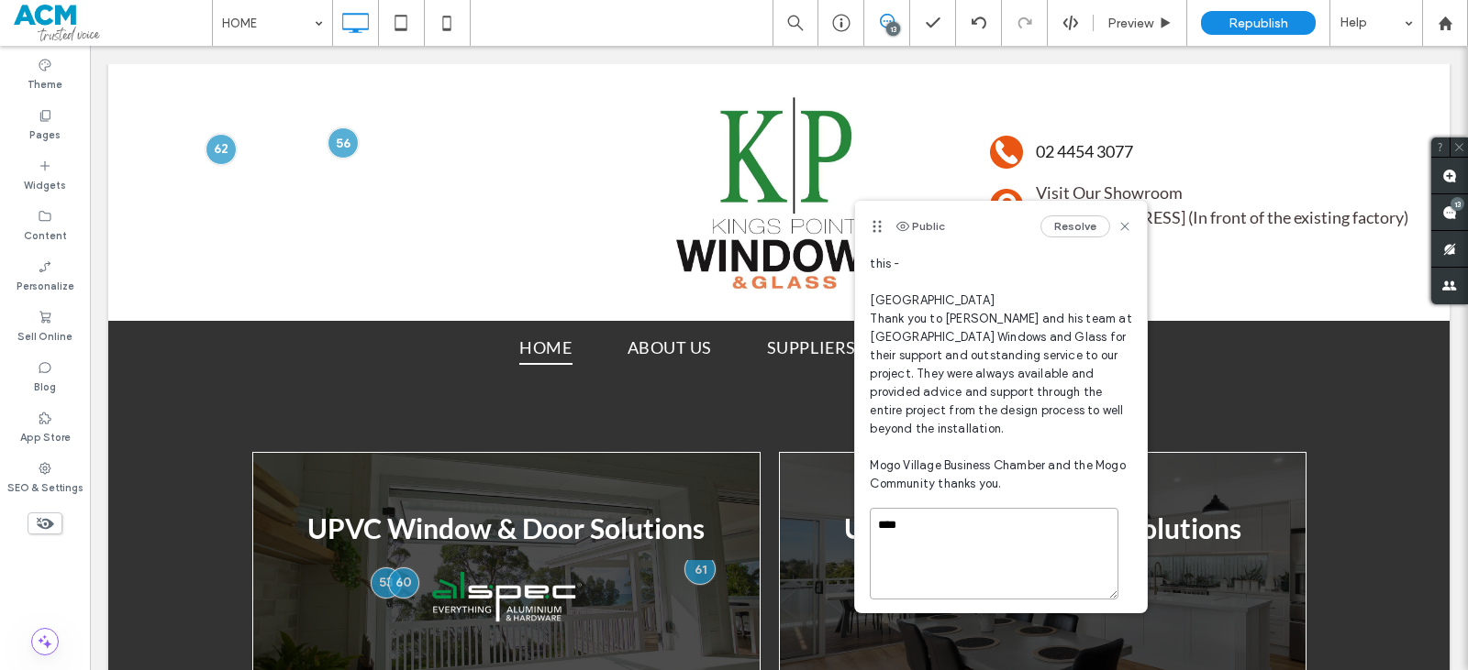
scroll to position [110, 0]
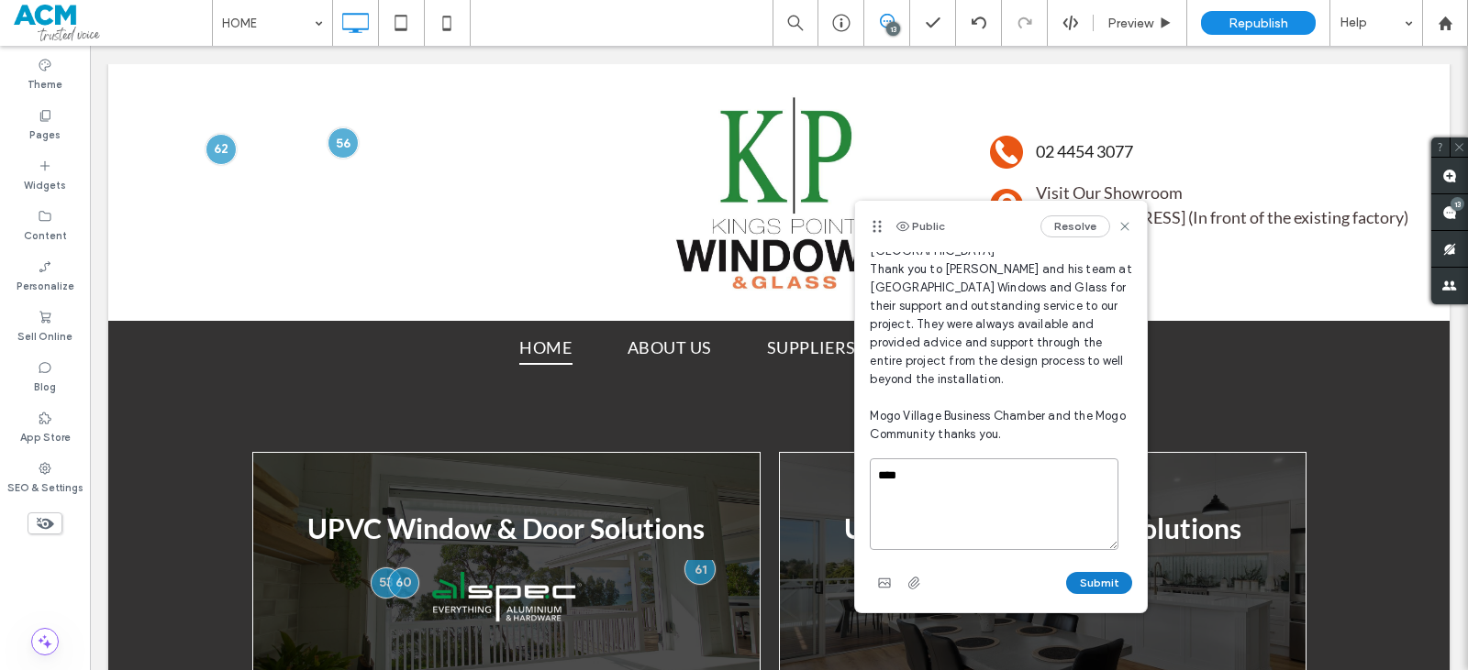
type textarea "****"
click at [1085, 584] on button "Submit" at bounding box center [1099, 583] width 66 height 22
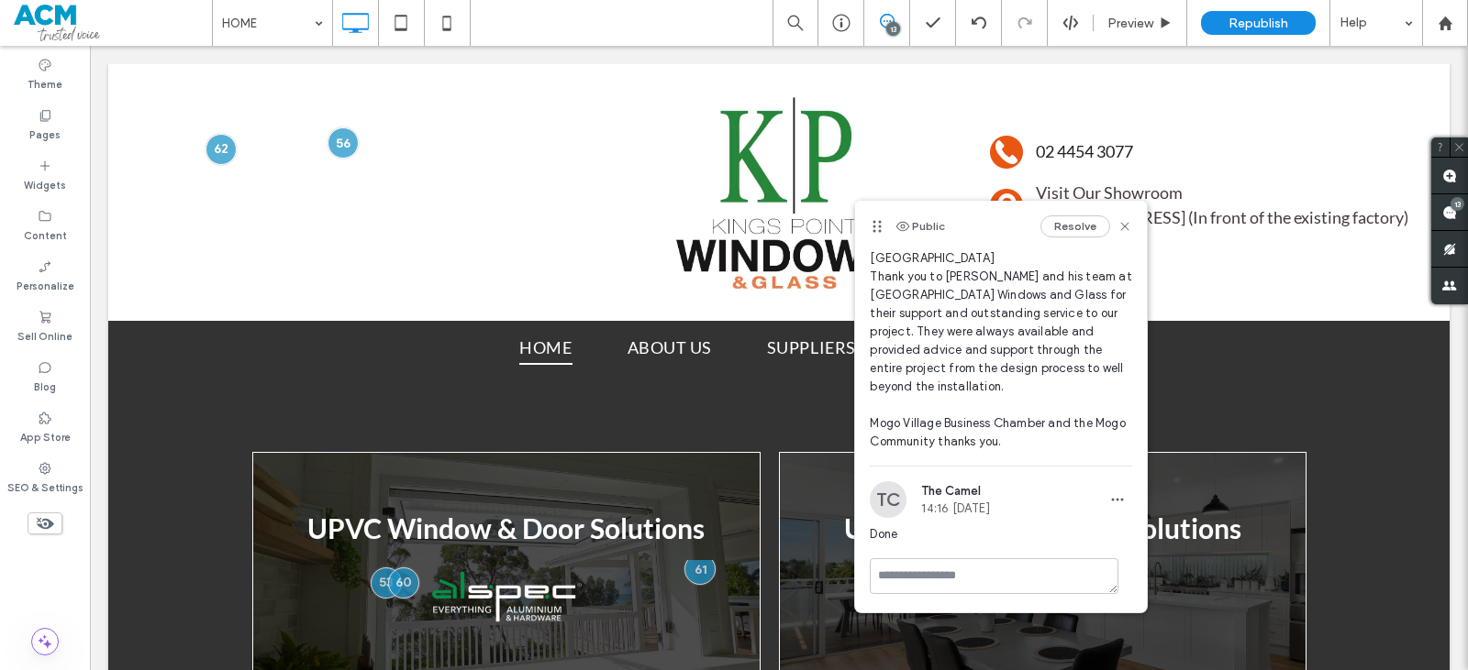
scroll to position [0, 0]
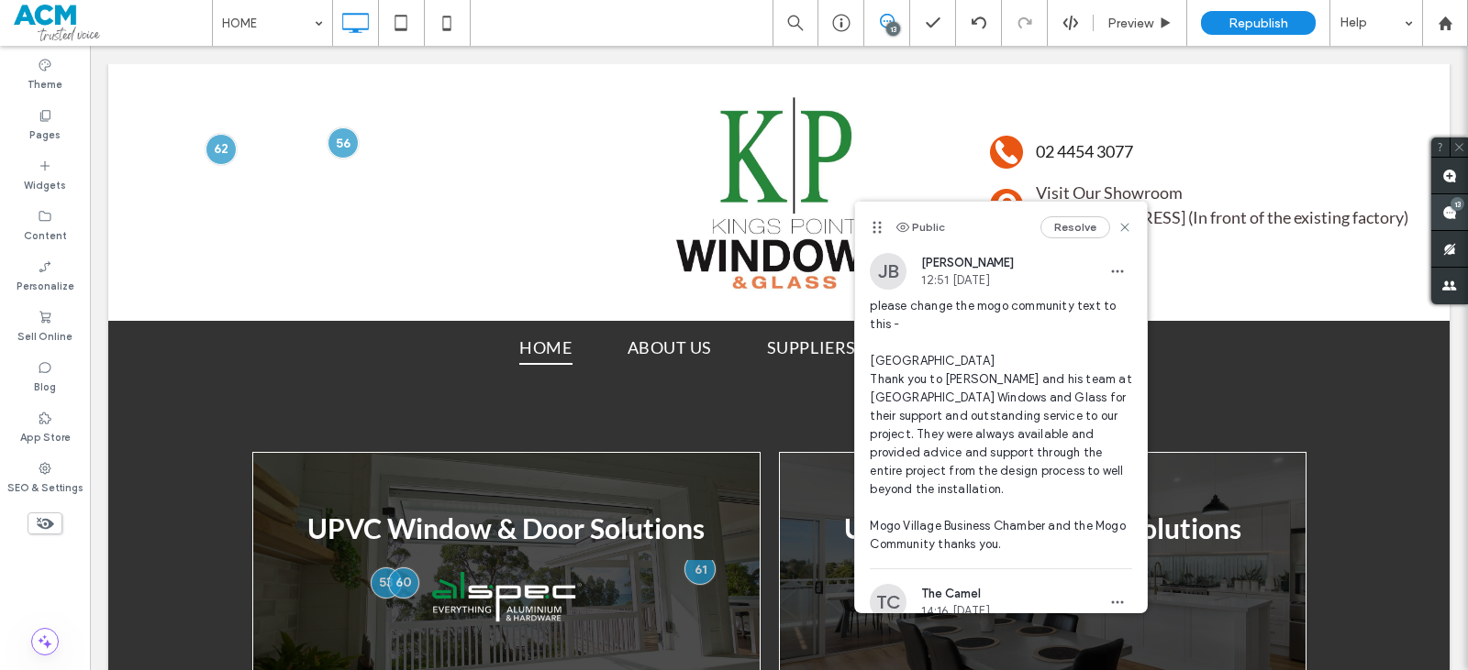
click at [1451, 223] on span at bounding box center [1449, 212] width 37 height 36
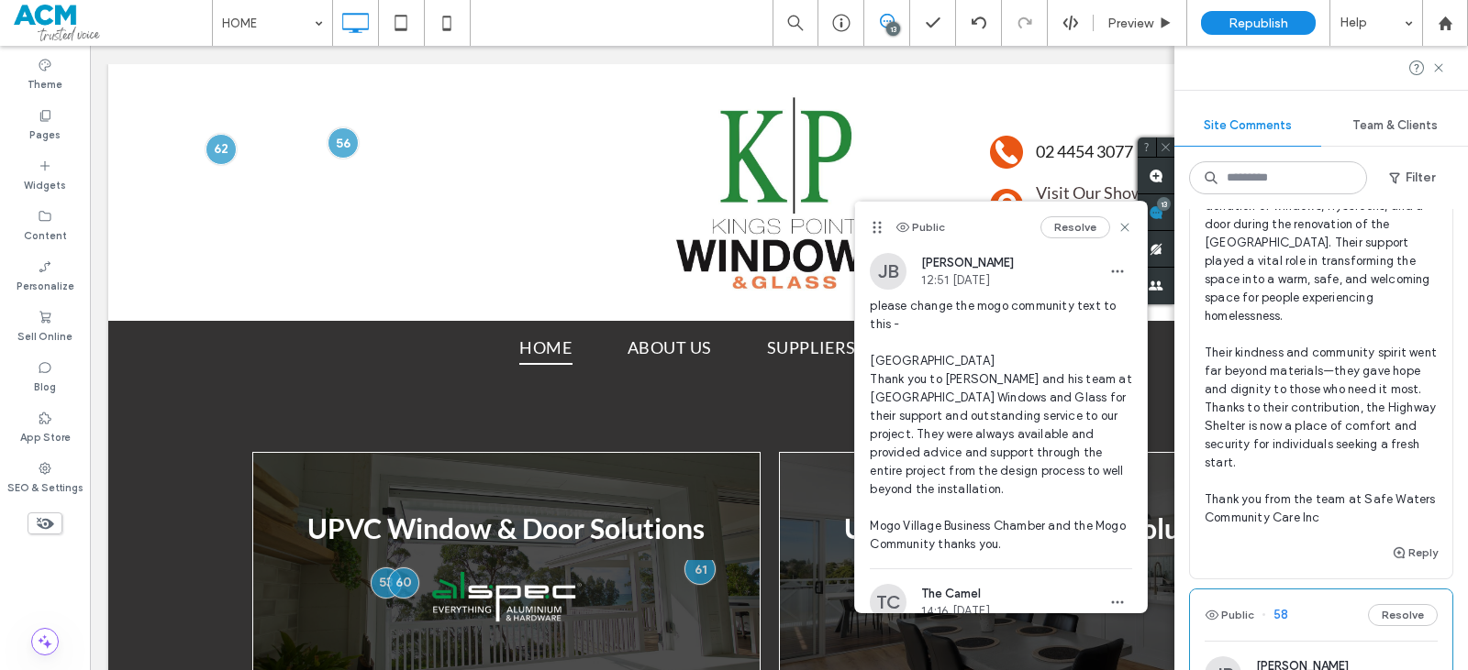
scroll to position [1101, 0]
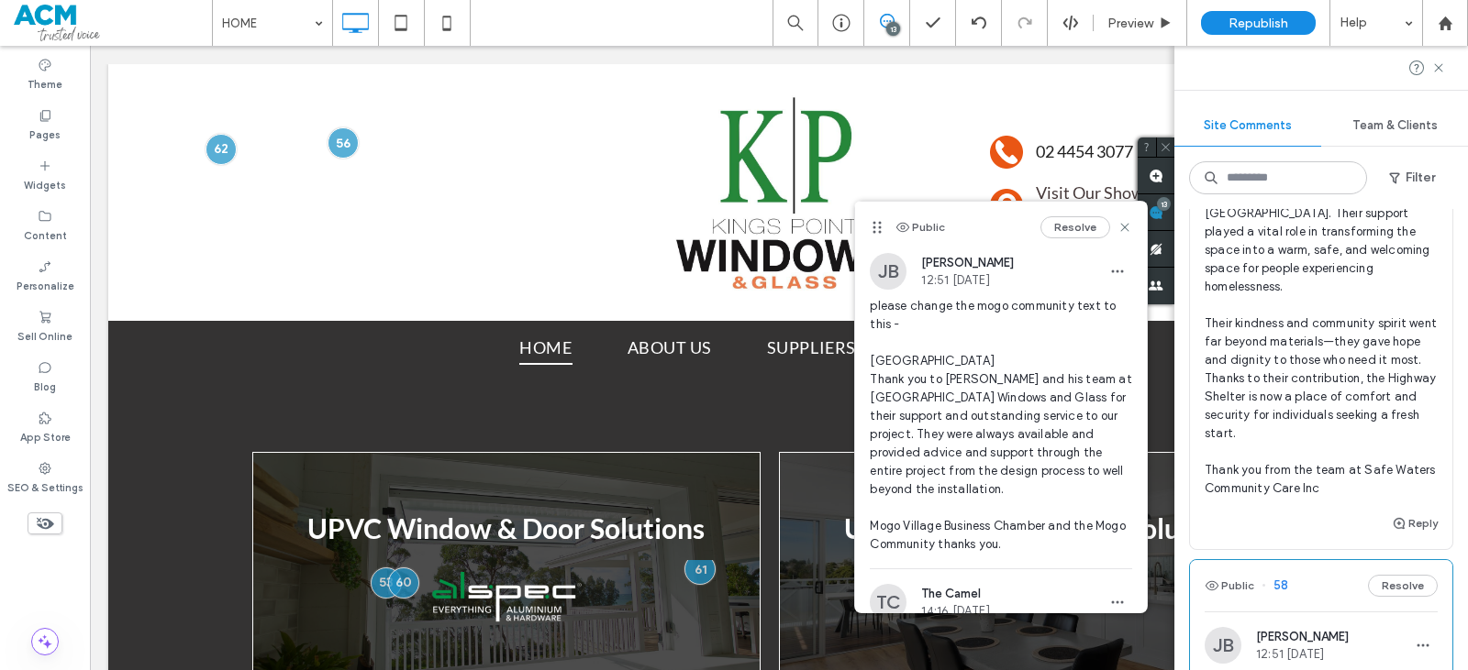
click at [1303, 481] on span "please change the text for safe waters to this - Safe Waters "We are incredibly…" at bounding box center [1320, 268] width 233 height 459
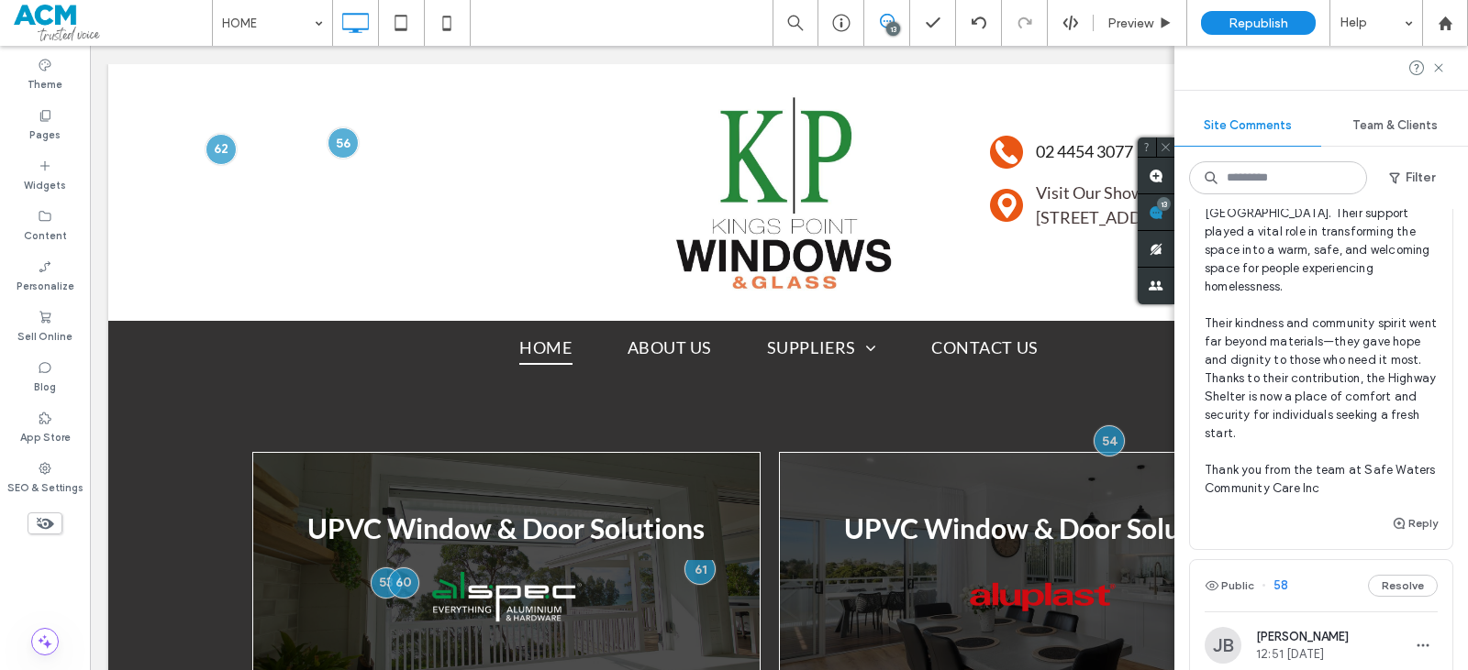
scroll to position [0, 0]
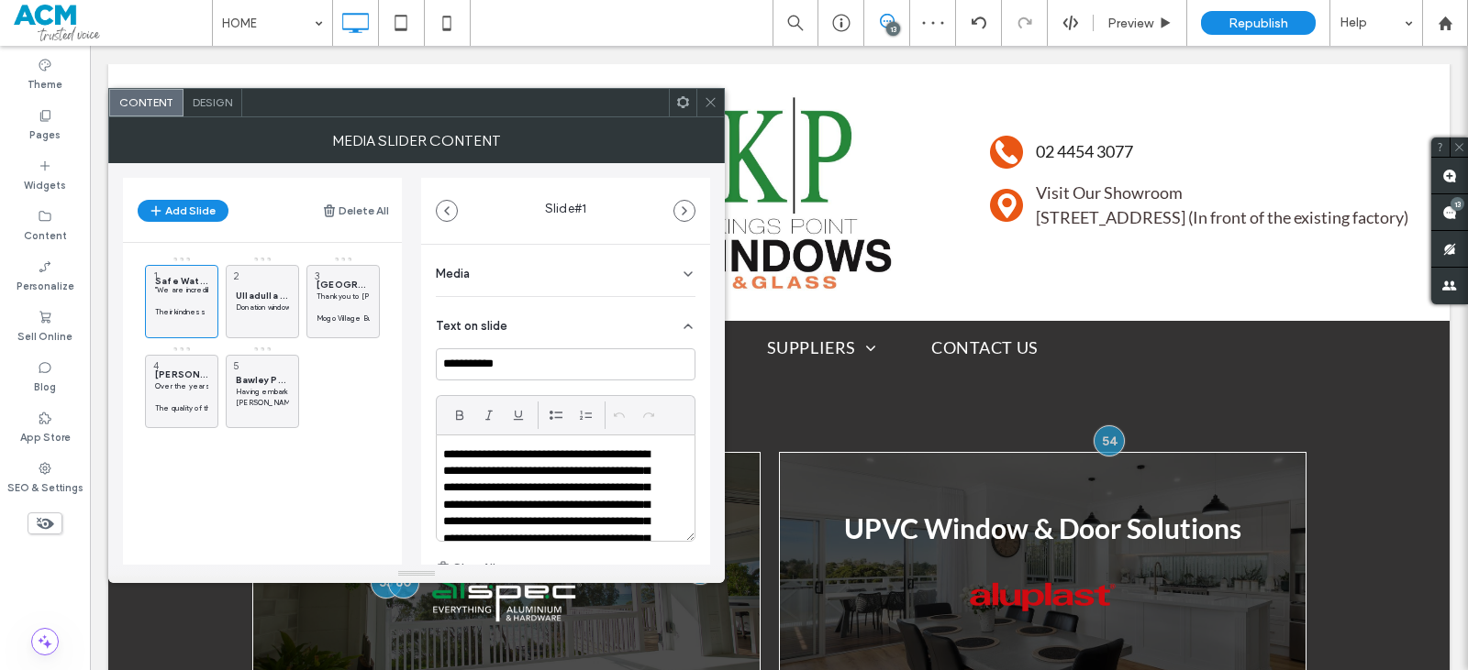
click at [449, 449] on p "**********" at bounding box center [553, 515] width 221 height 136
click at [705, 103] on icon at bounding box center [711, 102] width 14 height 14
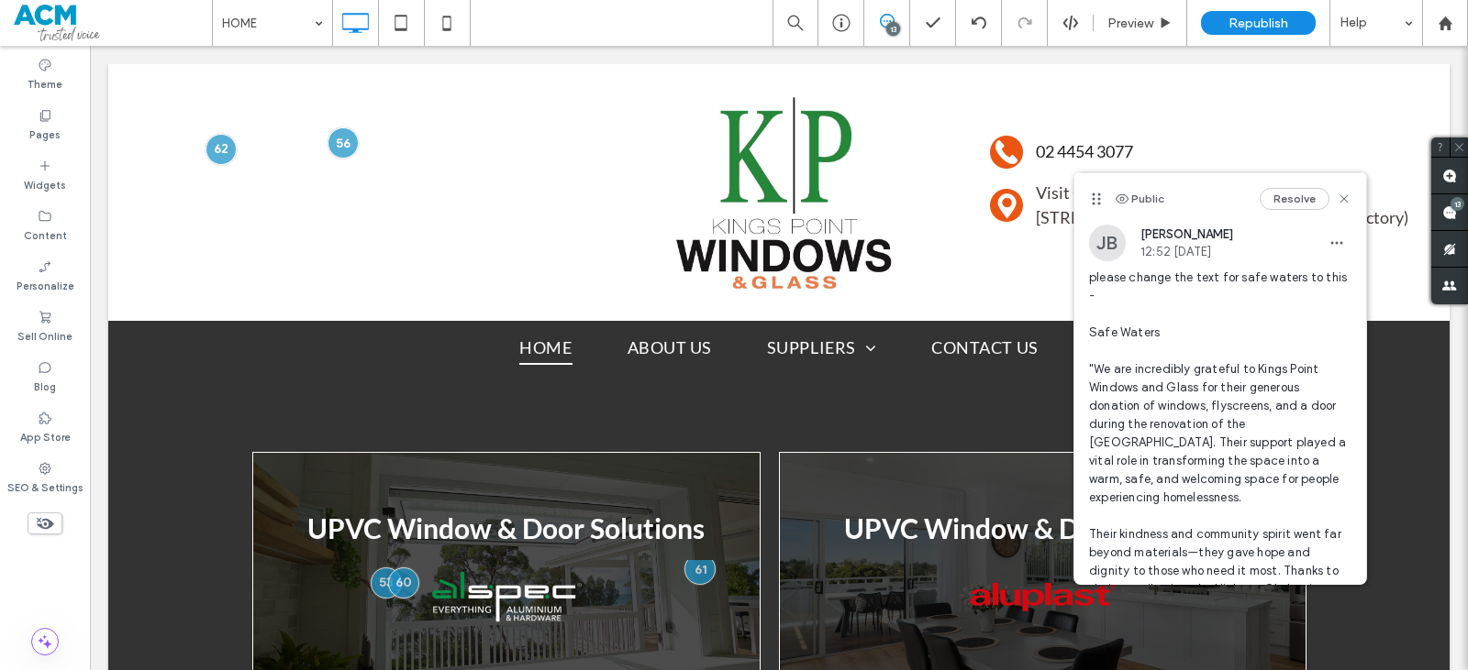
scroll to position [175, 0]
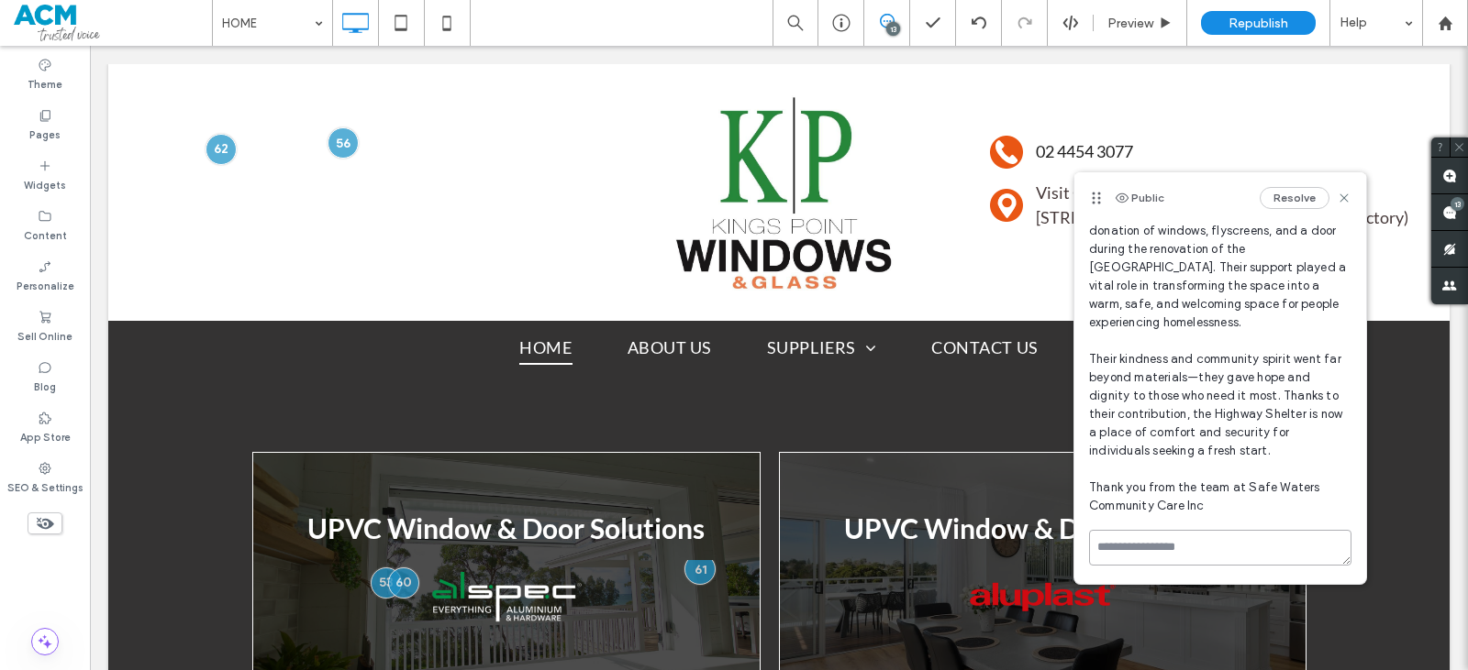
click at [1184, 532] on textarea at bounding box center [1220, 548] width 262 height 36
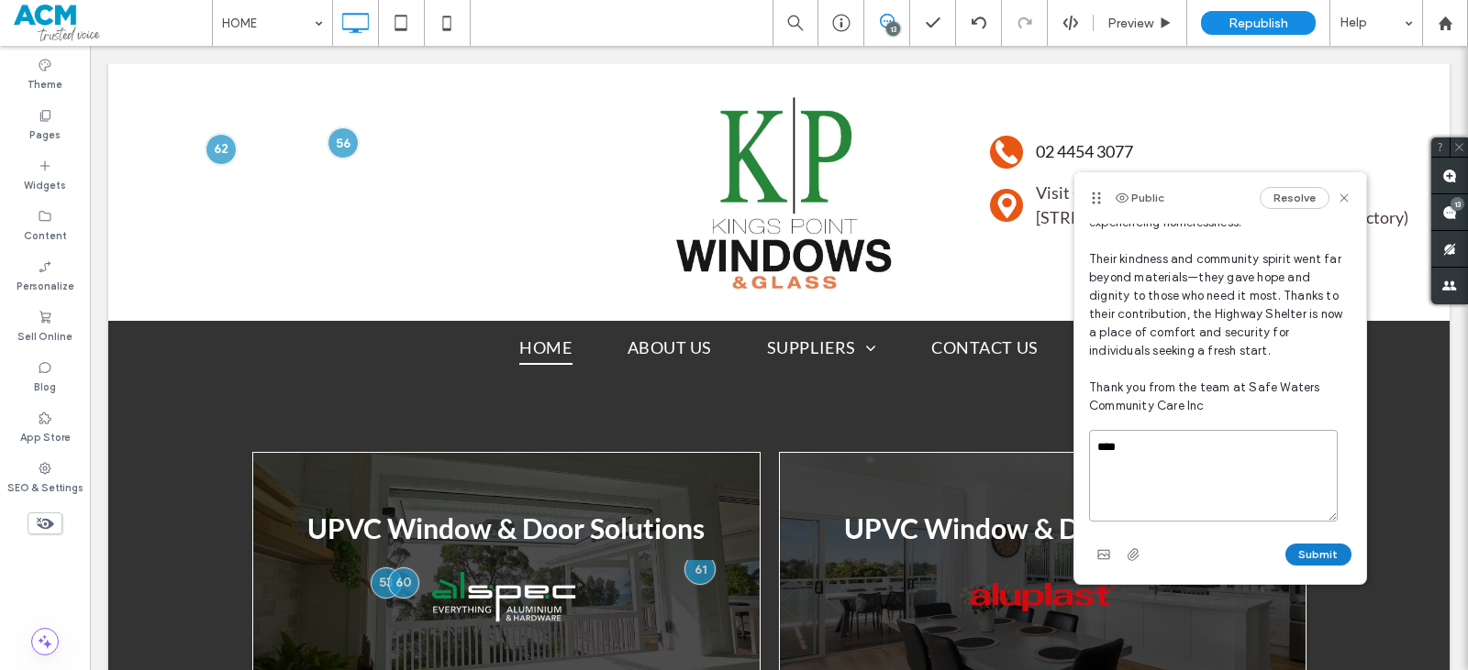
type textarea "****"
click at [1299, 550] on button "Submit" at bounding box center [1318, 555] width 66 height 22
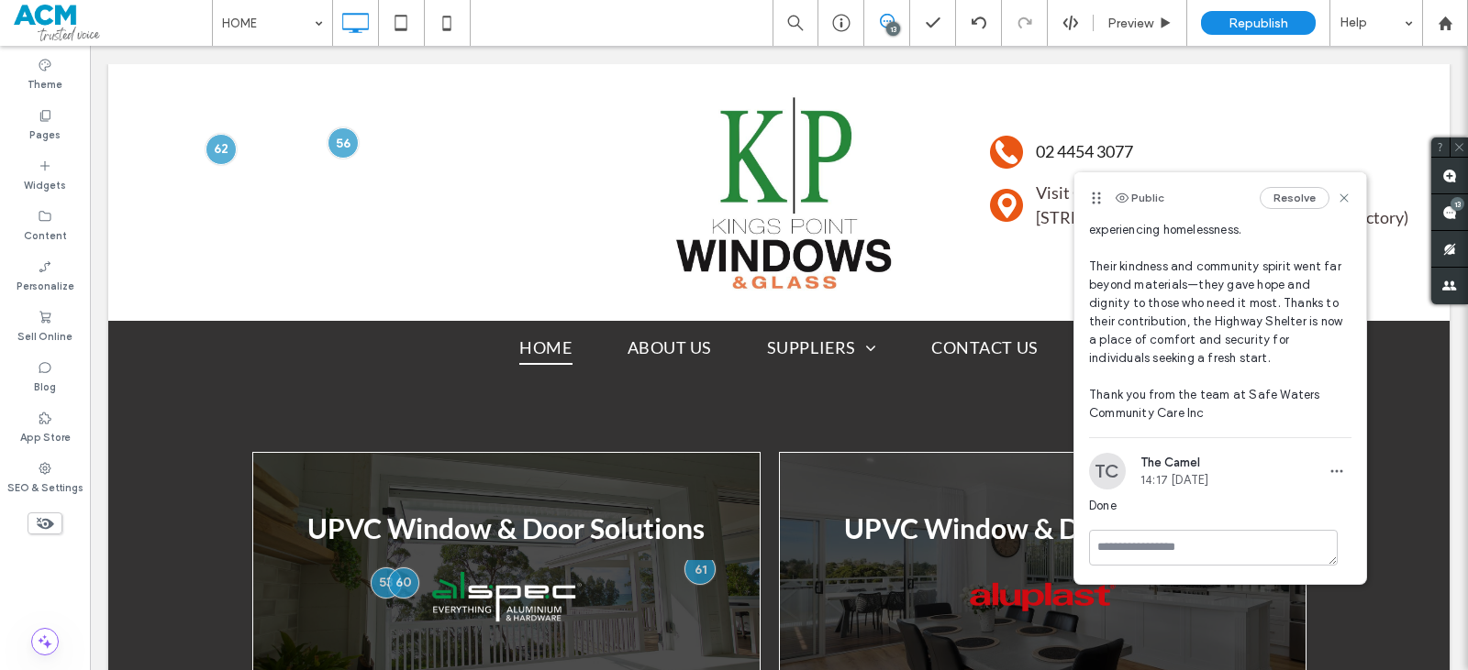
scroll to position [268, 0]
click at [1445, 213] on use at bounding box center [1449, 212] width 15 height 15
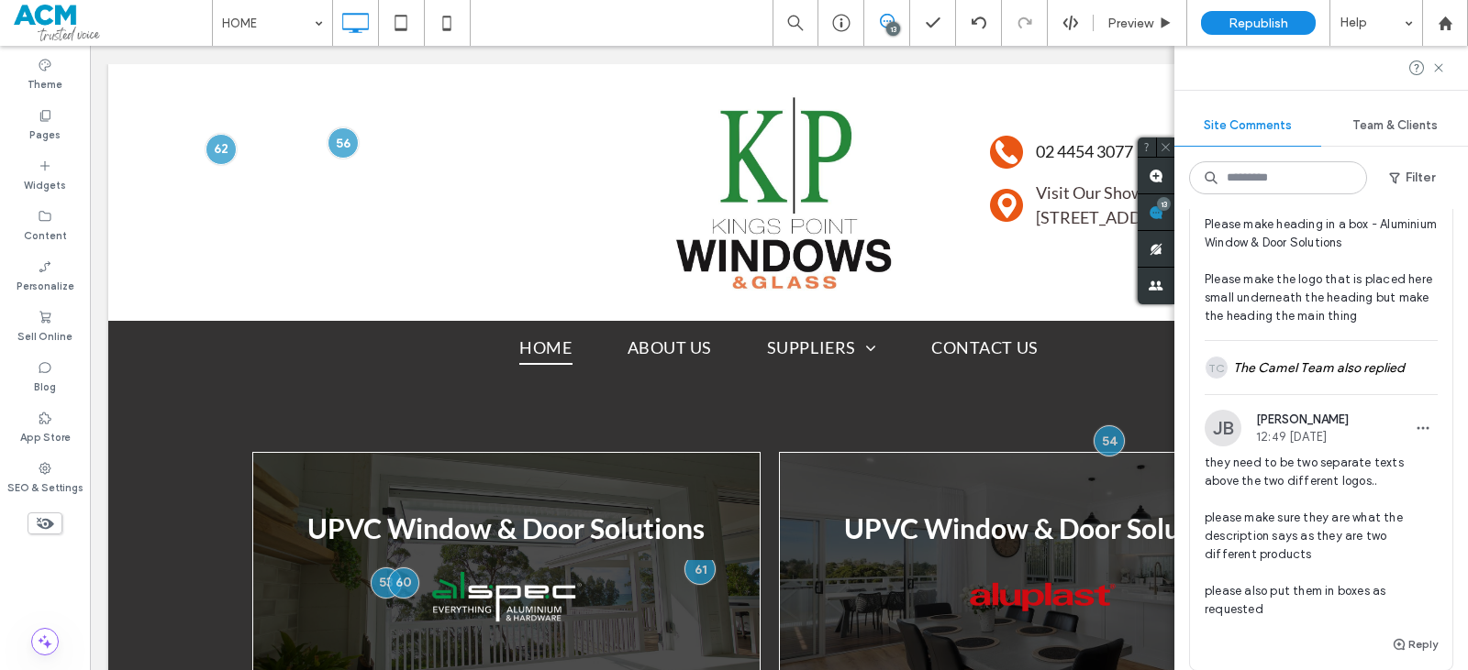
scroll to position [3669, 0]
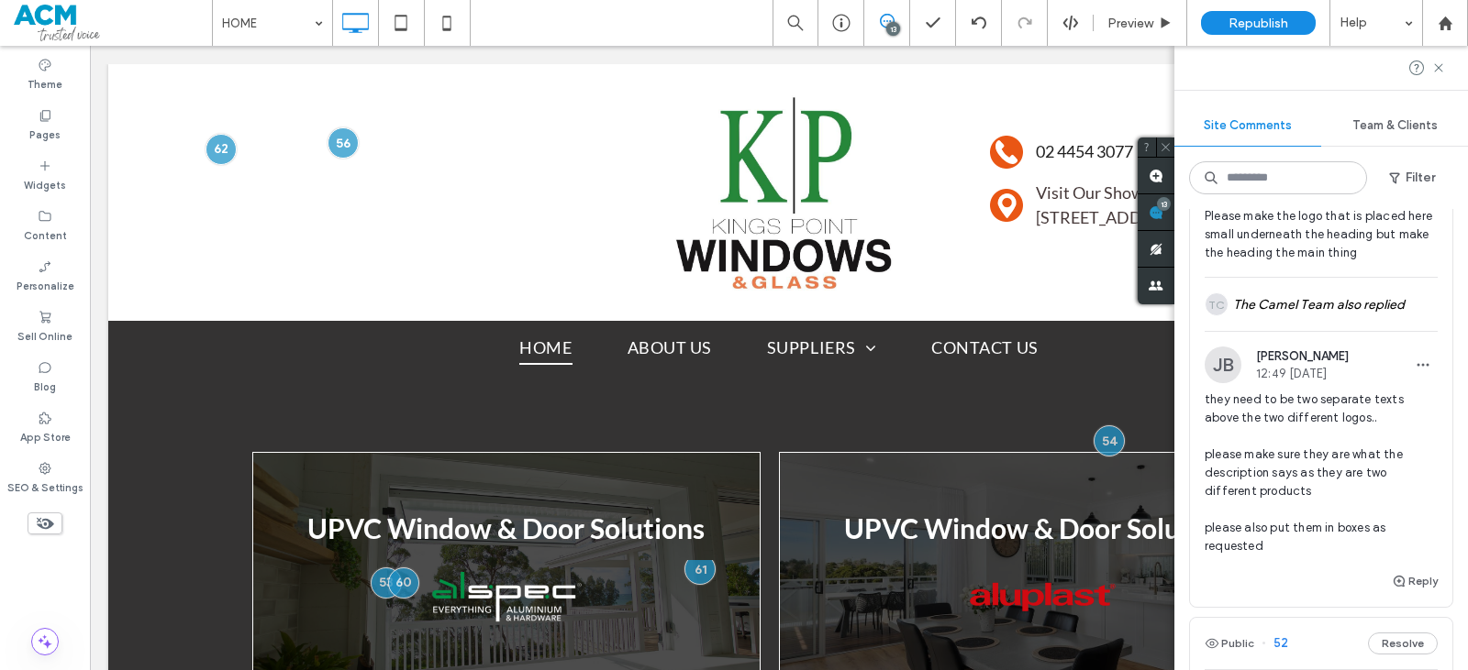
click at [1322, 476] on span "they need to be two separate texts above the two different logos.. please make …" at bounding box center [1320, 473] width 233 height 165
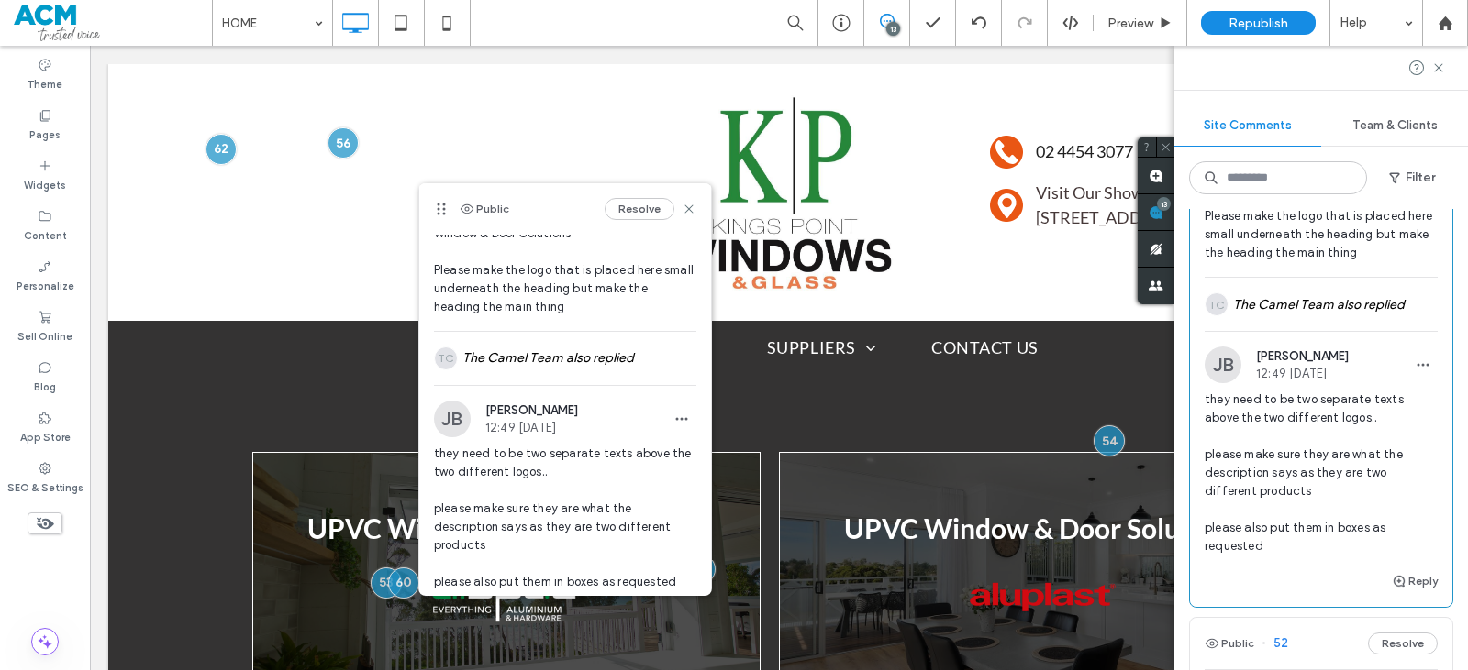
scroll to position [139, 0]
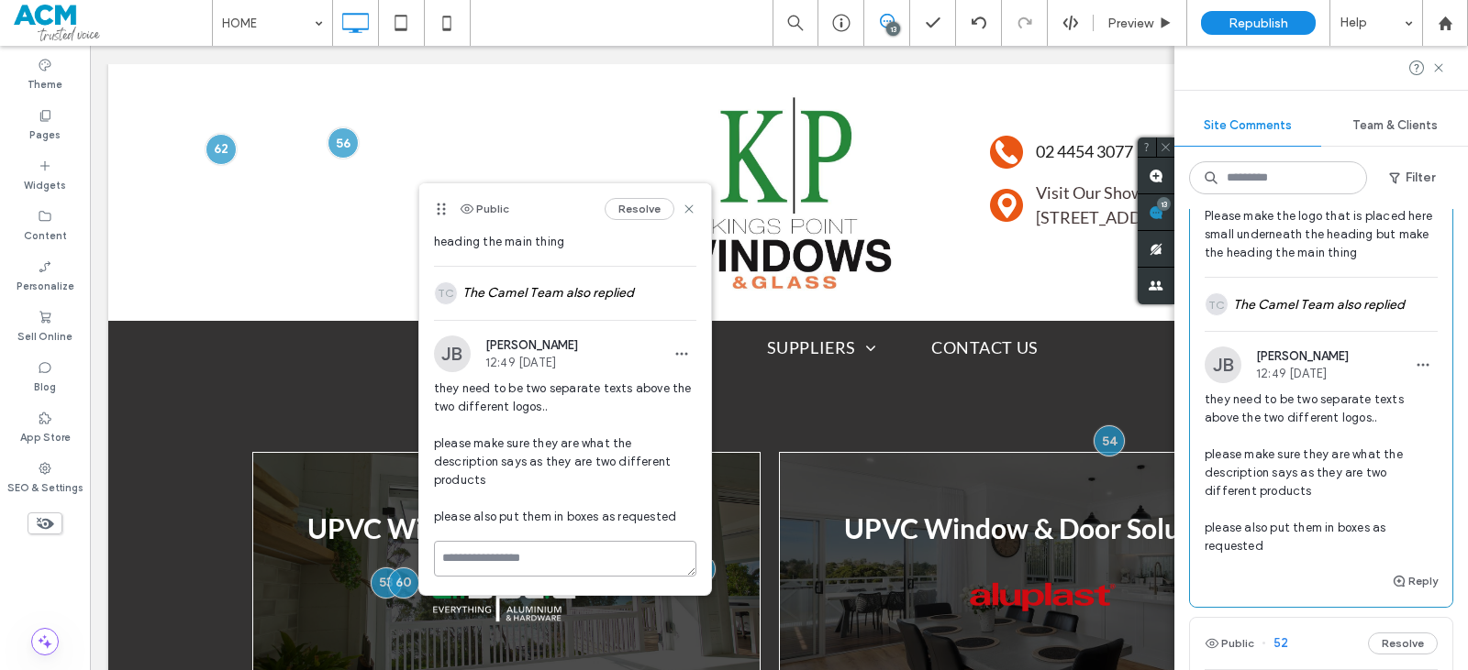
click at [549, 557] on textarea at bounding box center [565, 559] width 262 height 36
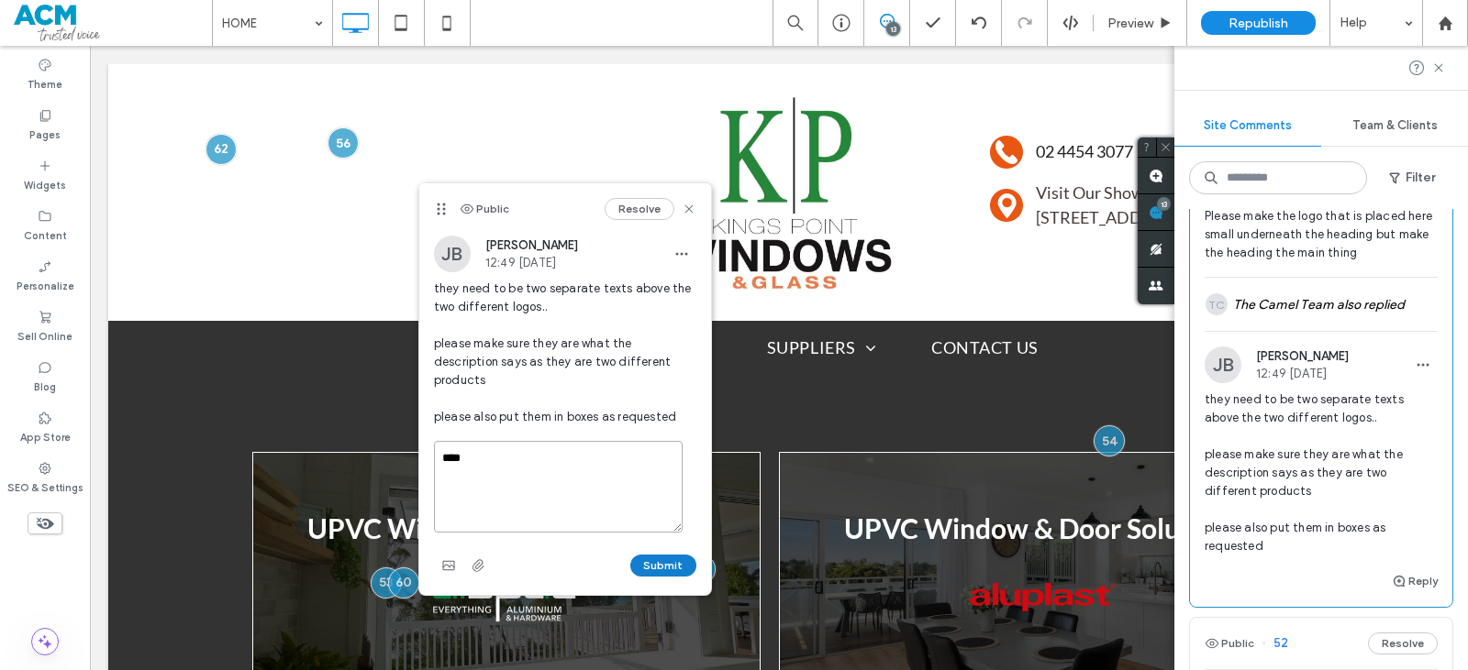
type textarea "****"
click at [658, 557] on button "Submit" at bounding box center [663, 566] width 66 height 22
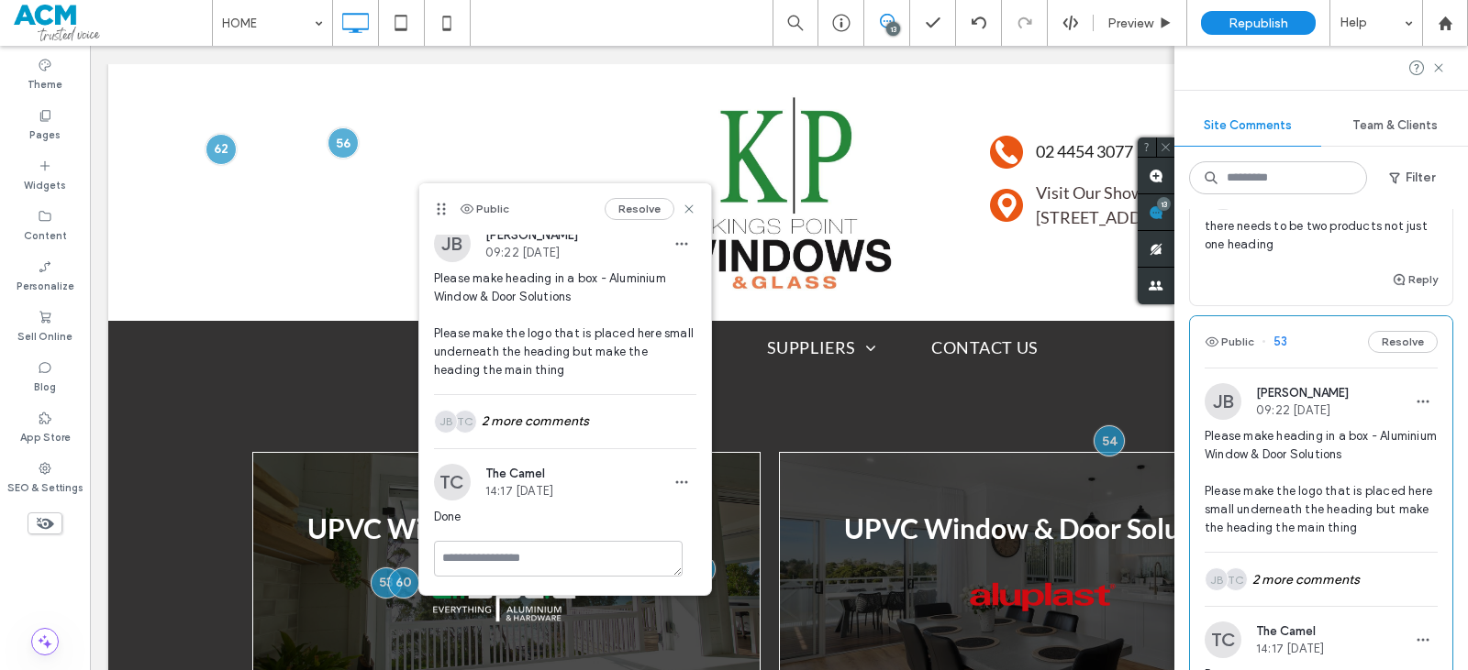
scroll to position [3302, 0]
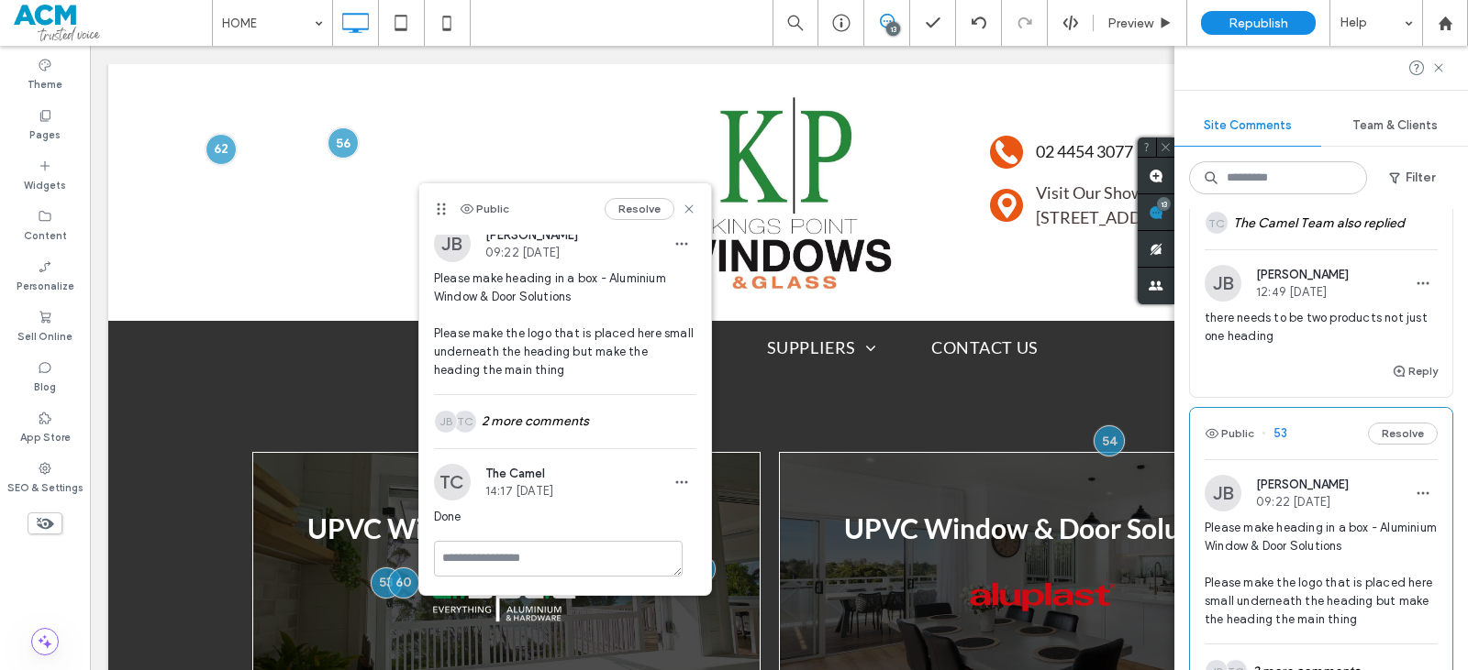
click at [1323, 364] on div "Reply" at bounding box center [1321, 378] width 262 height 37
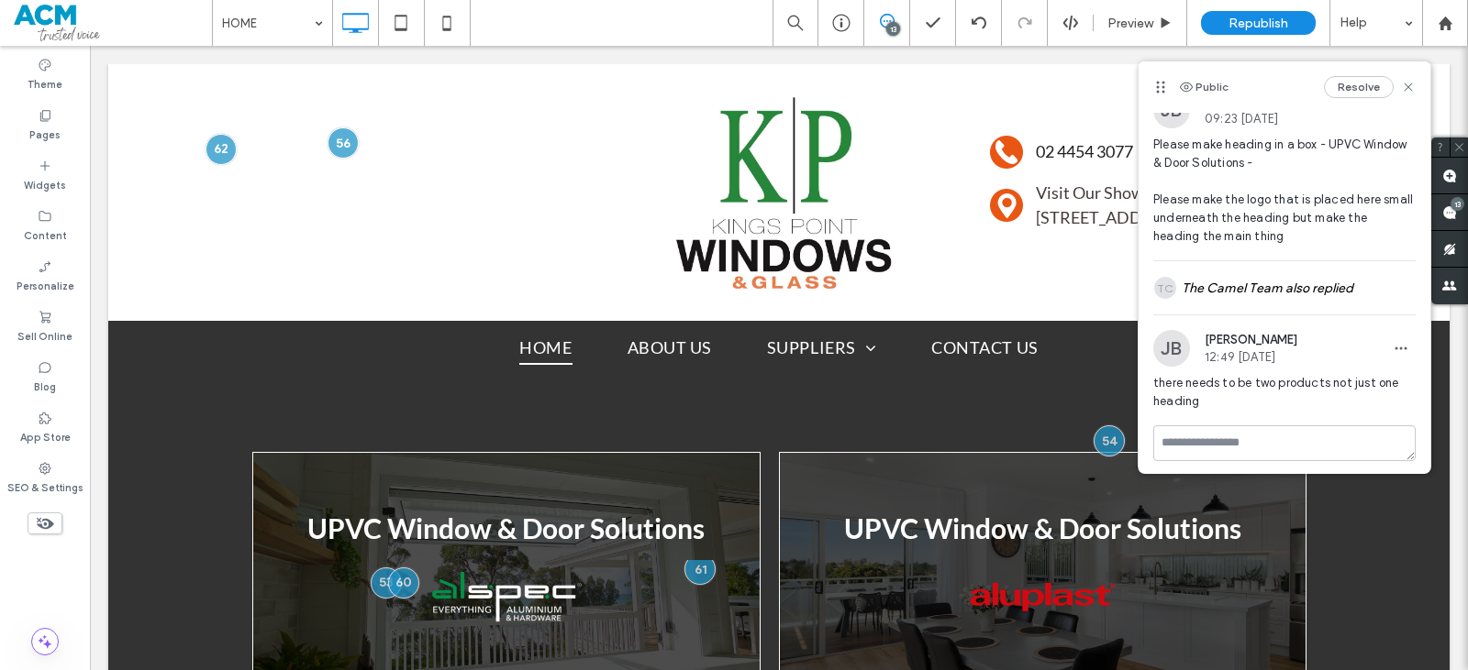
scroll to position [28, 0]
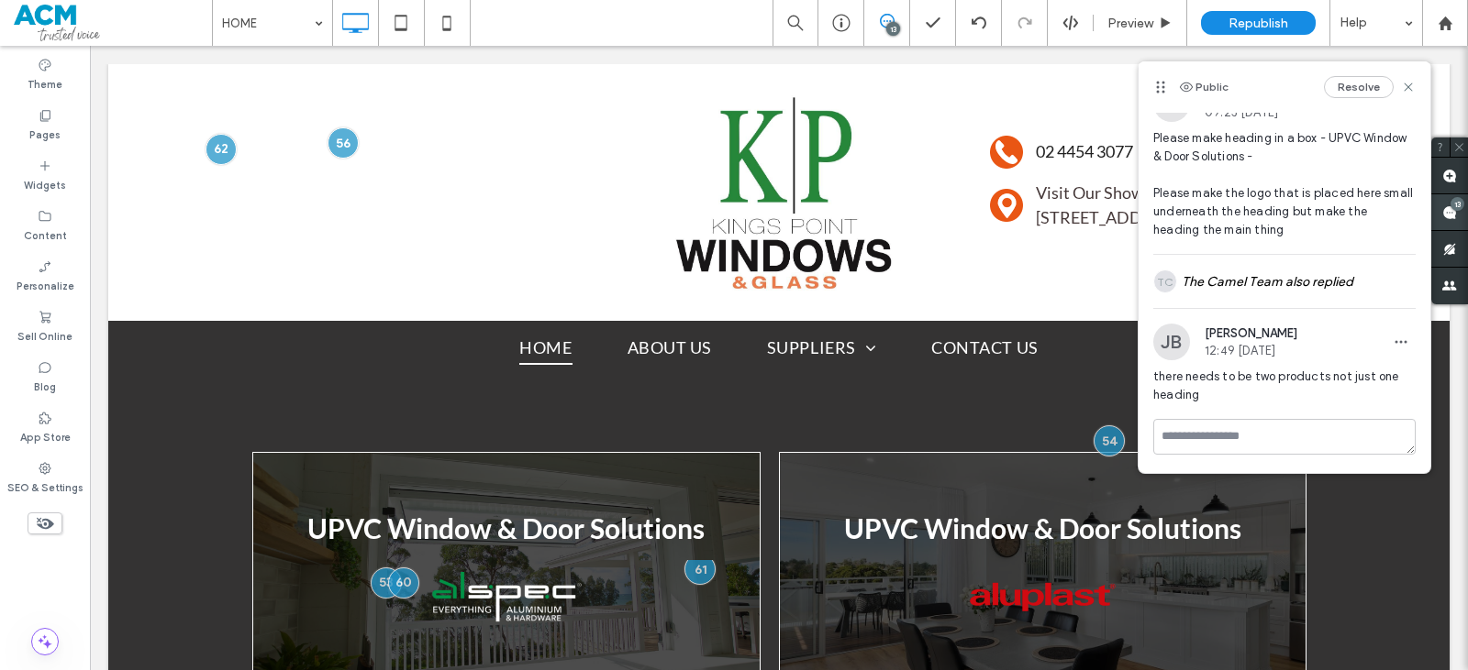
click at [1448, 213] on use at bounding box center [1449, 212] width 15 height 15
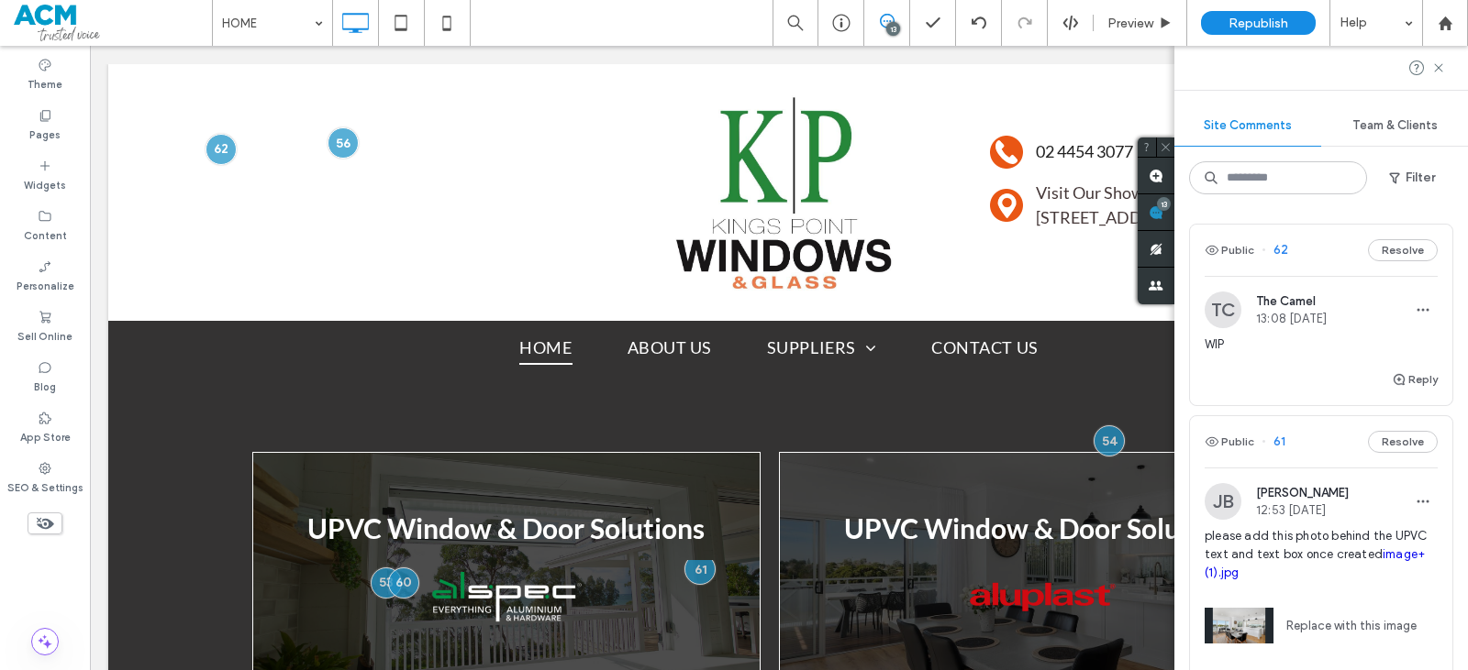
click at [1444, 508] on div "Public 62 Resolve TC The Camel 13:08 Aug 14 2025 WIP Reply Public 61 Resolve JB…" at bounding box center [1321, 439] width 294 height 461
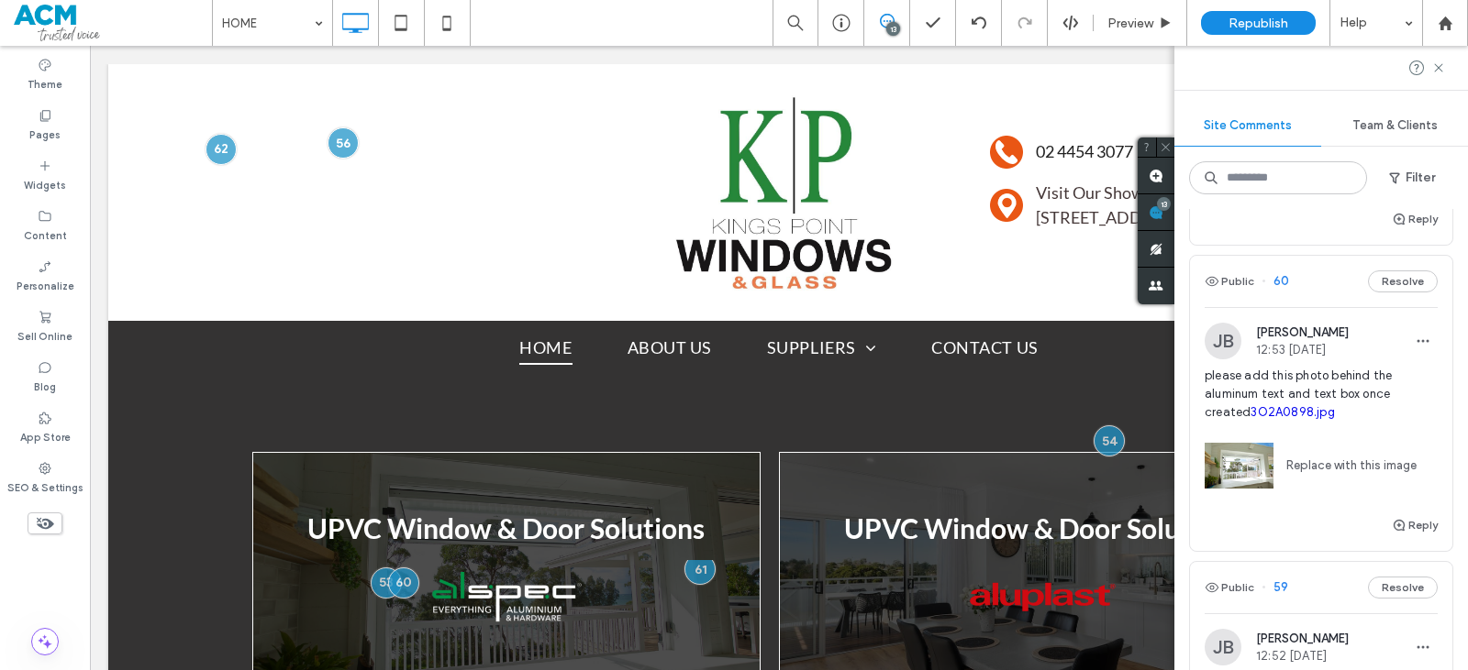
scroll to position [459, 0]
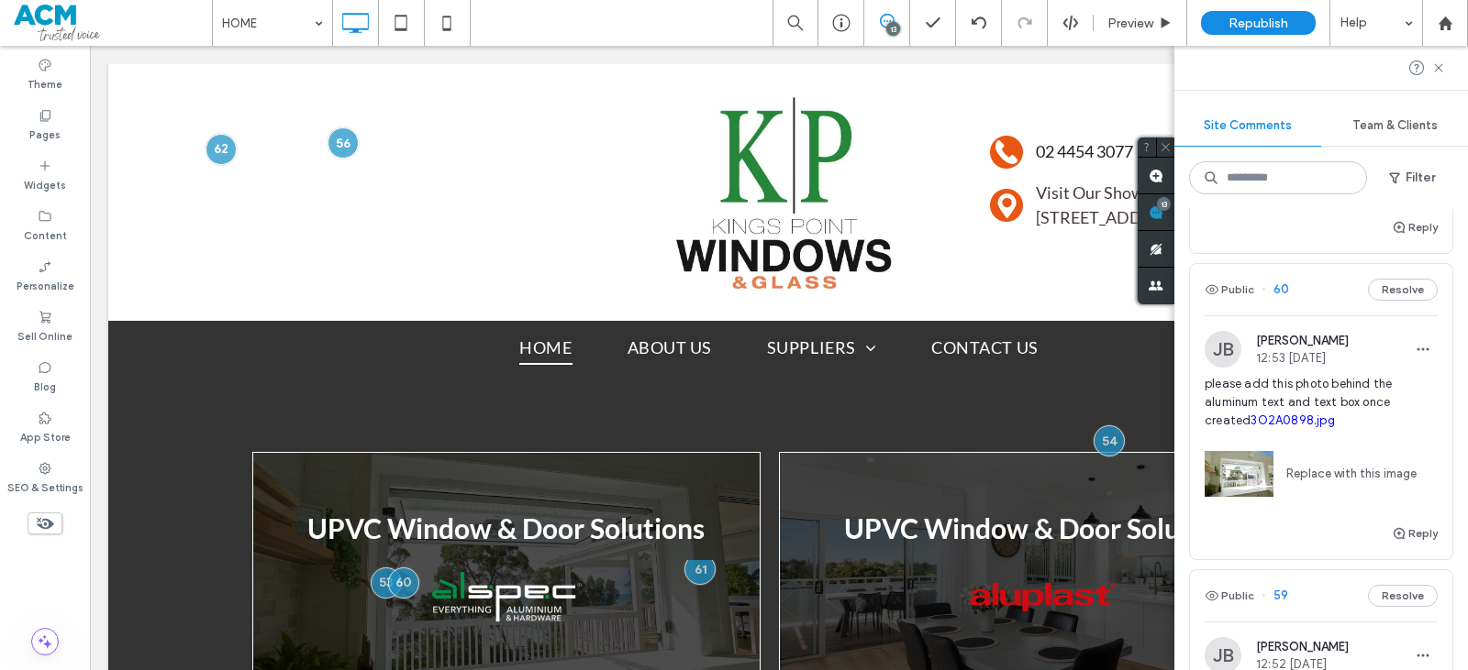
click at [1319, 504] on div "Replace with this image" at bounding box center [1320, 469] width 233 height 78
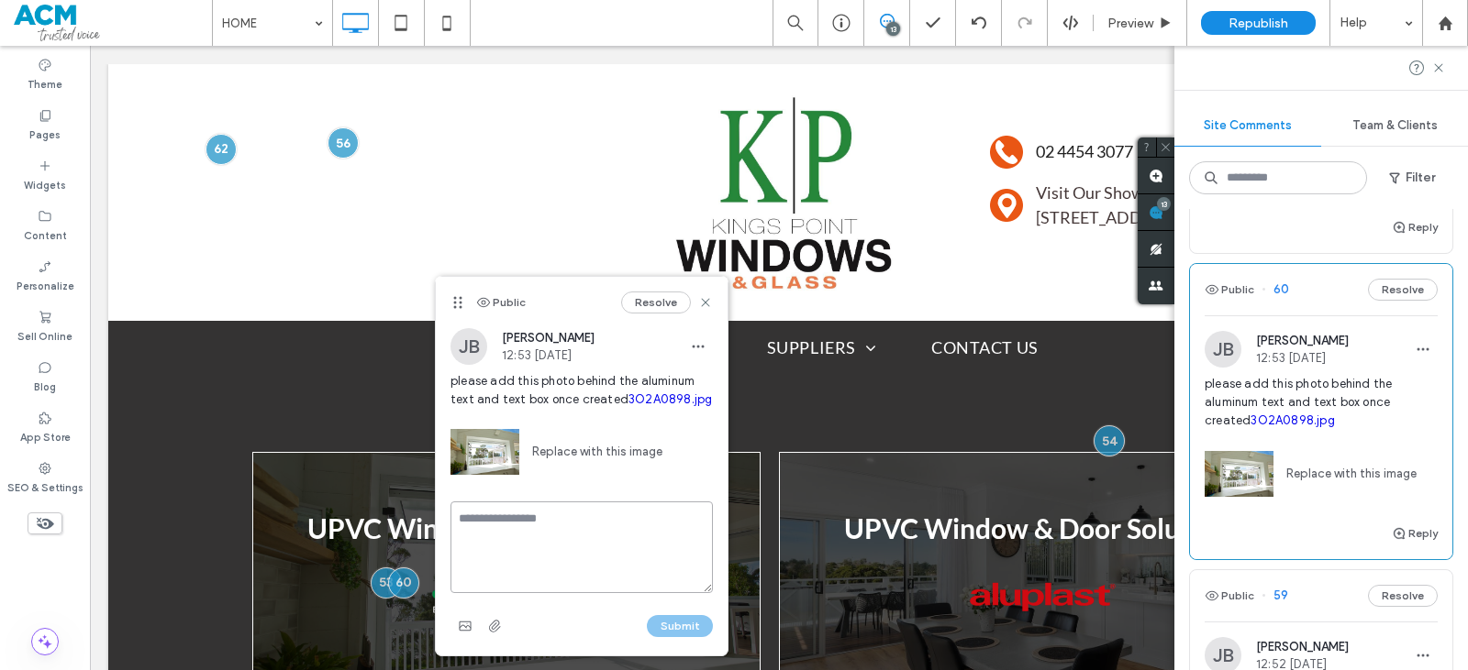
click at [604, 518] on textarea at bounding box center [581, 548] width 262 height 92
type textarea "****"
click at [663, 630] on button "Submit" at bounding box center [680, 626] width 66 height 22
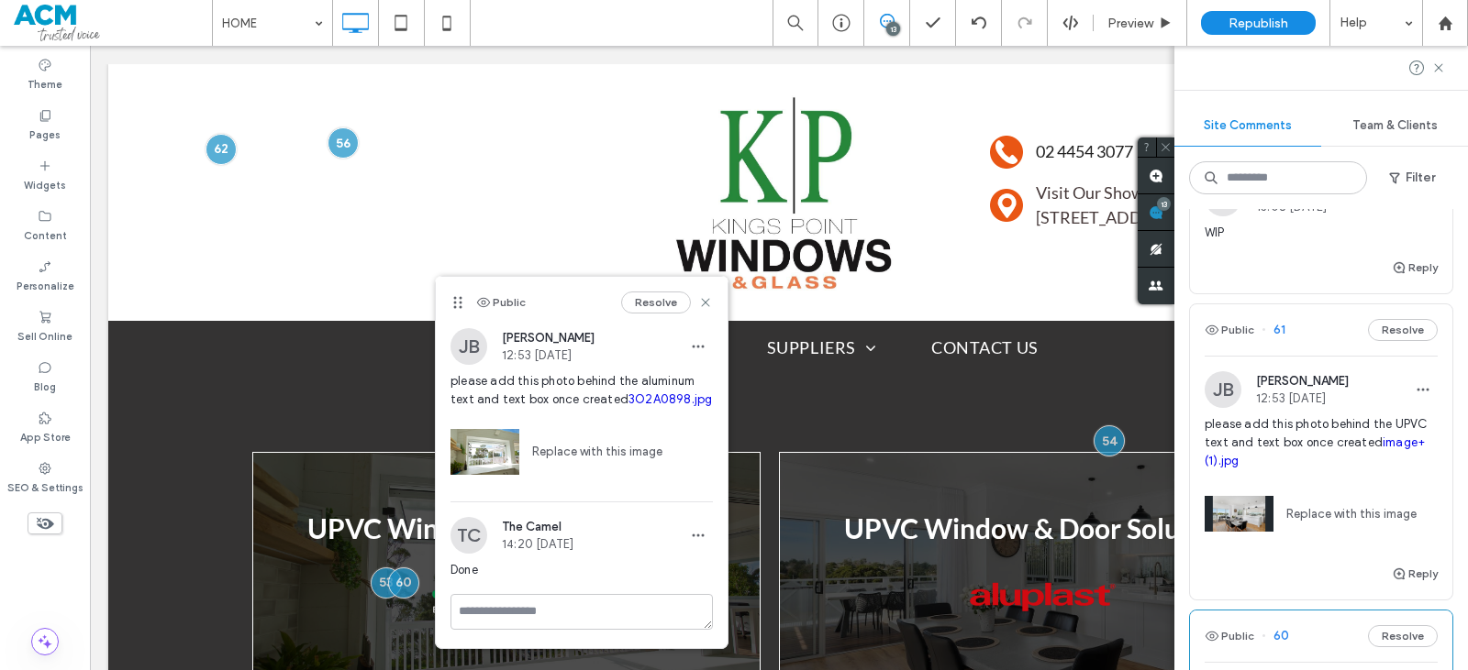
scroll to position [92, 0]
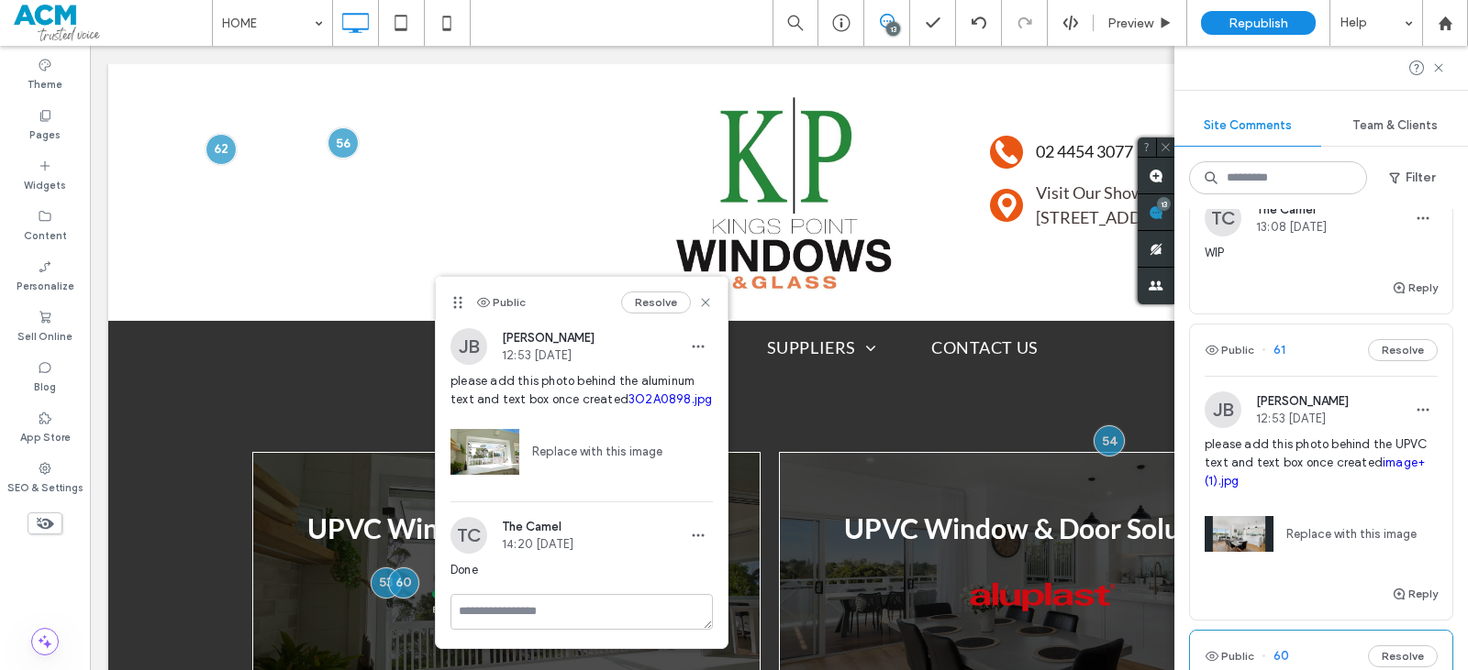
click at [1271, 465] on span "please add this photo behind the UPVC text and text box once created image+(1).…" at bounding box center [1320, 463] width 233 height 55
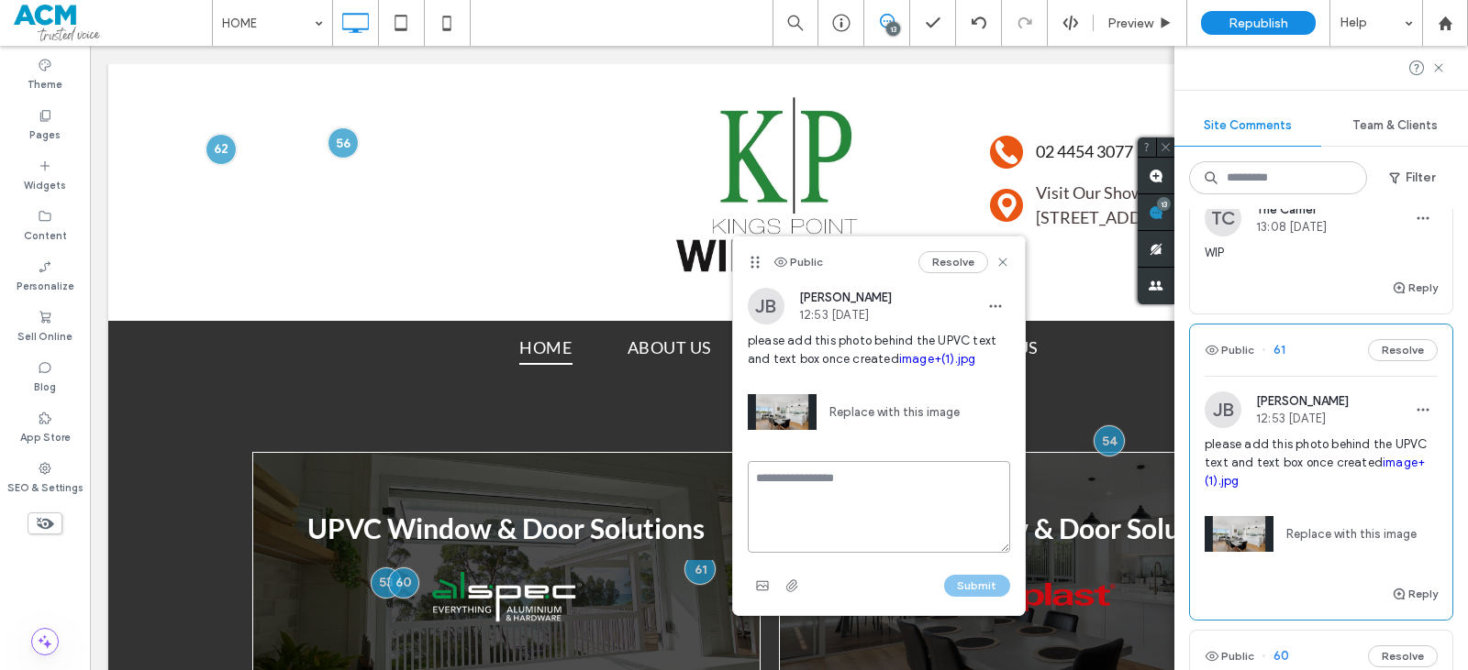
click at [829, 473] on textarea at bounding box center [879, 507] width 262 height 92
type textarea "****"
click at [990, 594] on button "Submit" at bounding box center [977, 586] width 66 height 22
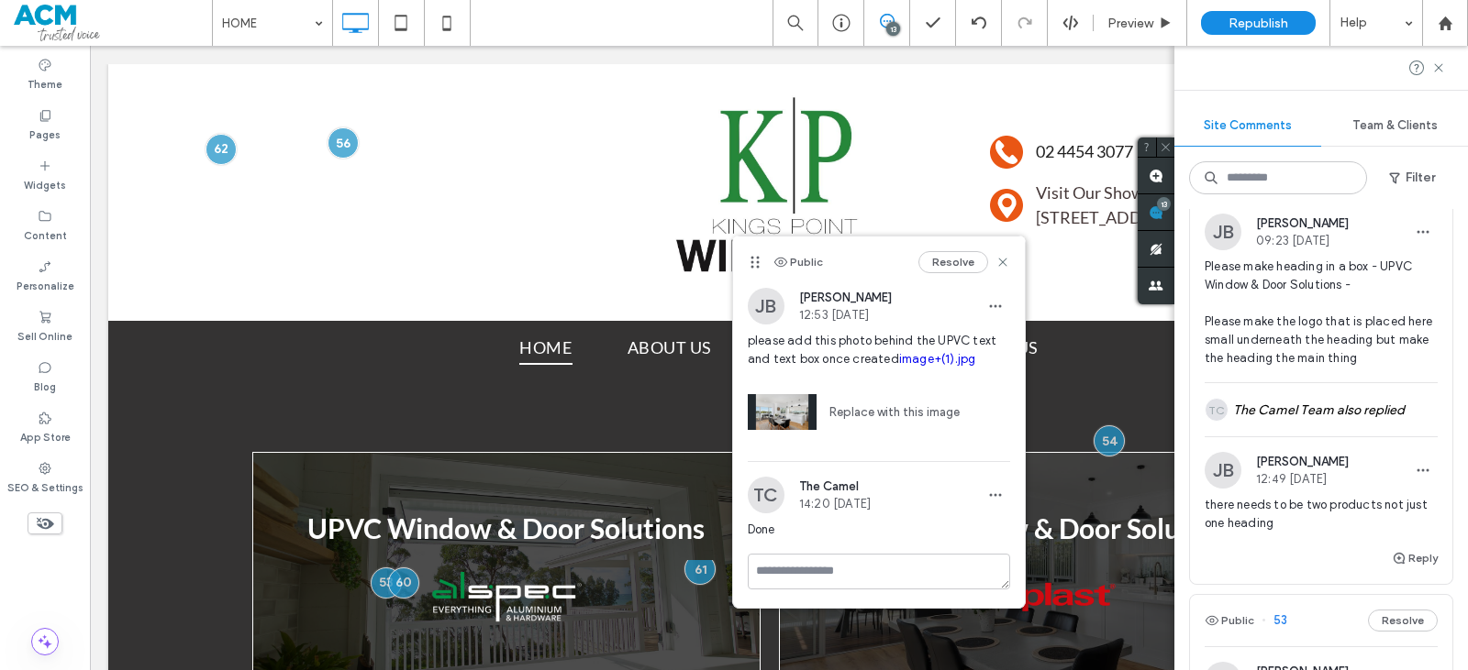
scroll to position [3302, 0]
click at [1281, 539] on div "there needs to be two products not just one heading" at bounding box center [1320, 519] width 233 height 51
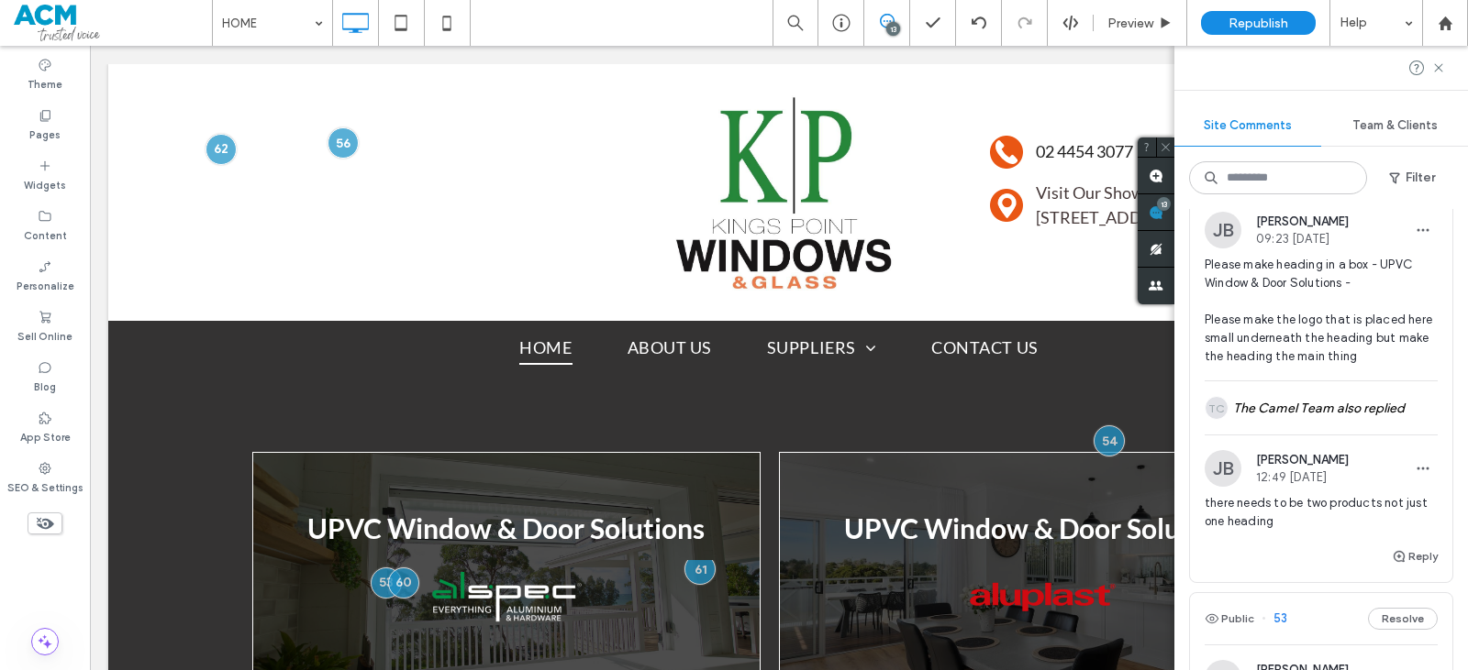
scroll to position [0, 0]
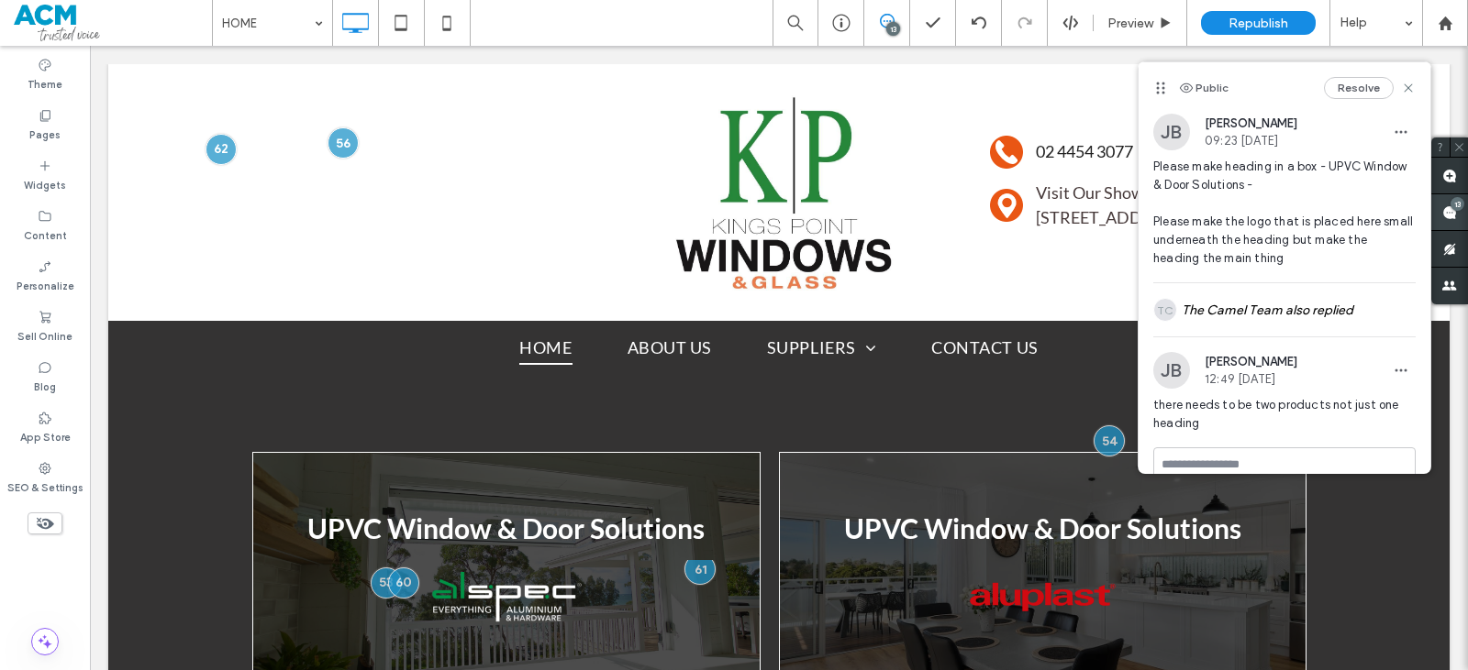
click at [1451, 205] on div "13" at bounding box center [1457, 204] width 14 height 14
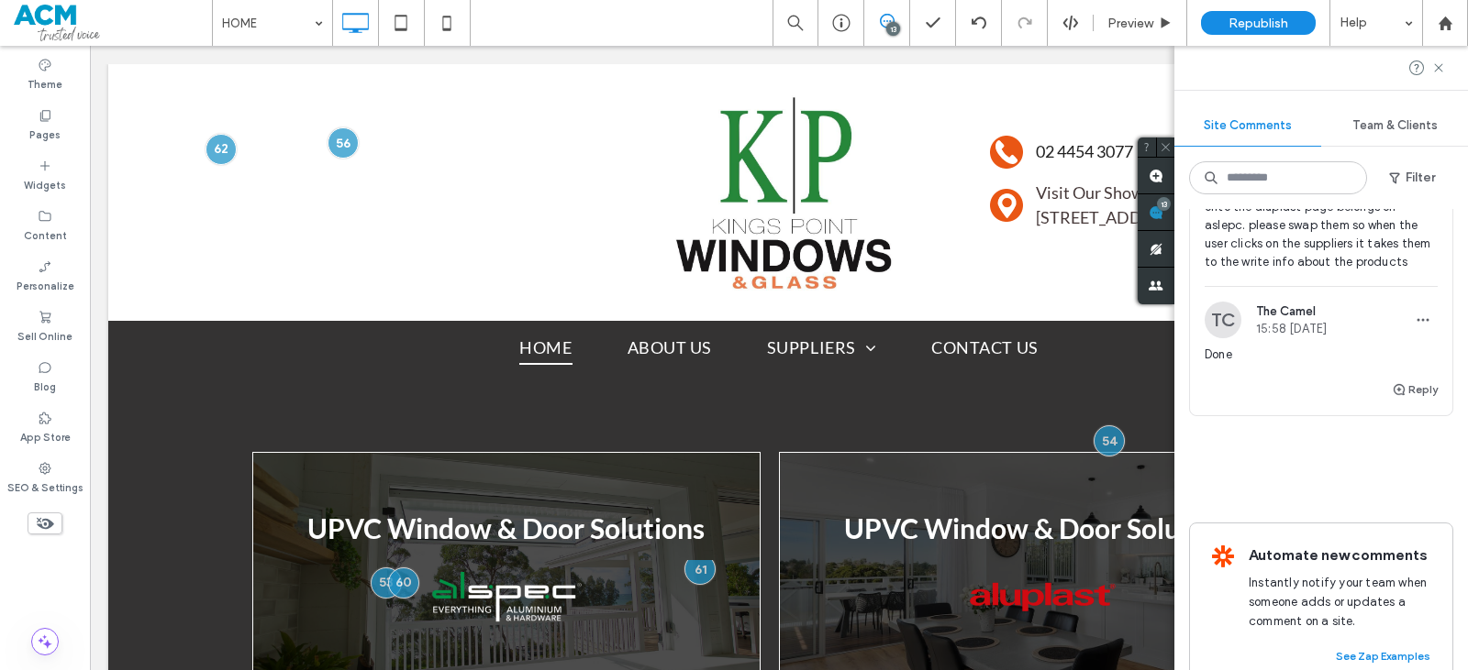
scroll to position [5118, 0]
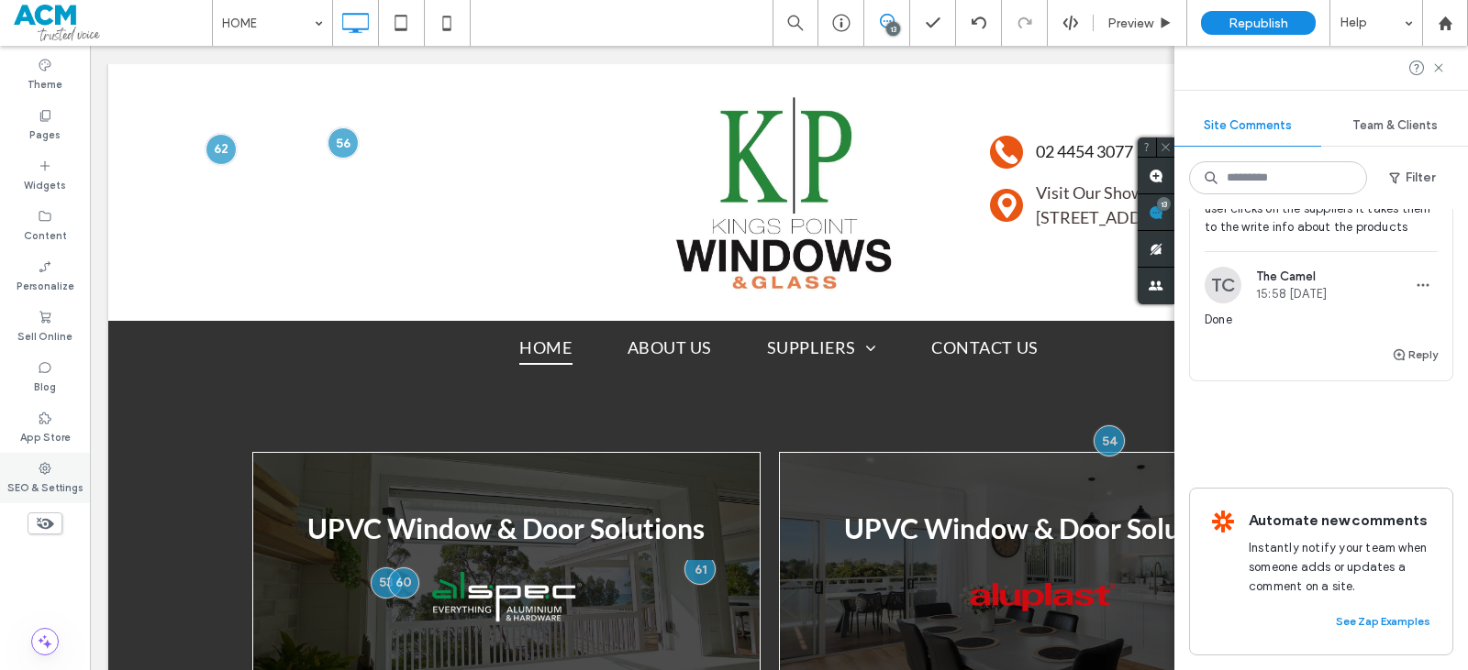
click at [54, 473] on div "SEO & Settings" at bounding box center [45, 478] width 90 height 50
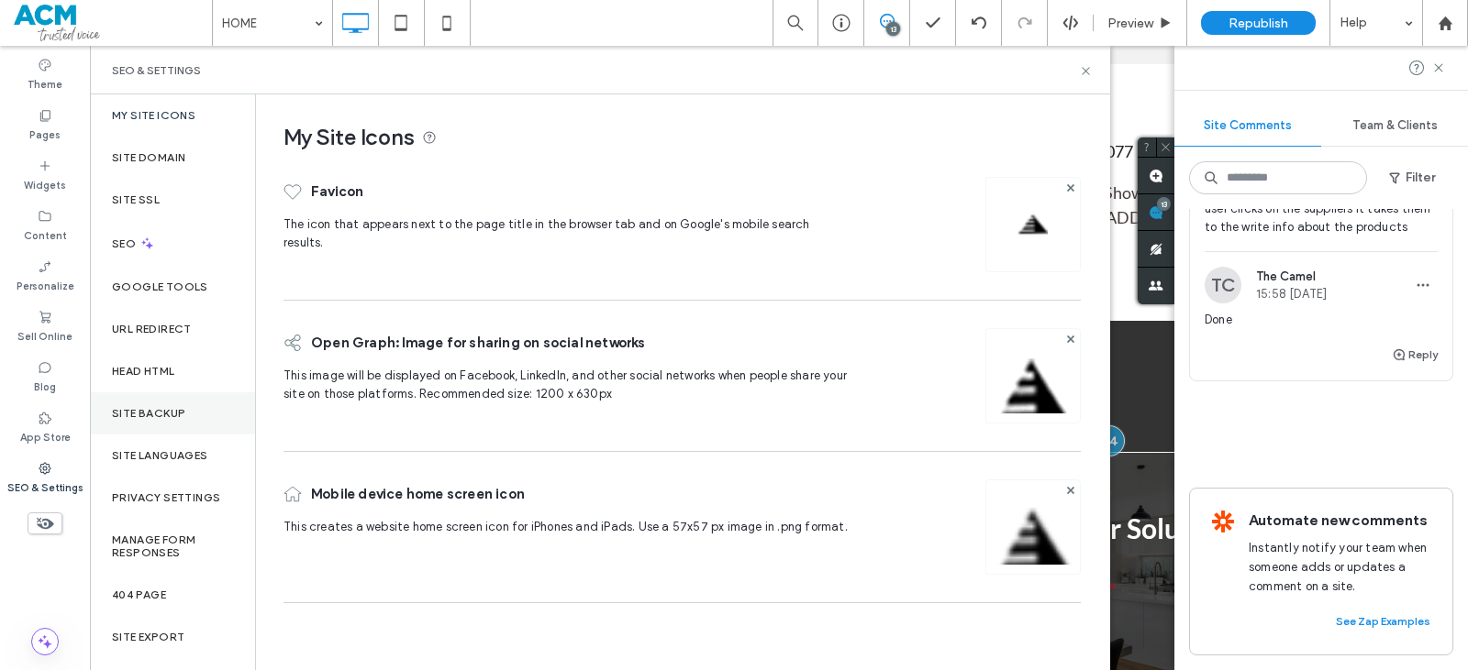
click at [161, 427] on div "Site Backup" at bounding box center [172, 414] width 165 height 42
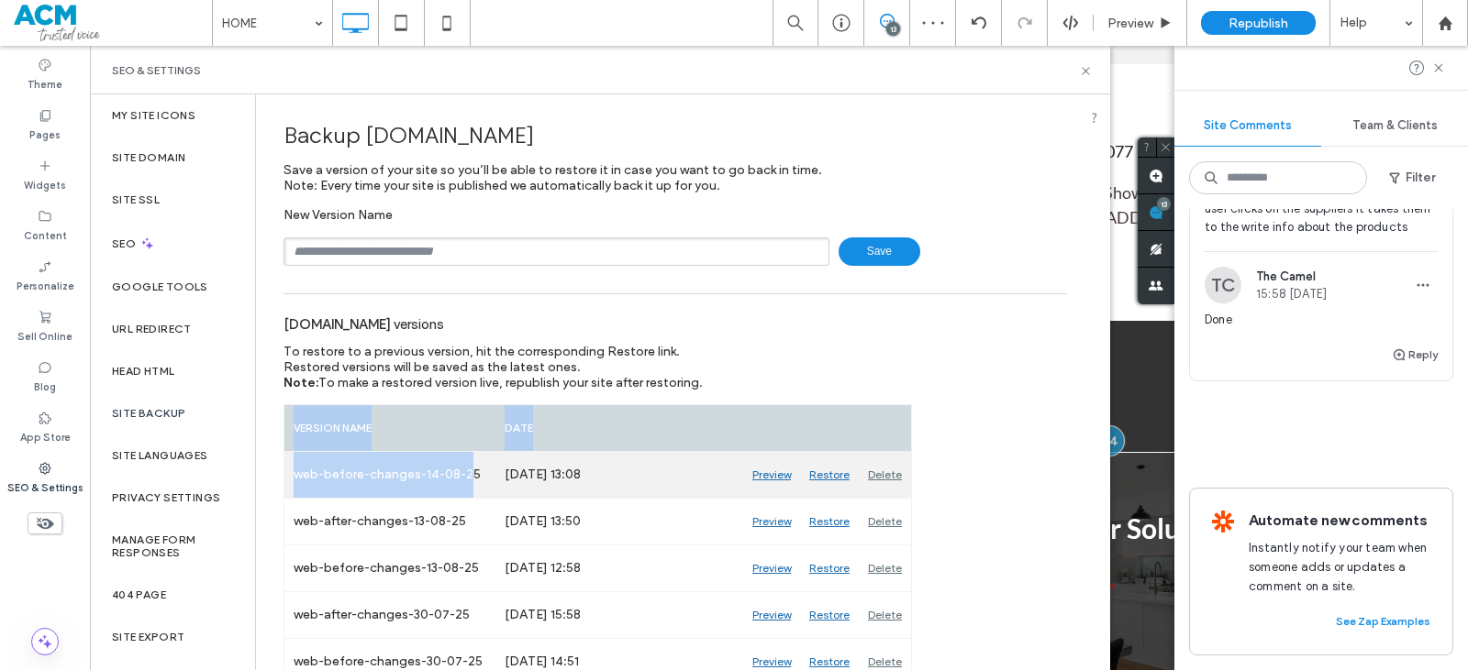
drag, startPoint x: 283, startPoint y: 468, endPoint x: 475, endPoint y: 484, distance: 192.4
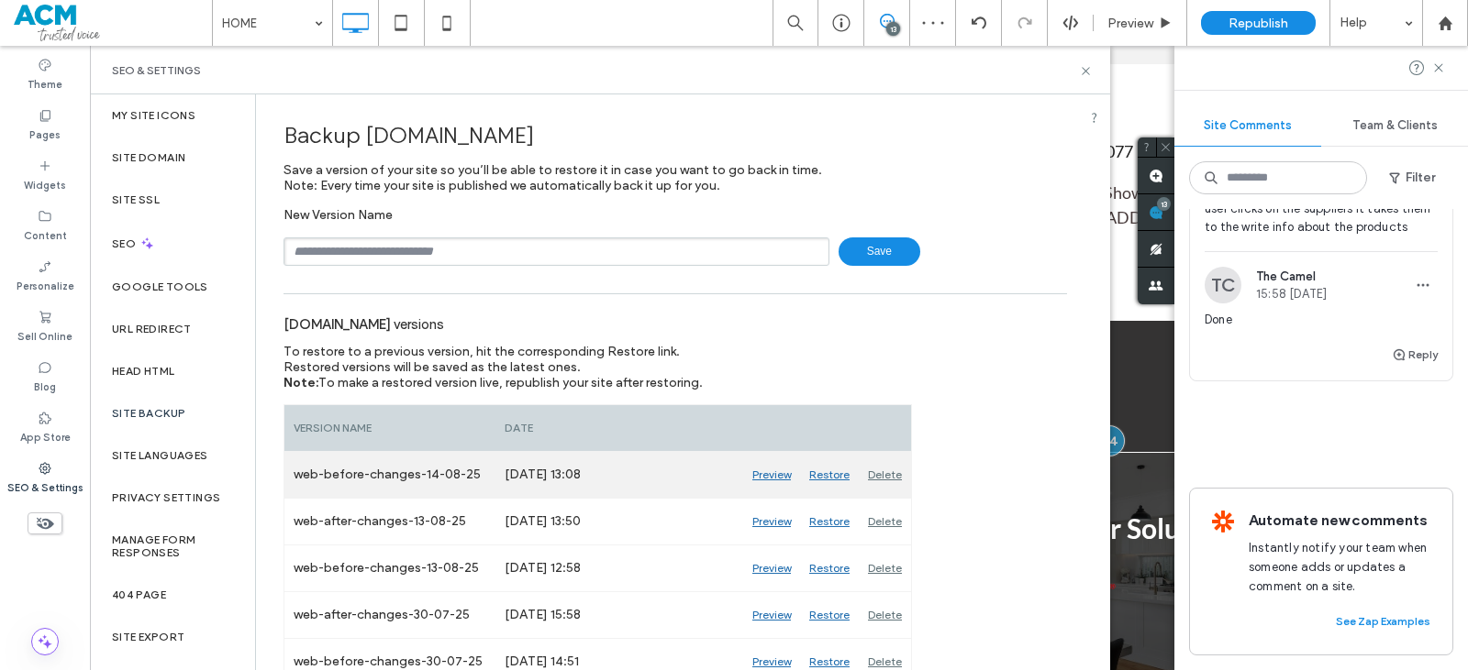
click at [486, 473] on div "web-before-changes-14-08-25" at bounding box center [389, 475] width 211 height 46
drag, startPoint x: 485, startPoint y: 473, endPoint x: 290, endPoint y: 488, distance: 195.9
click at [290, 488] on div "web-before-changes-14-08-25" at bounding box center [389, 475] width 211 height 46
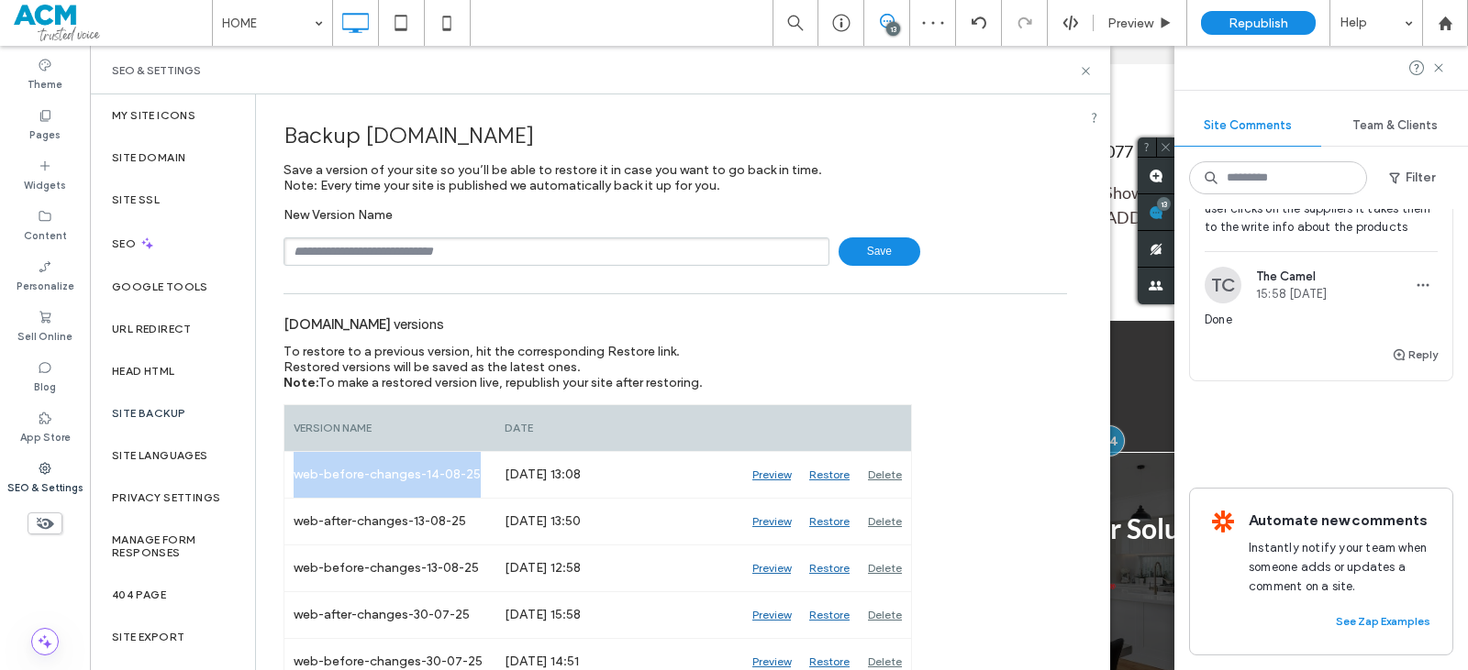
copy div "web-before-changes-14-08-25"
click at [437, 245] on input "text" at bounding box center [556, 252] width 546 height 28
paste input "**********"
drag, startPoint x: 362, startPoint y: 262, endPoint x: 324, endPoint y: 260, distance: 38.6
click at [324, 260] on input "**********" at bounding box center [556, 252] width 546 height 28
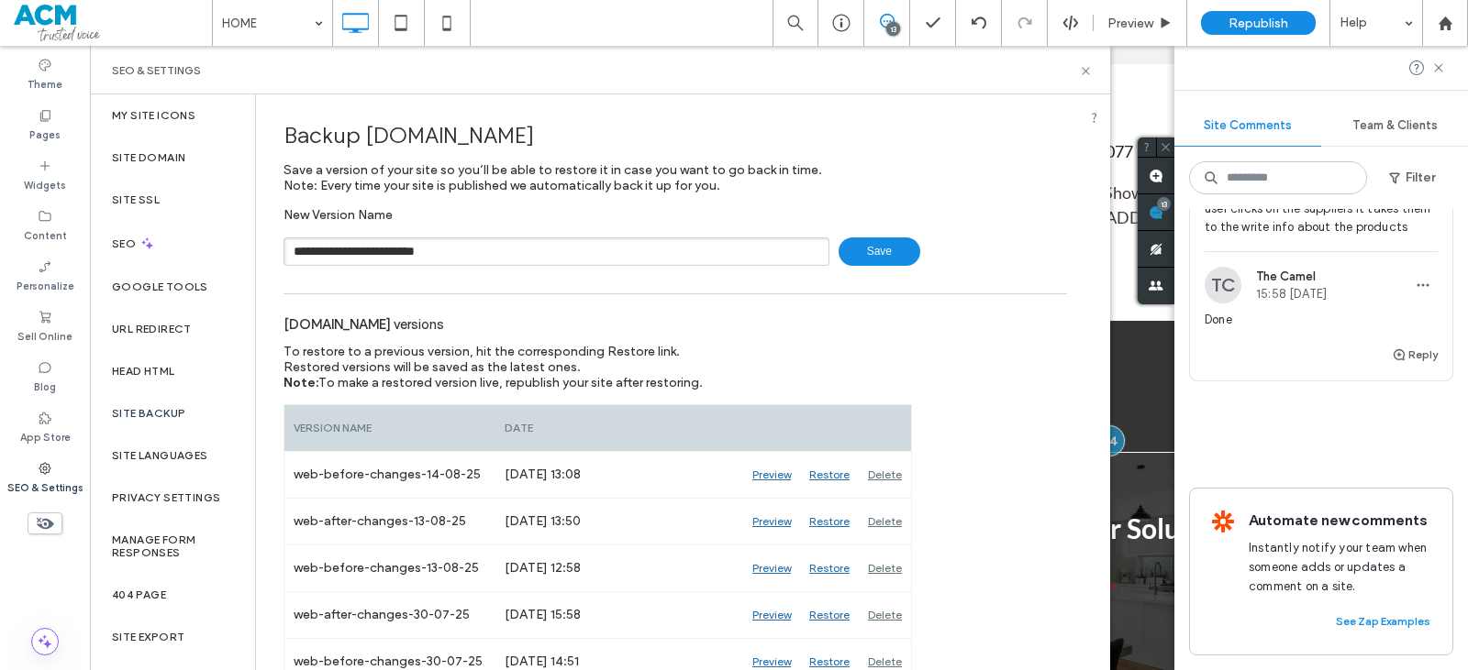
type input "**********"
click at [870, 251] on span "Save" at bounding box center [879, 252] width 82 height 28
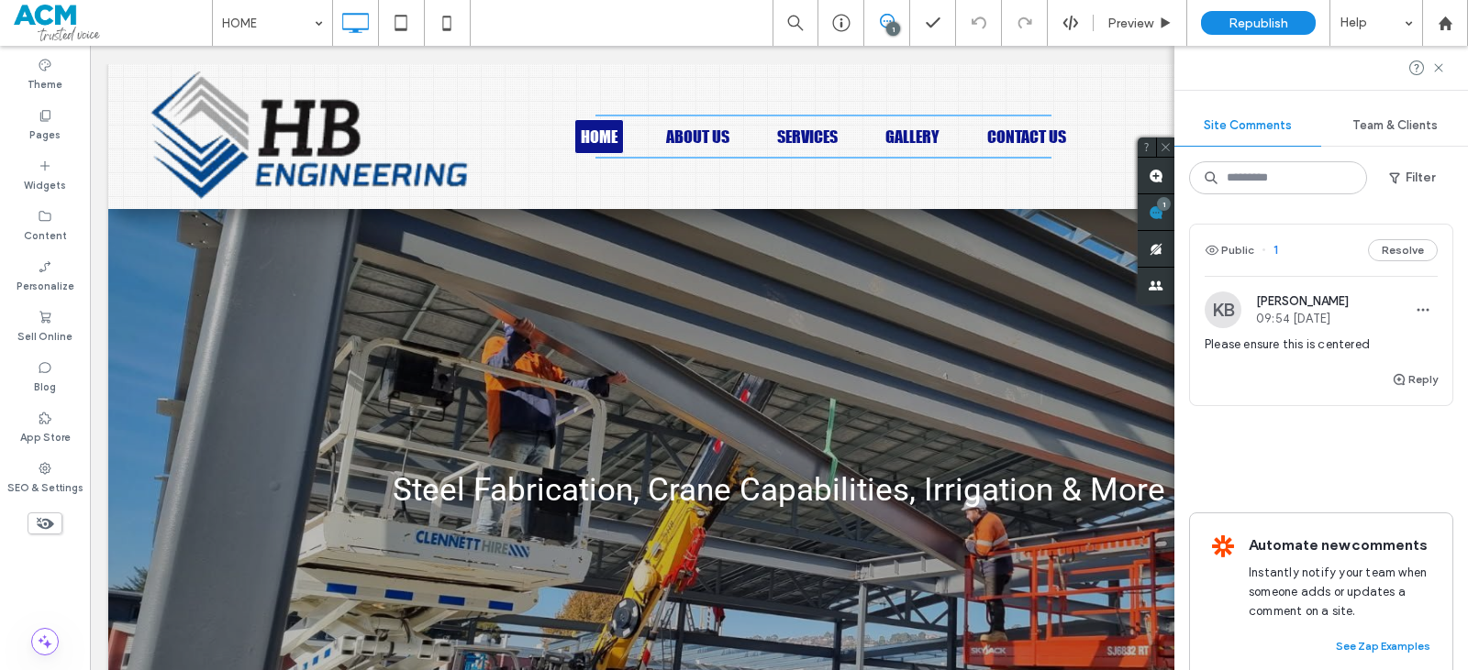
click at [1302, 375] on div "Reply" at bounding box center [1321, 387] width 262 height 37
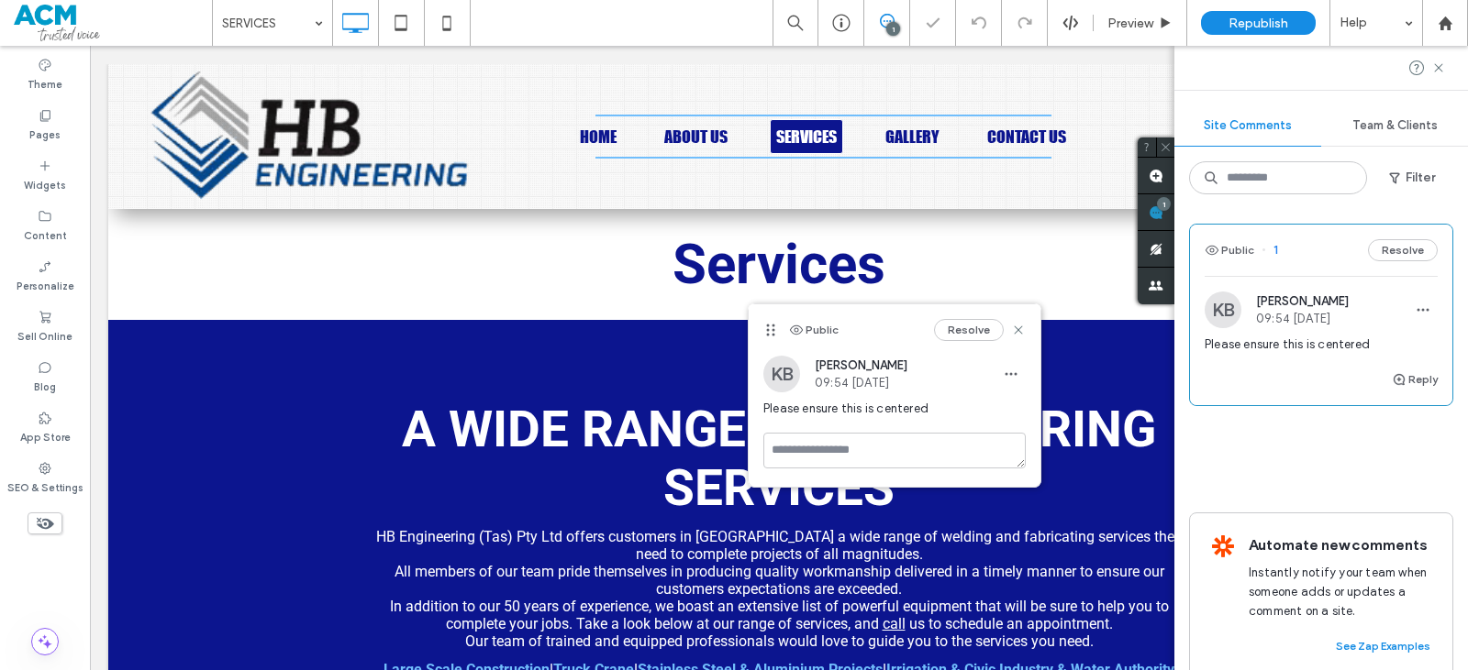
scroll to position [749, 0]
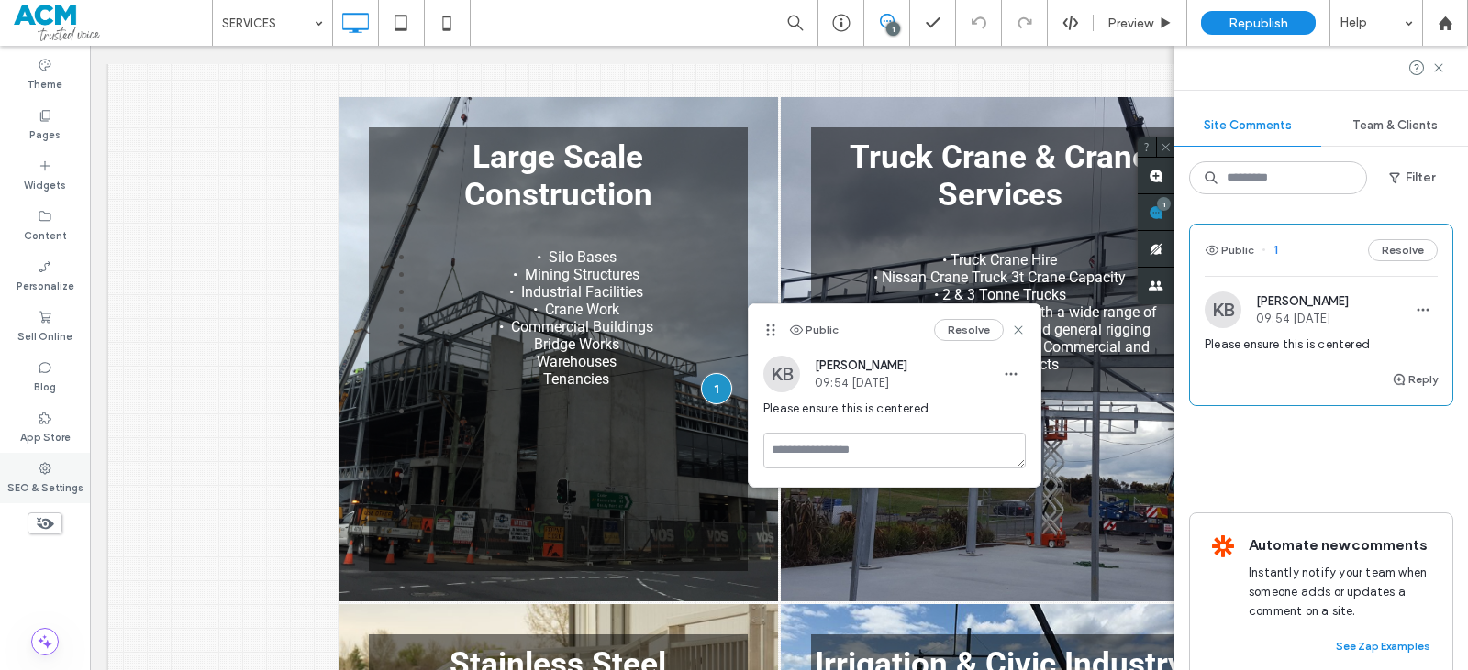
click at [53, 472] on div "SEO & Settings" at bounding box center [45, 478] width 90 height 50
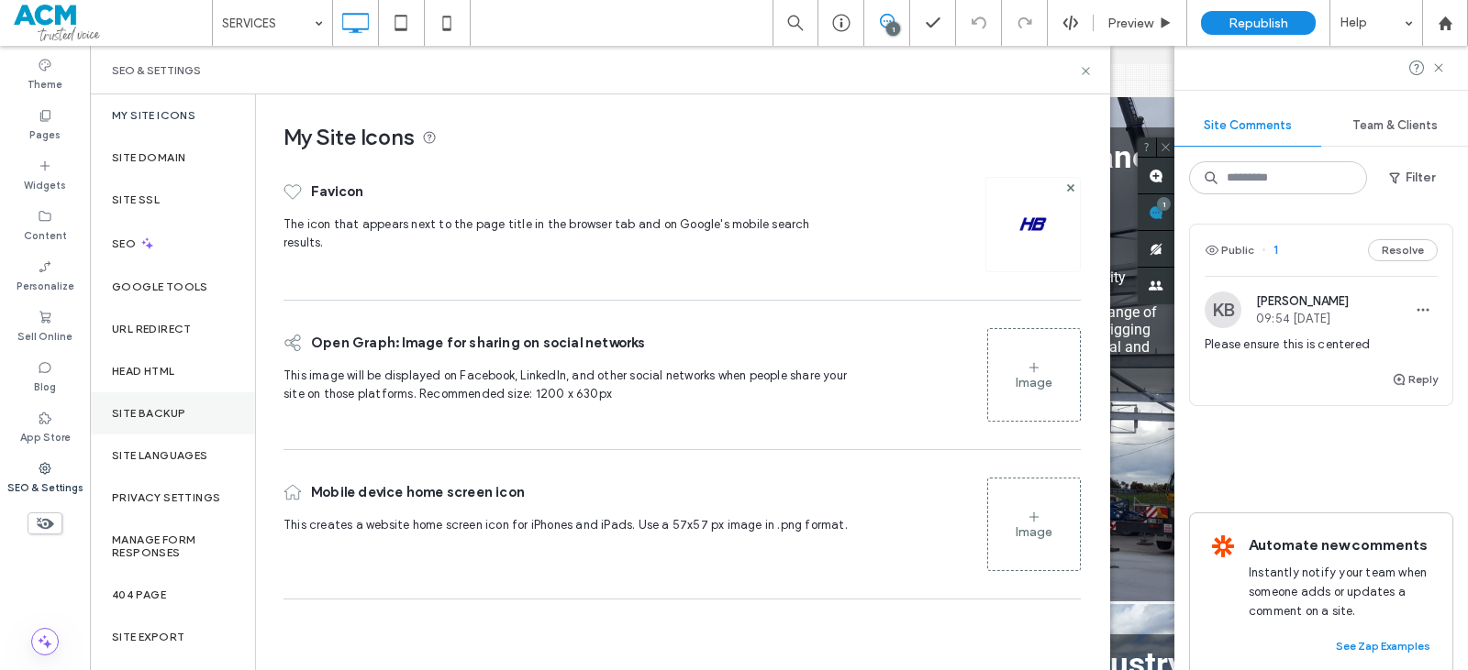
click at [117, 405] on div "Site Backup" at bounding box center [172, 414] width 165 height 42
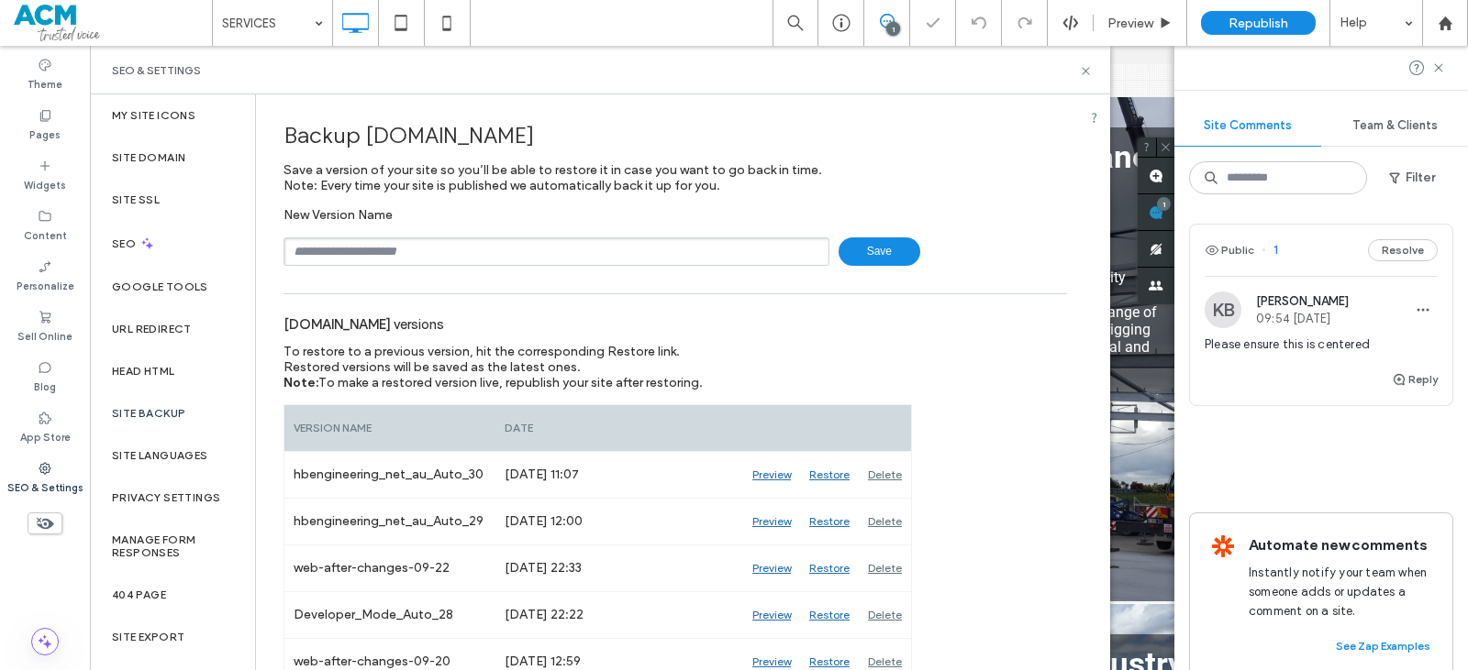
drag, startPoint x: 393, startPoint y: 248, endPoint x: 396, endPoint y: 266, distance: 18.5
click at [393, 249] on input "text" at bounding box center [556, 252] width 546 height 28
drag, startPoint x: 463, startPoint y: 243, endPoint x: 449, endPoint y: 245, distance: 14.8
click at [449, 245] on input "**********" at bounding box center [556, 252] width 546 height 28
click at [436, 252] on input "**********" at bounding box center [556, 252] width 546 height 28
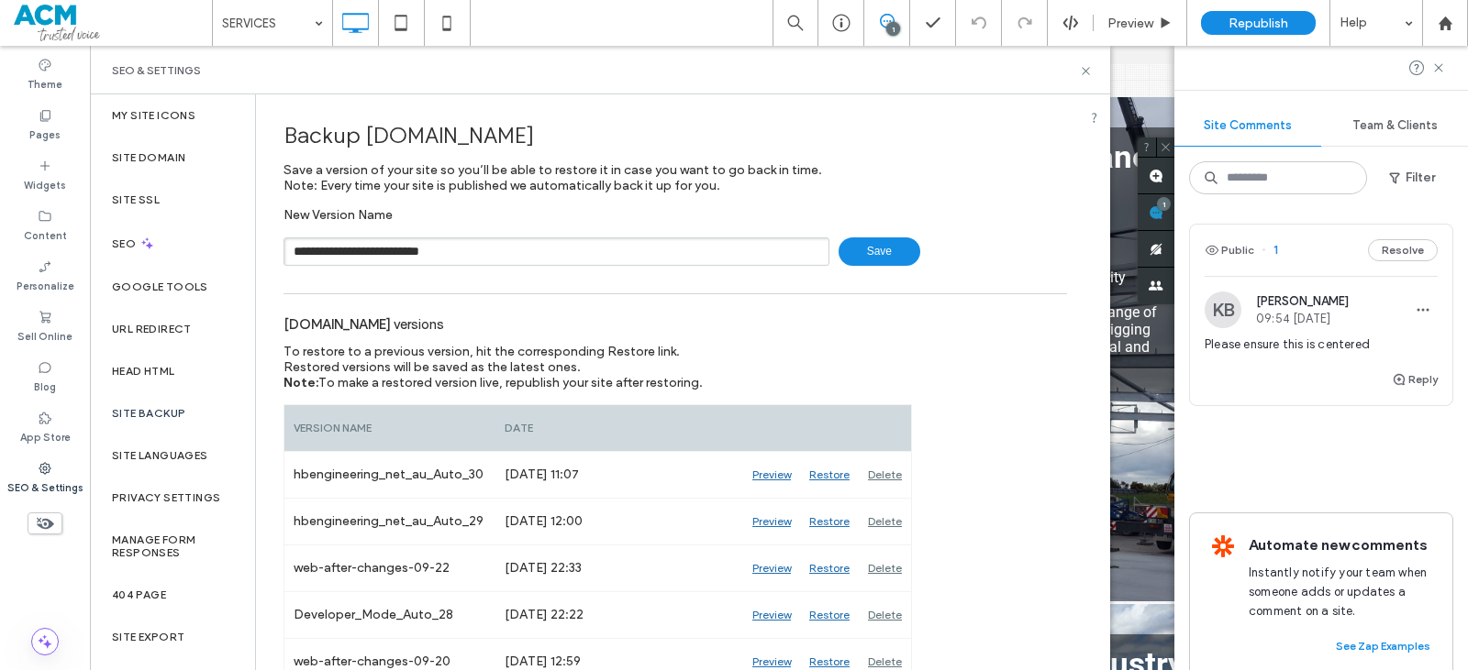
drag, startPoint x: 442, startPoint y: 254, endPoint x: 430, endPoint y: 256, distance: 12.1
click at [430, 256] on input "**********" at bounding box center [556, 252] width 546 height 28
type input "**********"
click at [876, 252] on span "Save" at bounding box center [879, 252] width 82 height 28
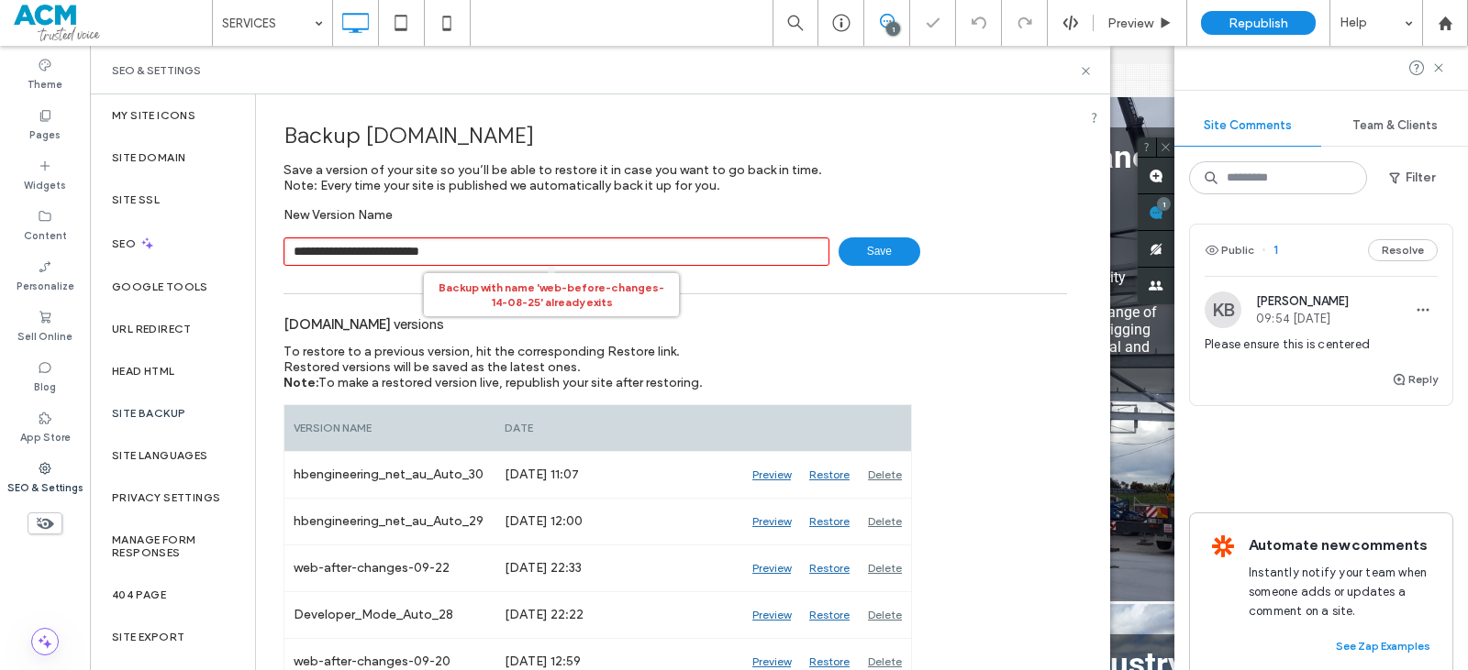
click at [1086, 72] on icon at bounding box center [1086, 71] width 14 height 14
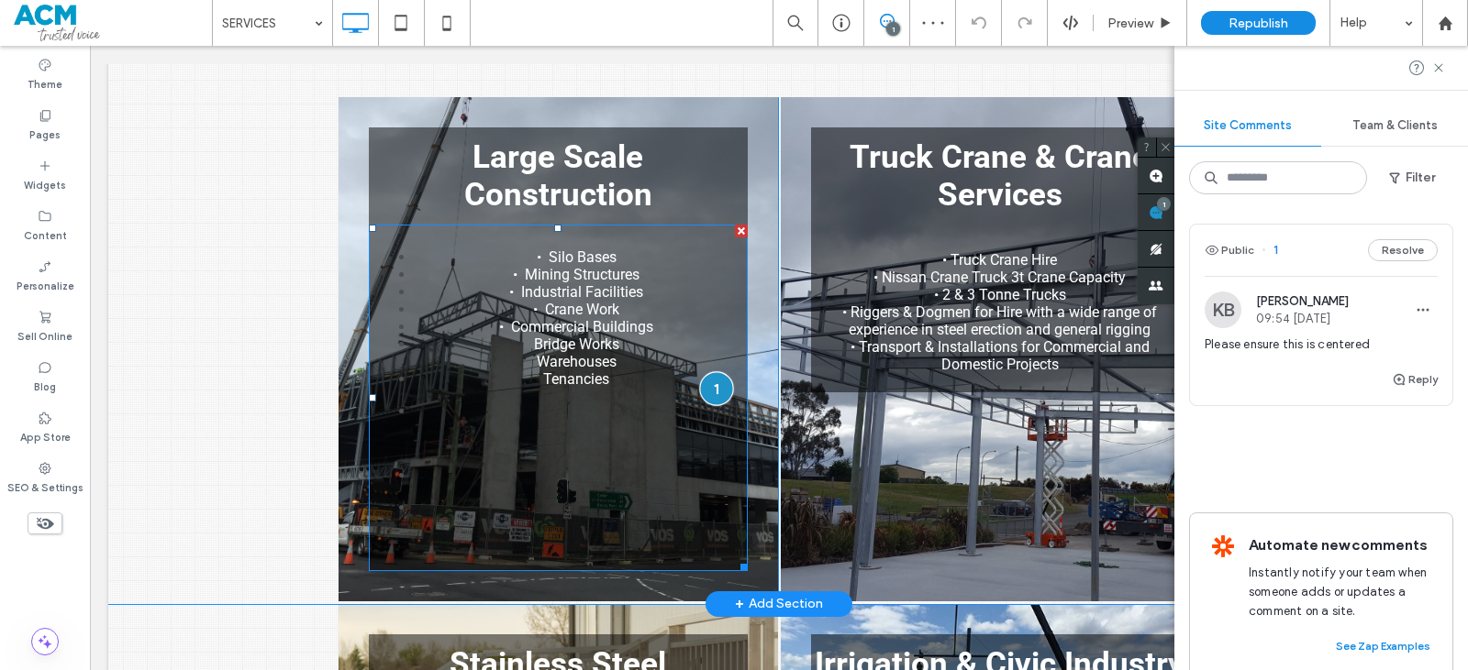
click at [699, 392] on div at bounding box center [716, 388] width 34 height 34
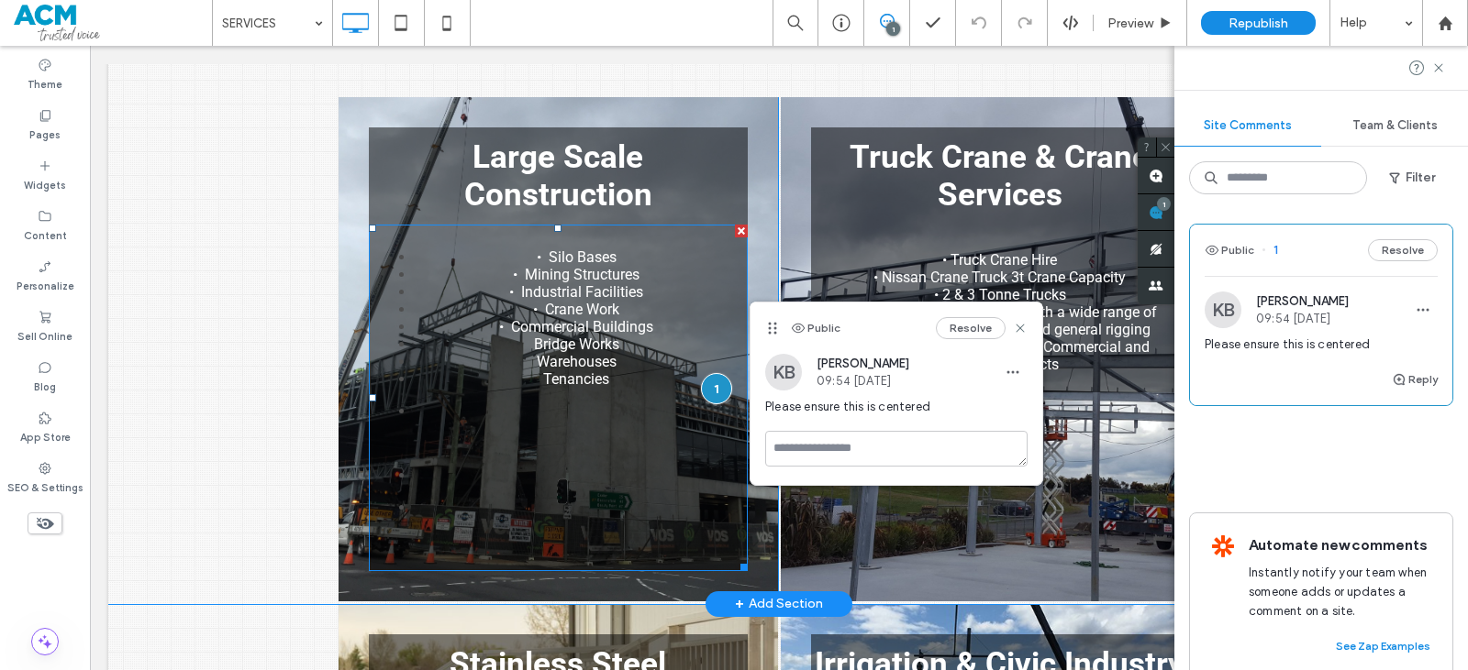
click at [603, 353] on span "Bridge Works" at bounding box center [576, 344] width 85 height 17
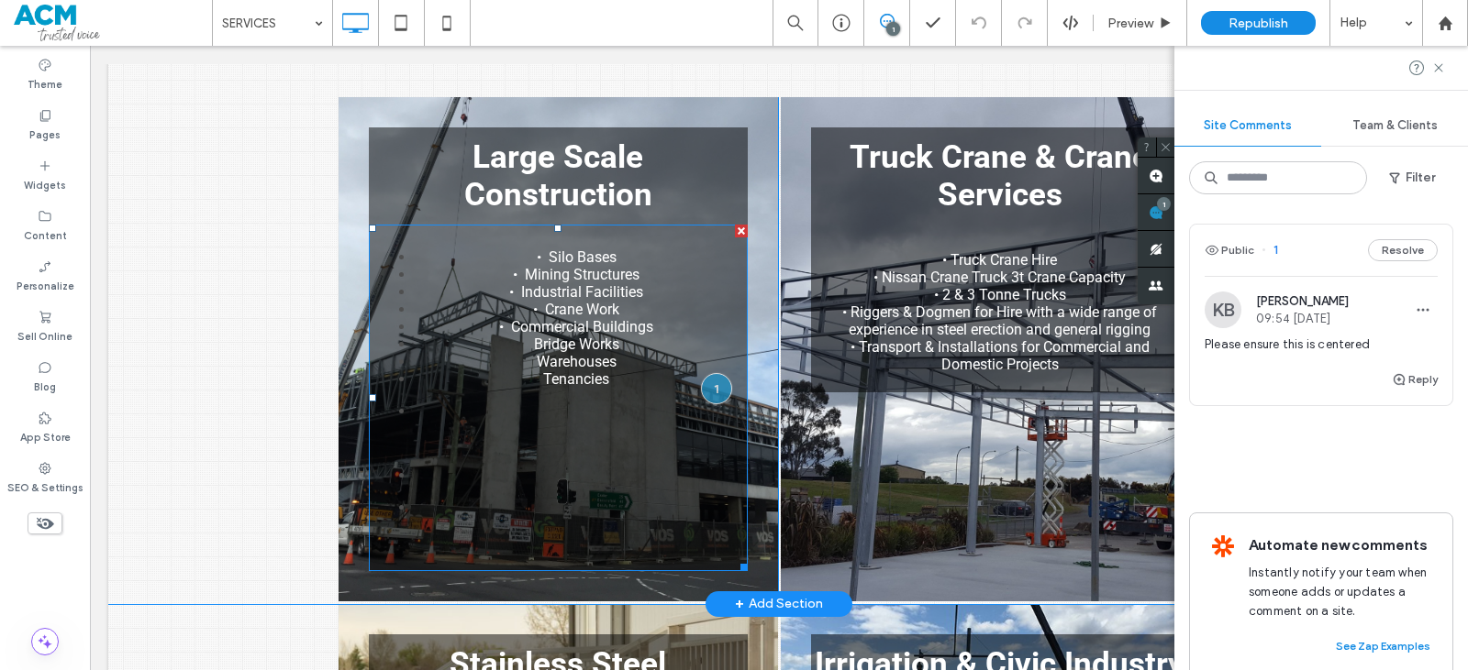
click at [607, 388] on li "Tenancies" at bounding box center [577, 379] width 324 height 17
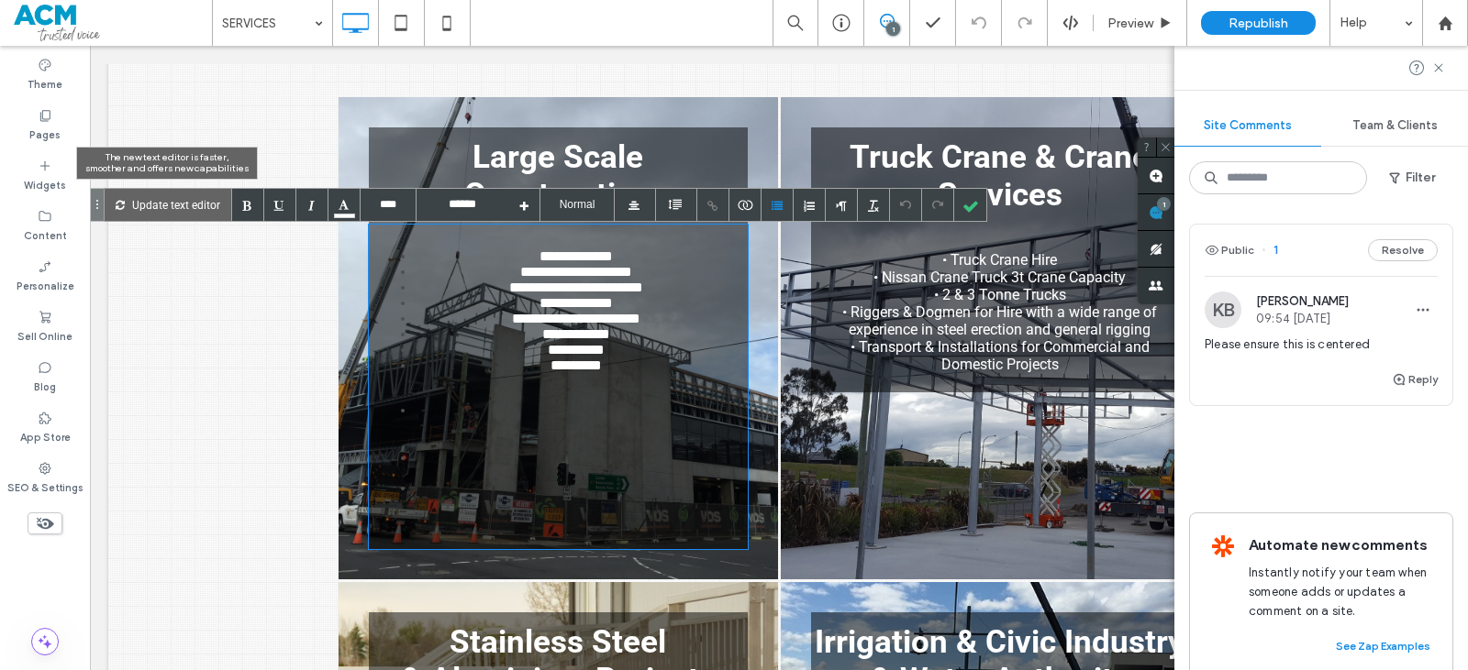
click at [210, 209] on p "Update text editor" at bounding box center [176, 205] width 88 height 32
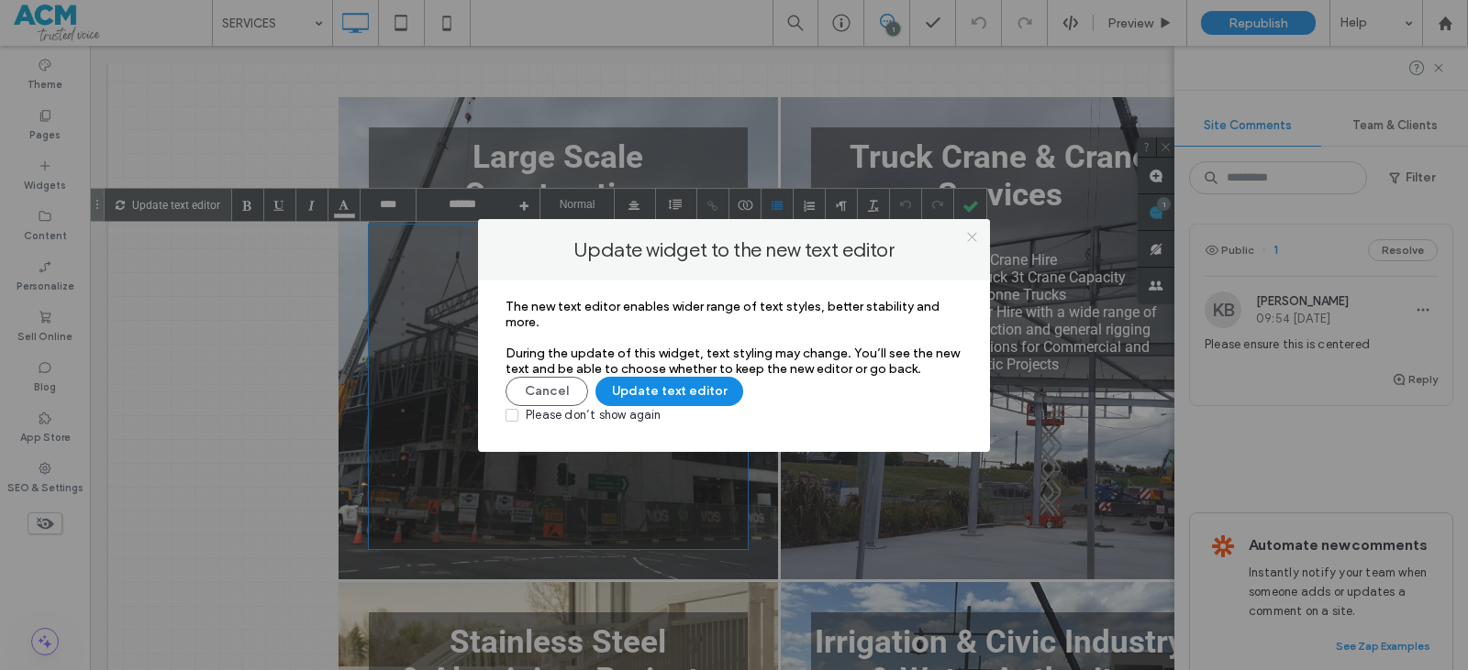
click at [971, 238] on icon at bounding box center [972, 237] width 14 height 14
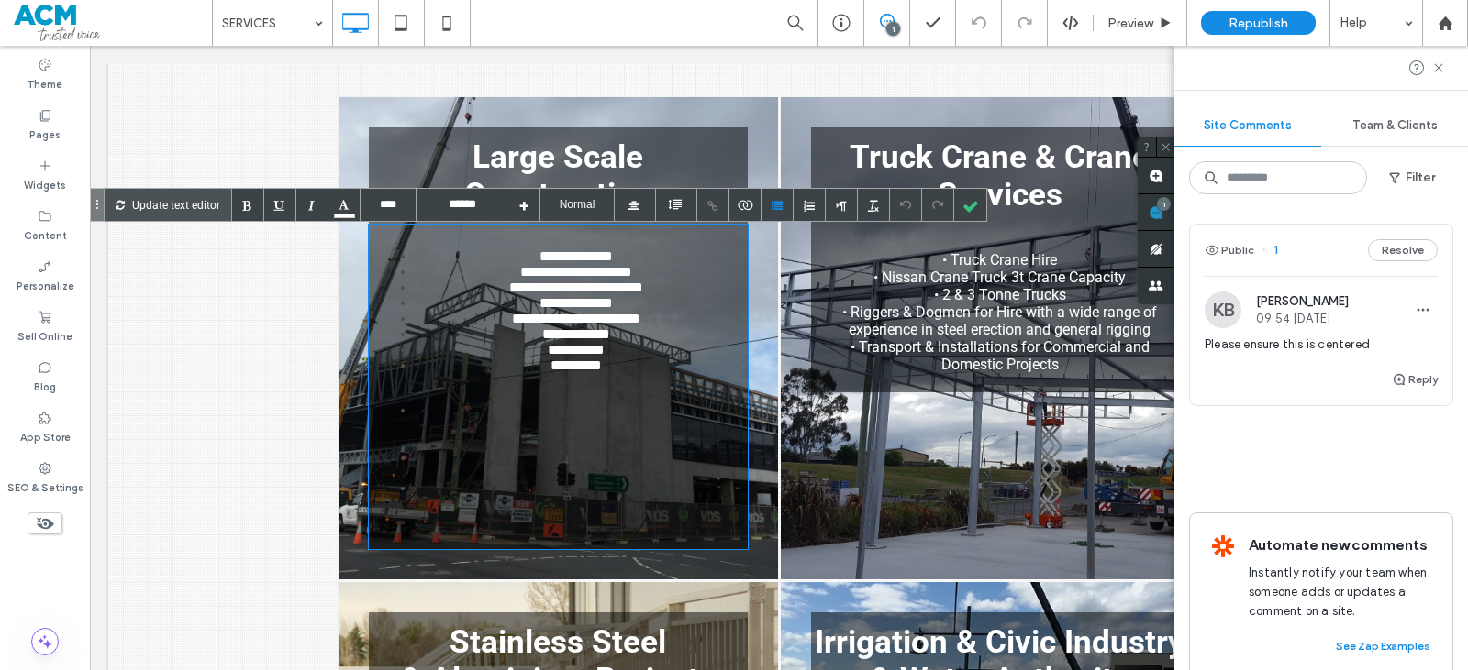
click at [631, 342] on li "**********" at bounding box center [577, 335] width 324 height 16
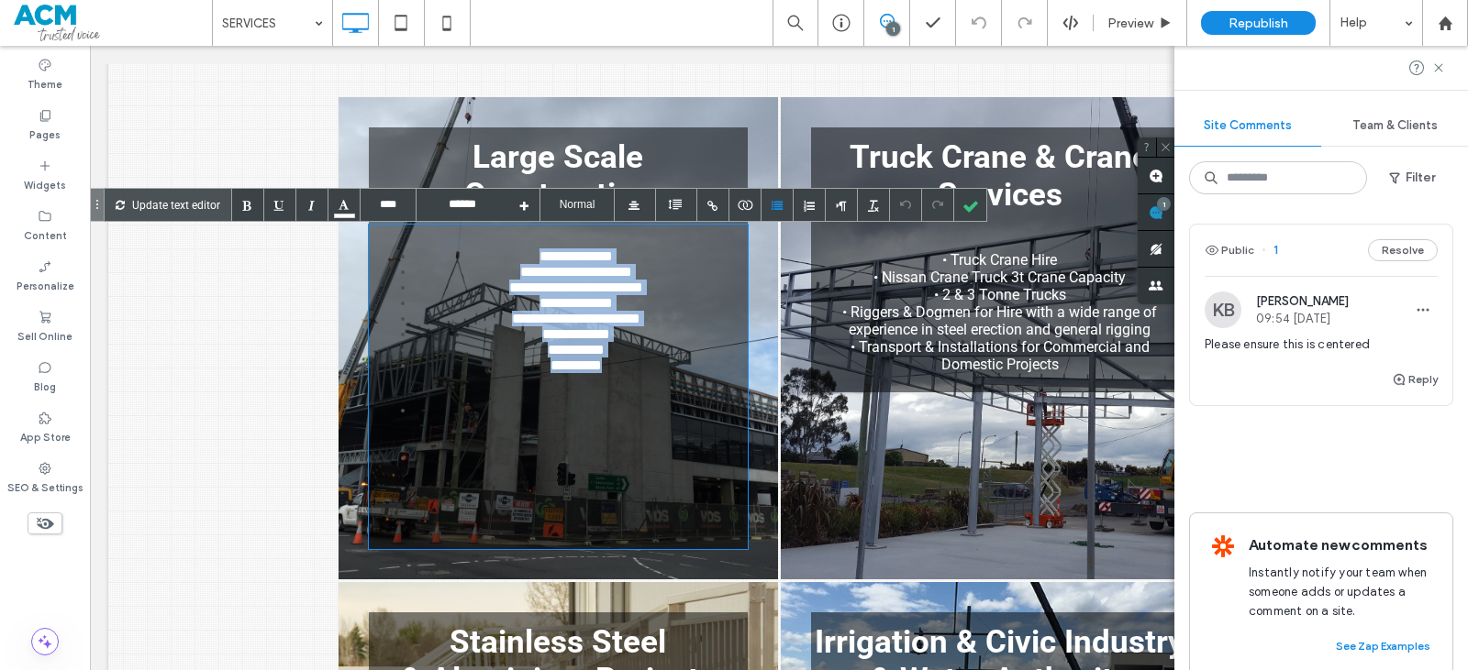
drag, startPoint x: 627, startPoint y: 384, endPoint x: 494, endPoint y: 257, distance: 184.2
click at [494, 255] on ul "**********" at bounding box center [558, 311] width 360 height 125
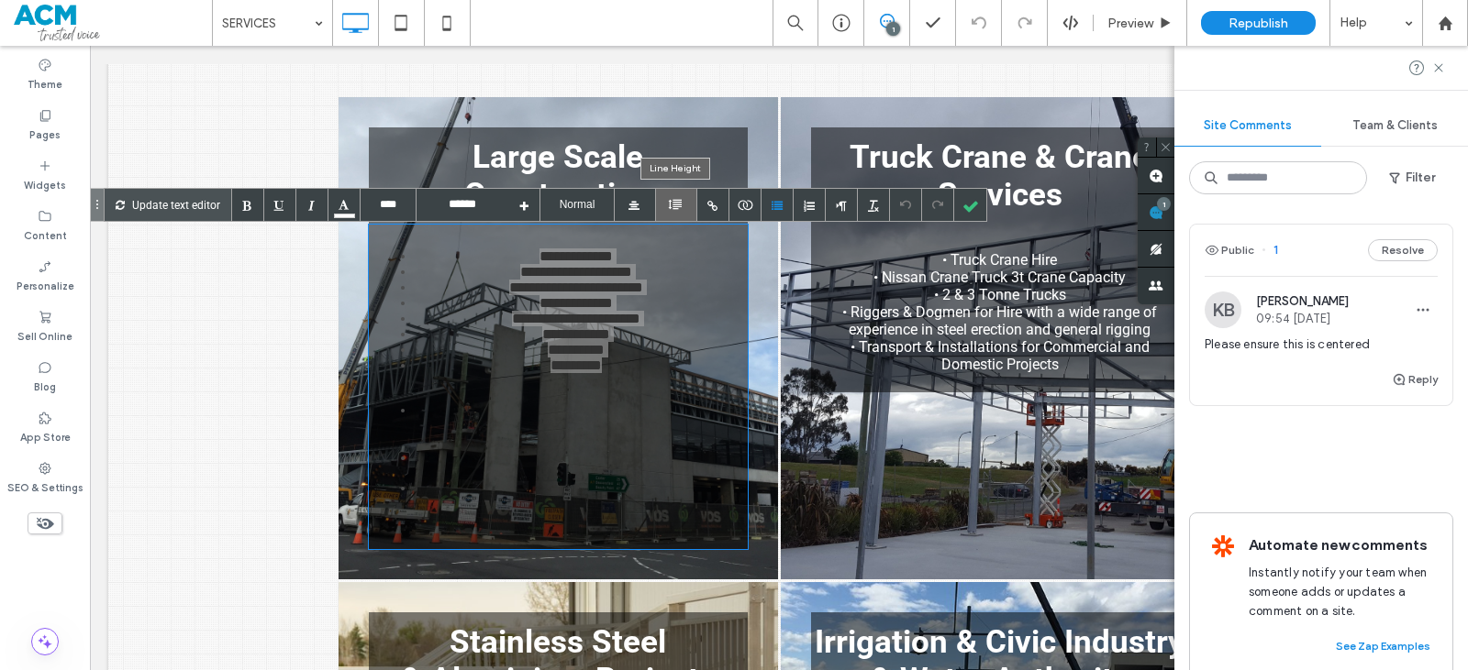
click at [679, 205] on div at bounding box center [675, 204] width 17 height 17
click at [634, 203] on div at bounding box center [633, 206] width 11 height 11
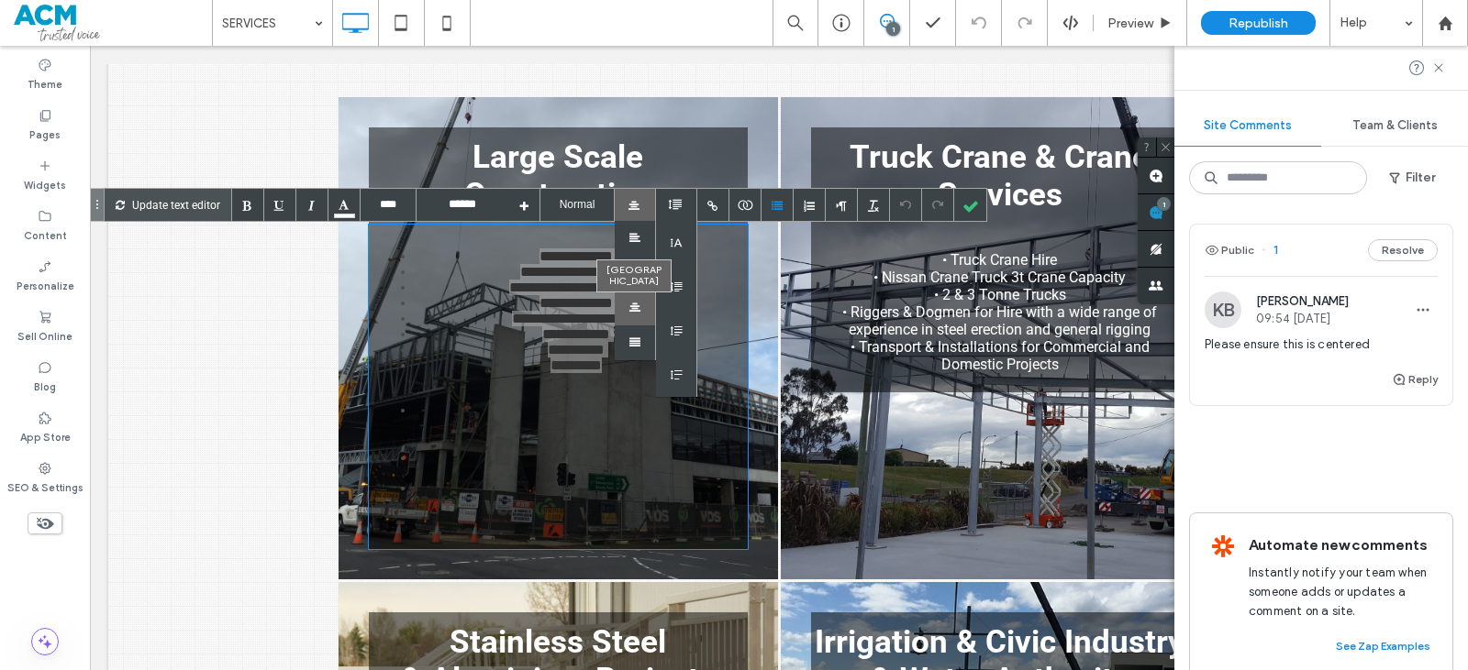
click at [634, 303] on div at bounding box center [635, 308] width 41 height 35
drag, startPoint x: 972, startPoint y: 203, endPoint x: 958, endPoint y: 226, distance: 27.2
click at [972, 204] on div at bounding box center [970, 205] width 32 height 32
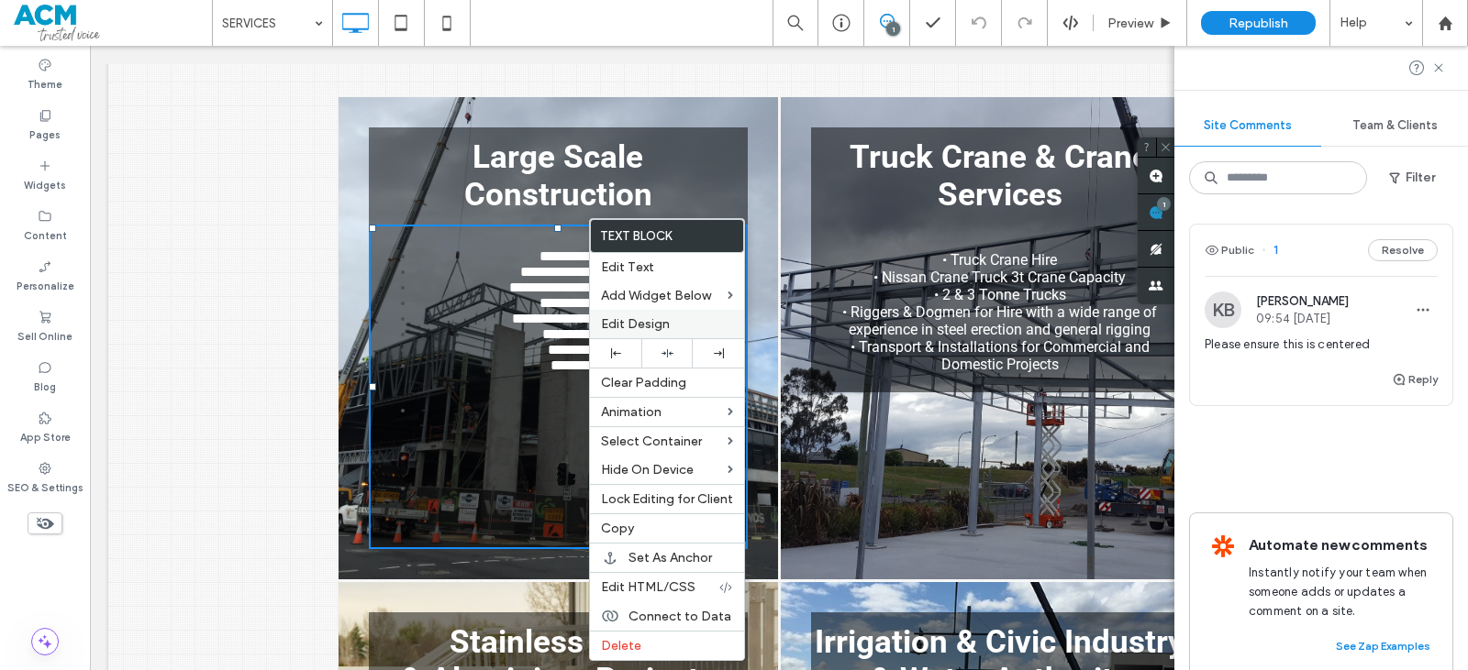
click at [626, 319] on span "Edit Design" at bounding box center [635, 324] width 69 height 16
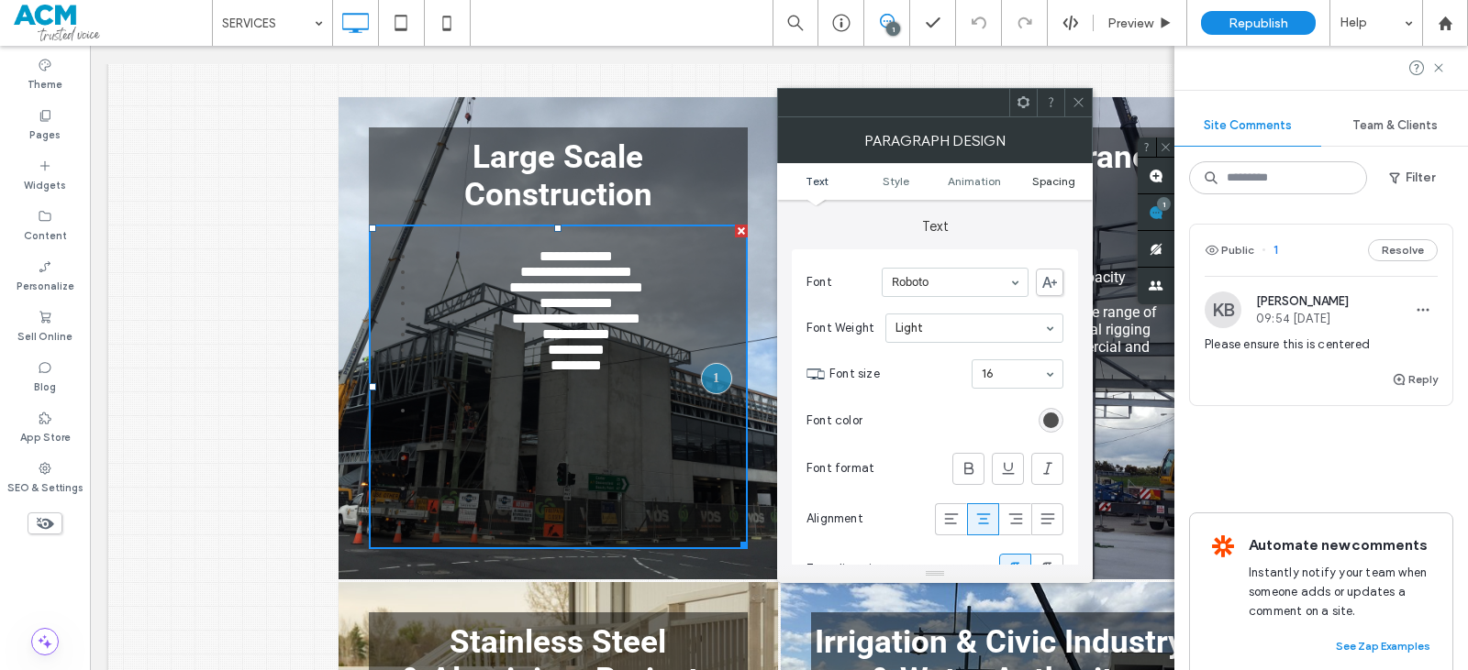
click at [1049, 183] on span "Spacing" at bounding box center [1053, 181] width 43 height 14
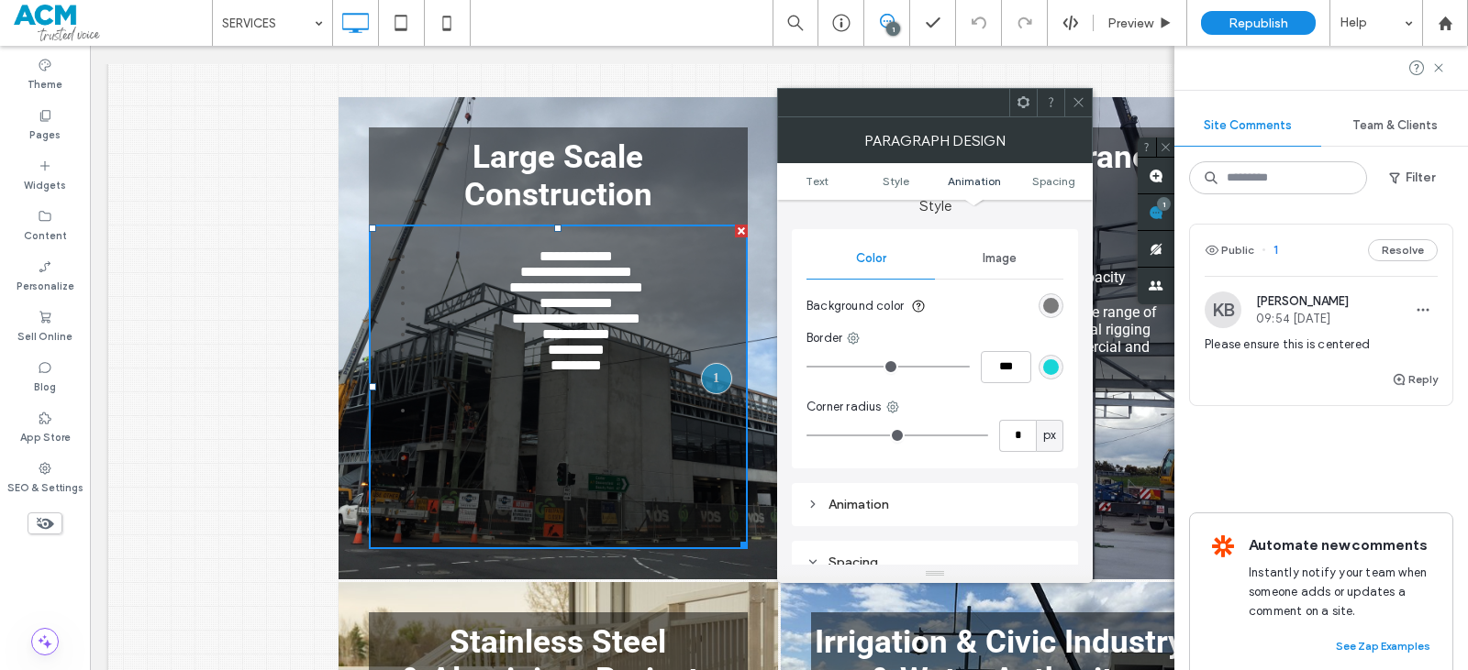
scroll to position [751, 0]
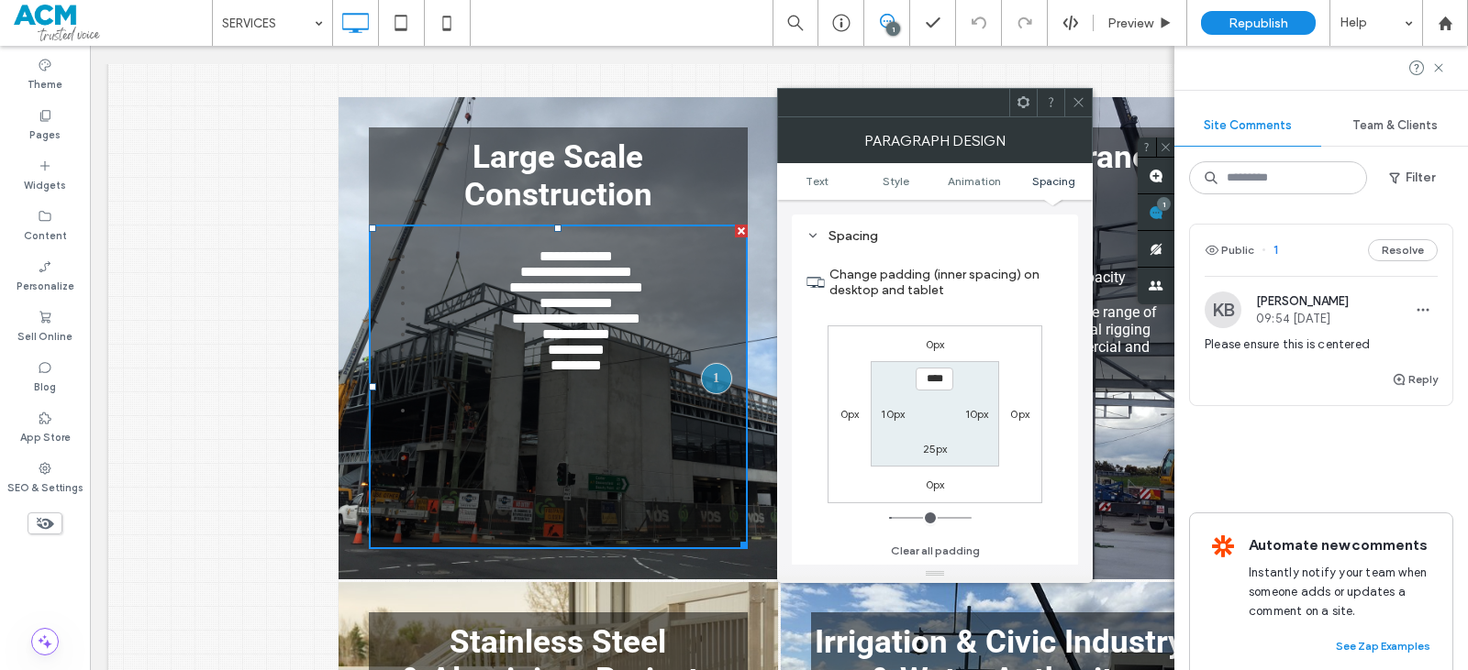
click at [844, 411] on label "0px" at bounding box center [849, 414] width 19 height 14
type input "*"
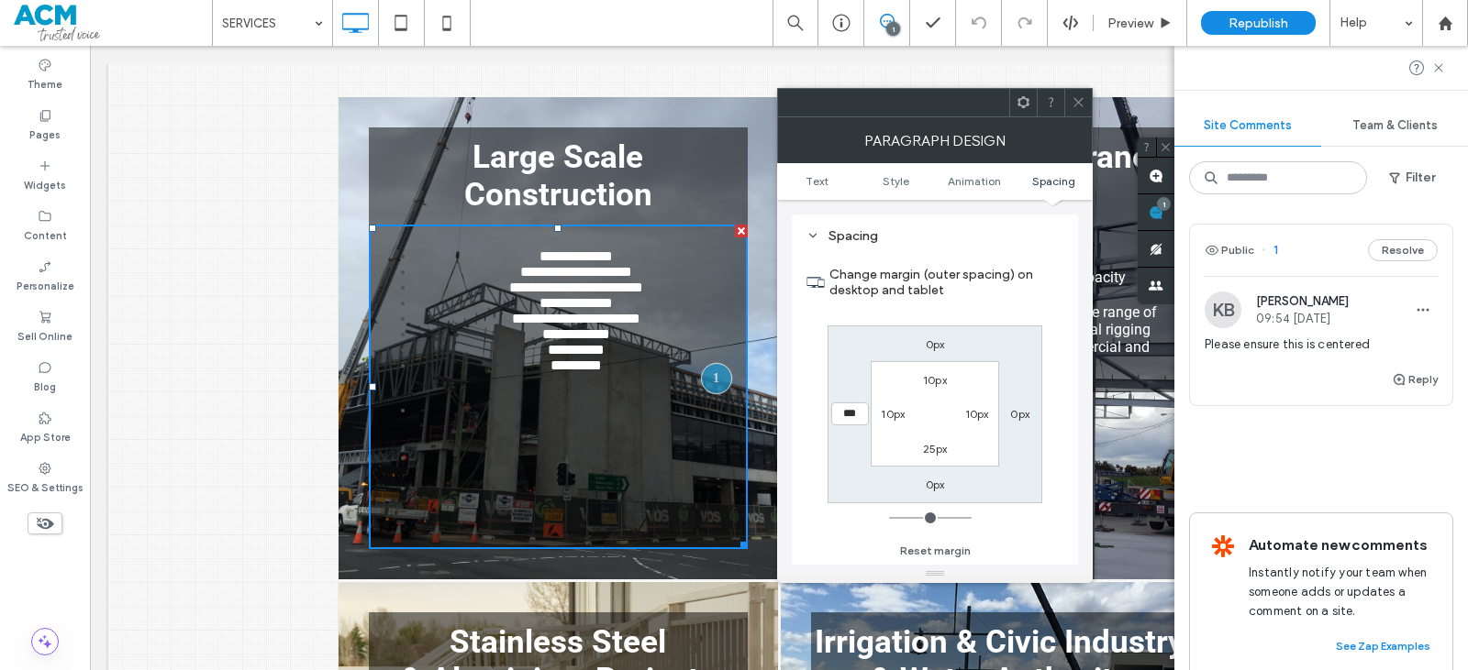
type input "***"
type input "*"
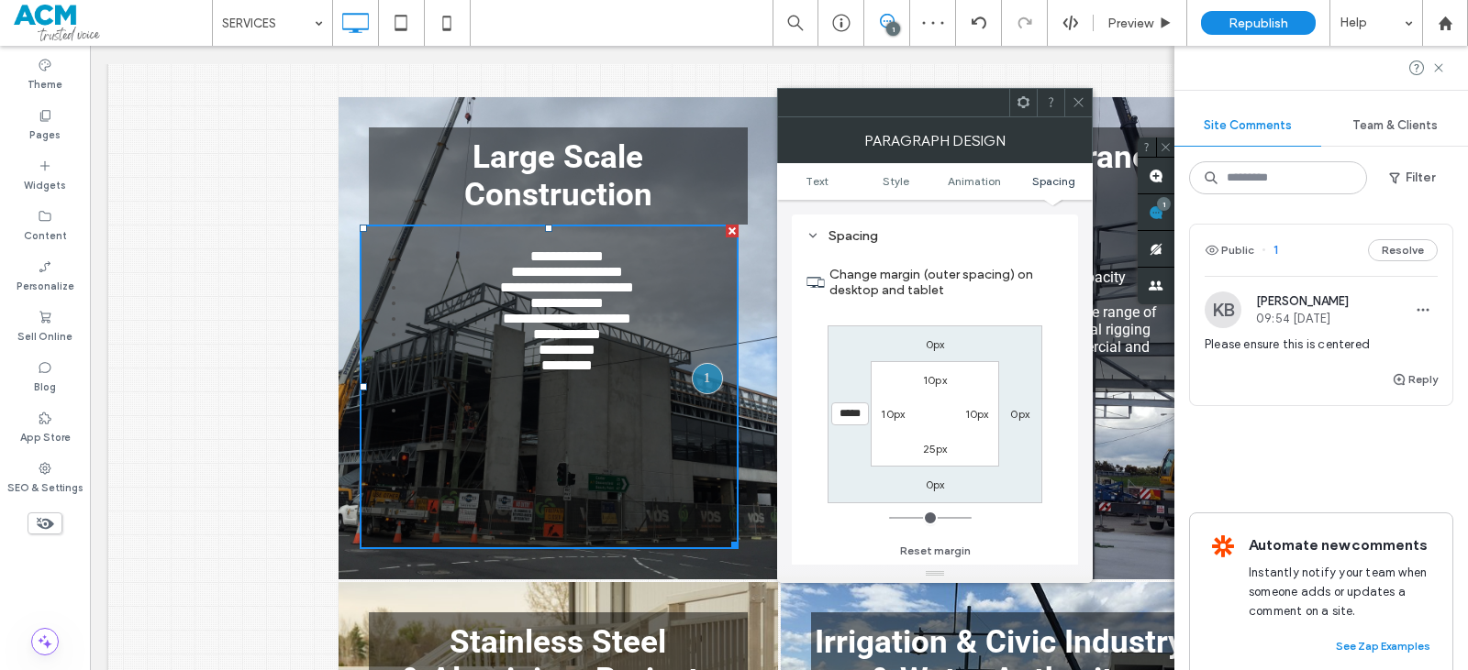
drag, startPoint x: 850, startPoint y: 414, endPoint x: 828, endPoint y: 417, distance: 22.3
click at [828, 417] on div "*****" at bounding box center [849, 414] width 42 height 23
type input "***"
type input "*"
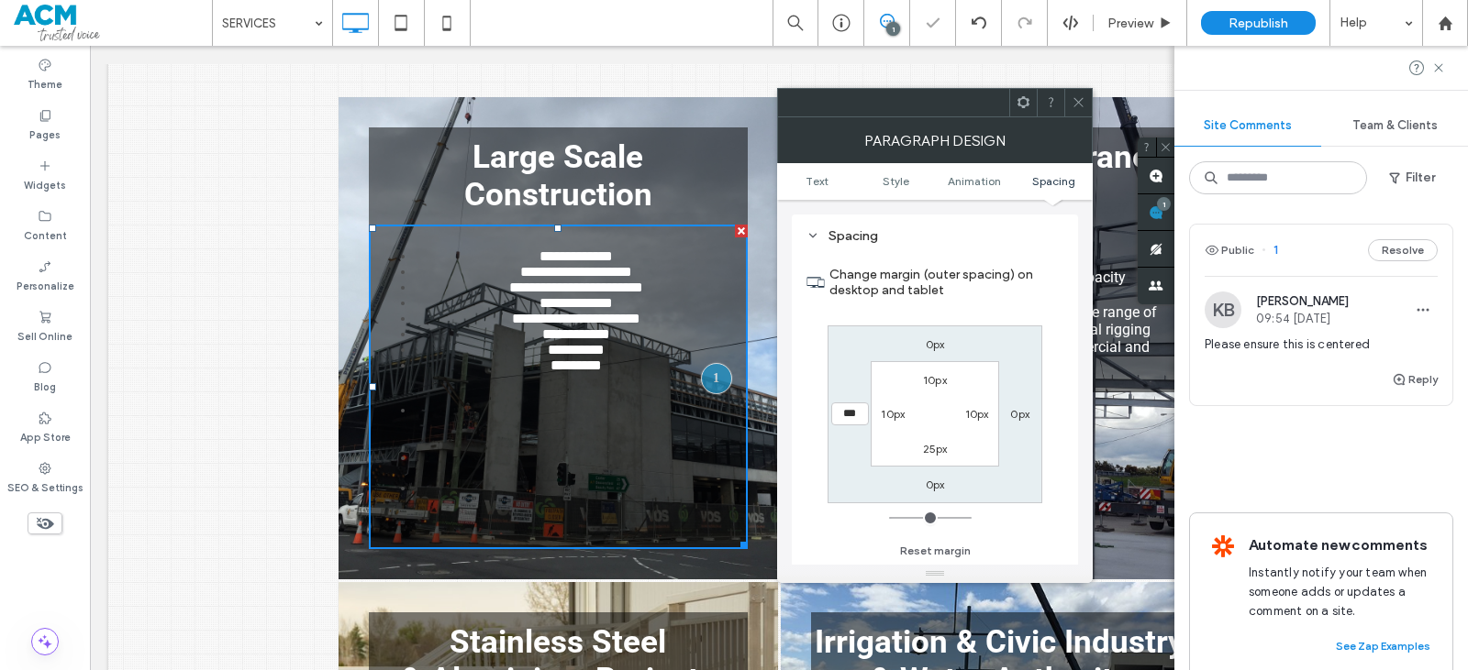
click at [1077, 96] on icon at bounding box center [1078, 102] width 14 height 14
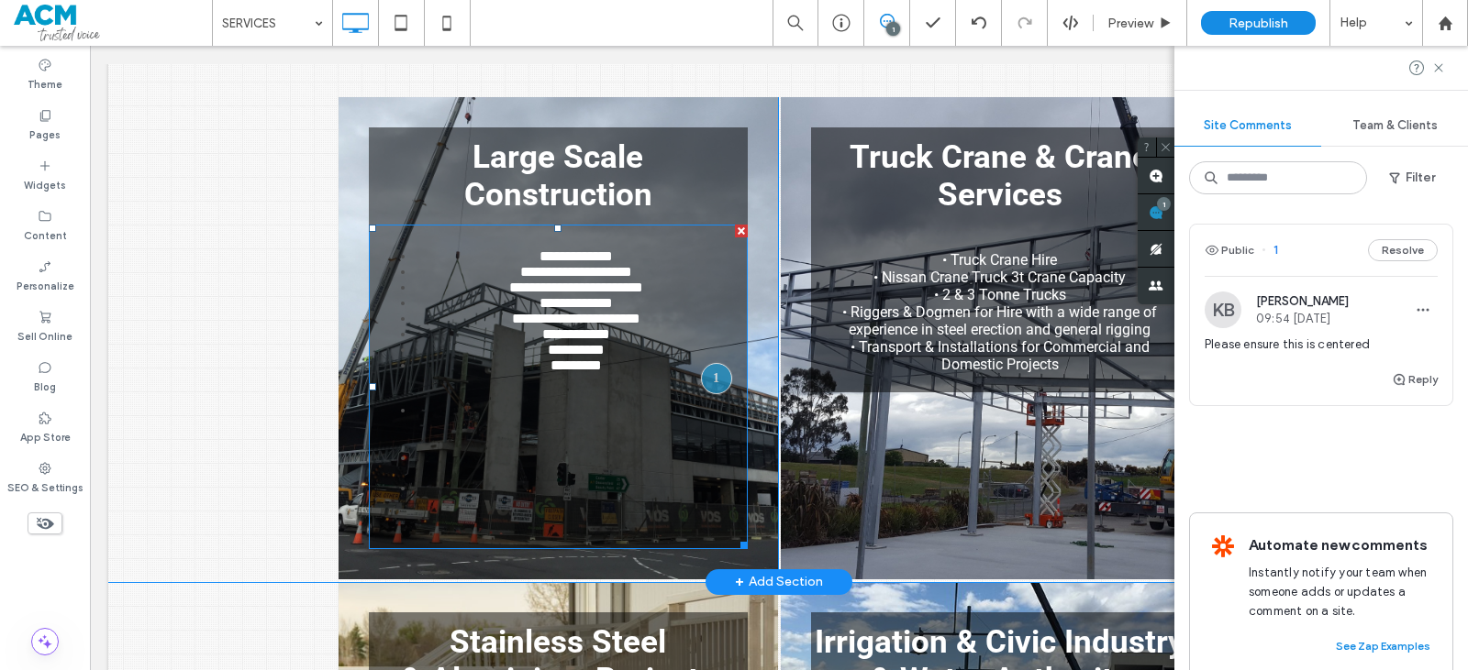
click at [484, 341] on li "**********" at bounding box center [577, 335] width 324 height 16
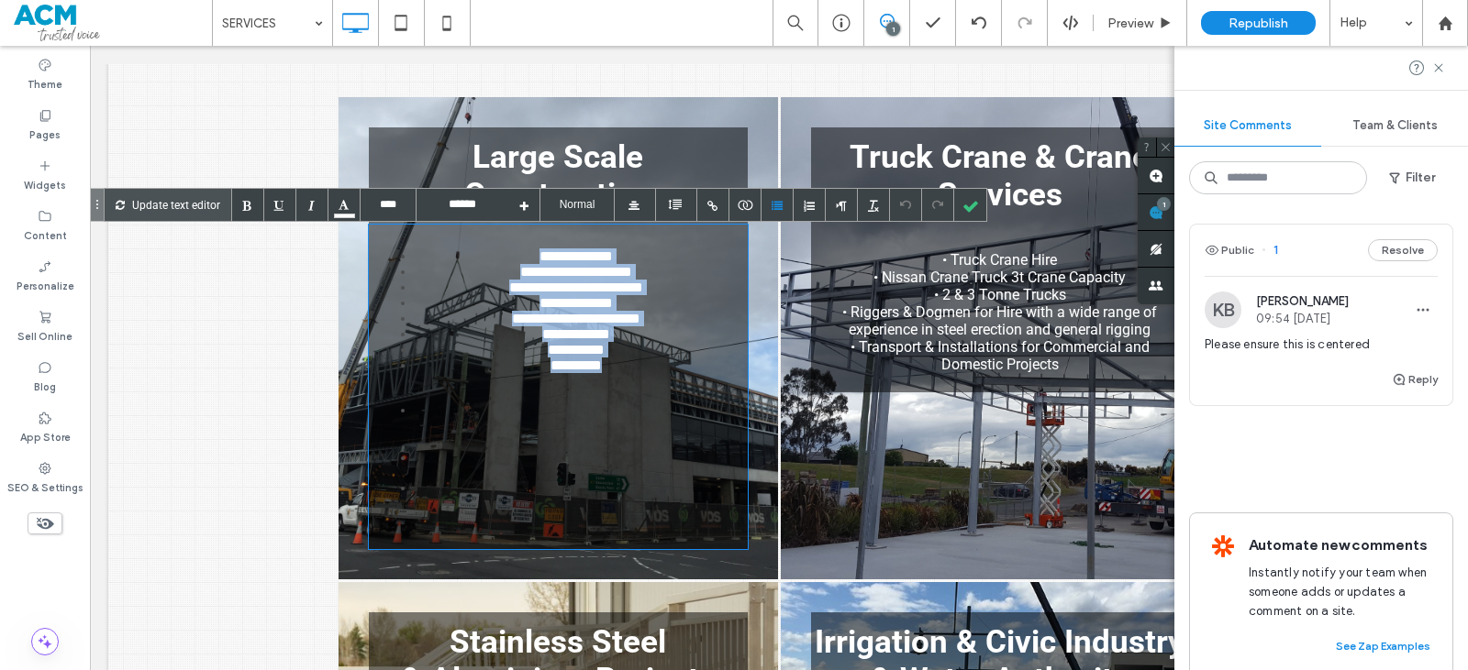
drag, startPoint x: 511, startPoint y: 261, endPoint x: 701, endPoint y: 326, distance: 200.4
click at [648, 396] on span "**********" at bounding box center [558, 342] width 360 height 187
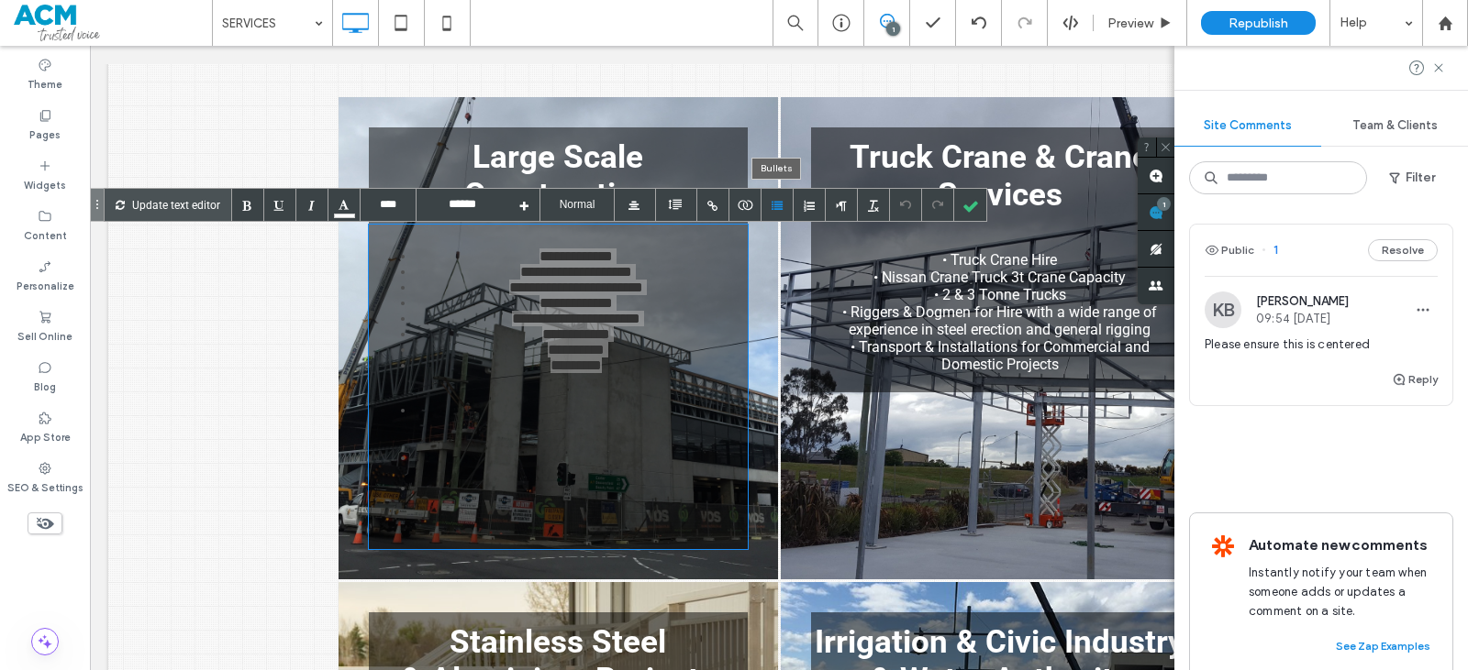
click at [771, 207] on div at bounding box center [777, 205] width 32 height 32
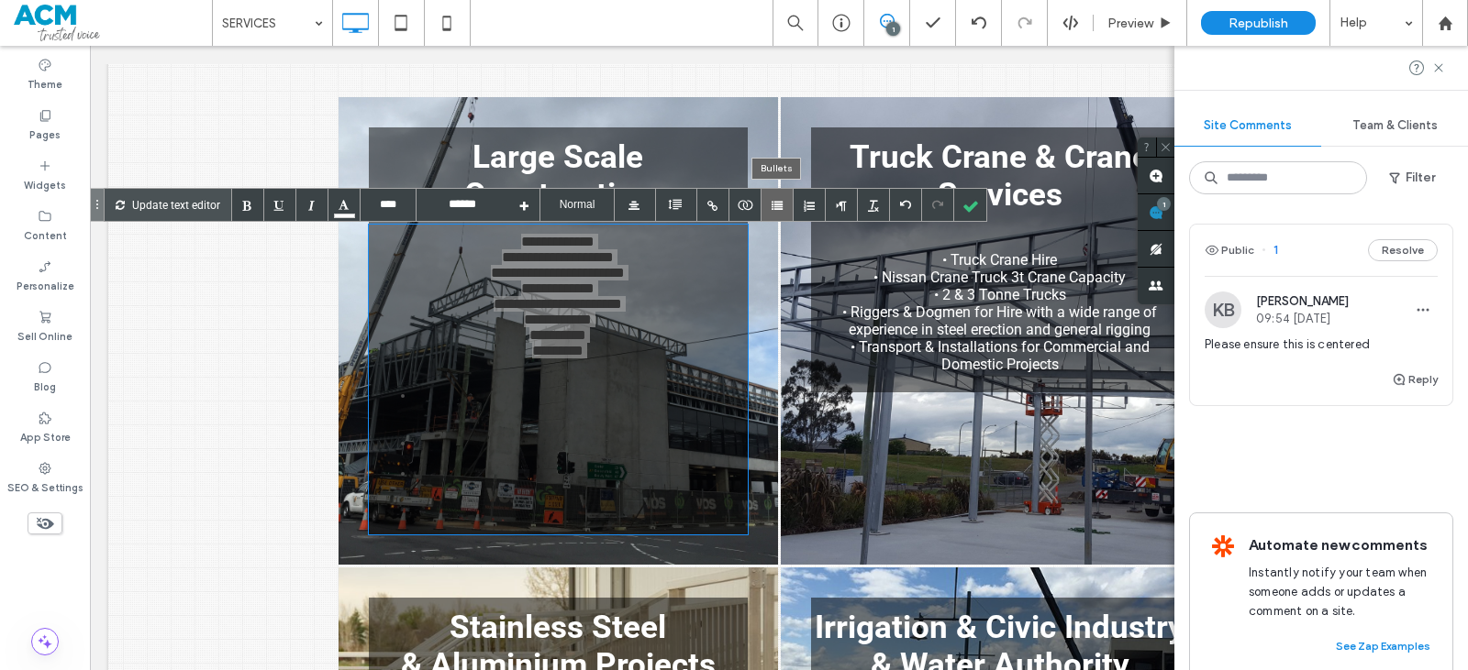
click at [772, 208] on div at bounding box center [777, 205] width 32 height 32
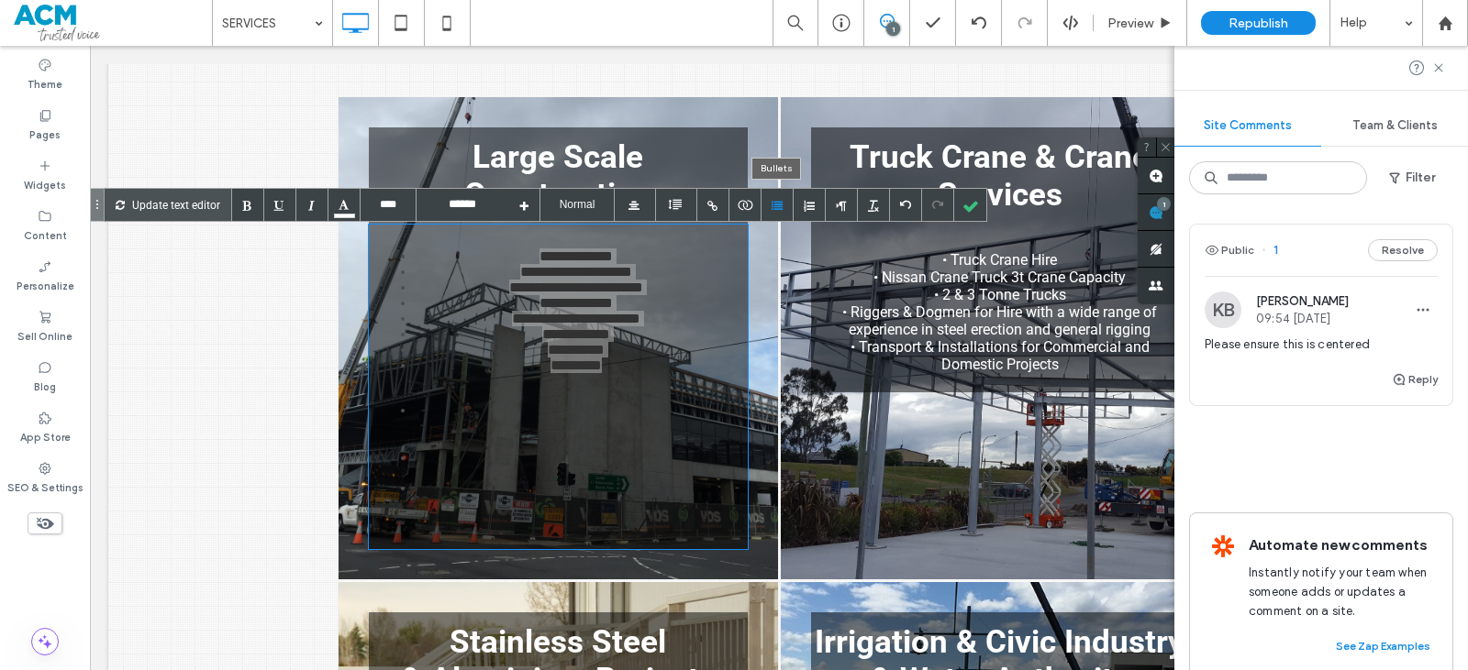
click at [773, 210] on div at bounding box center [777, 205] width 32 height 32
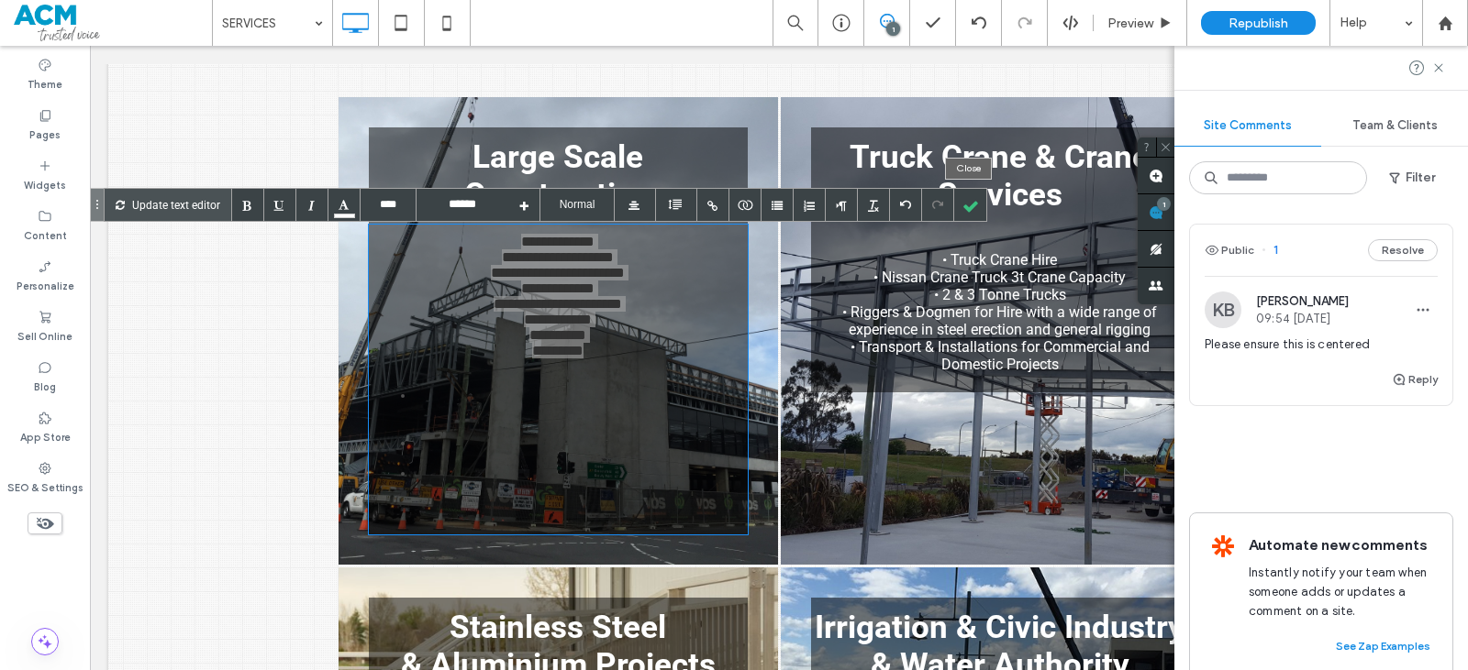
drag, startPoint x: 969, startPoint y: 198, endPoint x: 803, endPoint y: 381, distance: 246.7
click at [969, 199] on div at bounding box center [970, 205] width 32 height 32
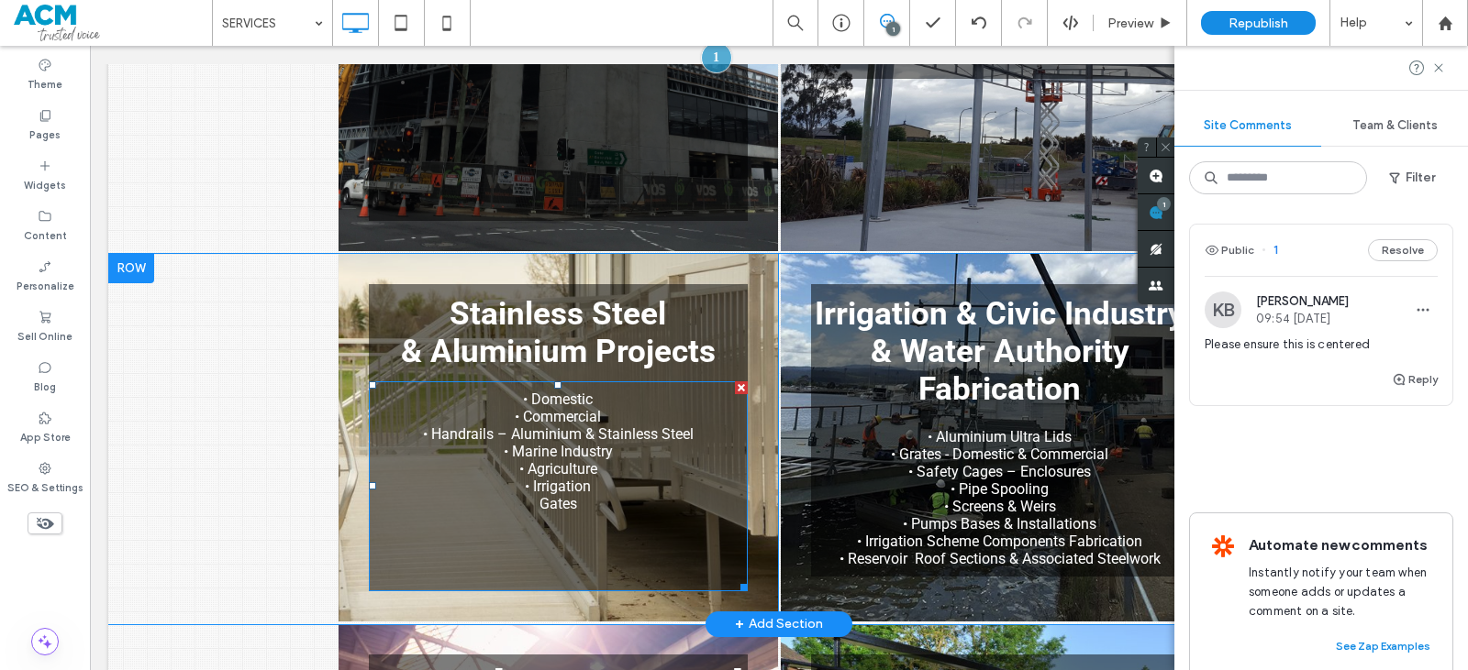
scroll to position [749, 0]
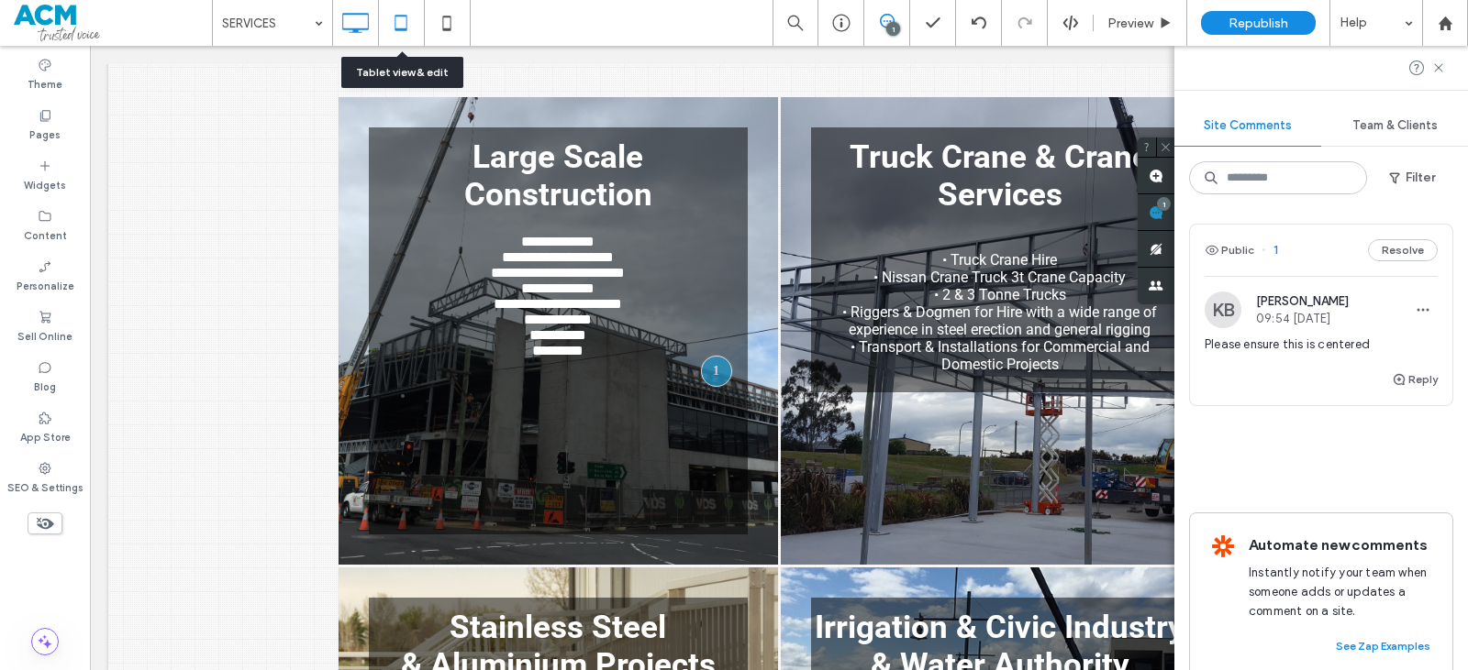
click at [405, 19] on icon at bounding box center [400, 23] width 37 height 37
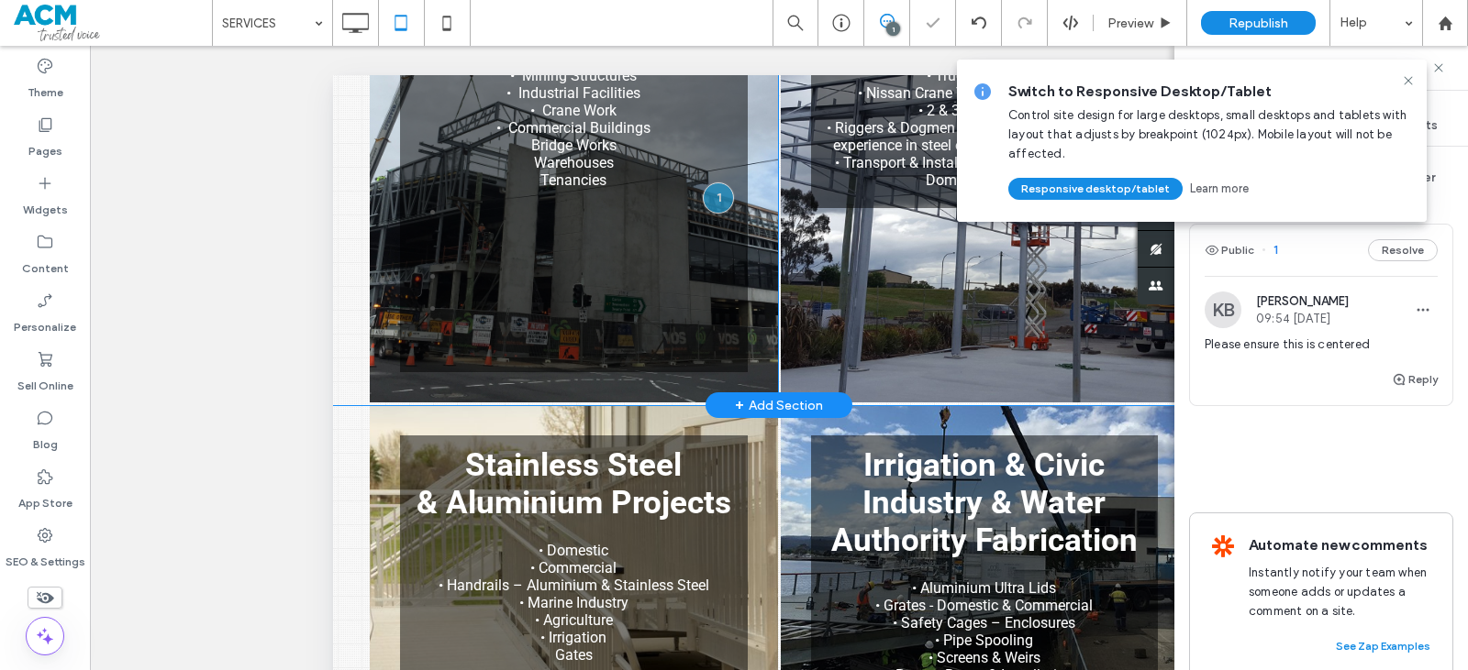
scroll to position [625, 0]
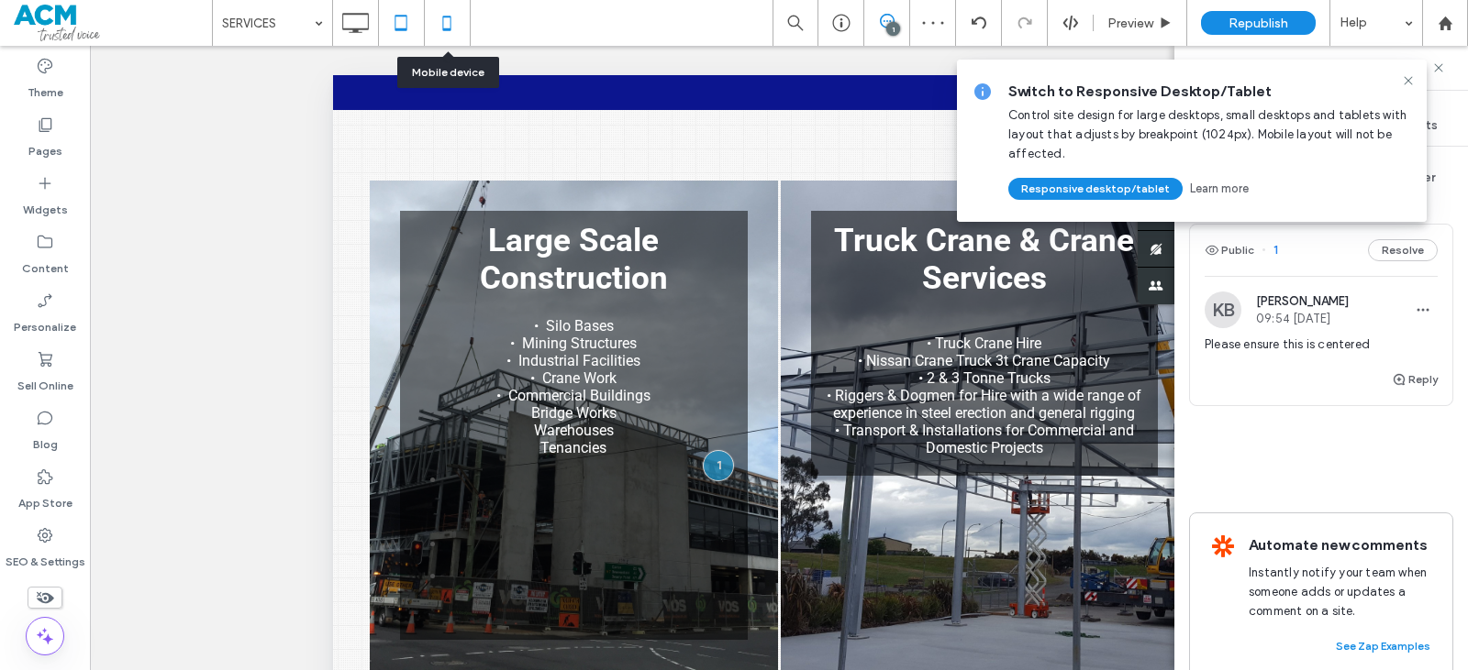
click at [454, 27] on icon at bounding box center [446, 23] width 37 height 37
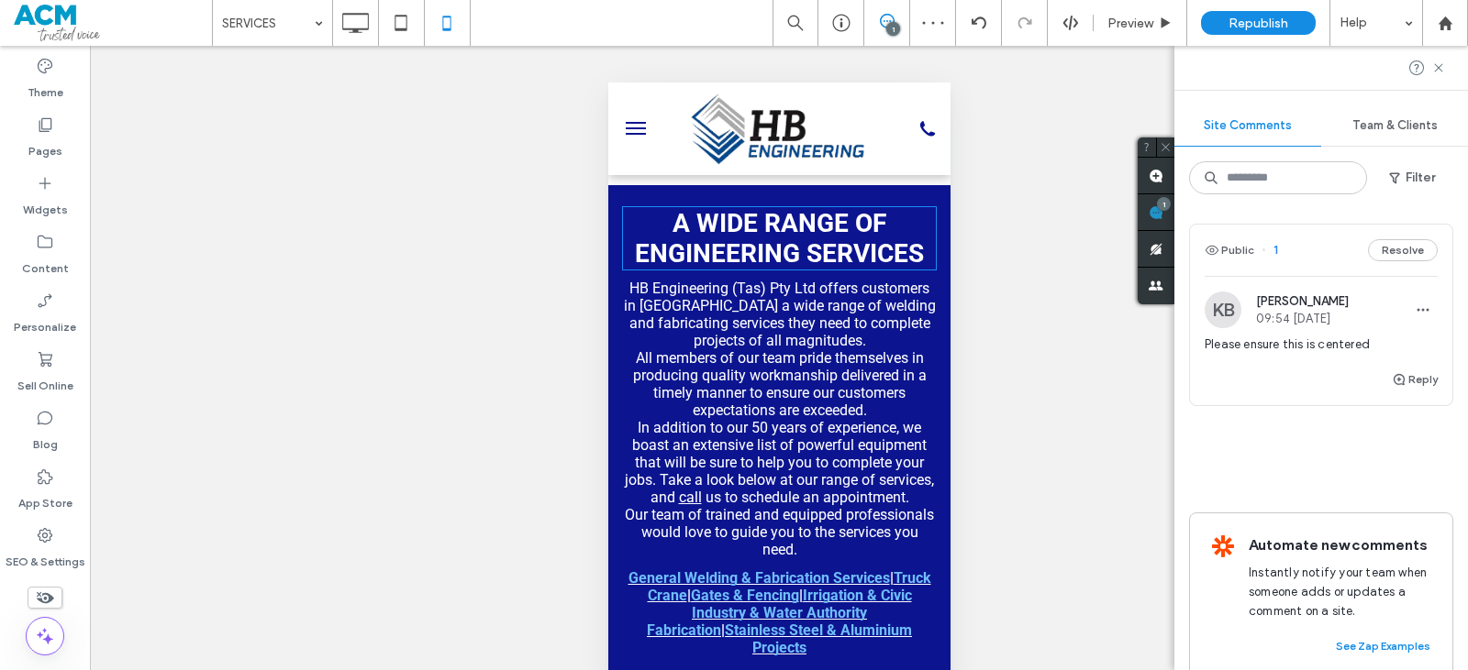
scroll to position [0, 0]
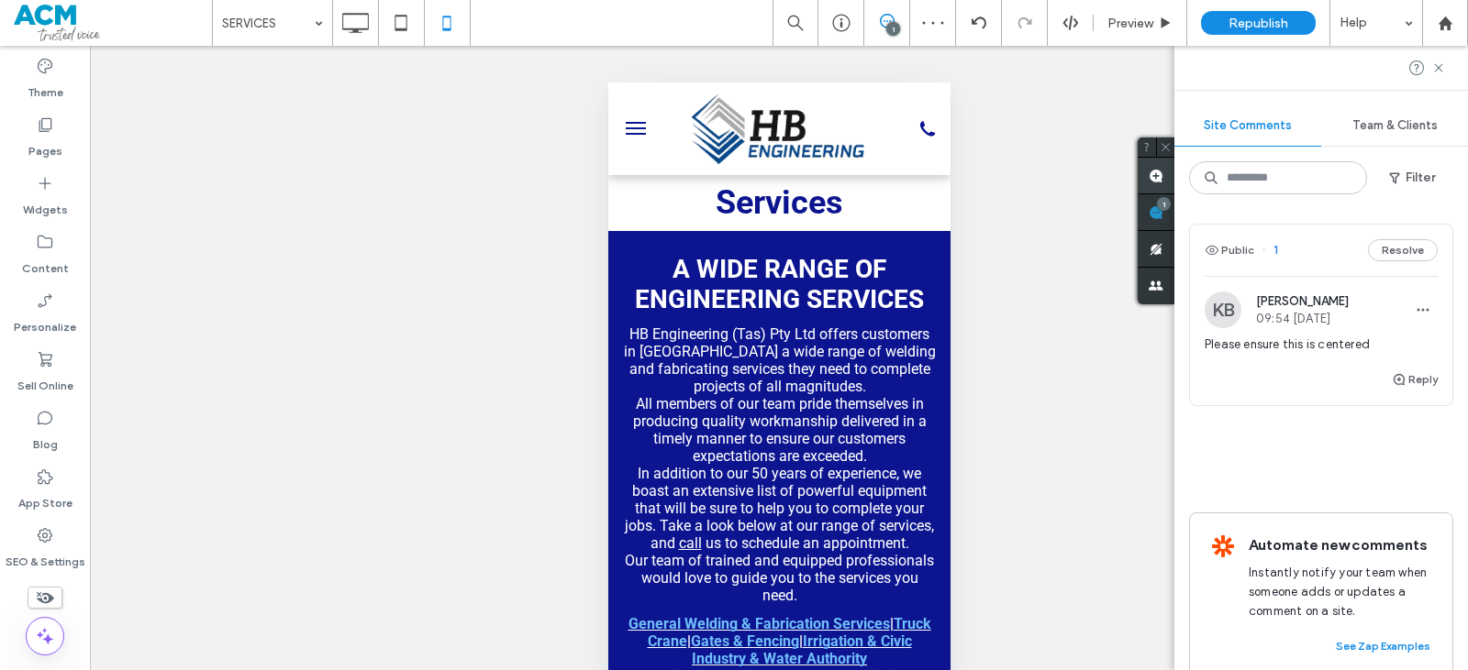
click at [1152, 183] on use at bounding box center [1155, 176] width 15 height 15
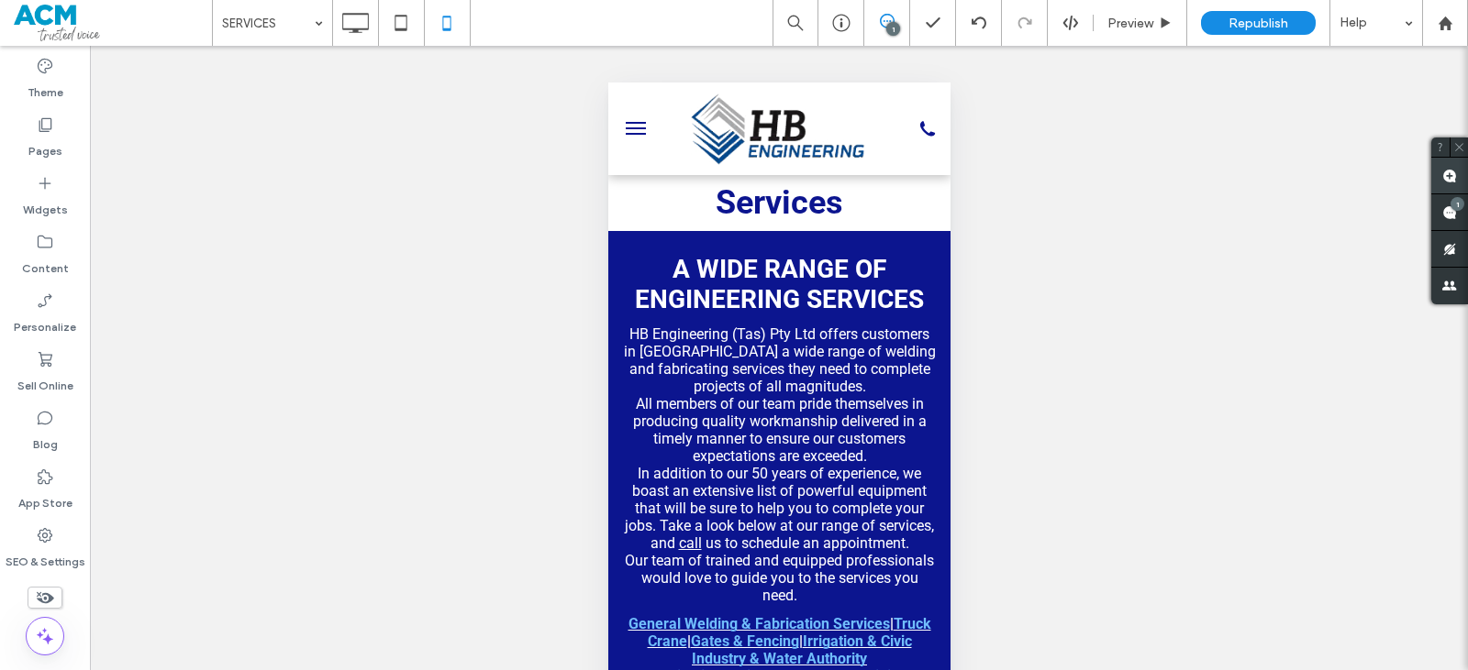
click at [1455, 183] on span at bounding box center [1449, 176] width 37 height 36
click at [349, 39] on icon at bounding box center [355, 23] width 37 height 37
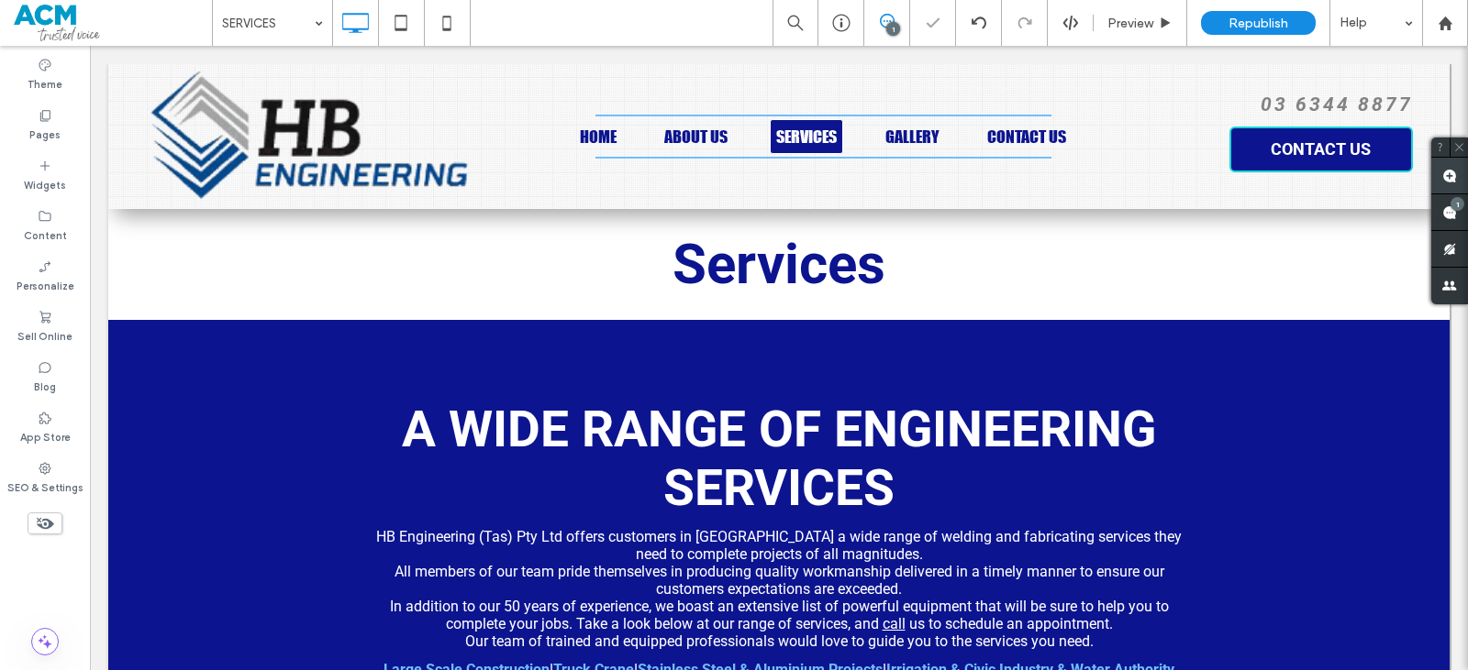
click at [1453, 175] on use at bounding box center [1449, 176] width 15 height 15
click at [468, 125] on img at bounding box center [312, 137] width 370 height 130
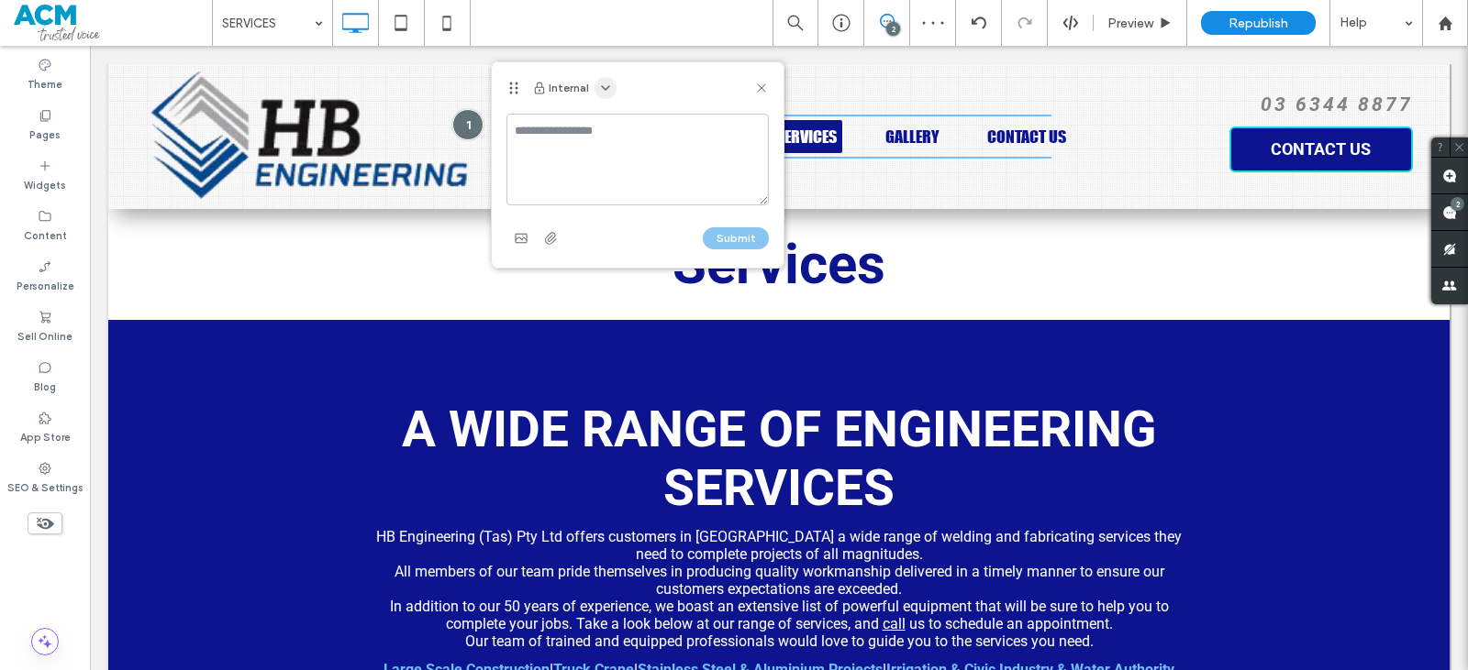
click at [594, 92] on span "button" at bounding box center [605, 88] width 22 height 22
drag, startPoint x: 602, startPoint y: 129, endPoint x: 583, endPoint y: 147, distance: 25.3
click at [602, 130] on div "Public - visible to clients & team" at bounding box center [696, 132] width 210 height 35
click at [583, 148] on textarea at bounding box center [637, 160] width 262 height 92
type textarea "***"
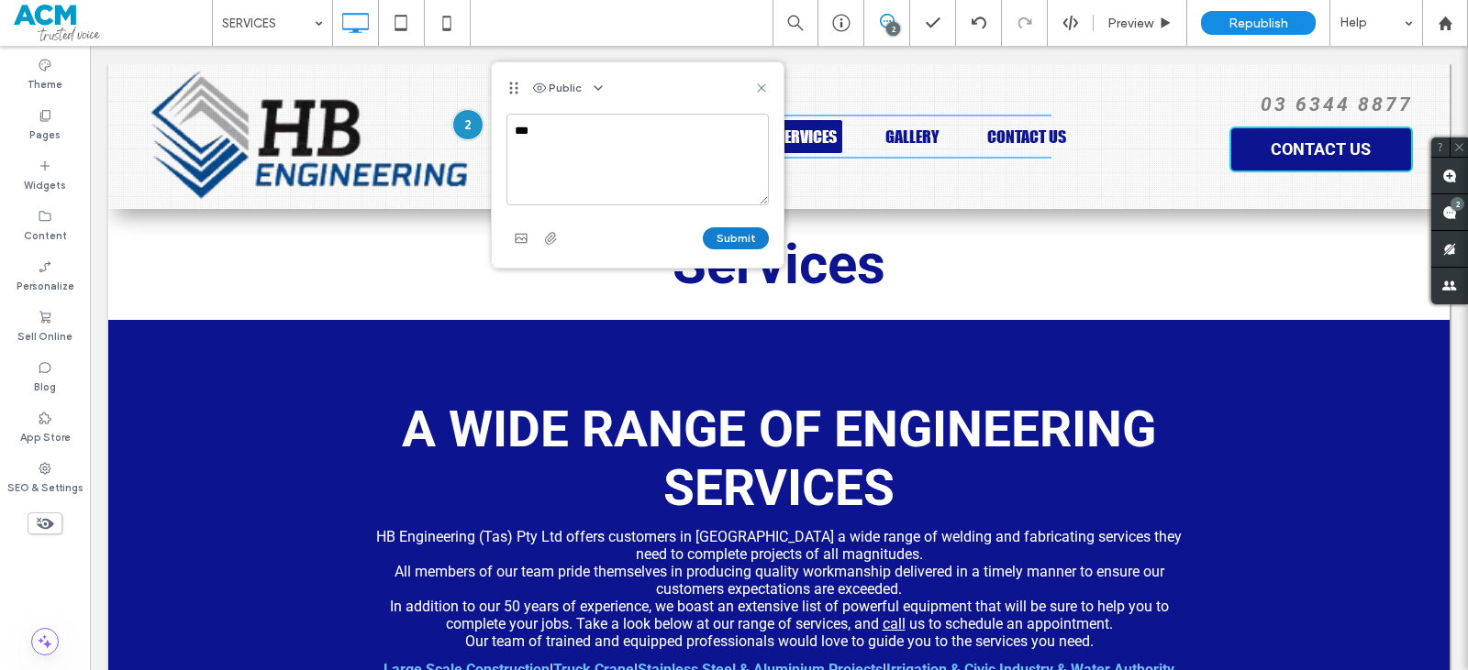
click at [744, 249] on button "Submit" at bounding box center [736, 238] width 66 height 22
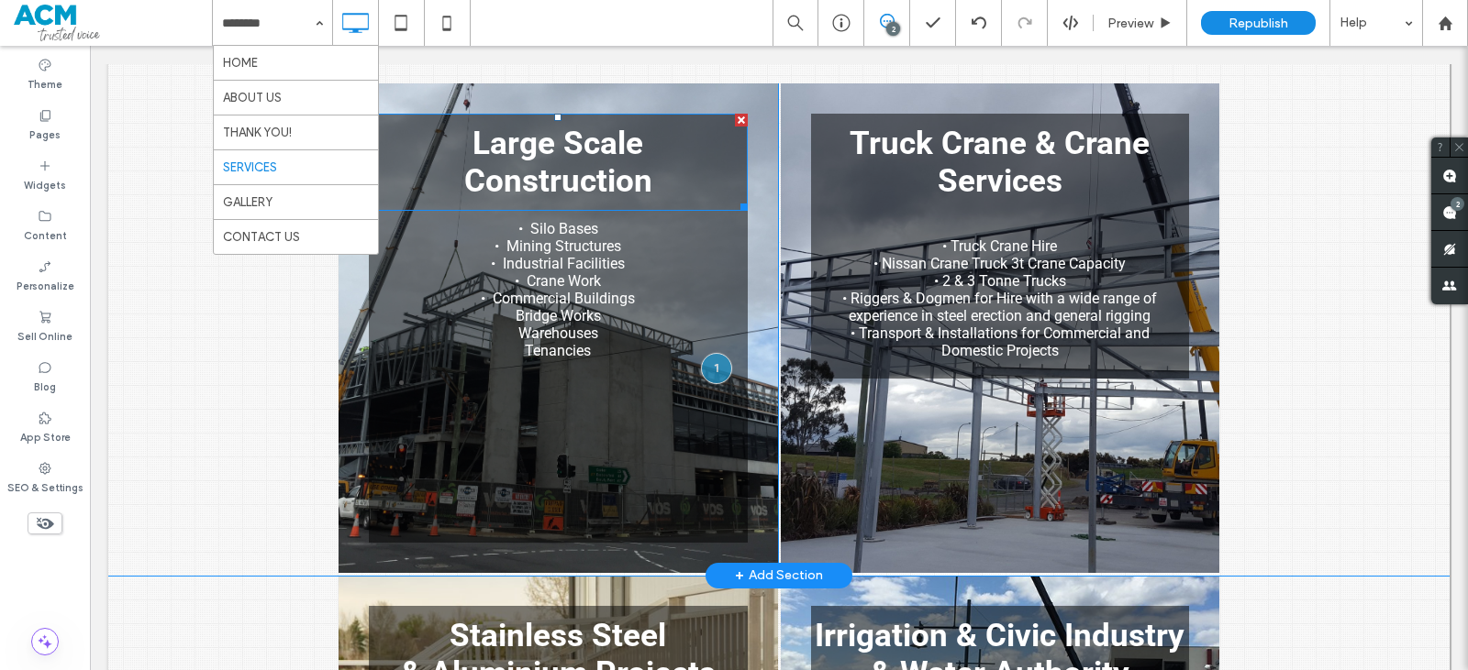
scroll to position [826, 0]
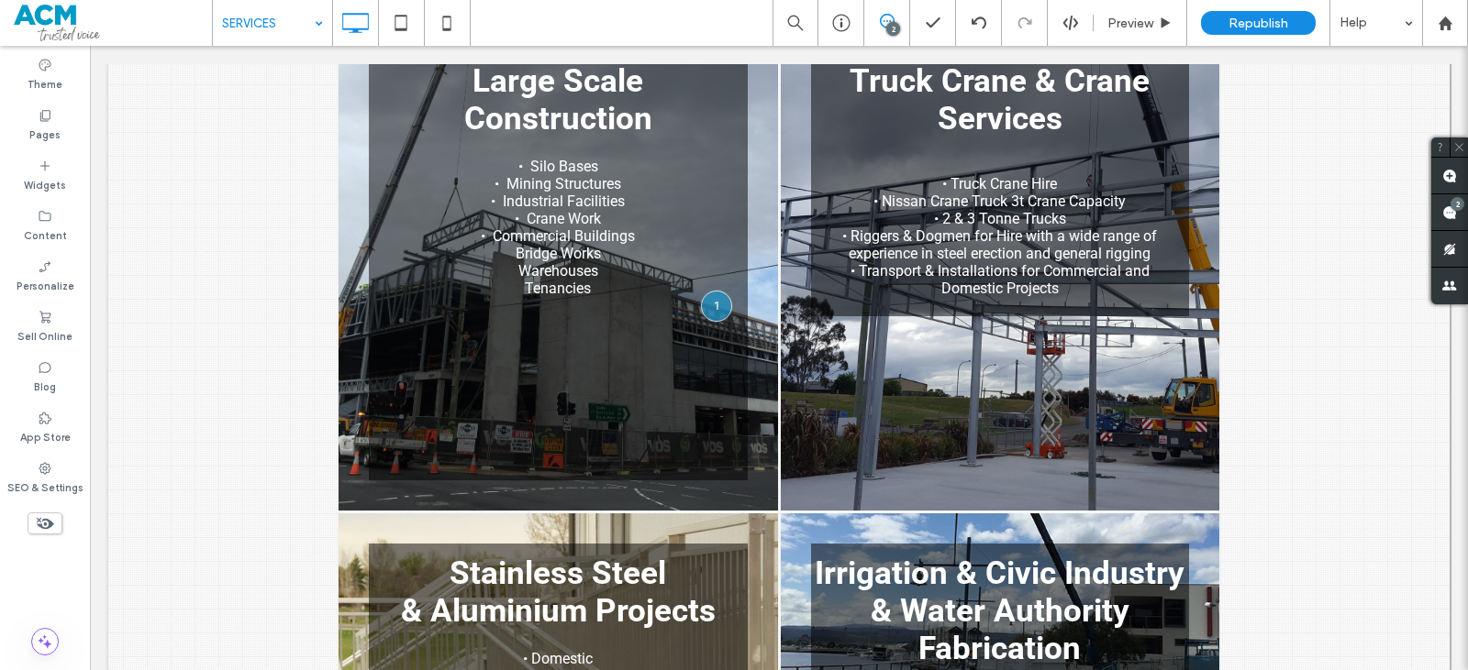
click at [314, 22] on div "SERVICES" at bounding box center [272, 23] width 119 height 46
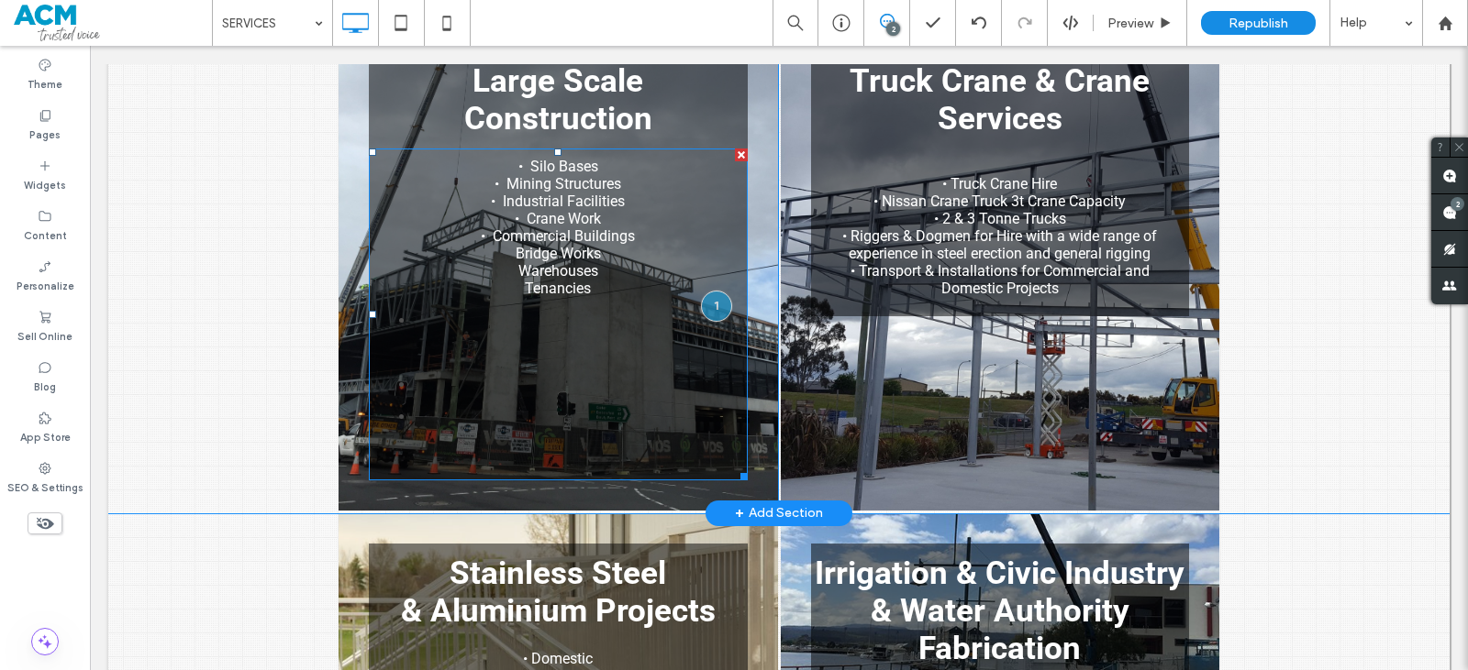
click at [619, 329] on li at bounding box center [577, 320] width 324 height 17
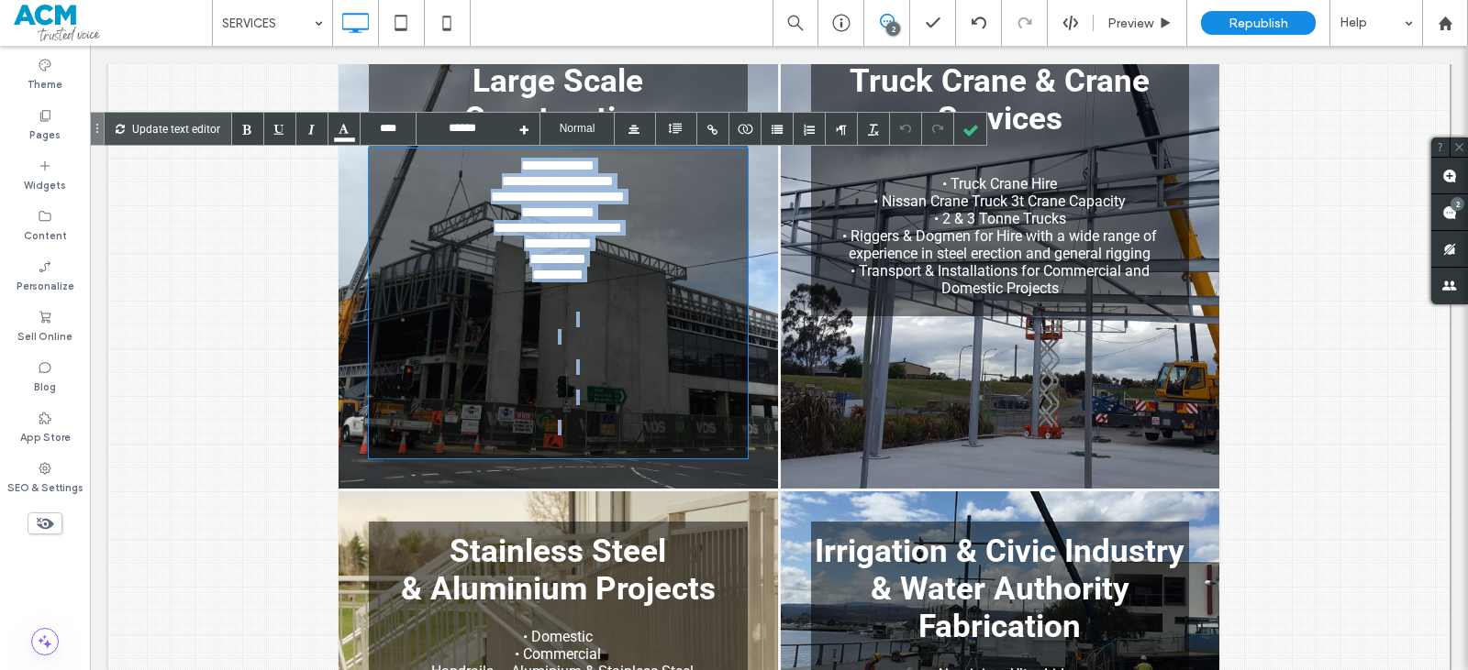
click at [611, 375] on li at bounding box center [577, 368] width 324 height 16
click at [544, 235] on span "**********" at bounding box center [557, 228] width 128 height 14
click at [521, 219] on span "**********" at bounding box center [557, 212] width 73 height 14
click at [502, 188] on span "**********" at bounding box center [558, 181] width 112 height 14
drag, startPoint x: 495, startPoint y: 169, endPoint x: 590, endPoint y: 291, distance: 154.3
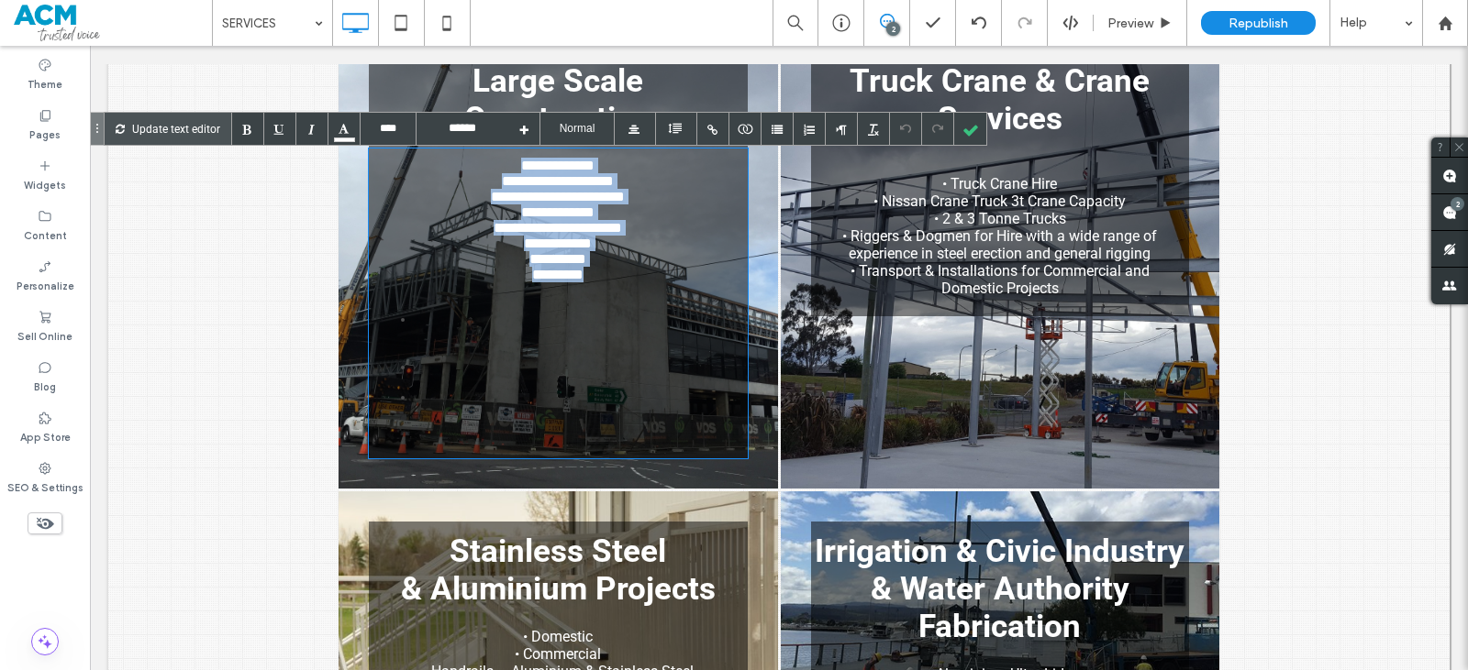
click at [590, 291] on div "**********" at bounding box center [558, 227] width 360 height 139
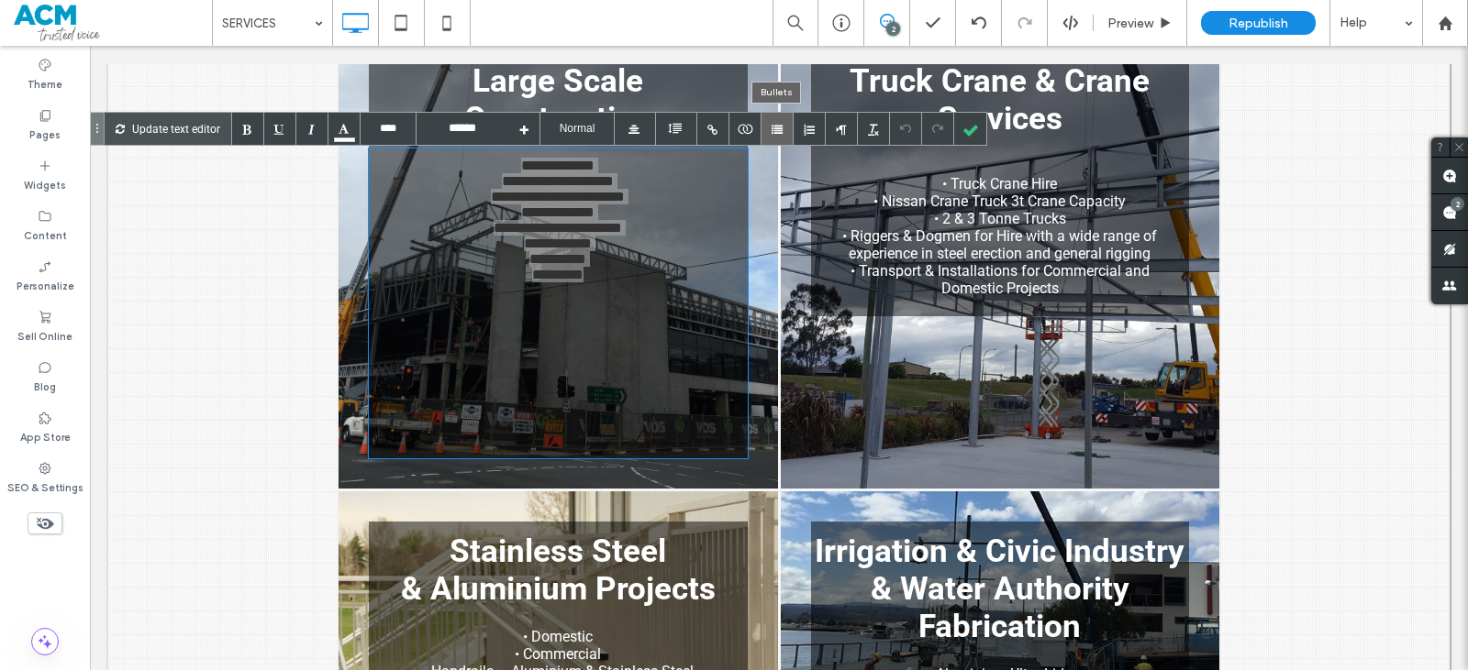
click at [779, 127] on div at bounding box center [777, 129] width 32 height 32
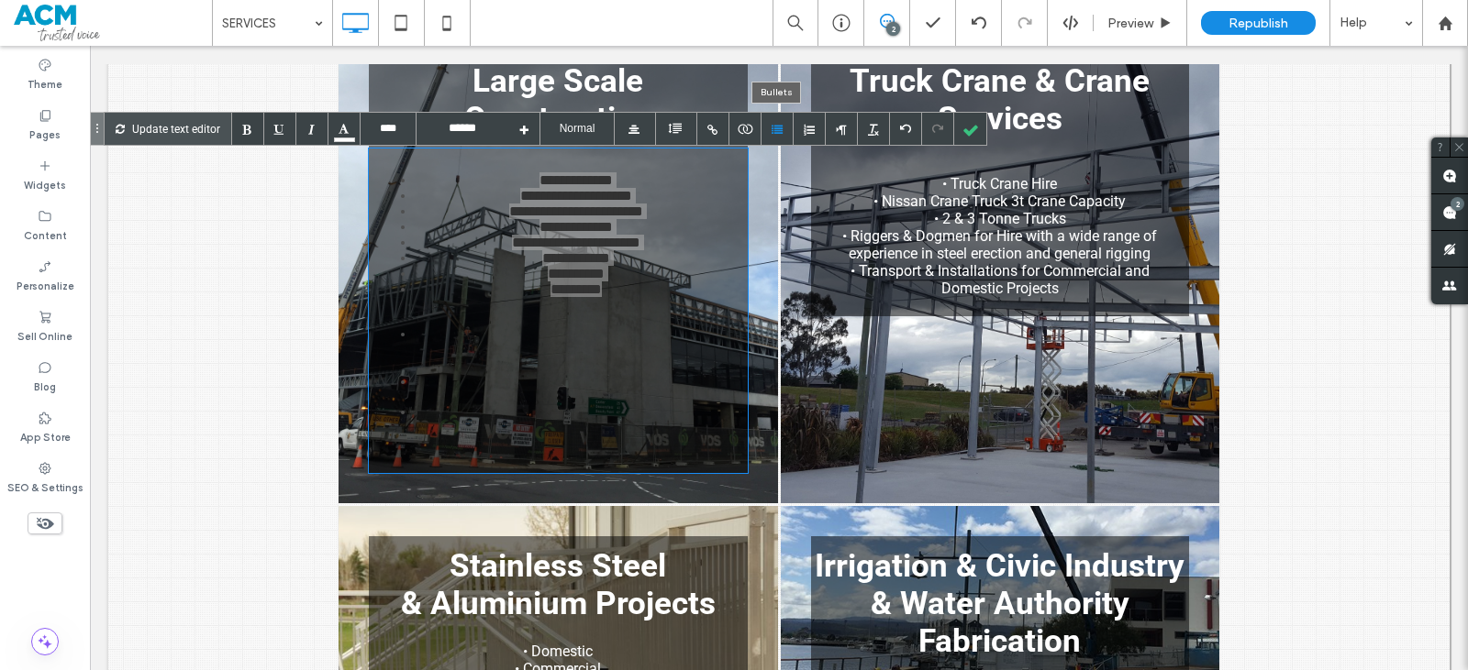
click at [779, 127] on div at bounding box center [777, 129] width 32 height 32
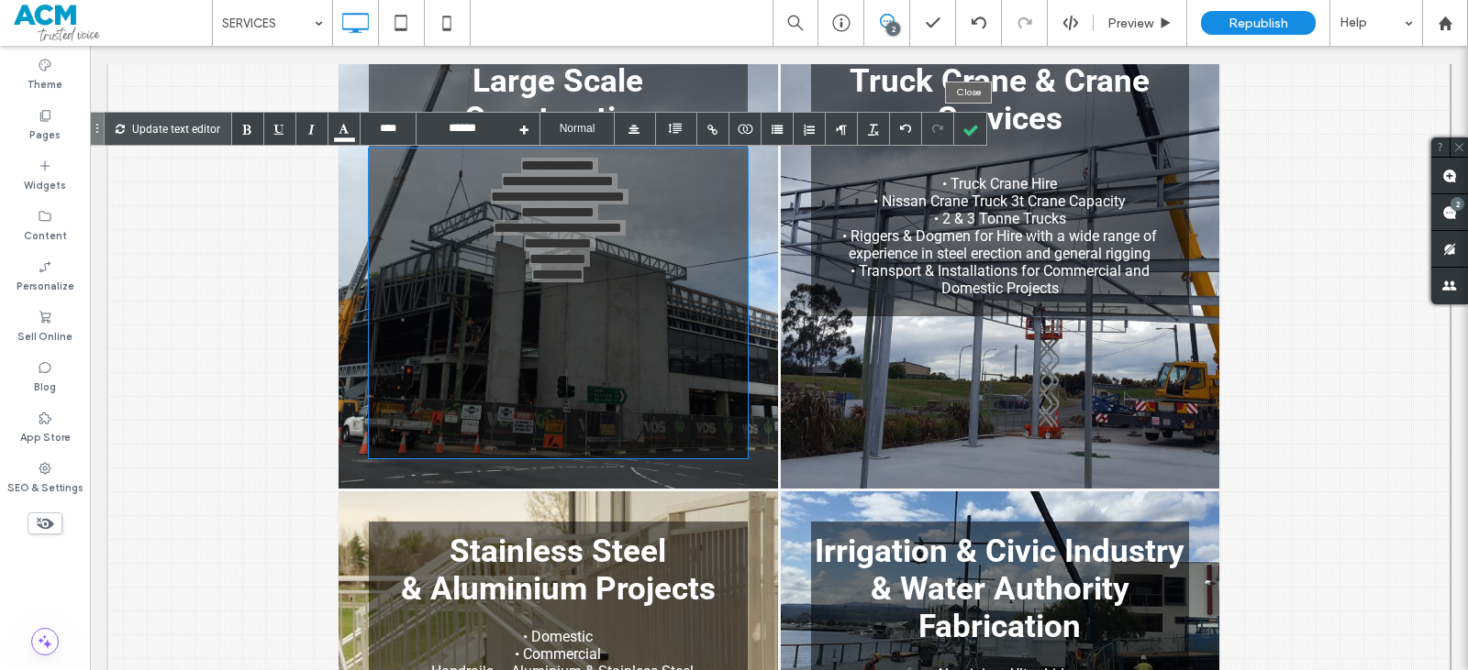
click at [975, 132] on div at bounding box center [970, 129] width 32 height 32
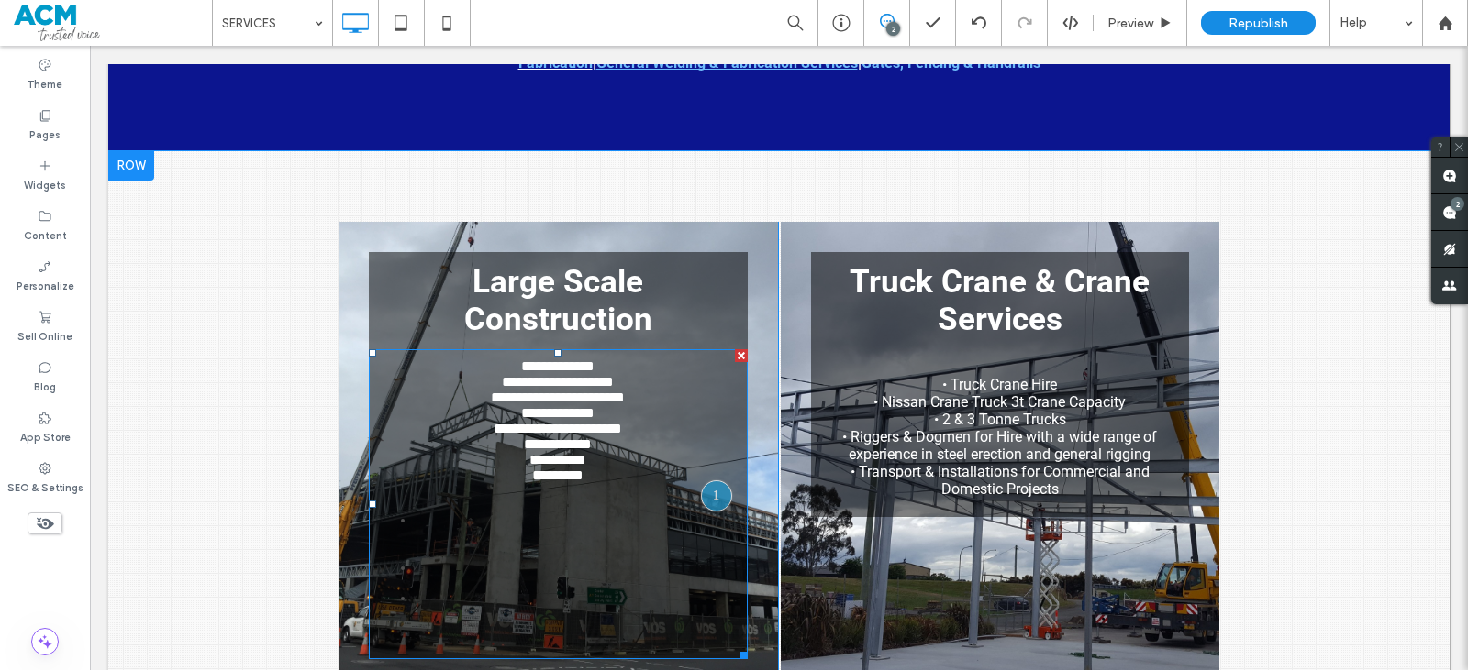
scroll to position [518, 0]
